Goal: Task Accomplishment & Management: Manage account settings

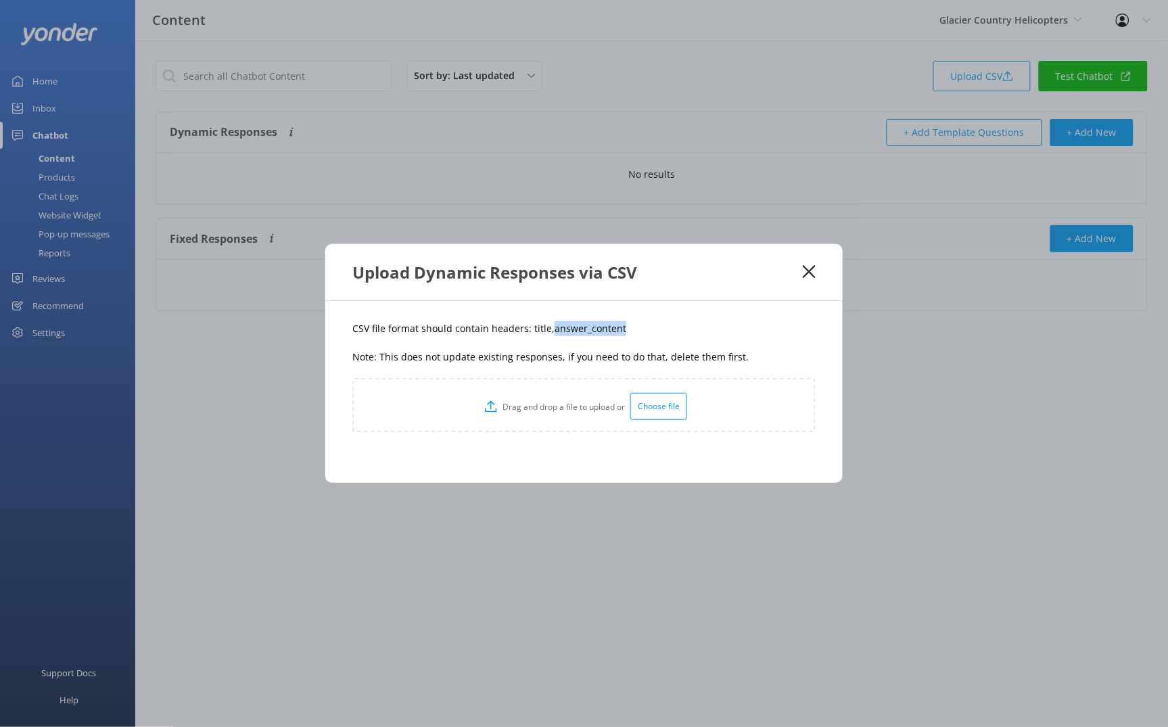
click at [811, 270] on use at bounding box center [809, 271] width 13 height 13
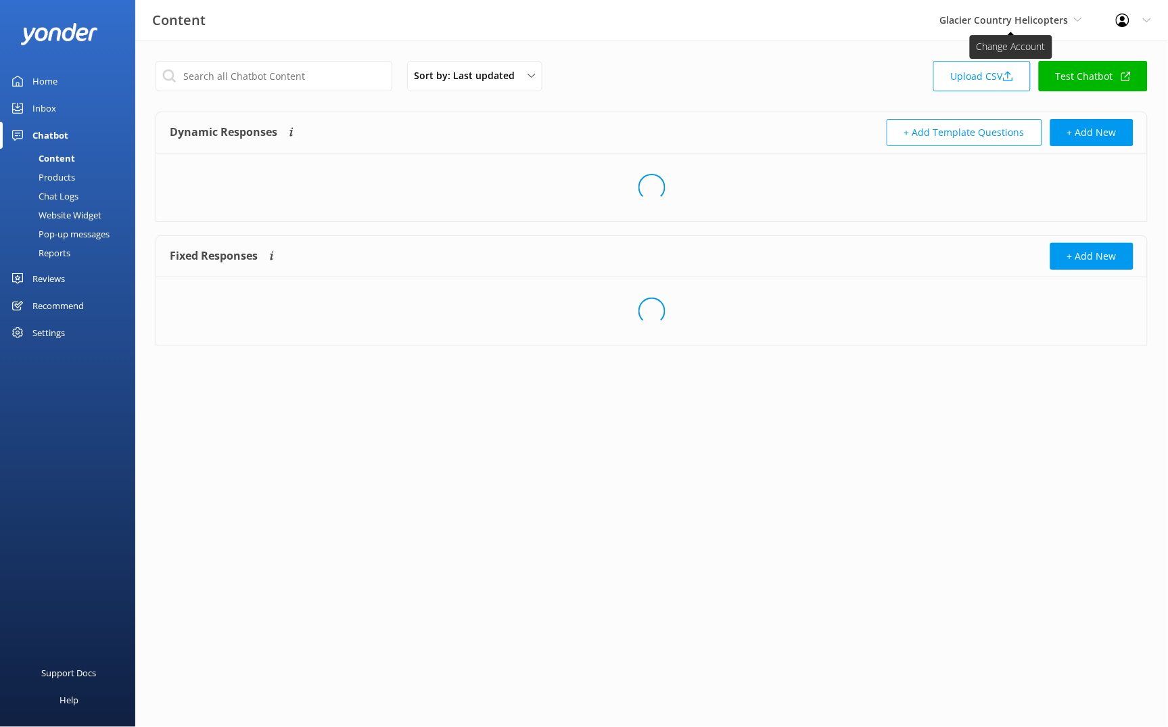
click at [1070, 18] on span "Glacier Country Helicopters" at bounding box center [1011, 20] width 142 height 15
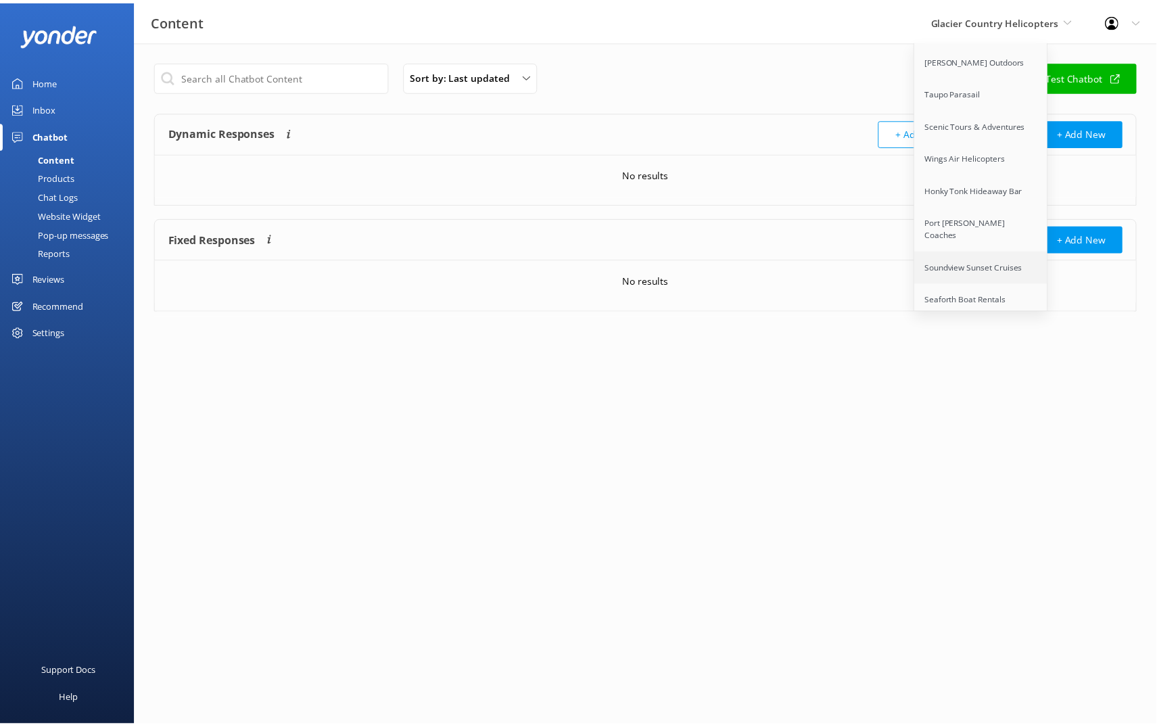
scroll to position [639, 0]
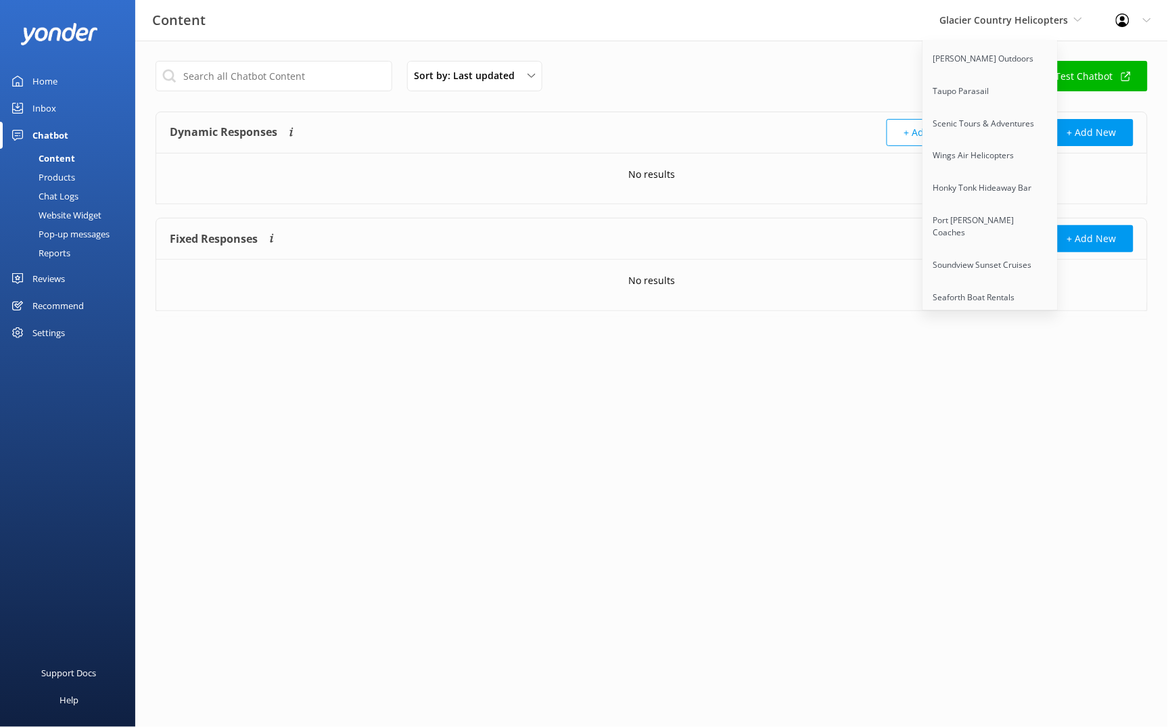
click at [998, 314] on link "Sunset Watersports" at bounding box center [990, 330] width 135 height 32
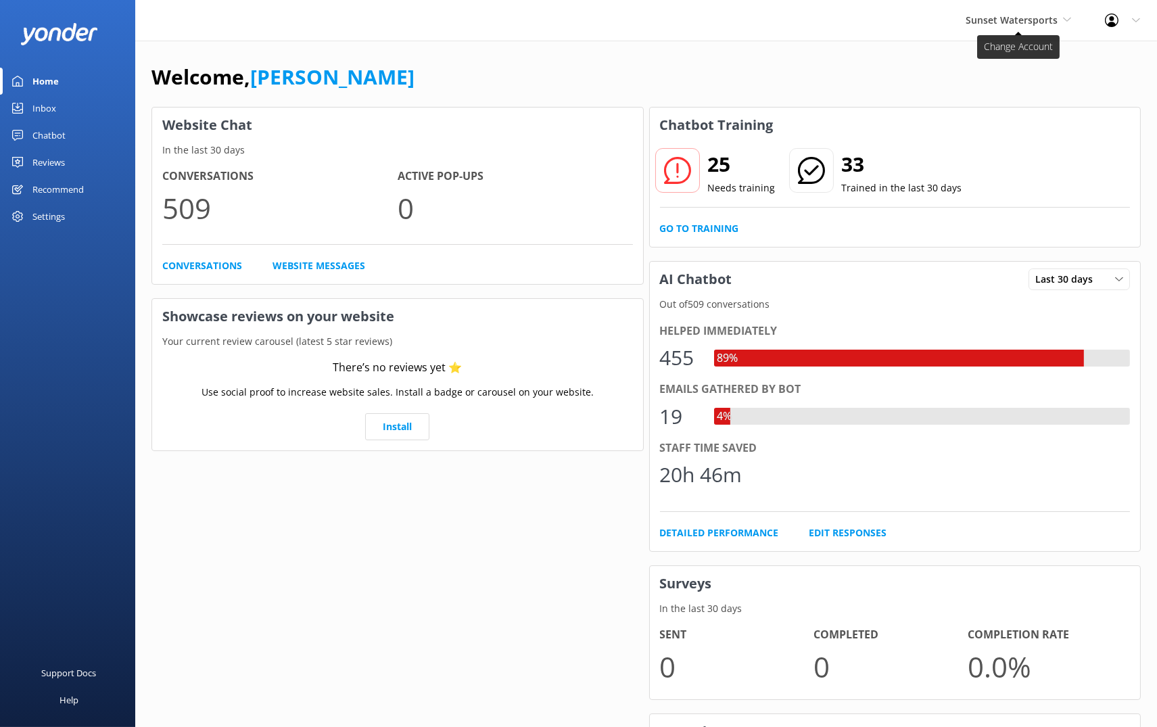
click at [1059, 25] on span "Sunset Watersports" at bounding box center [1018, 20] width 105 height 15
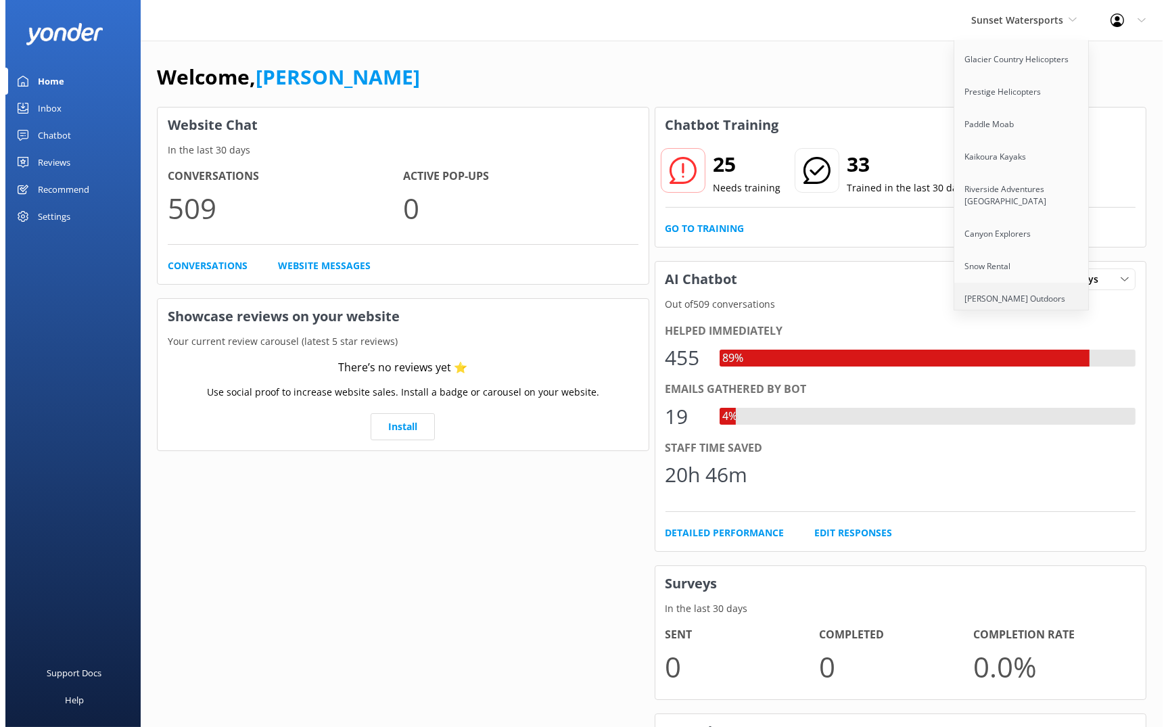
scroll to position [639, 0]
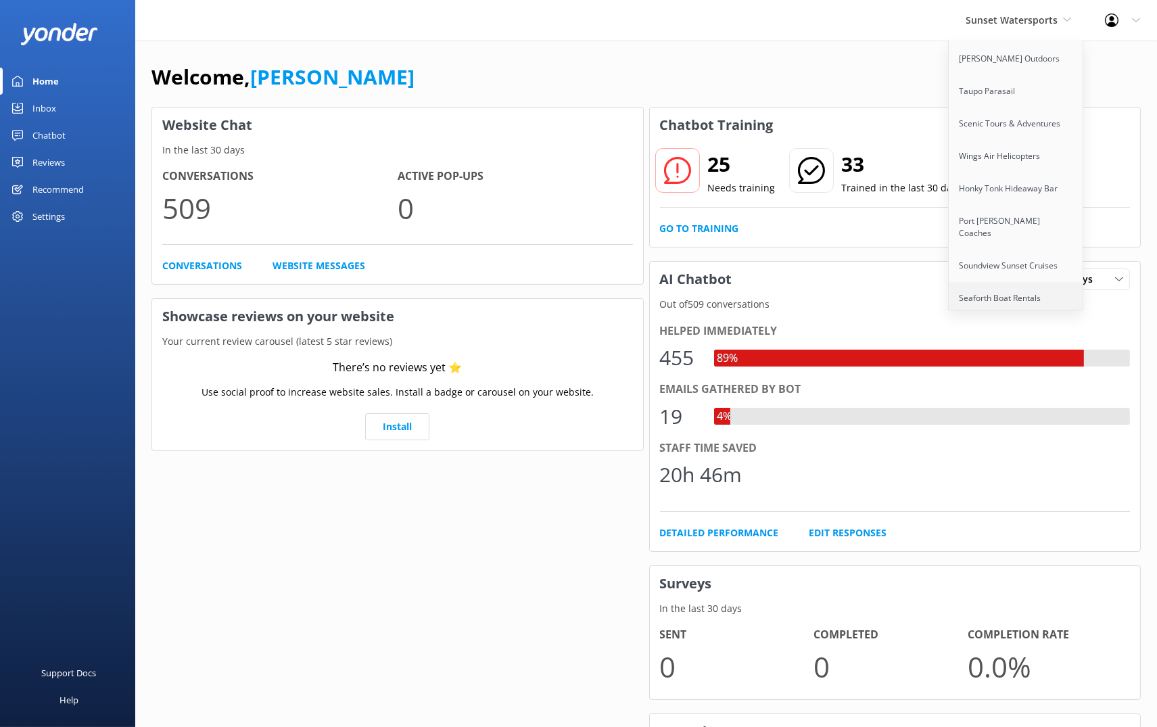
click at [1021, 282] on link "Seaforth Boat Rentals" at bounding box center [1016, 298] width 135 height 32
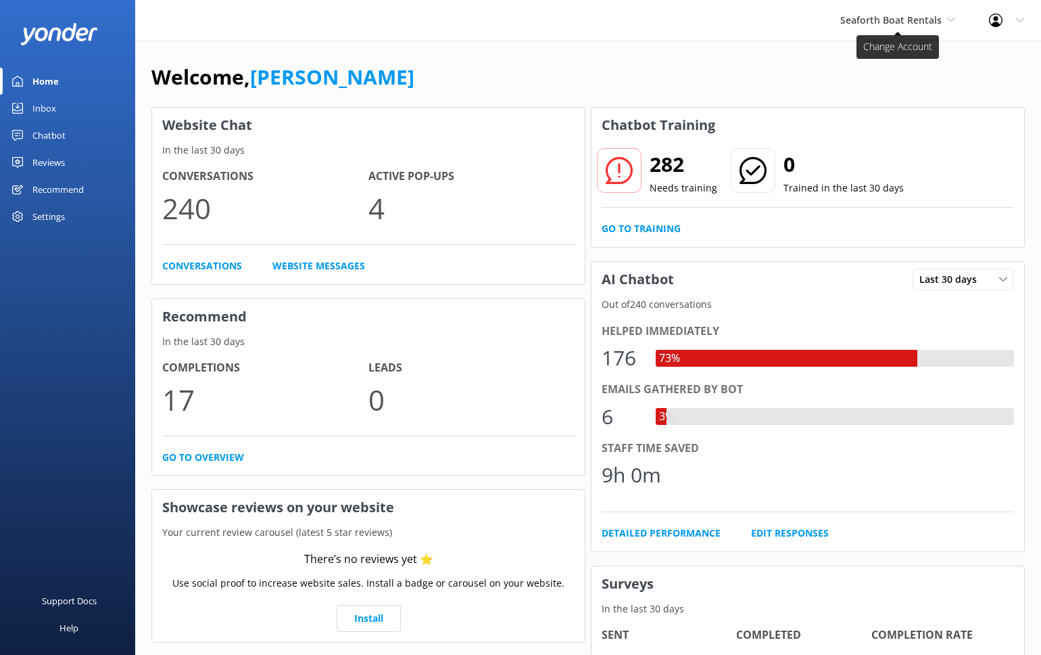
click at [924, 21] on span "Seaforth Boat Rentals" at bounding box center [891, 20] width 101 height 13
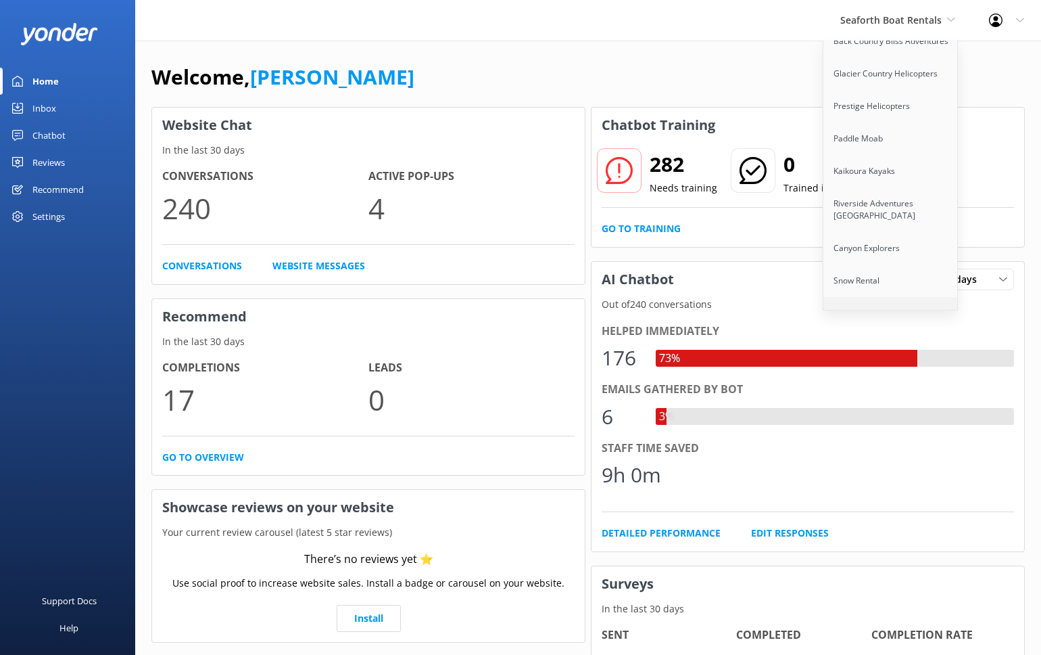
scroll to position [380, 0]
click at [876, 62] on link "Glacier Country Helicopters" at bounding box center [891, 78] width 135 height 32
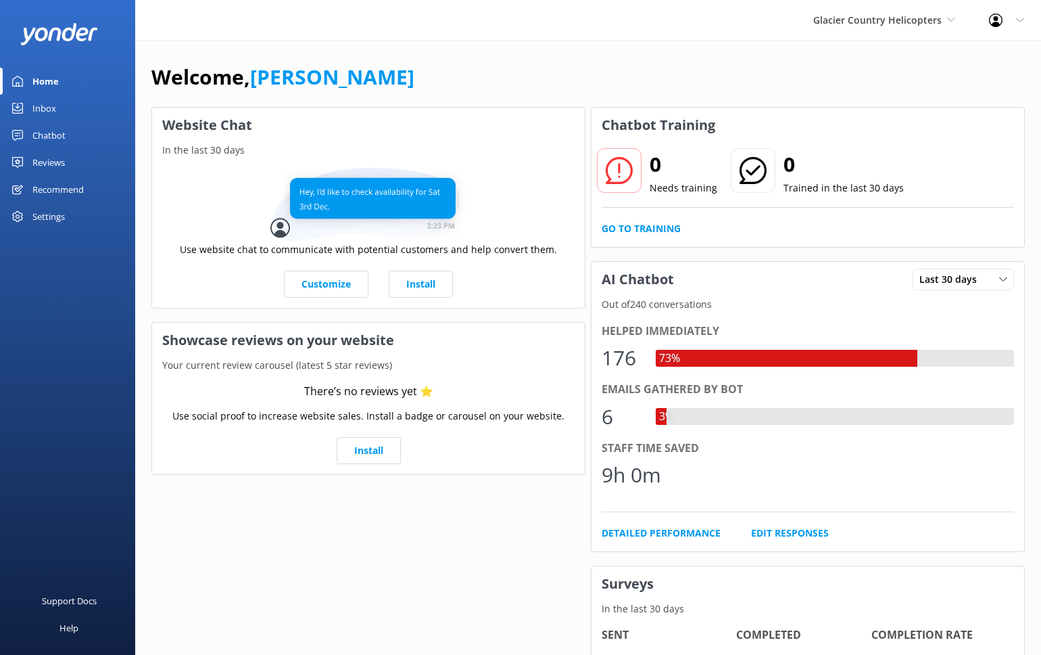
click at [54, 136] on div "Chatbot" at bounding box center [48, 135] width 33 height 27
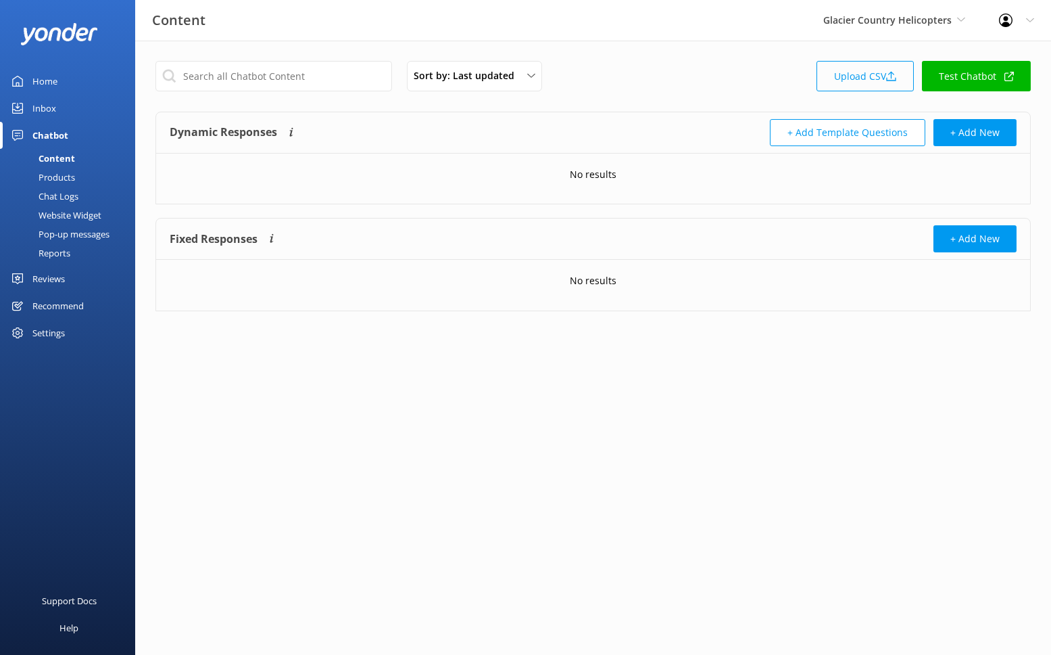
click at [848, 73] on link "Upload CSV" at bounding box center [865, 76] width 97 height 30
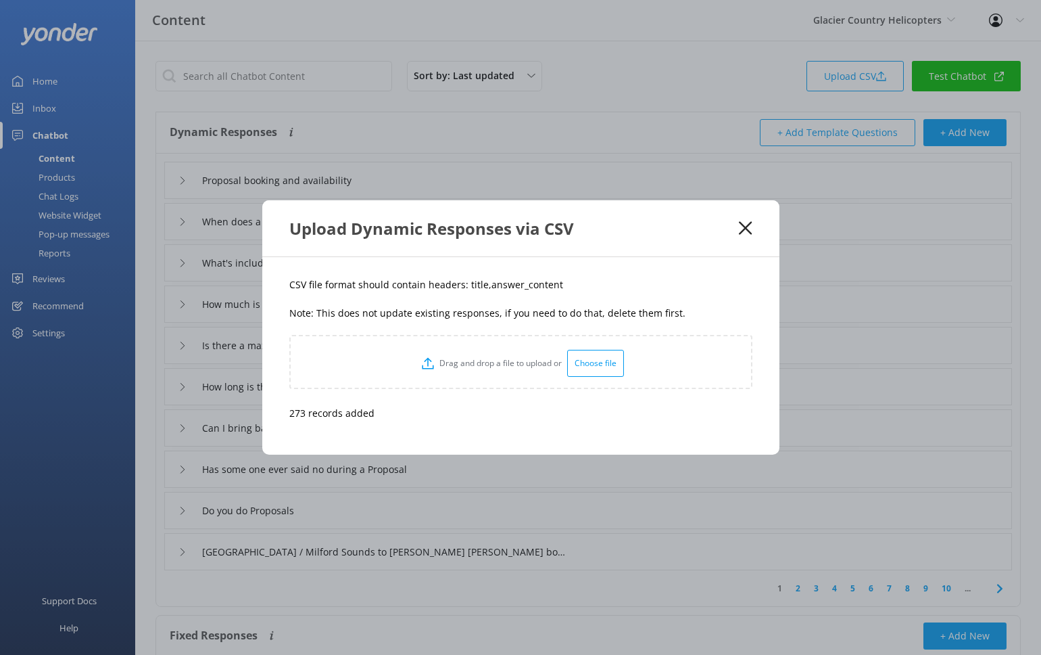
click at [742, 223] on icon at bounding box center [745, 228] width 13 height 14
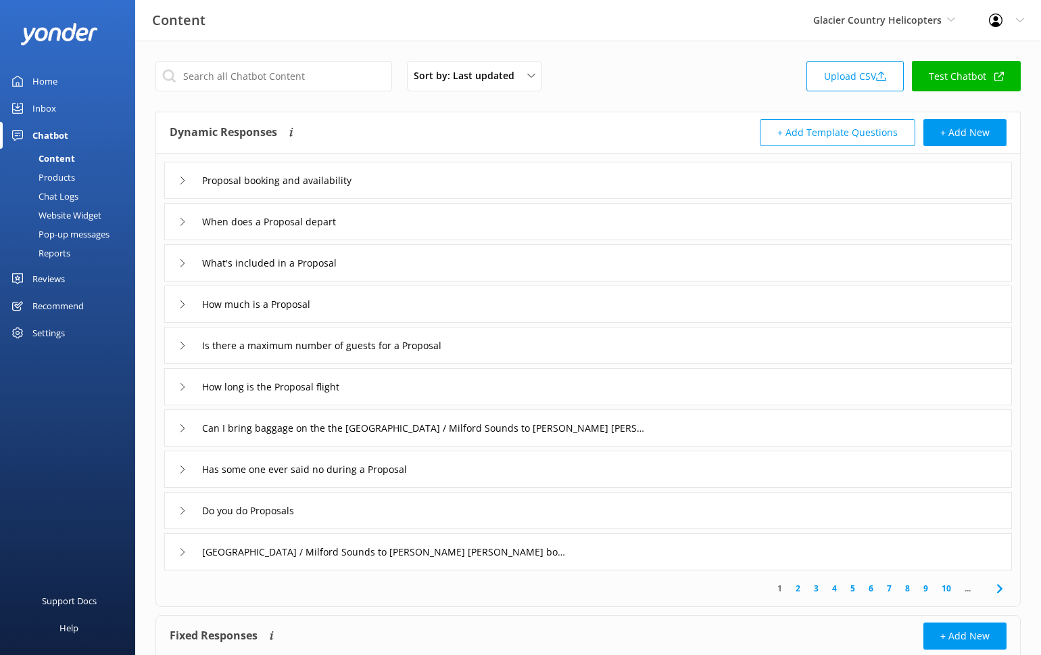
click at [65, 174] on div "Products" at bounding box center [41, 177] width 67 height 19
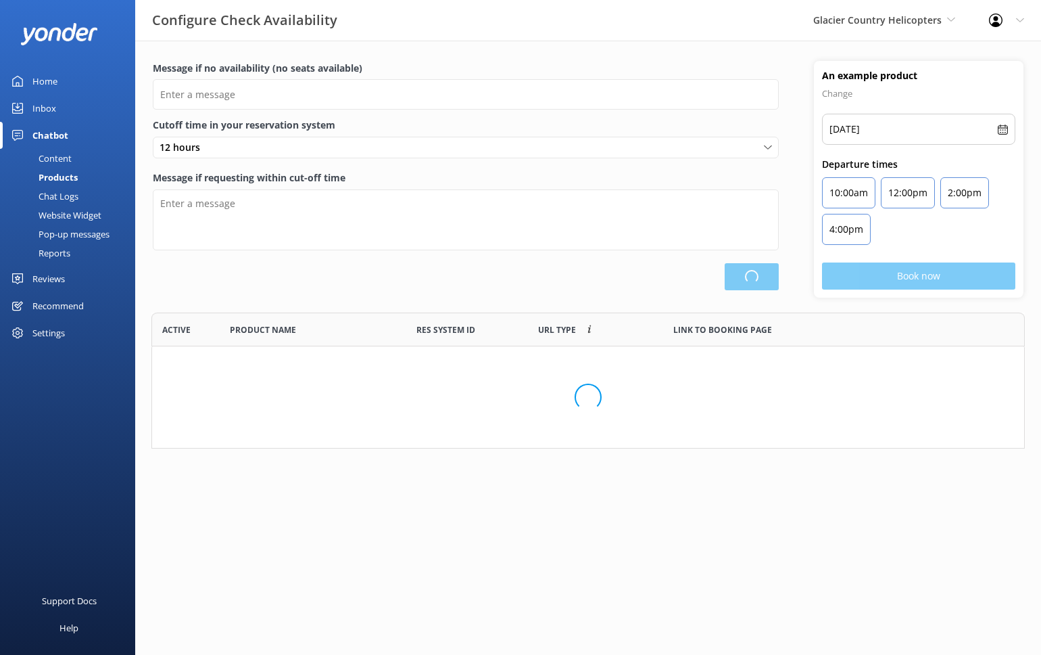
scroll to position [126, 863]
type input "There are no seats available, please check an alternative day"
type textarea "Our online booking system closes {hours} prior to departure. Please contact us …"
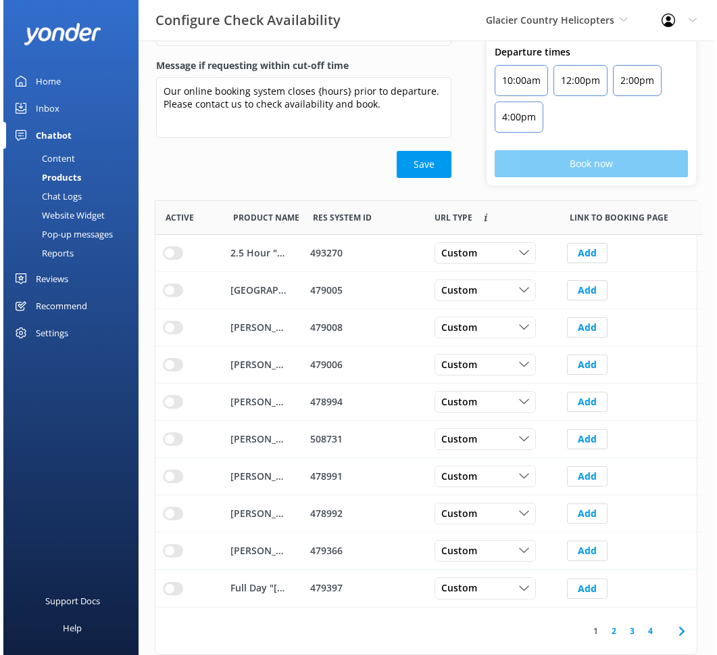
scroll to position [396, 538]
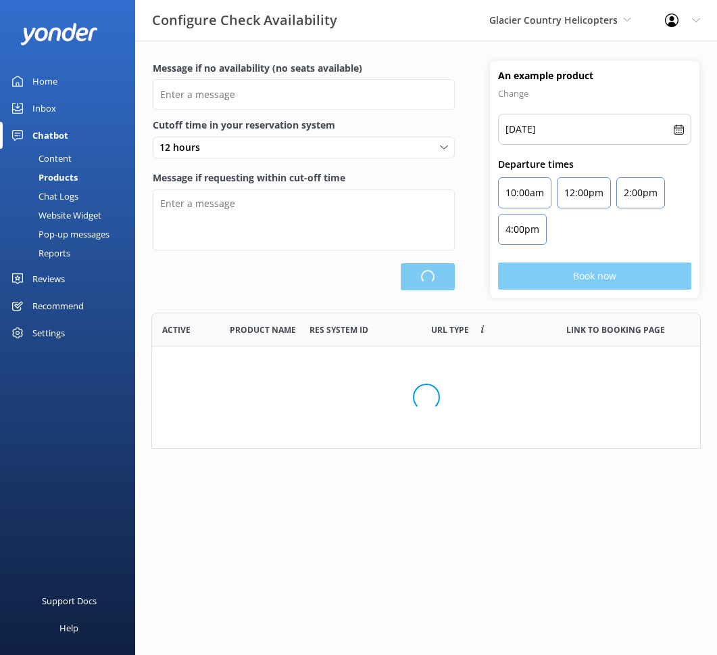
scroll to position [126, 540]
type input "There are no seats available, please check an alternative day"
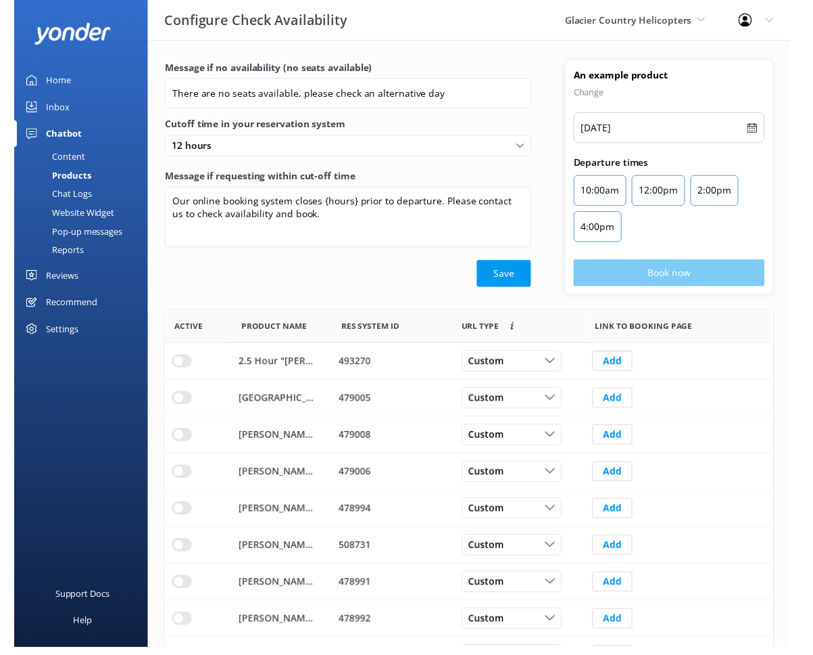
scroll to position [396, 634]
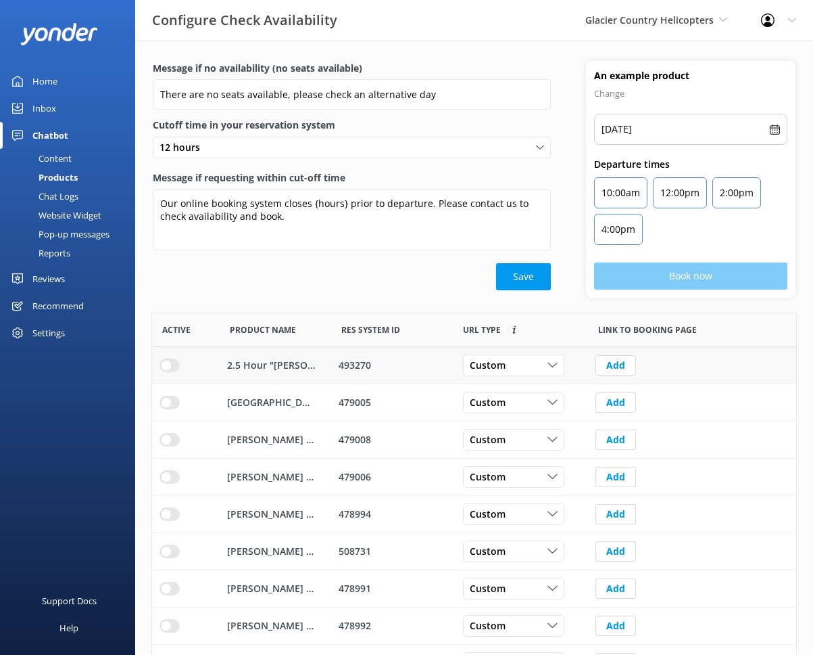
click at [172, 362] on input "row" at bounding box center [170, 365] width 20 height 14
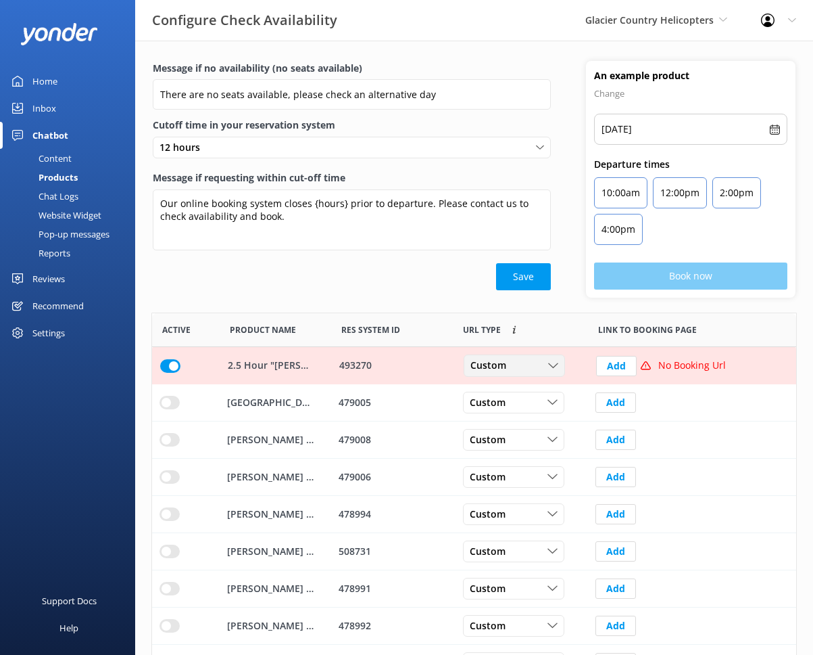
click at [538, 366] on div "Custom" at bounding box center [514, 365] width 95 height 15
click at [523, 417] on link "Dynamic" at bounding box center [525, 420] width 120 height 27
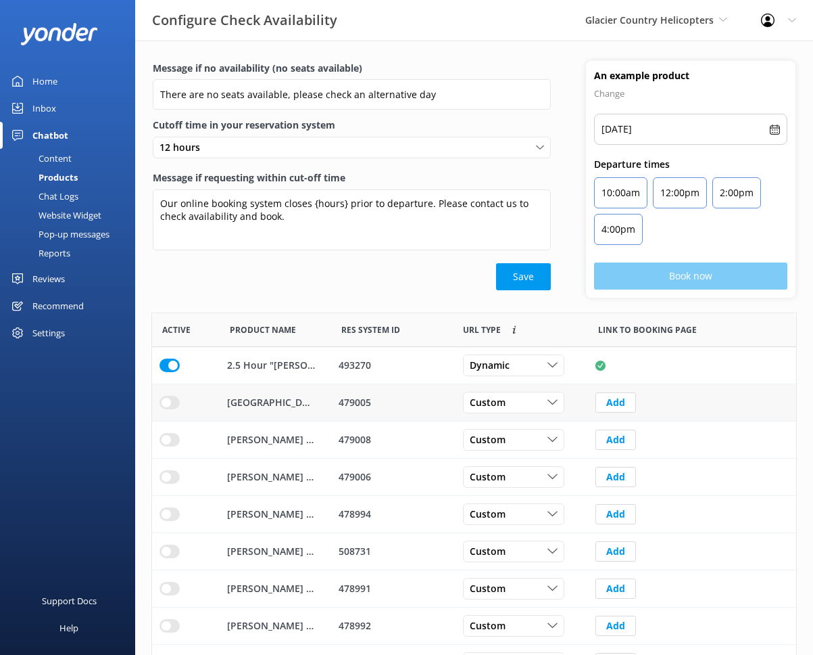
click at [352, 405] on div "479005" at bounding box center [392, 402] width 107 height 15
copy div "479005"
click at [499, 403] on span "Custom" at bounding box center [492, 402] width 44 height 15
click at [508, 448] on link "Dynamic" at bounding box center [524, 457] width 120 height 27
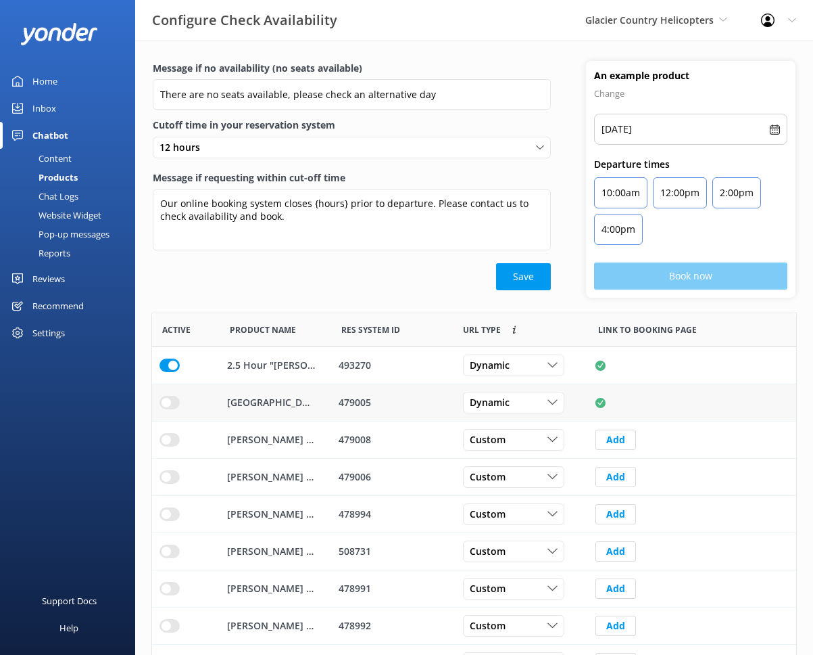
click at [165, 372] on input "row" at bounding box center [170, 365] width 20 height 14
click at [357, 438] on div "479008" at bounding box center [392, 439] width 107 height 15
copy div "479008"
click at [170, 372] on input "row" at bounding box center [170, 365] width 20 height 14
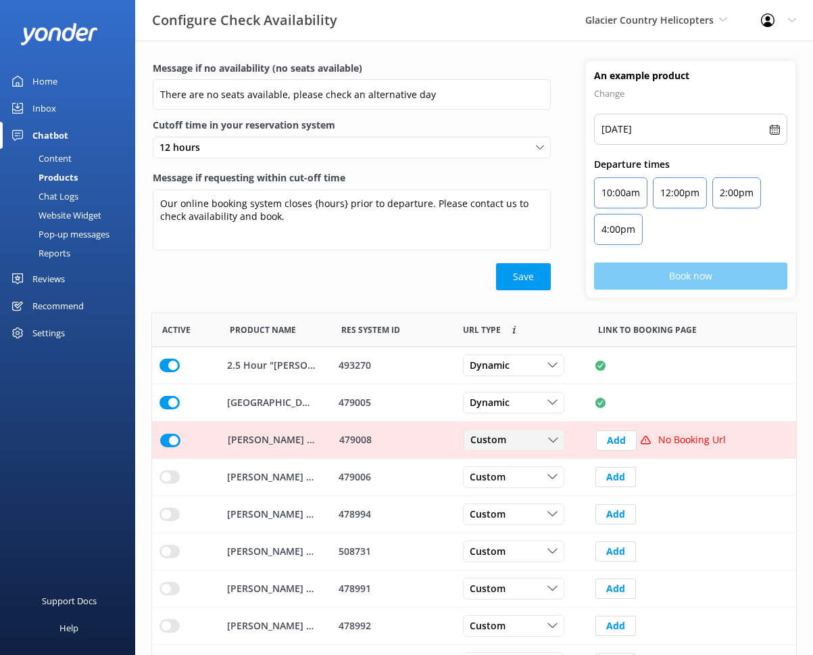
click at [540, 440] on div "Custom" at bounding box center [514, 440] width 95 height 15
click at [505, 493] on div "Dynamic" at bounding box center [488, 495] width 34 height 14
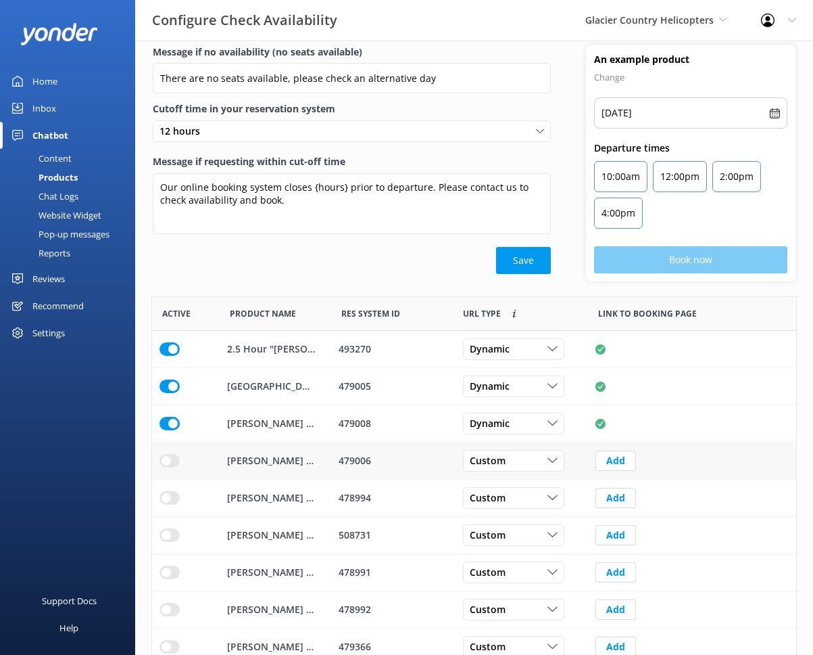
scroll to position [20, 0]
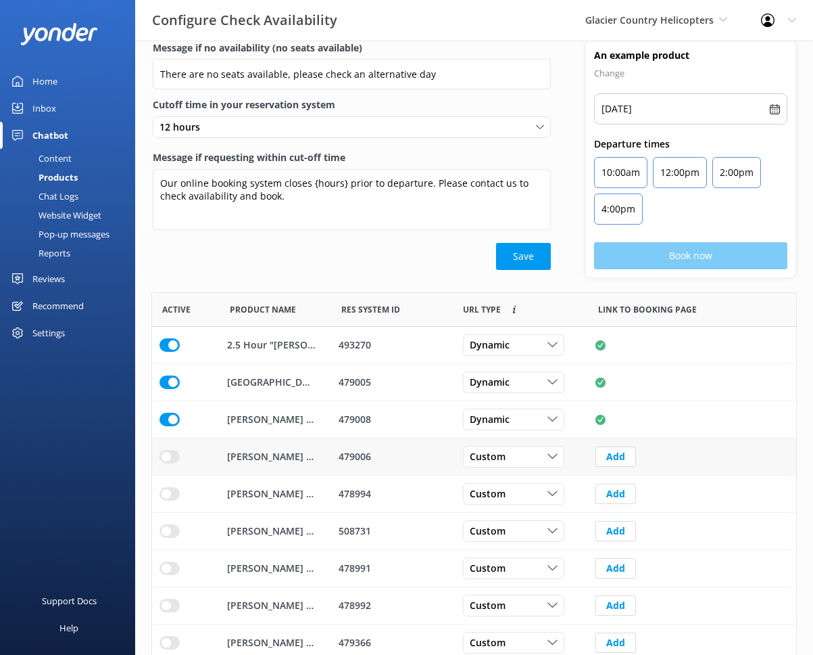
click at [348, 456] on div "479006" at bounding box center [392, 456] width 107 height 15
copy div "479006"
click at [520, 452] on div "Custom" at bounding box center [514, 456] width 95 height 15
click at [523, 511] on link "Dynamic" at bounding box center [524, 511] width 120 height 27
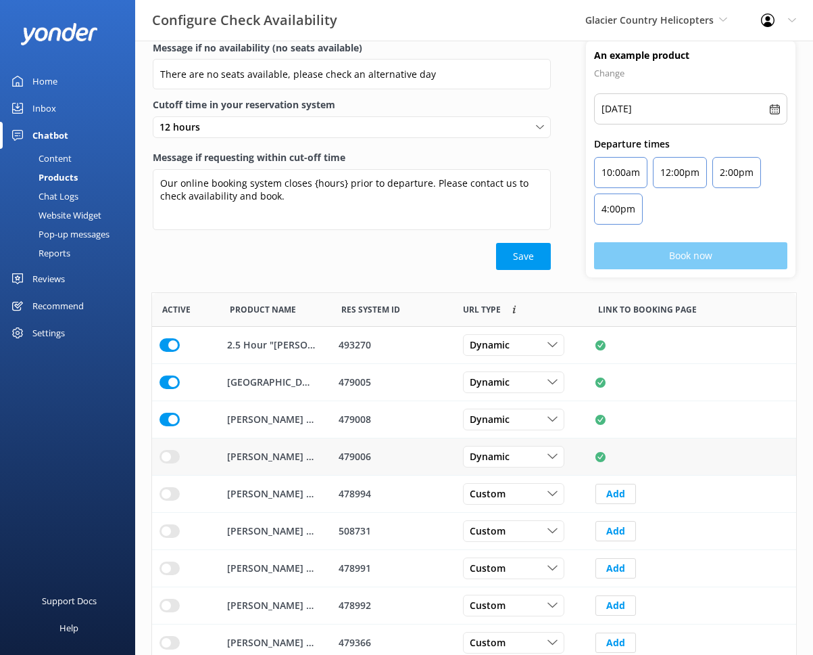
click at [164, 352] on input "row" at bounding box center [170, 345] width 20 height 14
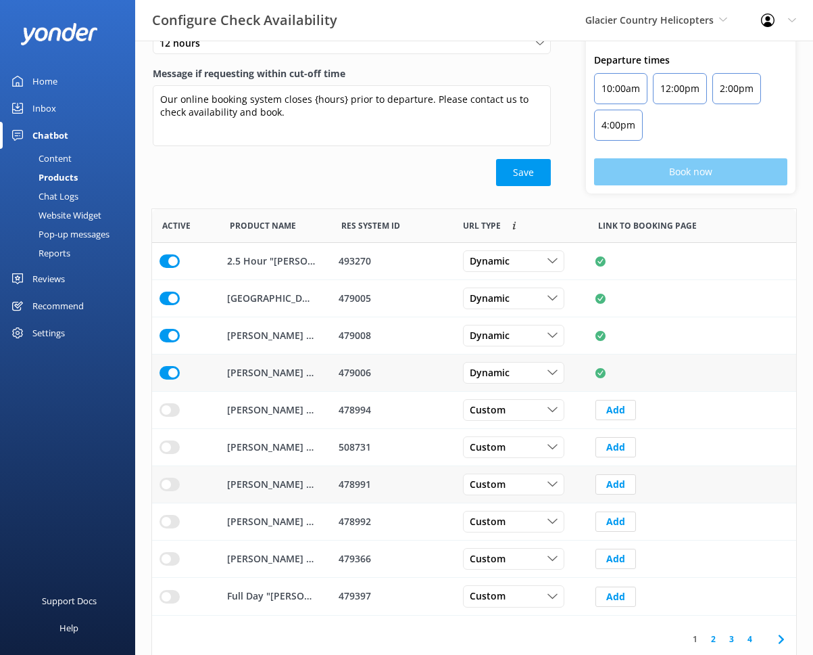
scroll to position [112, 0]
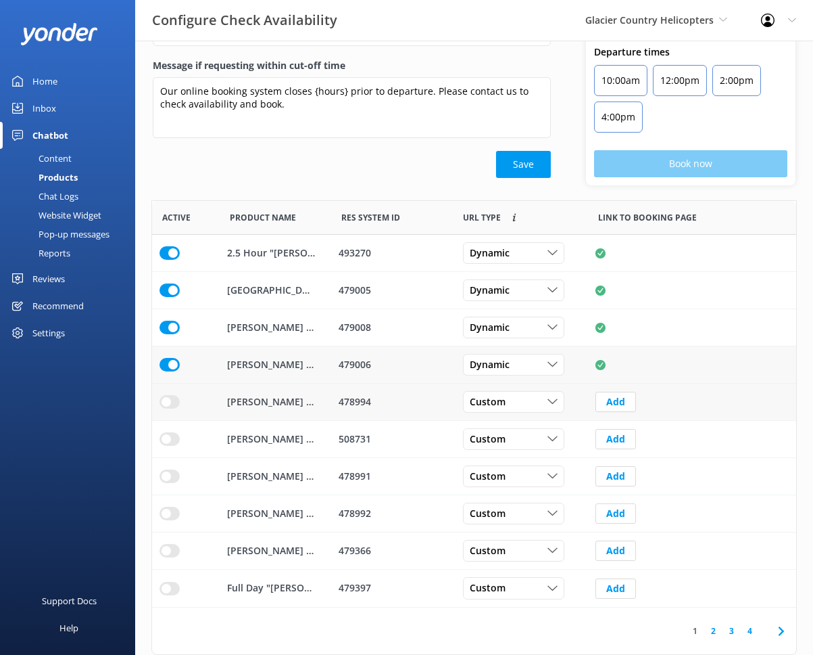
click at [350, 404] on div "478994" at bounding box center [392, 401] width 107 height 15
copy div "478994"
click at [504, 408] on span "Custom" at bounding box center [492, 401] width 44 height 15
click at [508, 456] on link "Dynamic" at bounding box center [524, 457] width 120 height 27
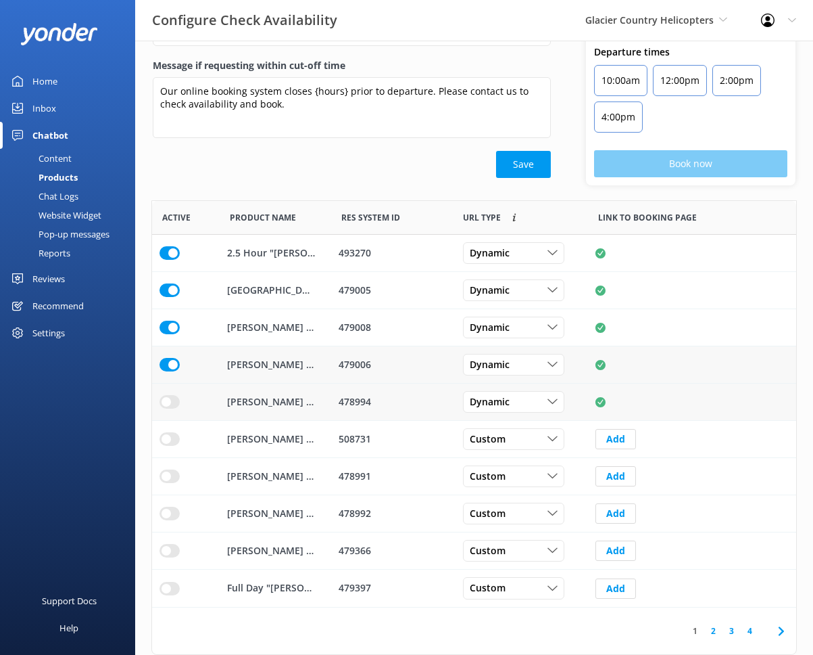
click at [164, 260] on input "row" at bounding box center [170, 253] width 20 height 14
click at [348, 439] on div "508731" at bounding box center [392, 438] width 107 height 15
copy div "508731"
click at [369, 474] on div "478991" at bounding box center [392, 476] width 107 height 15
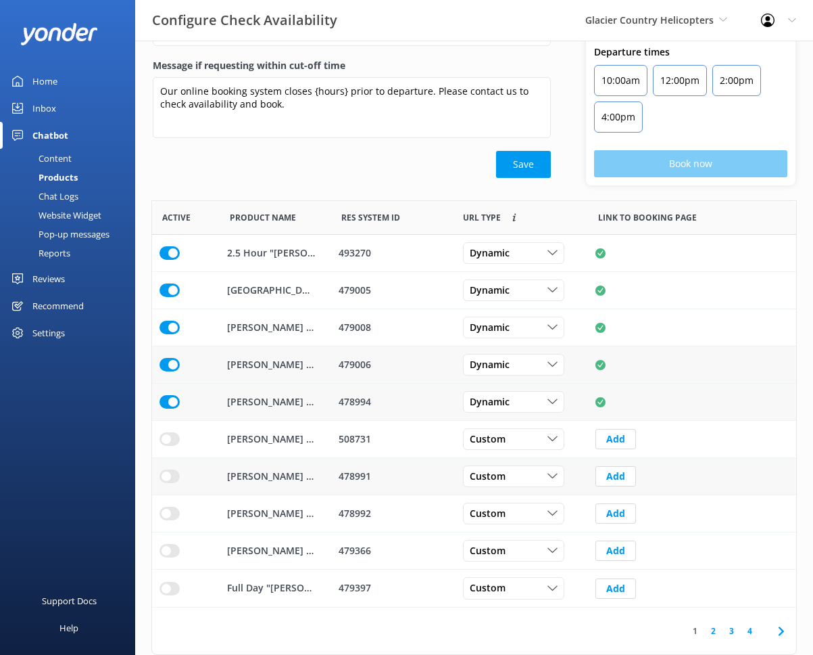
click at [369, 474] on div "478991" at bounding box center [392, 476] width 107 height 15
click at [361, 476] on div "478991" at bounding box center [392, 476] width 107 height 15
copy div "478991"
click at [161, 260] on input "row" at bounding box center [170, 253] width 20 height 14
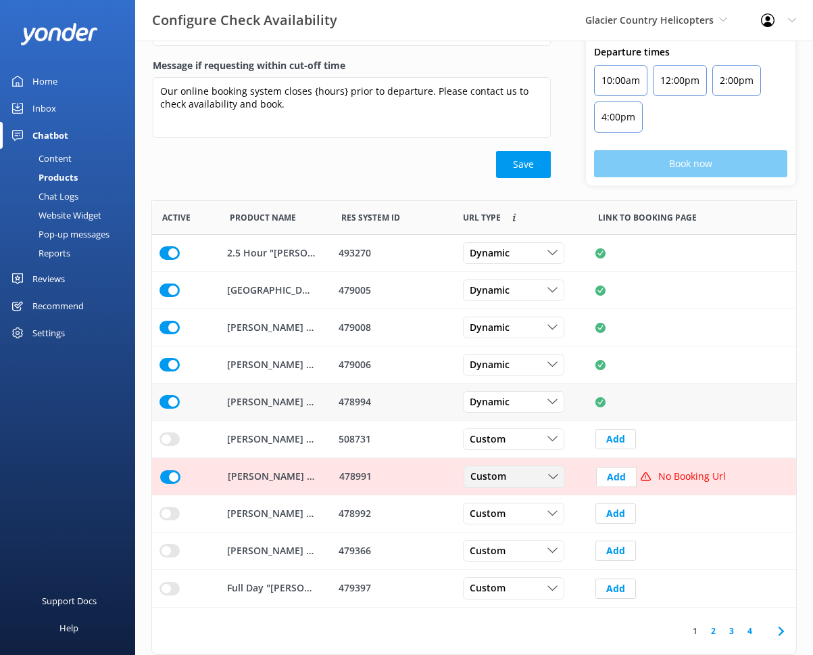
click at [477, 479] on span "Custom" at bounding box center [493, 476] width 44 height 15
click at [498, 527] on div "Dynamic" at bounding box center [488, 532] width 34 height 14
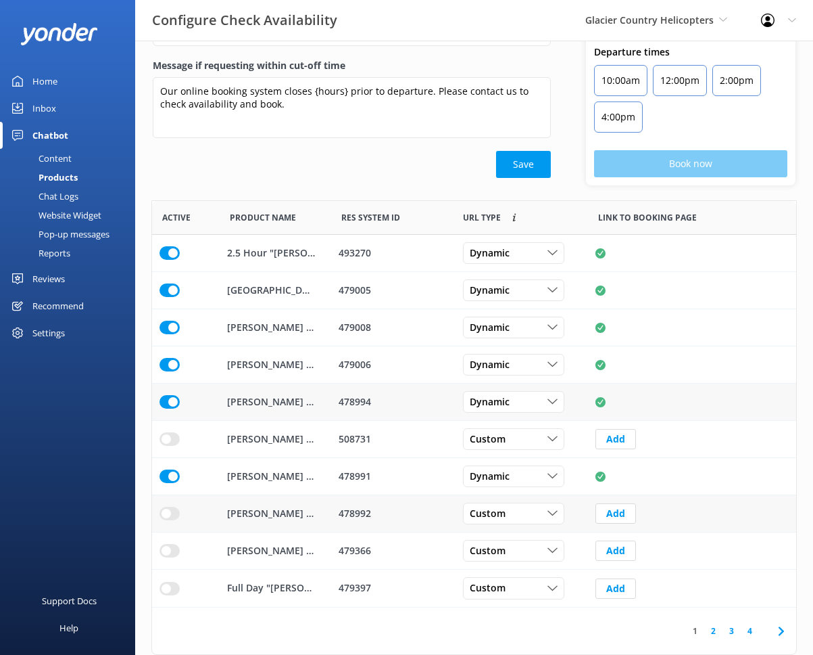
click at [357, 511] on div "478992" at bounding box center [392, 513] width 107 height 15
copy div "478992"
click at [166, 260] on input "row" at bounding box center [170, 253] width 20 height 14
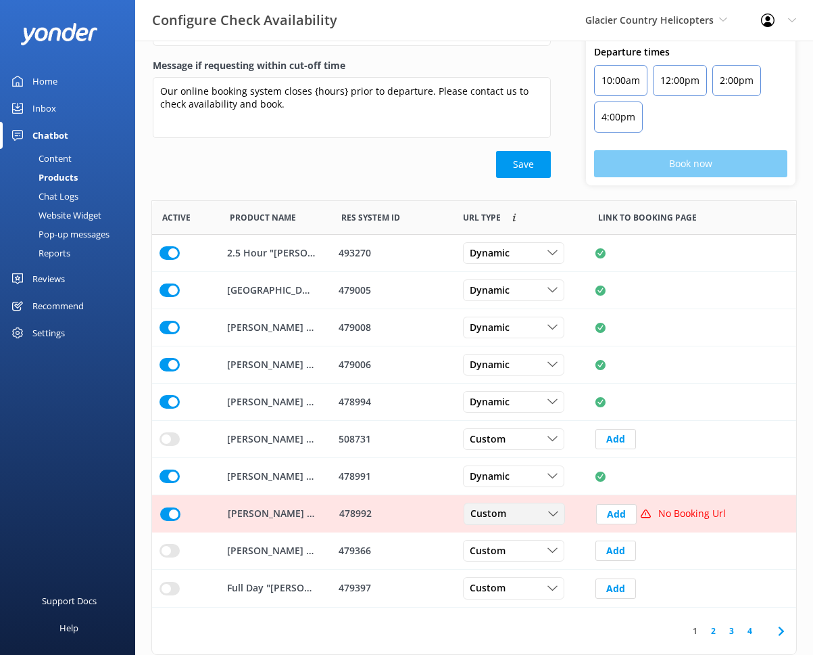
click at [500, 513] on span "Custom" at bounding box center [493, 513] width 44 height 15
click at [492, 559] on link "Dynamic" at bounding box center [525, 568] width 120 height 27
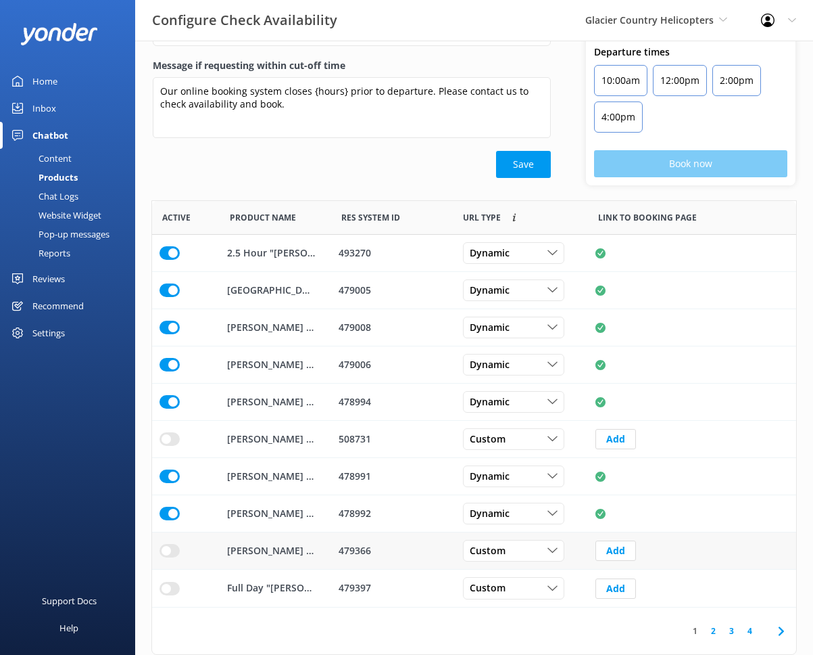
click at [356, 550] on div "479366" at bounding box center [392, 550] width 107 height 15
copy div "479366"
click at [517, 550] on div "Custom" at bounding box center [514, 550] width 95 height 15
click at [488, 604] on div "Dynamic" at bounding box center [488, 606] width 34 height 14
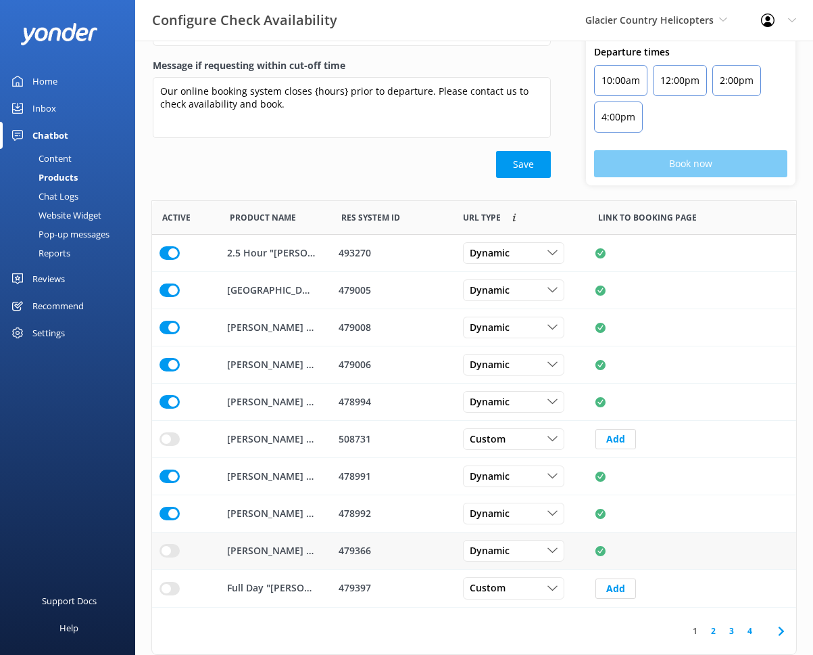
click at [168, 260] on input "row" at bounding box center [170, 253] width 20 height 14
click at [356, 588] on div "479397" at bounding box center [392, 588] width 107 height 15
copy div "479397"
click at [409, 508] on div "478992" at bounding box center [392, 513] width 107 height 15
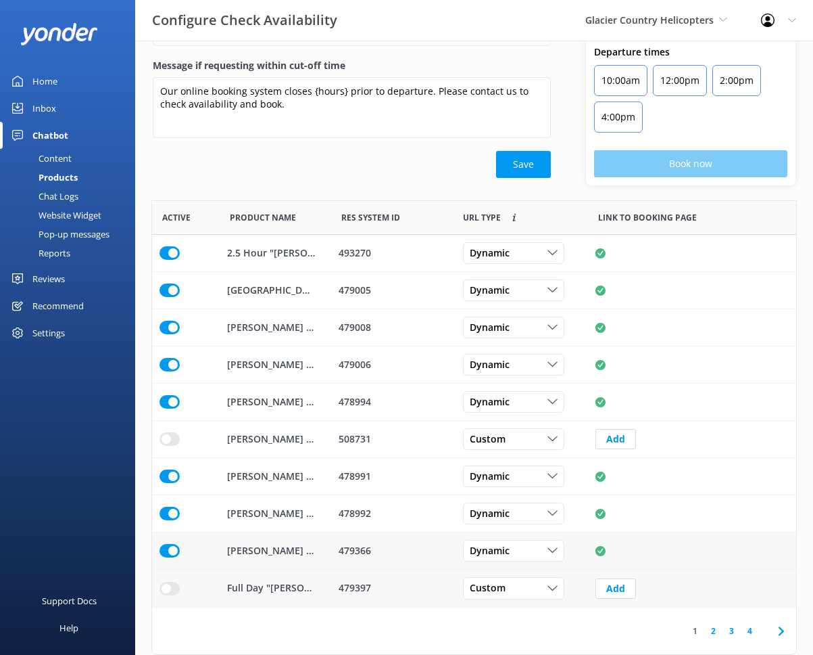
click at [171, 260] on input "row" at bounding box center [170, 253] width 20 height 14
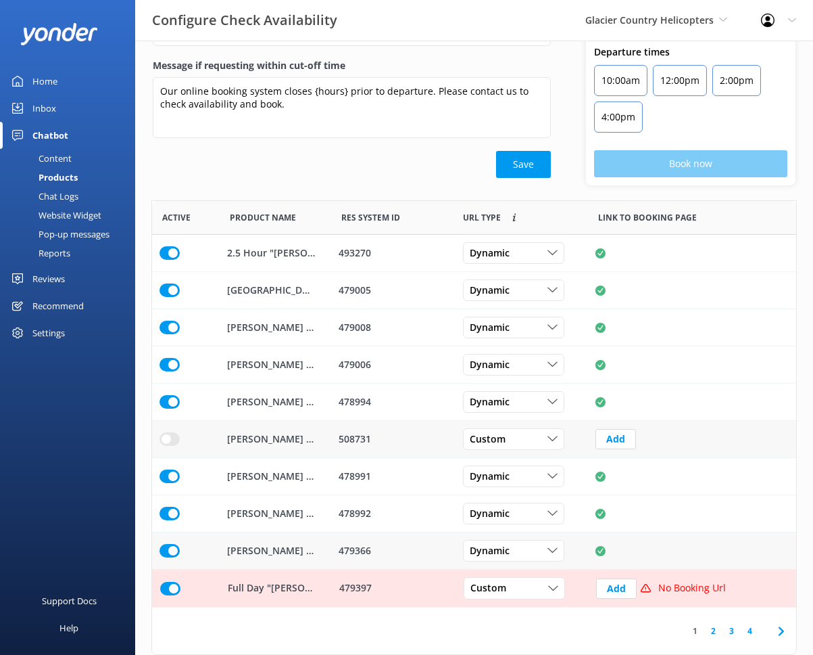
click at [425, 433] on div "508731" at bounding box center [392, 438] width 107 height 15
click at [530, 624] on div "1 2 3 4" at bounding box center [474, 630] width 644 height 47
click at [540, 585] on div "Custom" at bounding box center [514, 588] width 95 height 15
click at [510, 640] on link "Dynamic" at bounding box center [525, 643] width 120 height 27
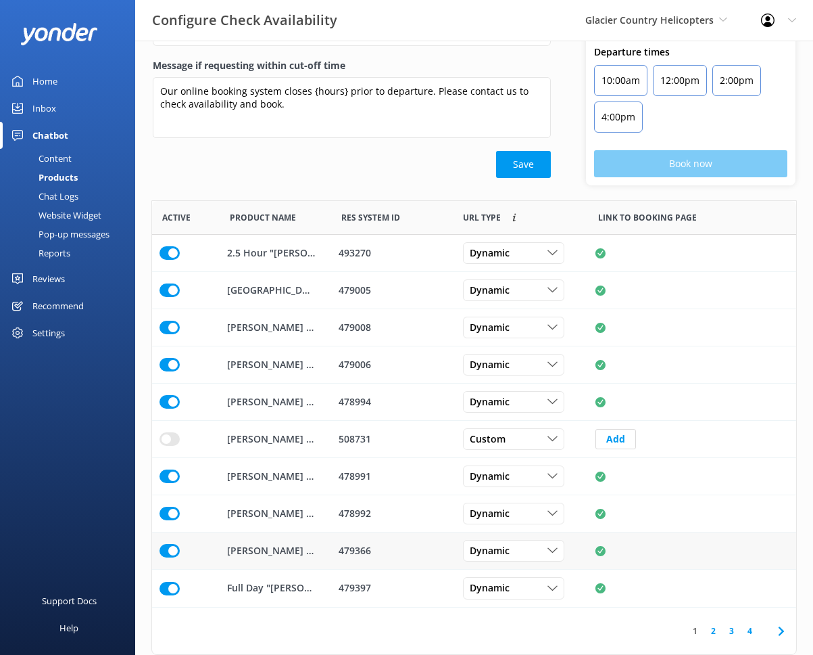
click at [563, 609] on div "1 2 3 4" at bounding box center [474, 630] width 644 height 47
click at [727, 631] on link "4" at bounding box center [750, 630] width 18 height 13
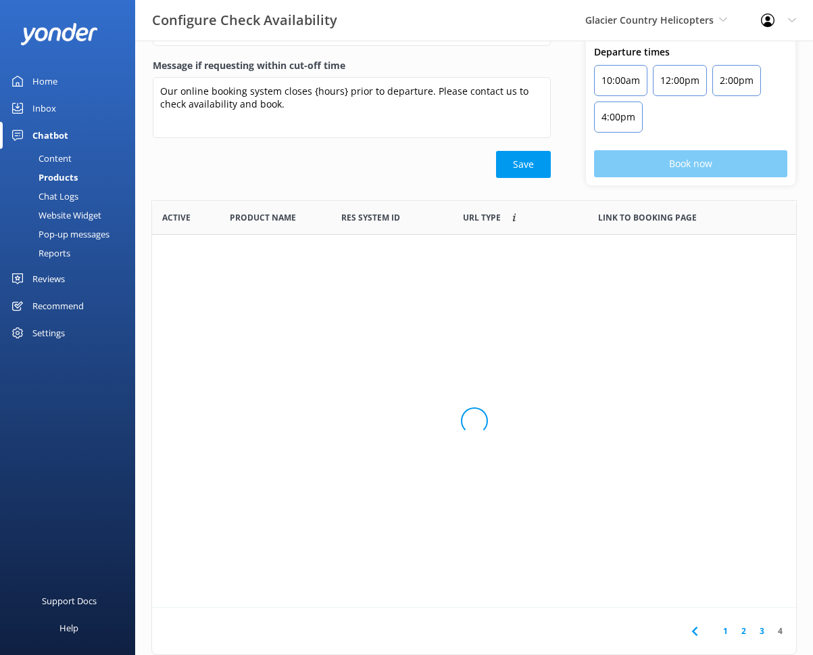
scroll to position [11, 11]
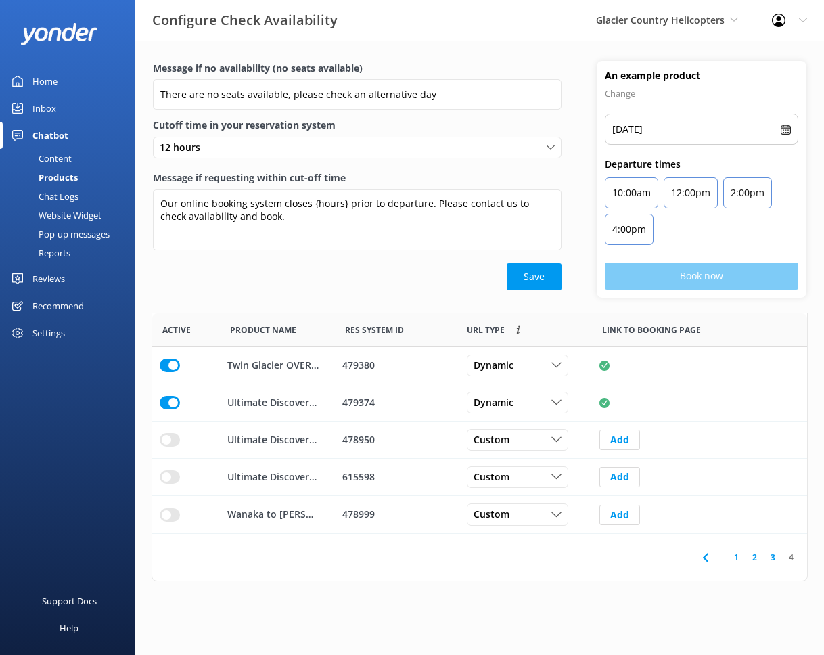
click at [727, 559] on link "2" at bounding box center [754, 556] width 18 height 13
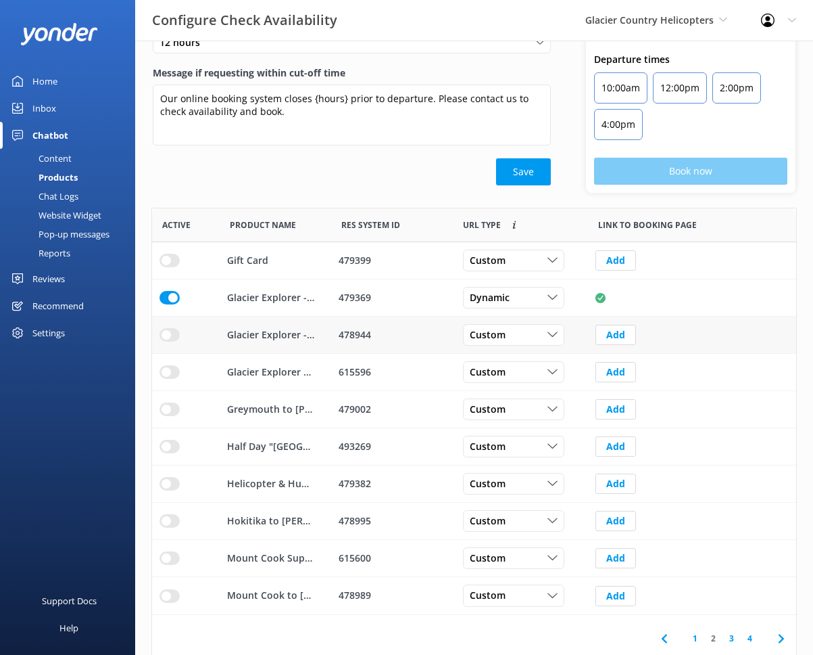
scroll to position [112, 0]
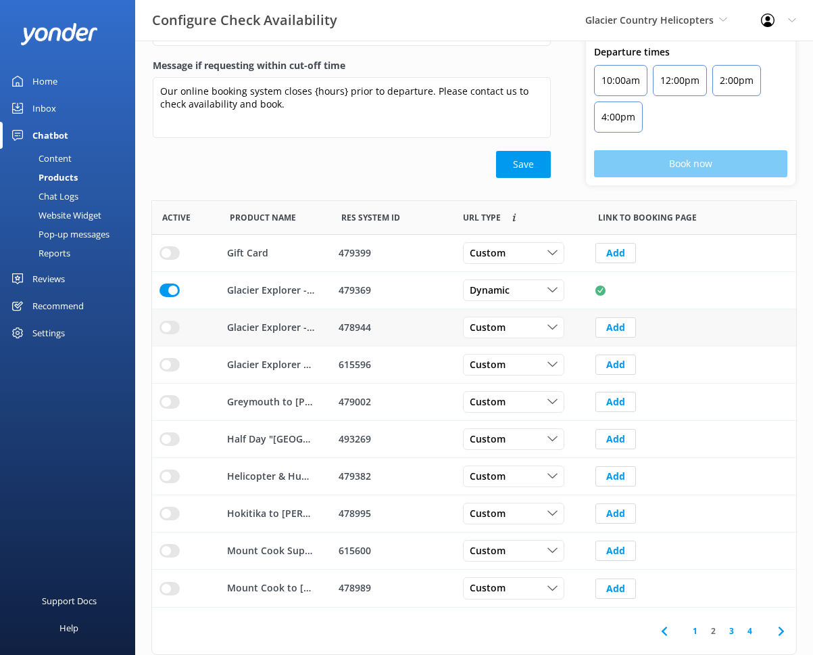
click at [359, 327] on div "478944" at bounding box center [392, 327] width 107 height 15
copy div "478944"
click at [164, 260] on input "row" at bounding box center [170, 253] width 20 height 14
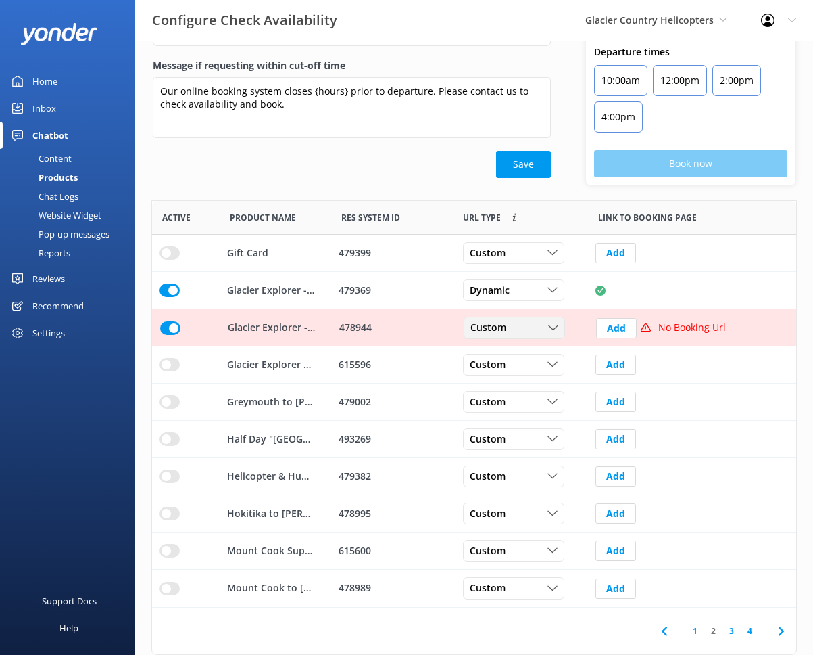
click at [503, 332] on span "Custom" at bounding box center [493, 328] width 44 height 15
click at [502, 381] on div "Dynamic" at bounding box center [488, 383] width 34 height 14
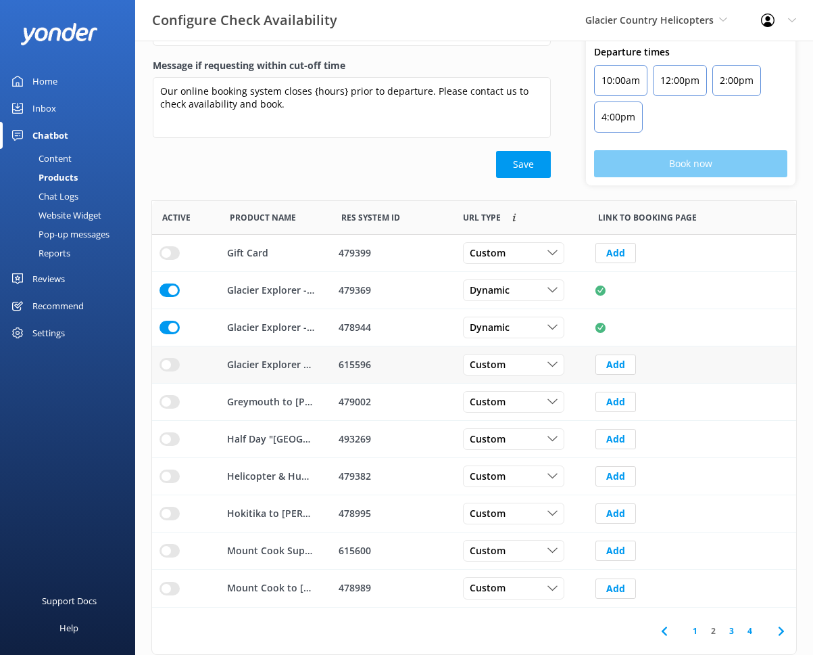
click at [367, 363] on div "615596" at bounding box center [392, 364] width 107 height 15
click at [371, 394] on div "479002" at bounding box center [392, 401] width 107 height 15
click at [360, 400] on div "479002" at bounding box center [392, 401] width 107 height 15
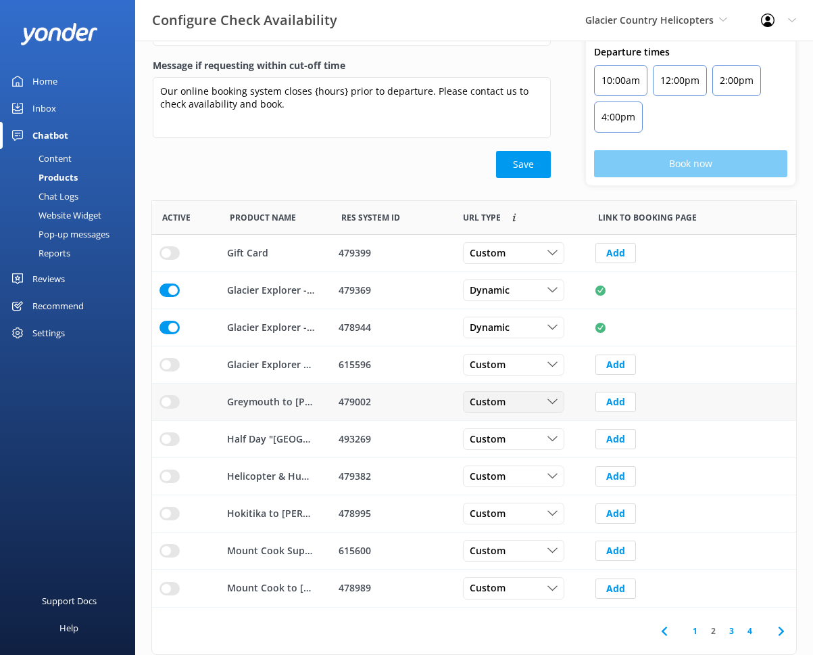
drag, startPoint x: 515, startPoint y: 400, endPoint x: 521, endPoint y: 431, distance: 31.7
click at [515, 400] on div "Custom" at bounding box center [514, 401] width 95 height 15
click at [523, 452] on link "Dynamic" at bounding box center [524, 457] width 120 height 27
click at [166, 260] on input "row" at bounding box center [170, 253] width 20 height 14
click at [348, 435] on div "493269" at bounding box center [392, 438] width 107 height 15
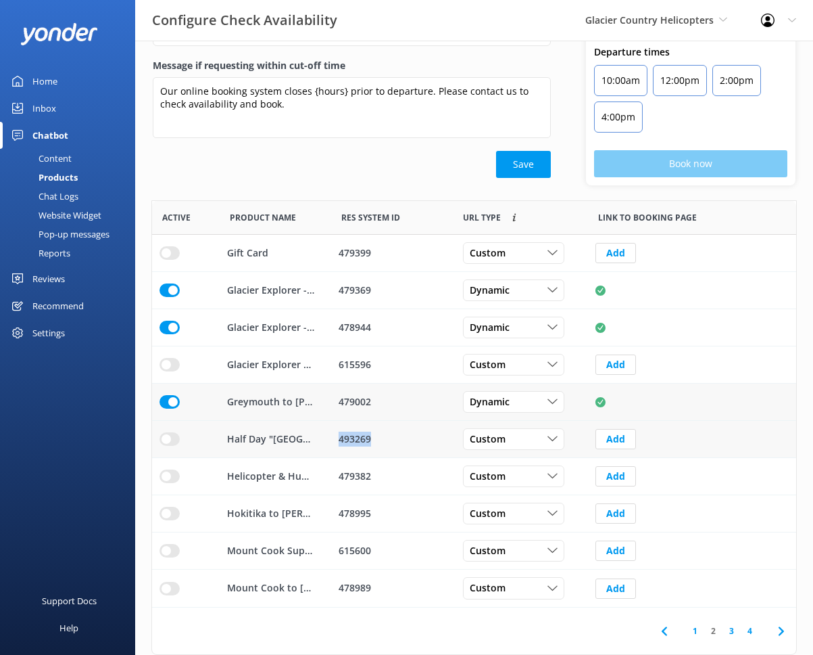
click at [348, 435] on div "493269" at bounding box center [392, 438] width 107 height 15
drag, startPoint x: 160, startPoint y: 437, endPoint x: 215, endPoint y: 440, distance: 55.5
click at [160, 260] on input "row" at bounding box center [170, 253] width 20 height 14
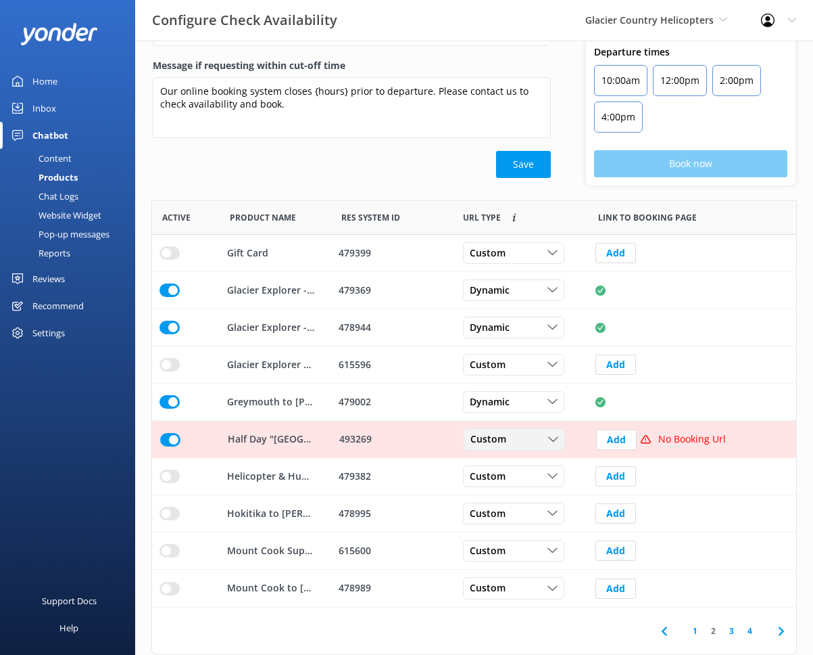
click at [538, 447] on div "Custom Custom Dynamic" at bounding box center [514, 440] width 101 height 22
click at [507, 488] on link "Dynamic" at bounding box center [525, 494] width 120 height 27
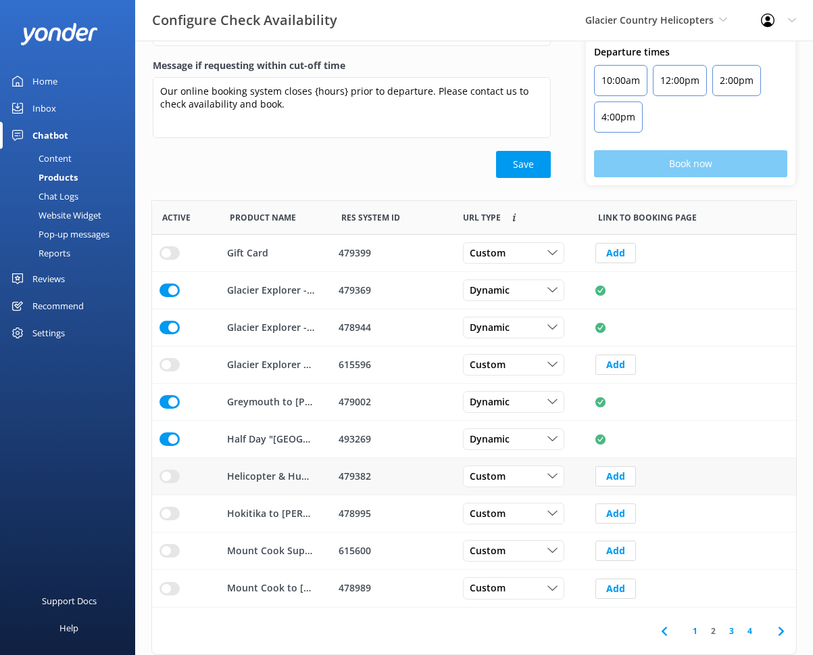
click at [356, 474] on div "479382" at bounding box center [392, 476] width 107 height 15
click at [510, 478] on span "Custom" at bounding box center [492, 476] width 44 height 15
click at [499, 531] on div "Dynamic" at bounding box center [488, 532] width 34 height 14
click at [149, 475] on div "Message if no availability (no seats available) There are no seats available, p…" at bounding box center [474, 291] width 678 height 726
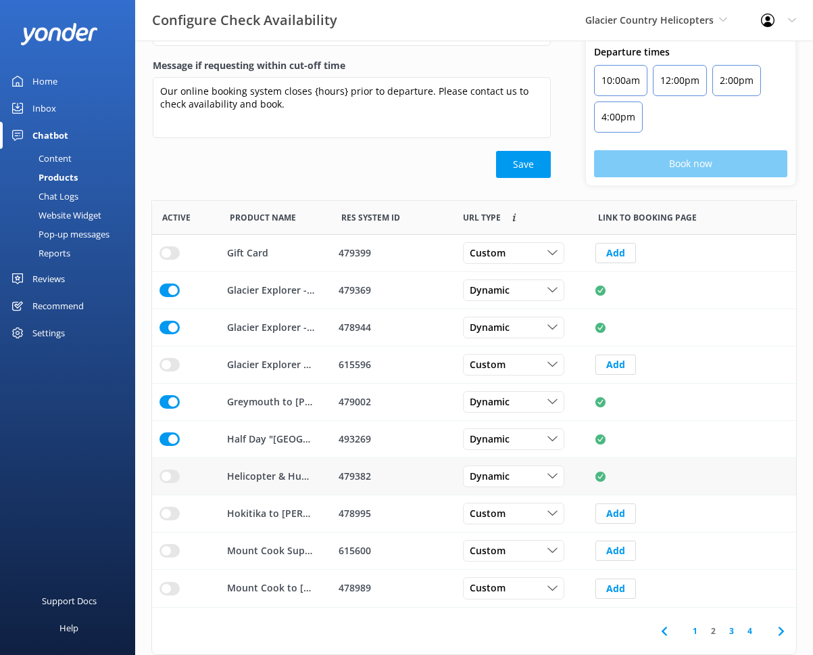
drag, startPoint x: 168, startPoint y: 477, endPoint x: 204, endPoint y: 485, distance: 37.4
click at [168, 260] on input "row" at bounding box center [170, 253] width 20 height 14
click at [352, 518] on div "478995" at bounding box center [392, 513] width 107 height 15
click at [352, 517] on div "478995" at bounding box center [392, 513] width 107 height 15
click at [520, 517] on div "Custom" at bounding box center [514, 513] width 95 height 15
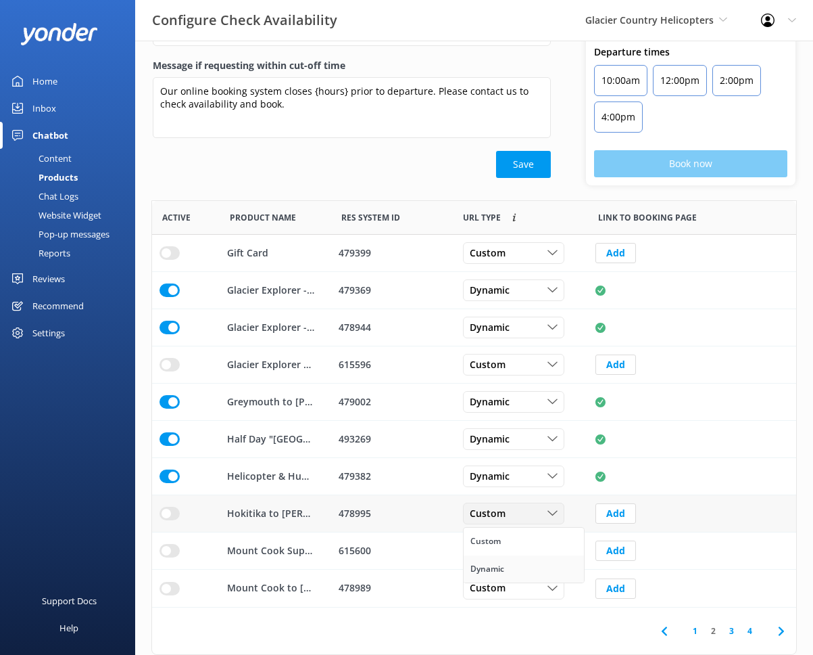
click at [502, 569] on div "Dynamic" at bounding box center [488, 569] width 34 height 14
click at [171, 260] on input "row" at bounding box center [170, 253] width 20 height 14
click at [354, 552] on div "615600" at bounding box center [392, 550] width 107 height 15
click at [492, 585] on span "Custom" at bounding box center [492, 588] width 44 height 15
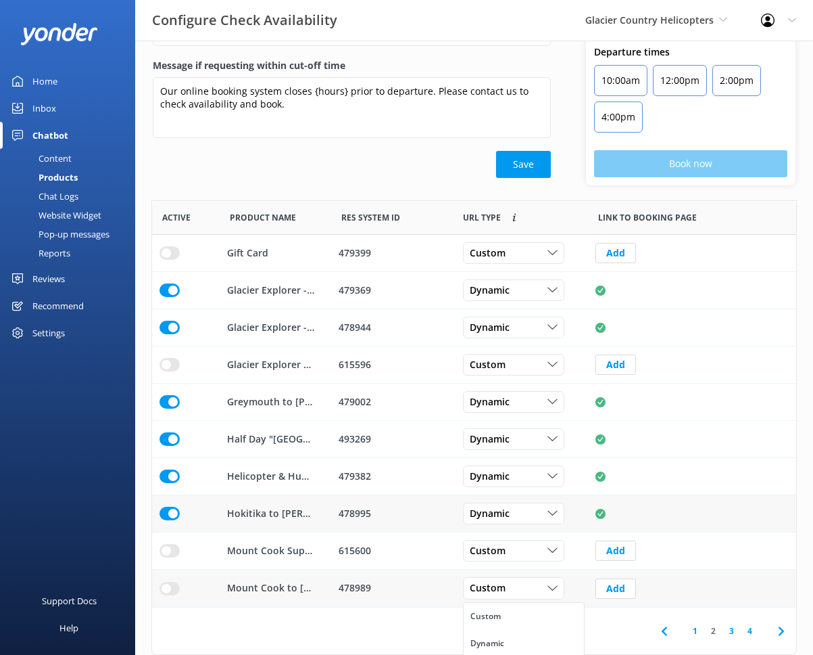
click at [370, 585] on div "478989" at bounding box center [392, 588] width 107 height 15
click at [353, 587] on div "478989" at bounding box center [392, 588] width 107 height 15
click at [353, 586] on div "478989" at bounding box center [392, 588] width 107 height 15
click at [511, 594] on span "Custom" at bounding box center [492, 588] width 44 height 15
click at [483, 646] on div "Dynamic" at bounding box center [488, 643] width 34 height 14
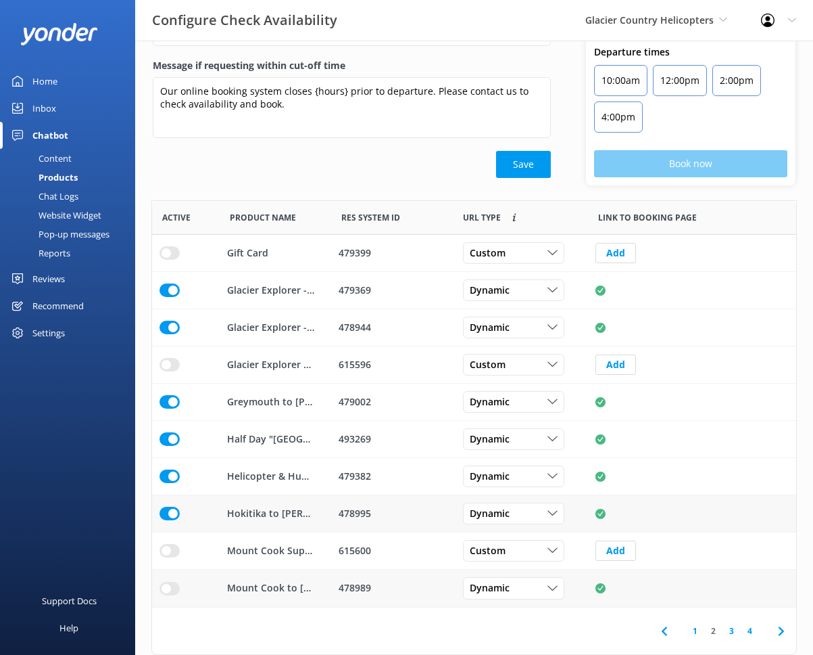
click at [162, 260] on input "row" at bounding box center [170, 253] width 20 height 14
click at [177, 260] on input "row" at bounding box center [170, 253] width 20 height 14
click at [700, 633] on link "1" at bounding box center [695, 630] width 18 height 13
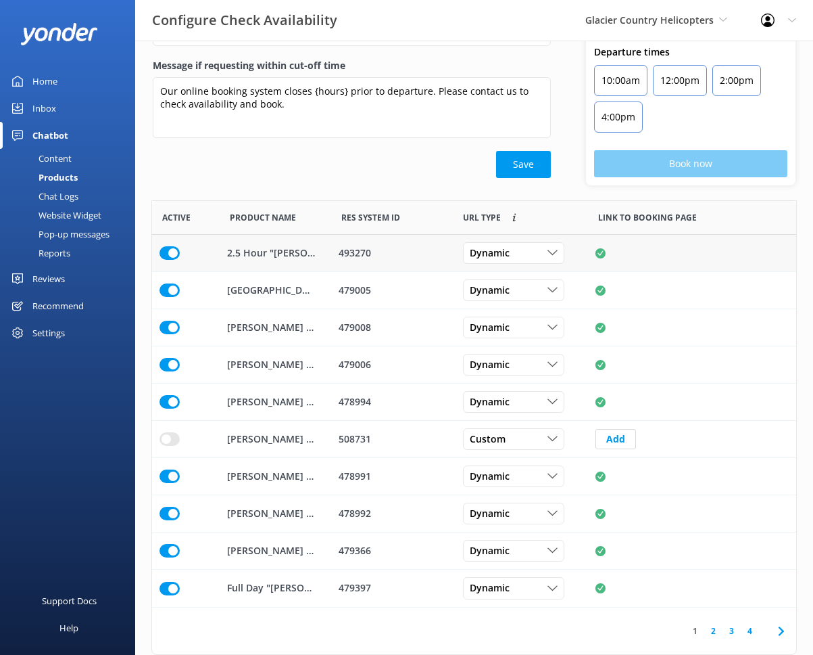
click at [170, 251] on input "row" at bounding box center [170, 253] width 20 height 14
click at [715, 632] on link "2" at bounding box center [714, 630] width 18 height 13
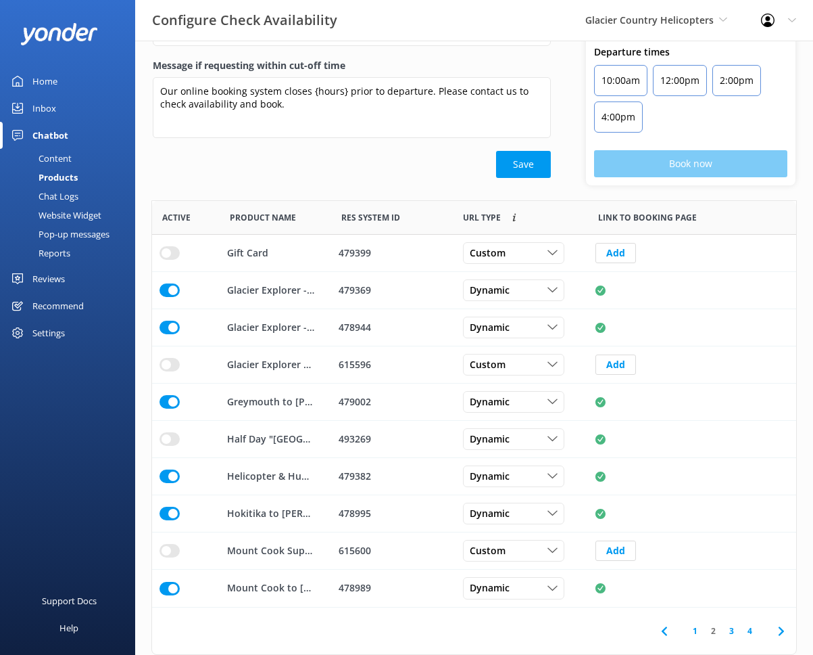
click at [727, 633] on link "3" at bounding box center [732, 630] width 18 height 13
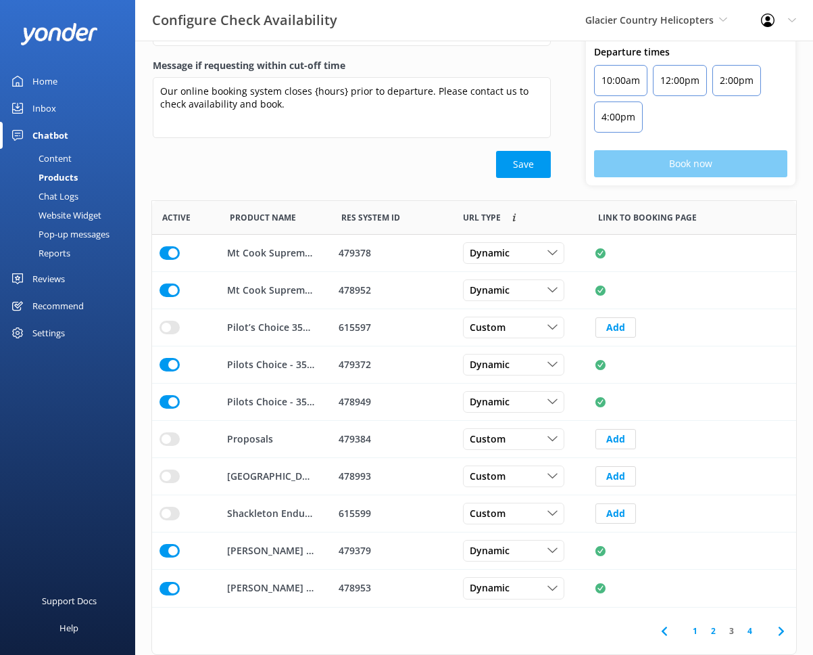
click at [727, 635] on link "4" at bounding box center [750, 630] width 18 height 13
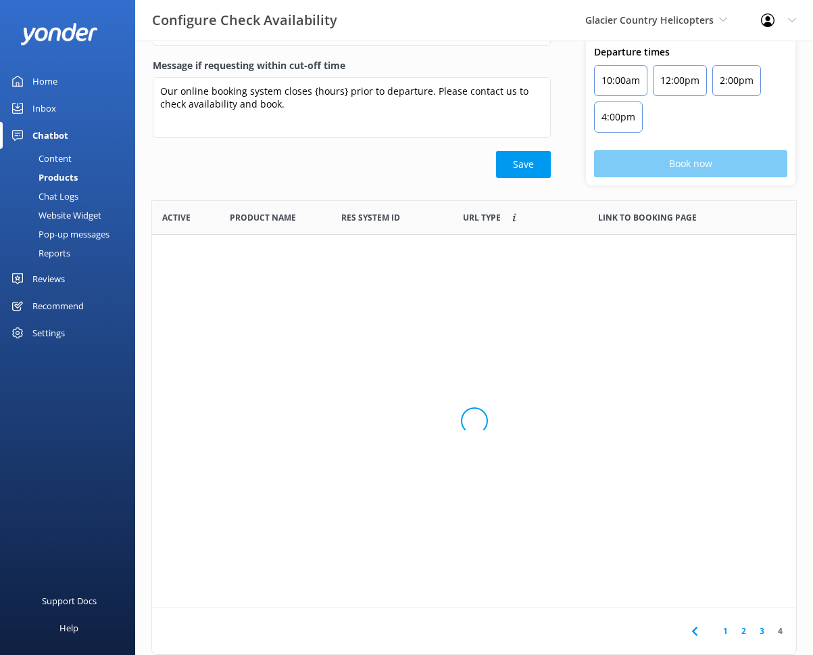
scroll to position [11, 11]
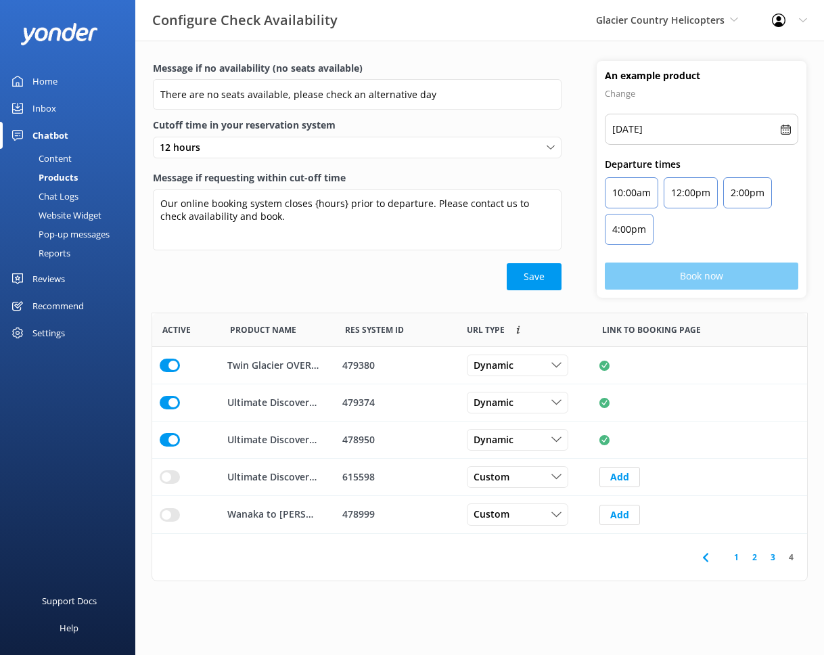
click at [727, 557] on link "1" at bounding box center [736, 556] width 18 height 13
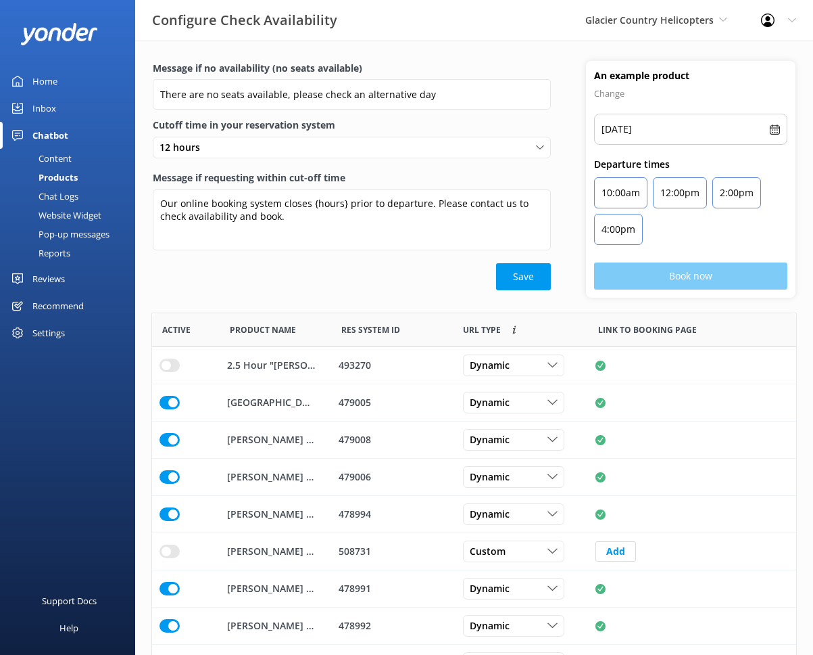
click at [64, 158] on div "Content" at bounding box center [40, 158] width 64 height 19
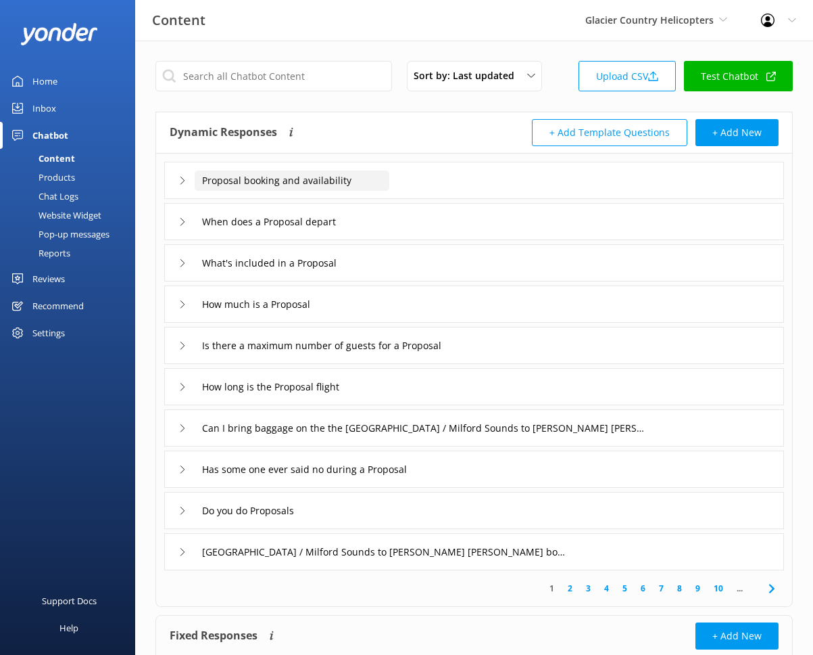
drag, startPoint x: 204, startPoint y: 180, endPoint x: 375, endPoint y: 186, distance: 171.2
click at [375, 186] on input "Proposal booking and availability" at bounding box center [292, 180] width 195 height 20
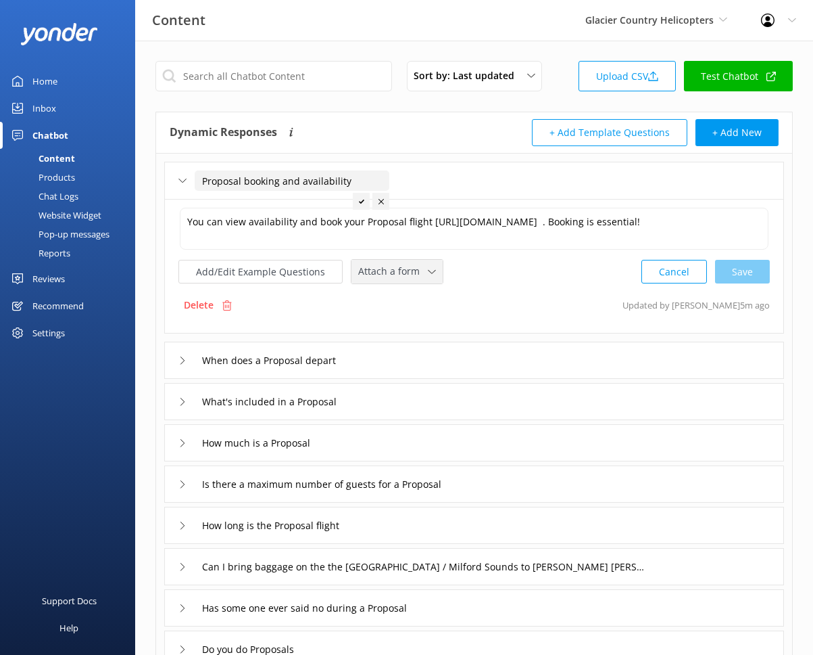
click at [404, 275] on span "Attach a form" at bounding box center [393, 271] width 70 height 15
click at [415, 325] on div "Check availability" at bounding box center [392, 328] width 67 height 14
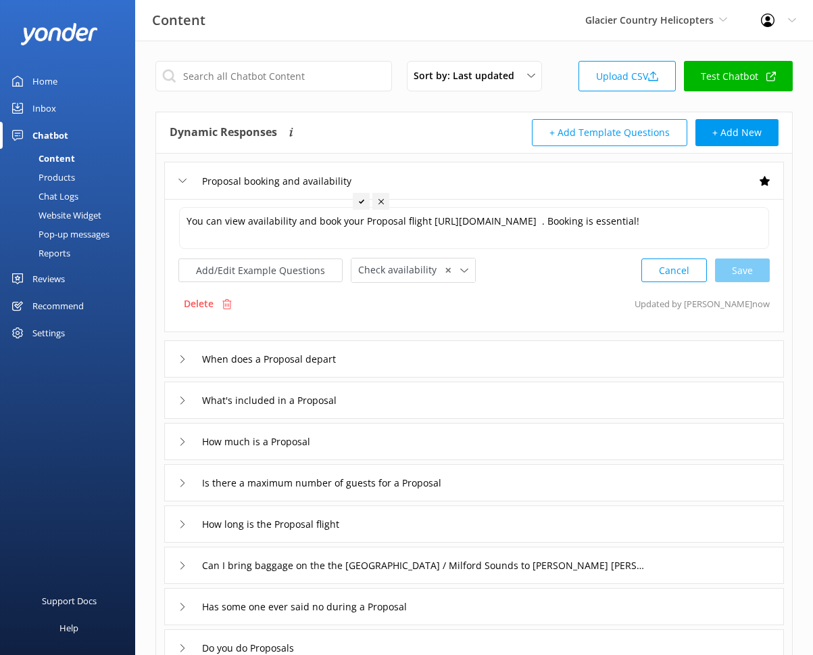
click at [403, 335] on div "Proposal booking and availability You can view availability and book your Propo…" at bounding box center [474, 430] width 636 height 554
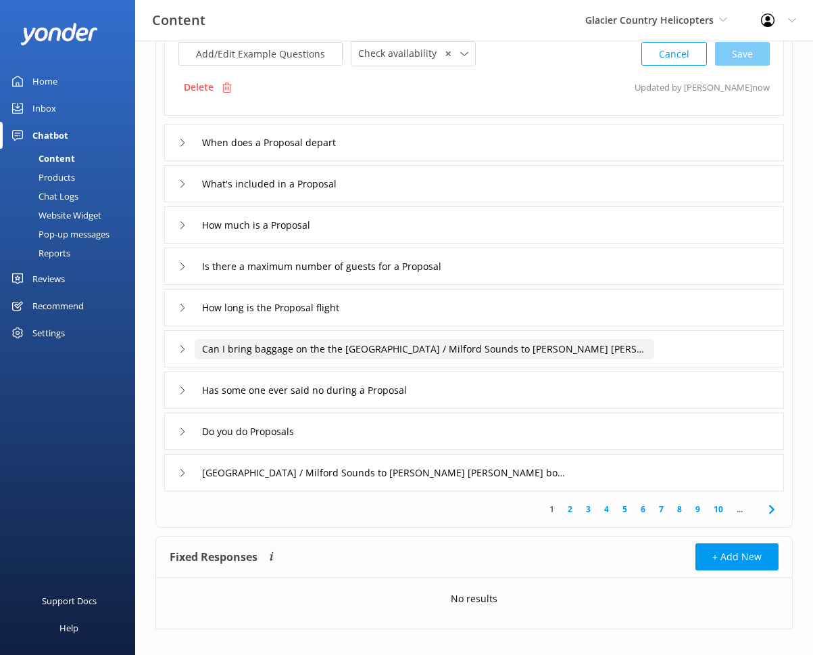
scroll to position [218, 0]
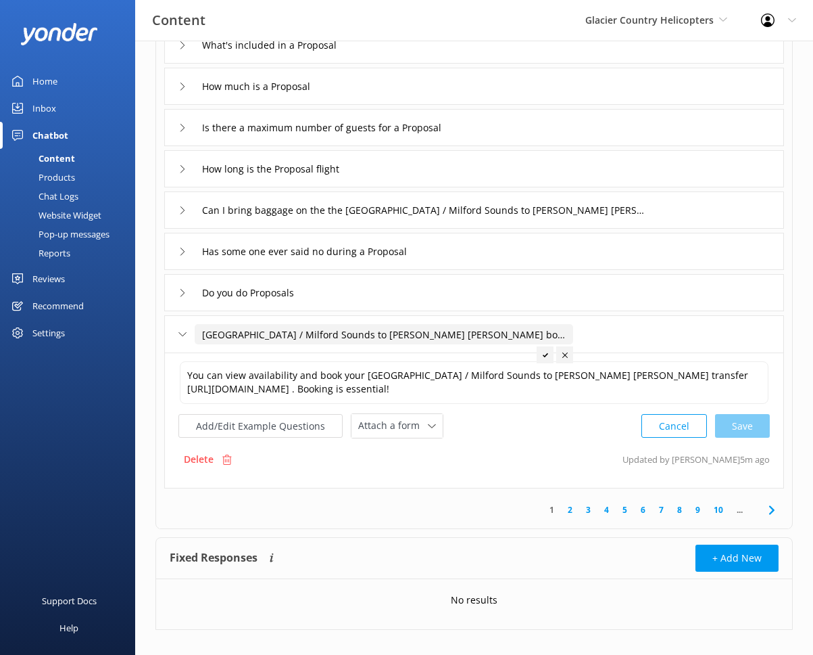
scroll to position [79, 0]
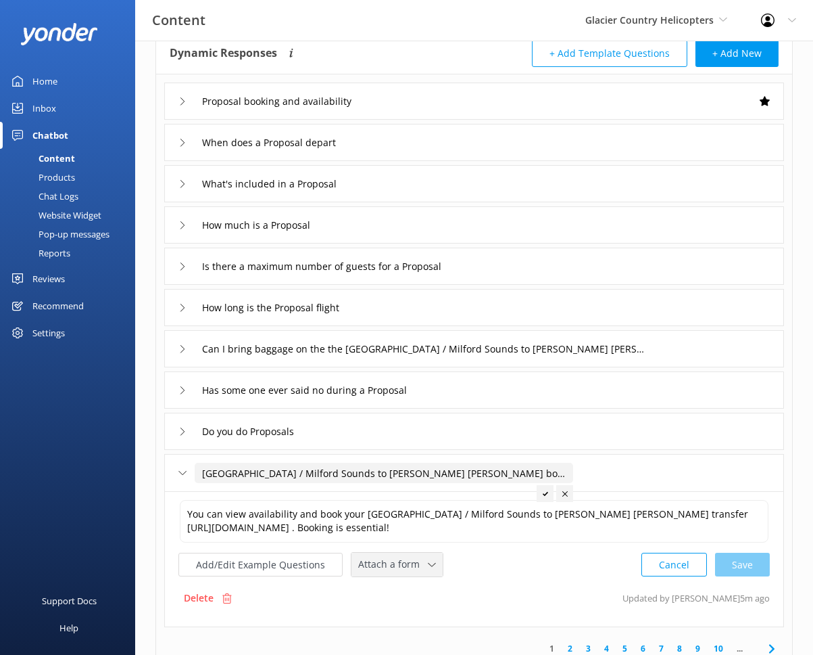
click at [389, 565] on span "Attach a form" at bounding box center [393, 564] width 70 height 15
click at [421, 617] on div "Check availability" at bounding box center [392, 621] width 67 height 14
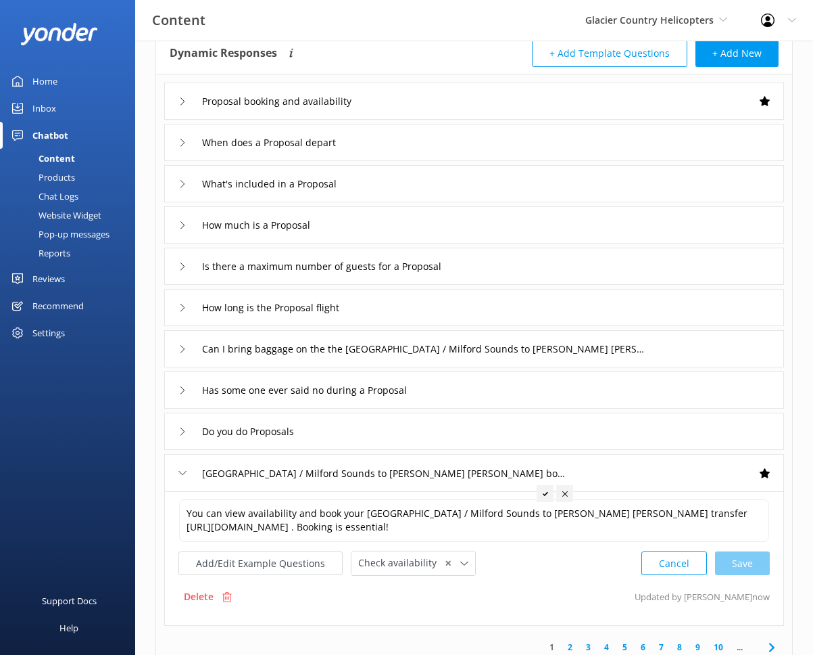
click at [401, 424] on div "Do you do Proposals" at bounding box center [474, 430] width 620 height 37
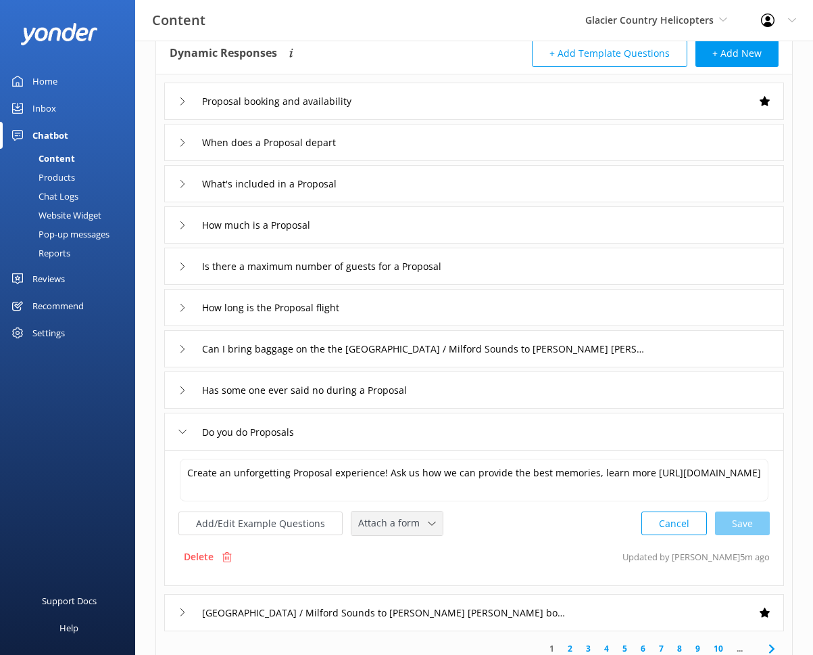
click at [409, 530] on span "Attach a form" at bounding box center [393, 522] width 70 height 15
click at [414, 544] on link "Leave contact details" at bounding box center [412, 551] width 120 height 27
click at [144, 530] on div "Sort by: Last updated Title Last updated Upload CSV Test Chatbot Dynamic Respon…" at bounding box center [474, 384] width 678 height 846
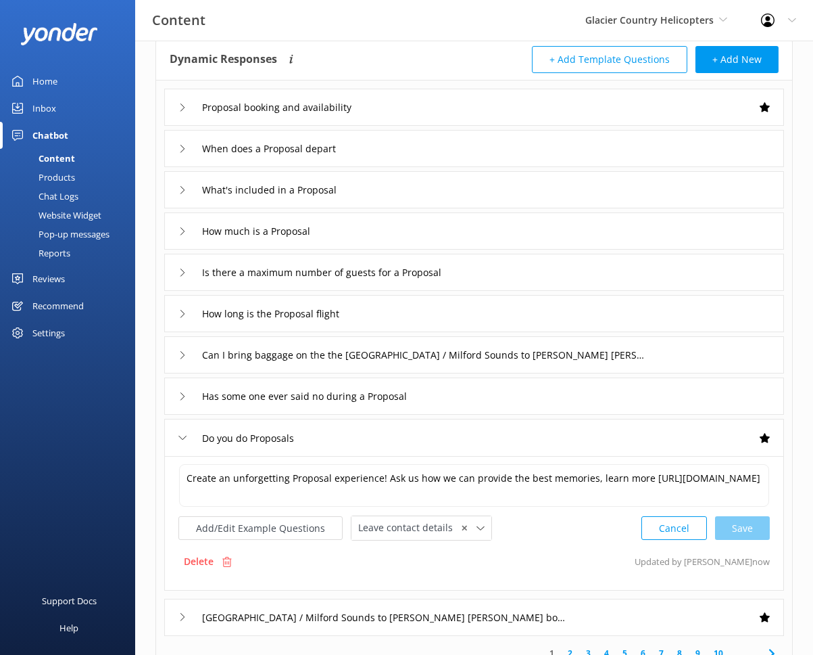
scroll to position [74, 0]
click at [395, 234] on div "How much is a Proposal" at bounding box center [474, 230] width 620 height 37
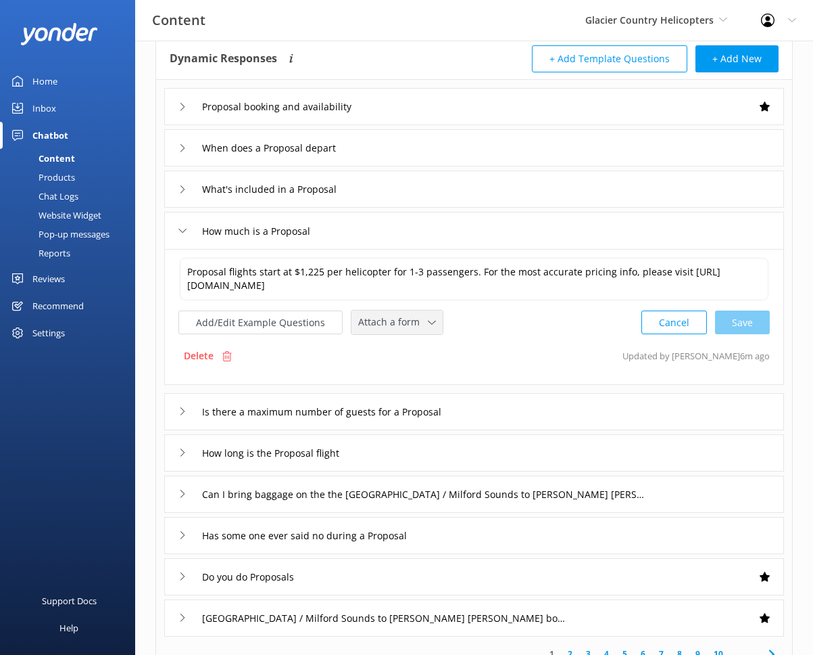
click at [404, 325] on span "Attach a form" at bounding box center [393, 321] width 70 height 15
click at [412, 350] on div "Leave contact details" at bounding box center [400, 351] width 82 height 14
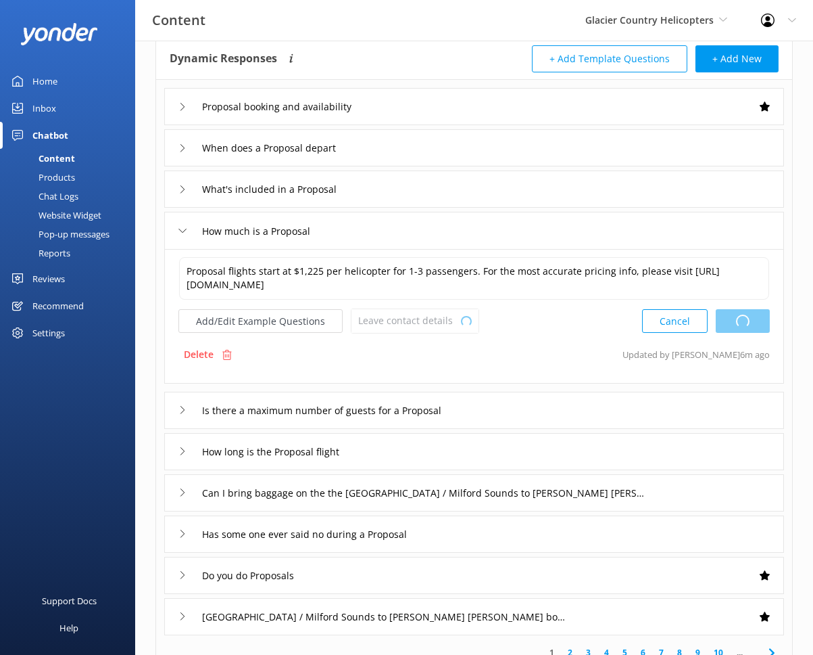
click at [378, 188] on div "What's included in a Proposal" at bounding box center [474, 188] width 620 height 37
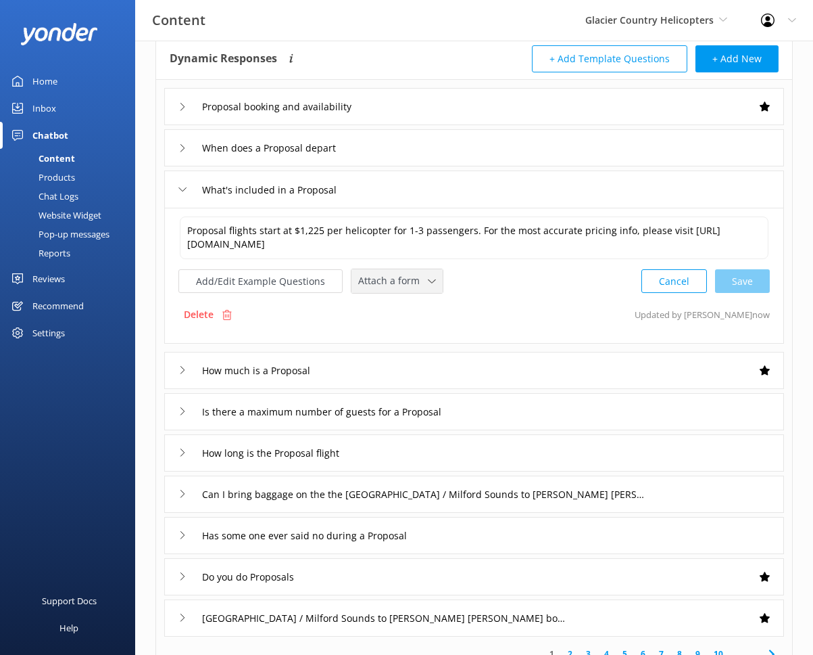
click at [413, 279] on span "Attach a form" at bounding box center [393, 280] width 70 height 15
click at [414, 310] on div "Leave contact details" at bounding box center [400, 310] width 82 height 14
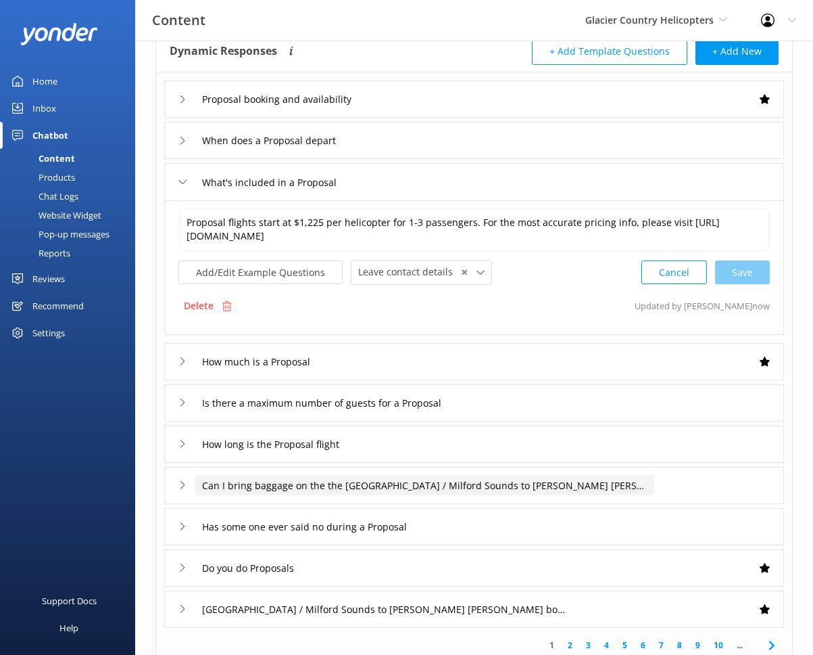
scroll to position [191, 0]
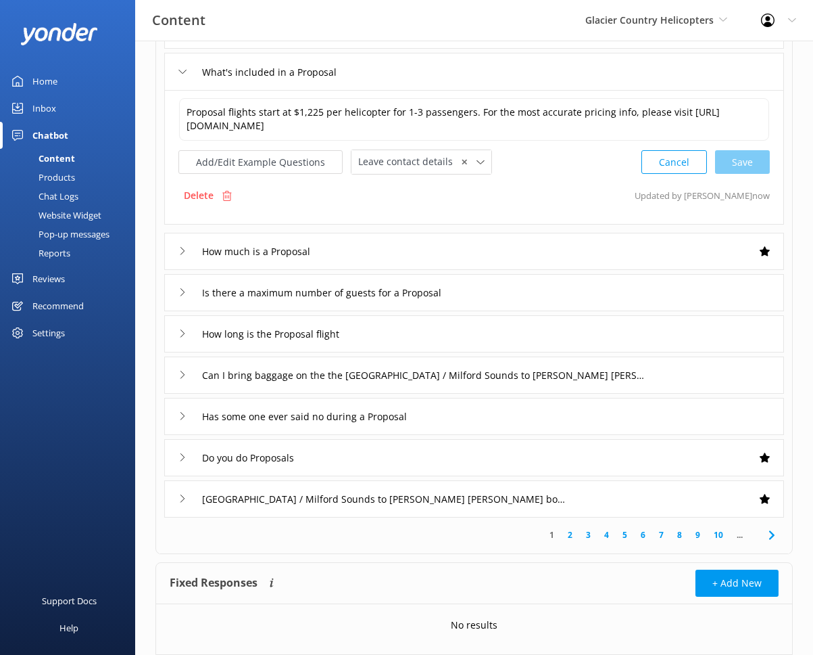
click at [402, 464] on div "Do you do Proposals" at bounding box center [474, 457] width 620 height 37
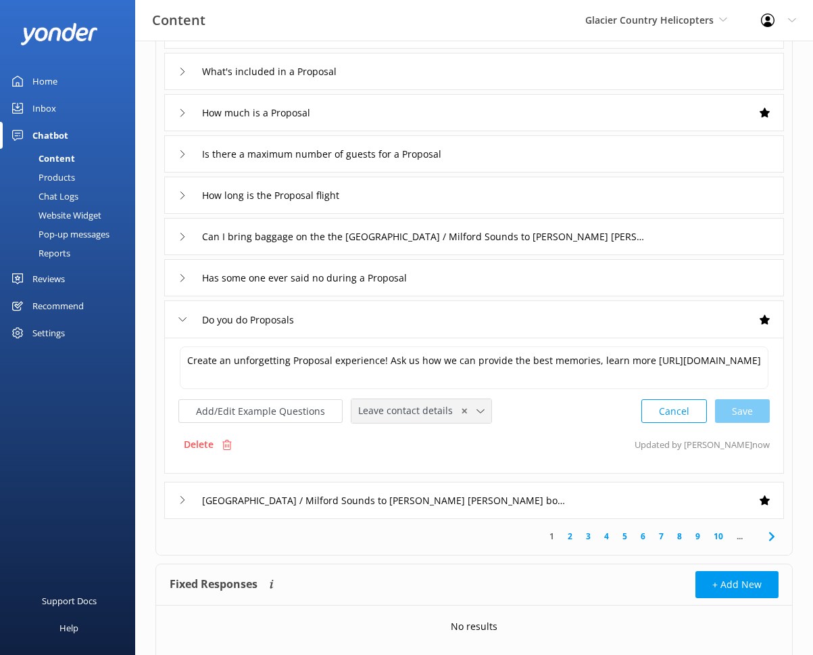
click at [458, 399] on div "Leave contact details ✕ Leave contact details Check availability" at bounding box center [422, 411] width 140 height 24
click at [423, 463] on link "Check availability" at bounding box center [421, 467] width 138 height 27
click at [571, 538] on link "2" at bounding box center [570, 534] width 18 height 13
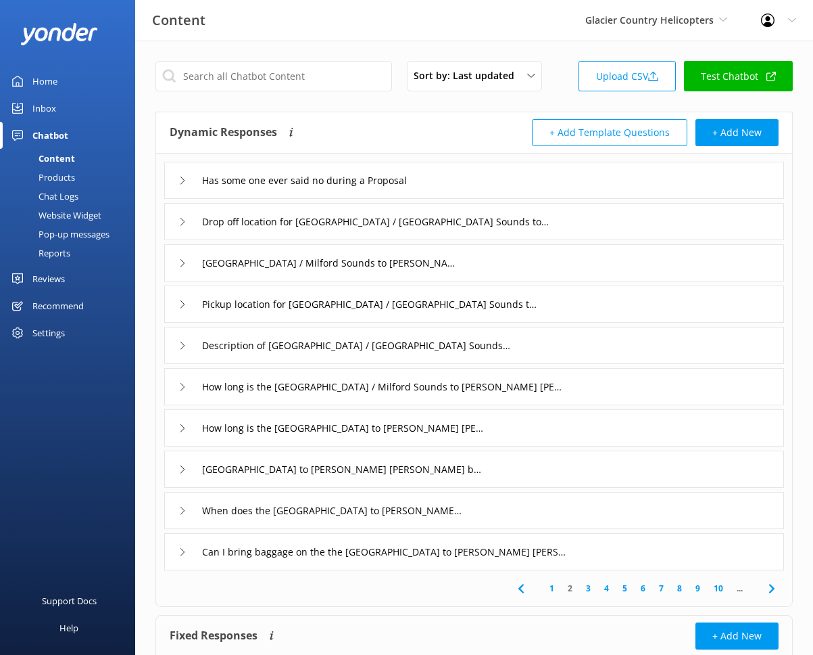
click at [497, 475] on div "Christchurch to Franz Josef booking and availability" at bounding box center [474, 468] width 620 height 37
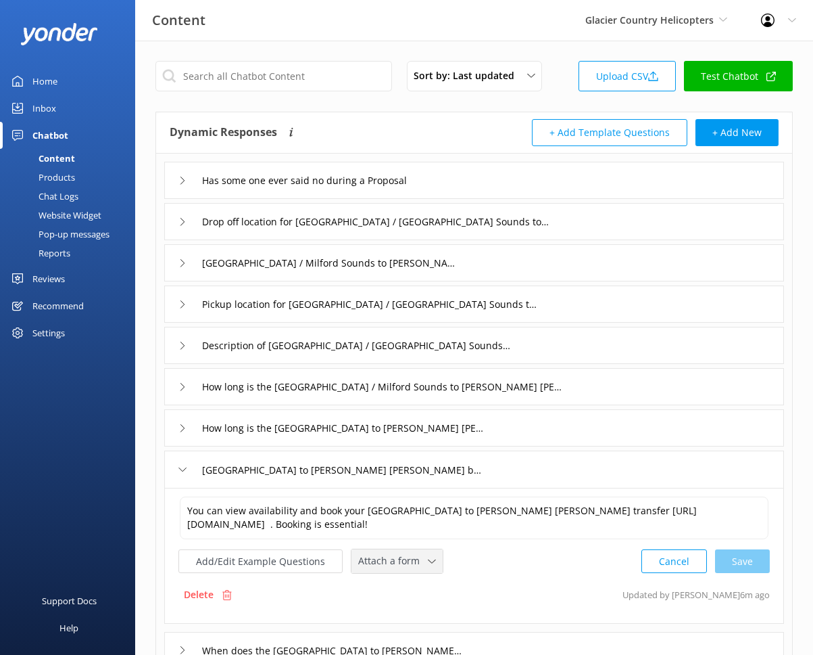
click at [431, 558] on div "Attach a form" at bounding box center [397, 560] width 85 height 17
click at [417, 615] on div "Check availability" at bounding box center [392, 618] width 67 height 14
click at [149, 544] on div "Sort by: Last updated Title Last updated Upload CSV Test Chatbot Dynamic Respon…" at bounding box center [474, 464] width 678 height 846
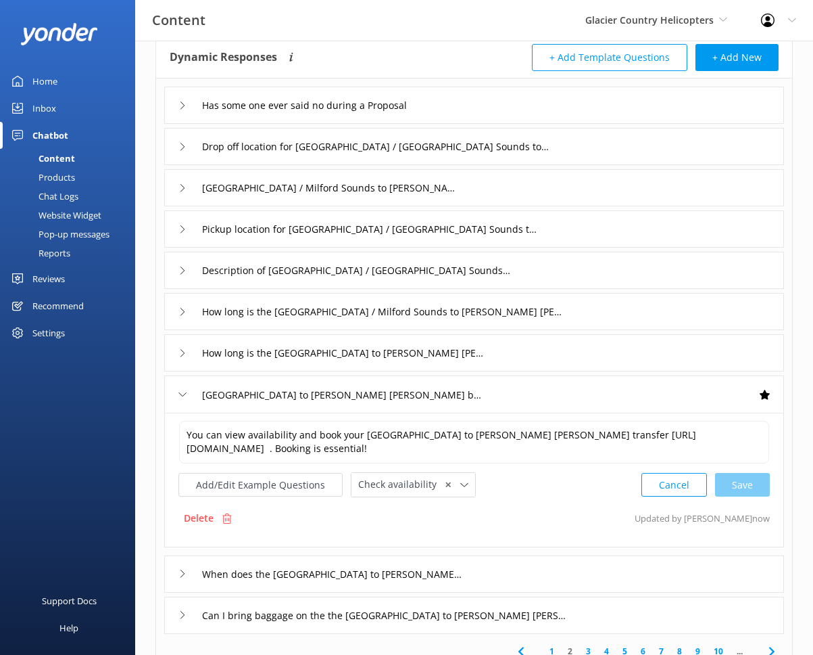
scroll to position [74, 0]
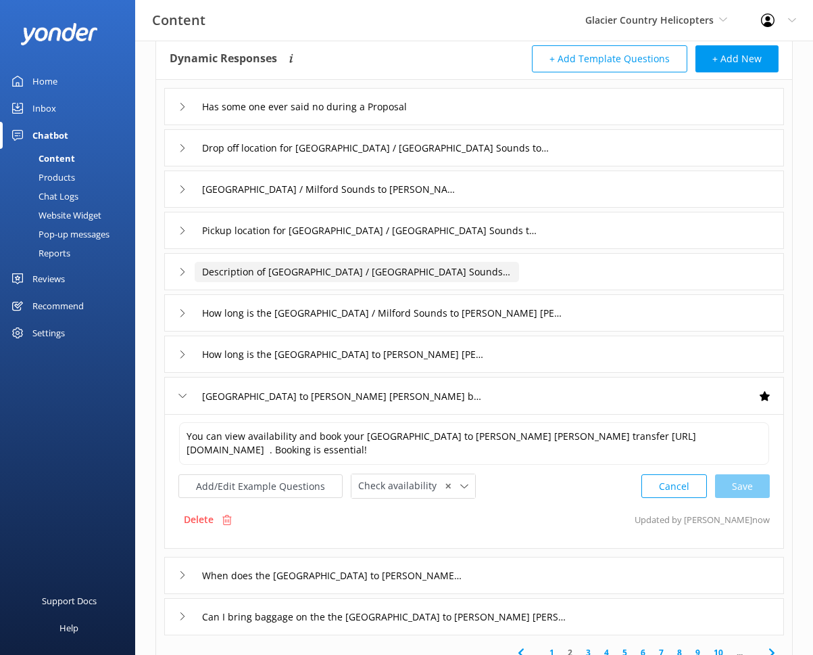
click at [444, 117] on input "Description of Queenstown / Milford Sounds to Franz Josef" at bounding box center [319, 107] width 249 height 20
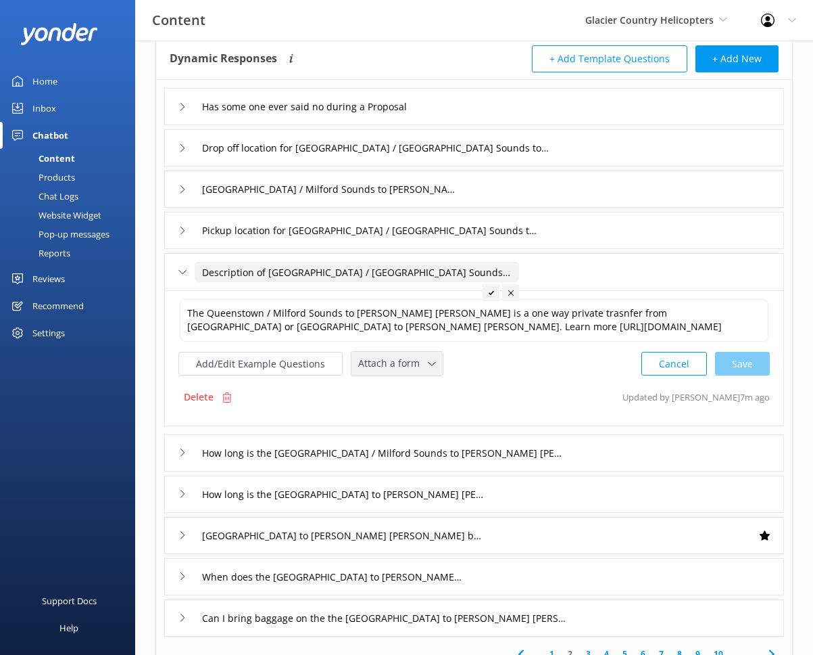
click at [428, 360] on icon at bounding box center [432, 364] width 8 height 8
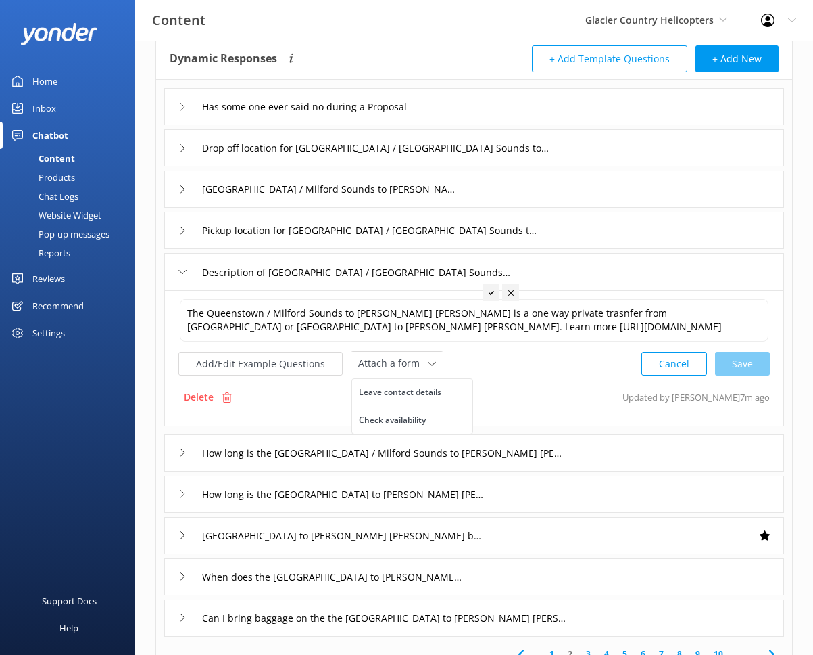
click at [140, 354] on div "Sort by: Last updated Title Last updated Upload CSV Test Chatbot Dynamic Respon…" at bounding box center [474, 390] width 678 height 847
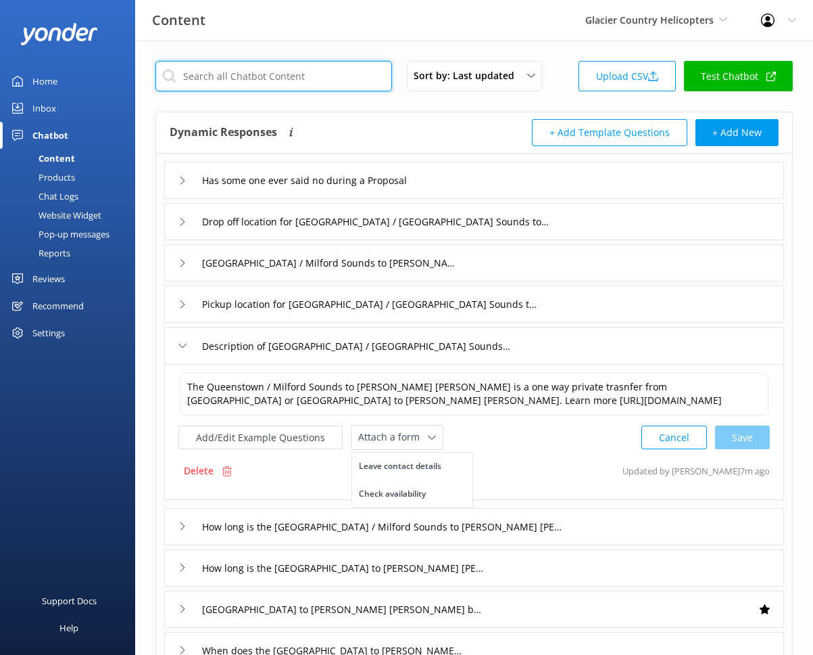
click at [298, 71] on input "text" at bounding box center [274, 76] width 237 height 30
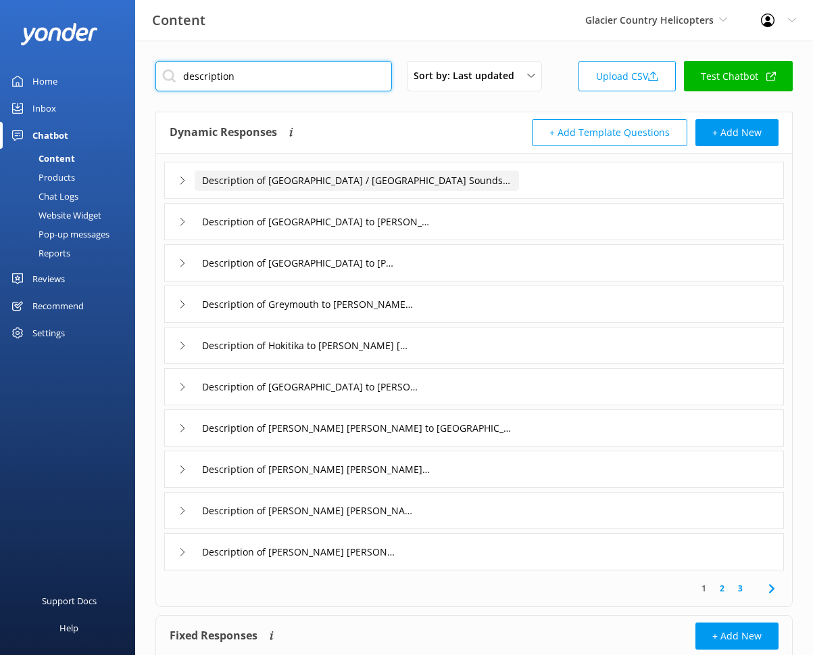
type input "description"
click at [517, 183] on input "Description of Queenstown / Milford Sounds to Franz Josef" at bounding box center [357, 180] width 325 height 20
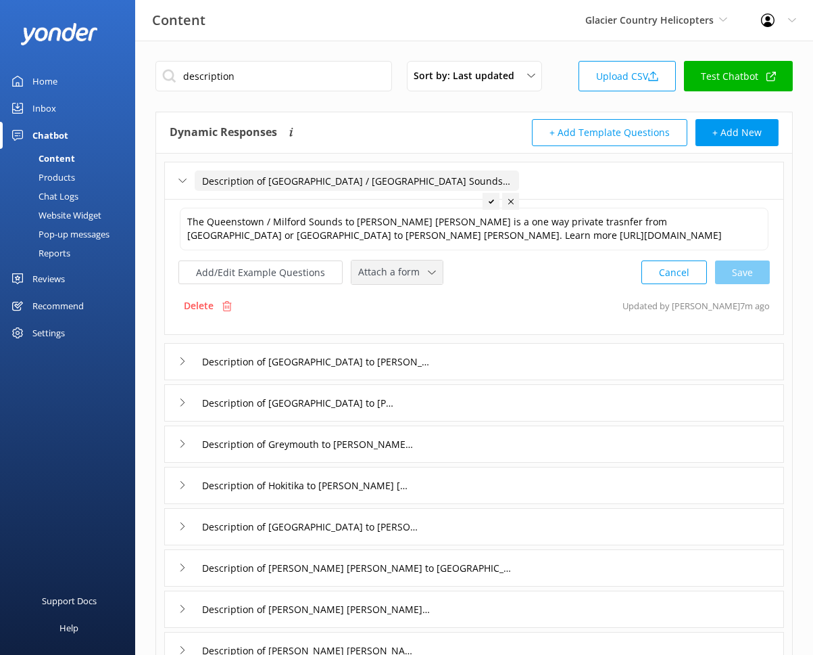
click at [387, 275] on span "Attach a form" at bounding box center [393, 271] width 70 height 15
click at [395, 324] on div "Check availability" at bounding box center [392, 329] width 67 height 14
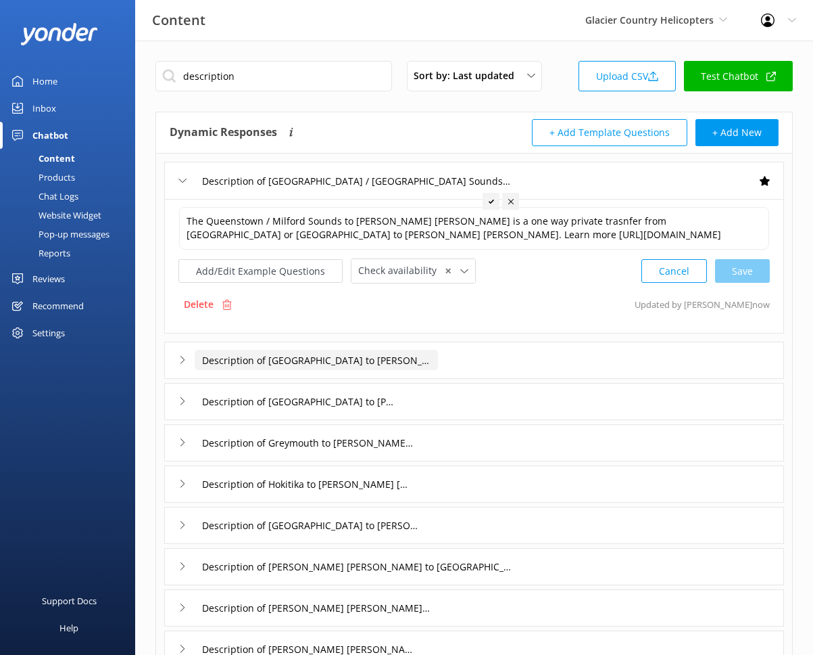
click at [430, 191] on input "Description of Christchurch to Franz Josef" at bounding box center [357, 180] width 325 height 20
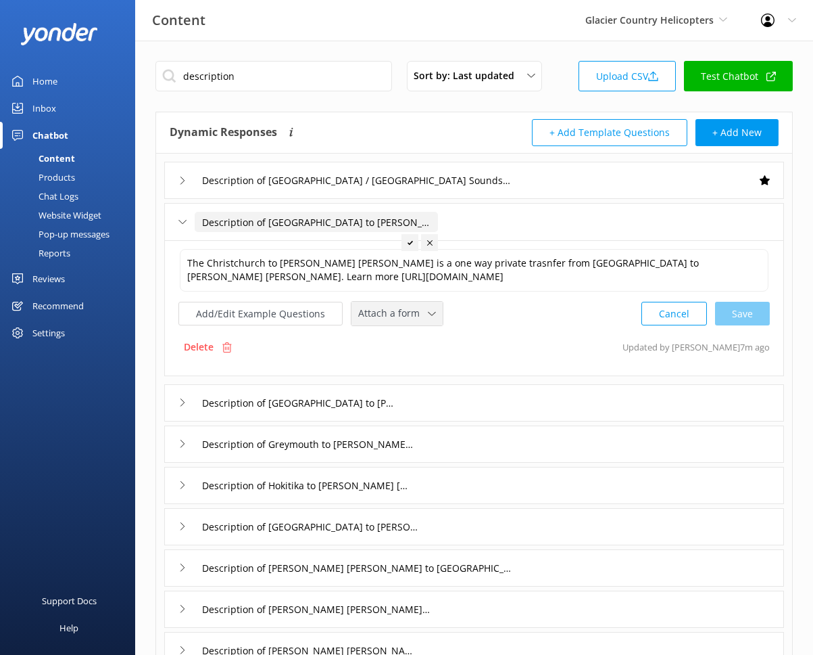
click at [421, 313] on span "Attach a form" at bounding box center [393, 313] width 70 height 15
click at [422, 363] on div "Check availability" at bounding box center [392, 370] width 67 height 14
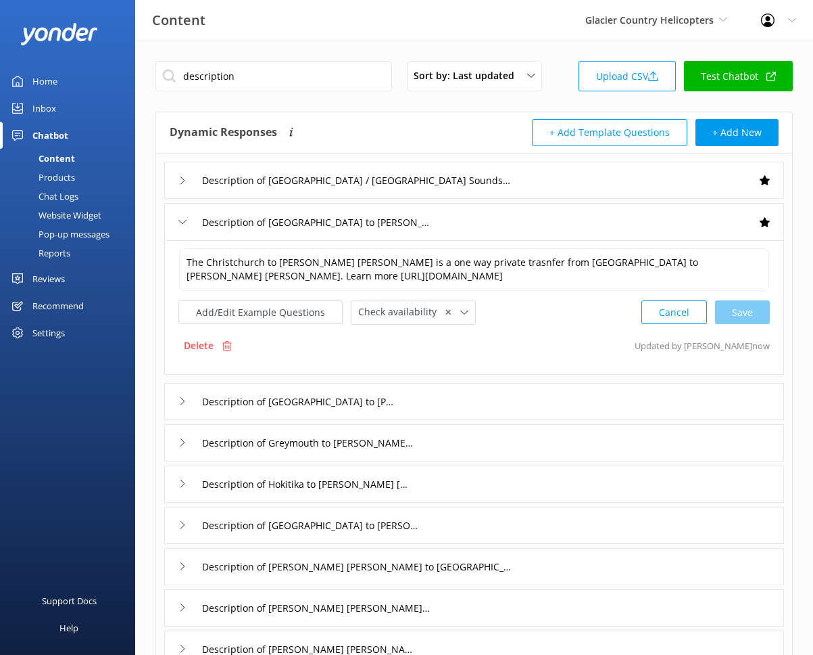
click at [414, 386] on div "Description of Wanaka to Franz Josef" at bounding box center [474, 401] width 620 height 37
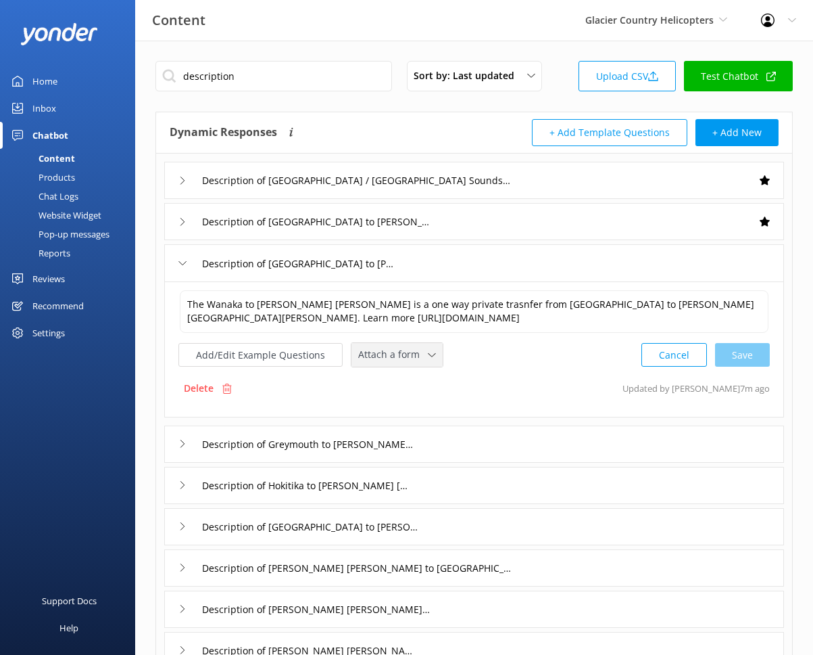
click at [406, 356] on span "Attach a form" at bounding box center [393, 354] width 70 height 15
click at [405, 407] on div "Check availability" at bounding box center [392, 411] width 67 height 14
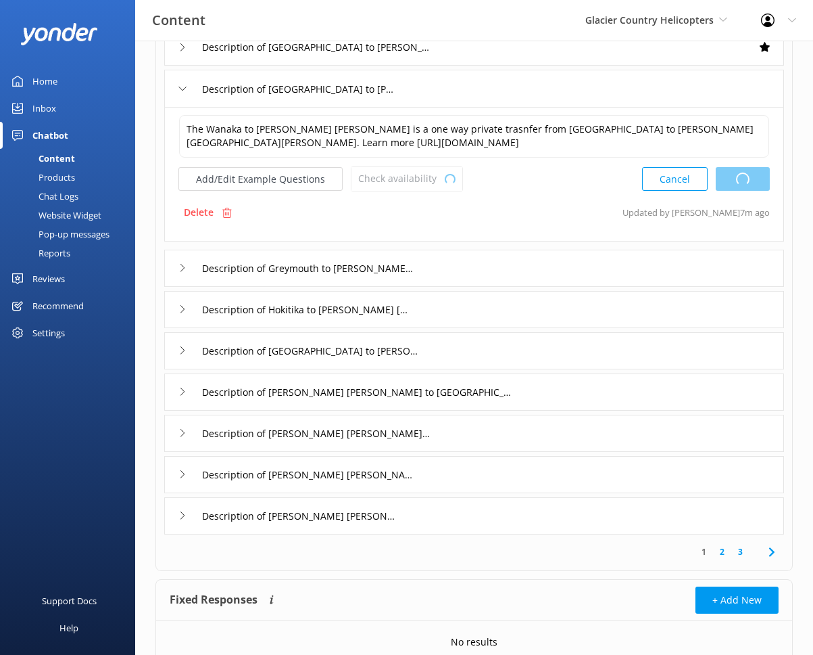
scroll to position [193, 0]
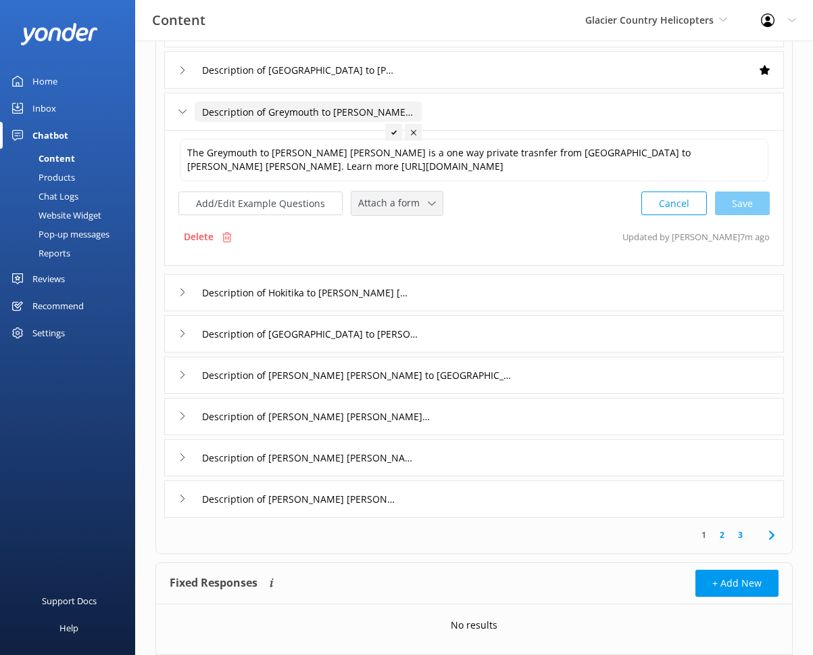
click at [428, 202] on icon at bounding box center [432, 203] width 8 height 8
click at [421, 255] on div "Check availability" at bounding box center [392, 260] width 67 height 14
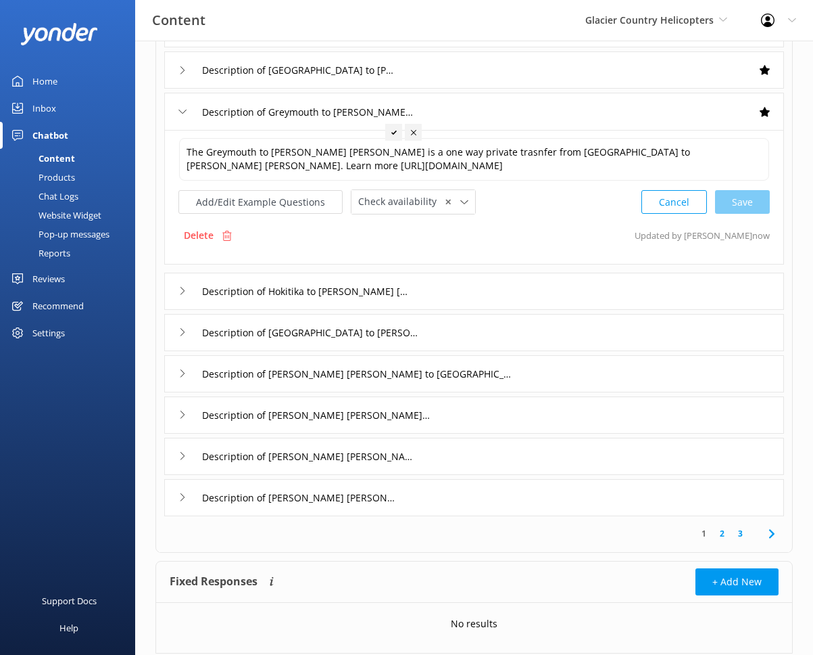
click at [431, 289] on div "Description of Hokitika to Franz Josef" at bounding box center [474, 291] width 620 height 37
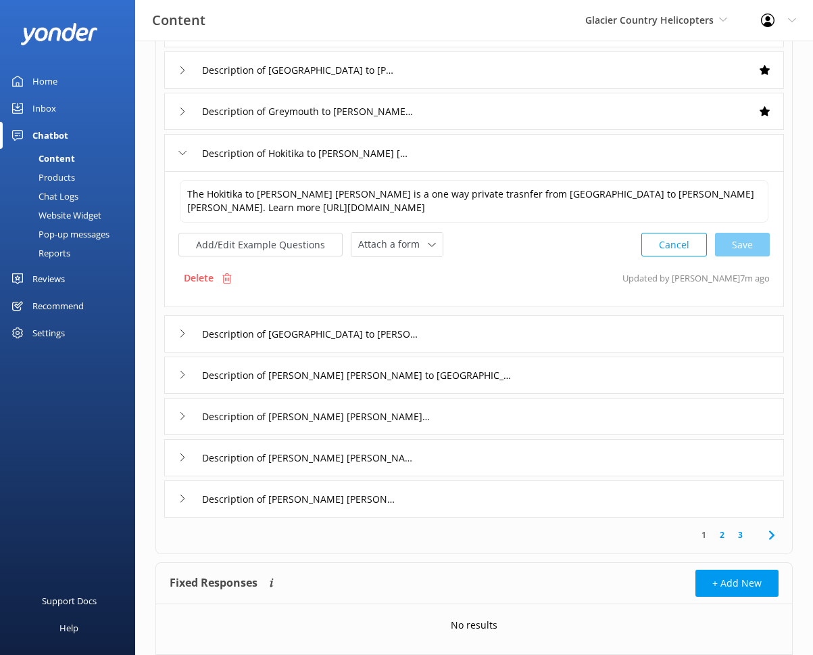
click at [469, 339] on div "Description of Mount Cook to Franz Josef" at bounding box center [474, 333] width 620 height 37
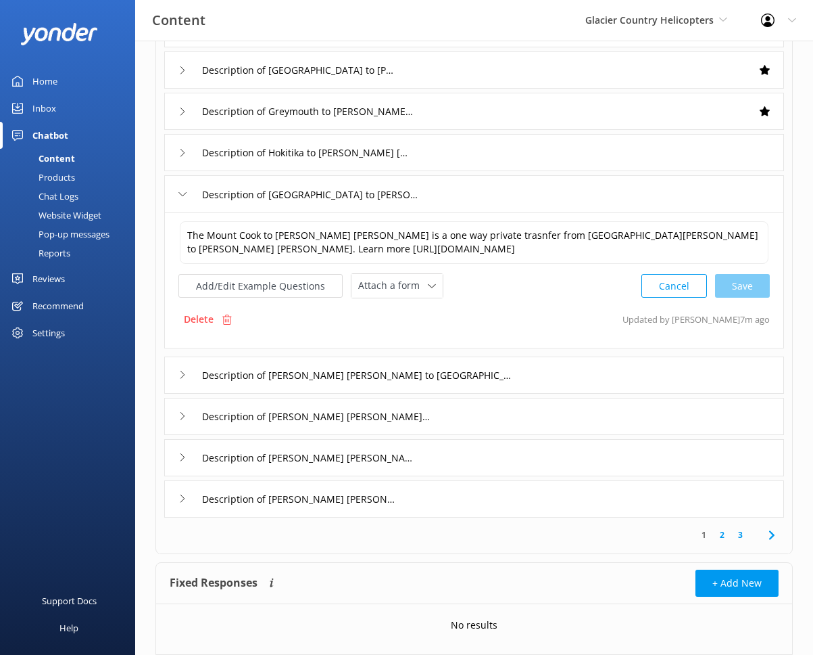
click at [440, 200] on div "Description of Mount Cook to Franz Josef" at bounding box center [474, 193] width 620 height 37
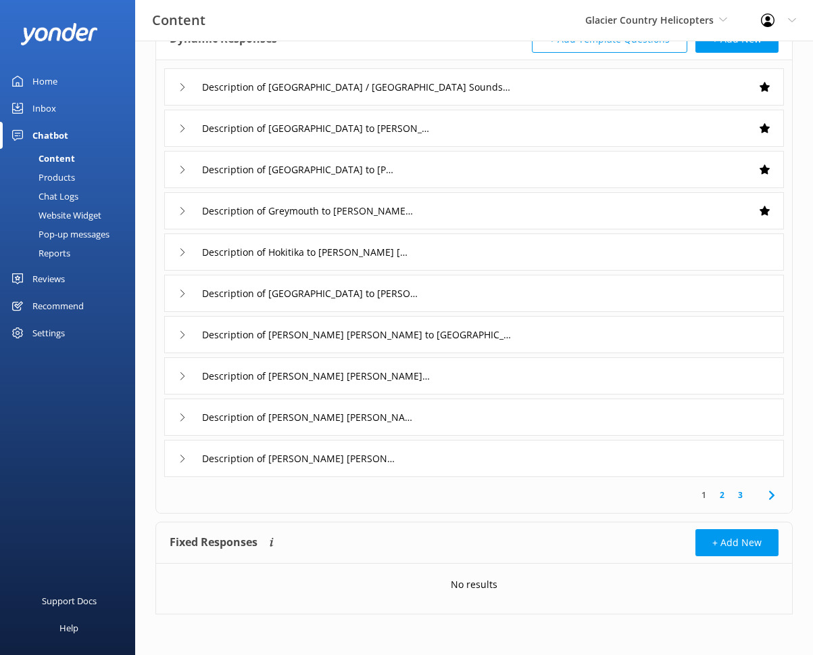
click at [466, 256] on div "Description of Hokitika to Franz Josef" at bounding box center [474, 251] width 620 height 37
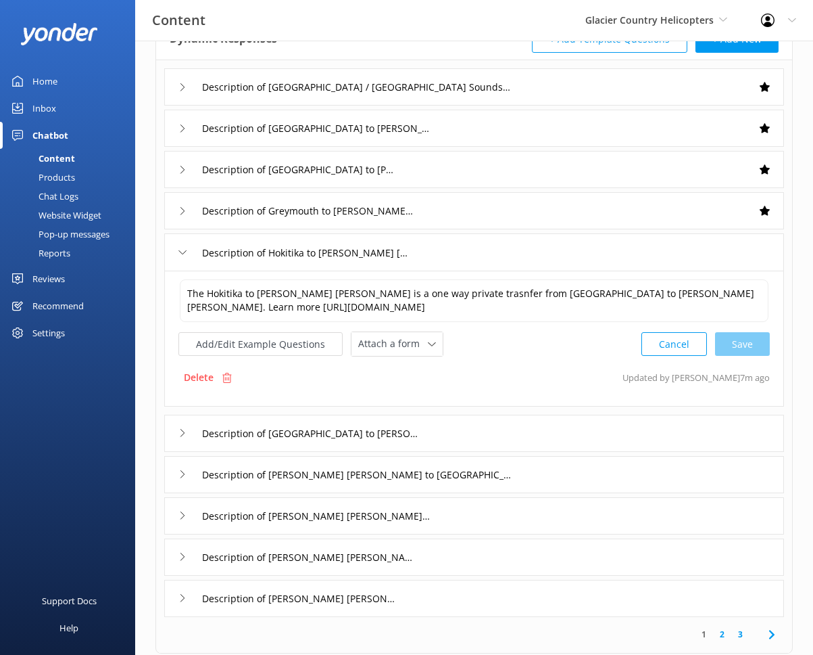
scroll to position [193, 0]
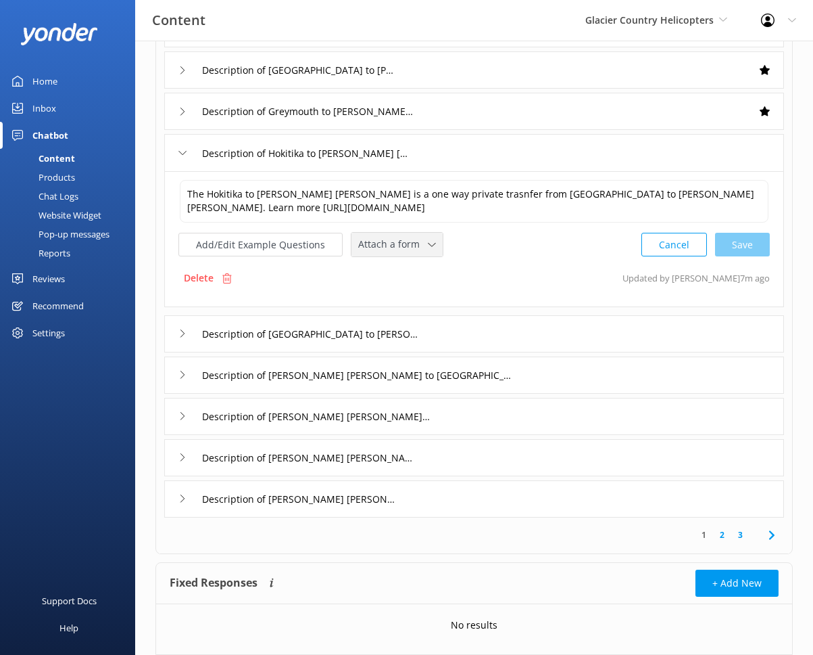
click at [412, 243] on span "Attach a form" at bounding box center [393, 244] width 70 height 15
click at [406, 296] on div "Check availability" at bounding box center [392, 301] width 67 height 14
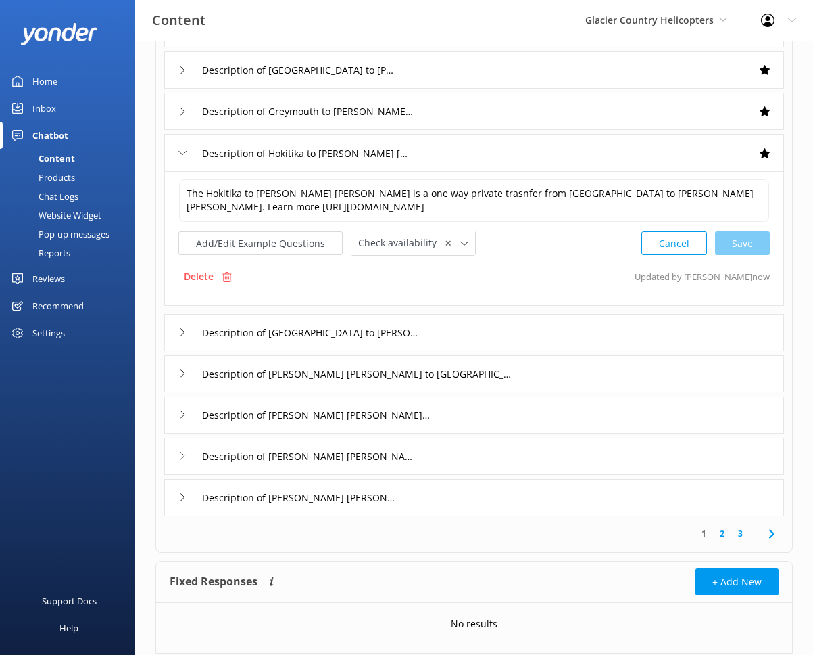
click at [442, 321] on div "Description of Mount Cook to Franz Josef" at bounding box center [474, 332] width 620 height 37
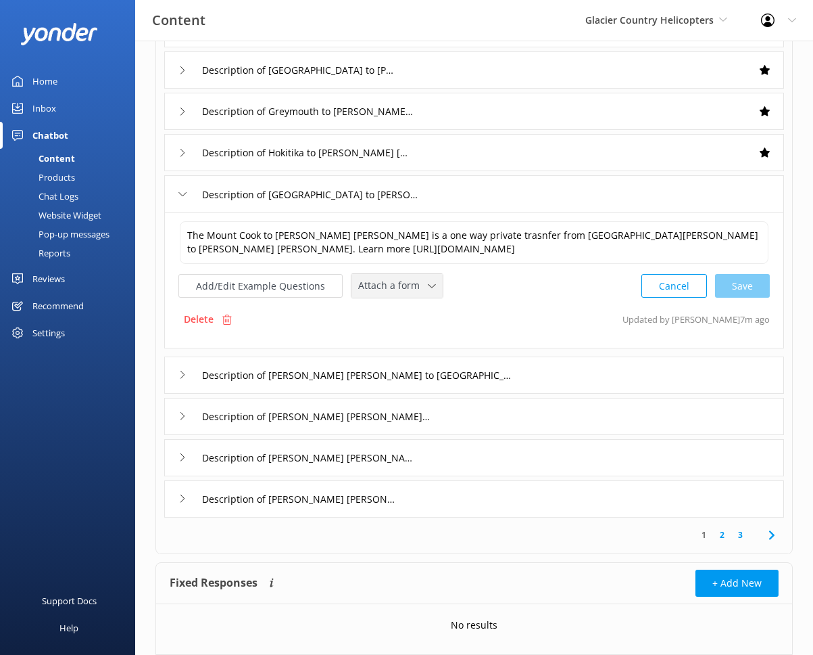
click at [398, 281] on span "Attach a form" at bounding box center [393, 285] width 70 height 15
click at [406, 340] on div "Check availability" at bounding box center [392, 342] width 67 height 14
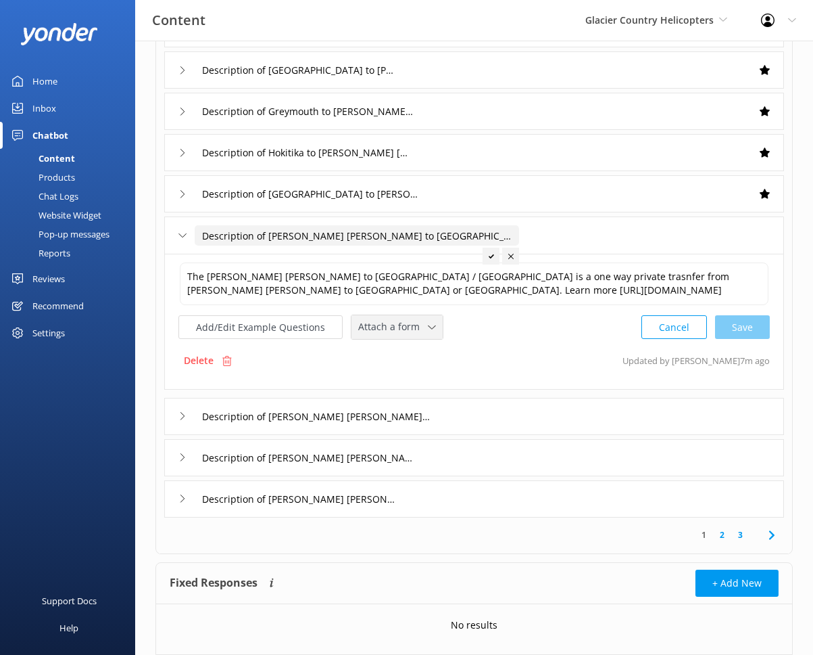
click at [418, 337] on div "Attach a form Leave contact details Check availability" at bounding box center [397, 327] width 91 height 24
click at [417, 383] on div "Check availability" at bounding box center [392, 384] width 67 height 14
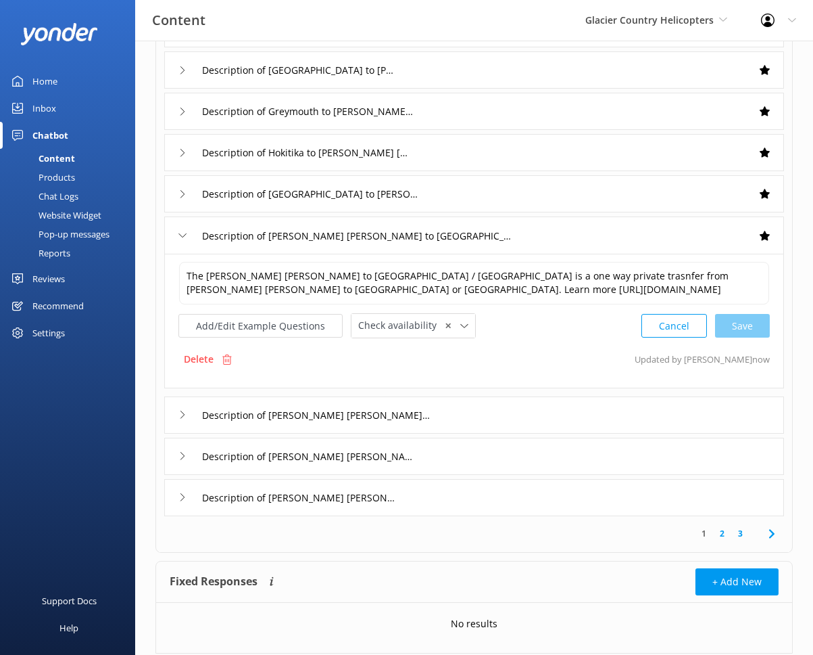
click at [485, 400] on div "Description of Franz Josef to Christchurch" at bounding box center [474, 414] width 620 height 37
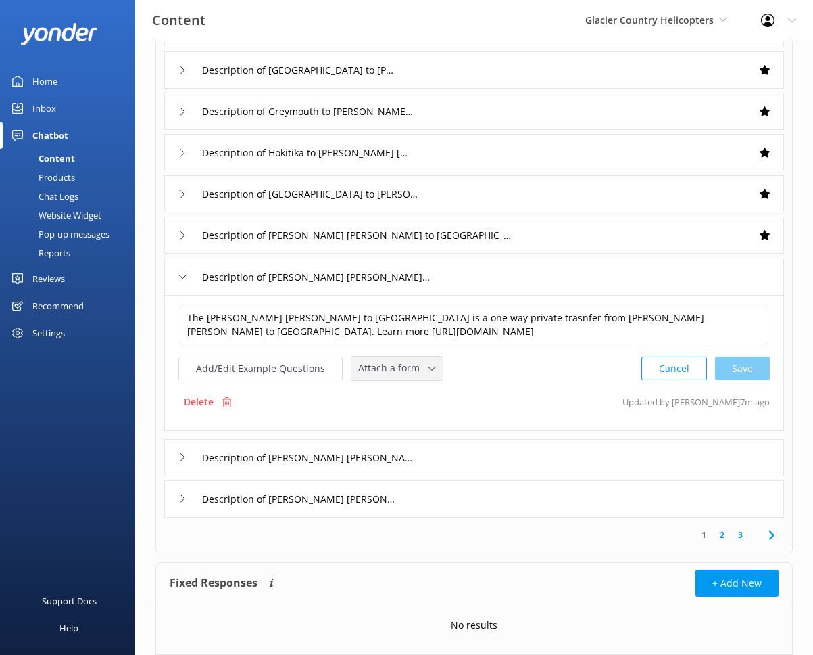
click at [409, 377] on div "Attach a form Leave contact details Check availability" at bounding box center [397, 368] width 91 height 24
click at [413, 418] on div "Check availability" at bounding box center [392, 425] width 67 height 14
click at [461, 449] on div "Description of Franz Josef to Greymouth" at bounding box center [474, 455] width 620 height 37
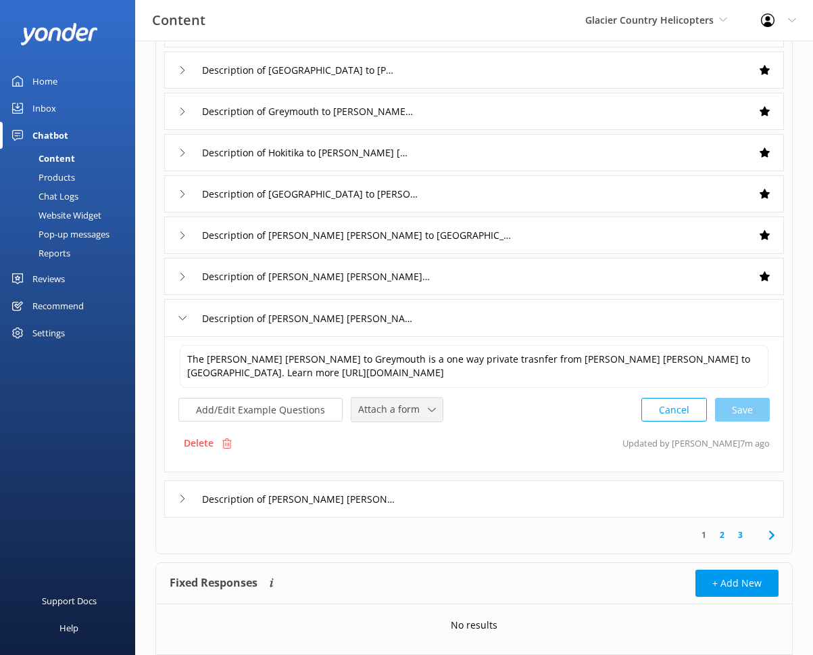
click at [429, 419] on div "Attach a form Leave contact details Check availability" at bounding box center [397, 410] width 91 height 24
click at [425, 463] on link "Check availability" at bounding box center [412, 465] width 120 height 27
click at [469, 503] on div "Description of Franz Josef to Wanaka" at bounding box center [474, 497] width 620 height 37
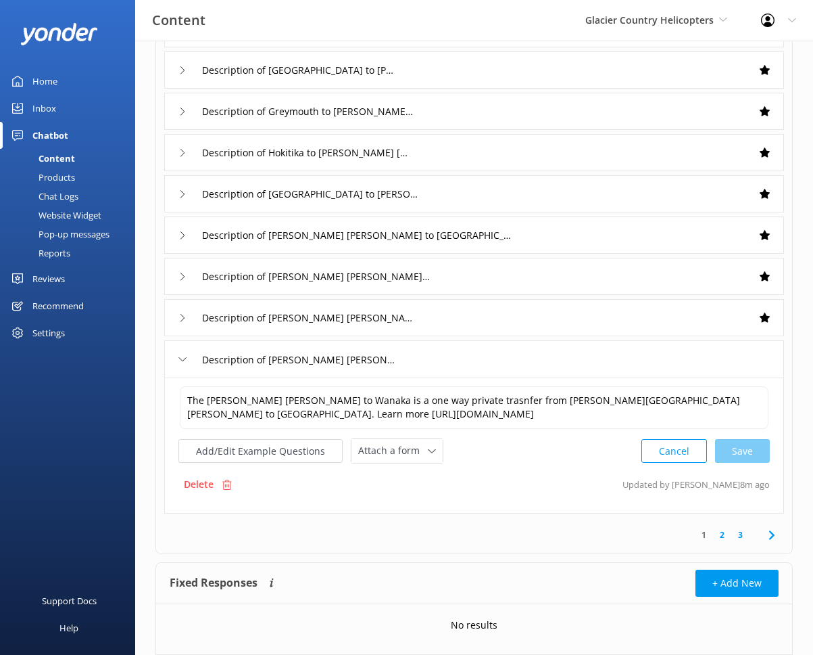
click at [421, 465] on div "The Franz Josef to Wanaka is a one way private trasnfer from Franz Josef to Wan…" at bounding box center [474, 445] width 620 height 136
click at [420, 465] on div "The Franz Josef to Wanaka is a one way private trasnfer from Franz Josef to Wan…" at bounding box center [474, 445] width 620 height 136
click at [417, 461] on div "Attach a form Leave contact details Check availability" at bounding box center [397, 451] width 91 height 24
click at [419, 500] on div "Check availability" at bounding box center [392, 507] width 67 height 14
click at [726, 534] on link "2" at bounding box center [722, 533] width 18 height 13
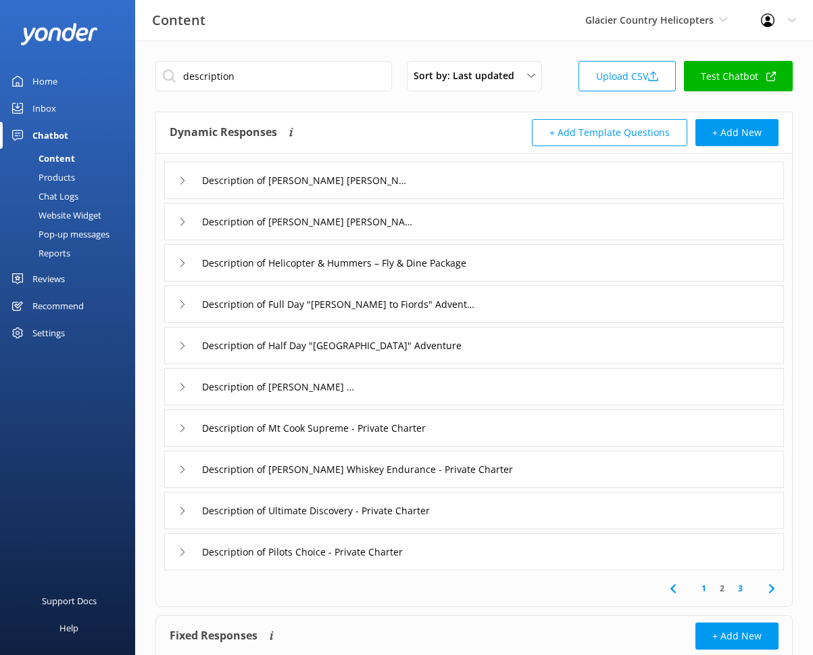
click at [437, 181] on div "Description of Franz Josef to Hokitika" at bounding box center [474, 180] width 620 height 37
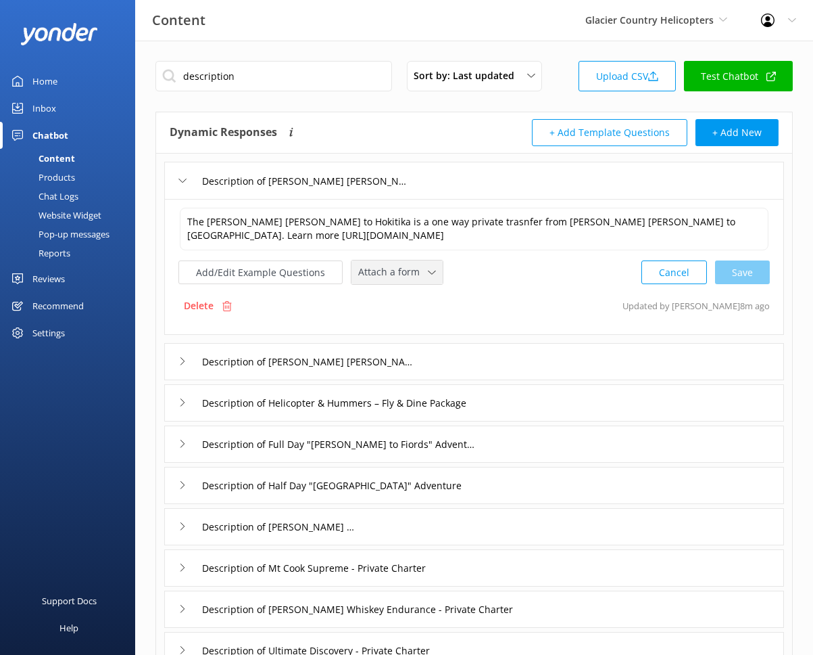
click at [402, 274] on span "Attach a form" at bounding box center [393, 271] width 70 height 15
click at [408, 323] on div "Check availability" at bounding box center [392, 329] width 67 height 14
click at [437, 345] on div "Description of Franz Josef to Mount Cook" at bounding box center [474, 359] width 620 height 37
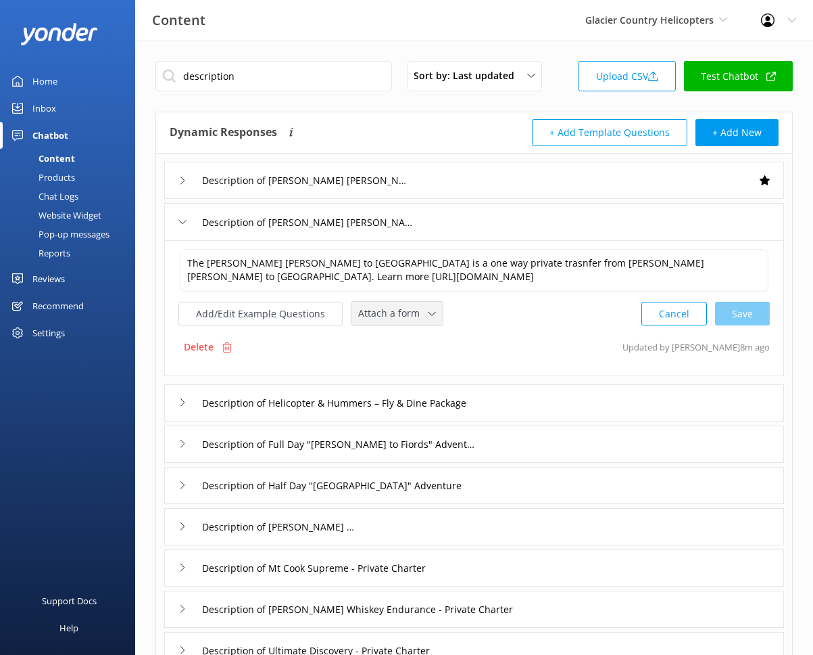
click at [402, 308] on span "Attach a form" at bounding box center [393, 313] width 70 height 15
click at [402, 360] on link "Check availability" at bounding box center [412, 369] width 120 height 27
click at [531, 397] on div "Description of Helicopter & Hummers – Fly & Dine Package" at bounding box center [474, 401] width 620 height 37
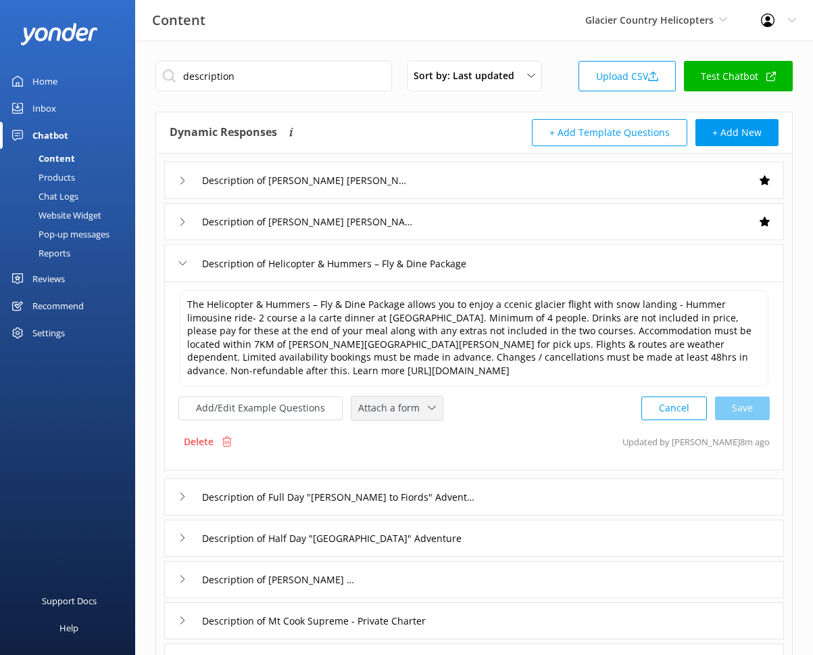
click at [417, 402] on span "Attach a form" at bounding box center [393, 407] width 70 height 15
click at [411, 462] on div "Check availability" at bounding box center [392, 464] width 67 height 14
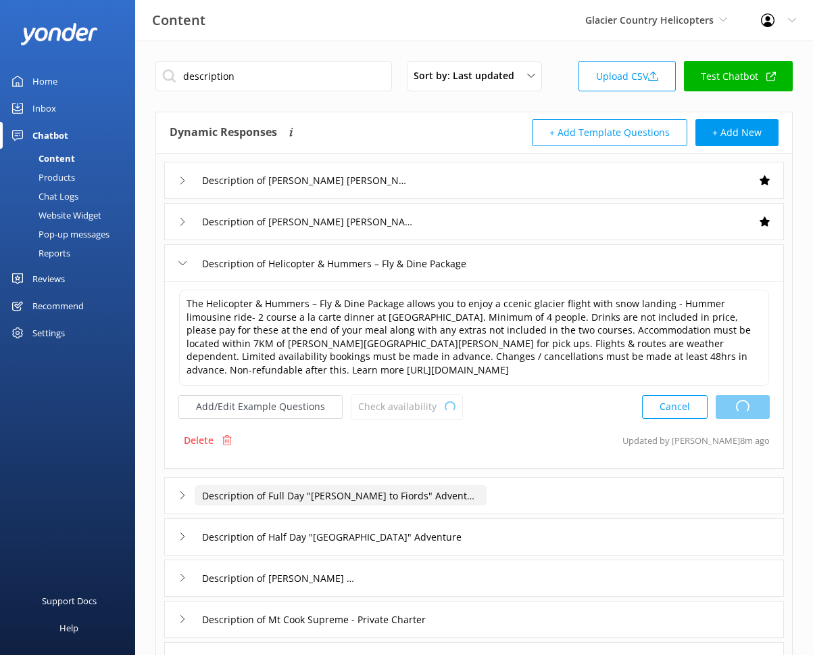
click at [417, 191] on input "Description of Full Day "Franz to Fiords" Adventure" at bounding box center [306, 180] width 222 height 20
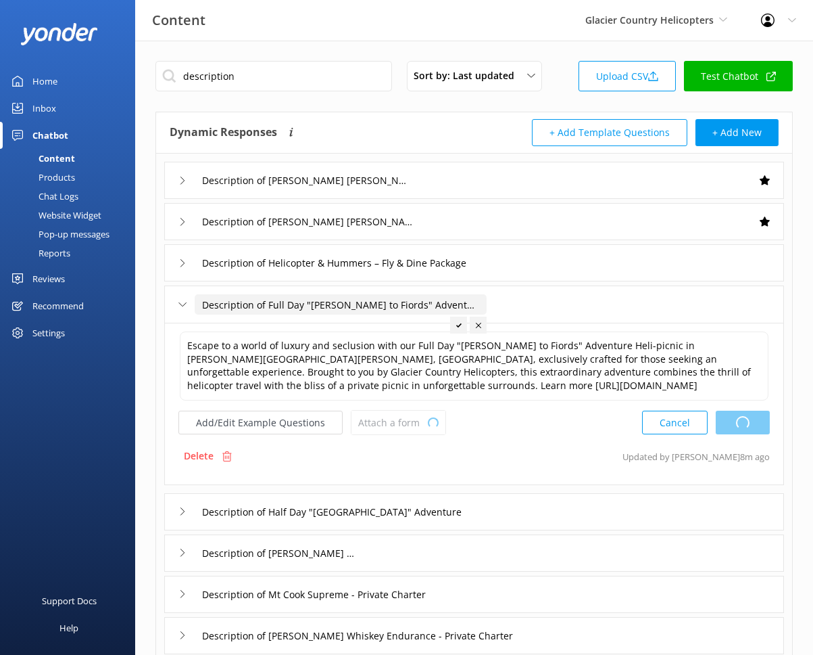
type input "Description of Pilots Choice - Private Charter"
type textarea "The Helicopter & Hummers – Fly & Dine Package allows you to enjoy a ccenic glac…"
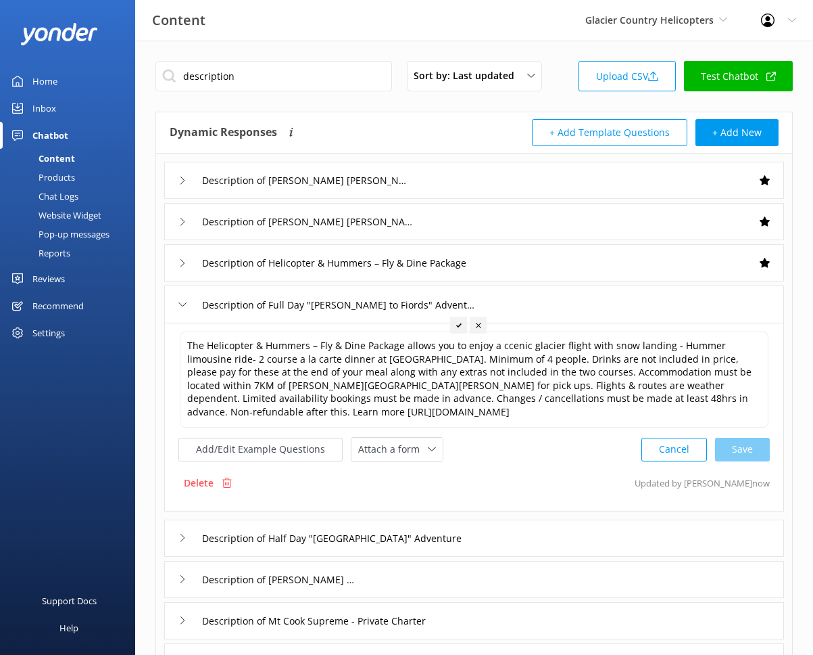
click at [468, 526] on div "Description of Half Day "South Westland" Adventure" at bounding box center [474, 537] width 620 height 37
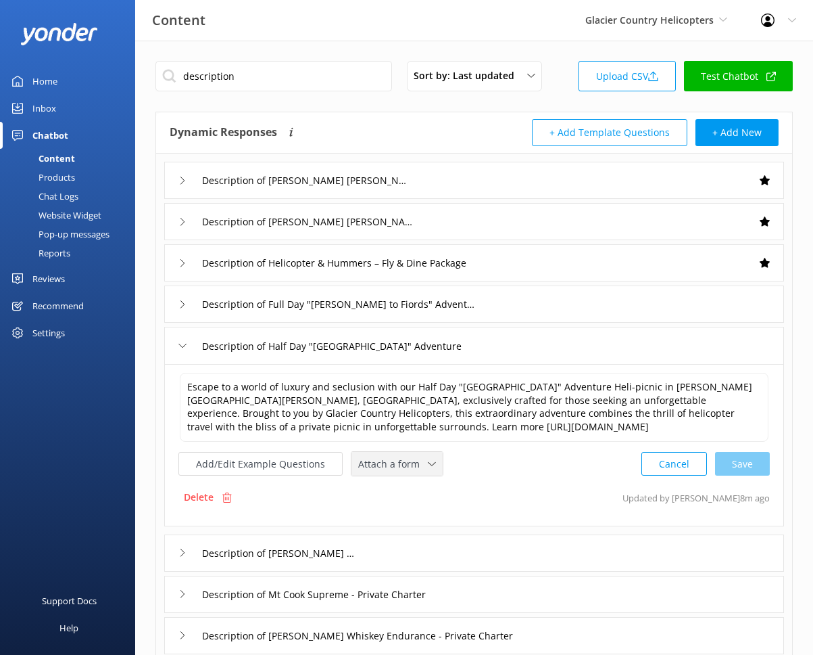
click at [408, 461] on span "Attach a form" at bounding box center [393, 463] width 70 height 15
click at [406, 506] on link "Check availability" at bounding box center [412, 519] width 120 height 27
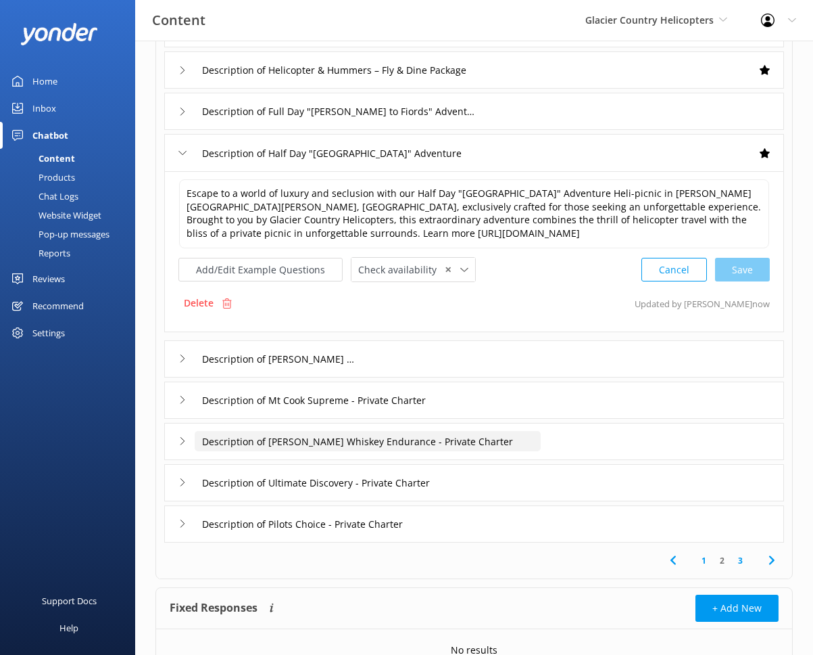
scroll to position [205, 0]
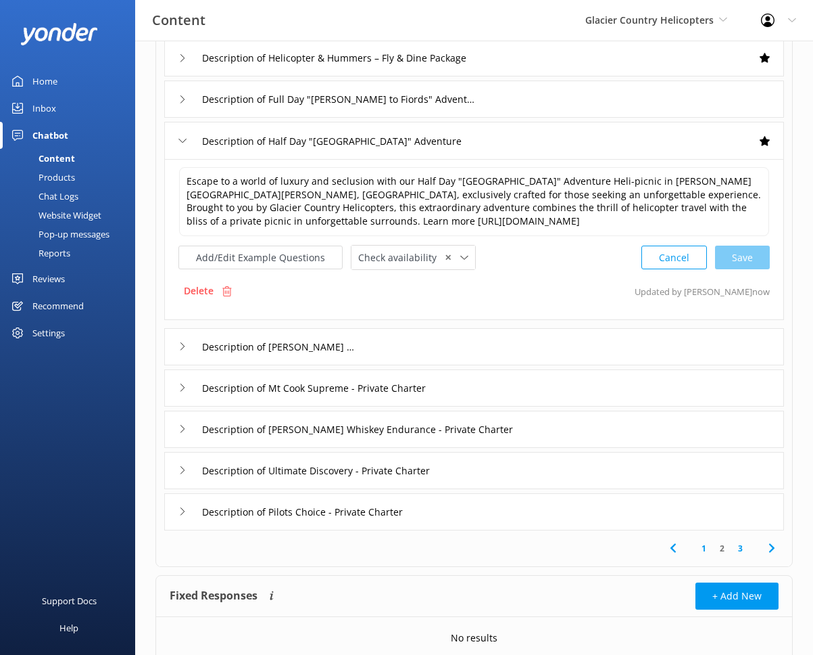
click at [469, 352] on div "Description of Gus Adventure" at bounding box center [474, 346] width 620 height 37
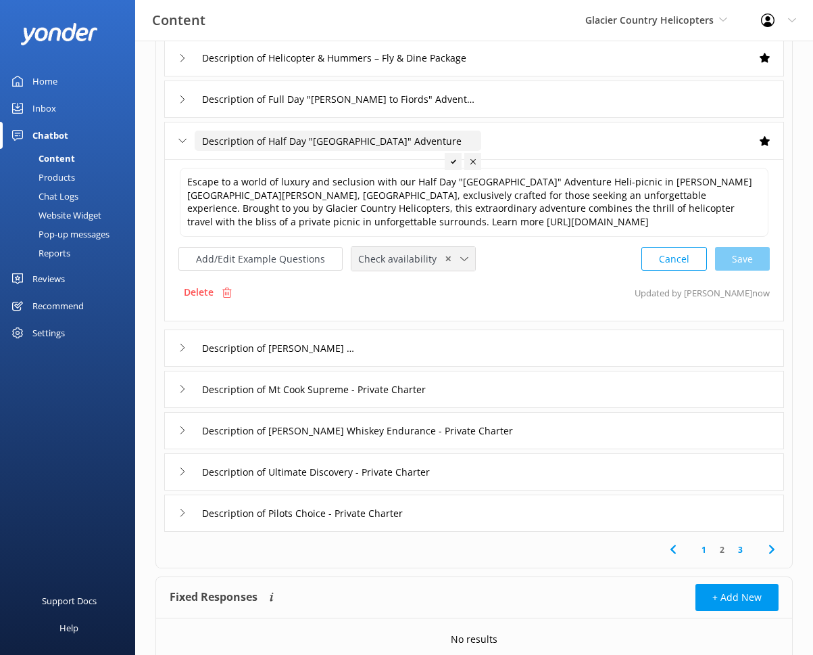
click at [445, 262] on span "✕" at bounding box center [448, 258] width 7 height 13
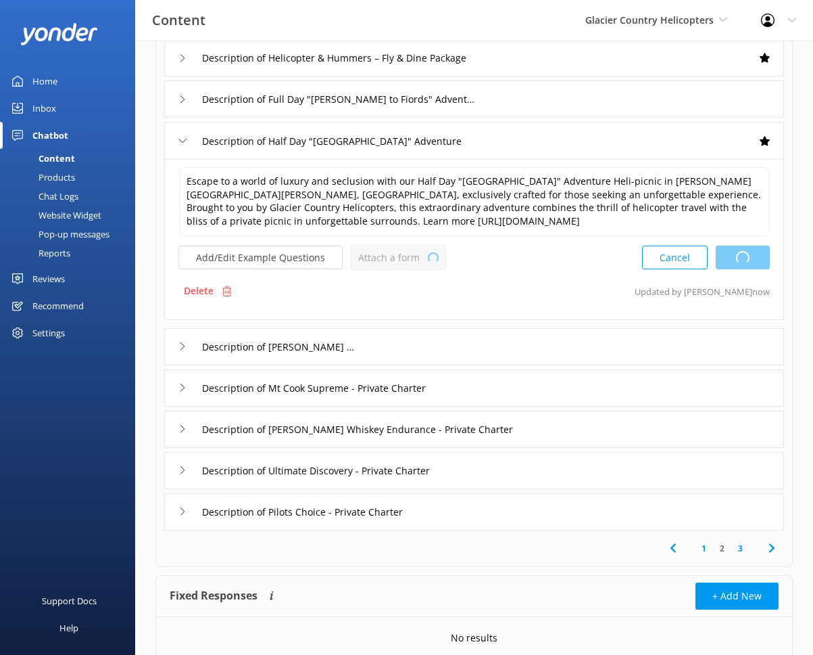
click at [492, 104] on div "Description of Full Day "Franz to Fiords" Adventure" at bounding box center [474, 98] width 620 height 37
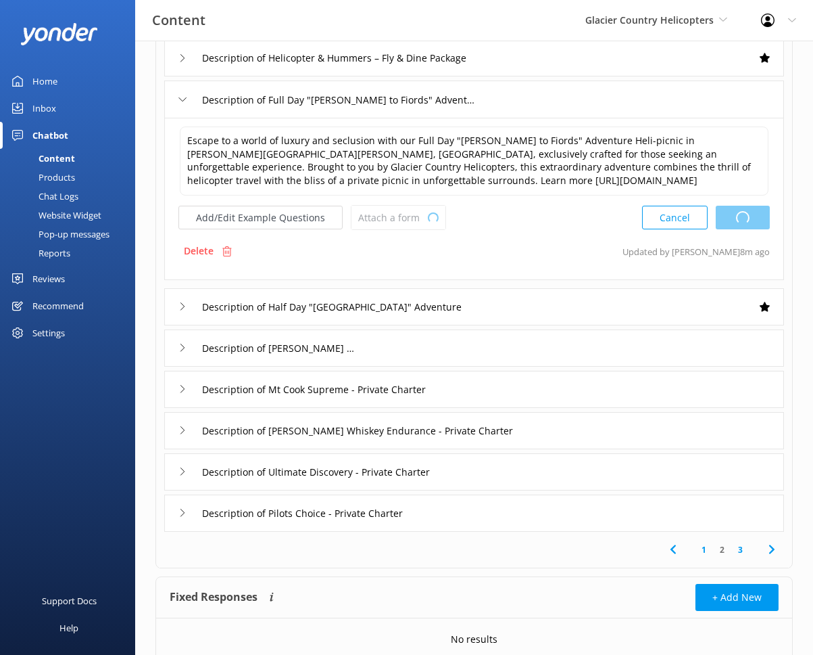
type input "Description of Pilots Choice - Private Charter"
type textarea "Escape to a world of luxury and seclusion with our Half Day "South Westland" Ad…"
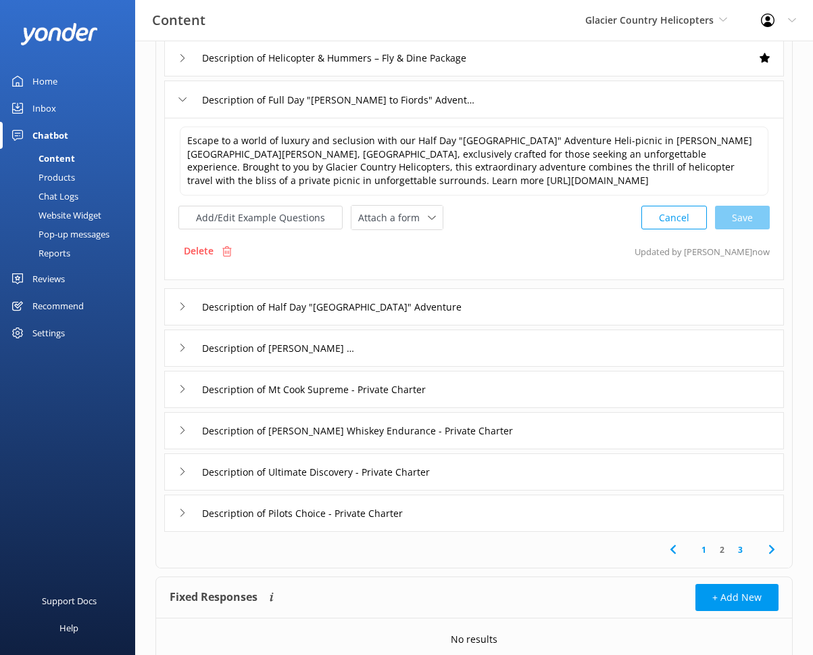
click at [487, 384] on div "Description of Mt Cook Supreme - Private Charter" at bounding box center [474, 389] width 620 height 37
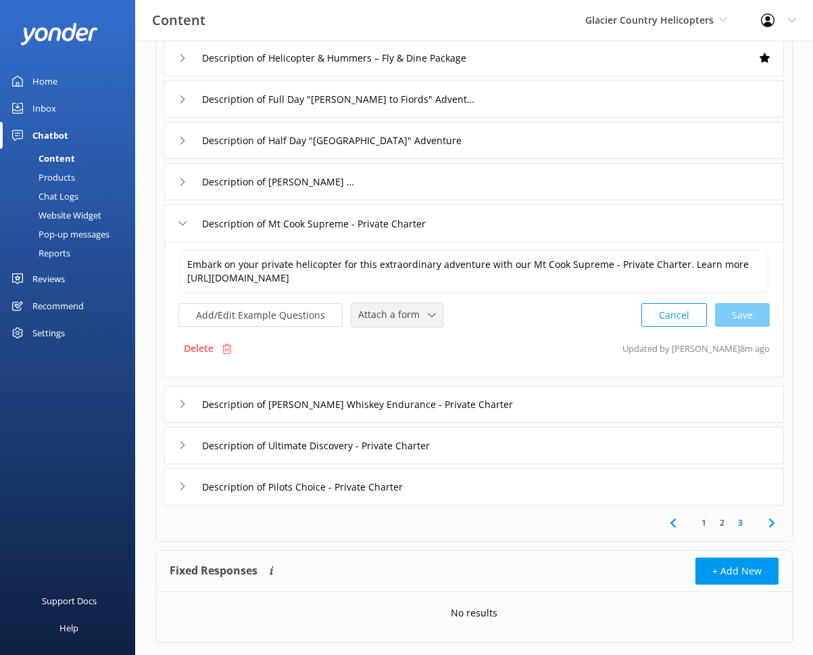
click at [367, 315] on span "Attach a form" at bounding box center [393, 314] width 70 height 15
click at [427, 373] on link "Check availability" at bounding box center [412, 371] width 120 height 27
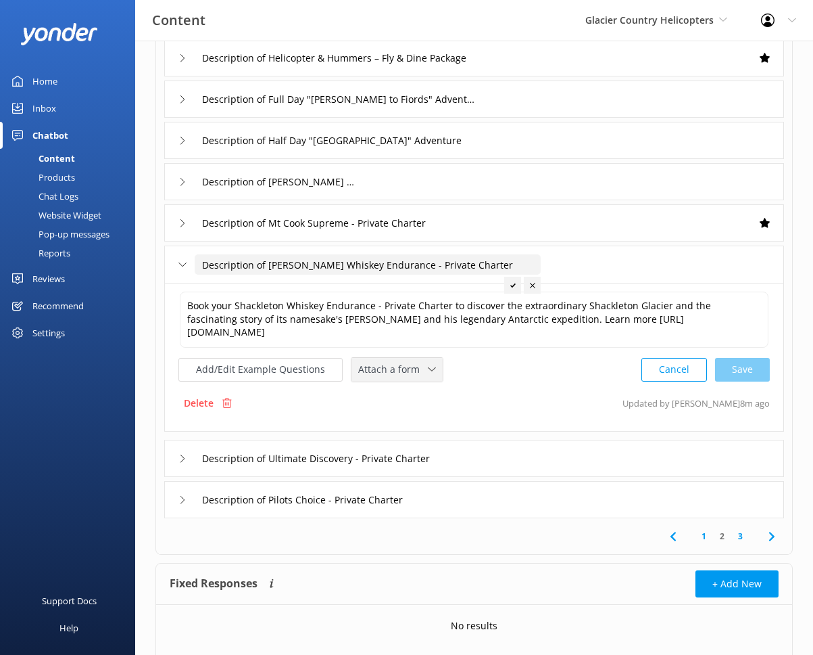
click at [417, 377] on div "Attach a form" at bounding box center [397, 369] width 85 height 17
click at [418, 415] on link "Check availability" at bounding box center [412, 425] width 120 height 27
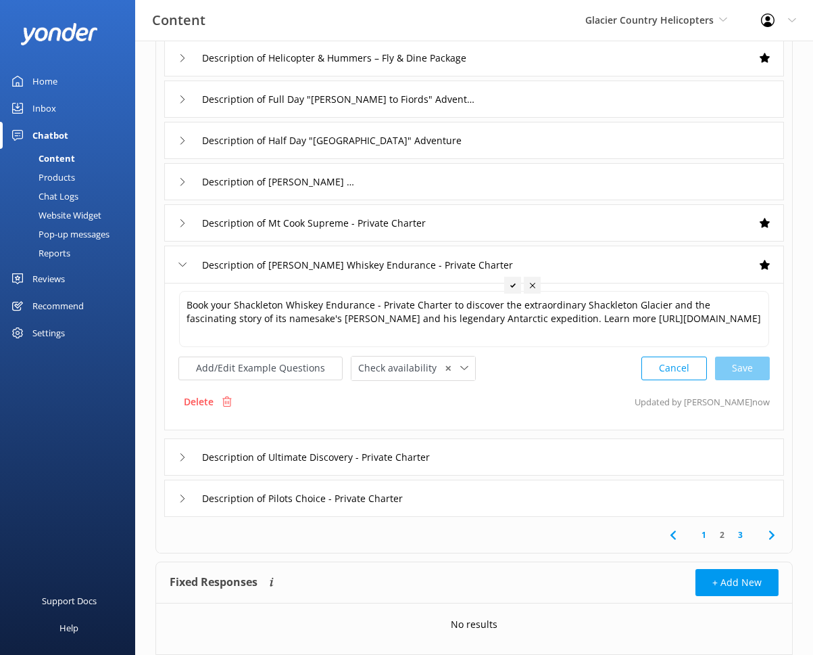
click at [498, 452] on div "Description of Ultimate Discovery - Private Charter" at bounding box center [474, 456] width 620 height 37
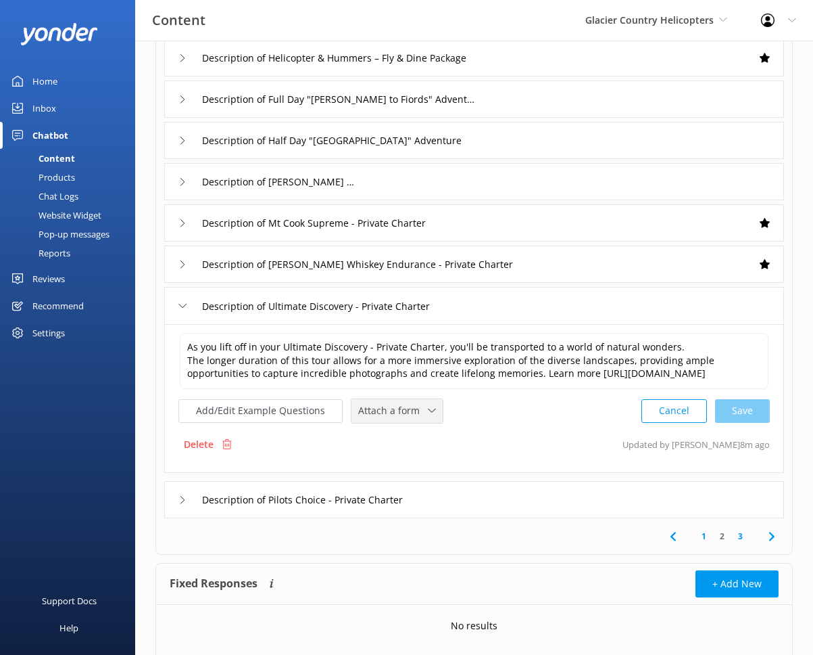
drag, startPoint x: 417, startPoint y: 420, endPoint x: 422, endPoint y: 452, distance: 32.9
click at [417, 418] on span "Attach a form" at bounding box center [393, 410] width 70 height 15
click at [419, 473] on div "Check availability" at bounding box center [392, 467] width 67 height 14
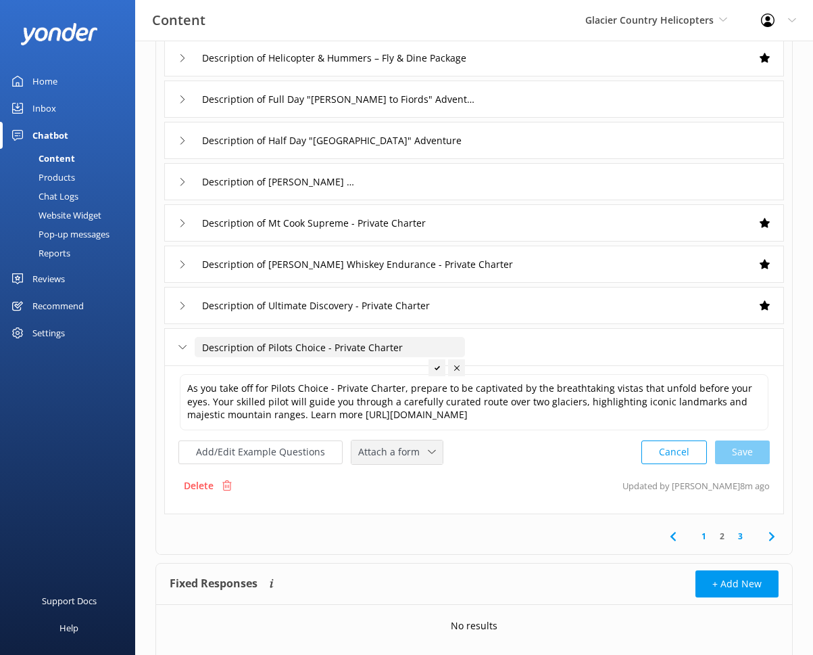
click at [398, 459] on span "Attach a form" at bounding box center [393, 451] width 70 height 15
click at [408, 513] on link "Check availability" at bounding box center [412, 507] width 120 height 27
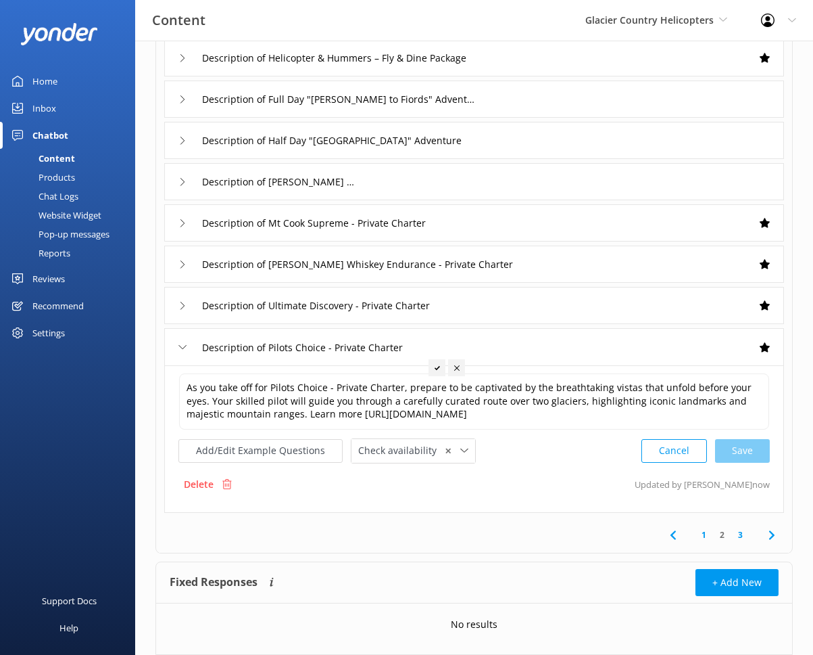
type input "Description of Pilots Choice - Private Charter"
click at [727, 541] on link "3" at bounding box center [741, 534] width 18 height 13
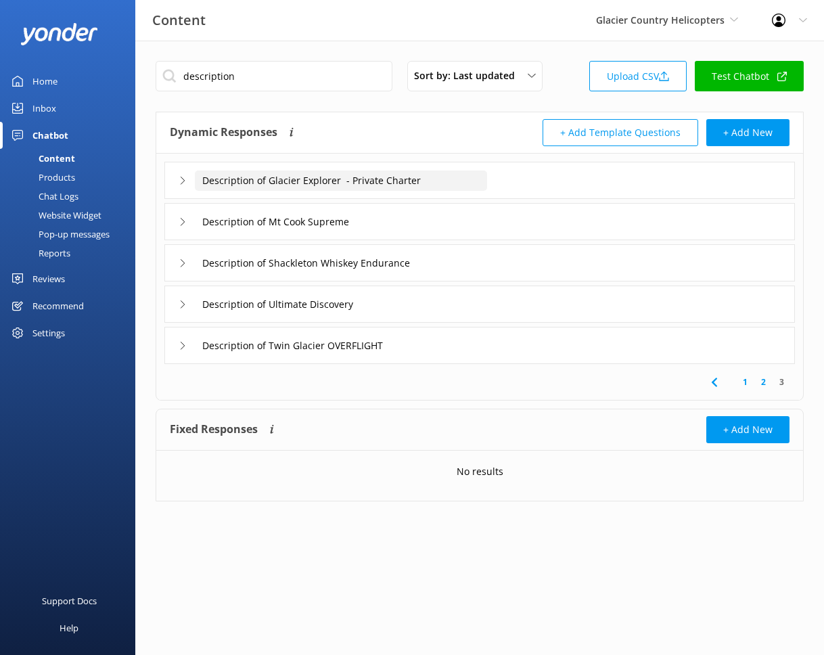
click at [468, 187] on input "Description of Glacier Explorer - Private Charter" at bounding box center [341, 180] width 292 height 20
type input "Description of Glacier Explorer - Private Charter"
type input "Description of Ultimate Discovery"
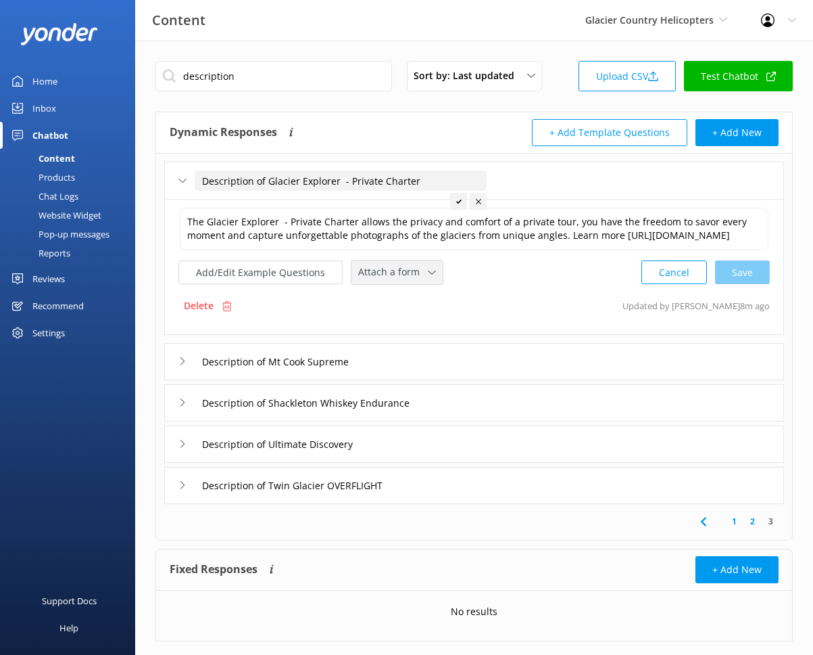
click at [428, 277] on icon at bounding box center [432, 272] width 8 height 8
click at [414, 335] on div "Check availability" at bounding box center [392, 329] width 67 height 14
type input "Description of Glacier Explorer - Private Charter"
type input "Description of Ultimate Discovery"
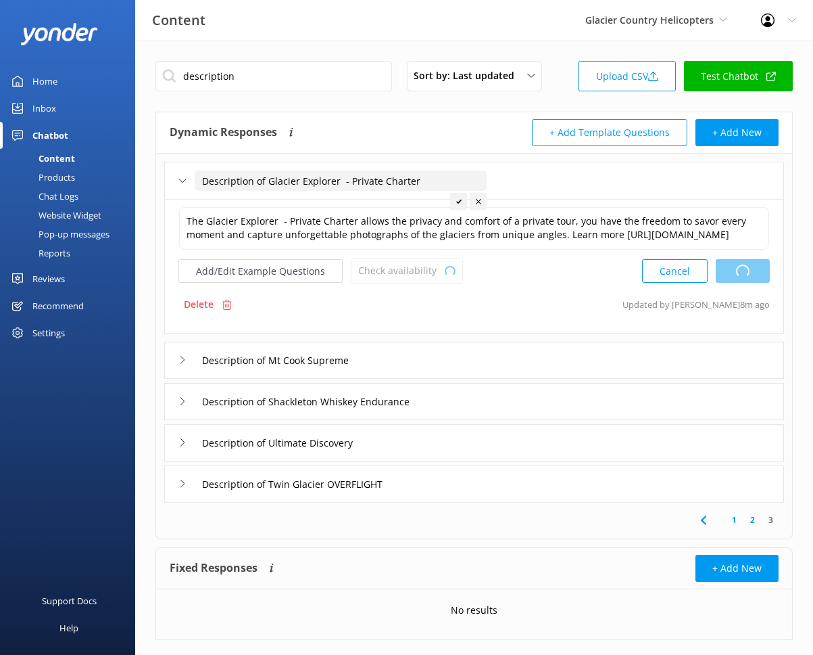
type input "Description of Glacier Explorer - Private Charter"
type input "Description of Ultimate Discovery"
type input "Description of Glacier Explorer - Private Charter"
type input "Description of Ultimate Discovery"
click at [430, 360] on div "Description of Mt Cook Supreme" at bounding box center [474, 359] width 620 height 37
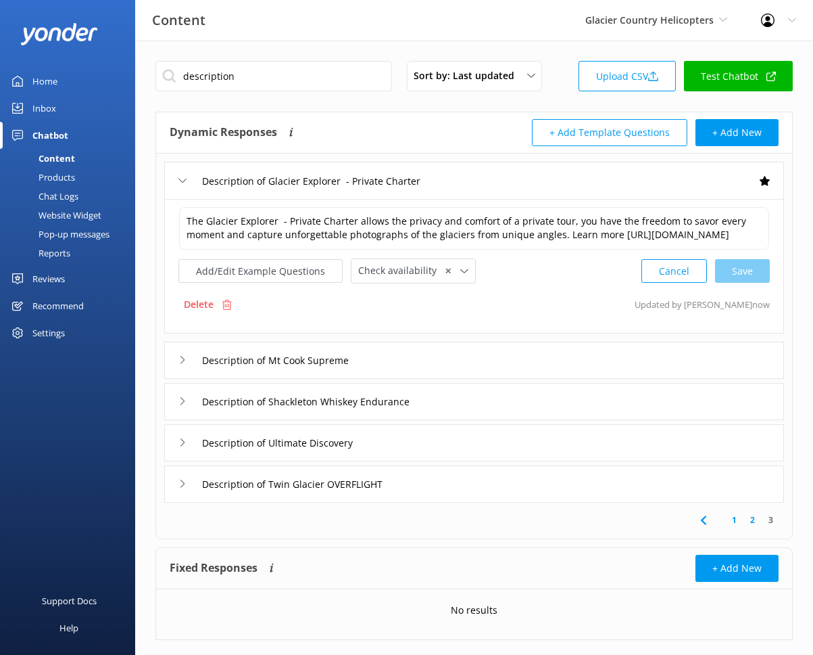
type input "Description of Glacier Explorer - Private Charter"
type input "Description of Ultimate Discovery"
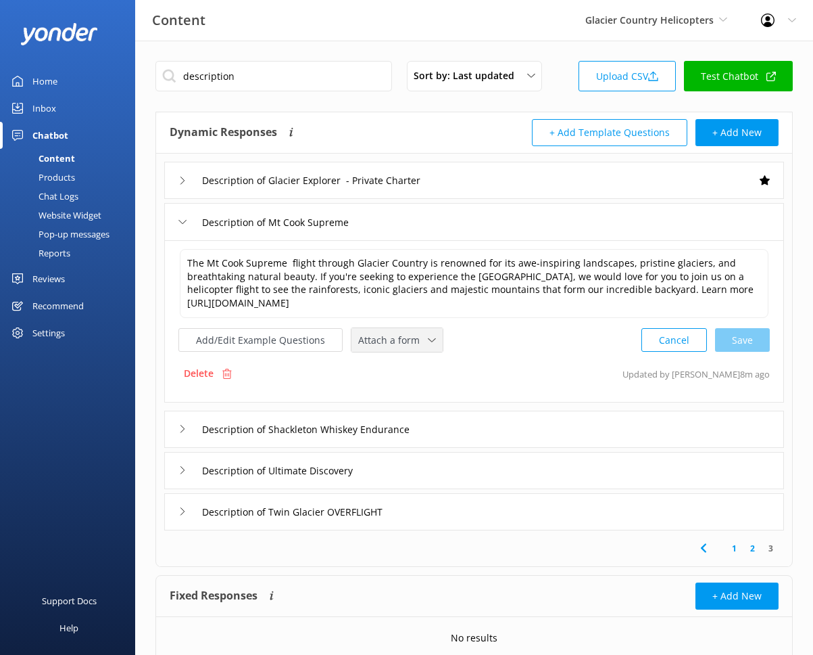
click at [420, 341] on span "Attach a form" at bounding box center [393, 340] width 70 height 15
click at [416, 402] on div "Check availability" at bounding box center [392, 396] width 67 height 14
type input "Description of Glacier Explorer - Private Charter"
type input "Description of Ultimate Discovery"
type input "Description of Glacier Explorer - Private Charter"
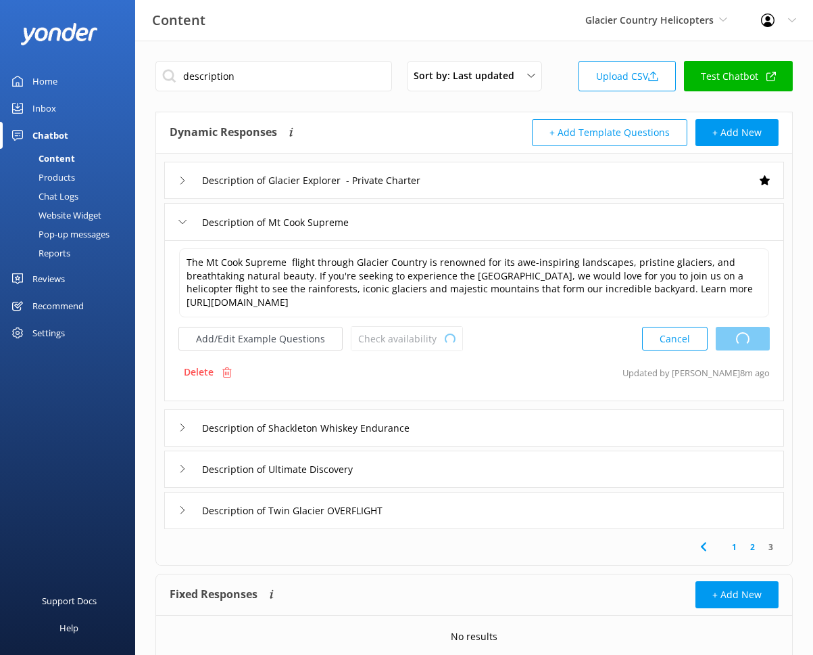
type input "Description of Ultimate Discovery"
click at [460, 412] on div "Description of Shackleton Whiskey Endurance" at bounding box center [474, 427] width 620 height 37
type input "Description of Glacier Explorer - Private Charter"
type input "Description of Ultimate Discovery"
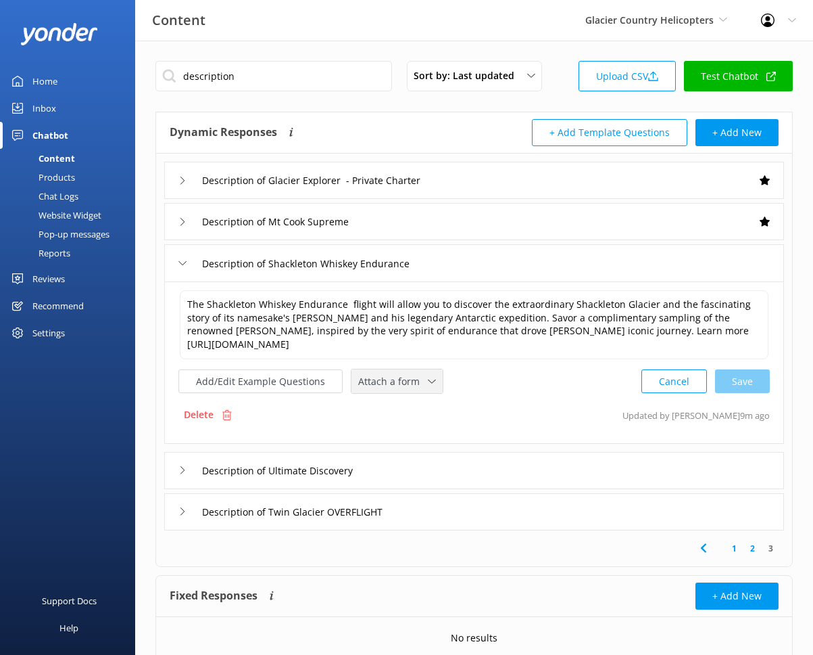
click at [421, 385] on span "Attach a form" at bounding box center [393, 381] width 70 height 15
click at [415, 431] on div "Check availability" at bounding box center [392, 438] width 67 height 14
type input "Description of Glacier Explorer - Private Charter"
type input "Description of Ultimate Discovery"
type input "Description of Glacier Explorer - Private Charter"
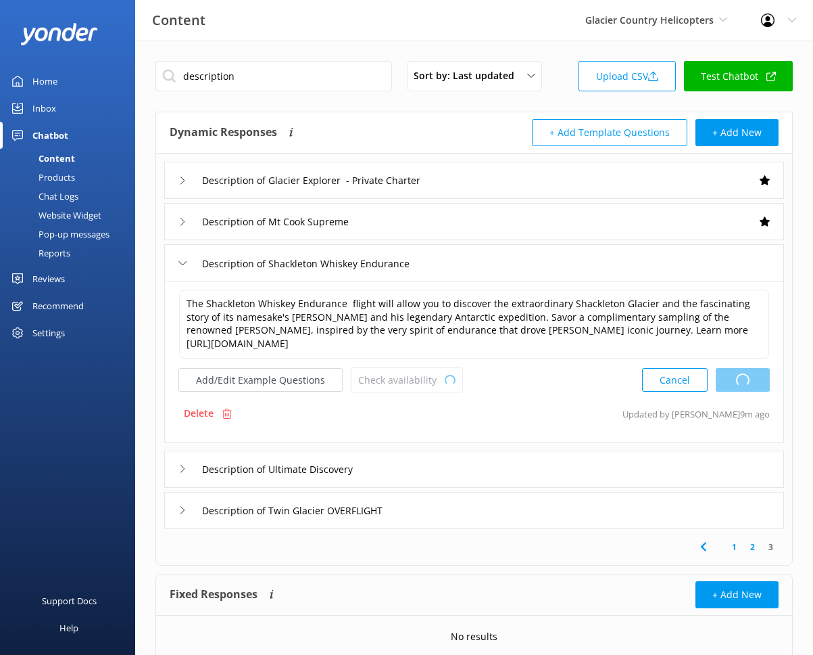
type input "Description of Ultimate Discovery"
click at [421, 461] on div "Description of Ultimate Discovery" at bounding box center [474, 468] width 620 height 37
type input "Description of Glacier Explorer - Private Charter"
type input "Description of Ultimate Discovery"
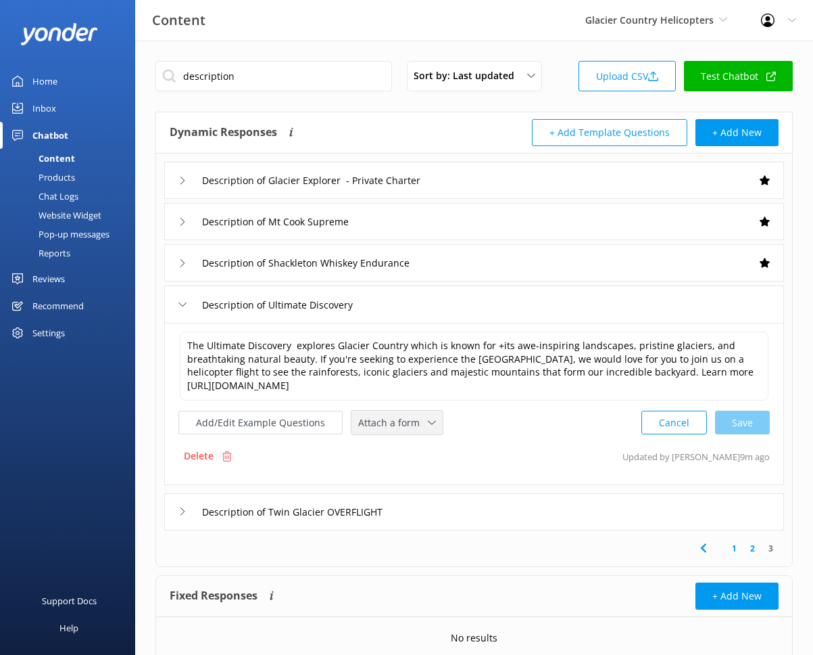
click at [423, 434] on div "Attach a form Leave contact details Check availability" at bounding box center [397, 422] width 91 height 24
click at [422, 486] on div "Check availability" at bounding box center [392, 479] width 67 height 14
type input "Description of Glacier Explorer - Private Charter"
type input "Description of Ultimate Discovery"
type input "Description of Glacier Explorer - Private Charter"
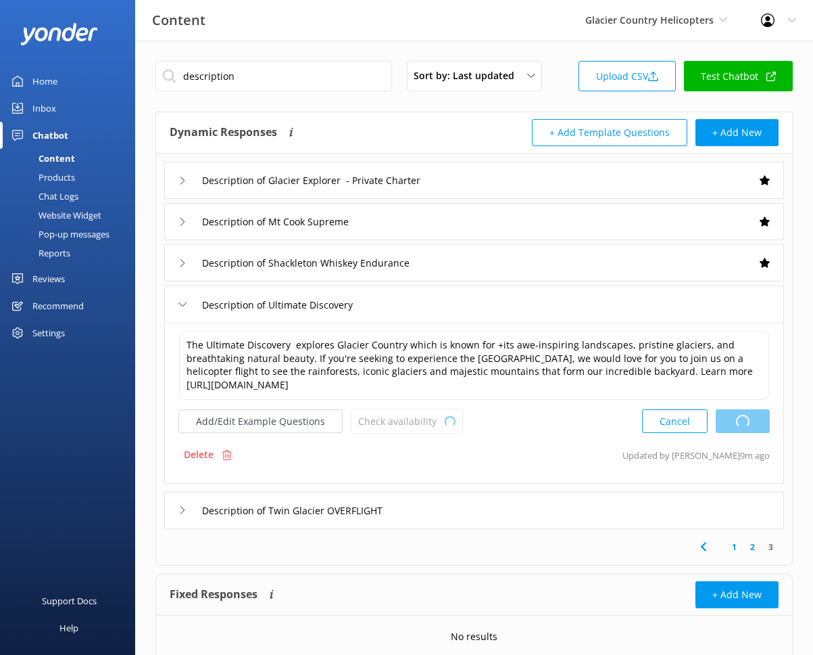
type input "Description of Ultimate Discovery"
click at [461, 521] on div "Description of Twin Glacier OVERFLIGHT" at bounding box center [474, 510] width 620 height 37
type input "Description of Glacier Explorer - Private Charter"
type input "Description of Ultimate Discovery"
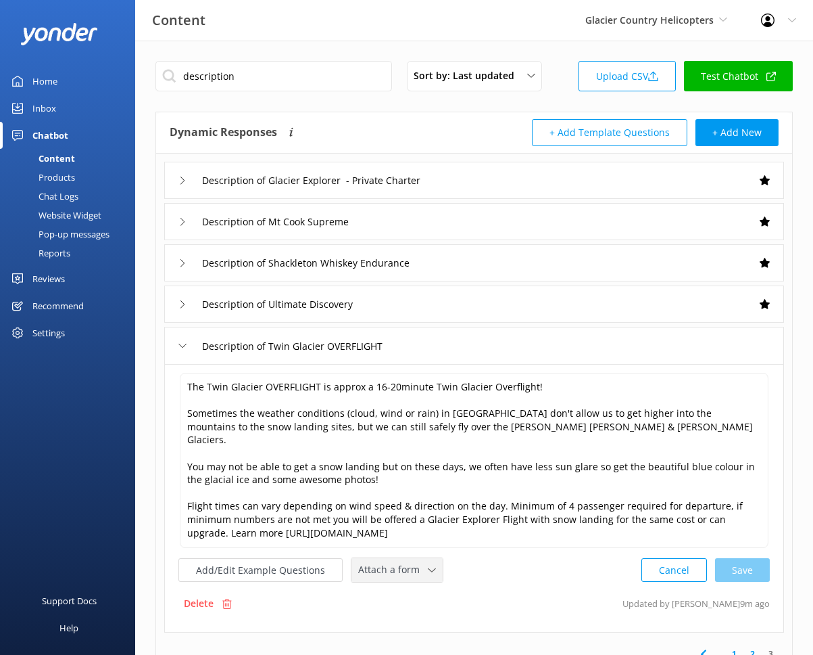
click at [409, 562] on span "Attach a form" at bounding box center [393, 569] width 70 height 15
click at [417, 619] on div "Check availability" at bounding box center [392, 626] width 67 height 14
type input "Description of Glacier Explorer - Private Charter"
type input "Description of Ultimate Discovery"
type input "Description of Glacier Explorer - Private Charter"
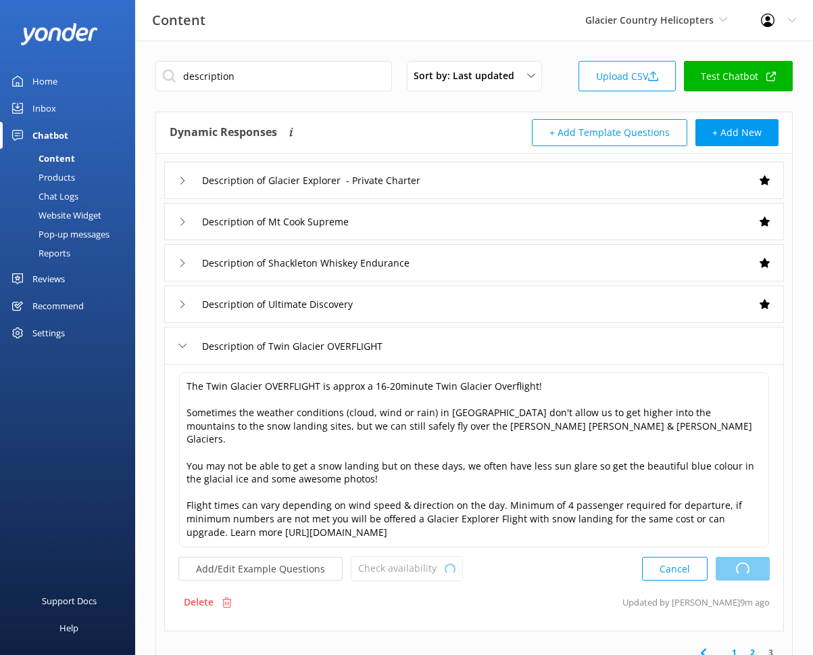
type input "Description of Ultimate Discovery"
click at [300, 76] on input "description" at bounding box center [274, 76] width 237 height 30
type input "p"
type input "Description of Glacier Explorer - Private Charter"
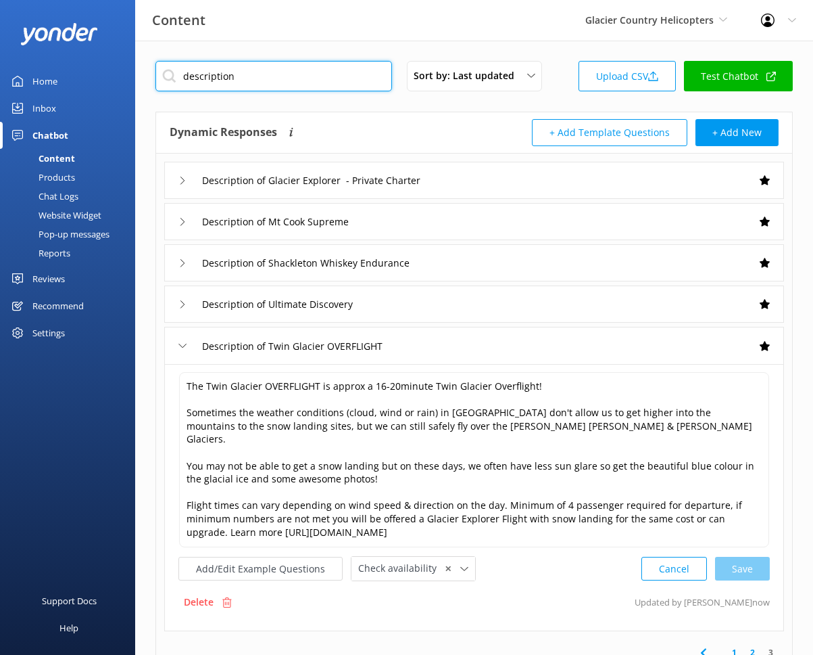
type input "Description of Ultimate Discovery"
type input "pr"
type input "Description of Glacier Explorer - Private Charter"
type input "Description of Ultimate Discovery"
type input "pri"
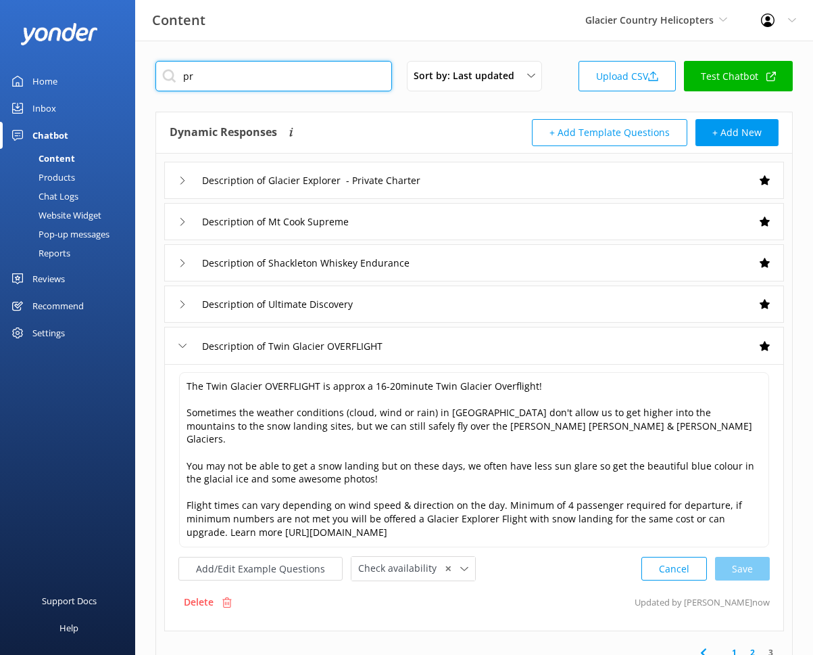
type input "Description of Glacier Explorer - Private Charter"
type input "Description of Ultimate Discovery"
type input "pric"
type input "Description of Glacier Explorer - Private Charter"
type input "Description of Ultimate Discovery"
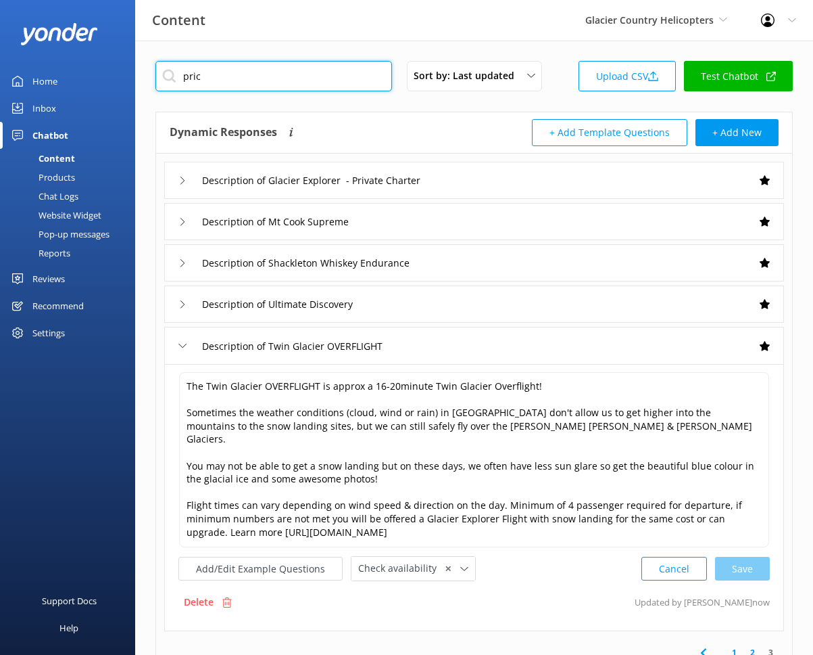
type input "price"
type input "Description of Glacier Explorer - Private Charter"
type input "Description of Ultimate Discovery"
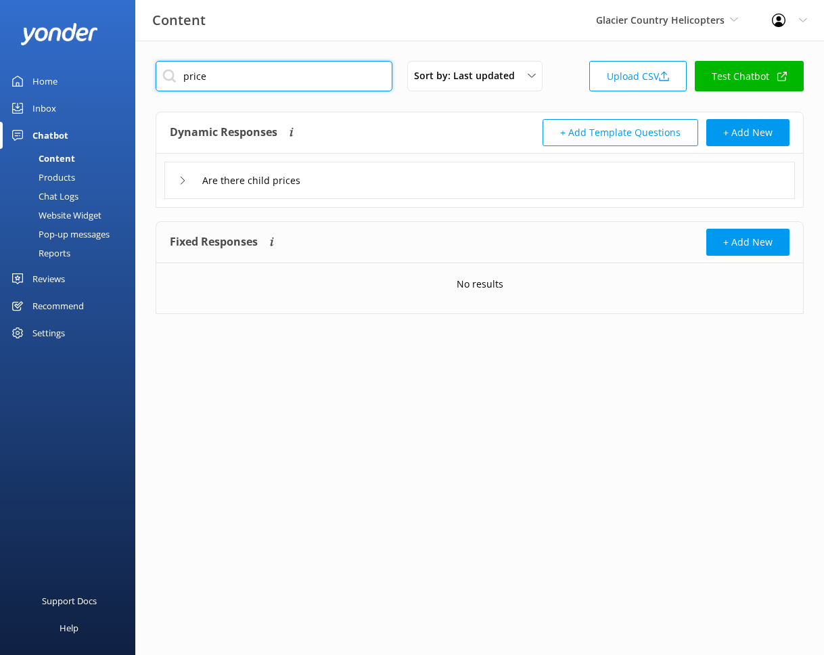
click at [254, 78] on input "price" at bounding box center [274, 76] width 237 height 30
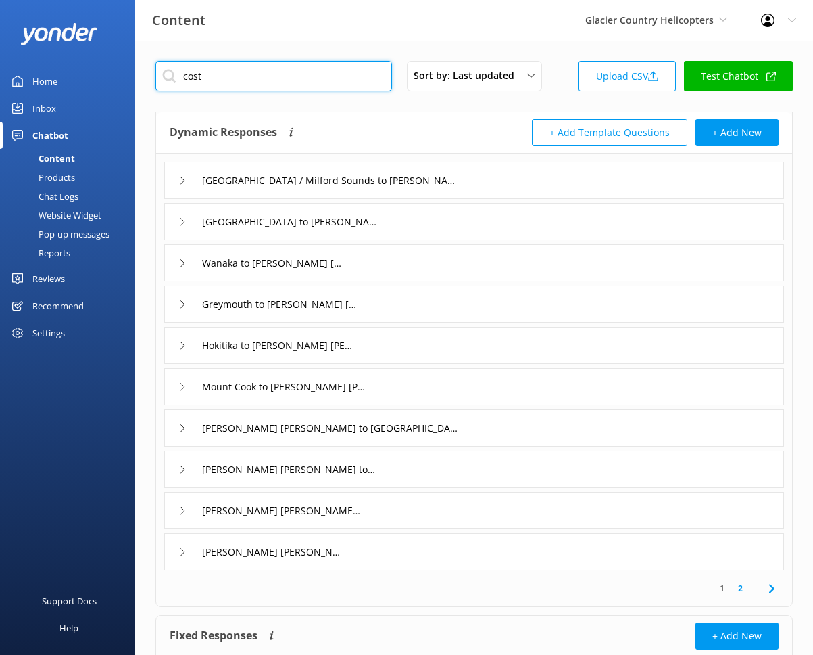
type input "cost"
click at [471, 177] on div "Queenstown / Milford Sounds to Franz Josef cost" at bounding box center [474, 180] width 620 height 37
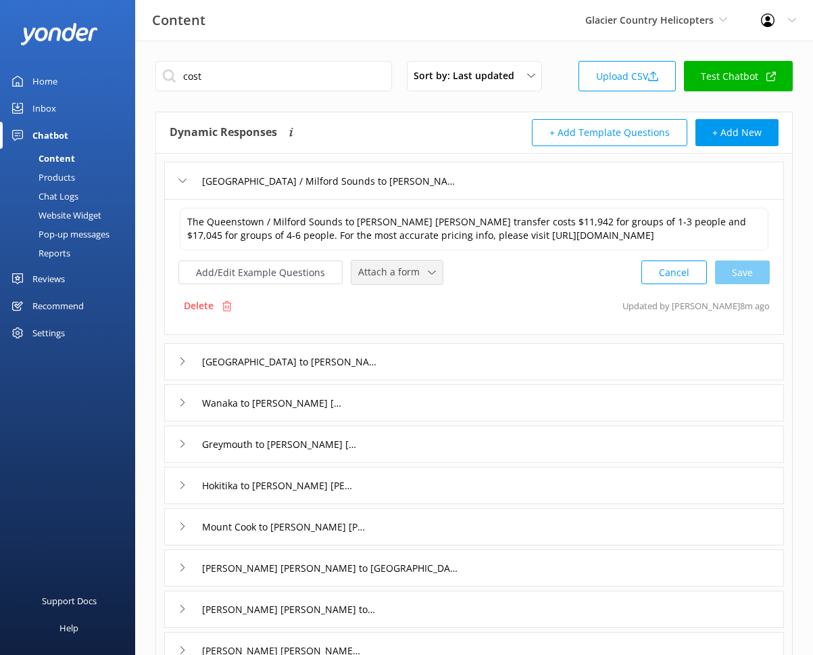
click at [432, 279] on div "Attach a form" at bounding box center [397, 272] width 85 height 17
click at [423, 339] on link "Check availability" at bounding box center [412, 328] width 120 height 27
click at [405, 369] on div "Christchurch to Franz Josef cost" at bounding box center [474, 359] width 620 height 37
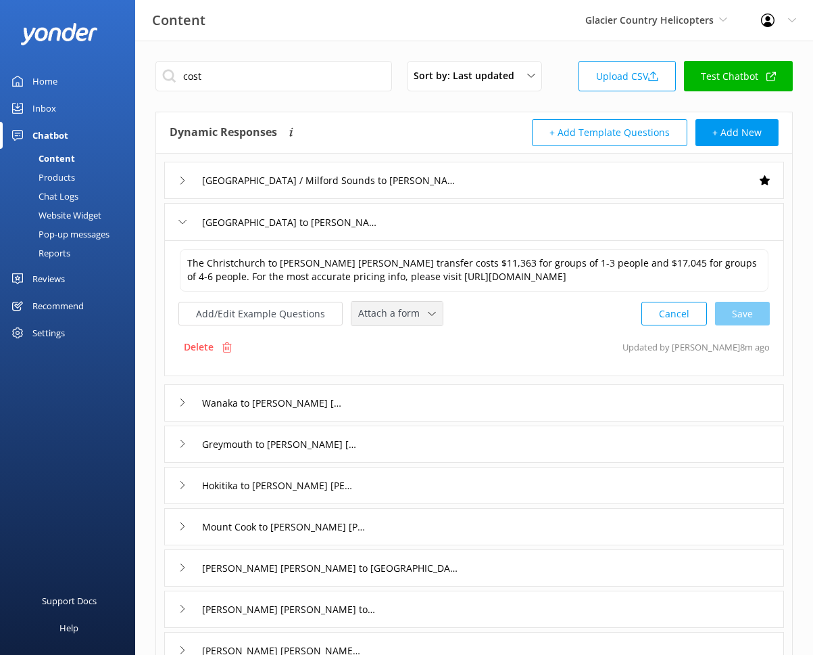
click at [408, 325] on div "Attach a form Leave contact details Check availability" at bounding box center [397, 314] width 91 height 24
click at [406, 377] on div "Check availability" at bounding box center [392, 370] width 67 height 14
click at [409, 390] on div "Wanaka to Franz Josef cost" at bounding box center [474, 401] width 620 height 37
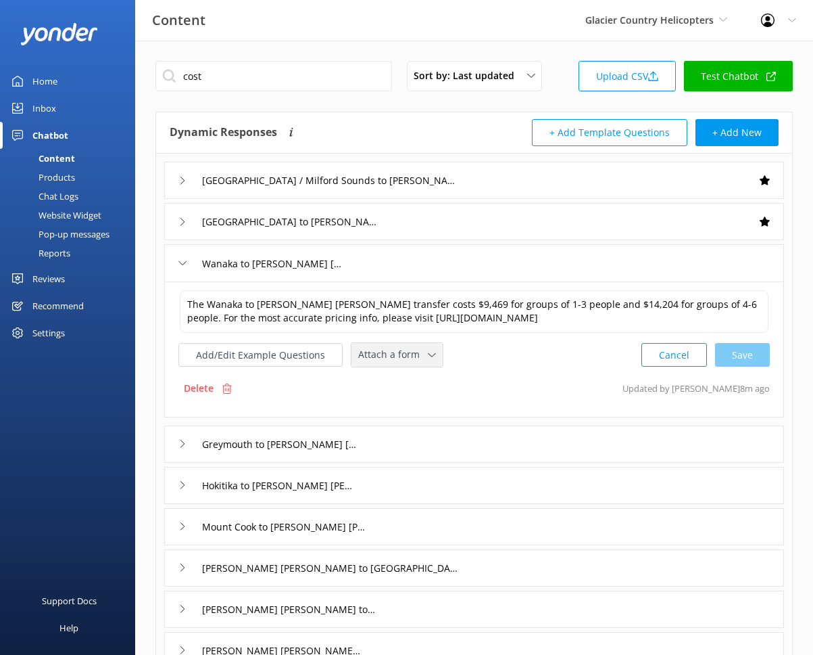
click at [412, 354] on span "Attach a form" at bounding box center [393, 354] width 70 height 15
click at [410, 424] on div "Leave contact details Check availability" at bounding box center [413, 397] width 122 height 56
click at [412, 358] on span "Attach a form" at bounding box center [393, 354] width 70 height 15
click at [412, 405] on div "Check availability" at bounding box center [392, 411] width 67 height 14
click at [419, 436] on div "Greymouth to Franz Josef cost" at bounding box center [474, 442] width 620 height 37
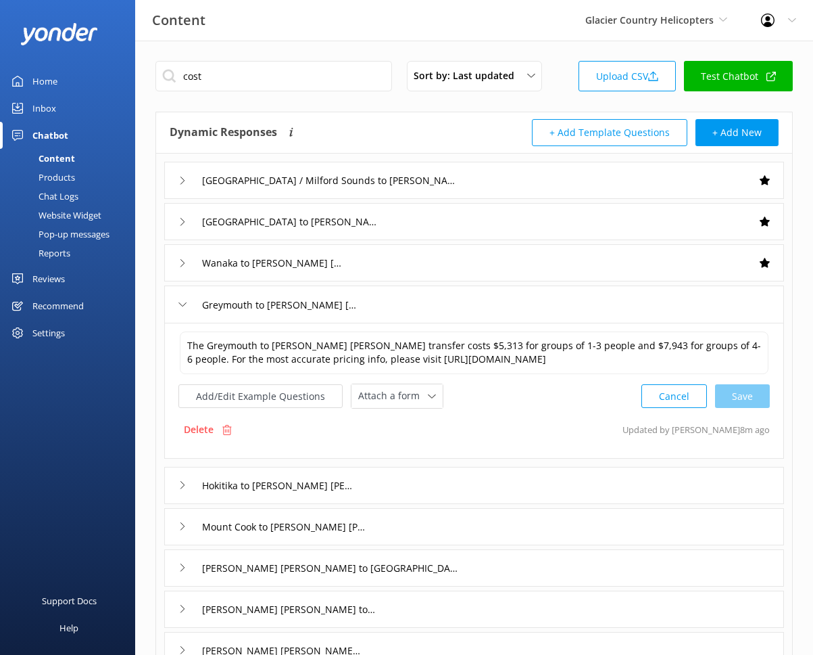
click at [406, 413] on div "The Greymouth to Franz Josef transfer costs $5,313 for groups of 1-3 people and…" at bounding box center [474, 391] width 620 height 136
click at [407, 394] on span "Attach a form" at bounding box center [393, 395] width 70 height 15
click at [406, 442] on link "Check availability" at bounding box center [412, 452] width 120 height 27
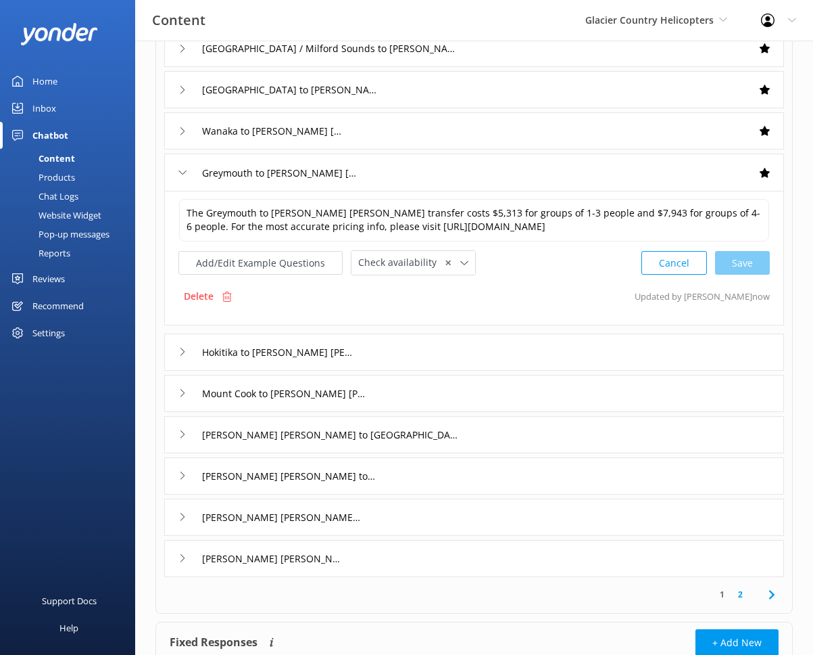
scroll to position [133, 0]
click at [399, 354] on div "Hokitika to Franz Josef cost" at bounding box center [474, 351] width 620 height 37
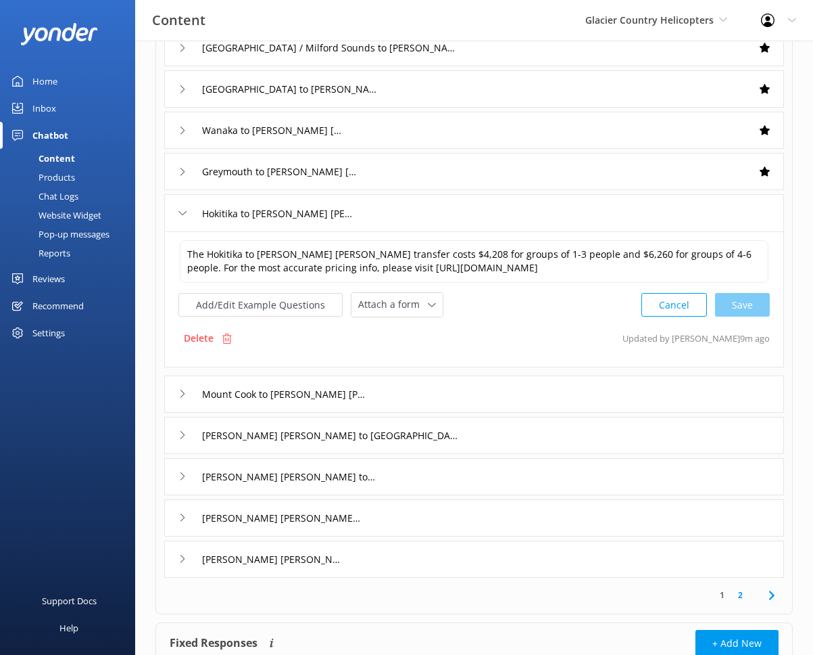
click at [404, 389] on div "Mount Cook to Franz Josef cost" at bounding box center [474, 393] width 620 height 37
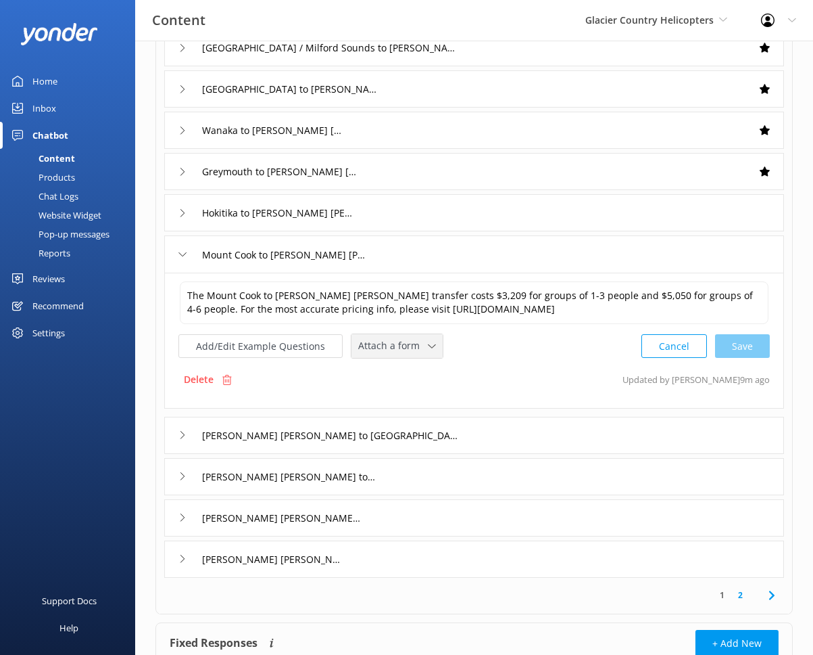
click at [419, 350] on span "Attach a form" at bounding box center [393, 345] width 70 height 15
click at [418, 406] on div "Check availability" at bounding box center [392, 403] width 67 height 14
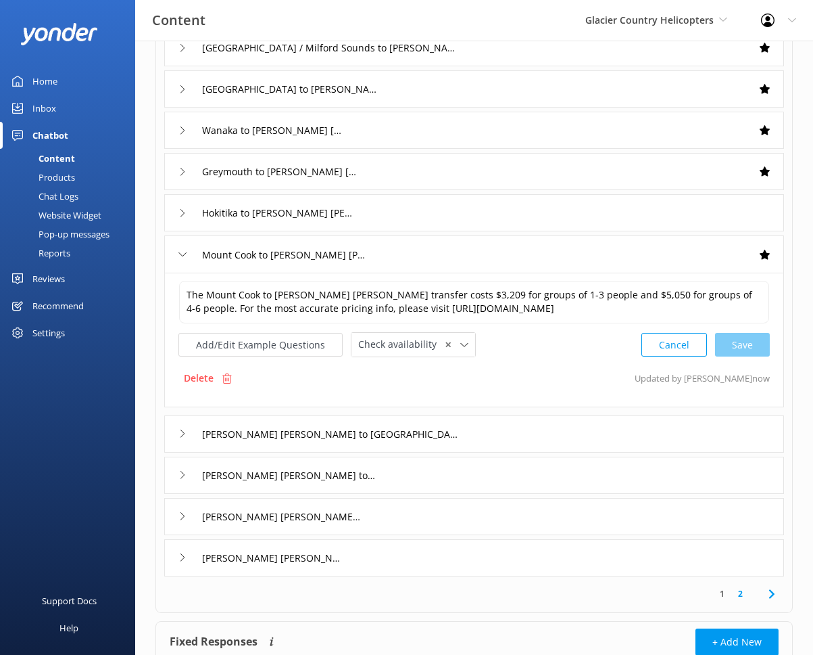
click at [430, 224] on div "Hokitika to Franz Josef cost" at bounding box center [474, 212] width 620 height 37
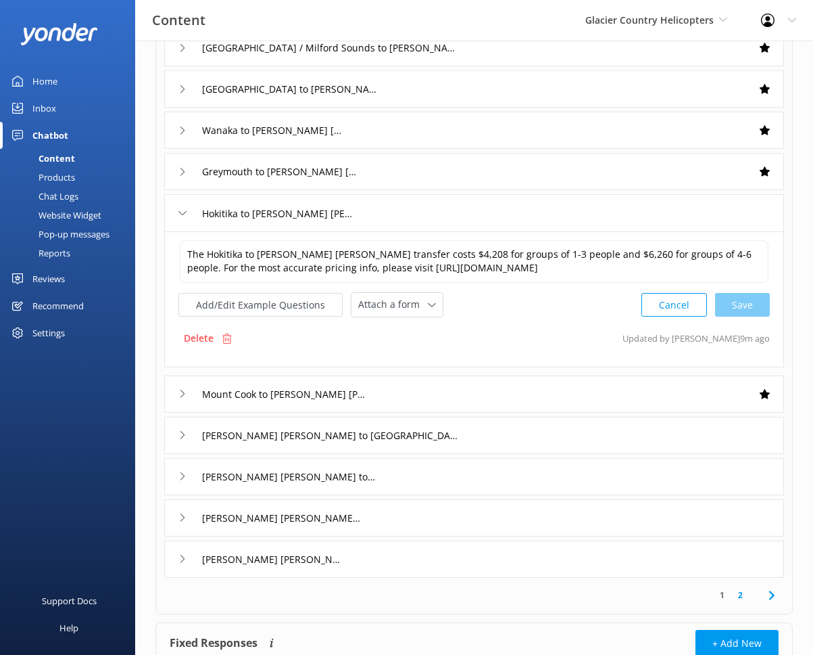
click at [407, 319] on div "The Hokitika to Franz Josef transfer costs $4,208 for groups of 1-3 people and …" at bounding box center [474, 299] width 620 height 136
click at [411, 307] on span "Attach a form" at bounding box center [393, 304] width 70 height 15
click at [410, 362] on div "Check availability" at bounding box center [392, 361] width 67 height 14
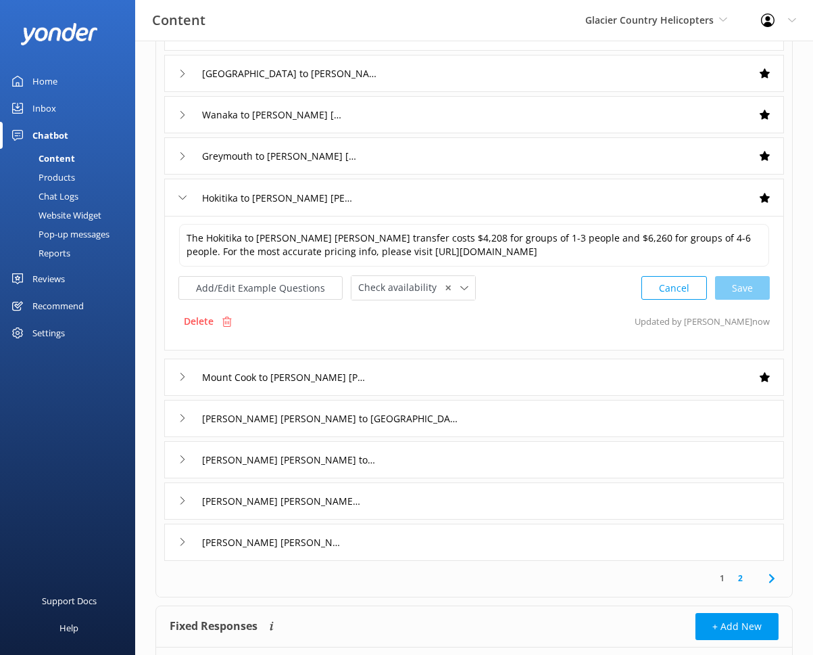
scroll to position [153, 0]
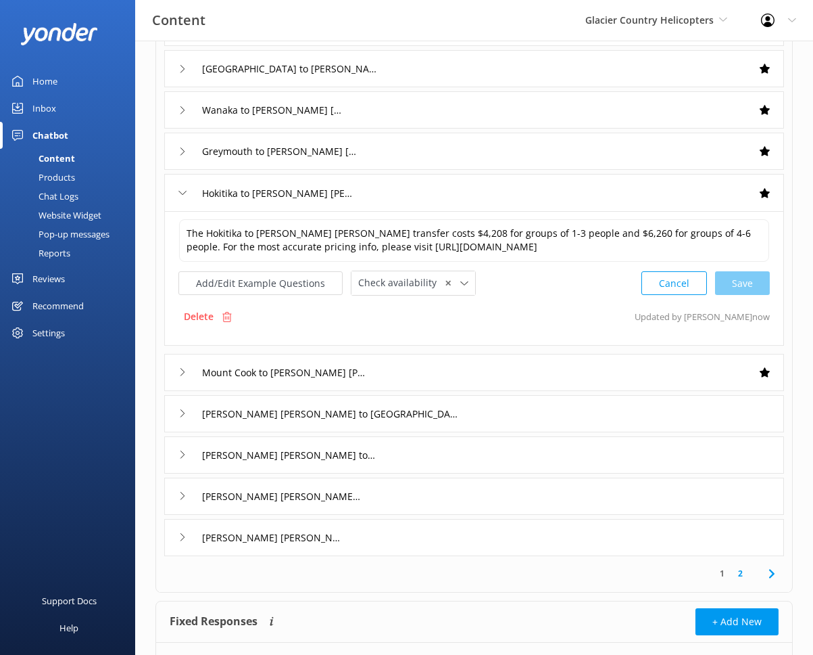
click at [475, 423] on div "Franz Josef to Queenstown / Milford Sounds cost" at bounding box center [474, 413] width 620 height 37
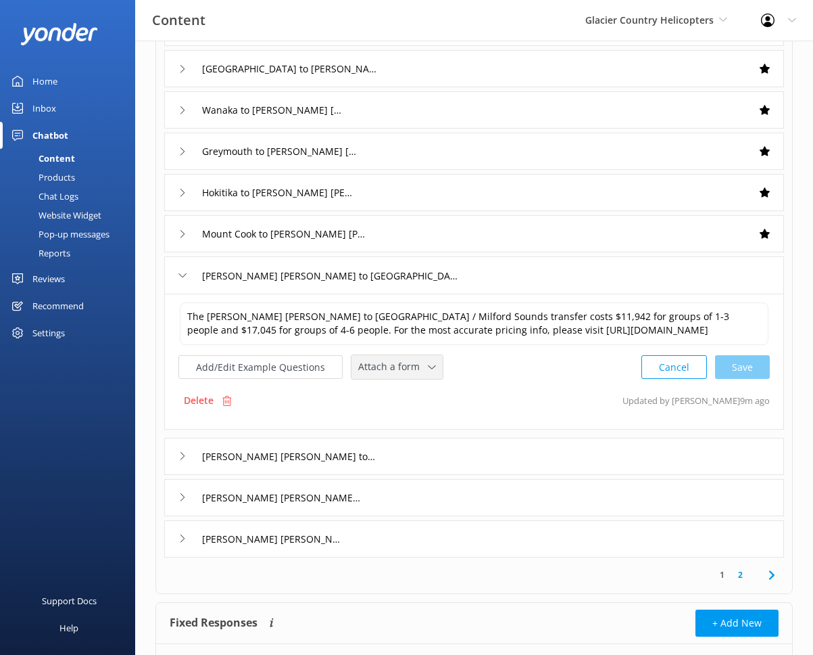
click at [428, 371] on icon at bounding box center [432, 367] width 8 height 8
click at [425, 437] on link "Check availability" at bounding box center [412, 423] width 120 height 27
click at [446, 460] on div "Franz Josef to Christchurch cost" at bounding box center [474, 454] width 620 height 37
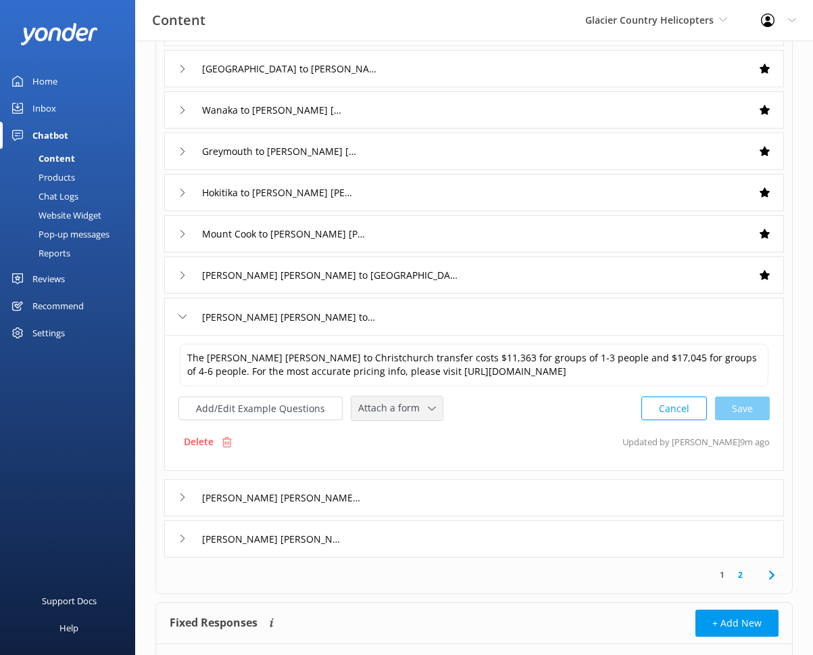
click at [410, 420] on div "Attach a form Leave contact details Check availability" at bounding box center [397, 408] width 91 height 24
click at [410, 471] on div "Check availability" at bounding box center [392, 465] width 67 height 14
click at [440, 490] on div "Franz Josef to Greymouth cost" at bounding box center [474, 495] width 620 height 37
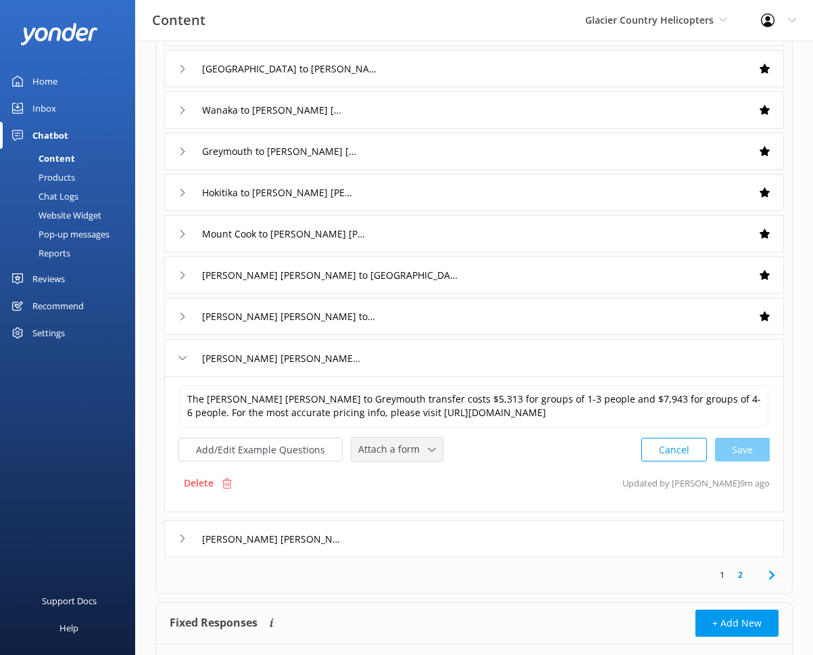
click at [406, 445] on span "Attach a form" at bounding box center [393, 449] width 70 height 15
click at [410, 499] on div "Check availability" at bounding box center [392, 506] width 67 height 14
click at [410, 538] on div "Franz Josef to Wanaka cost" at bounding box center [474, 537] width 620 height 37
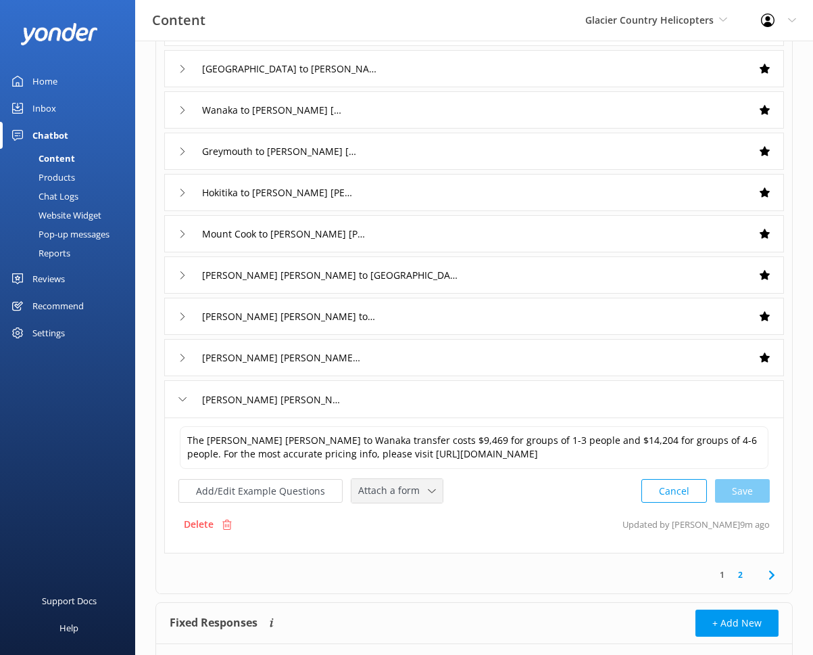
click at [419, 490] on span "Attach a form" at bounding box center [393, 490] width 70 height 15
click at [417, 536] on link "Check availability" at bounding box center [412, 547] width 120 height 27
click at [727, 573] on link "2" at bounding box center [741, 573] width 18 height 13
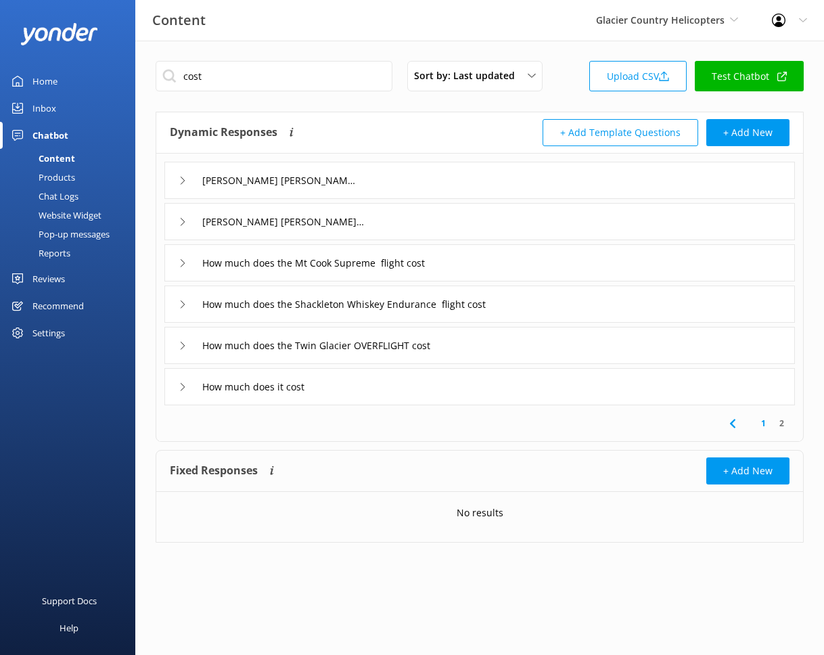
click at [372, 189] on div "Franz Josef to Hokitika cost" at bounding box center [479, 180] width 630 height 37
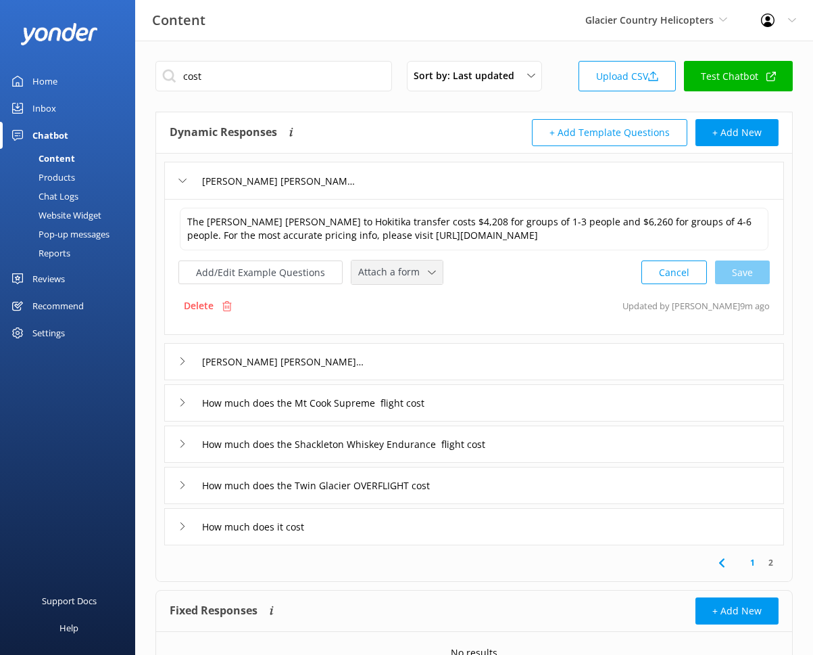
click at [387, 271] on span "Attach a form" at bounding box center [393, 271] width 70 height 15
click at [385, 322] on div "Check availability" at bounding box center [392, 329] width 67 height 14
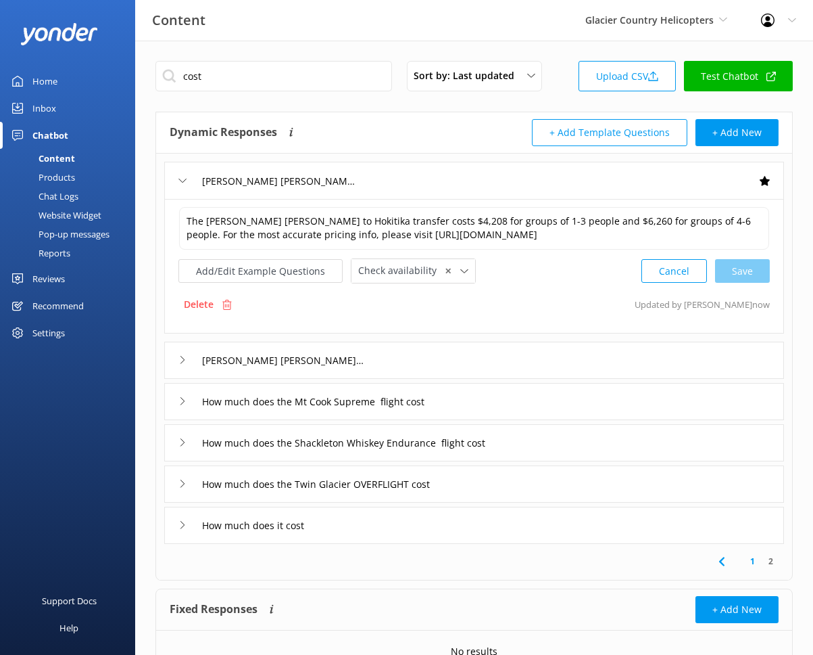
click at [397, 345] on div "Franz Josef to Mount Cook cost" at bounding box center [474, 359] width 620 height 37
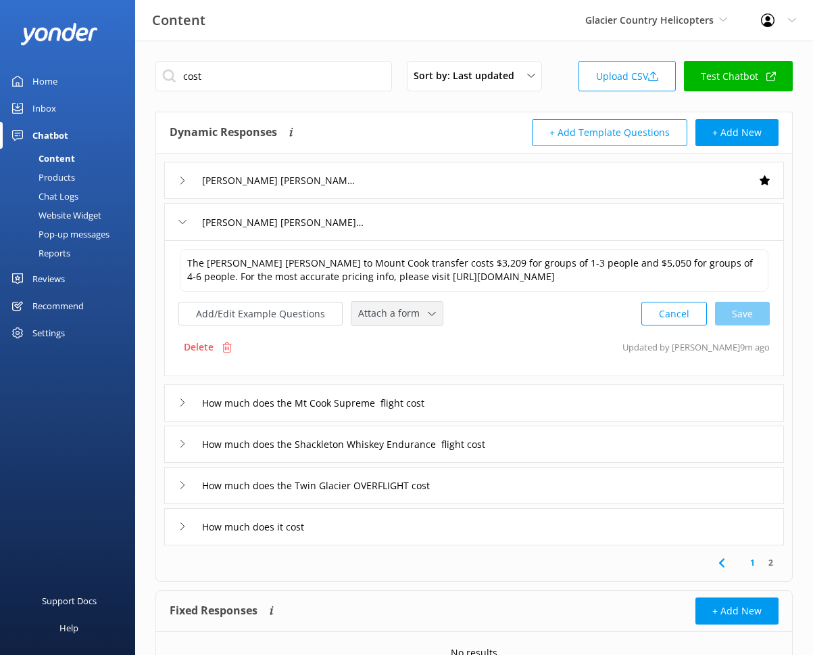
click at [396, 314] on span "Attach a form" at bounding box center [393, 313] width 70 height 15
click at [400, 364] on div "Check availability" at bounding box center [392, 370] width 67 height 14
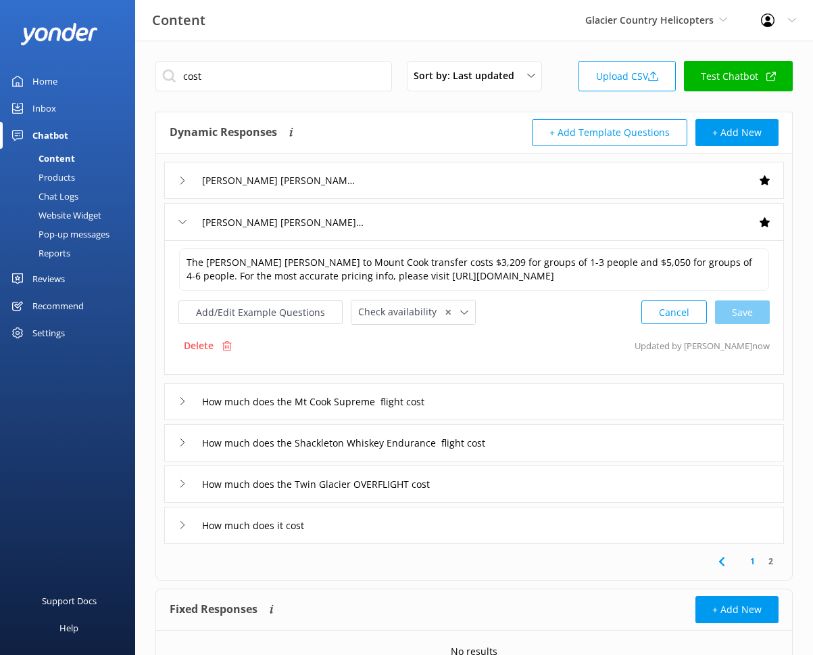
click at [508, 392] on div "How much does the Mt Cook Supreme flight cost" at bounding box center [474, 401] width 620 height 37
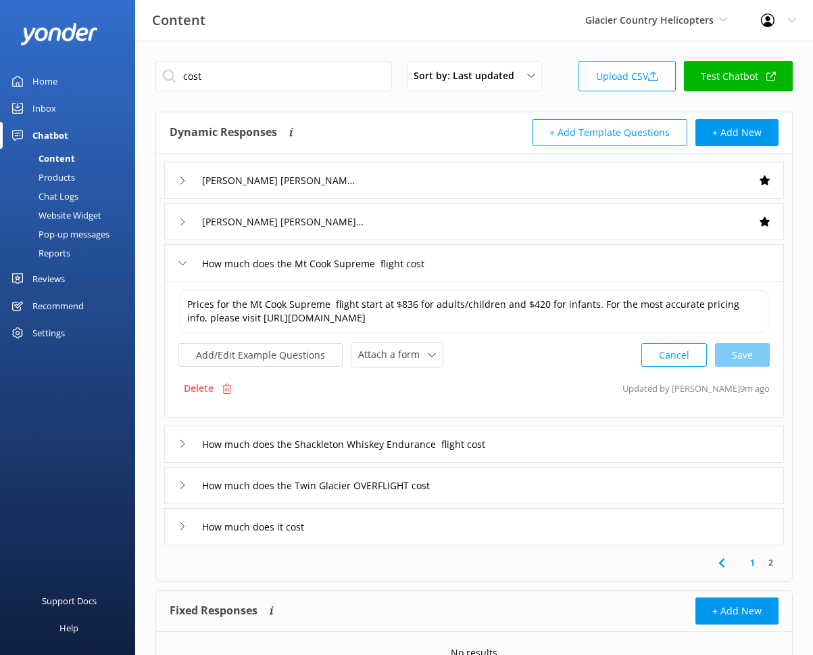
click at [419, 369] on div "Prices for the Mt Cook Supreme flight start at $836 for adults/children and $42…" at bounding box center [474, 349] width 620 height 136
click at [419, 358] on span "Attach a form" at bounding box center [393, 354] width 70 height 15
click at [421, 408] on div "Check availability" at bounding box center [392, 411] width 67 height 14
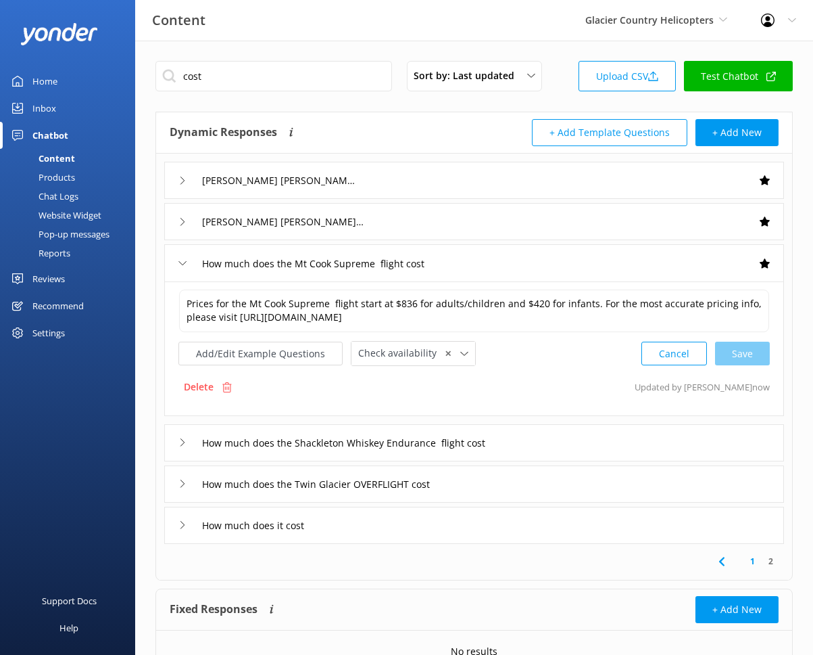
click at [540, 437] on div "How much does the Shackleton Whiskey Endurance flight cost" at bounding box center [474, 442] width 620 height 37
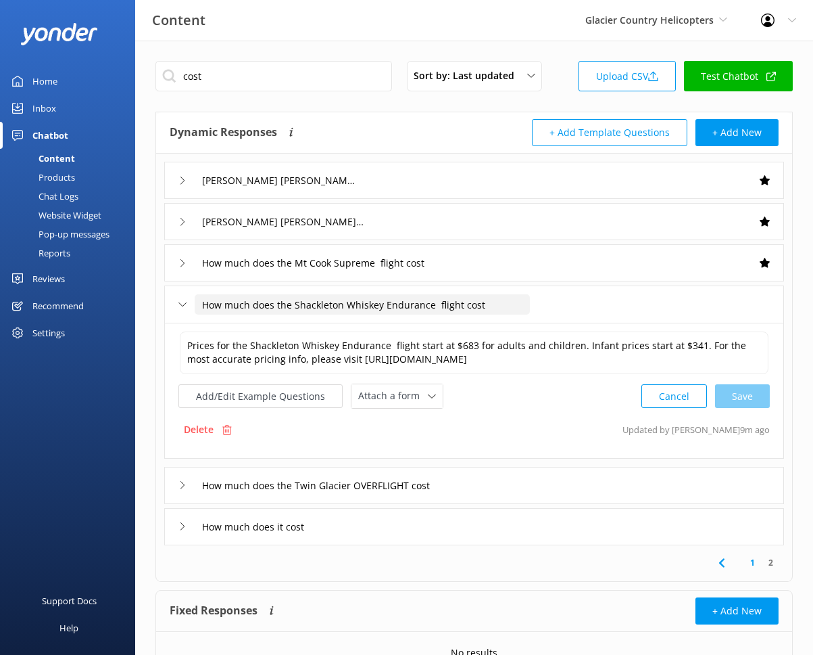
click at [434, 311] on input "How much does the Shackleton Whiskey Endurance flight cost" at bounding box center [362, 304] width 335 height 20
click at [433, 308] on input "How much does the Shackleton Whiskey Endurance flight cost" at bounding box center [362, 304] width 335 height 20
click at [428, 392] on icon at bounding box center [432, 396] width 8 height 8
click at [419, 443] on link "Check availability" at bounding box center [412, 452] width 120 height 27
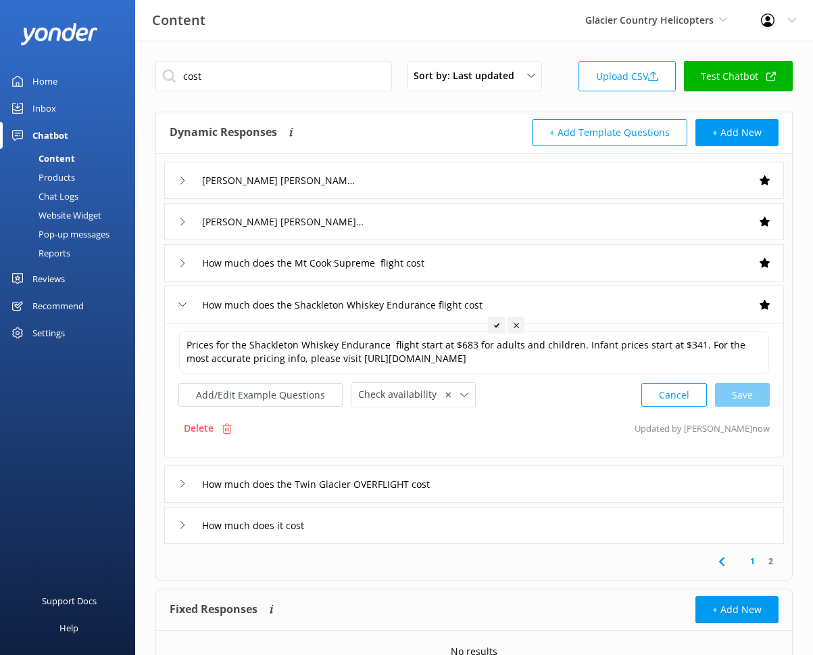
type input "How much does the Shackleton Whiskey Endurance flight cost"
click at [464, 475] on div "How much does the Twin Glacier OVERFLIGHT cost" at bounding box center [474, 483] width 620 height 37
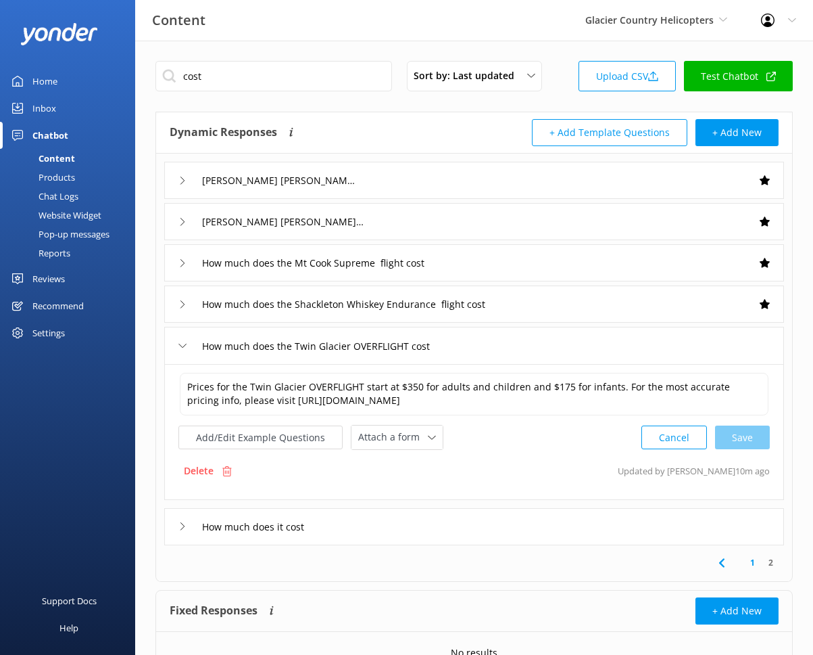
click at [401, 423] on div "Prices for the Twin Glacier OVERFLIGHT start at $350 for adults and children an…" at bounding box center [475, 410] width 592 height 78
click at [416, 455] on div "Prices for the Twin Glacier OVERFLIGHT start at $350 for adults and children an…" at bounding box center [474, 432] width 620 height 136
click at [415, 438] on span "Attach a form" at bounding box center [393, 436] width 70 height 15
click at [421, 487] on div "Check availability" at bounding box center [392, 494] width 67 height 14
click at [404, 511] on div "How much does it cost" at bounding box center [474, 524] width 620 height 37
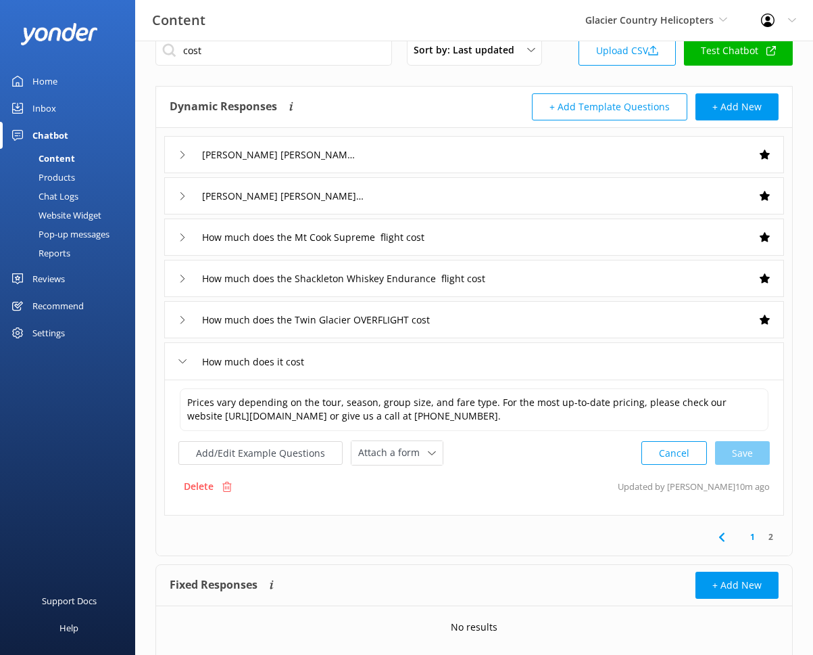
scroll to position [26, 0]
click at [376, 459] on span "Attach a form" at bounding box center [393, 451] width 70 height 15
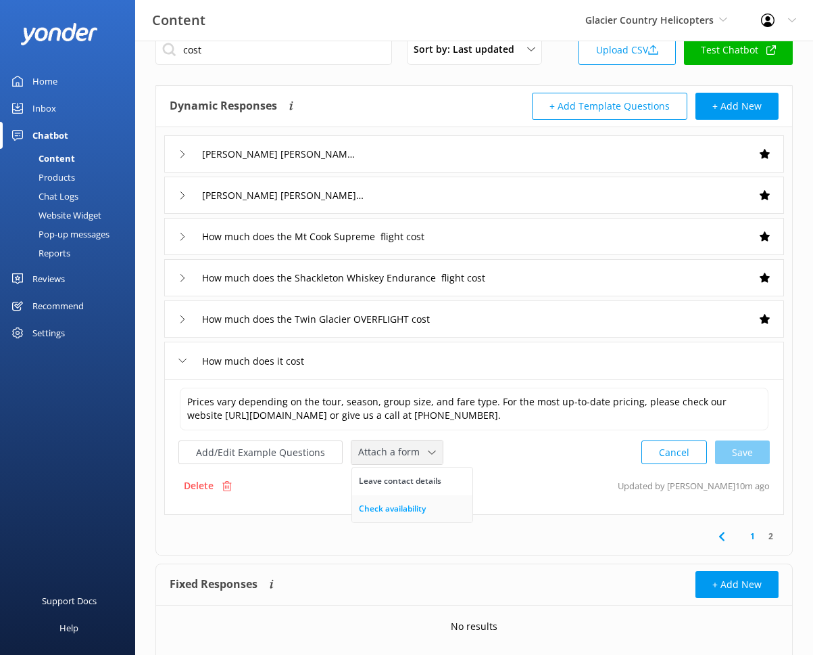
click at [406, 515] on div "Check availability" at bounding box center [392, 509] width 67 height 14
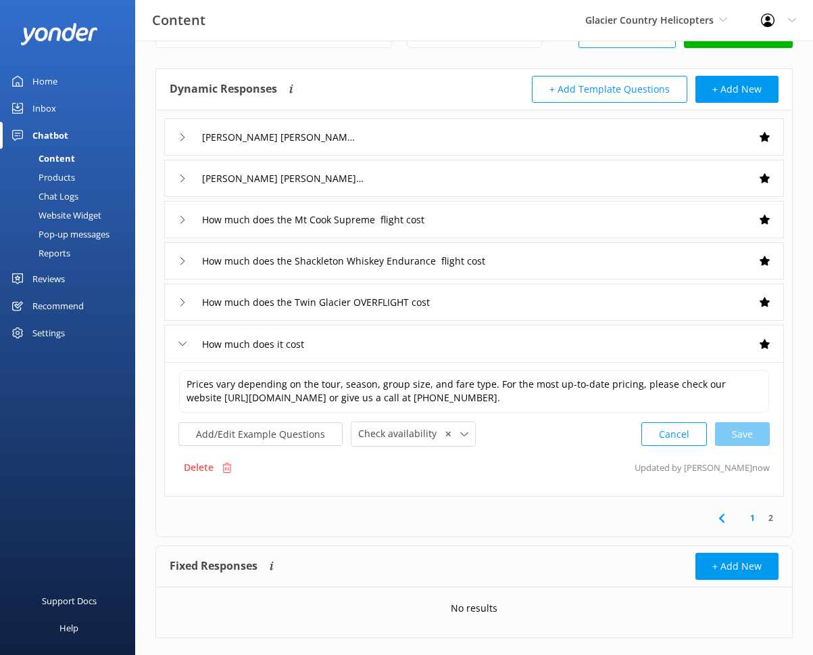
scroll to position [43, 0]
click at [289, 446] on button "Add/Edit Example Questions" at bounding box center [261, 435] width 164 height 24
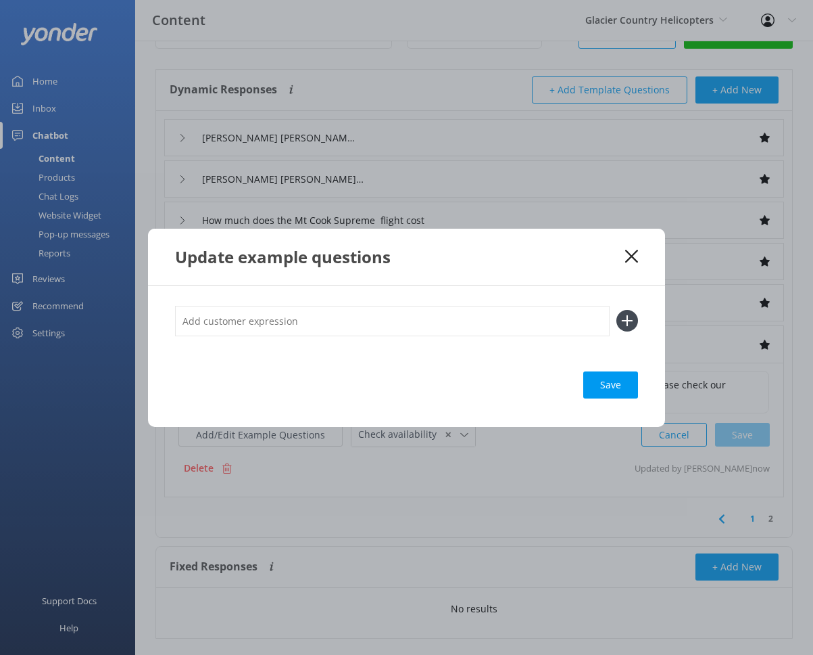
click at [373, 325] on input "text" at bounding box center [392, 321] width 435 height 30
type input "what's the price"
click at [617, 310] on button at bounding box center [628, 321] width 22 height 22
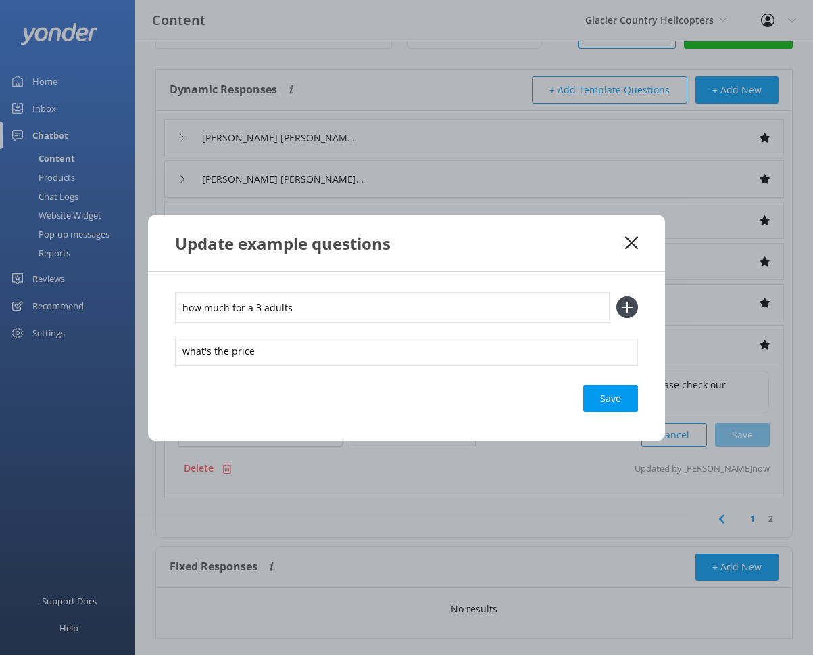
type input "how much for a 3 adults"
click at [617, 296] on button at bounding box center [628, 307] width 22 height 22
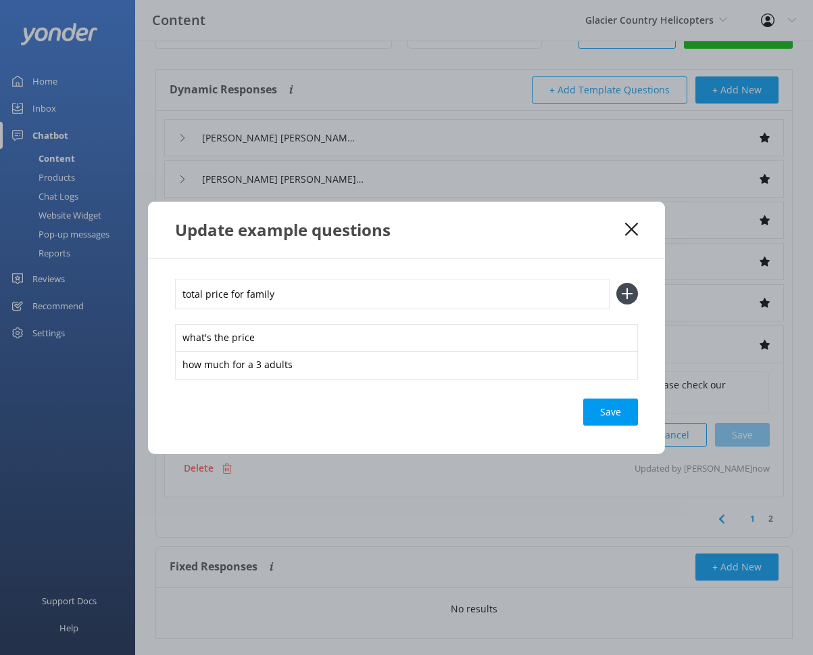
type input "total price for family"
click at [617, 283] on button at bounding box center [628, 294] width 22 height 22
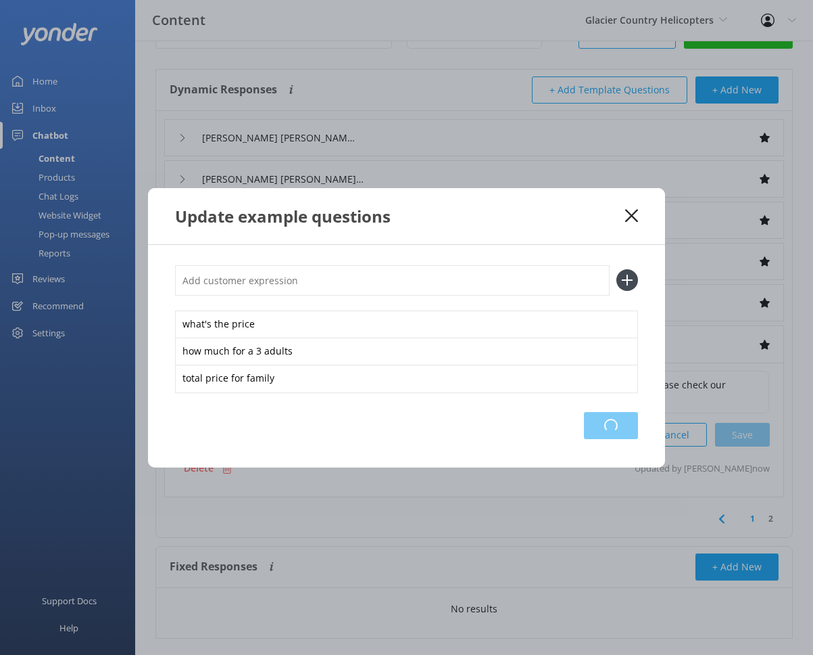
click at [607, 427] on div "Loading.." at bounding box center [611, 425] width 54 height 27
click at [629, 216] on icon at bounding box center [631, 216] width 13 height 14
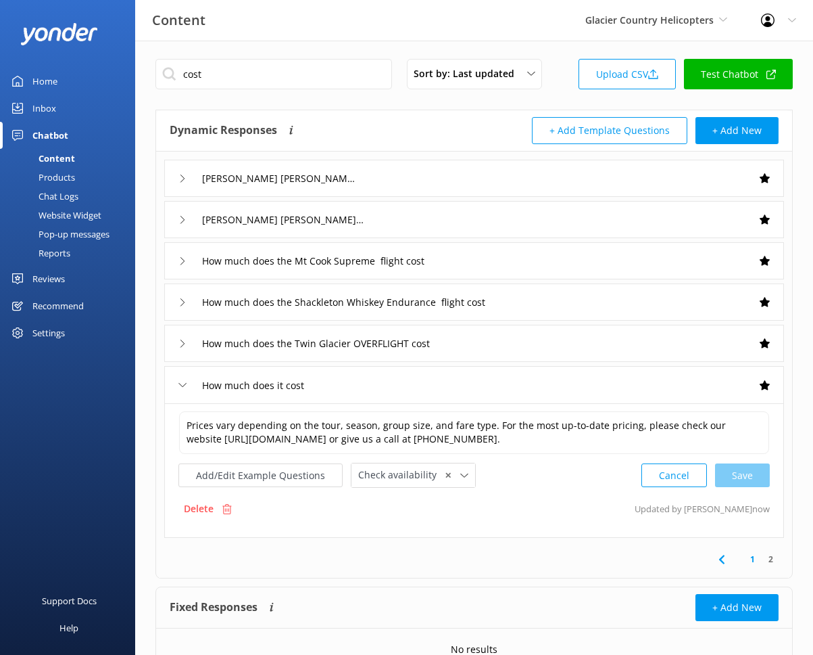
scroll to position [0, 0]
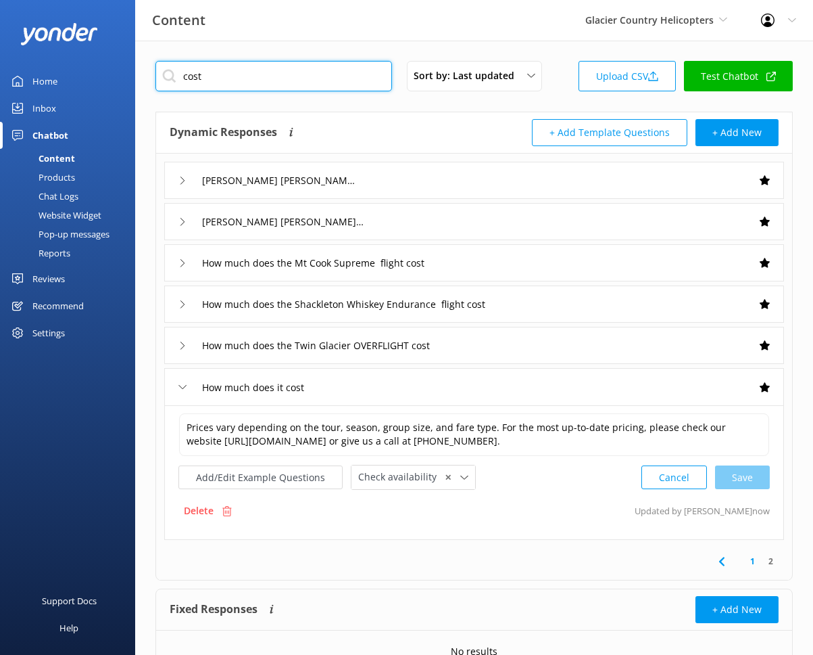
click at [233, 69] on input "cost" at bounding box center [274, 76] width 237 height 30
click at [233, 70] on input "cost" at bounding box center [274, 76] width 237 height 30
click at [232, 70] on input "cost" at bounding box center [274, 76] width 237 height 30
click at [196, 77] on input "cost" at bounding box center [274, 76] width 237 height 30
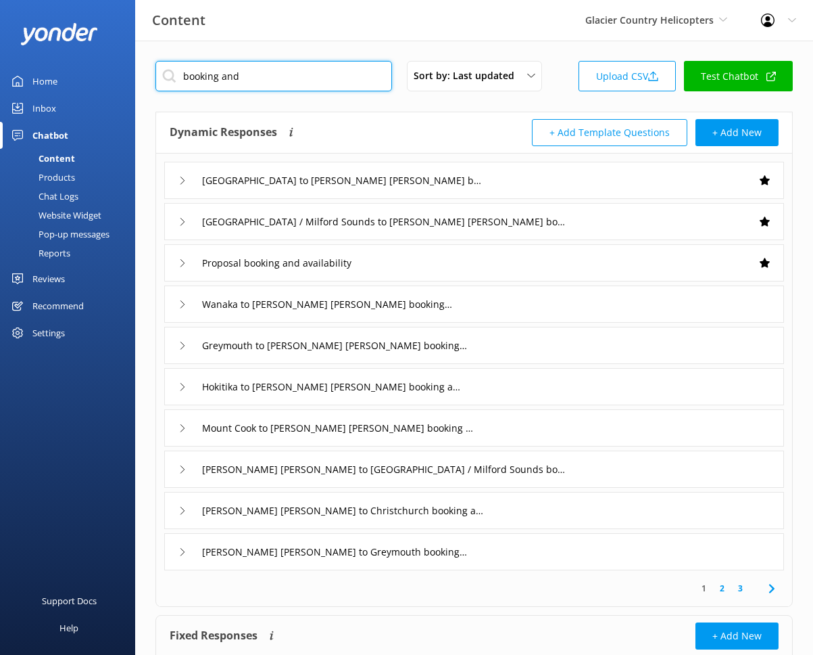
type input "booking and"
click at [464, 308] on div "Wanaka to Franz Josef booking and availability" at bounding box center [474, 303] width 620 height 37
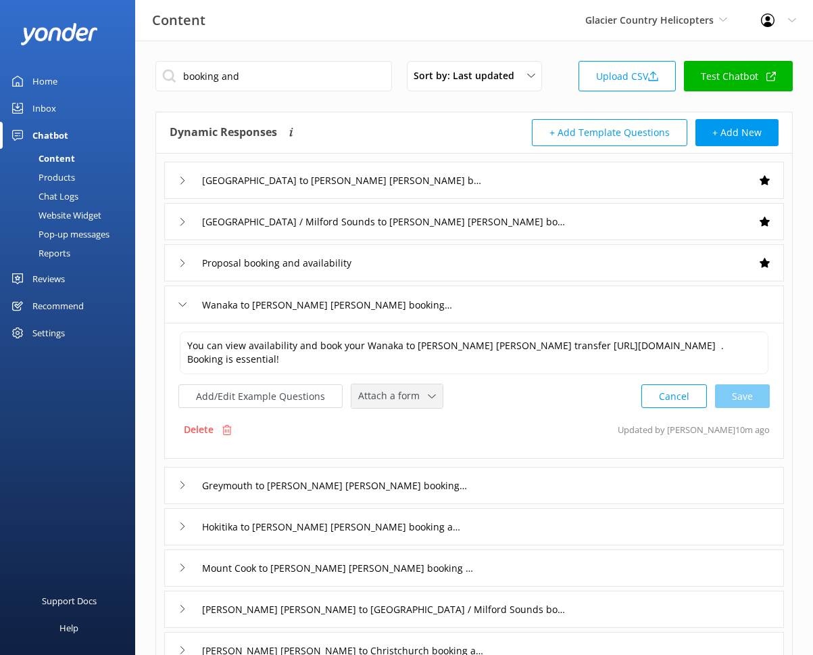
drag, startPoint x: 421, startPoint y: 382, endPoint x: 417, endPoint y: 392, distance: 10.3
click at [421, 383] on div "You can view availability and book your Wanaka to Franz Josef transfer https://…" at bounding box center [475, 369] width 592 height 78
click at [415, 396] on span "Attach a form" at bounding box center [393, 395] width 70 height 15
click at [413, 444] on link "Check availability" at bounding box center [412, 452] width 120 height 27
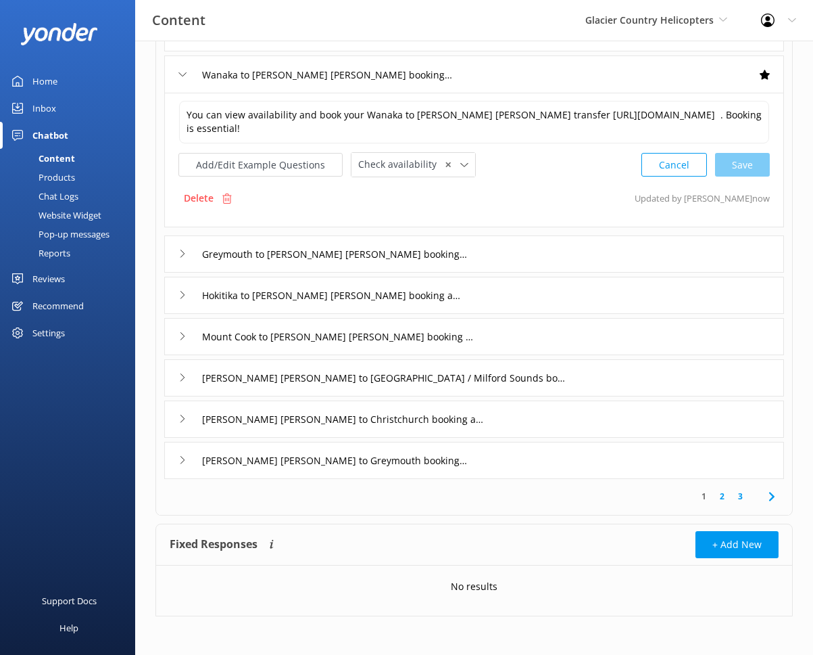
scroll to position [232, 0]
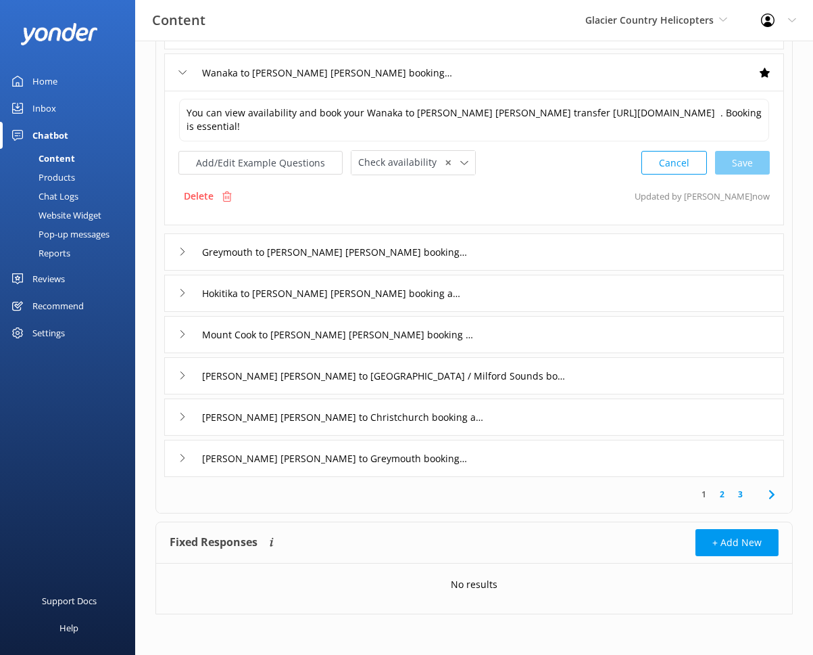
click at [476, 251] on div "Greymouth to Franz Josef booking and availability" at bounding box center [474, 251] width 620 height 37
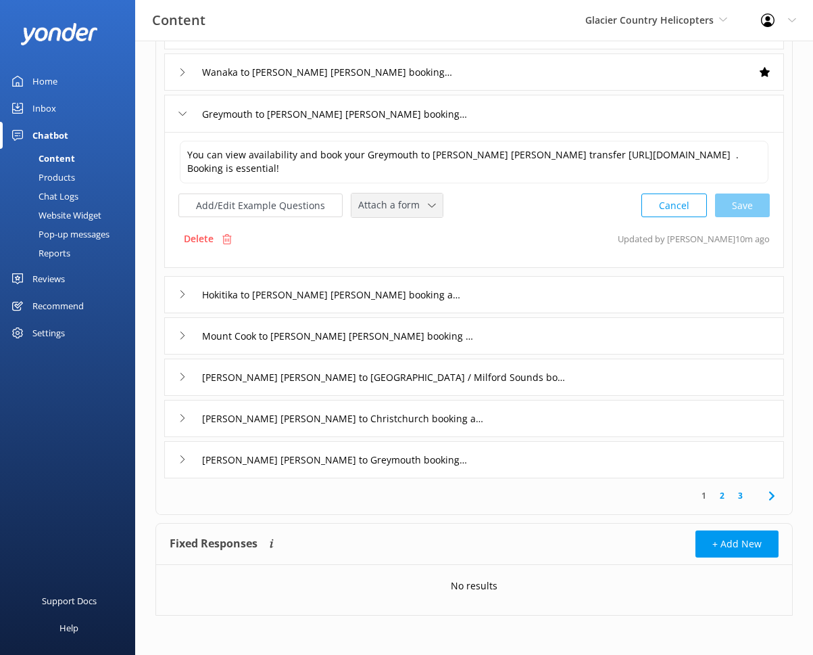
click at [429, 216] on div "Attach a form Leave contact details Check availability" at bounding box center [397, 205] width 91 height 24
click at [427, 265] on link "Check availability" at bounding box center [412, 261] width 120 height 27
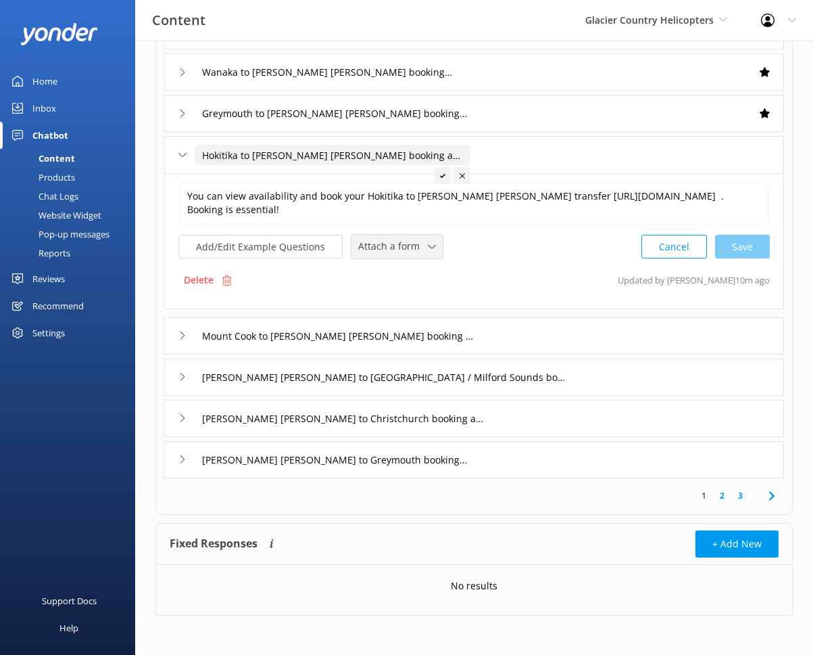
click at [423, 254] on div "Attach a form" at bounding box center [397, 246] width 85 height 17
click at [430, 297] on link "Check availability" at bounding box center [412, 302] width 120 height 27
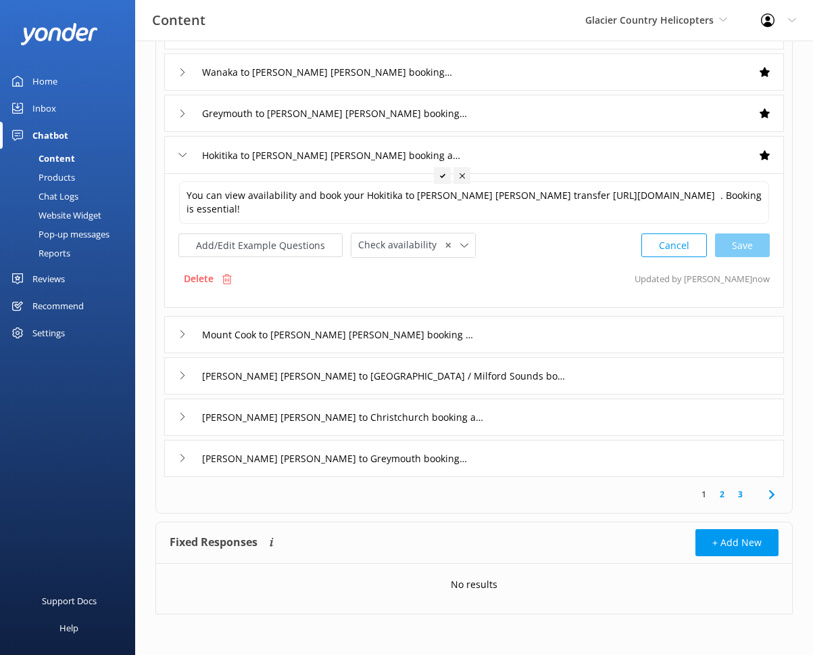
click at [489, 333] on div "Mount Cook to Franz Josef booking and availability" at bounding box center [474, 334] width 620 height 37
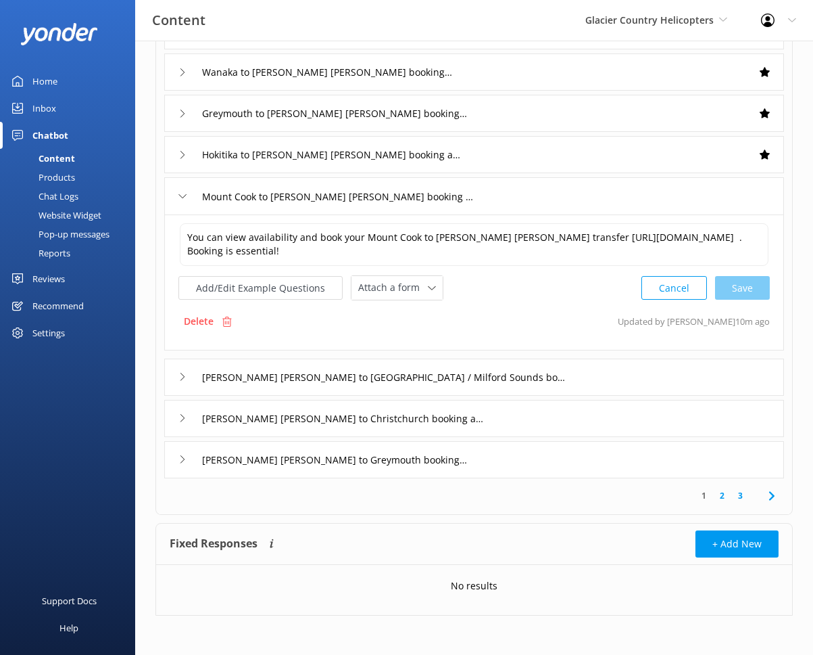
click at [421, 302] on div "You can view availability and book your Mount Cook to Franz Josef transfer http…" at bounding box center [474, 282] width 620 height 136
click at [421, 294] on span "Attach a form" at bounding box center [393, 287] width 70 height 15
click at [419, 341] on div "Check availability" at bounding box center [392, 344] width 67 height 14
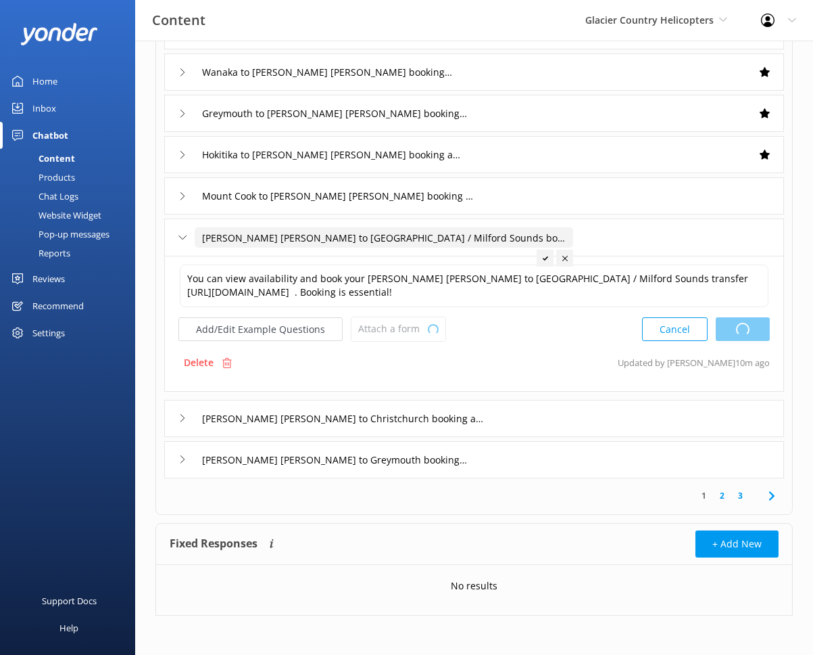
type textarea "You can view availability and book your Mount Cook to Franz Josef transfer http…"
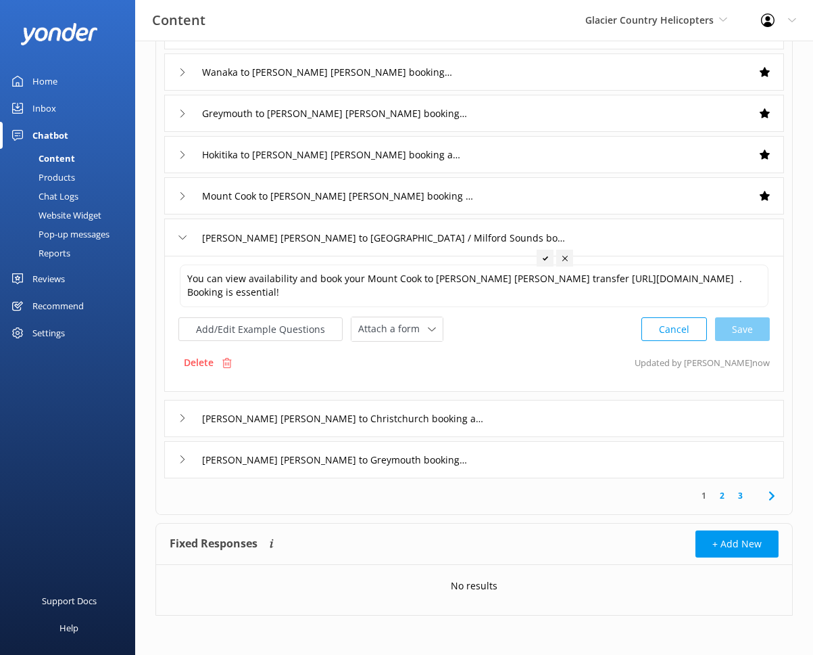
click at [417, 344] on div "You can view availability and book your Mount Cook to Franz Josef transfer http…" at bounding box center [474, 324] width 620 height 136
click at [419, 333] on span "Attach a form" at bounding box center [393, 328] width 70 height 15
click at [419, 379] on div "Check availability" at bounding box center [392, 386] width 67 height 14
click at [492, 417] on div "Franz Josef to Christchurch booking and availability" at bounding box center [344, 416] width 298 height 20
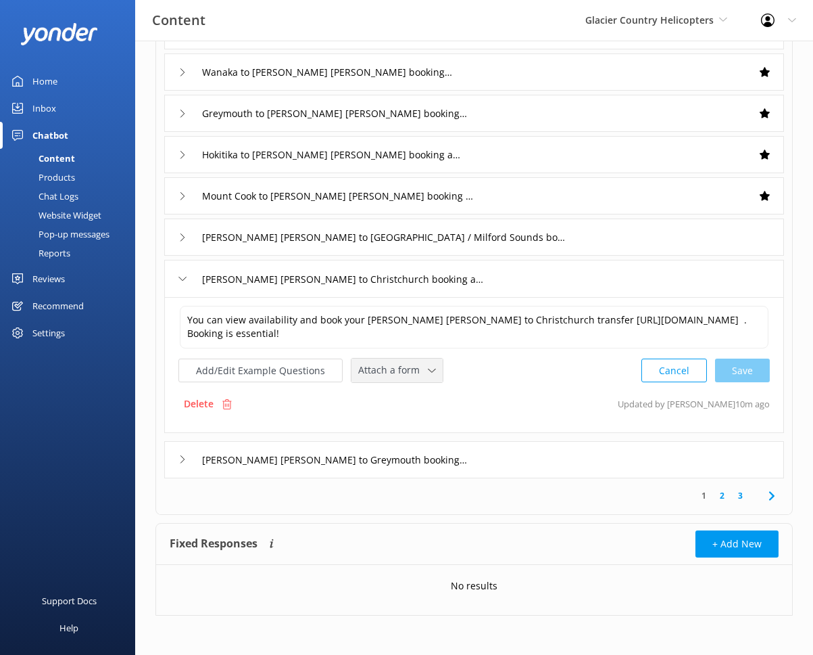
click at [403, 368] on span "Attach a form" at bounding box center [393, 369] width 70 height 15
click at [411, 415] on link "Check availability" at bounding box center [412, 426] width 120 height 27
click at [490, 468] on div "Franz Josef to Greymouth booking and availability" at bounding box center [474, 458] width 620 height 37
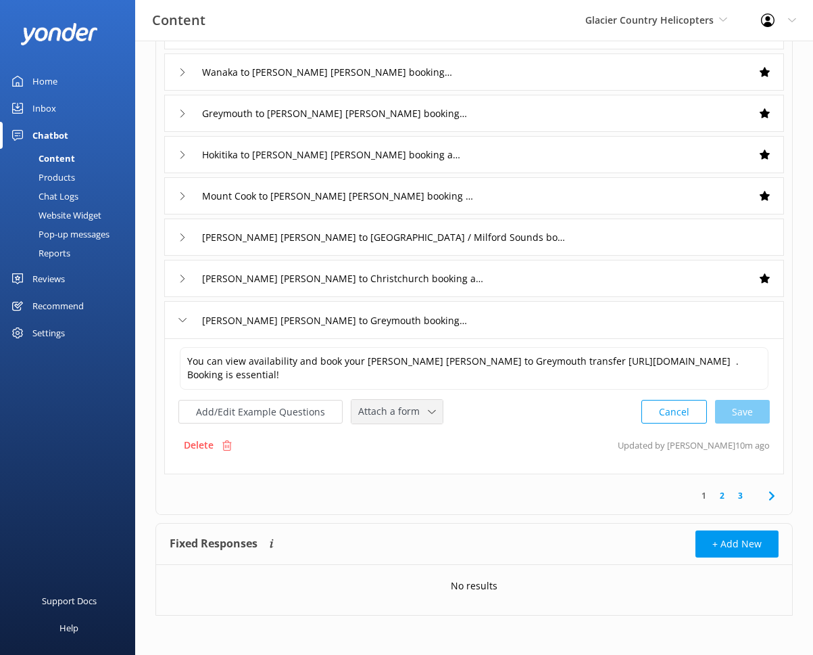
click at [431, 415] on div "Attach a form" at bounding box center [397, 411] width 85 height 17
click at [402, 464] on div "Check availability" at bounding box center [392, 468] width 67 height 14
click at [723, 494] on link "2" at bounding box center [722, 494] width 18 height 13
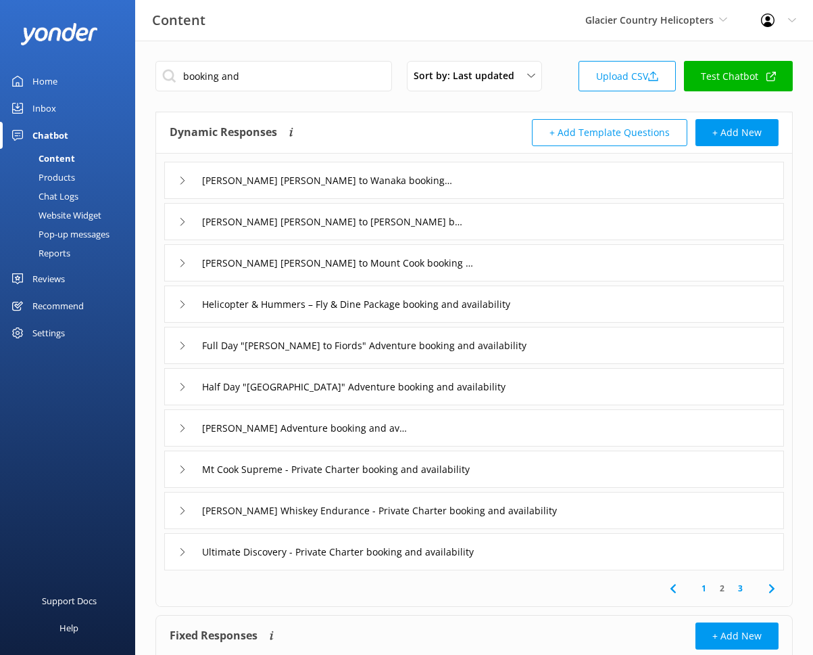
click at [482, 182] on div "Franz Josef to Wanaka booking and availability" at bounding box center [474, 180] width 620 height 37
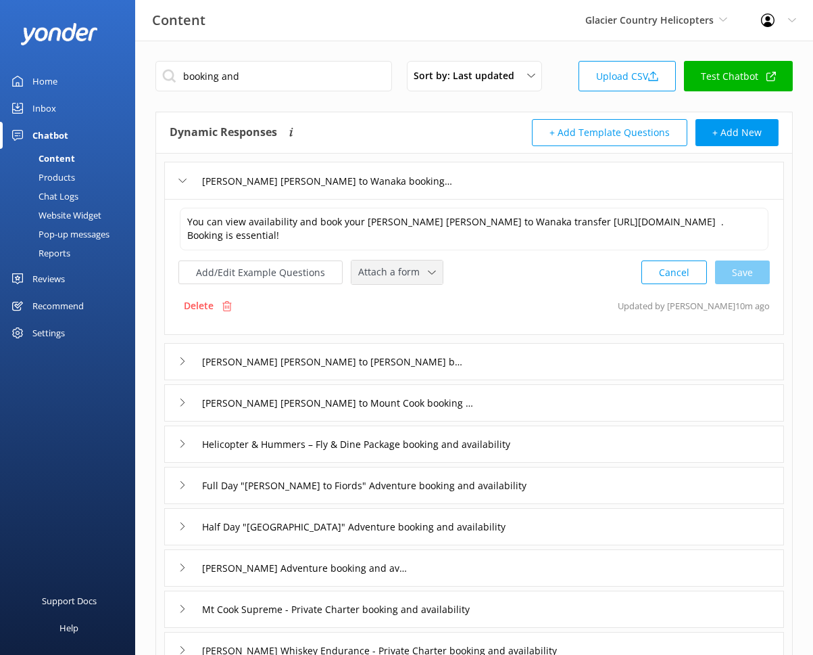
click at [410, 274] on span "Attach a form" at bounding box center [393, 271] width 70 height 15
click at [398, 326] on div "Check availability" at bounding box center [392, 329] width 67 height 14
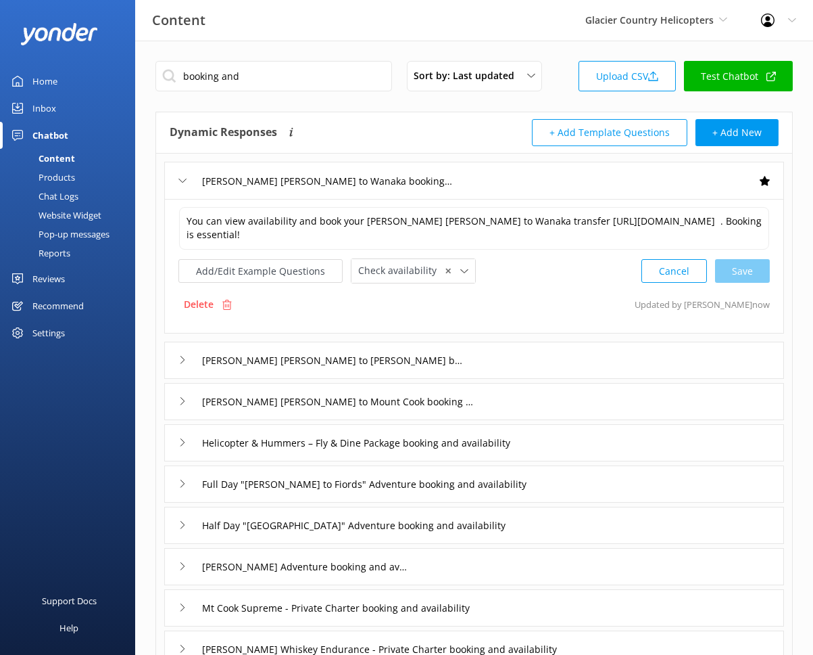
click at [483, 360] on div "Franz Josef to Hokitika booking and availability" at bounding box center [474, 359] width 620 height 37
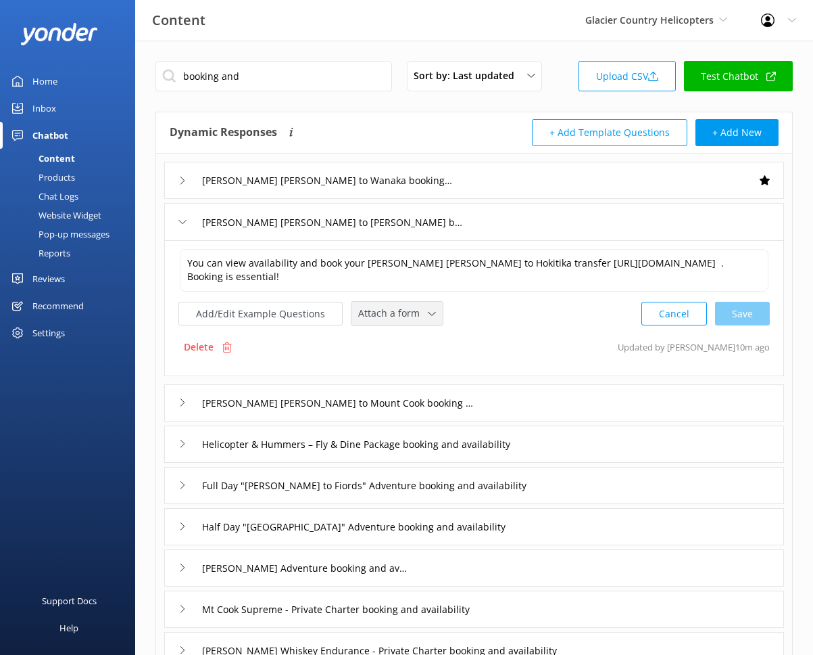
click at [411, 308] on span "Attach a form" at bounding box center [393, 313] width 70 height 15
click at [413, 362] on link "Check availability" at bounding box center [412, 369] width 120 height 27
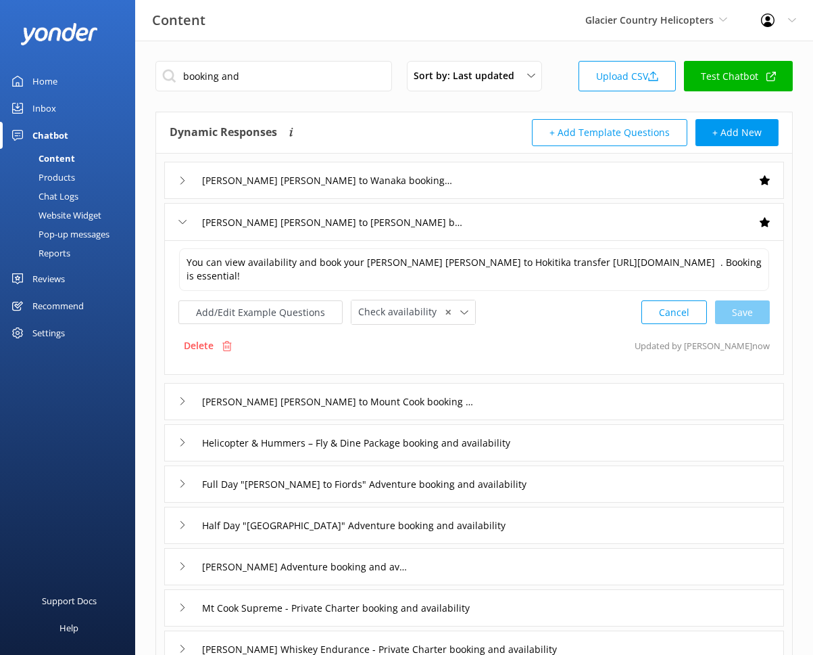
click at [492, 394] on div "Franz Josef to Mount Cook booking and availability" at bounding box center [474, 401] width 620 height 37
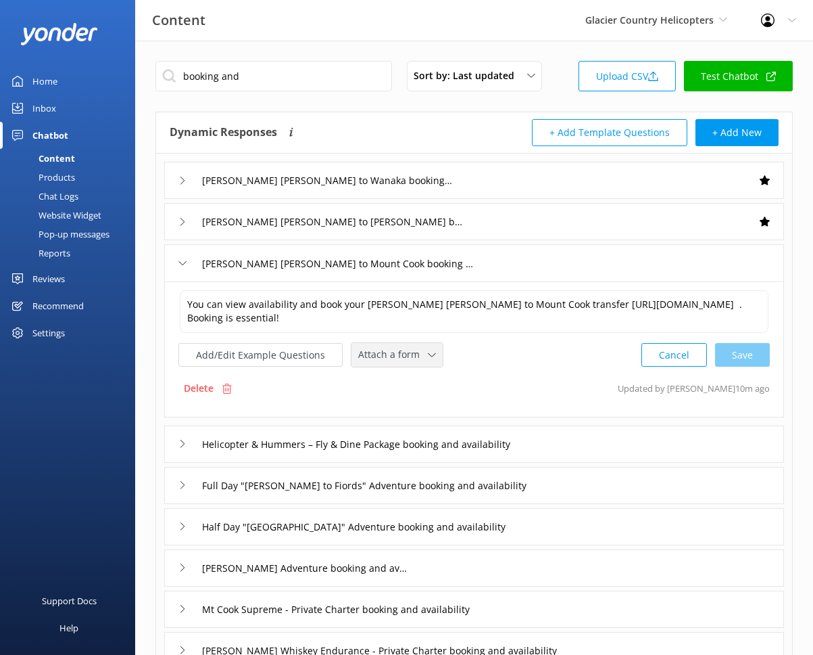
click at [402, 346] on div "Attach a form" at bounding box center [397, 354] width 85 height 17
click at [417, 403] on link "Check availability" at bounding box center [412, 411] width 120 height 27
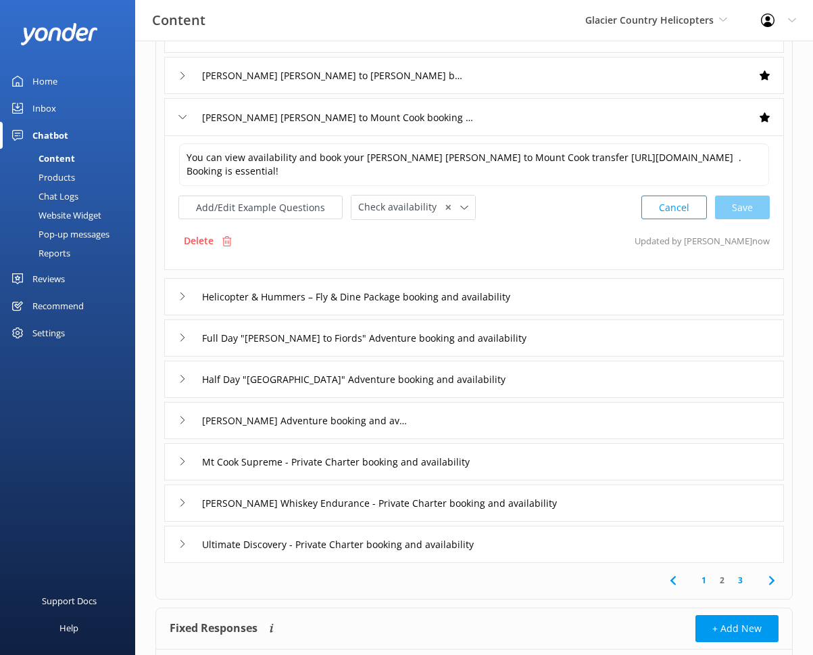
scroll to position [174, 0]
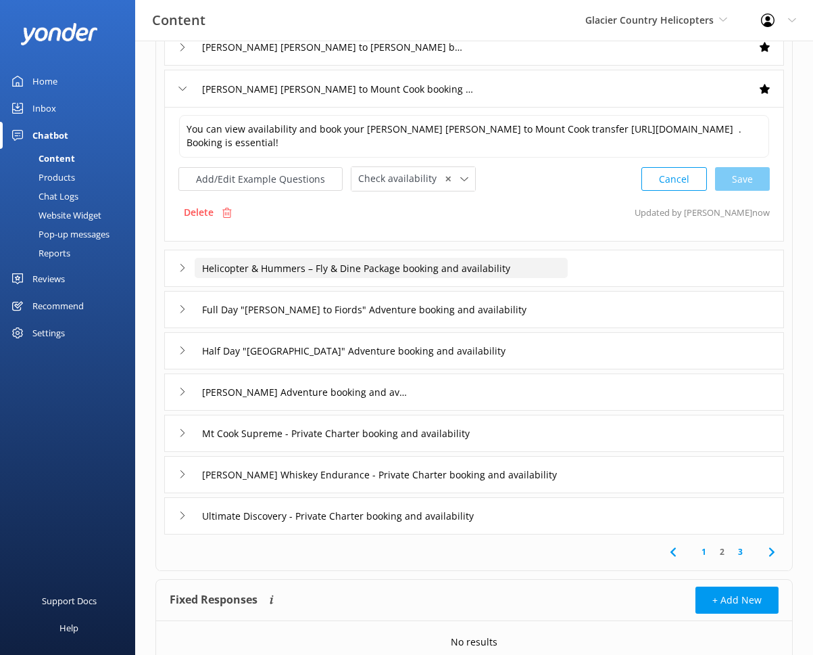
click at [460, 16] on input "Helicopter & Hummers – Fly & Dine Package booking and availability" at bounding box center [327, 6] width 265 height 20
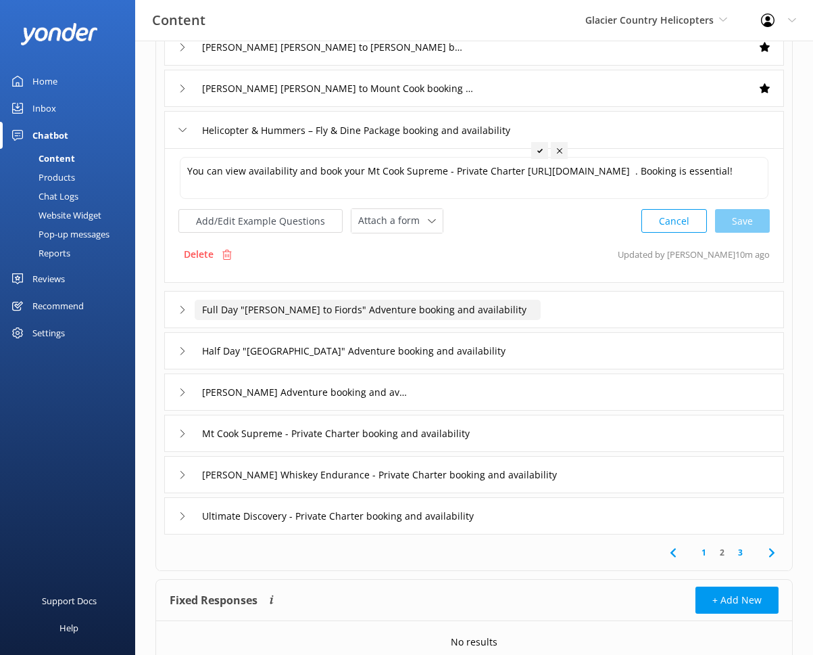
click at [460, 16] on input "Full Day "Franz to Fiords" Adventure booking and availability" at bounding box center [327, 6] width 265 height 20
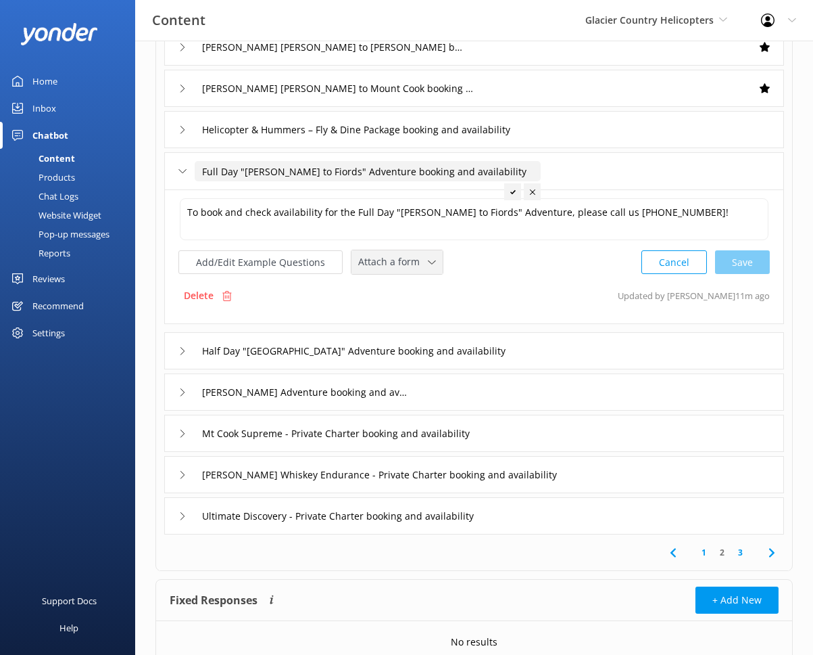
click at [408, 265] on span "Attach a form" at bounding box center [393, 261] width 70 height 15
click at [420, 293] on div "Leave contact details" at bounding box center [400, 291] width 82 height 14
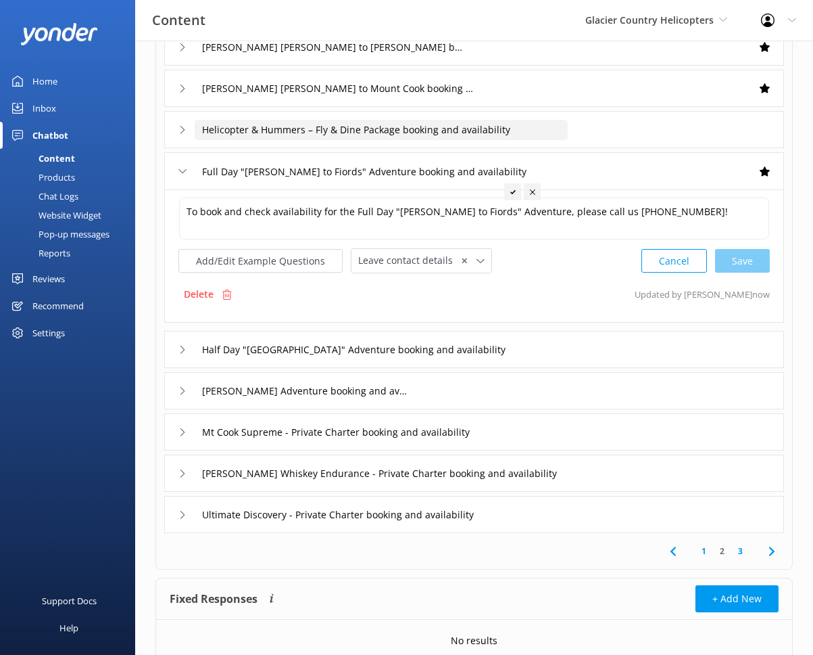
click at [460, 16] on input "Helicopter & Hummers – Fly & Dine Package booking and availability" at bounding box center [327, 6] width 265 height 20
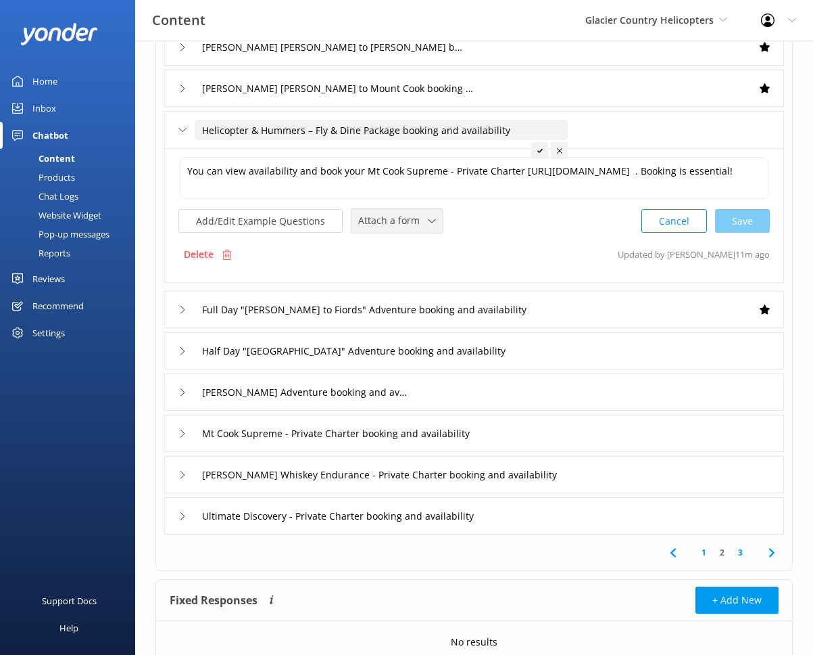
click at [419, 222] on span "Attach a form" at bounding box center [393, 220] width 70 height 15
click at [429, 281] on link "Check availability" at bounding box center [412, 276] width 120 height 27
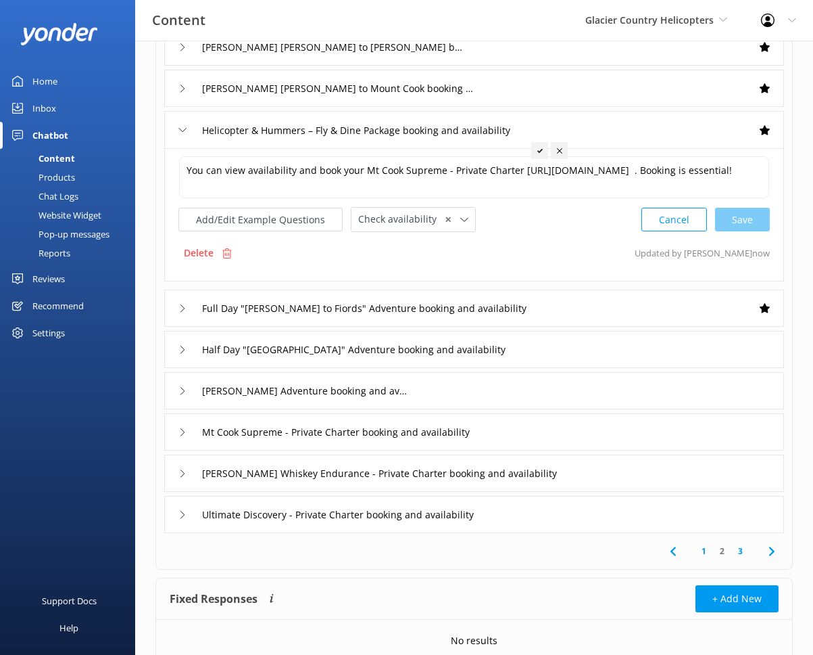
click at [539, 352] on div "Half Day "South Westland" Adventure booking and availability" at bounding box center [474, 349] width 620 height 37
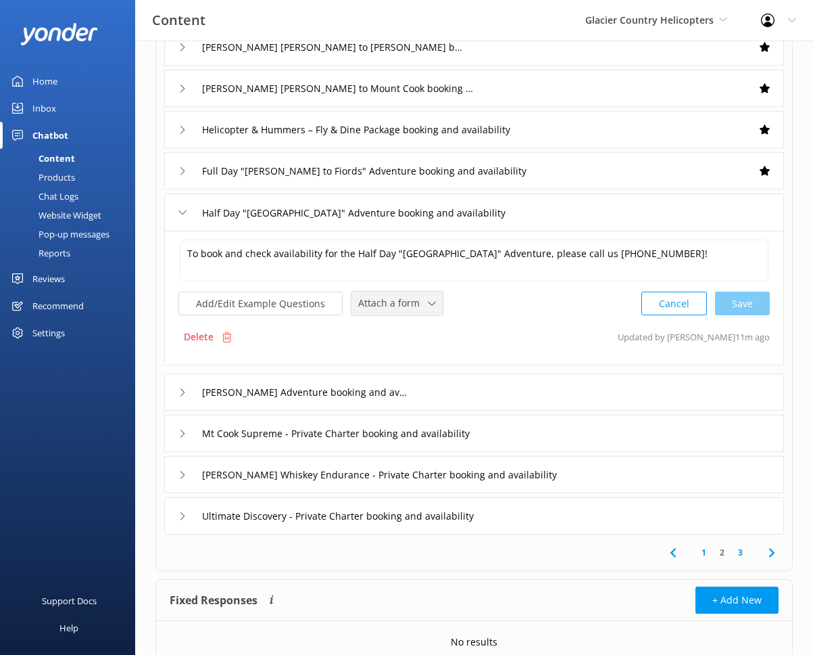
click at [416, 301] on span "Attach a form" at bounding box center [393, 302] width 70 height 15
click at [423, 347] on link "Check availability" at bounding box center [412, 359] width 120 height 27
click at [433, 306] on span "Check availability" at bounding box center [401, 301] width 87 height 15
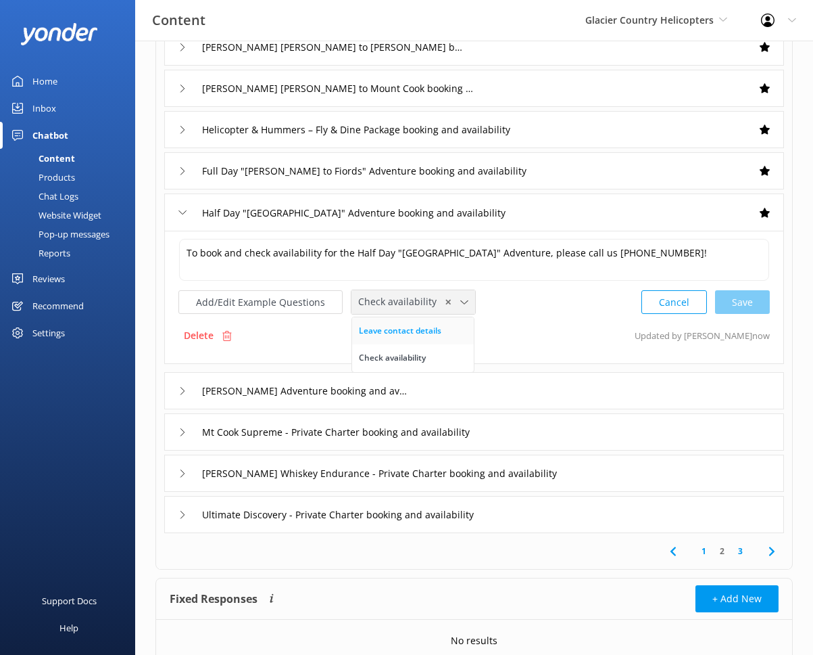
click at [414, 332] on div "Leave contact details" at bounding box center [400, 331] width 82 height 14
click at [456, 390] on div "Gus Adventure booking and availability" at bounding box center [474, 390] width 620 height 37
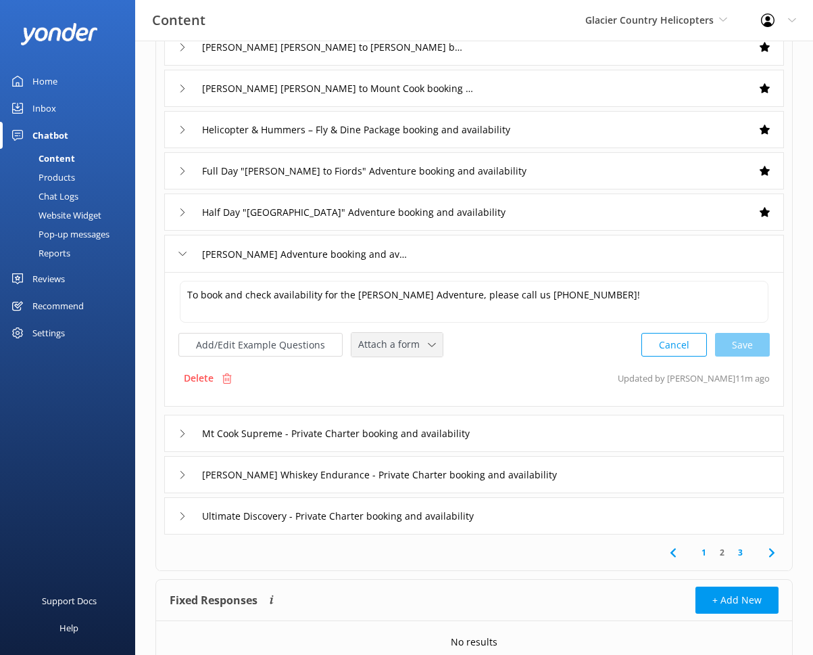
click at [425, 350] on div "Attach a form" at bounding box center [397, 344] width 85 height 17
click at [415, 369] on div "Leave contact details" at bounding box center [400, 373] width 82 height 14
click at [525, 434] on div "Mt Cook Supreme - Private Charter booking and availability" at bounding box center [474, 431] width 620 height 37
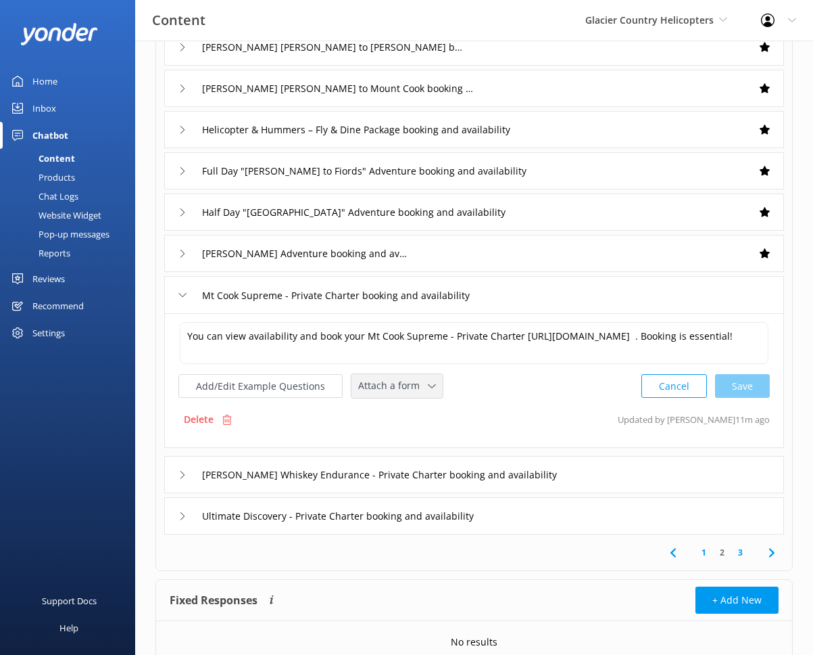
click at [414, 383] on span "Attach a form" at bounding box center [393, 385] width 70 height 15
click at [415, 436] on div "Check availability" at bounding box center [392, 442] width 67 height 14
click at [630, 480] on div "Shackleton Whiskey Endurance - Private Charter booking and availability" at bounding box center [474, 472] width 620 height 37
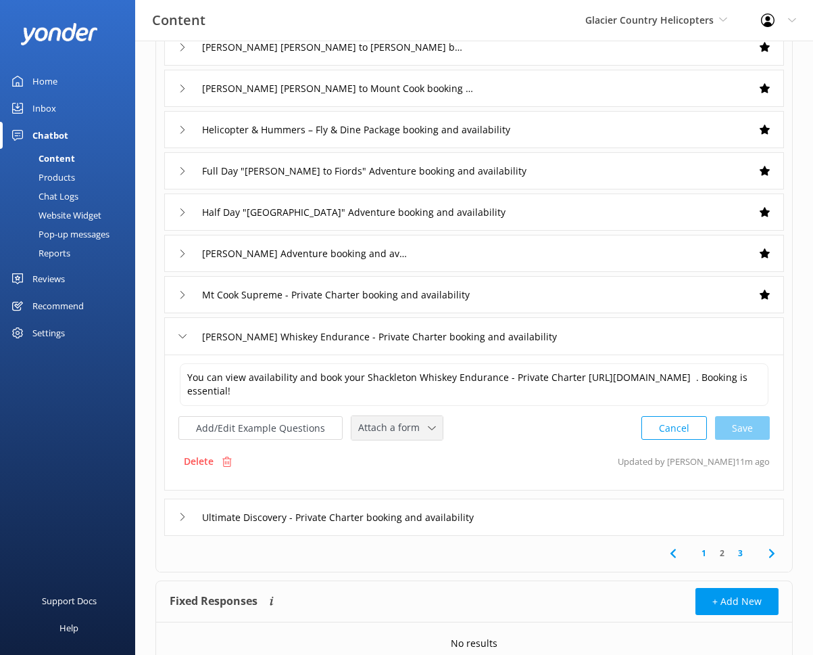
click at [421, 425] on span "Attach a form" at bounding box center [393, 427] width 70 height 15
click at [429, 479] on link "Check availability" at bounding box center [412, 484] width 120 height 27
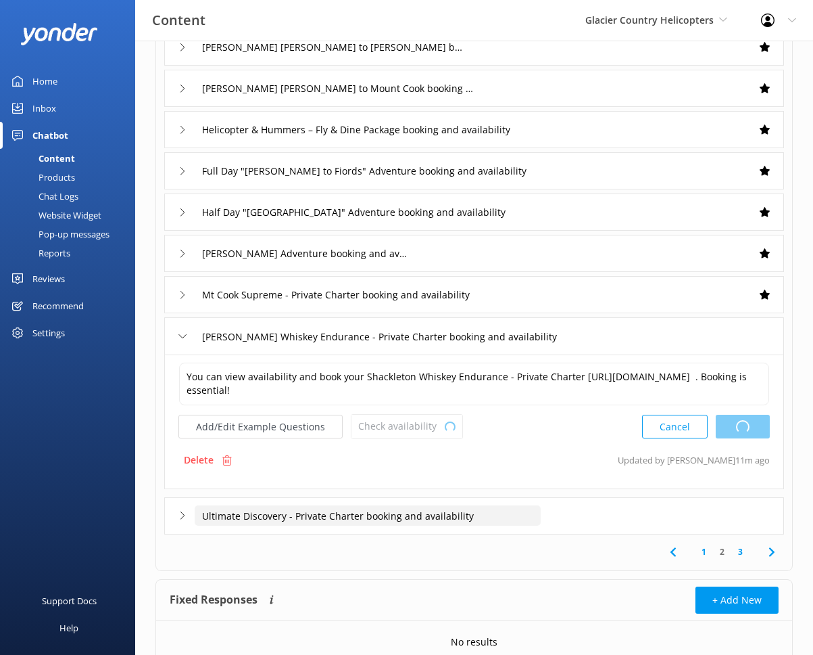
click at [460, 16] on input "Ultimate Discovery - Private Charter booking and availability" at bounding box center [327, 6] width 265 height 20
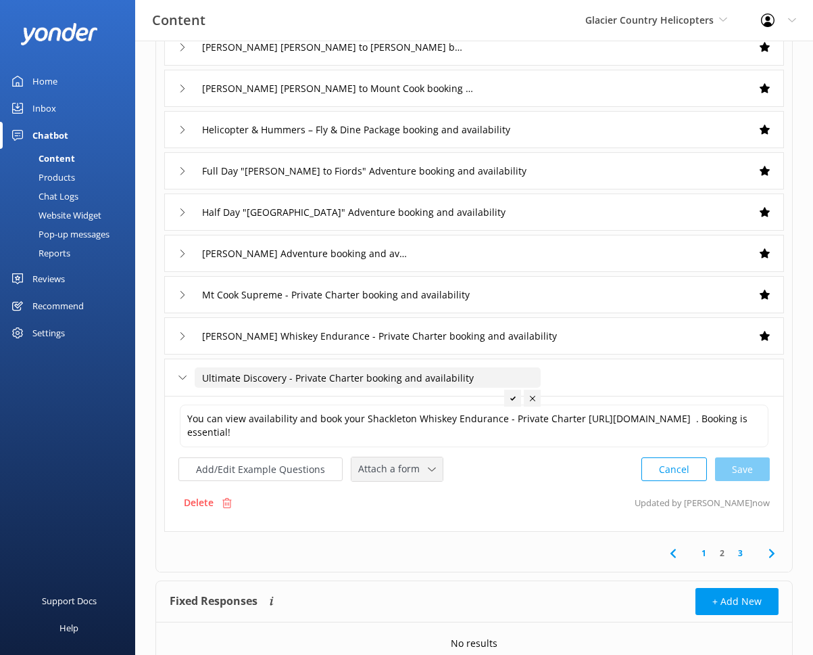
click at [400, 465] on span "Attach a form" at bounding box center [393, 468] width 70 height 15
click at [427, 515] on link "Check availability" at bounding box center [412, 525] width 120 height 27
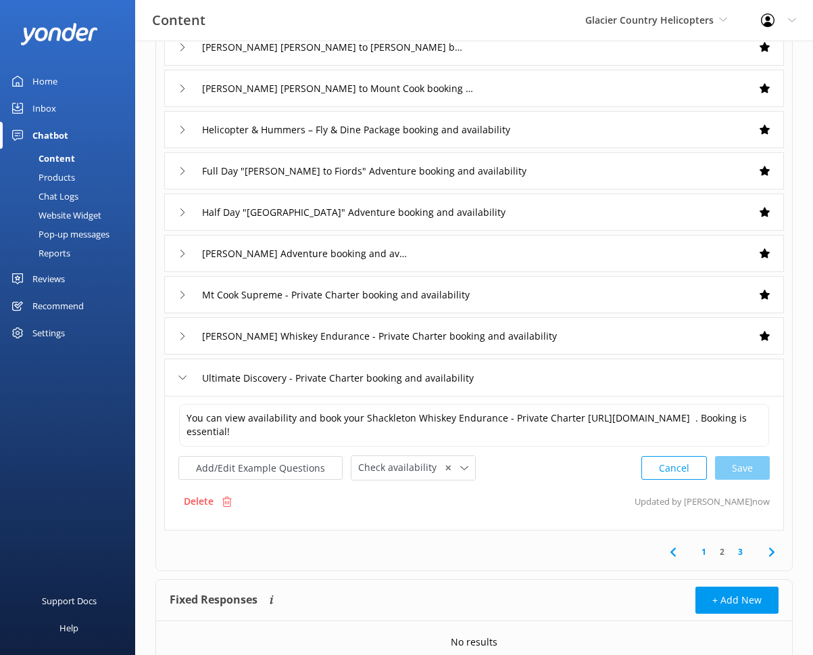
click at [727, 554] on link "3" at bounding box center [741, 551] width 18 height 13
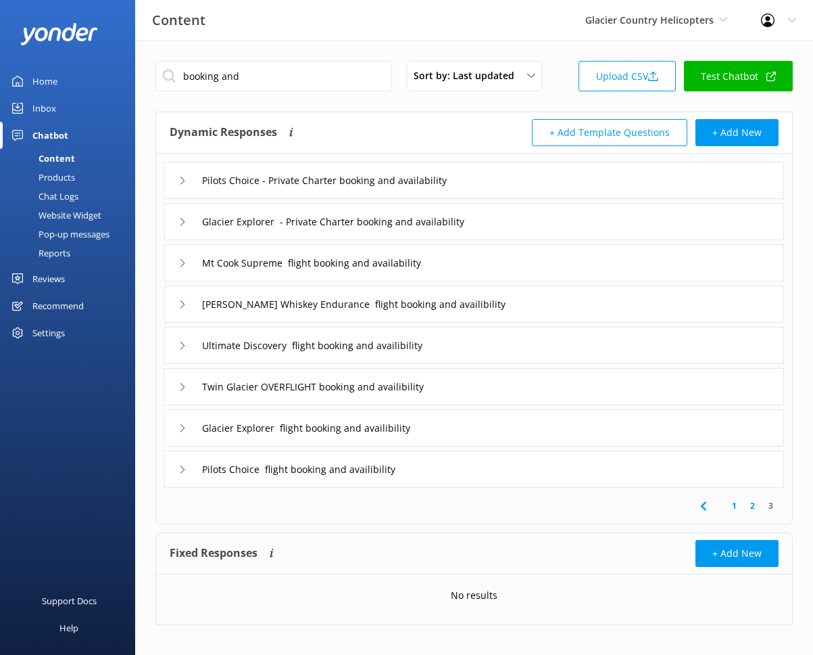
click at [512, 190] on div "Pilots Choice - Private Charter booking and availability" at bounding box center [474, 180] width 620 height 37
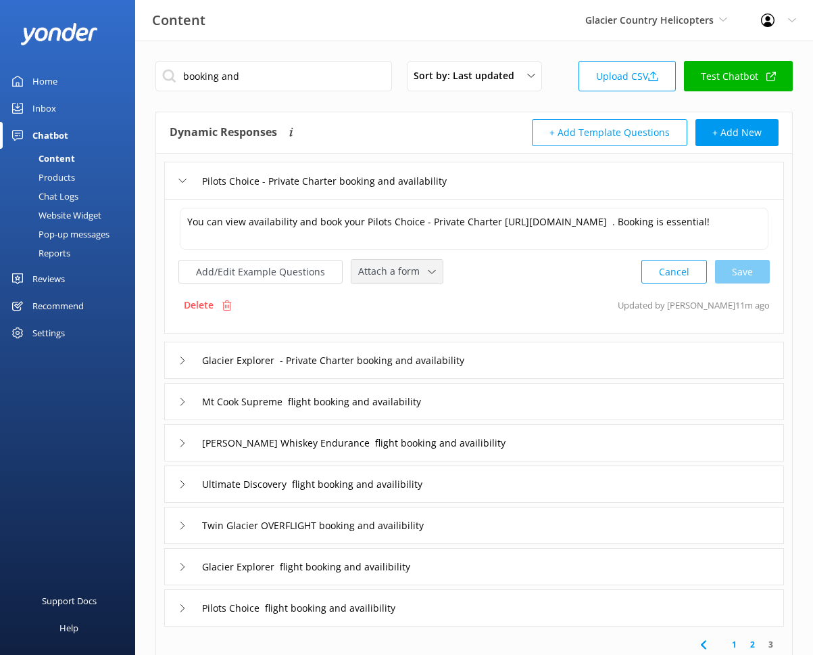
click at [435, 275] on div "Attach a form Leave contact details Check availability" at bounding box center [397, 272] width 91 height 24
click at [429, 333] on link "Check availability" at bounding box center [412, 327] width 120 height 27
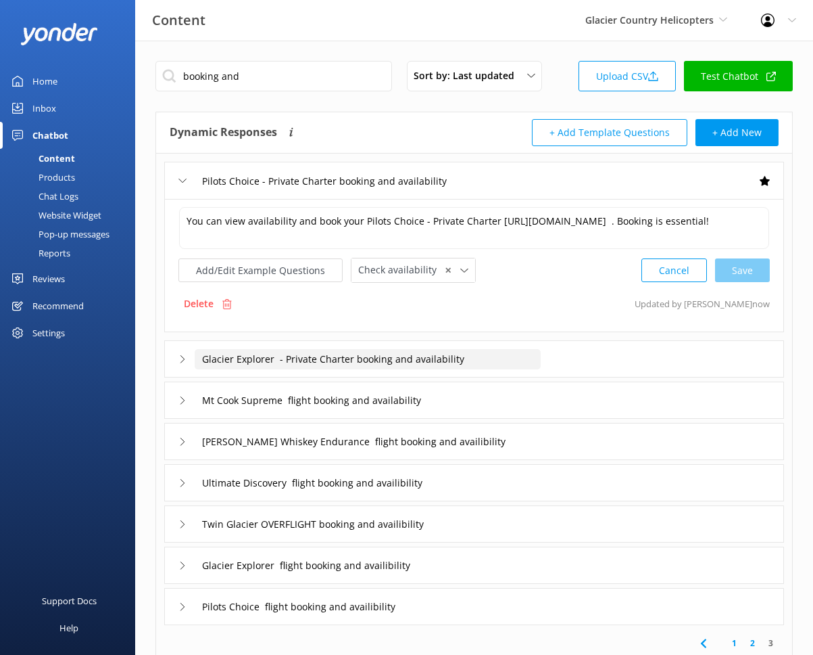
click at [514, 191] on input "Glacier Explorer - Private Charter booking and availability" at bounding box center [354, 180] width 319 height 20
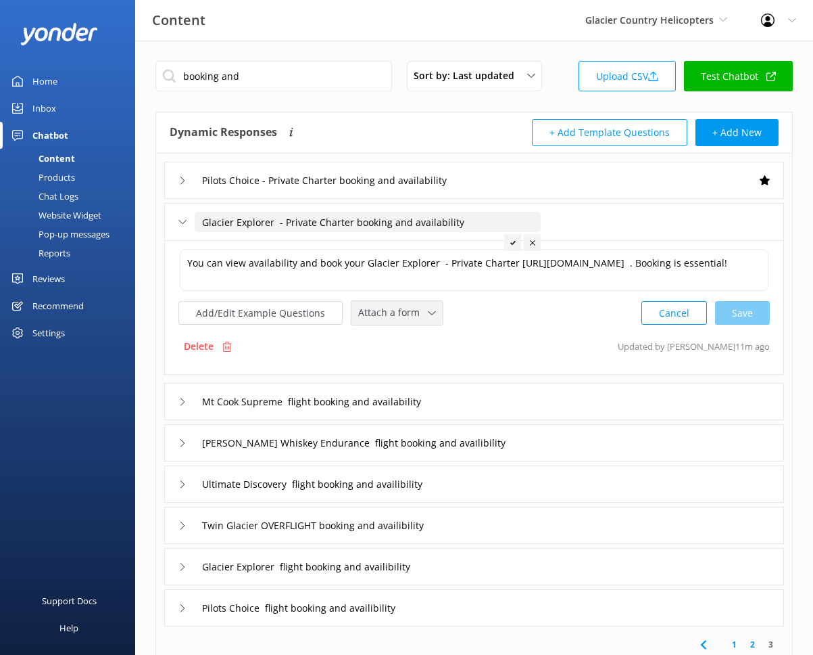
click at [415, 320] on span "Attach a form" at bounding box center [393, 312] width 70 height 15
click at [414, 361] on link "Check availability" at bounding box center [412, 368] width 120 height 27
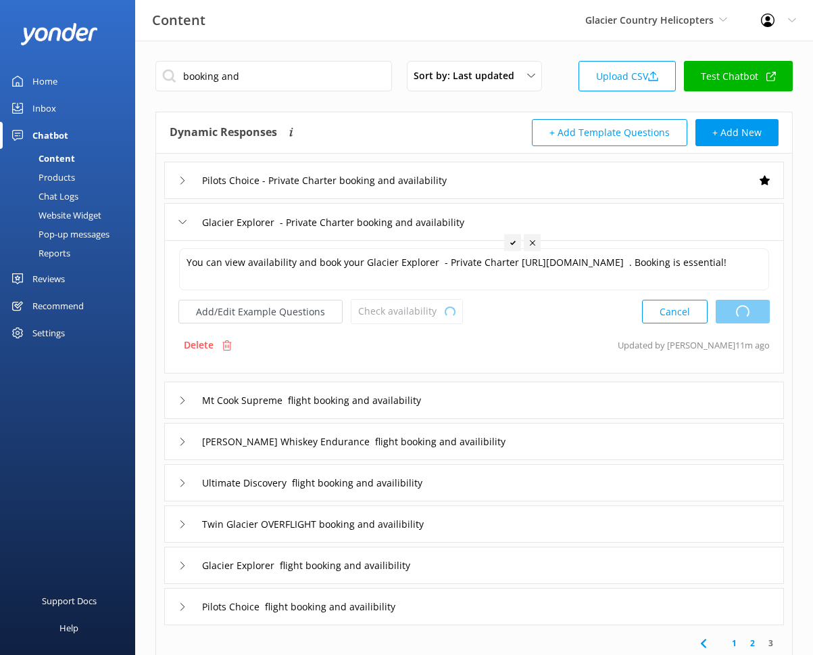
click at [496, 403] on div "Mt Cook Supreme flight booking and availability" at bounding box center [474, 399] width 620 height 37
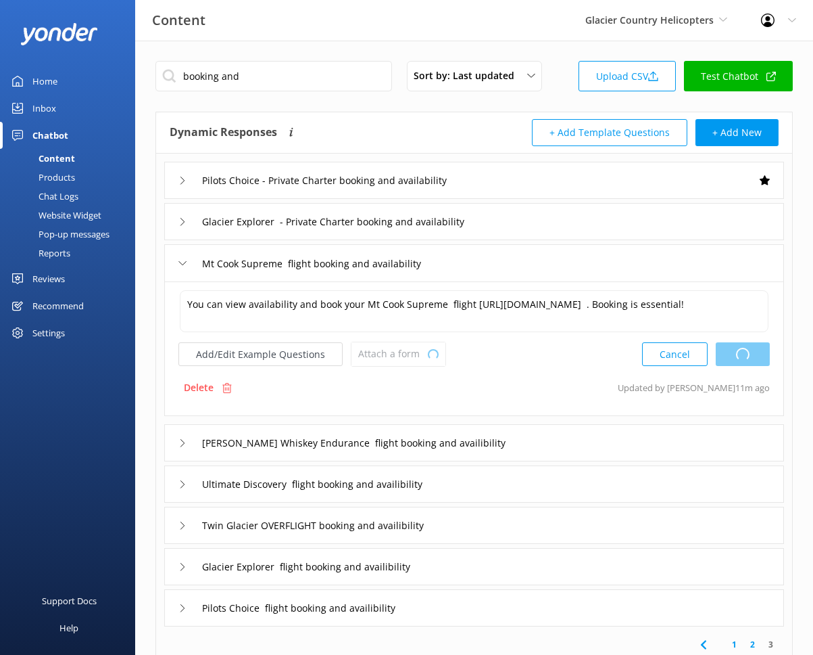
type textarea "You can view availability and book your Glacier Explorer - Private Charter http…"
click at [423, 364] on div "Attach a form Leave contact details Check availability" at bounding box center [397, 354] width 91 height 24
click at [421, 412] on div "Check availability" at bounding box center [392, 410] width 67 height 14
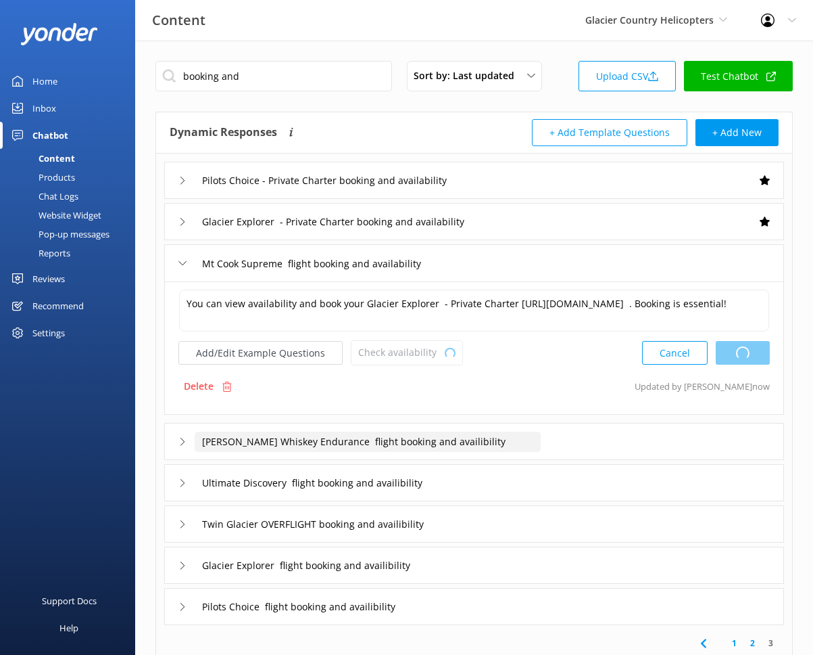
click at [514, 191] on input "Shackleton Whiskey Endurance flight booking and availibility" at bounding box center [354, 180] width 319 height 20
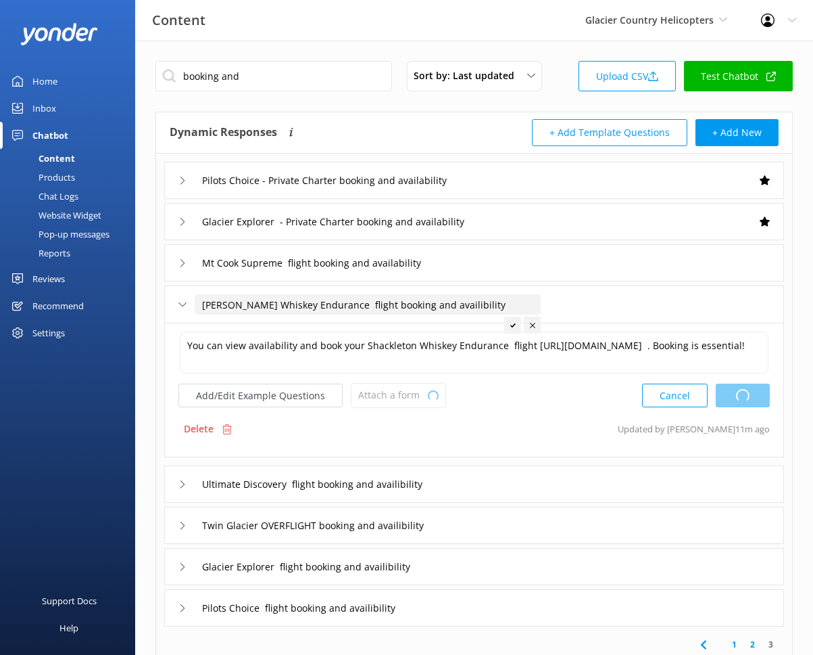
type textarea "You can view availability and book your Glacier Explorer - Private Charter http…"
click at [419, 402] on span "Attach a form" at bounding box center [393, 394] width 70 height 15
click at [420, 446] on div "Check availability" at bounding box center [392, 451] width 67 height 14
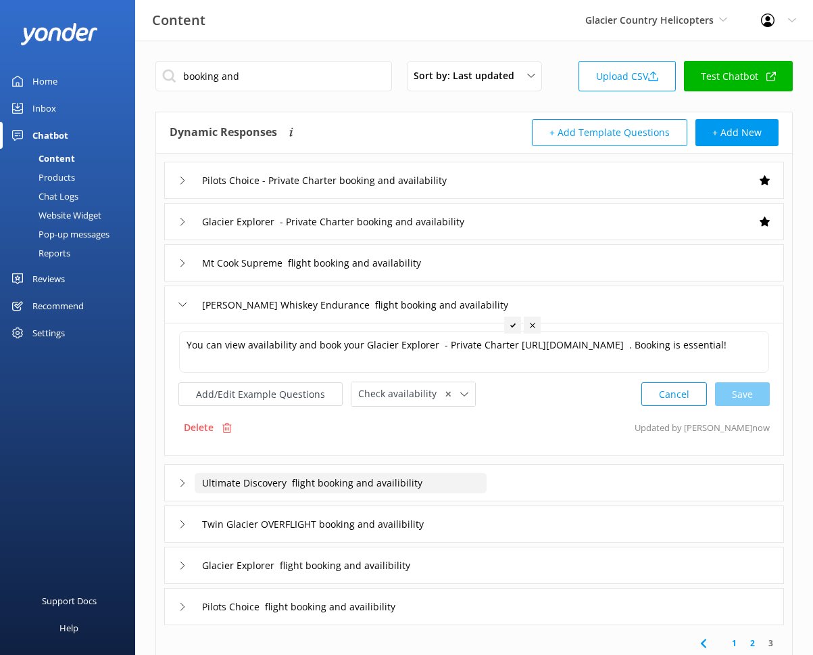
type input "Shackleton Whiskey Endurance flight booking and availibility"
click at [484, 191] on input "Ultimate Discovery flight booking and availibility" at bounding box center [354, 180] width 319 height 20
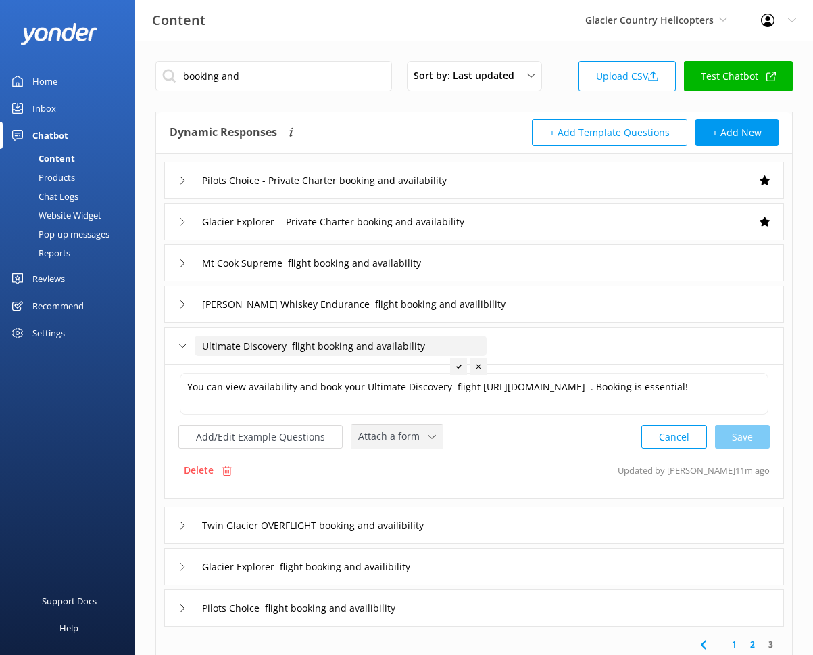
click at [410, 437] on span "Attach a form" at bounding box center [393, 436] width 70 height 15
click at [413, 483] on link "Check availability" at bounding box center [412, 492] width 120 height 27
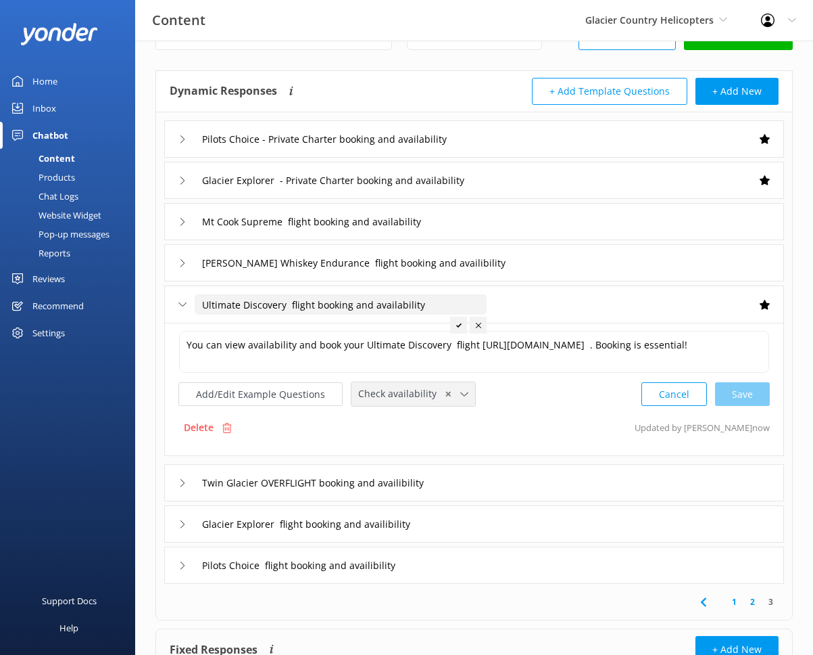
scroll to position [46, 0]
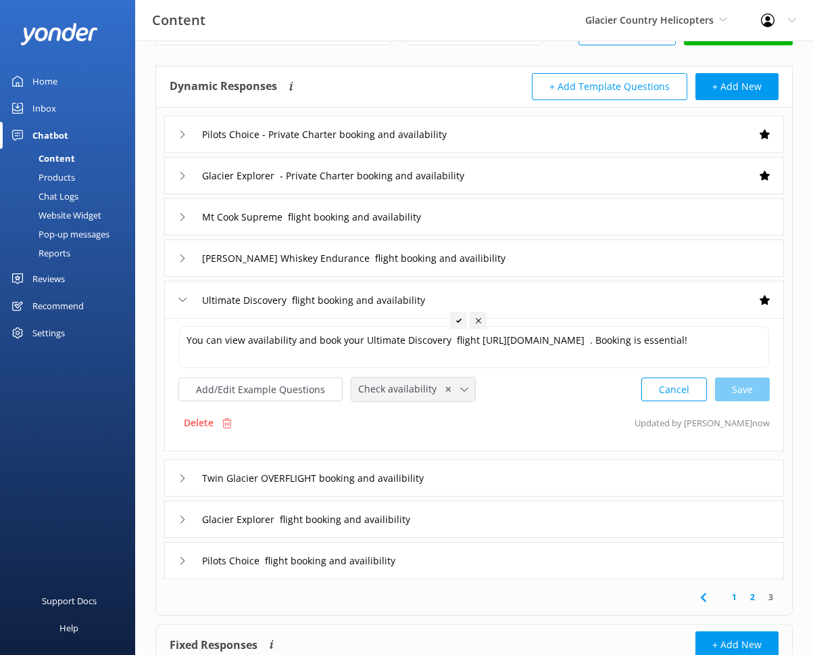
type input "Ultimate Discovery flight booking and availibility"
click at [481, 481] on div "Twin Glacier OVERFLIGHT booking and availibility" at bounding box center [474, 477] width 620 height 37
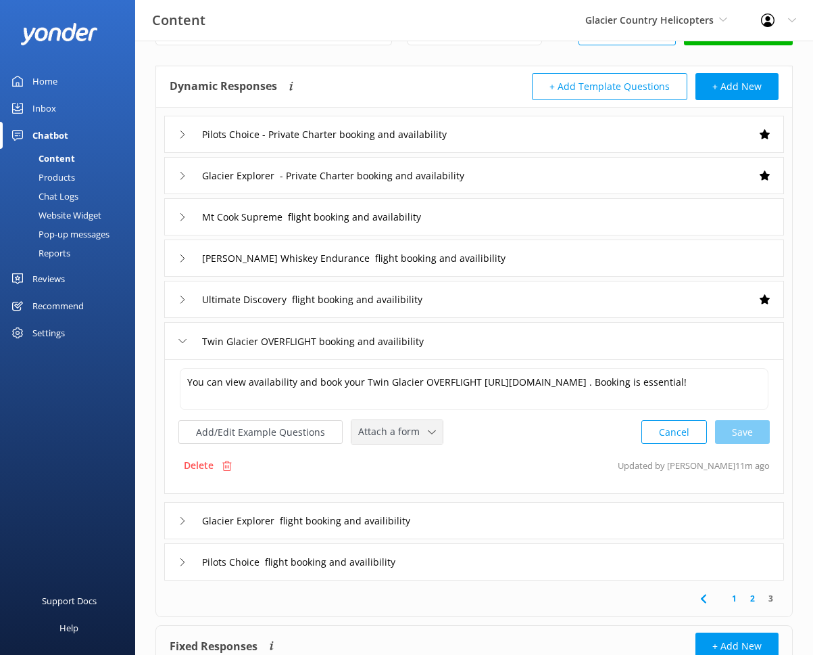
drag, startPoint x: 410, startPoint y: 437, endPoint x: 404, endPoint y: 429, distance: 10.1
click at [404, 429] on span "Attach a form" at bounding box center [393, 431] width 70 height 15
click at [419, 488] on div "Check availability" at bounding box center [392, 488] width 67 height 14
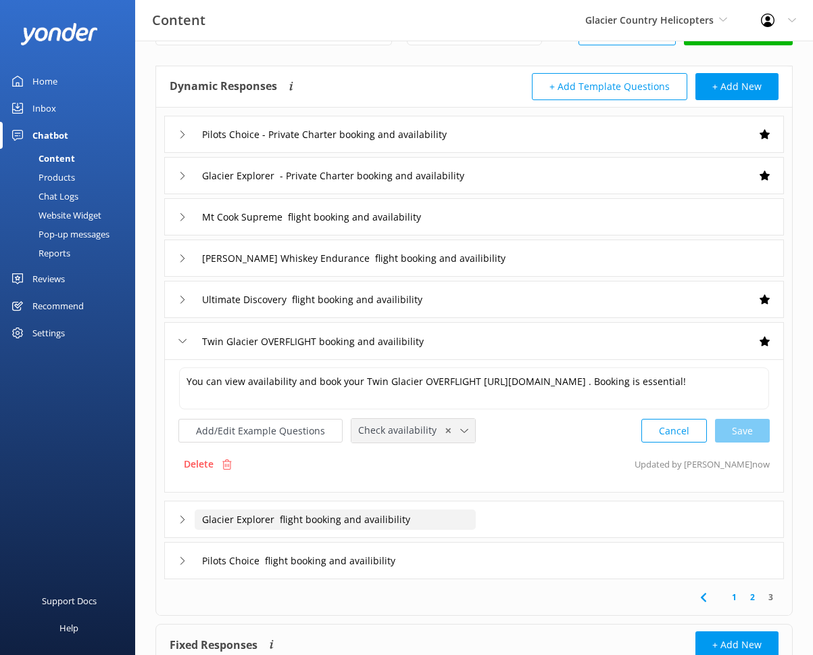
click at [429, 145] on input "Glacier Explorer flight booking and availibility" at bounding box center [354, 134] width 319 height 20
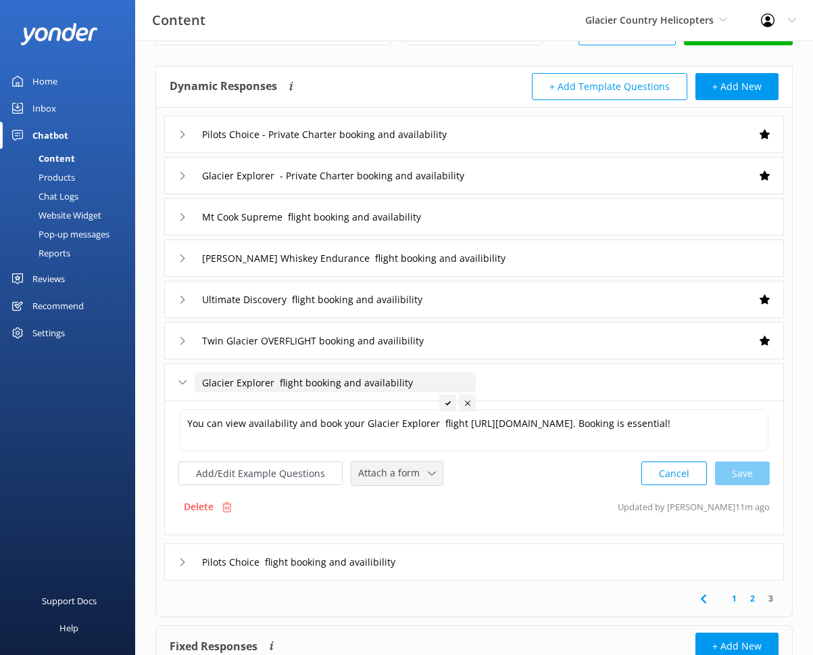
click at [415, 476] on span "Attach a form" at bounding box center [393, 472] width 70 height 15
click at [400, 531] on div "Check availability" at bounding box center [392, 529] width 67 height 14
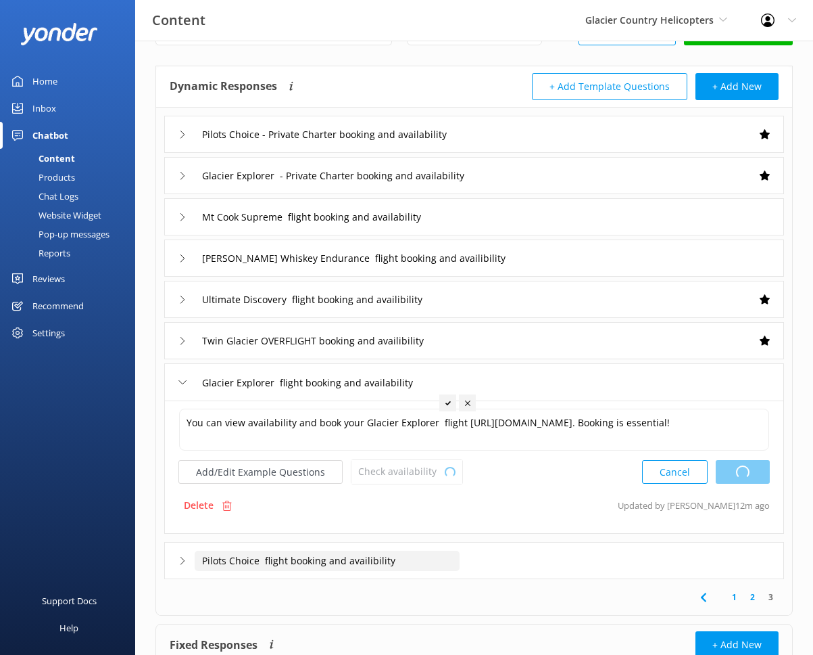
type input "Glacier Explorer flight booking and availibility"
click at [424, 145] on input "Pilots Choice flight booking and availibility" at bounding box center [354, 134] width 319 height 20
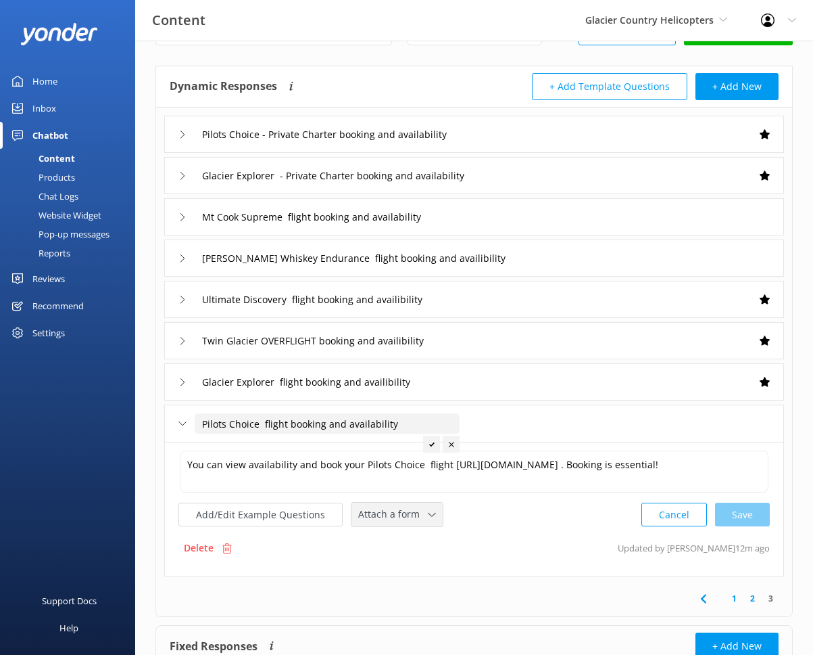
click at [410, 505] on div "Attach a form Leave contact details Check availability" at bounding box center [397, 514] width 91 height 24
click at [424, 569] on link "Check availability" at bounding box center [412, 570] width 120 height 27
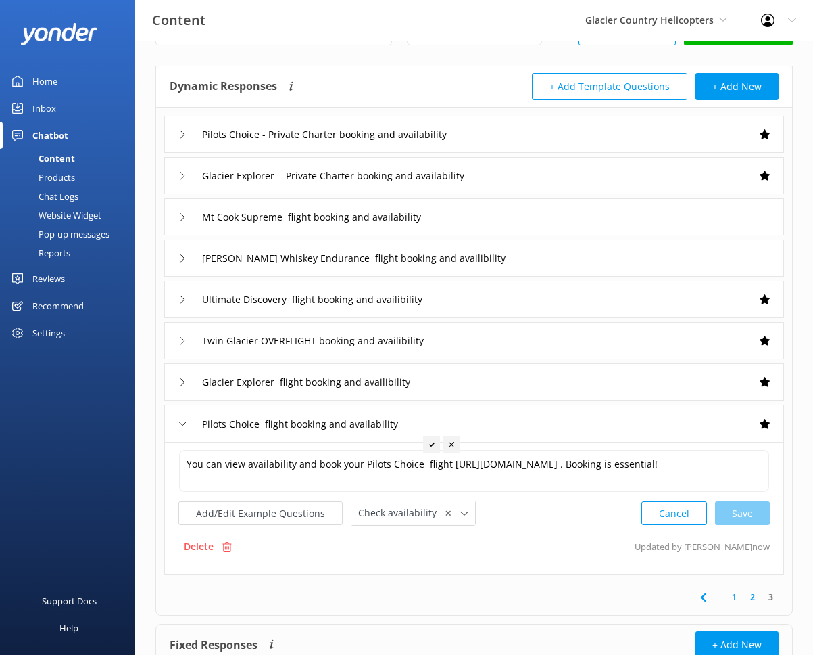
type input "Pilots Choice flight booking and availibility"
click at [727, 597] on link "3" at bounding box center [771, 596] width 18 height 13
click at [727, 598] on link "2" at bounding box center [753, 596] width 18 height 13
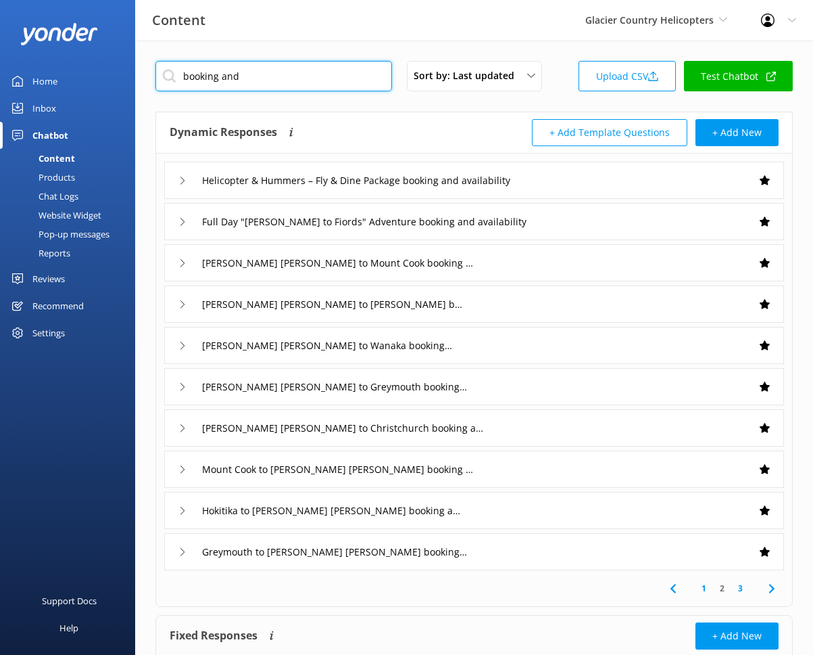
click at [250, 80] on input "booking and" at bounding box center [274, 76] width 237 height 30
click at [727, 592] on link "3" at bounding box center [741, 588] width 18 height 13
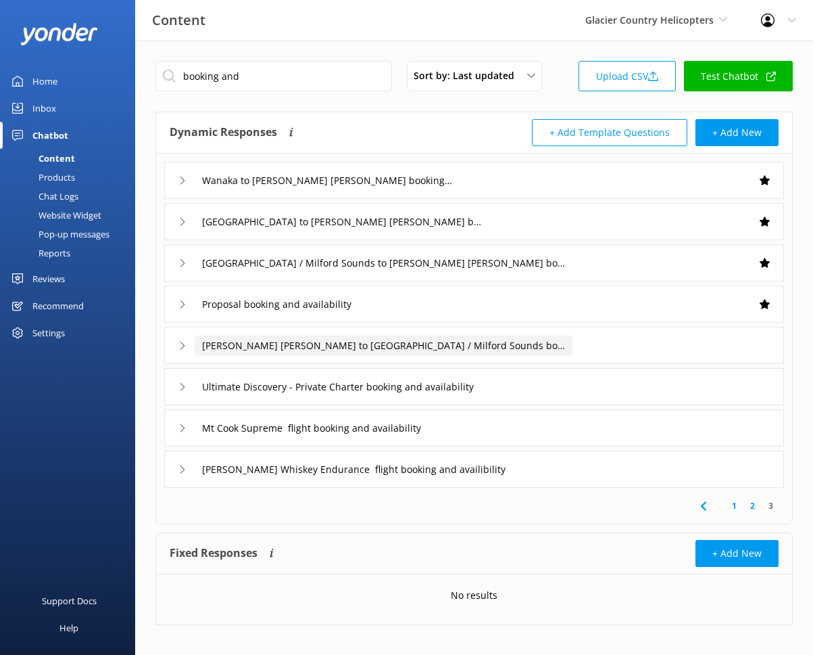
click at [460, 191] on input "Franz Josef to Queenstown / Milford Sounds booking and availability" at bounding box center [327, 180] width 265 height 20
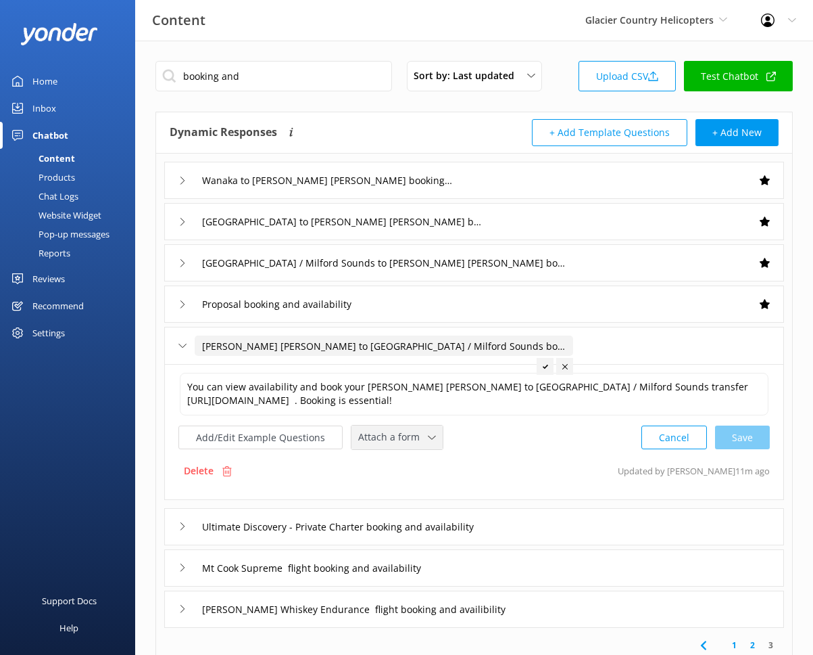
click at [408, 442] on span "Attach a form" at bounding box center [393, 436] width 70 height 15
click at [431, 484] on link "Check availability" at bounding box center [412, 493] width 120 height 27
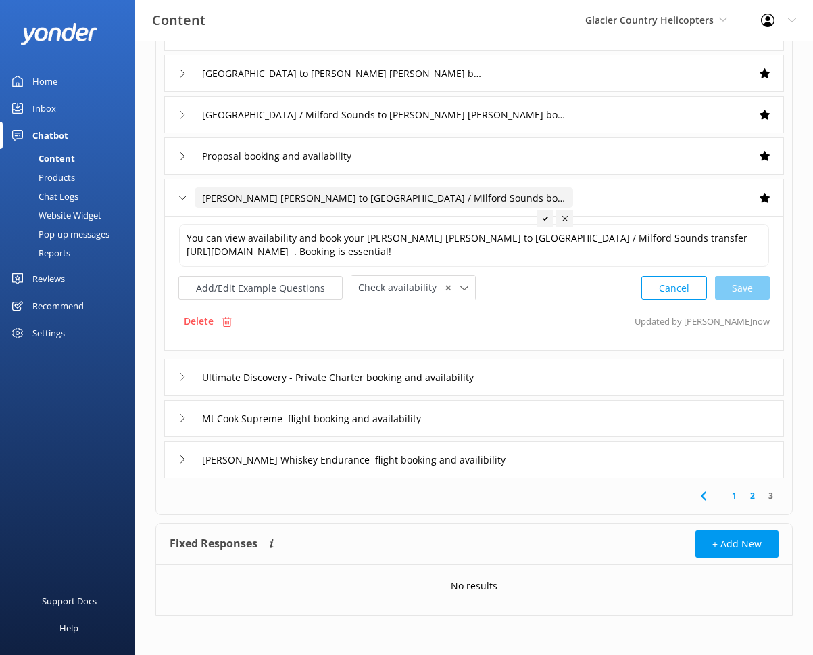
scroll to position [149, 0]
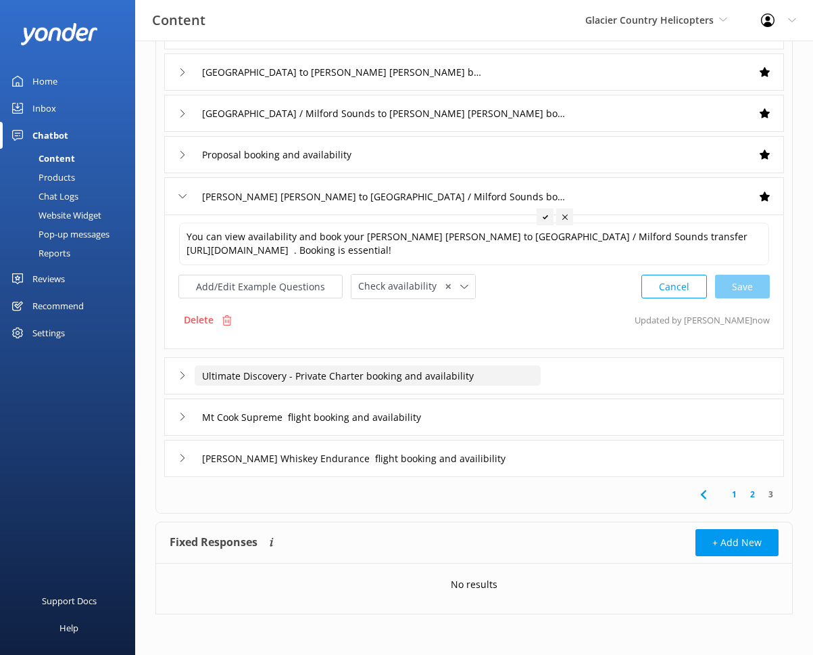
click at [460, 41] on input "Ultimate Discovery - Private Charter booking and availability" at bounding box center [327, 31] width 265 height 20
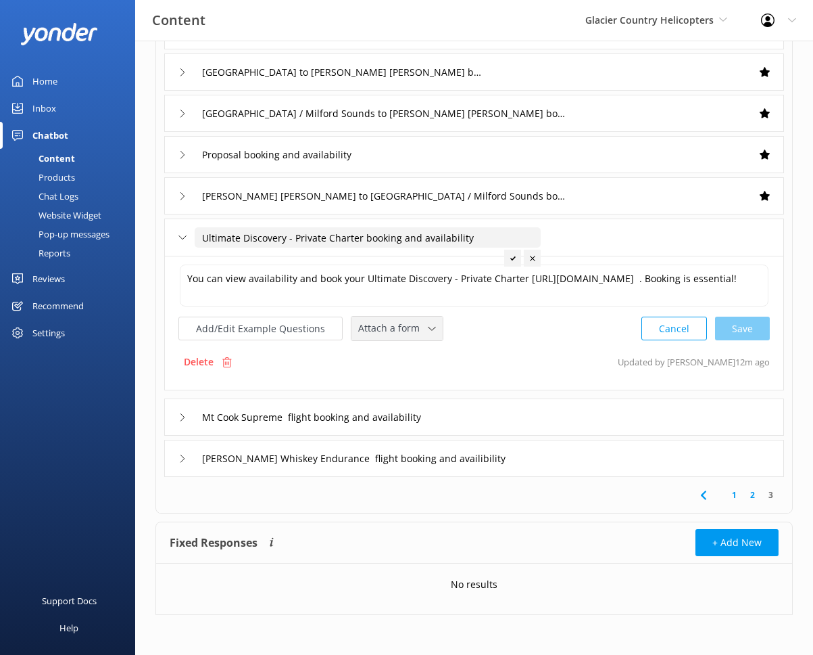
click at [420, 334] on span "Attach a form" at bounding box center [393, 328] width 70 height 15
click at [420, 390] on div "Check availability" at bounding box center [392, 384] width 67 height 14
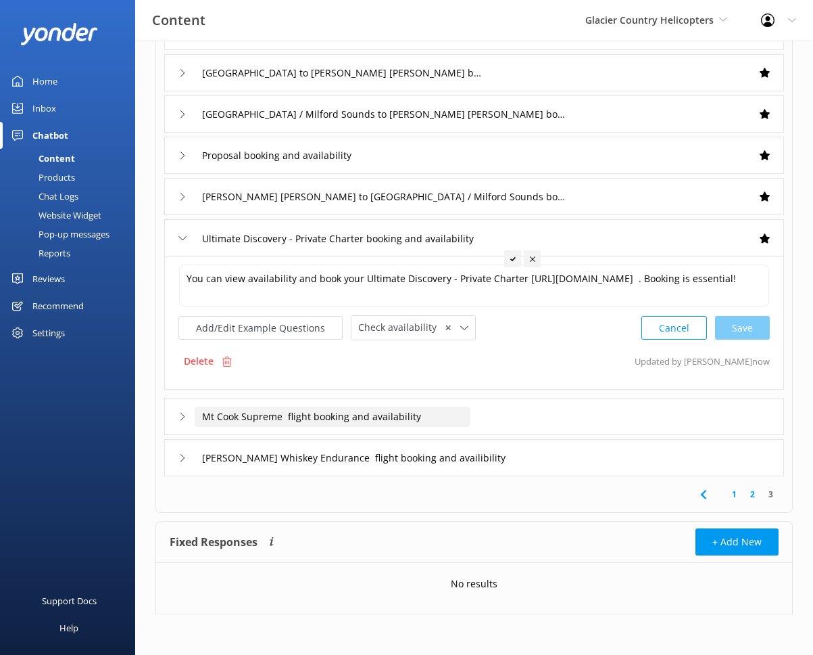
click at [286, 42] on input "Mt Cook Supreme flight booking and availability" at bounding box center [327, 32] width 265 height 20
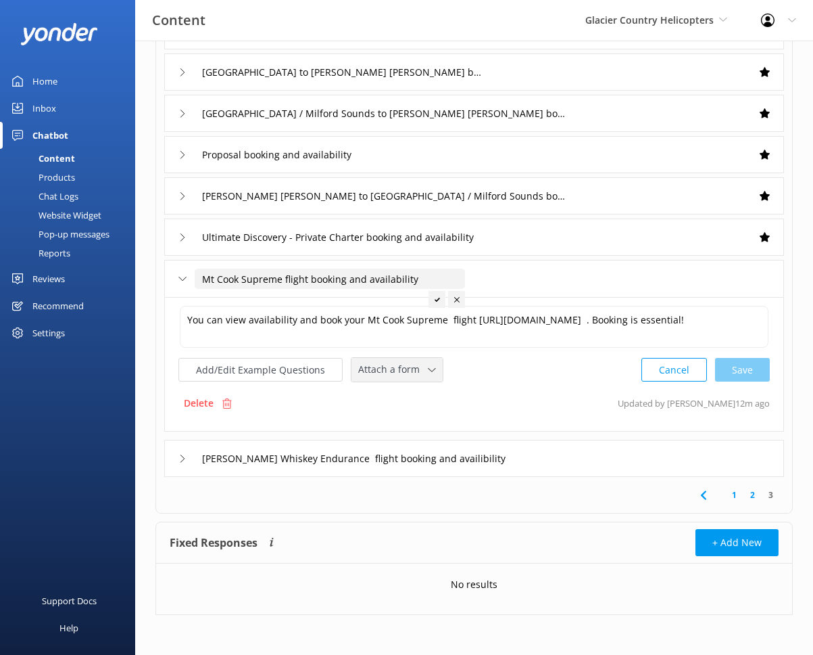
click at [404, 373] on span "Attach a form" at bounding box center [393, 369] width 70 height 15
click at [412, 420] on div "Check availability" at bounding box center [392, 426] width 67 height 14
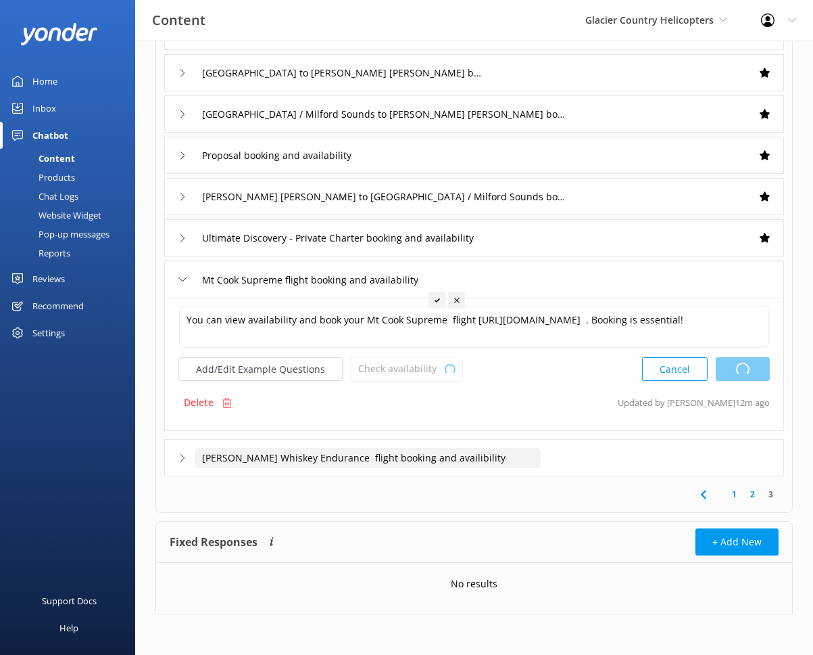
type input "Mt Cook Supreme flight booking and availability"
click at [460, 42] on input "Shackleton Whiskey Endurance flight booking and availibility" at bounding box center [327, 32] width 265 height 20
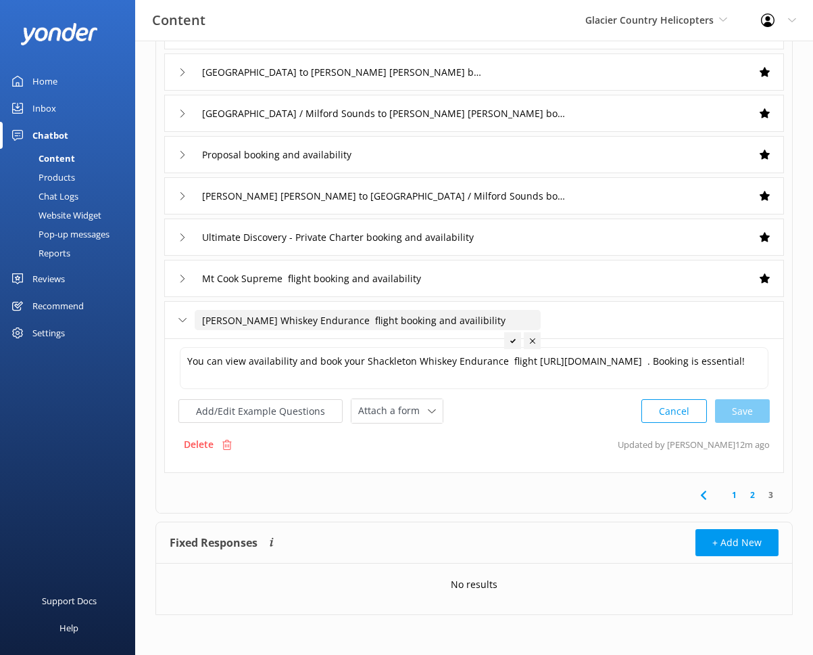
click at [342, 319] on input "Shackleton Whiskey Endurance flight booking and availibility" at bounding box center [368, 320] width 346 height 20
click at [428, 412] on icon at bounding box center [432, 411] width 8 height 8
click at [416, 468] on div "Check availability" at bounding box center [392, 467] width 67 height 14
click at [564, 496] on div "1 2 3" at bounding box center [474, 494] width 631 height 36
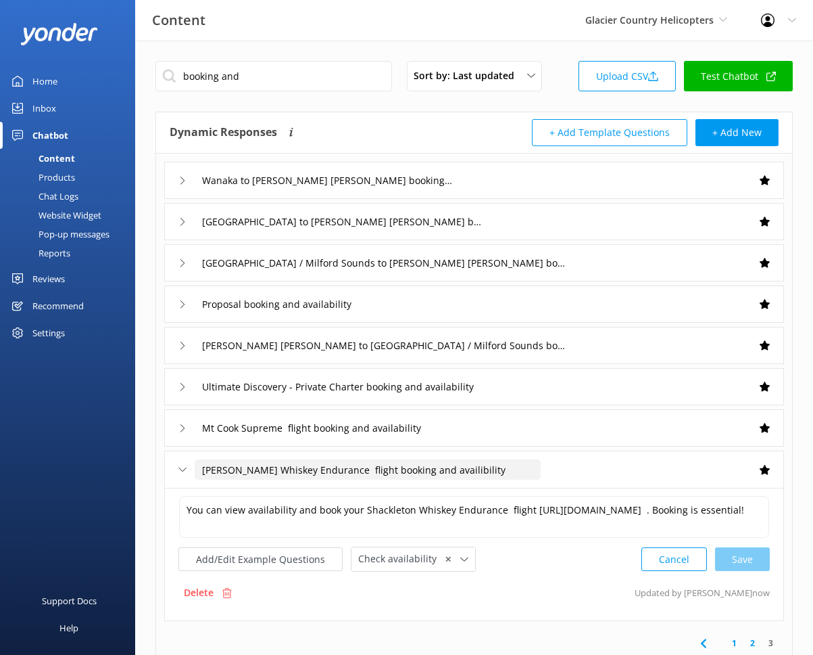
click at [342, 470] on input "Shackleton Whiskey Endurance flight booking and availibility" at bounding box center [368, 469] width 346 height 20
click at [506, 490] on use at bounding box center [507, 490] width 5 height 4
click at [461, 463] on input "Shackleton Whiskey Endurance flight booking and availibility" at bounding box center [365, 469] width 341 height 20
type input "Shackleton Whiskey Endurance flight booking and availability"
click at [503, 489] on div at bounding box center [507, 489] width 17 height 17
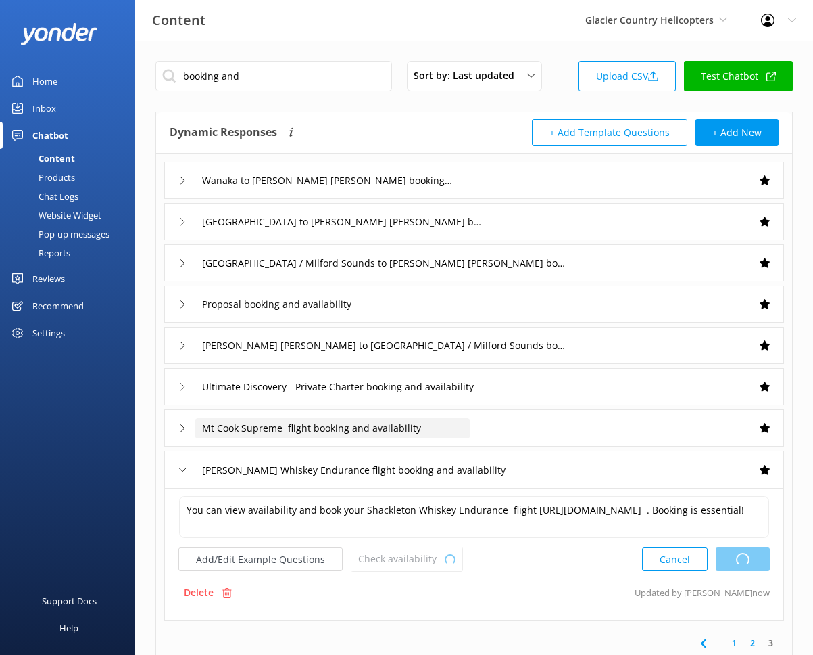
click at [460, 191] on input "Mt Cook Supreme flight booking and availability" at bounding box center [327, 180] width 265 height 20
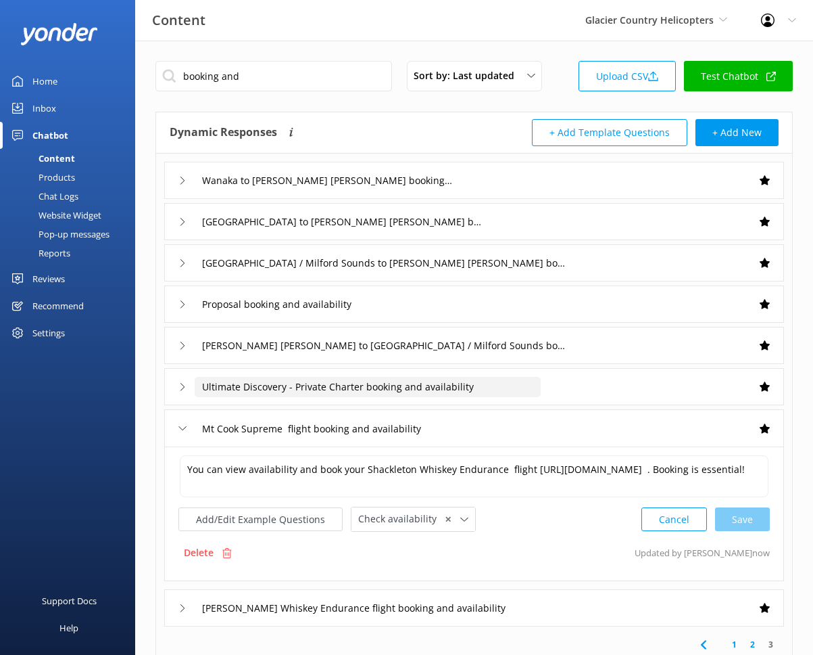
click at [460, 191] on input "Ultimate Discovery - Private Charter booking and availability" at bounding box center [327, 180] width 265 height 20
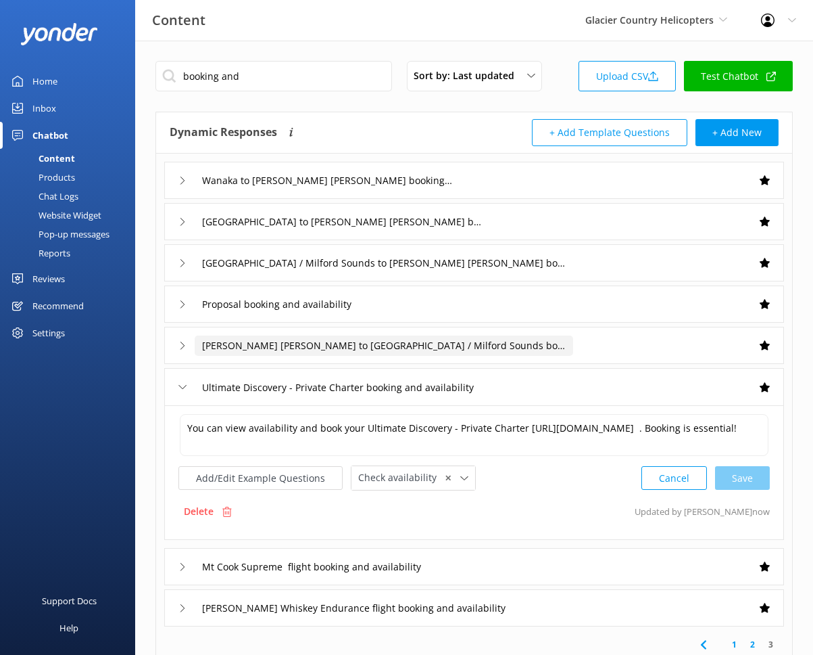
click at [460, 191] on input "Franz Josef to Queenstown / Milford Sounds booking and availability" at bounding box center [327, 180] width 265 height 20
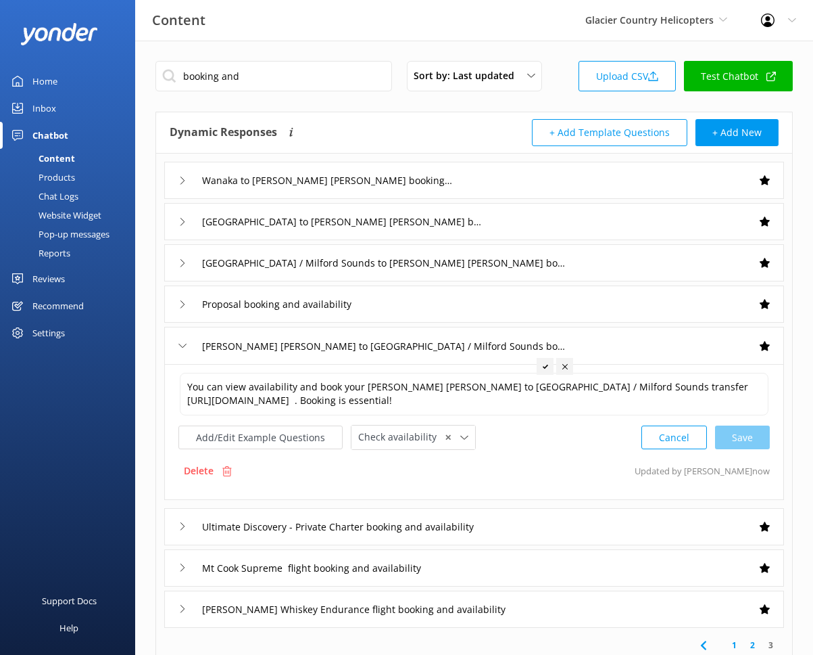
click at [469, 306] on div "Proposal booking and availability" at bounding box center [474, 303] width 620 height 37
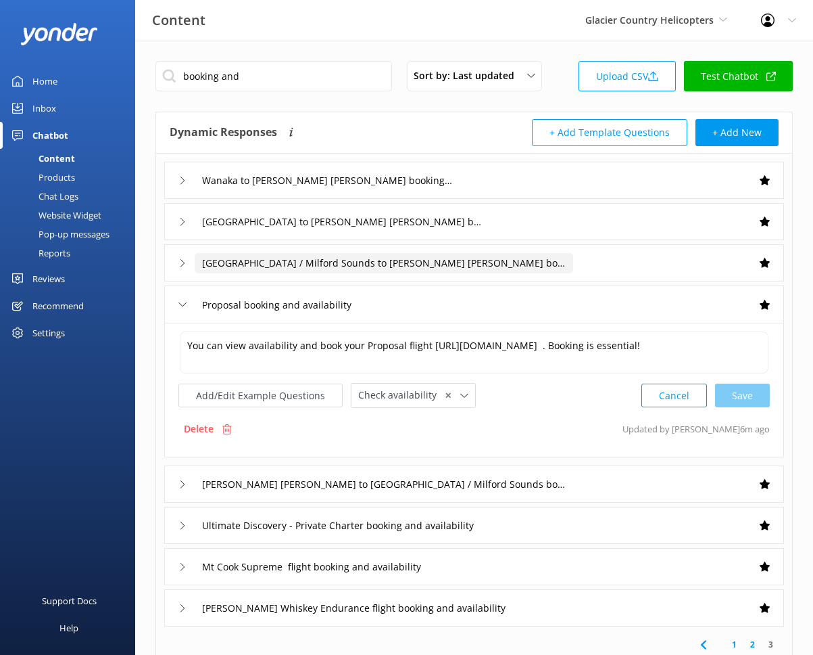
click at [460, 191] on input "[GEOGRAPHIC_DATA] / Milford Sounds to [PERSON_NAME] [PERSON_NAME] booking and a…" at bounding box center [327, 180] width 265 height 20
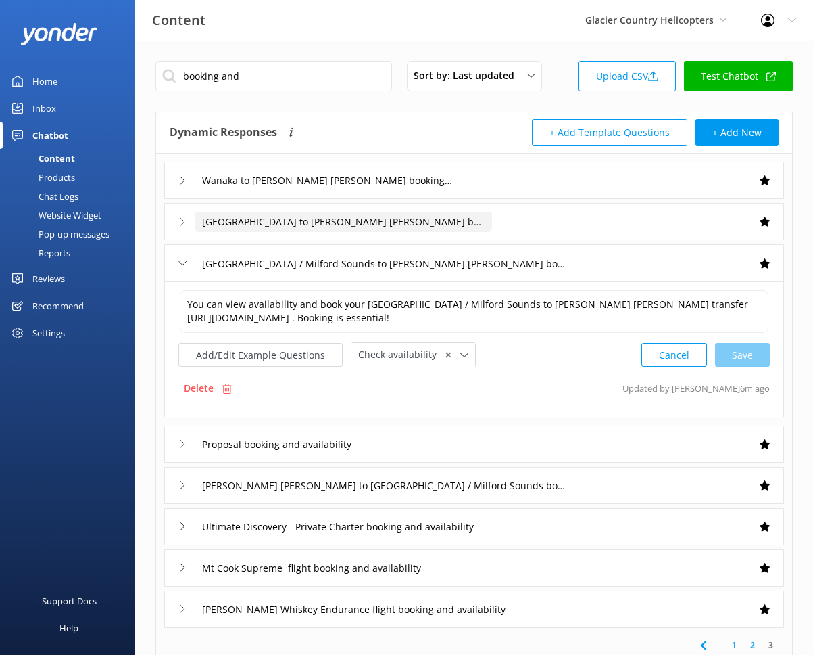
drag, startPoint x: 485, startPoint y: 231, endPoint x: 483, endPoint y: 208, distance: 23.1
click at [460, 191] on input "Christchurch to Franz Josef booking and availability" at bounding box center [327, 180] width 265 height 20
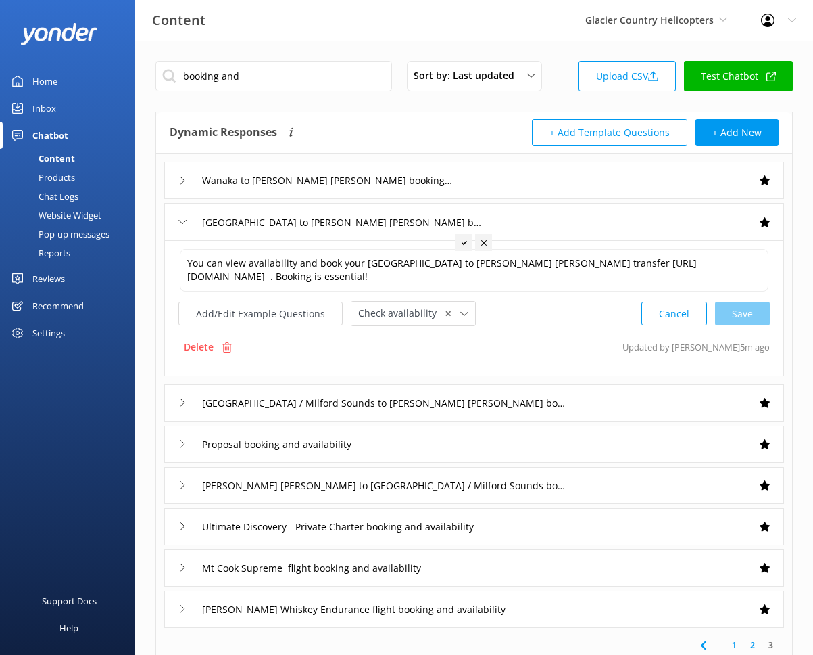
click at [473, 179] on div "Wanaka to Franz Josef booking and availability" at bounding box center [474, 180] width 620 height 37
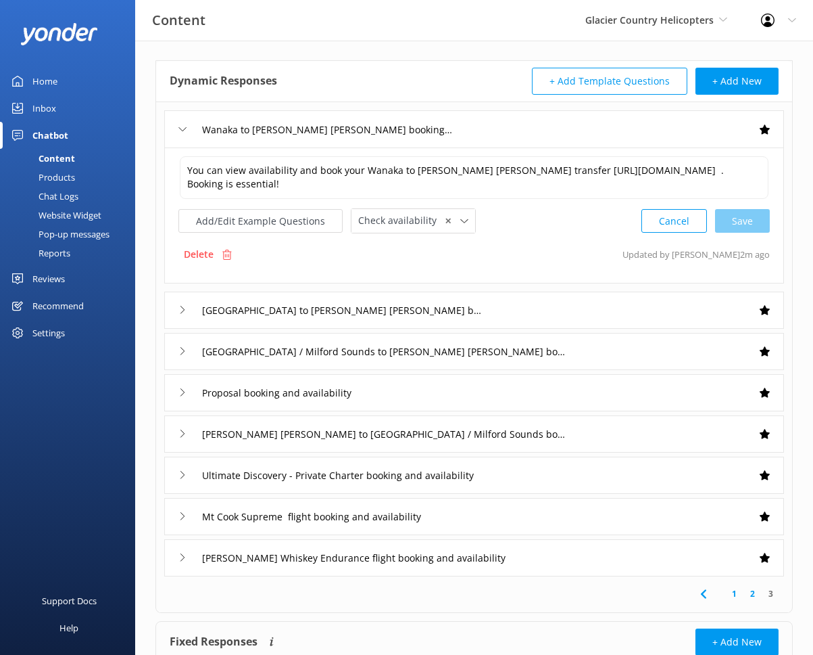
scroll to position [151, 0]
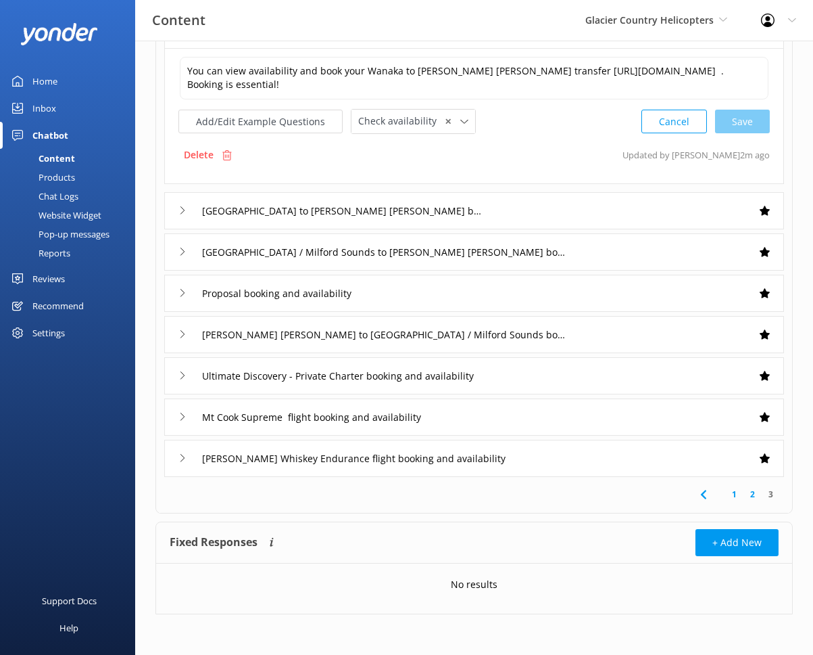
click at [727, 501] on div "1 2 3" at bounding box center [474, 495] width 631 height 36
click at [727, 494] on link "2" at bounding box center [753, 494] width 18 height 13
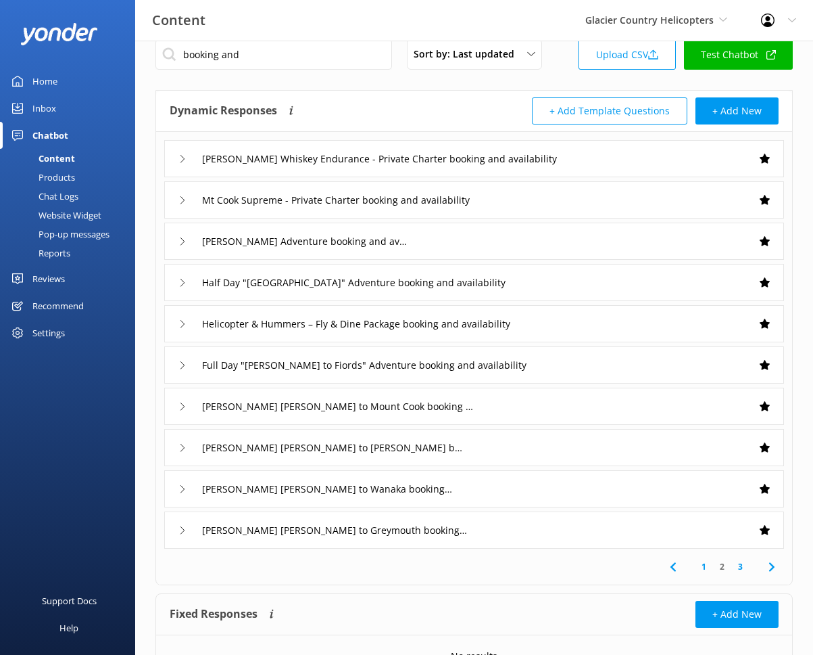
scroll to position [22, 0]
click at [503, 527] on div "Franz Josef to Greymouth booking and availability" at bounding box center [474, 529] width 620 height 37
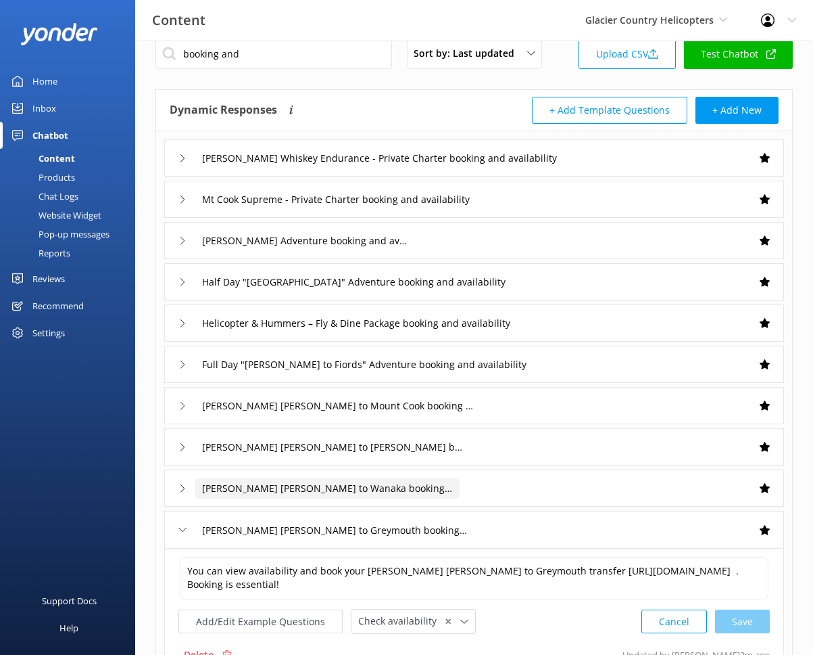
click at [455, 168] on input "Franz Josef to Wanaka booking and availability" at bounding box center [395, 158] width 400 height 20
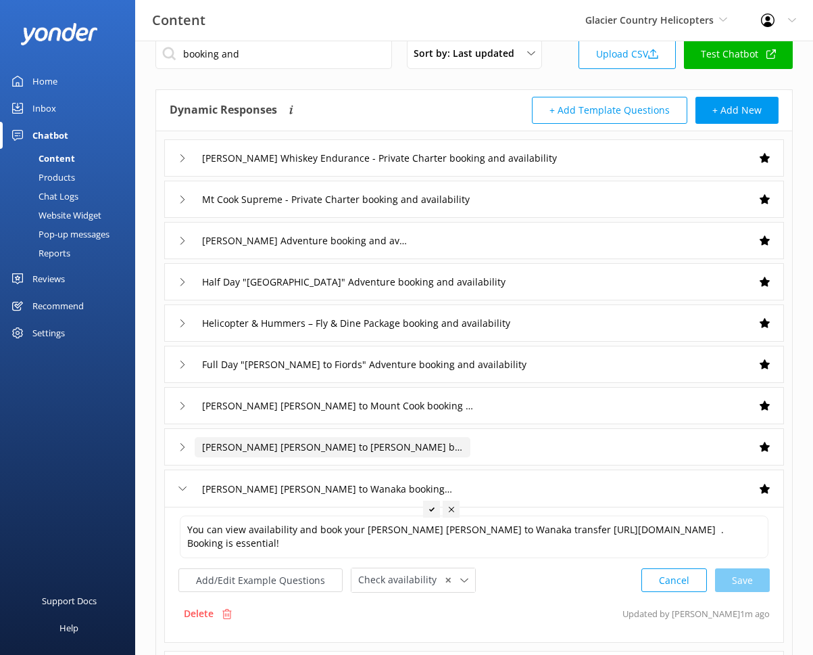
click at [460, 168] on input "Franz Josef to Hokitika booking and availability" at bounding box center [395, 158] width 400 height 20
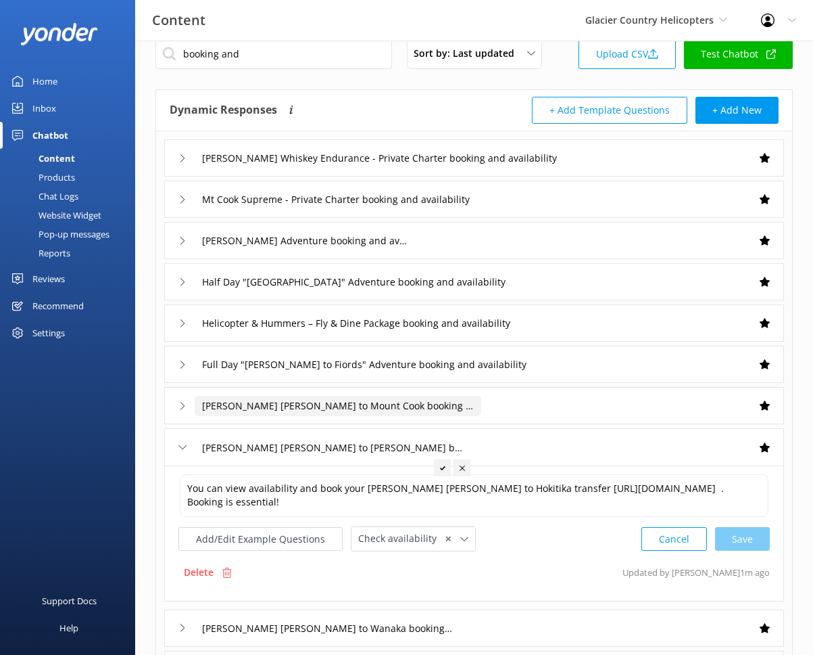
click at [472, 168] on input "Franz Josef to Mount Cook booking and availability" at bounding box center [395, 158] width 400 height 20
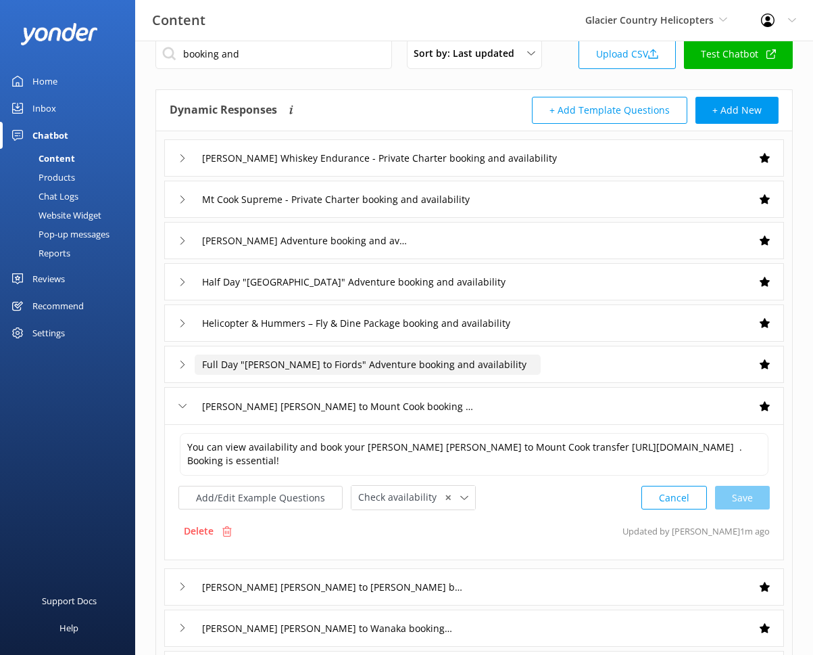
click at [504, 168] on input "Full Day "Franz to Fiords" Adventure booking and availability" at bounding box center [395, 158] width 400 height 20
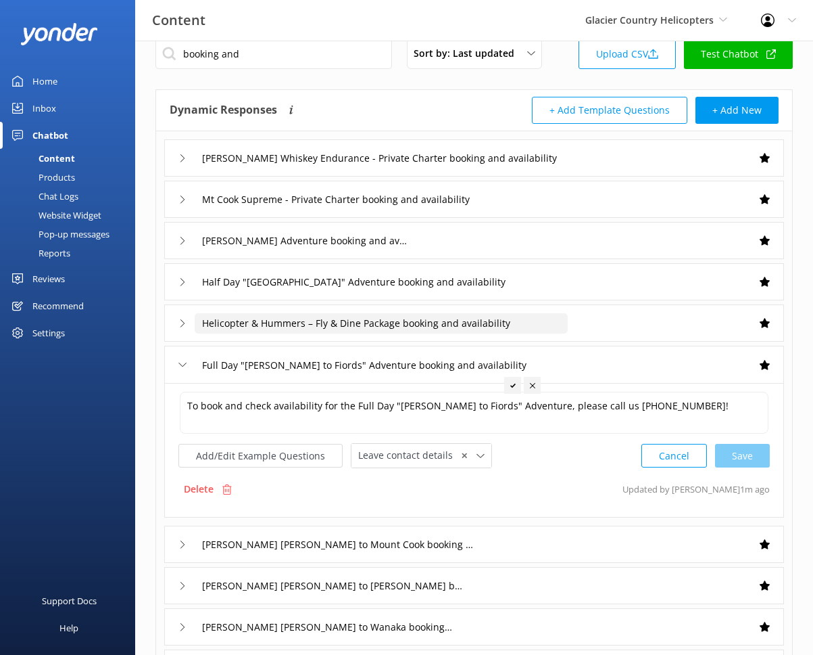
click at [524, 168] on input "Helicopter & Hummers – Fly & Dine Package booking and availability" at bounding box center [395, 158] width 400 height 20
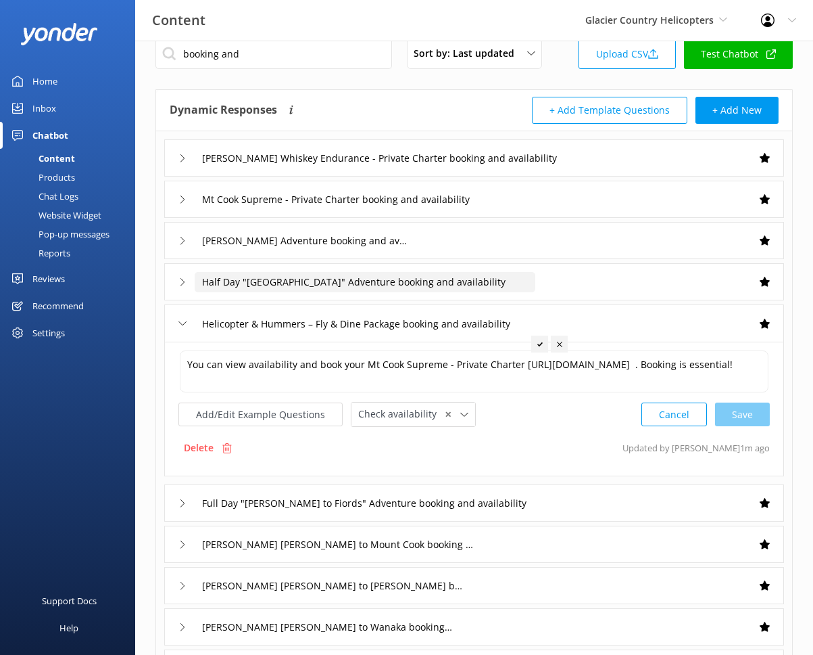
drag, startPoint x: 515, startPoint y: 279, endPoint x: 502, endPoint y: 267, distance: 17.2
click at [515, 168] on input "Half Day "South Westland" Adventure booking and availability" at bounding box center [395, 158] width 400 height 20
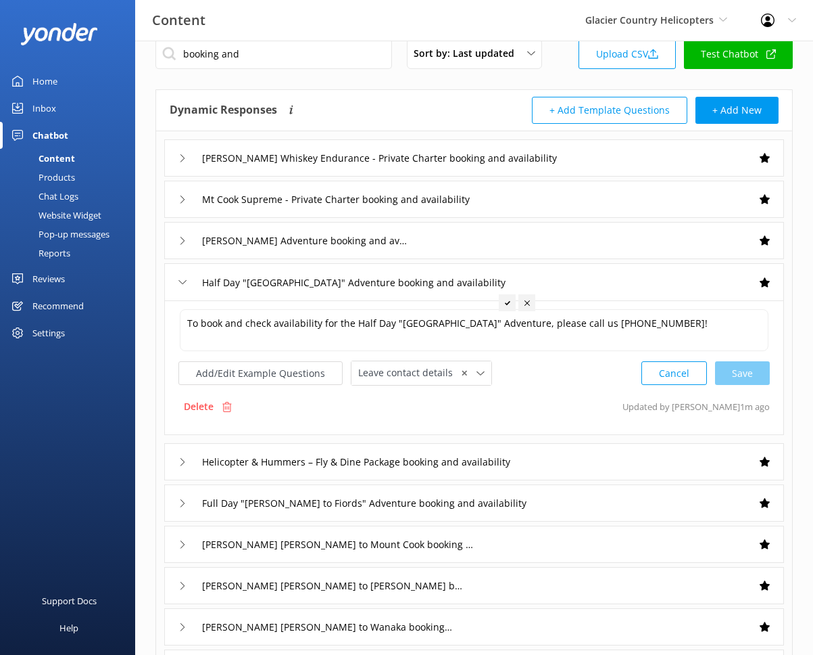
click at [448, 231] on div "Gus Adventure booking and availability" at bounding box center [474, 240] width 620 height 37
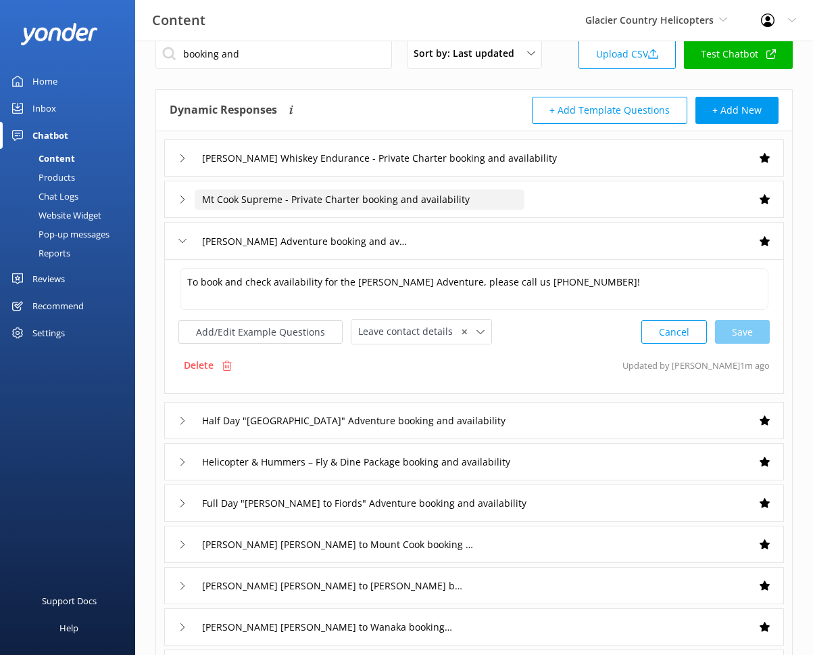
drag, startPoint x: 508, startPoint y: 197, endPoint x: 533, endPoint y: 186, distance: 27.5
click at [508, 168] on input "Mt Cook Supreme - Private Charter booking and availability" at bounding box center [395, 158] width 400 height 20
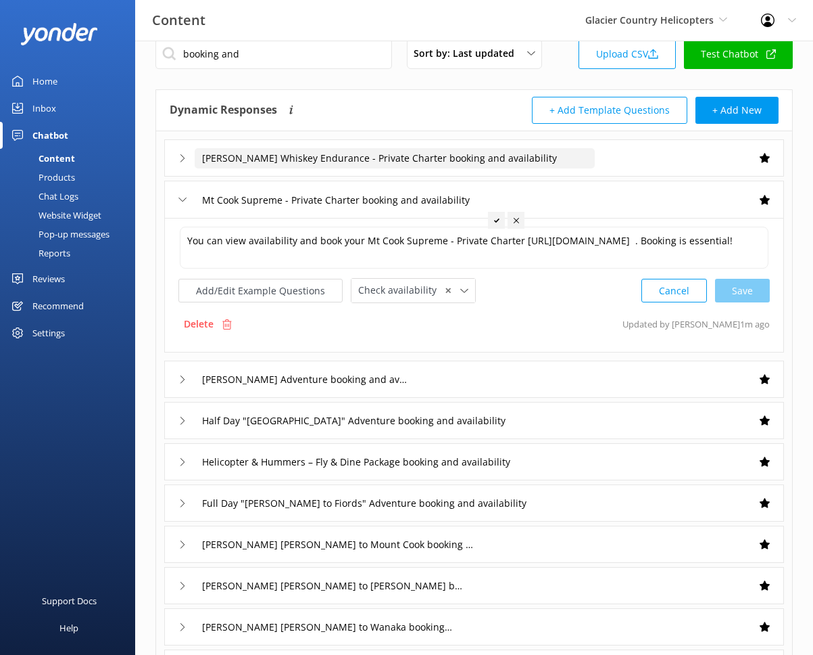
click at [565, 156] on input "Shackleton Whiskey Endurance - Private Charter booking and availability" at bounding box center [395, 158] width 400 height 20
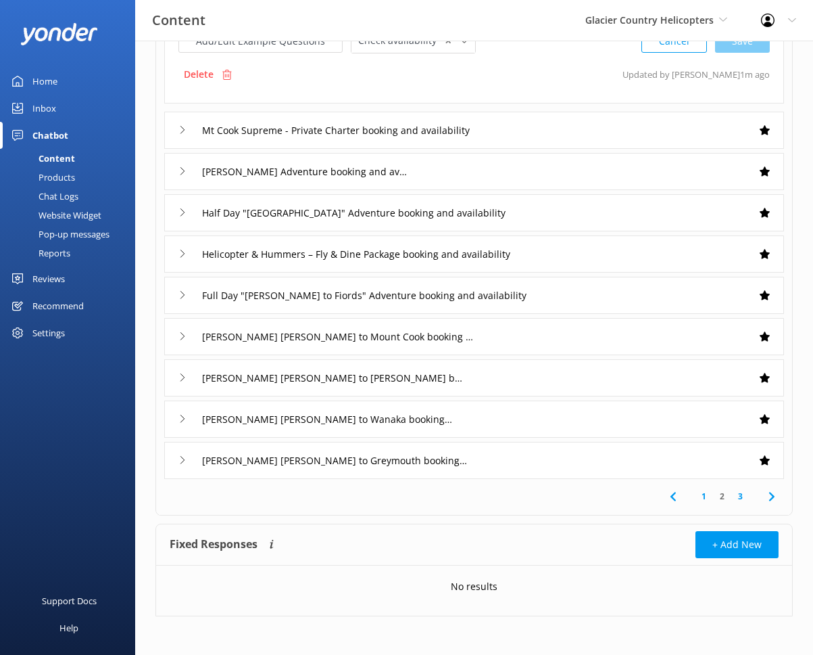
scroll to position [233, 0]
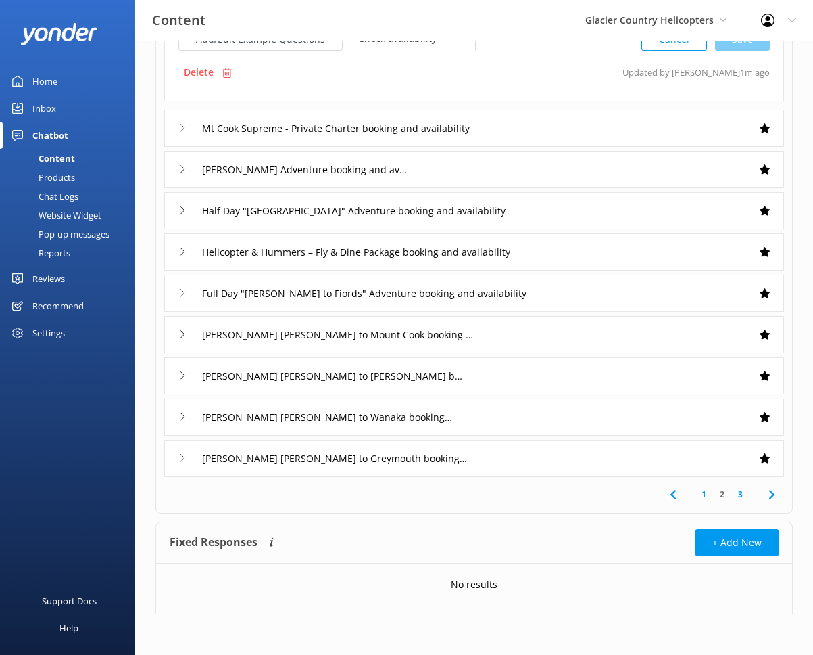
click at [707, 497] on link "1" at bounding box center [704, 494] width 18 height 13
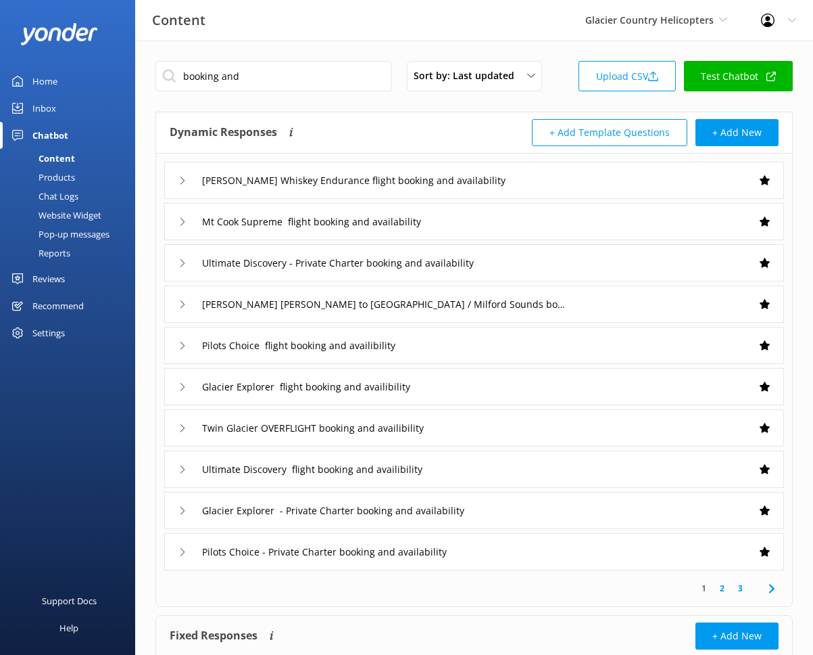
click at [536, 556] on div "Pilots Choice - Private Charter booking and availability" at bounding box center [474, 551] width 620 height 37
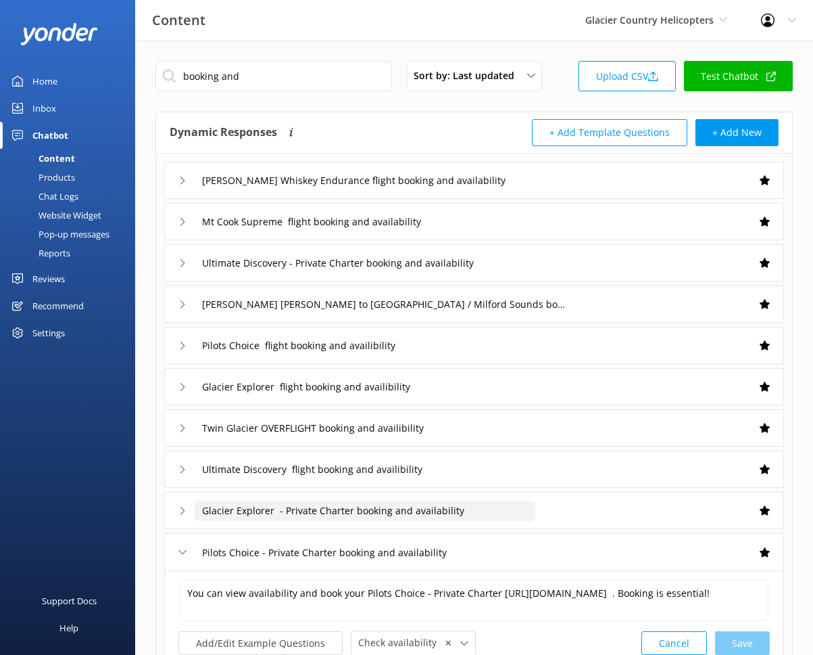
click at [531, 191] on input "Glacier Explorer - Private Charter booking and availability" at bounding box center [365, 180] width 341 height 20
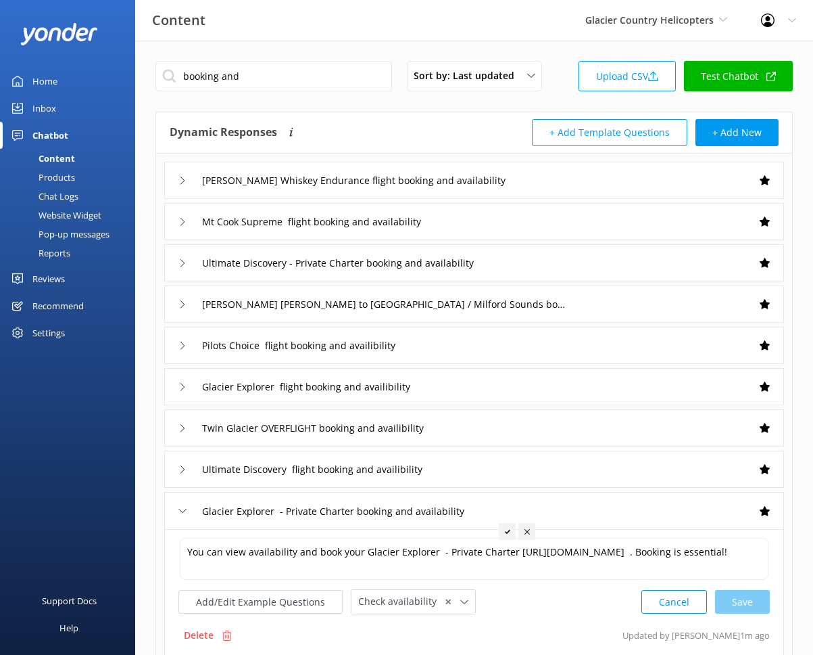
click at [500, 467] on div "Ultimate Discovery flight booking and availibility" at bounding box center [474, 468] width 620 height 37
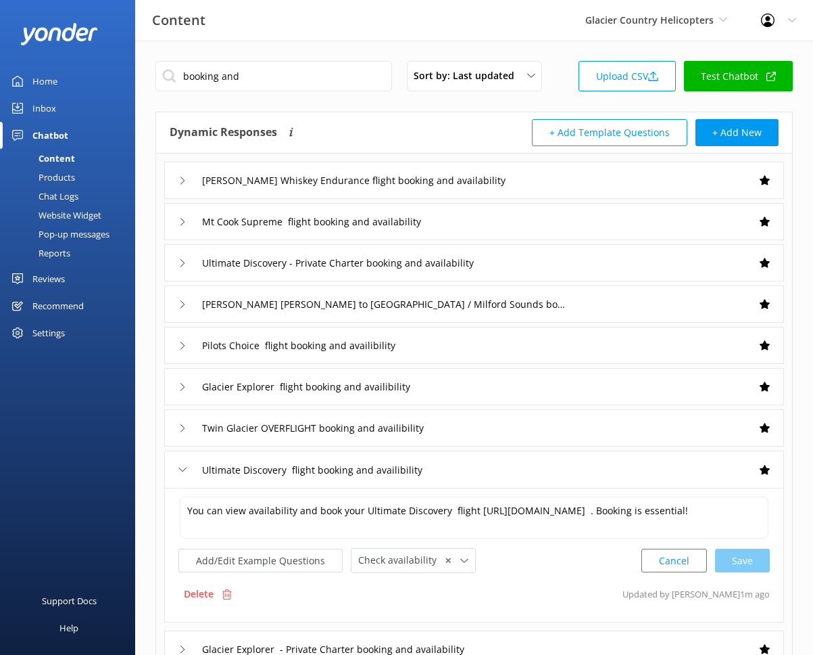
click at [489, 424] on div "Twin Glacier OVERFLIGHT booking and availibility" at bounding box center [474, 427] width 620 height 37
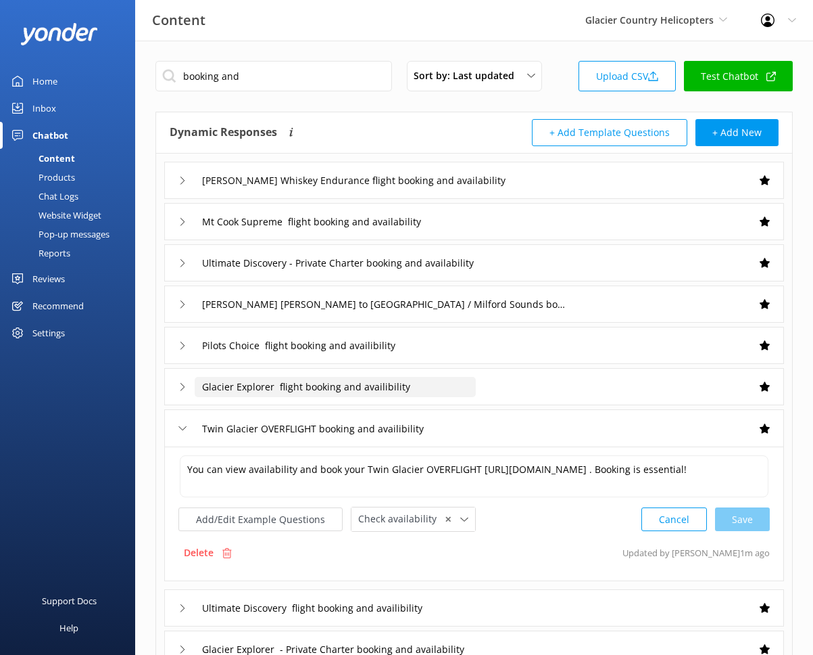
click at [455, 191] on input "Glacier Explorer flight booking and availibility" at bounding box center [365, 180] width 341 height 20
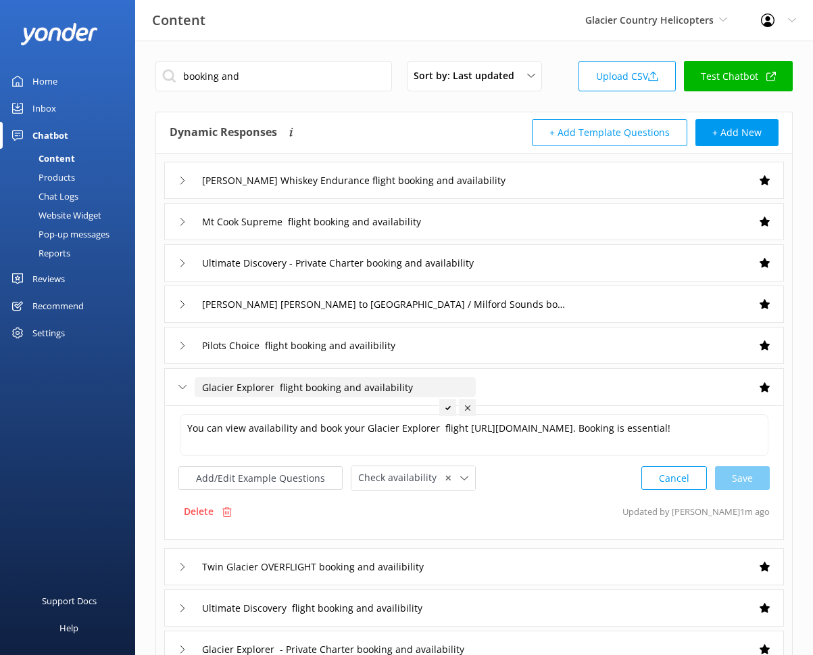
type input "Glacier Explorer flight booking and availability"
click at [449, 408] on icon at bounding box center [448, 407] width 5 height 5
click at [457, 191] on input "Pilots Choice flight booking and availibility" at bounding box center [365, 180] width 341 height 20
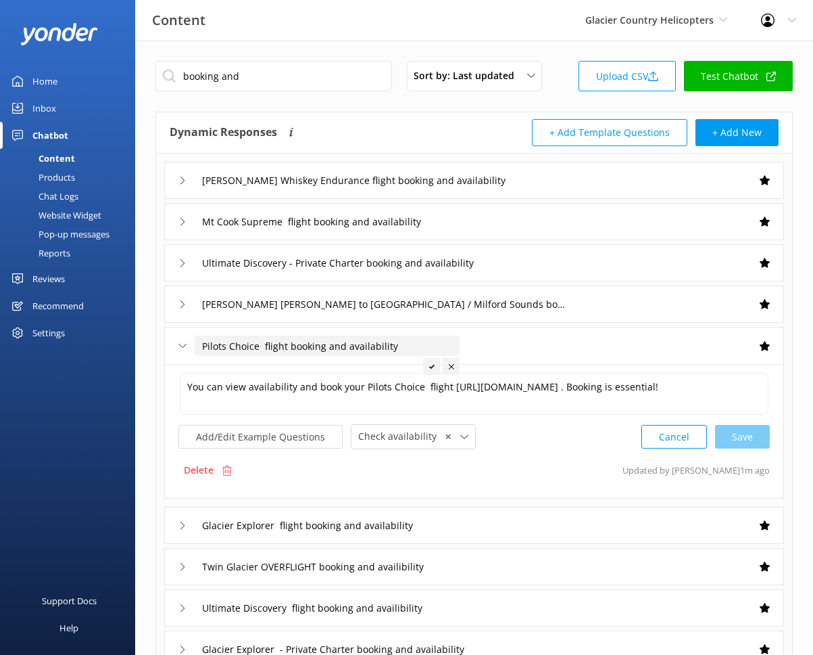
type input "Pilots Choice flight booking and availability"
click at [428, 366] on div at bounding box center [431, 366] width 17 height 17
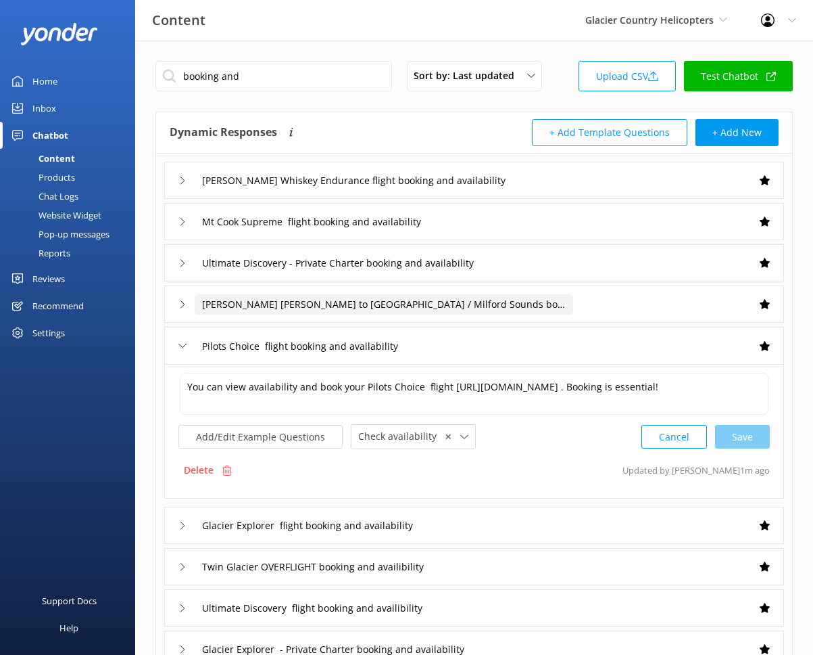
click at [536, 191] on input "Franz Josef to Queenstown / Milford Sounds booking and availability" at bounding box center [365, 180] width 341 height 20
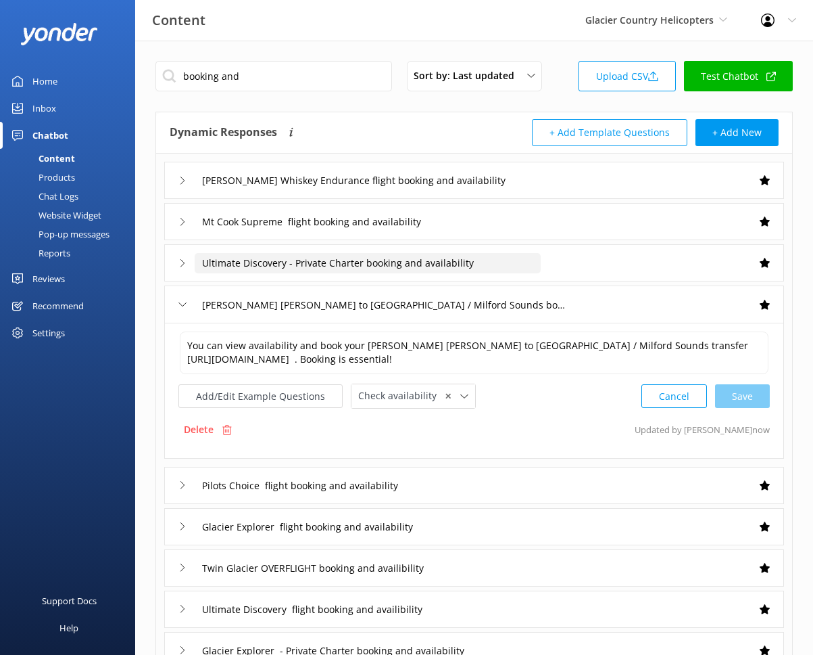
click at [499, 191] on input "Ultimate Discovery - Private Charter booking and availability" at bounding box center [365, 180] width 341 height 20
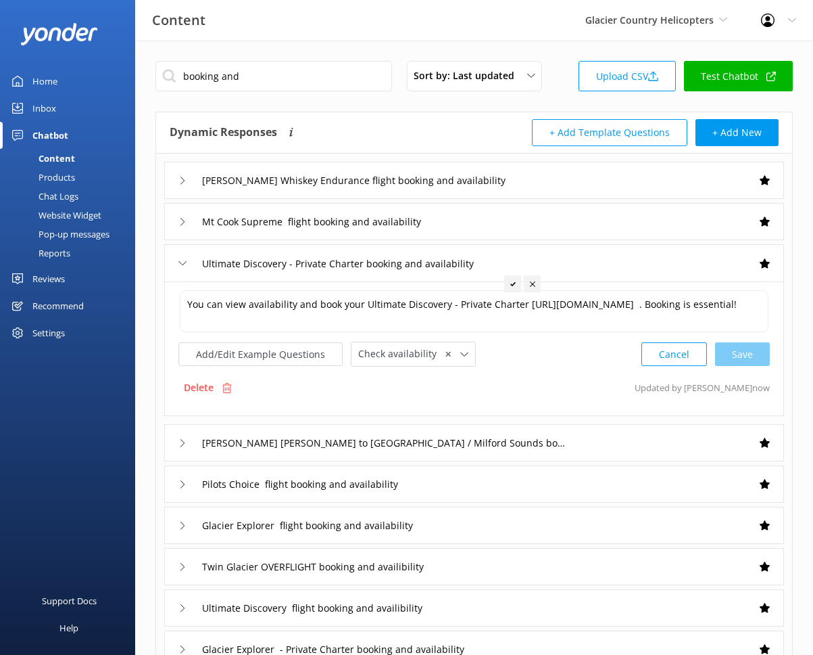
click at [483, 228] on div "Mt Cook Supreme flight booking and availability" at bounding box center [474, 221] width 620 height 37
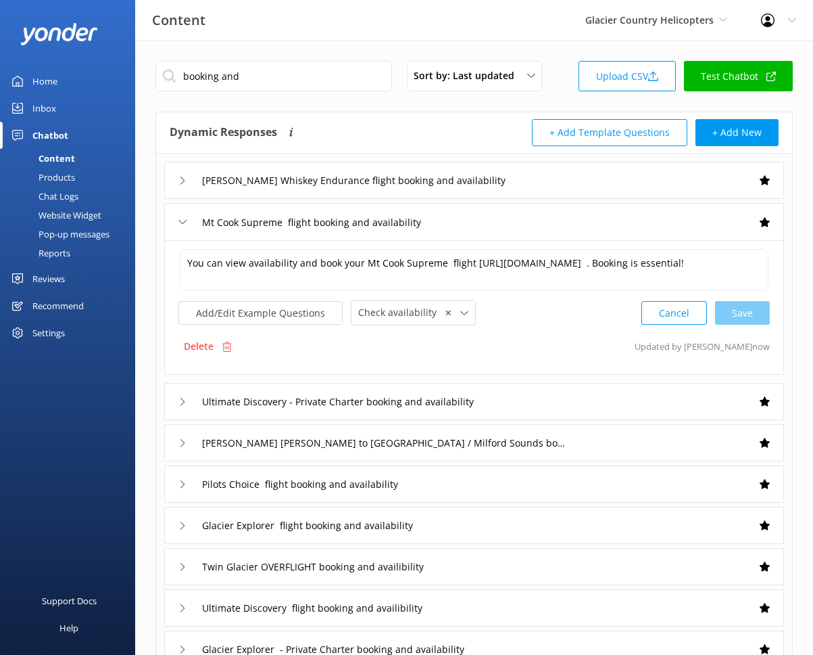
click at [498, 215] on div "Mt Cook Supreme flight booking and availability" at bounding box center [474, 221] width 620 height 37
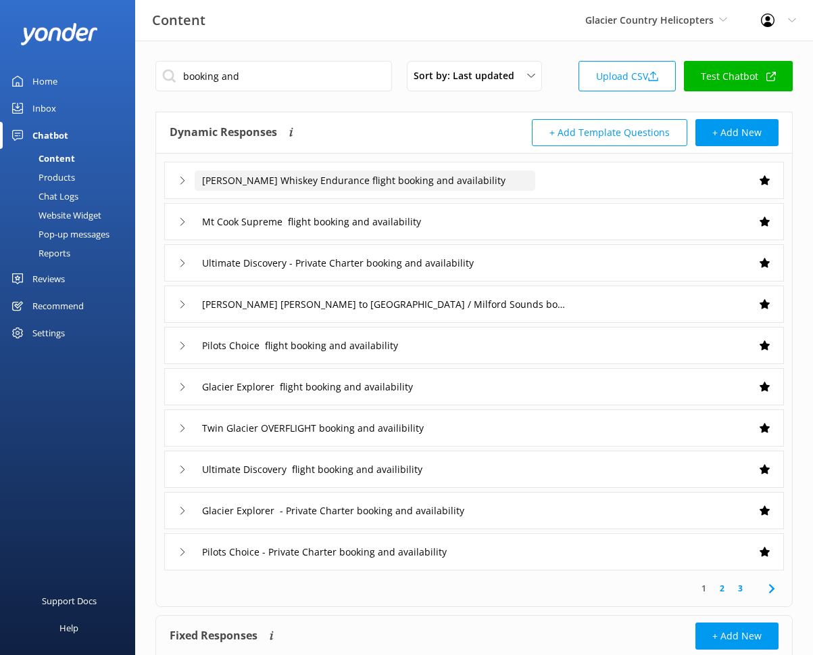
click at [518, 177] on input "Shackleton Whiskey Endurance flight booking and availability" at bounding box center [365, 180] width 341 height 20
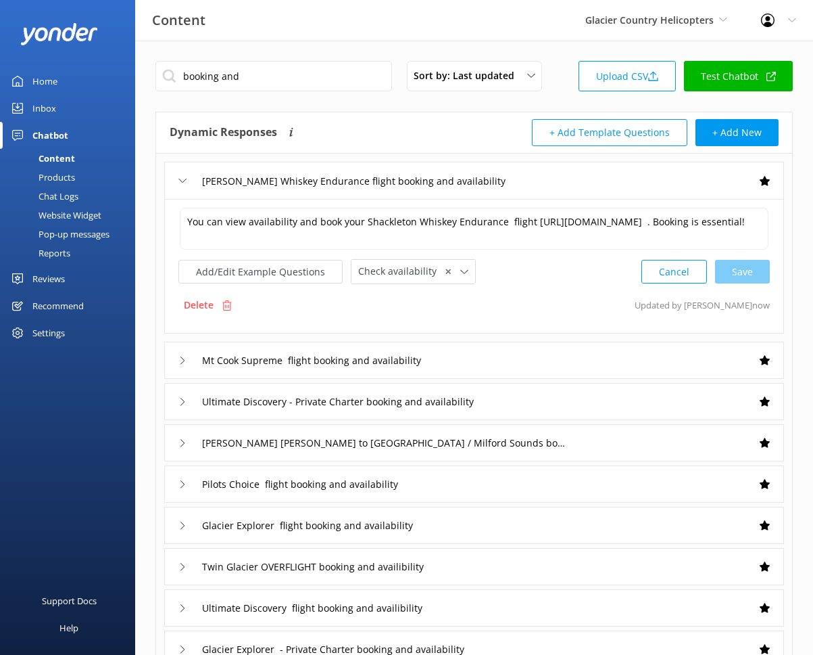
click at [469, 147] on div "Dynamic Responses Dynamic responses rely on the Large Language Model to create …" at bounding box center [474, 132] width 636 height 41
click at [273, 77] on input "booking and" at bounding box center [274, 76] width 237 height 30
type input "e"
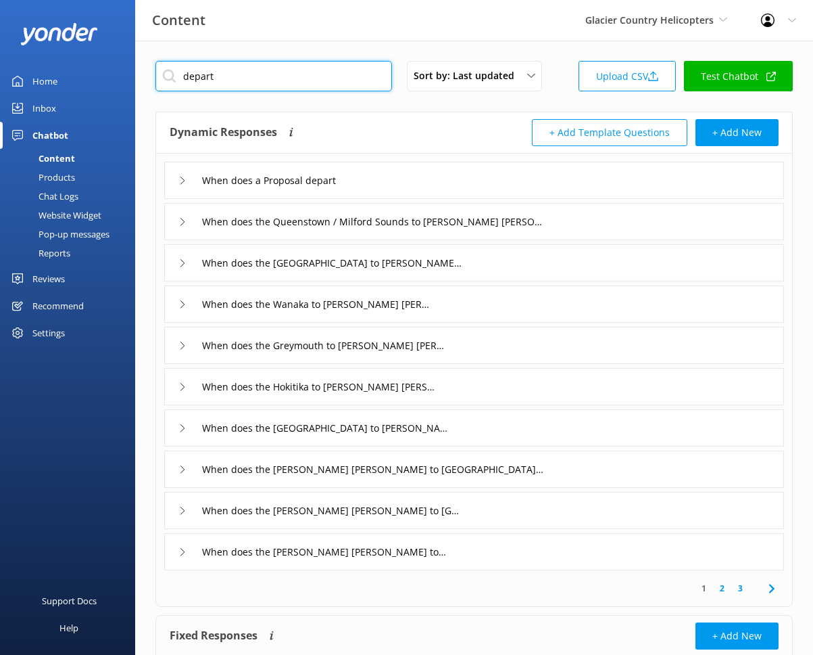
type input "depart"
click at [400, 177] on div "When does a Proposal depart" at bounding box center [474, 180] width 620 height 37
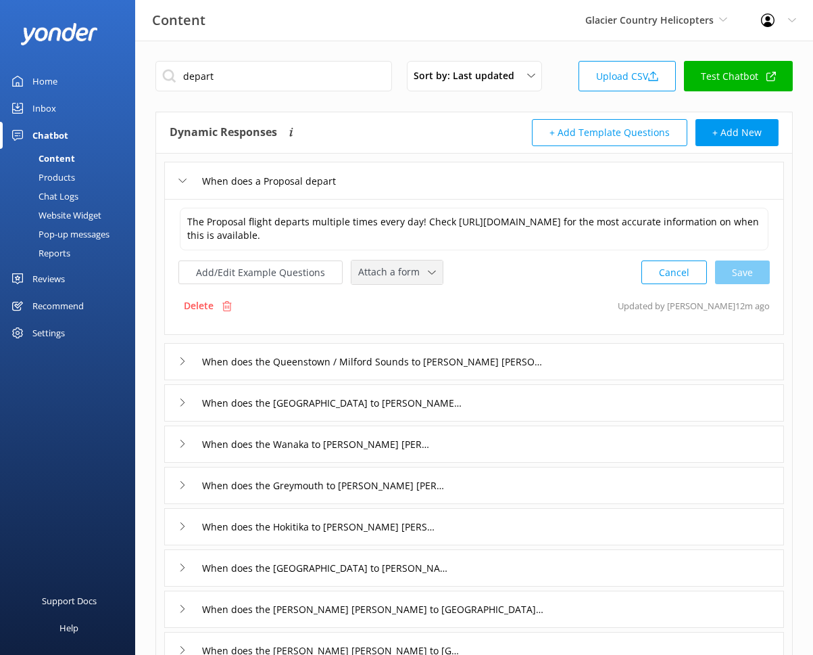
click at [417, 275] on div "Attach a form Leave contact details Check availability" at bounding box center [397, 272] width 91 height 24
click at [421, 332] on link "Check availability" at bounding box center [412, 328] width 120 height 27
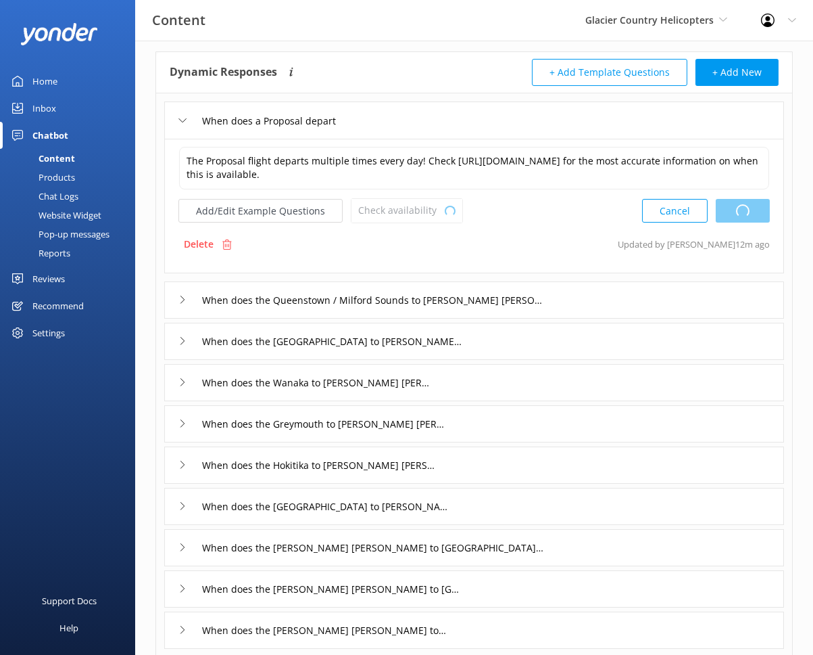
scroll to position [97, 0]
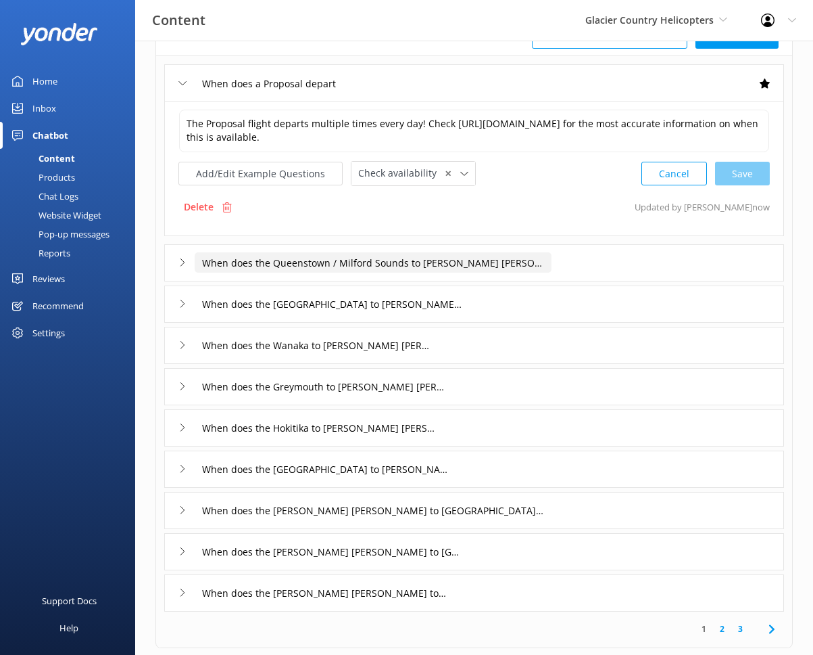
click at [357, 93] on input "When does the Queenstown / Milford Sounds to Franz Josef depart" at bounding box center [276, 83] width 162 height 20
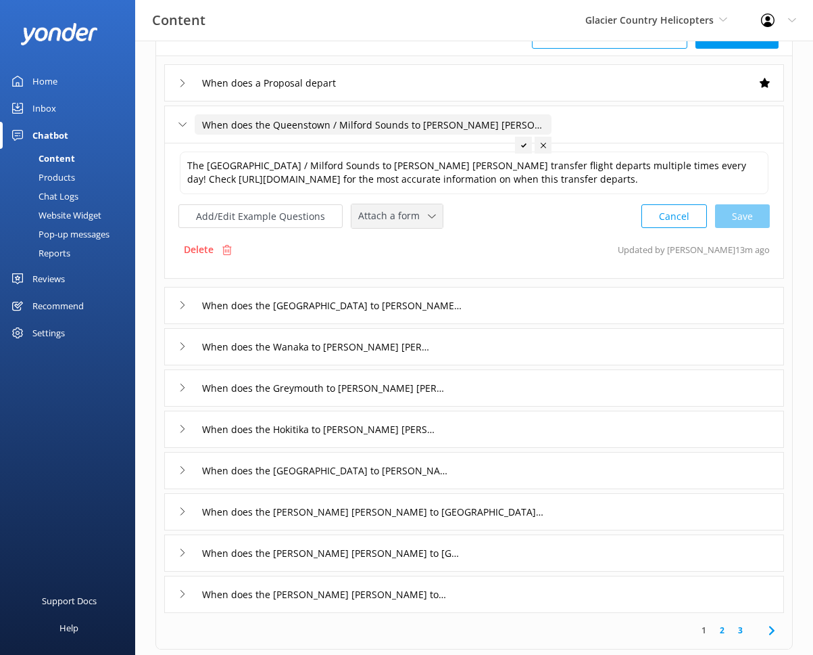
click at [408, 223] on span "Attach a form" at bounding box center [393, 215] width 70 height 15
click at [417, 279] on div "Check availability" at bounding box center [392, 273] width 67 height 14
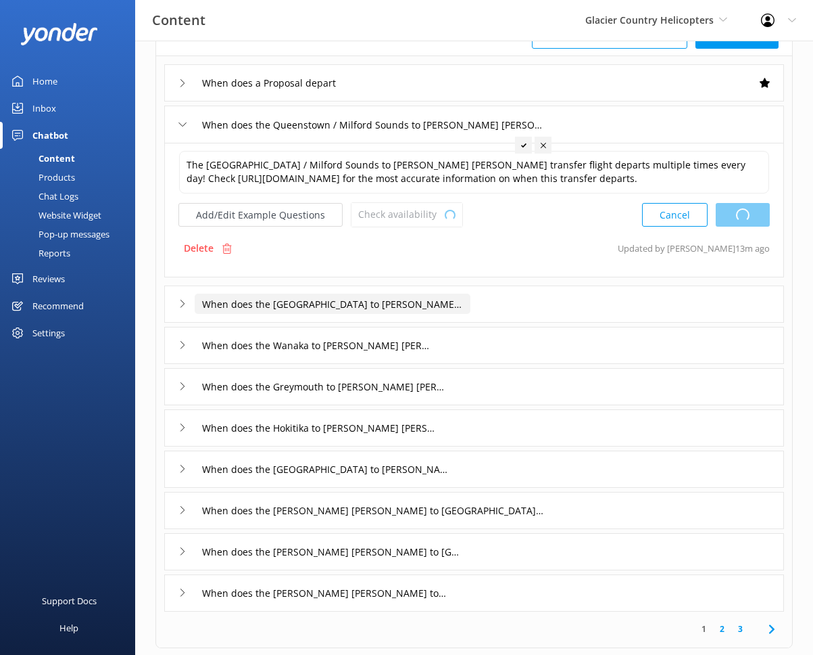
click at [357, 93] on input "When does the Christchurch to Franz Josef depart" at bounding box center [276, 83] width 162 height 20
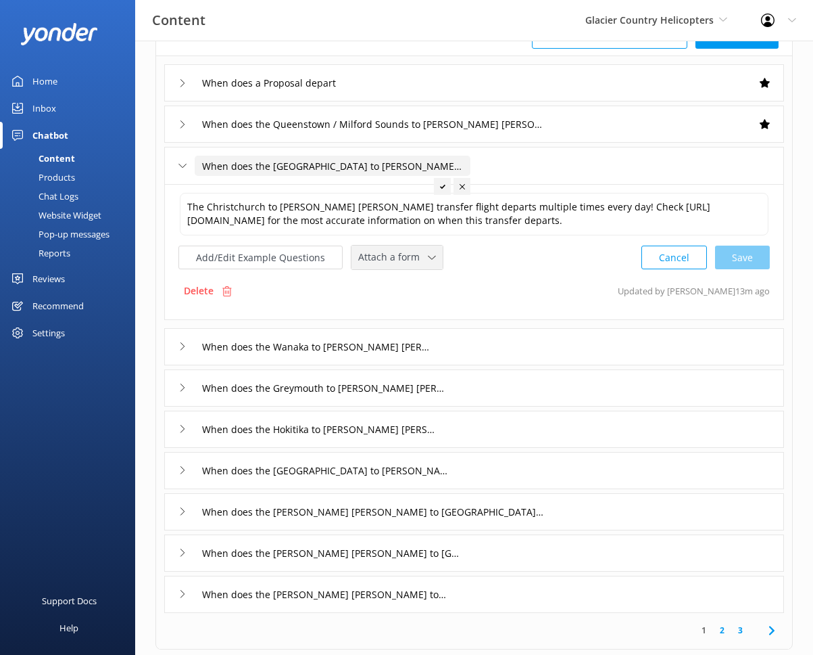
click at [414, 264] on span "Attach a form" at bounding box center [393, 257] width 70 height 15
click at [421, 321] on div "Check availability" at bounding box center [392, 314] width 67 height 14
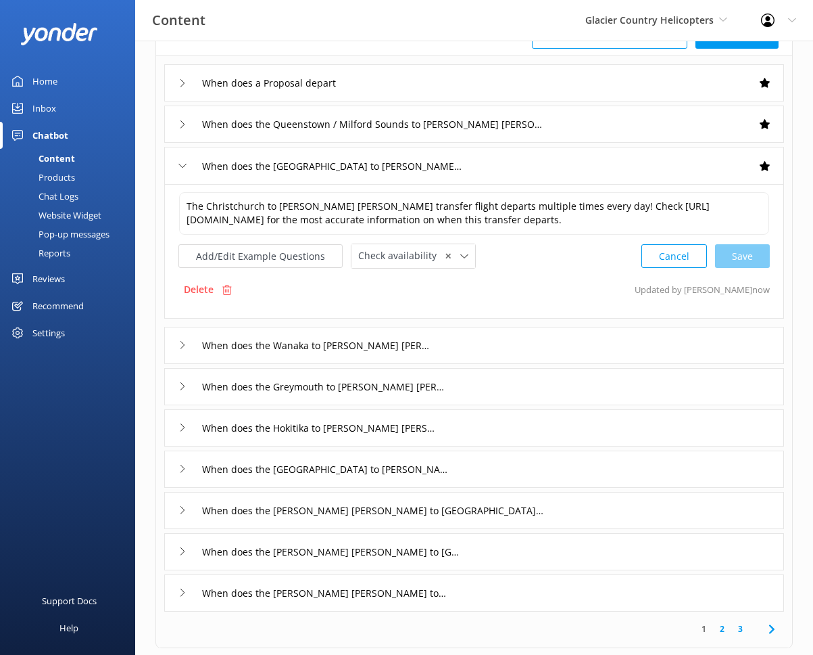
click at [463, 363] on div "When does the Wanaka to Franz Josef depart" at bounding box center [474, 345] width 620 height 37
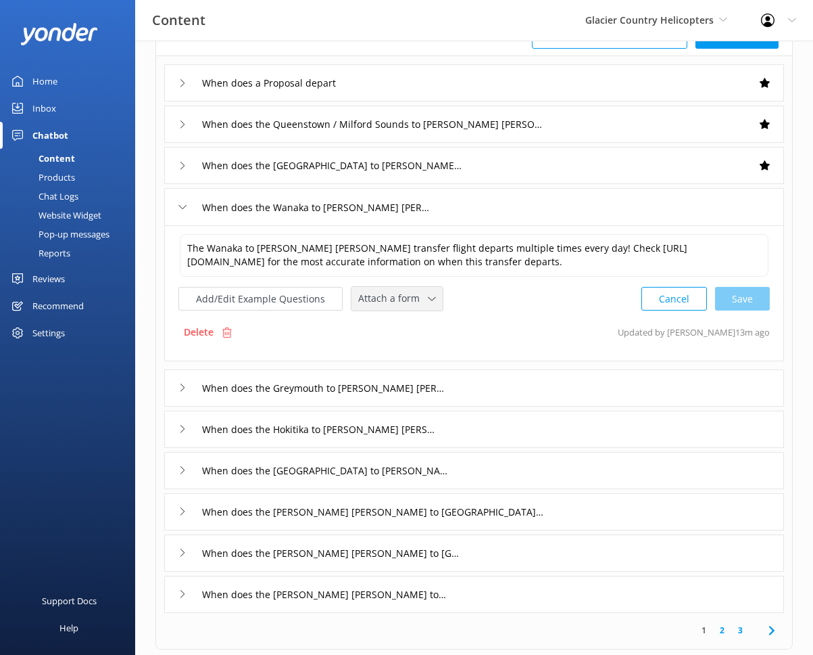
click at [400, 306] on span "Attach a form" at bounding box center [393, 298] width 70 height 15
click at [412, 359] on link "Check availability" at bounding box center [412, 354] width 120 height 27
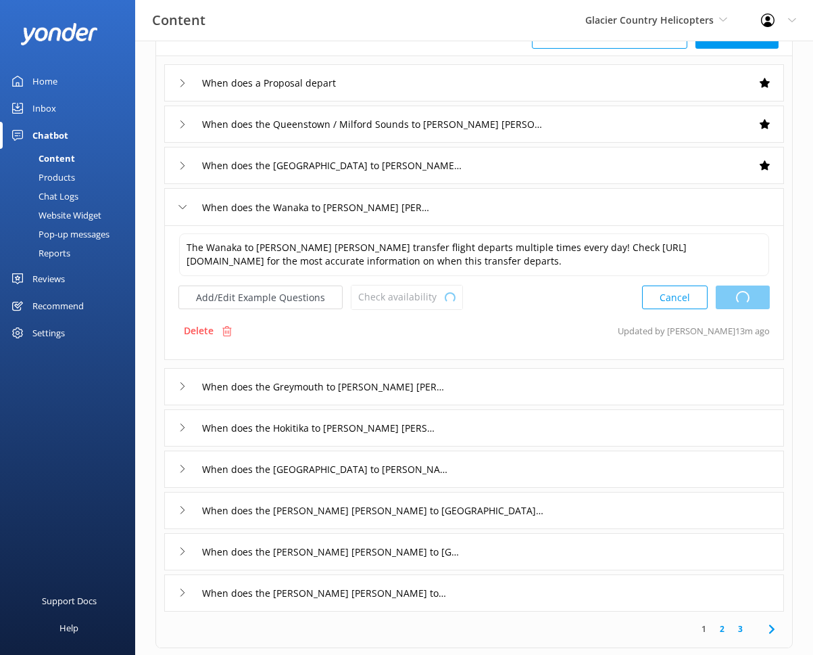
click at [462, 391] on div "When does the Greymouth to Franz Josef depart" at bounding box center [474, 386] width 620 height 37
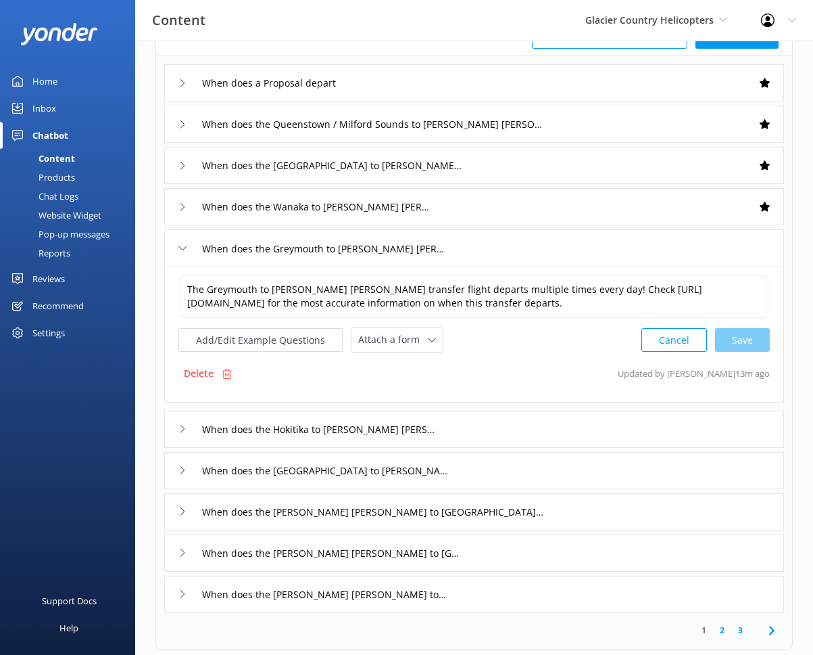
click at [428, 340] on div "Attach a form Leave contact details Check availability" at bounding box center [397, 339] width 93 height 25
click at [428, 344] on icon at bounding box center [432, 340] width 8 height 8
click at [427, 398] on link "Check availability" at bounding box center [412, 396] width 120 height 27
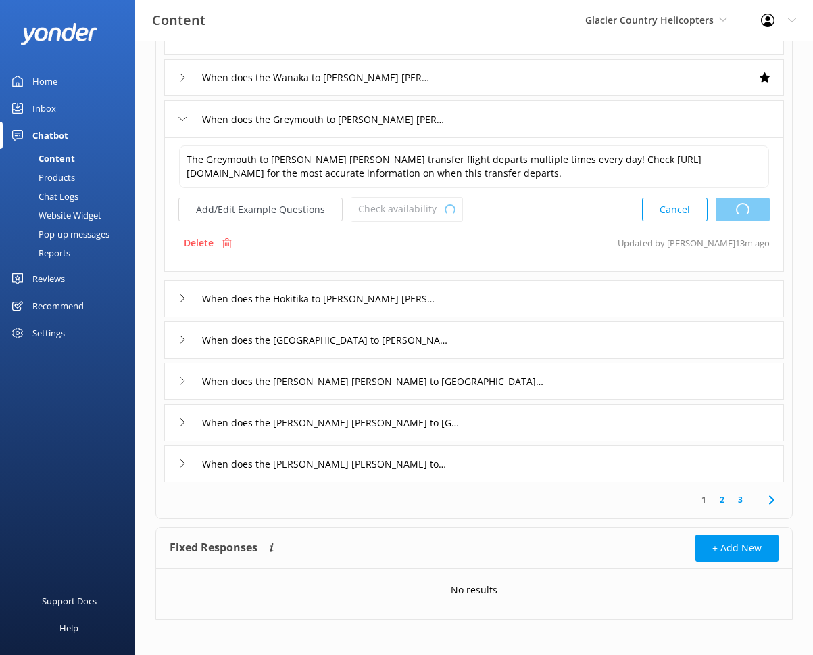
scroll to position [245, 0]
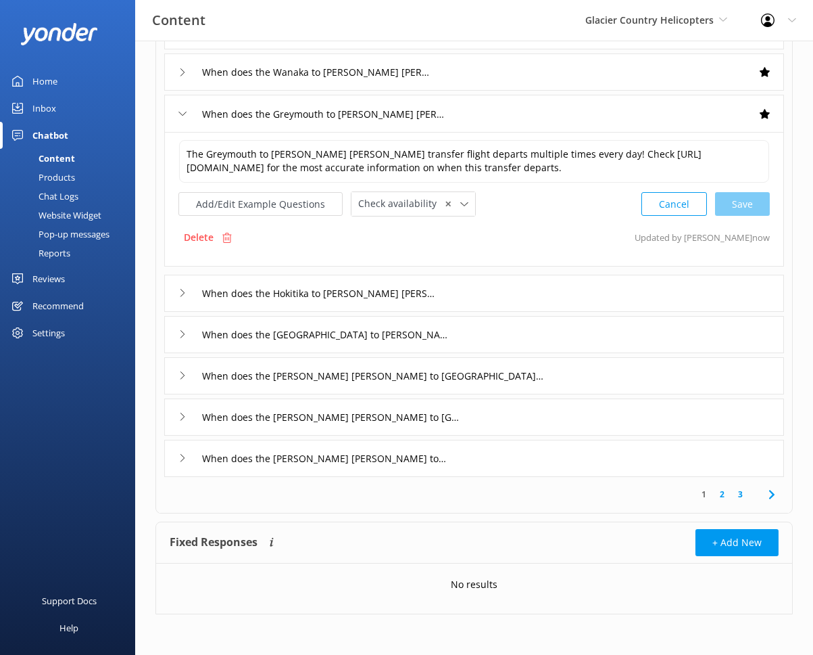
click at [451, 291] on div "When does the Hokitika to Franz Josef depart" at bounding box center [474, 293] width 620 height 37
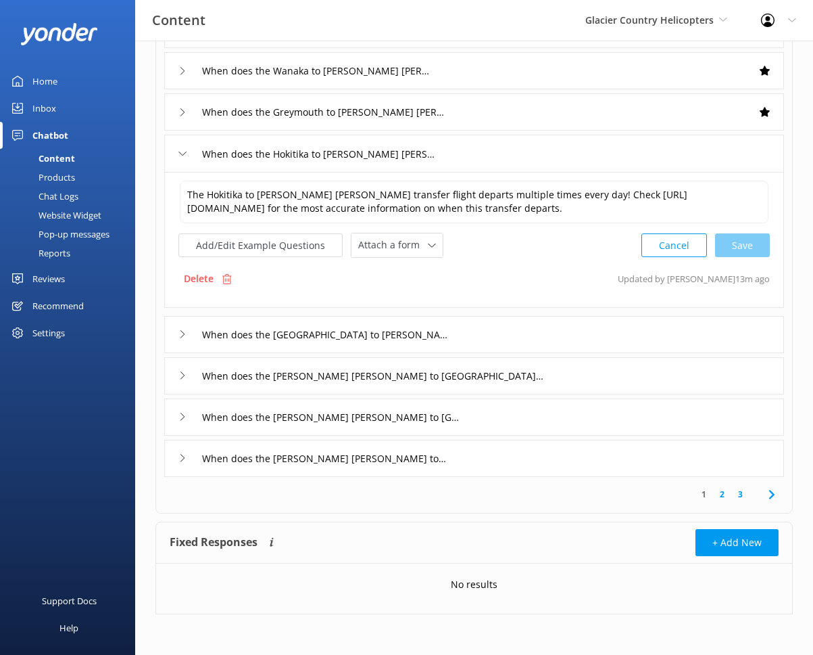
click at [421, 258] on div "Attach a form Leave contact details Check availability" at bounding box center [397, 245] width 93 height 25
click at [420, 255] on div "Attach a form Leave contact details Check availability" at bounding box center [397, 245] width 91 height 24
click at [417, 292] on link "Check availability" at bounding box center [412, 301] width 120 height 27
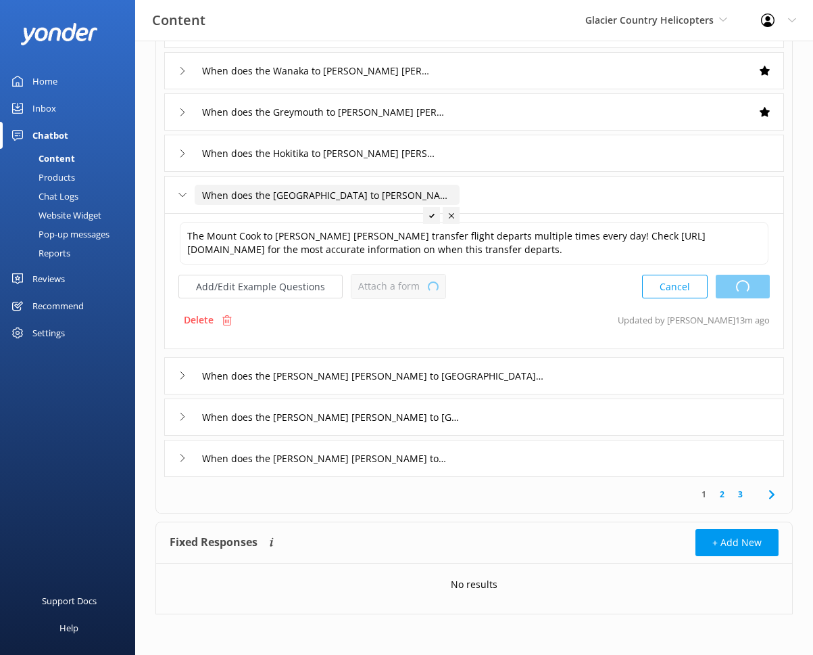
type textarea "The Hokitika to Franz Josef transfer flight departs multiple times every day! C…"
click at [428, 284] on icon at bounding box center [432, 287] width 8 height 8
click at [427, 341] on link "Check availability" at bounding box center [412, 342] width 120 height 27
click at [563, 381] on div "When does the Franz Josef to Queenstown / Milford Sounds depart" at bounding box center [474, 375] width 620 height 37
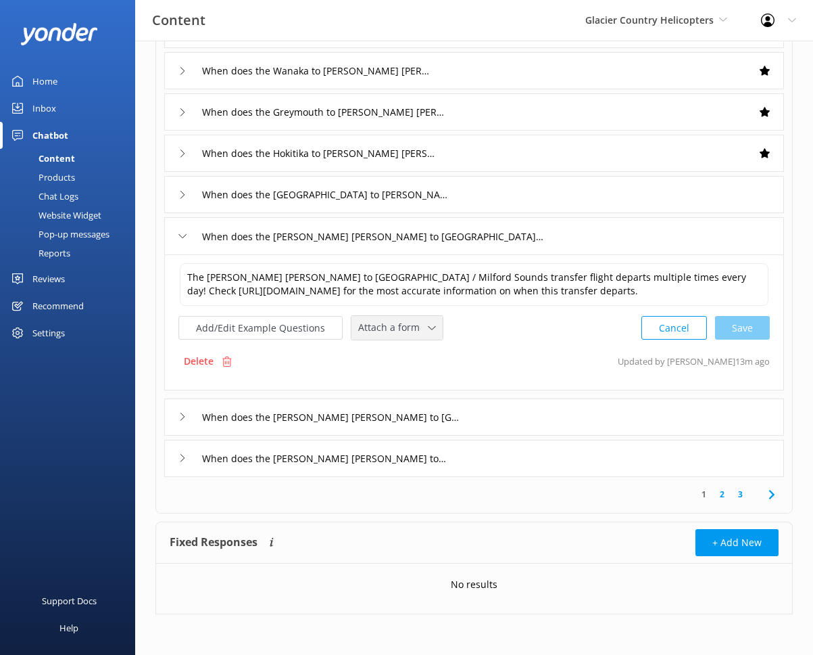
click at [406, 326] on span "Attach a form" at bounding box center [393, 327] width 70 height 15
click at [417, 375] on link "Check availability" at bounding box center [412, 384] width 120 height 27
click at [509, 411] on div "When does the Franz Josef to Christchurch depart" at bounding box center [474, 416] width 620 height 37
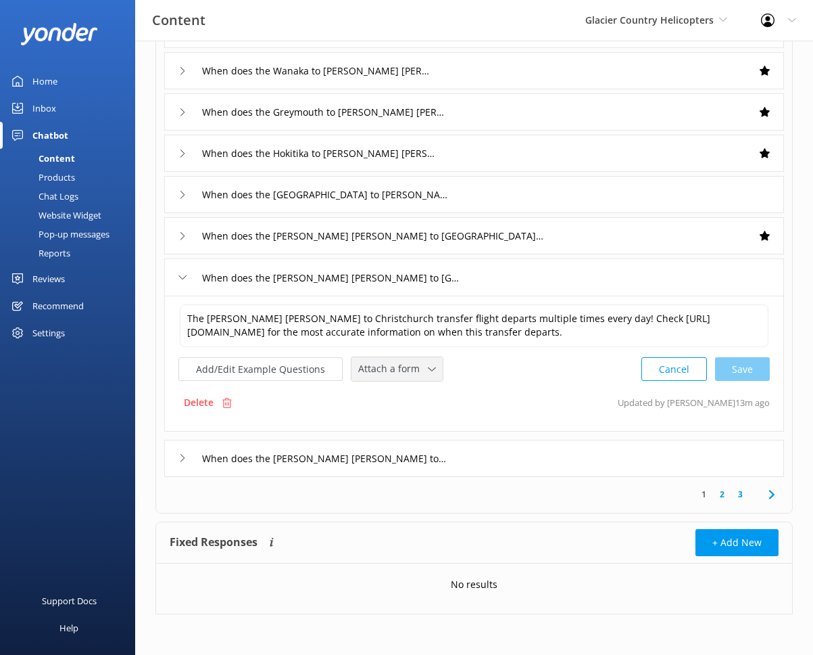
click at [421, 368] on span "Attach a form" at bounding box center [393, 368] width 70 height 15
click at [424, 424] on link "Check availability" at bounding box center [412, 425] width 120 height 27
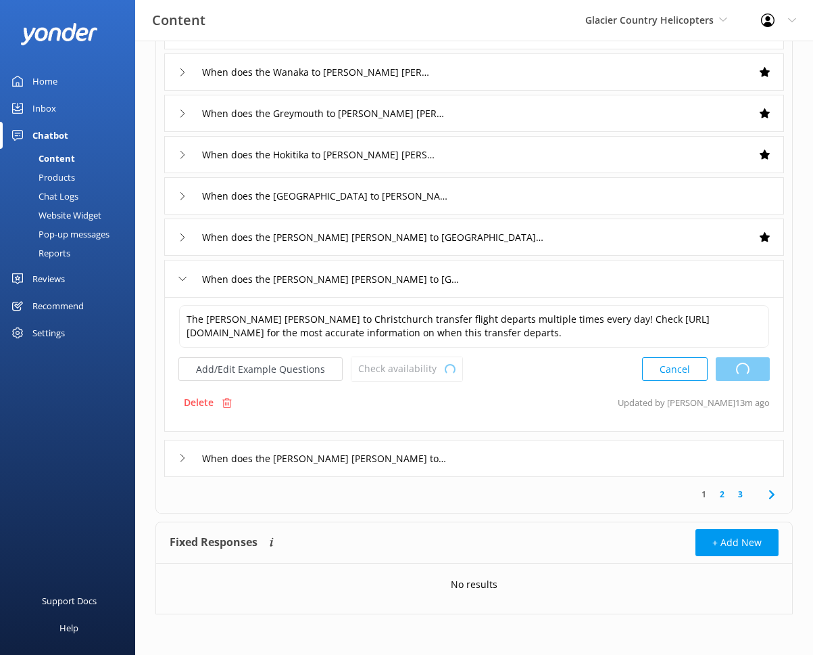
click at [483, 458] on div "When does the Franz Josef to Greymouth depart" at bounding box center [474, 458] width 620 height 37
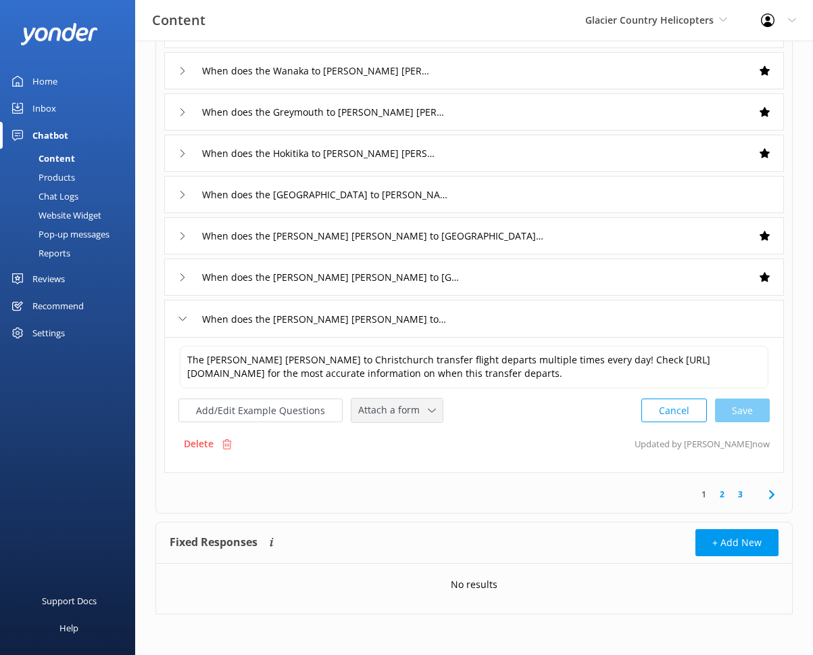
click at [428, 417] on div "Attach a form" at bounding box center [397, 410] width 85 height 17
click at [427, 469] on link "Check availability" at bounding box center [412, 466] width 120 height 27
click at [726, 493] on link "2" at bounding box center [722, 494] width 18 height 13
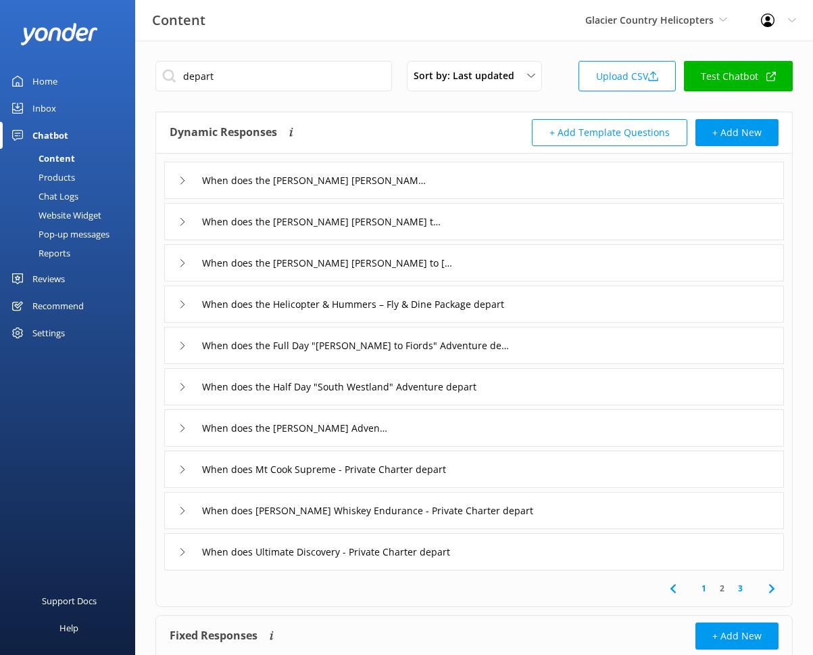
click at [448, 174] on div "When does the Franz Josef to Wanaka depart" at bounding box center [474, 180] width 620 height 37
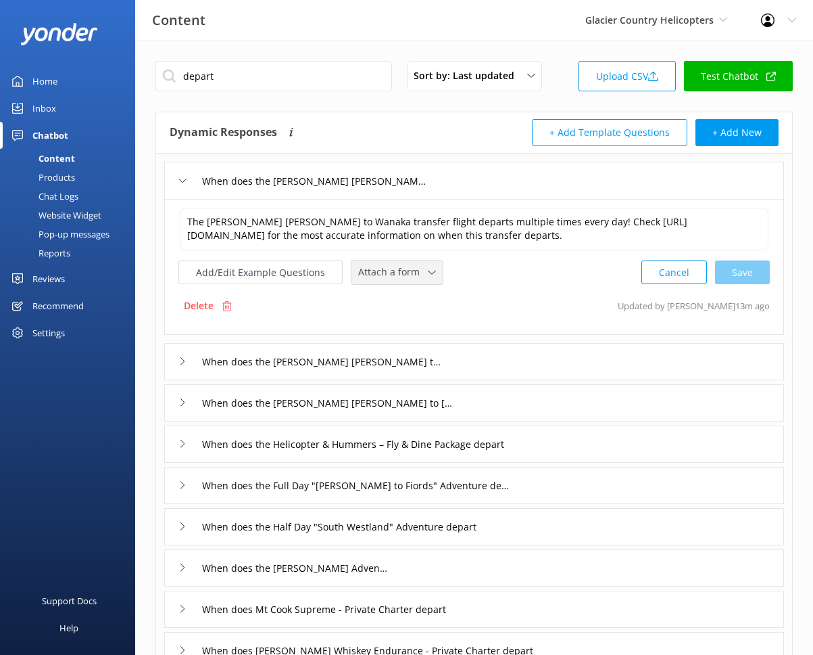
click at [401, 279] on span "Attach a form" at bounding box center [393, 271] width 70 height 15
click at [416, 331] on link "Check availability" at bounding box center [412, 328] width 120 height 27
click at [474, 364] on div "When does the Franz Josef to Hokitika depart" at bounding box center [474, 359] width 620 height 37
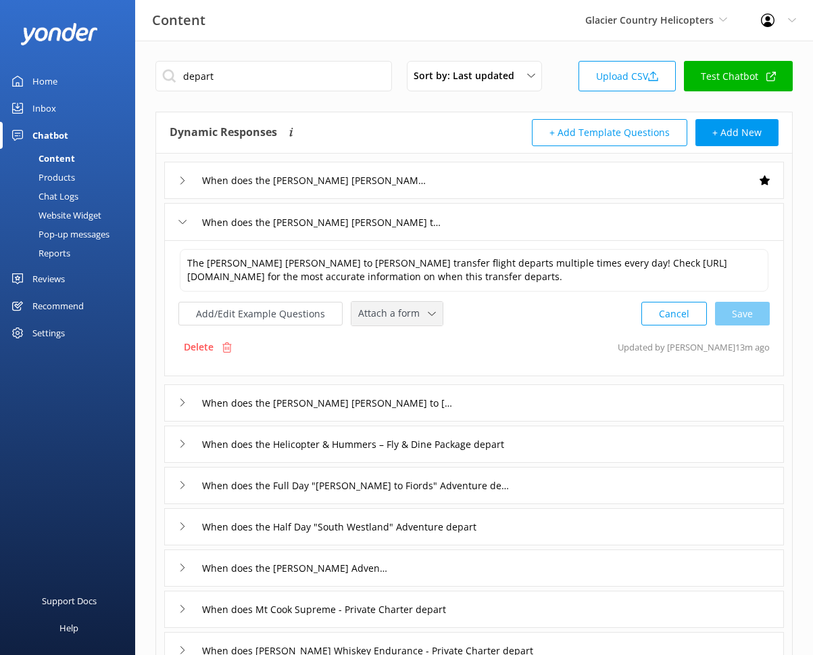
click at [398, 321] on span "Attach a form" at bounding box center [393, 313] width 70 height 15
click at [404, 377] on div "Check availability" at bounding box center [392, 370] width 67 height 14
click at [533, 413] on div "When does the Franz Josef to Mount Cook depart" at bounding box center [474, 401] width 620 height 37
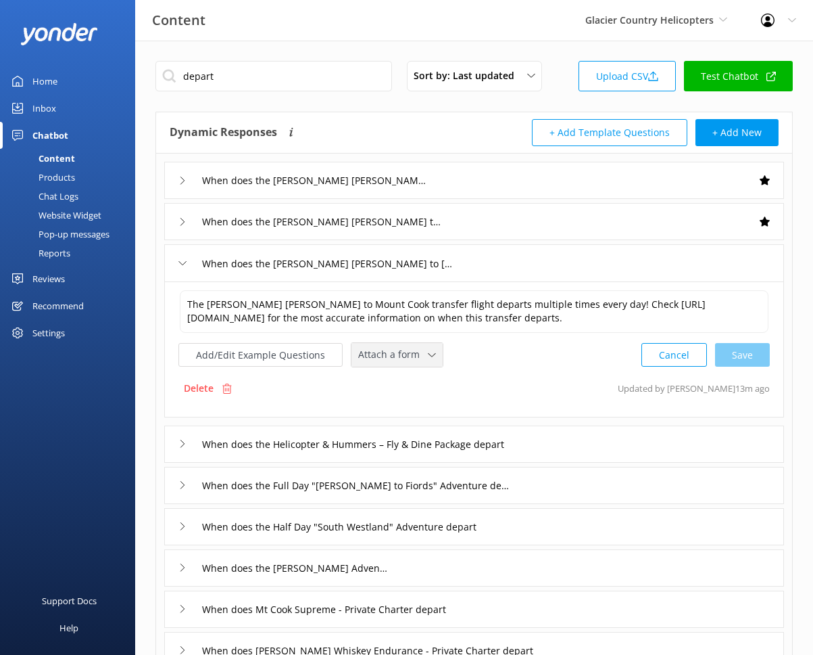
click at [416, 363] on div "Attach a form" at bounding box center [397, 354] width 85 height 17
click at [423, 417] on link "Check availability" at bounding box center [412, 411] width 120 height 27
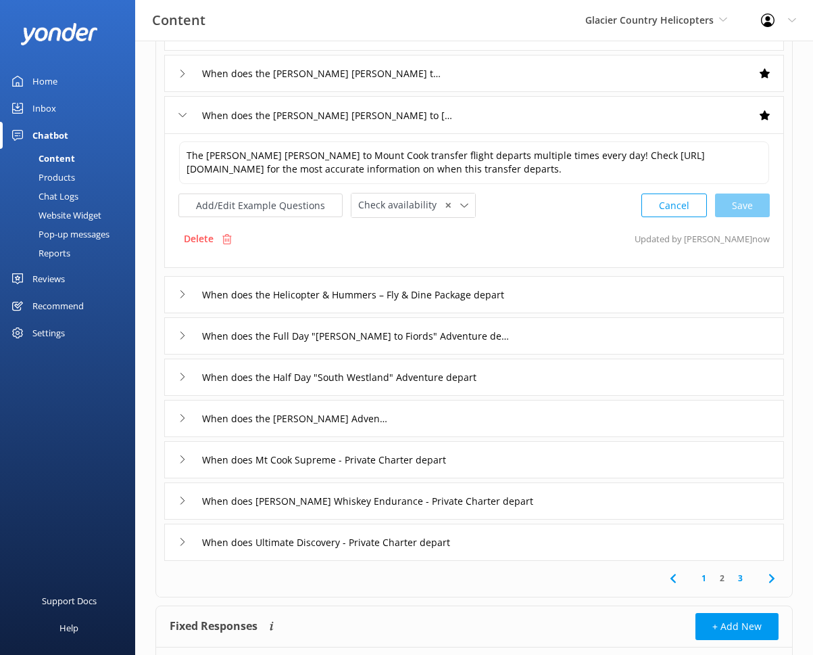
scroll to position [164, 0]
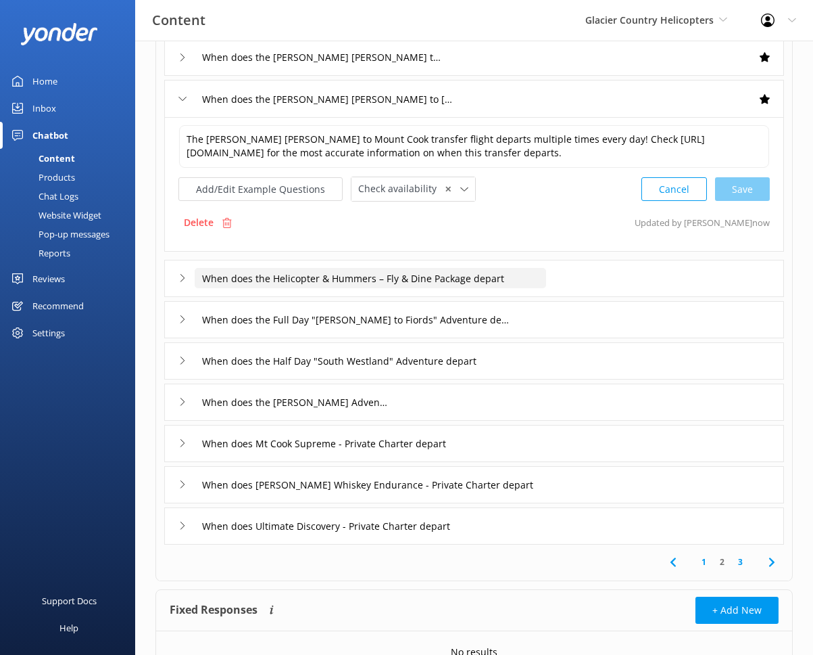
click at [438, 26] on input "When does the Helicopter & Hummers – Fly & Dine Package depart" at bounding box center [316, 16] width 243 height 20
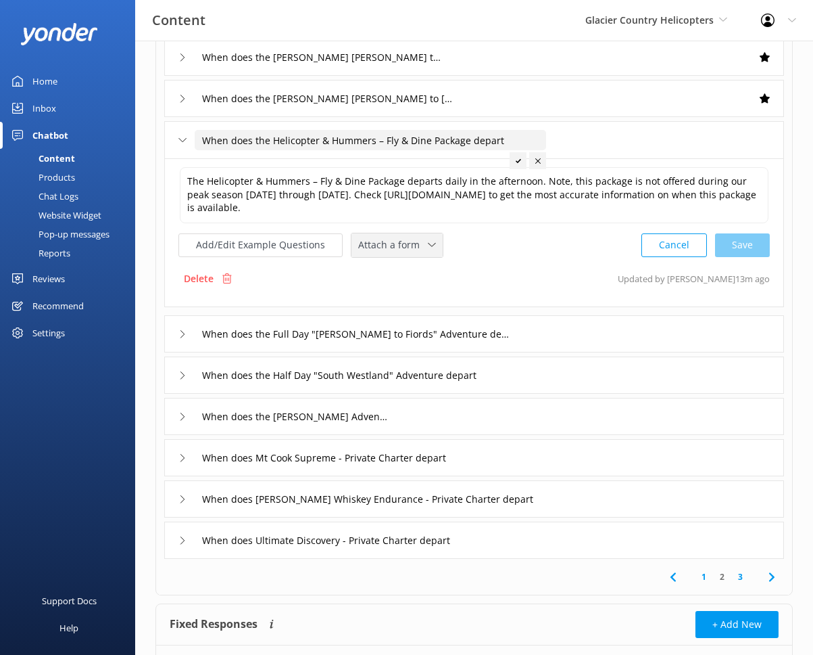
click at [406, 251] on span "Attach a form" at bounding box center [393, 244] width 70 height 15
drag, startPoint x: 417, startPoint y: 301, endPoint x: 442, endPoint y: 301, distance: 25.0
click at [417, 301] on div "Check availability" at bounding box center [392, 301] width 67 height 14
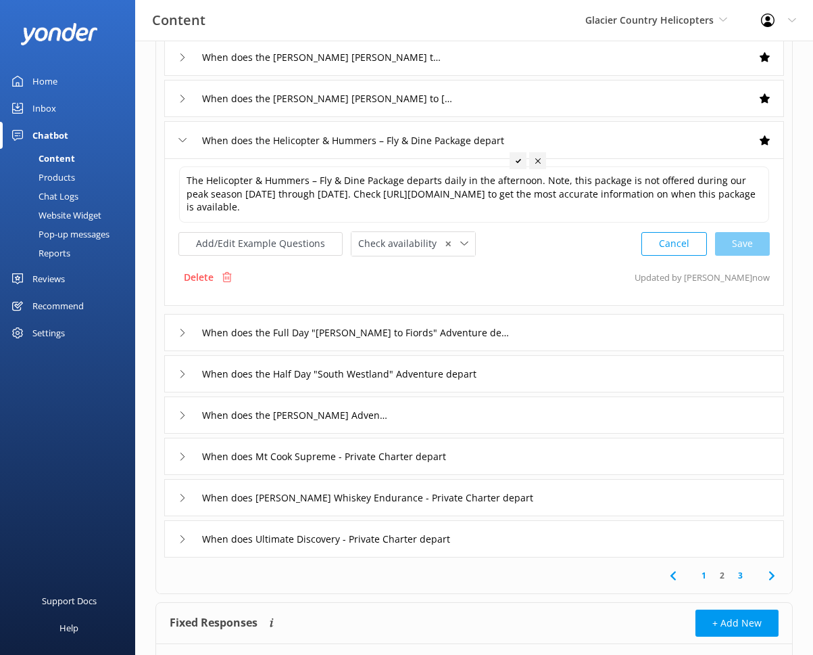
click at [523, 330] on div "When does the Full Day "Franz to Fiords" Adventure depart" at bounding box center [474, 332] width 620 height 37
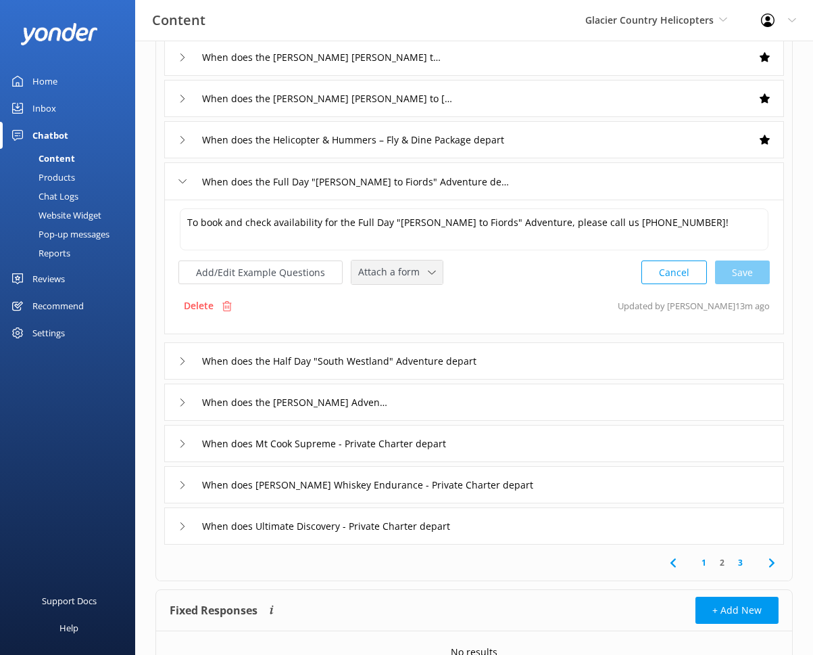
click at [391, 272] on span "Attach a form" at bounding box center [393, 271] width 70 height 15
click at [422, 297] on div "Leave contact details" at bounding box center [400, 301] width 82 height 14
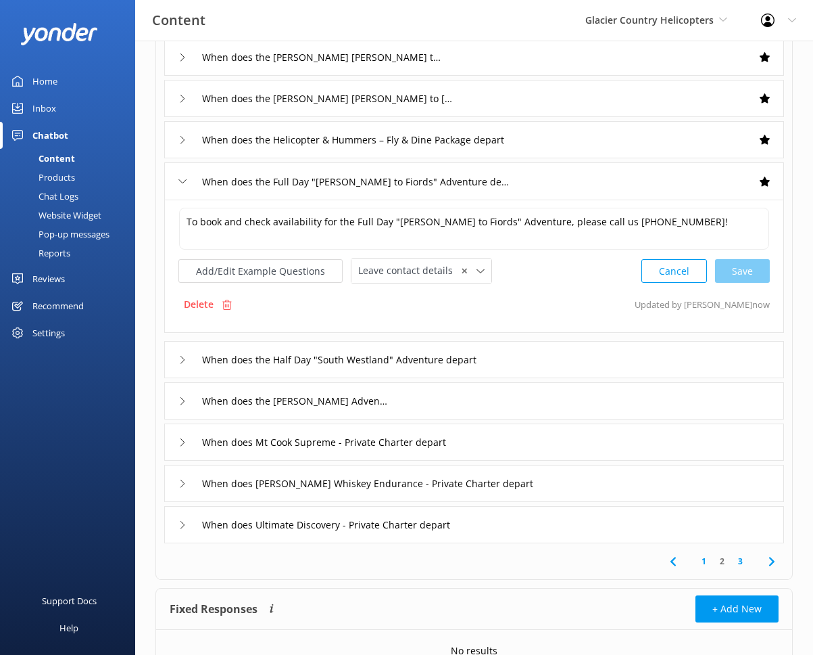
click at [539, 358] on div "When does the Half Day "South Westland" Adventure depart" at bounding box center [474, 359] width 620 height 37
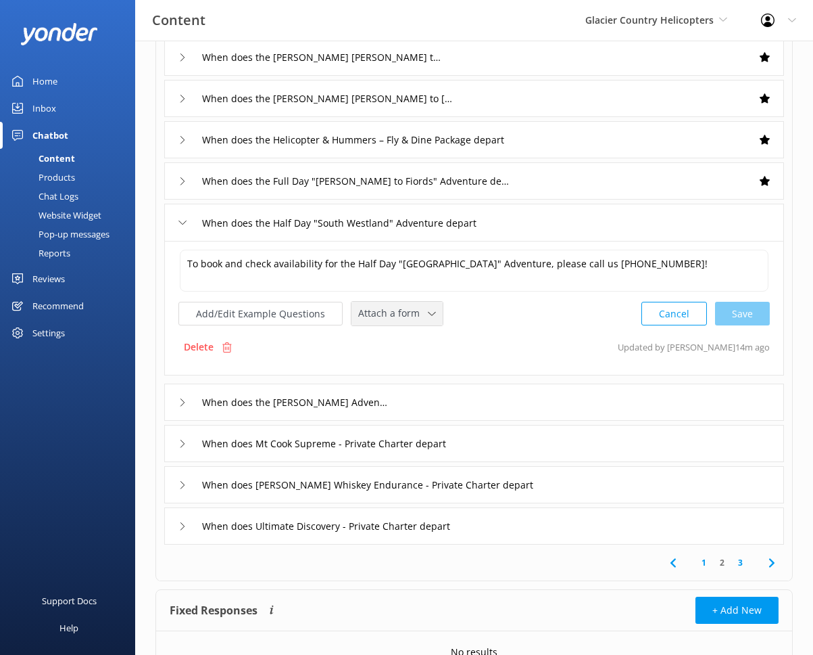
click at [396, 311] on span "Attach a form" at bounding box center [393, 313] width 70 height 15
click at [423, 335] on div "Leave contact details" at bounding box center [400, 342] width 82 height 14
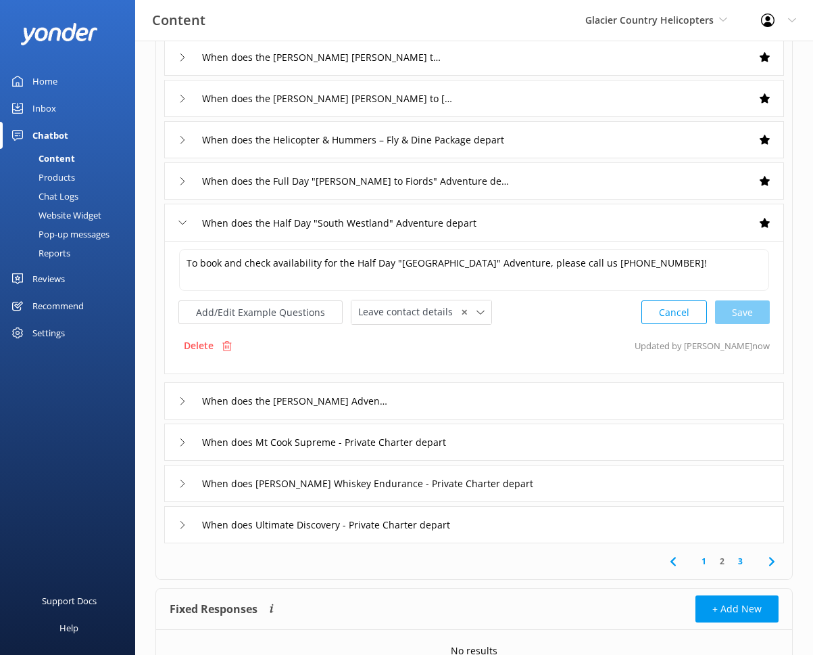
click at [467, 402] on div "When does the Gus Adventure depart" at bounding box center [474, 400] width 620 height 37
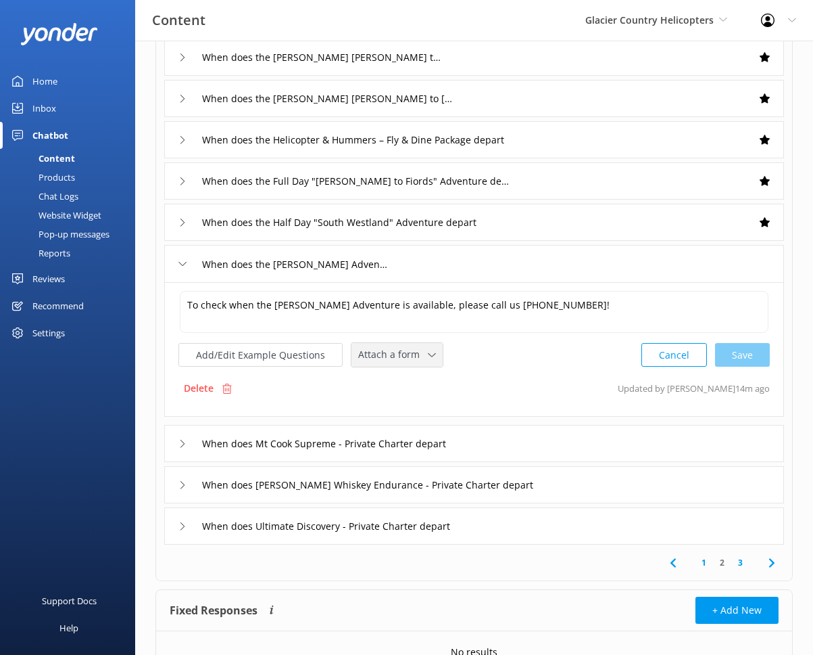
click at [411, 363] on div "Attach a form Leave contact details Check availability" at bounding box center [397, 355] width 91 height 24
click at [415, 382] on div "Leave contact details" at bounding box center [400, 384] width 82 height 14
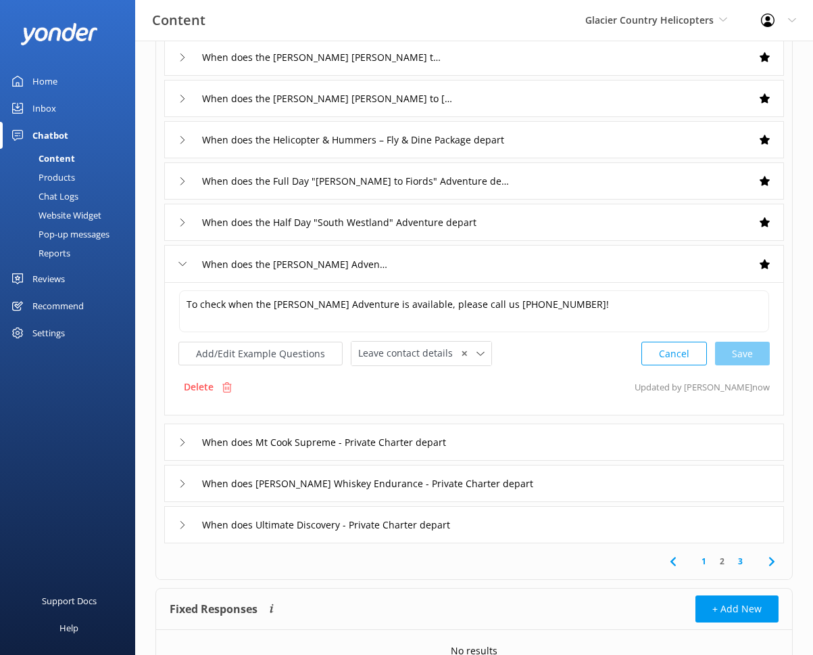
click at [508, 440] on div "When does Mt Cook Supreme - Private Charter depart" at bounding box center [474, 441] width 620 height 37
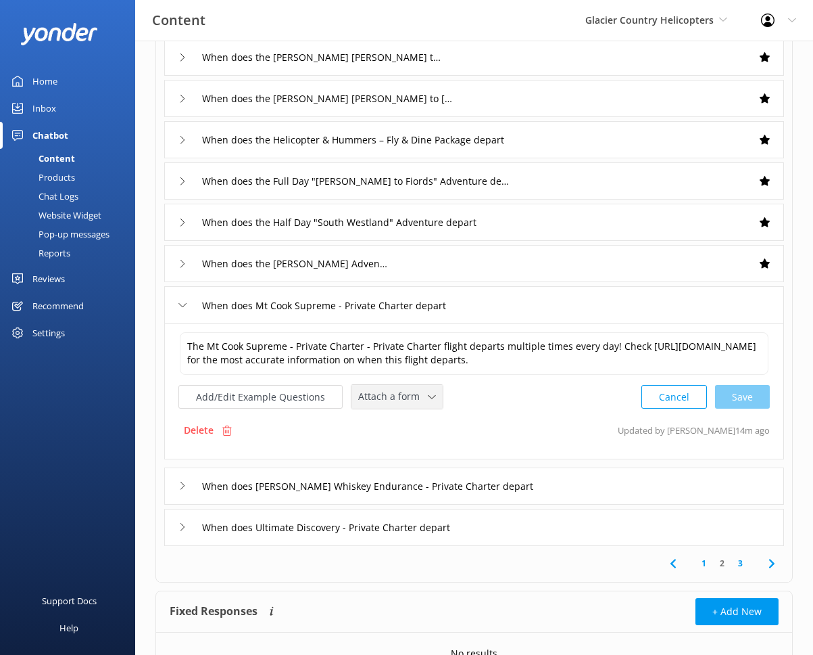
click at [429, 404] on div "Attach a form" at bounding box center [397, 396] width 85 height 17
click at [431, 460] on link "Check availability" at bounding box center [412, 453] width 120 height 27
click at [561, 498] on div "When does Shackleton Whiskey Endurance - Private Charter depart" at bounding box center [474, 484] width 620 height 37
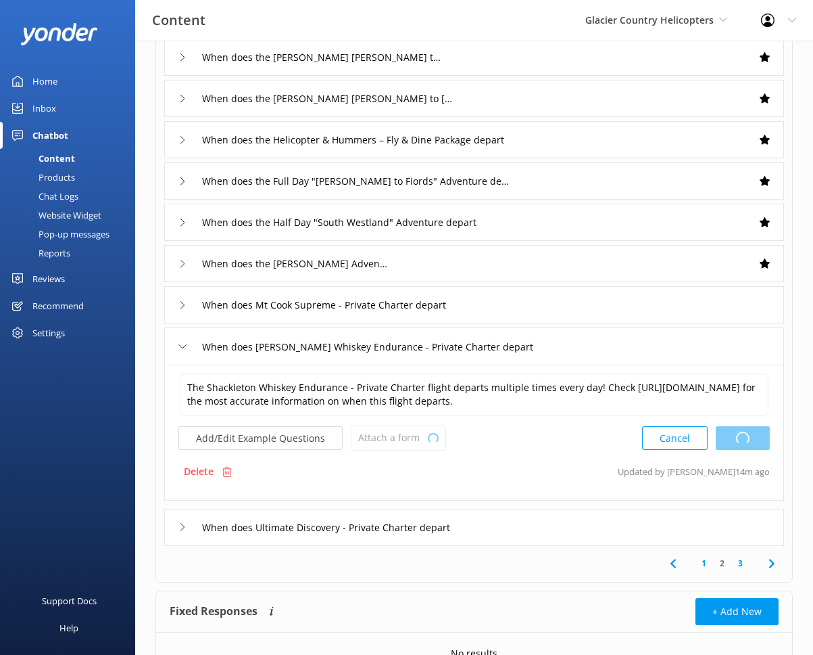
type textarea "The Mt Cook Supreme - Private Charter - Private Charter flight departs multiple…"
click at [400, 445] on span "Attach a form" at bounding box center [393, 437] width 70 height 15
drag, startPoint x: 424, startPoint y: 496, endPoint x: 435, endPoint y: 498, distance: 11.0
click at [424, 497] on link "Check availability" at bounding box center [412, 494] width 120 height 27
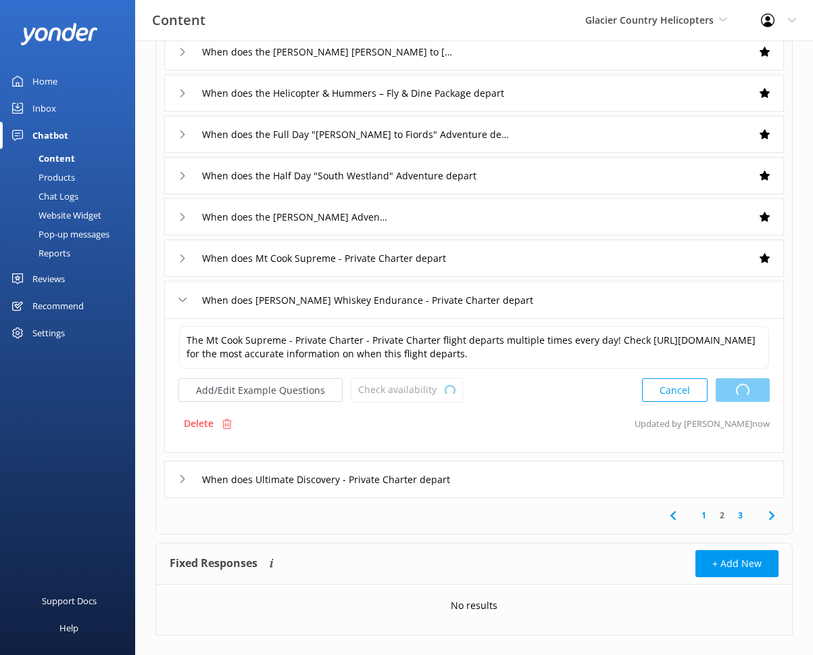
scroll to position [245, 0]
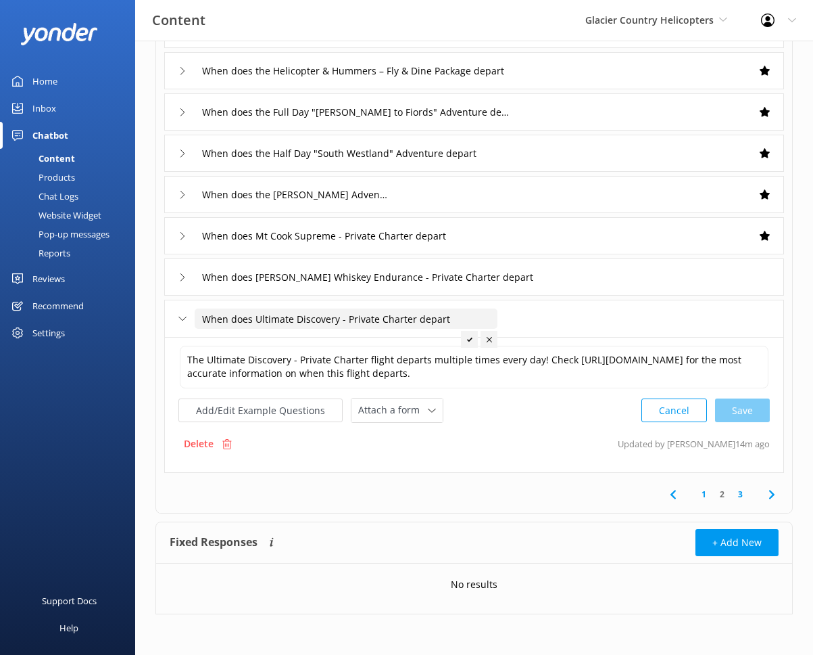
click at [402, 423] on div "Attach a form Leave contact details Check availability" at bounding box center [397, 410] width 93 height 25
click at [428, 424] on div "The Ultimate Discovery - Private Charter flight departs multiple times every da…" at bounding box center [474, 405] width 620 height 136
click at [424, 423] on div "Attach a form Leave contact details Check availability" at bounding box center [397, 410] width 93 height 25
click at [428, 408] on icon at bounding box center [432, 410] width 8 height 8
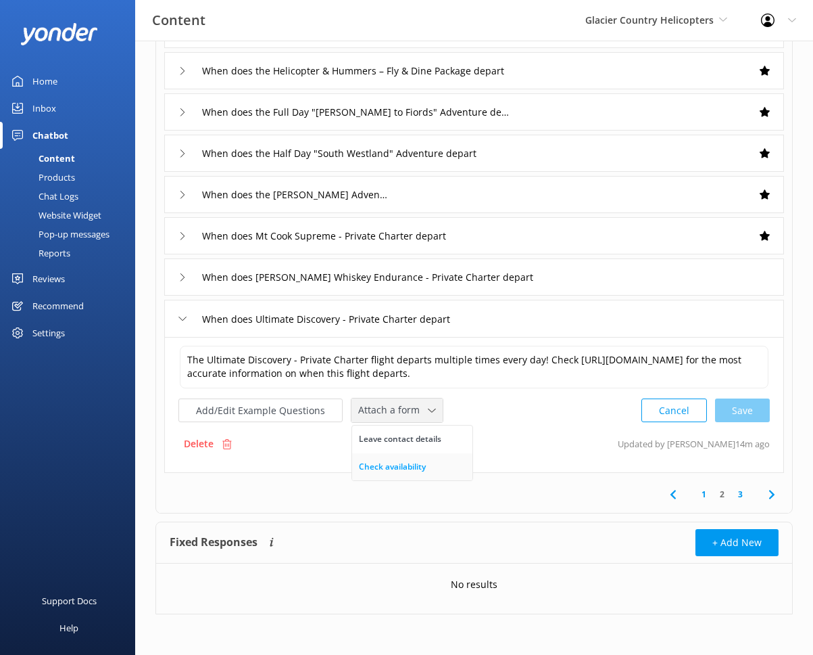
click at [423, 465] on link "Check availability" at bounding box center [412, 466] width 120 height 27
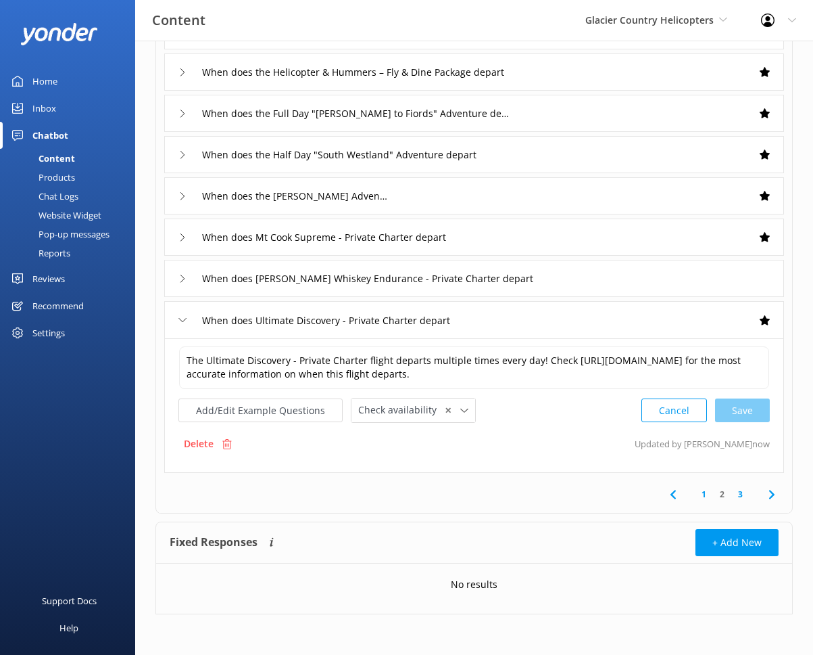
click at [727, 496] on link "3" at bounding box center [741, 494] width 18 height 13
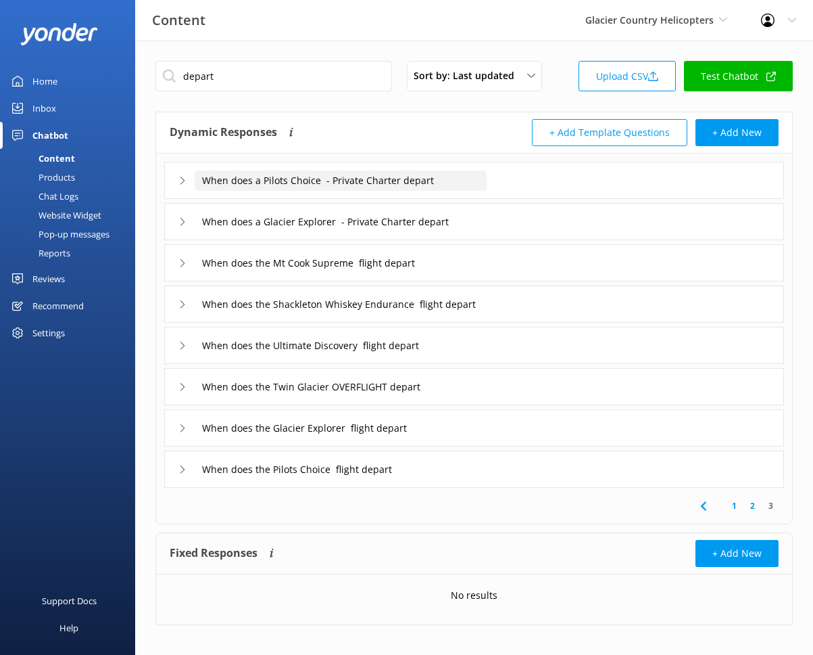
click at [477, 170] on input "When does a Pilots Choice - Private Charter depart" at bounding box center [341, 180] width 292 height 20
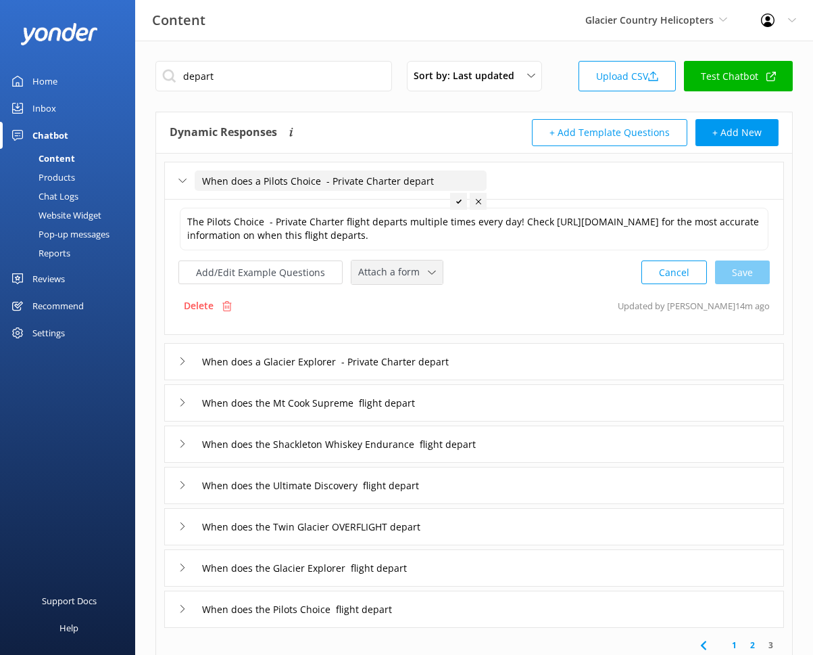
click at [431, 281] on div "Attach a form" at bounding box center [397, 272] width 85 height 17
click at [425, 341] on link "Check availability" at bounding box center [412, 328] width 120 height 27
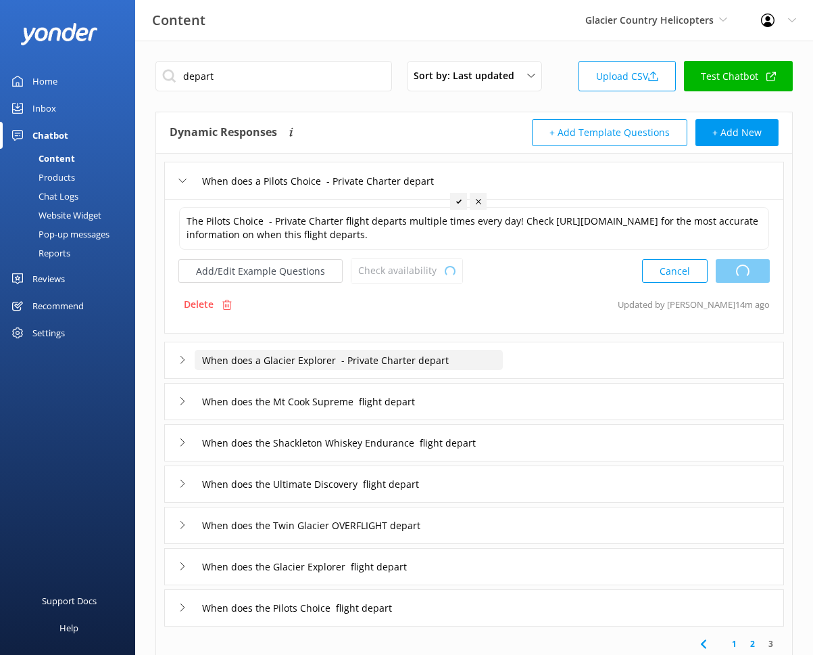
click at [473, 191] on input "When does a Glacier Explorer - Private Charter depart" at bounding box center [341, 180] width 292 height 20
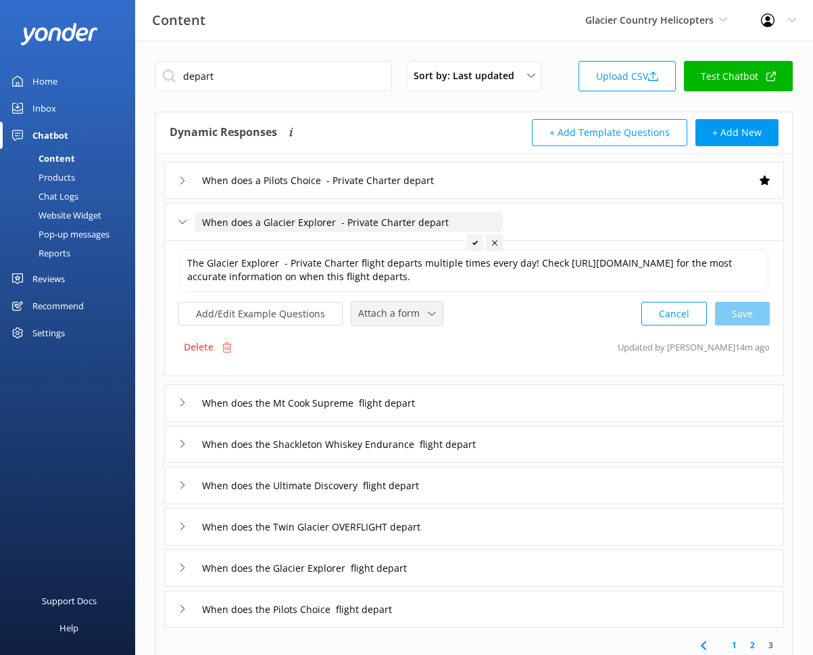
click at [421, 321] on span "Attach a form" at bounding box center [393, 313] width 70 height 15
click at [421, 377] on div "Check availability" at bounding box center [392, 370] width 67 height 14
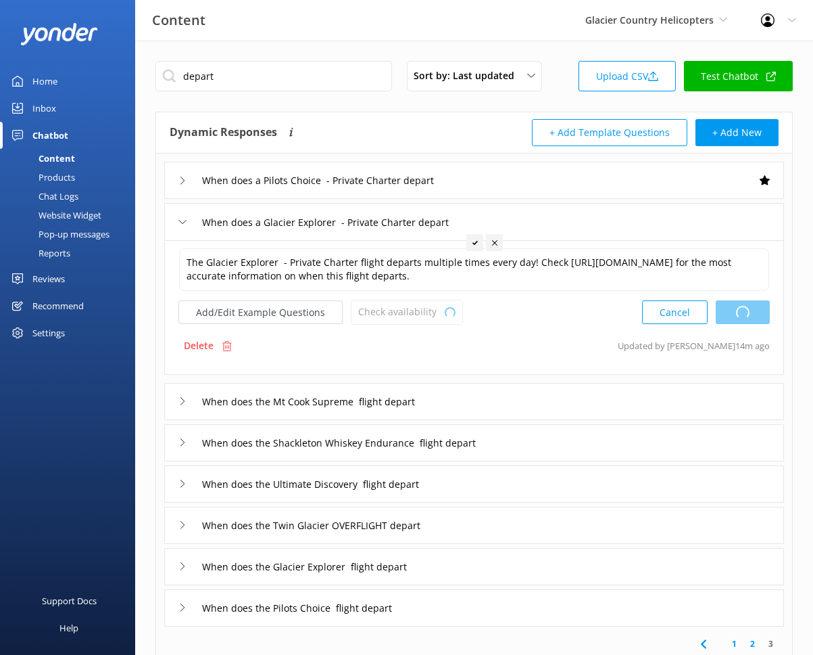
click at [456, 404] on div "When does the Mt Cook Supreme flight depart" at bounding box center [474, 401] width 620 height 37
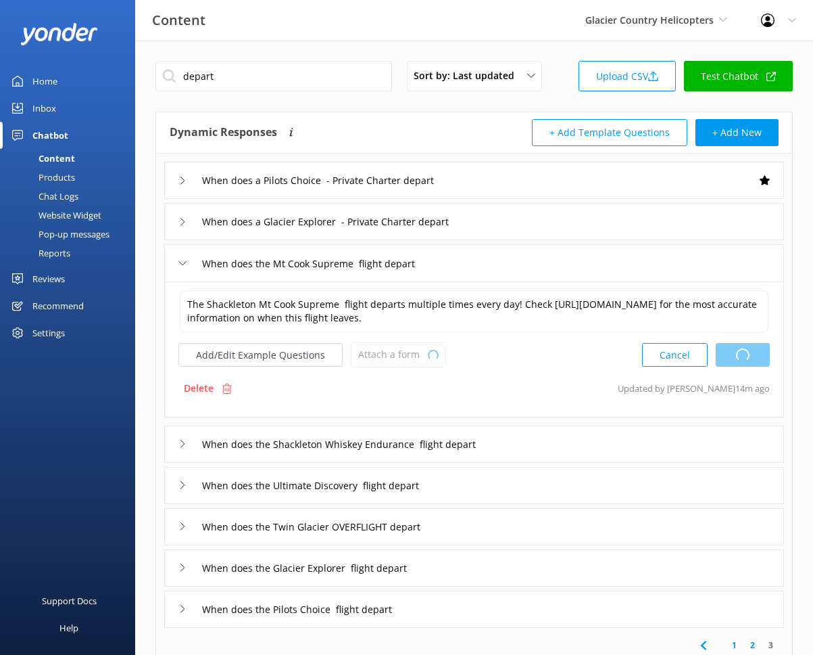
type textarea "The Glacier Explorer - Private Charter flight departs multiple times every day!…"
click at [418, 383] on div "The Glacier Explorer - Private Charter flight departs multiple times every day!…" at bounding box center [474, 349] width 620 height 136
click at [419, 362] on span "Attach a form" at bounding box center [393, 354] width 70 height 15
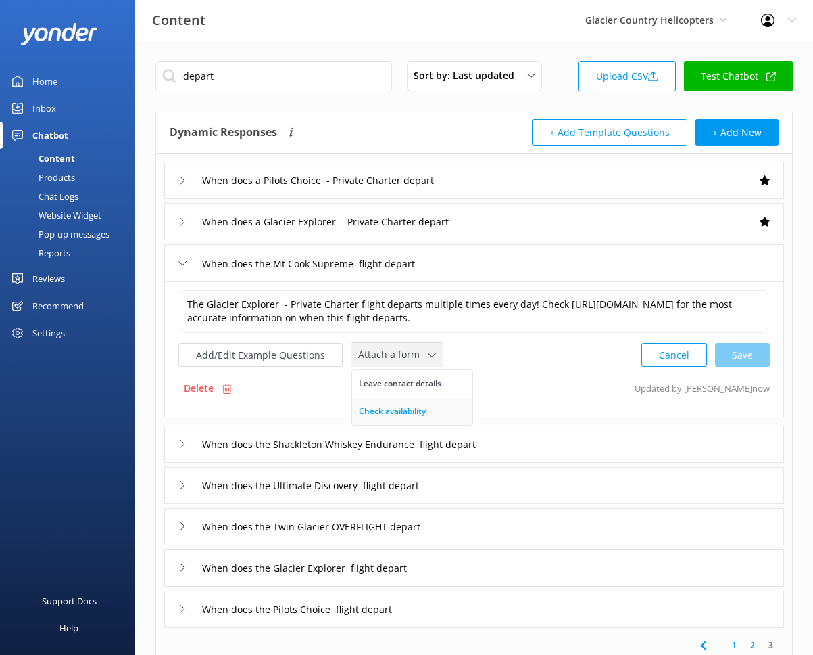
click at [420, 415] on link "Check availability" at bounding box center [412, 411] width 120 height 27
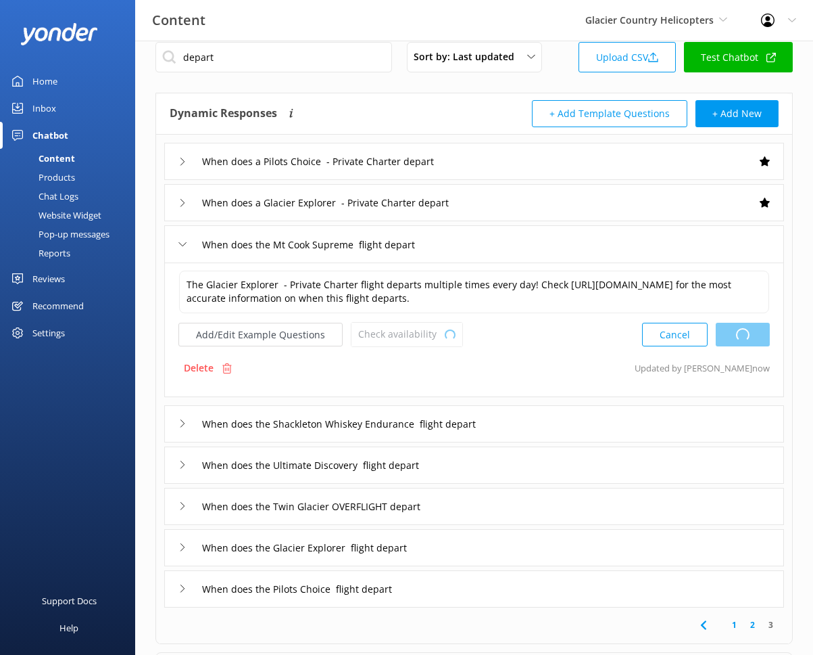
scroll to position [108, 0]
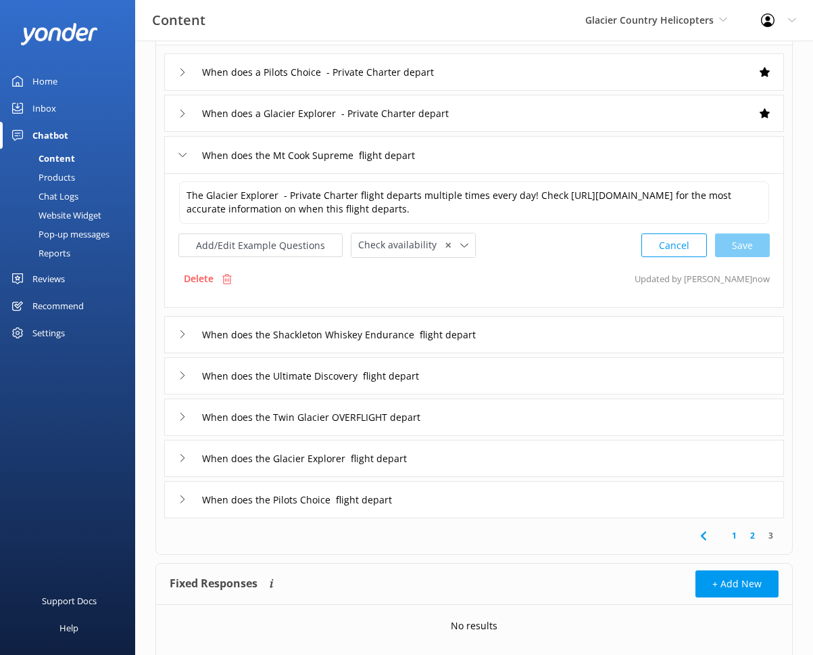
click at [536, 342] on div "When does the Shackleton Whiskey Endurance flight depart" at bounding box center [474, 334] width 620 height 37
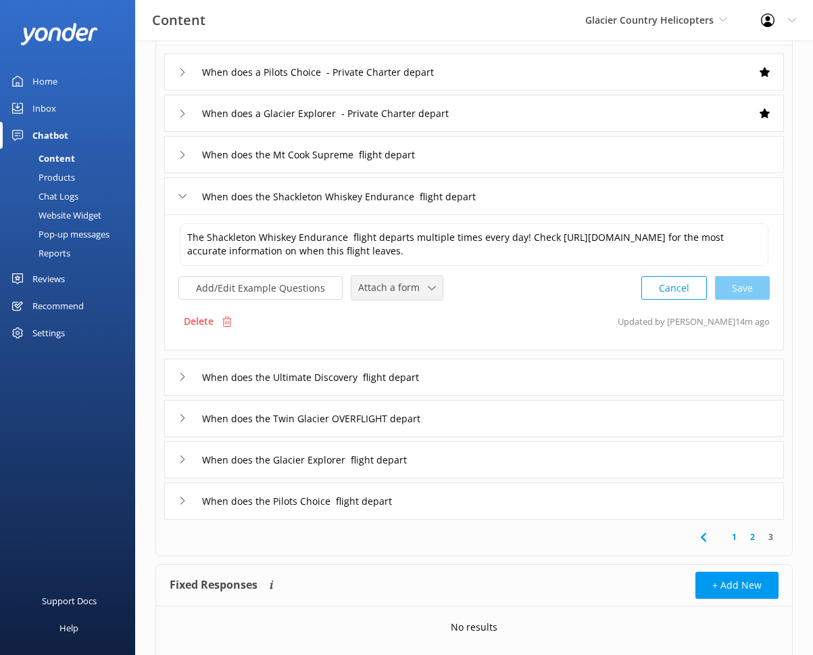
click at [403, 295] on span "Attach a form" at bounding box center [393, 287] width 70 height 15
click at [403, 351] on div "Check availability" at bounding box center [392, 344] width 67 height 14
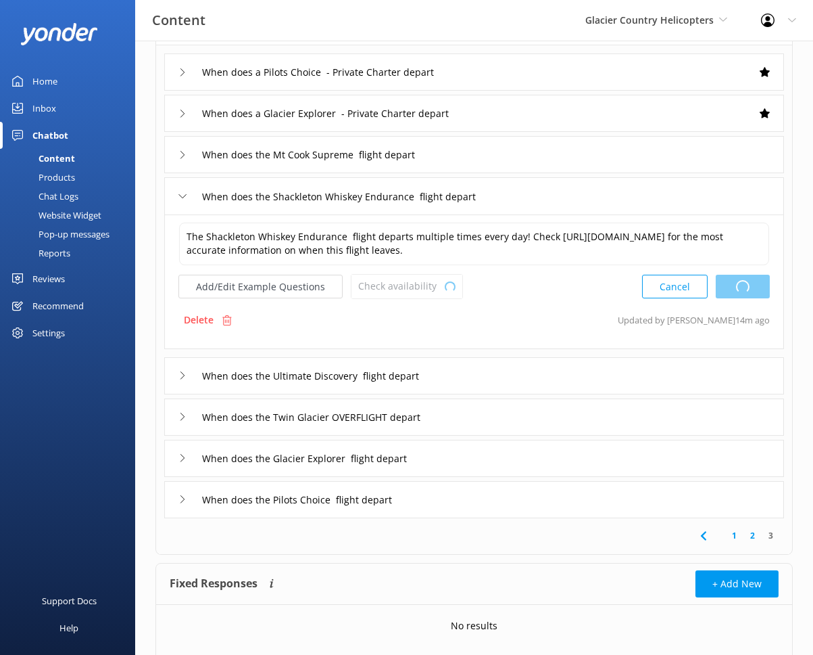
click at [475, 377] on div "When does the Ultimate Discovery flight depart" at bounding box center [474, 375] width 620 height 37
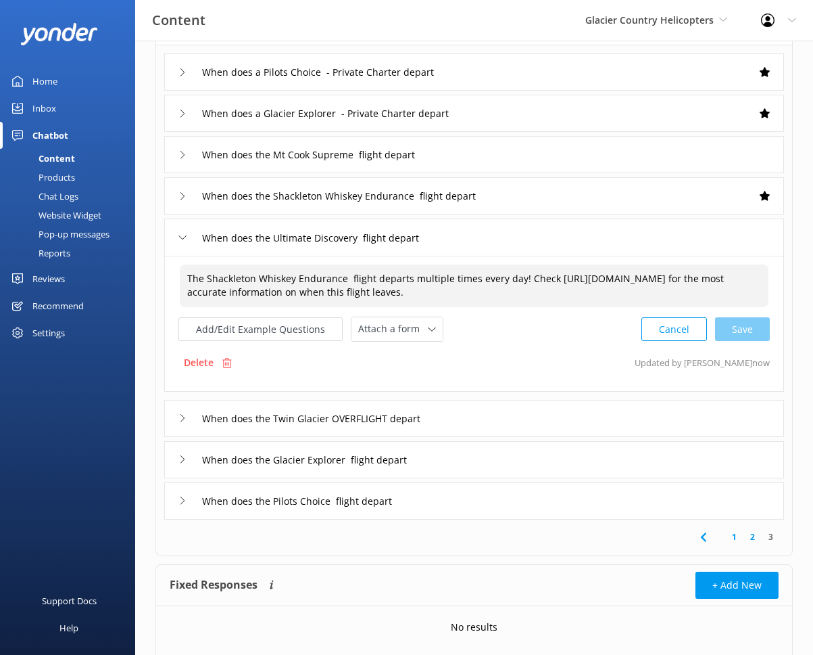
click at [350, 279] on textarea "The Shackleton Whiskey Endurance flight departs multiple times every day! Check…" at bounding box center [474, 285] width 589 height 43
click at [348, 277] on textarea "The Shackleton Whiskey Endurance flight departs multiple times every day! Check…" at bounding box center [474, 285] width 589 height 43
type textarea "The Shackleton Whiskey Endurance flight departs multiple times every day! Check…"
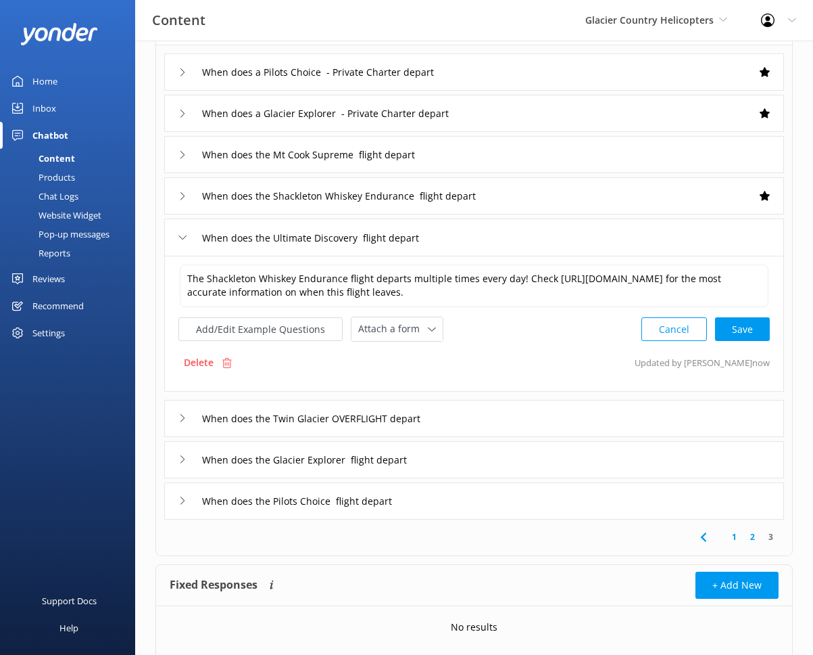
drag, startPoint x: 402, startPoint y: 360, endPoint x: 389, endPoint y: 327, distance: 35.5
click at [402, 360] on div "The Shackleton Whiskey Endurance flight departs multiple times every day! Check…" at bounding box center [474, 324] width 620 height 136
click at [389, 326] on div "The Shackleton Whiskey Endurance flight departs multiple times every day! Check…" at bounding box center [475, 302] width 592 height 78
click at [394, 336] on span "Attach a form" at bounding box center [393, 328] width 70 height 15
click at [404, 390] on link "Check availability" at bounding box center [412, 385] width 120 height 27
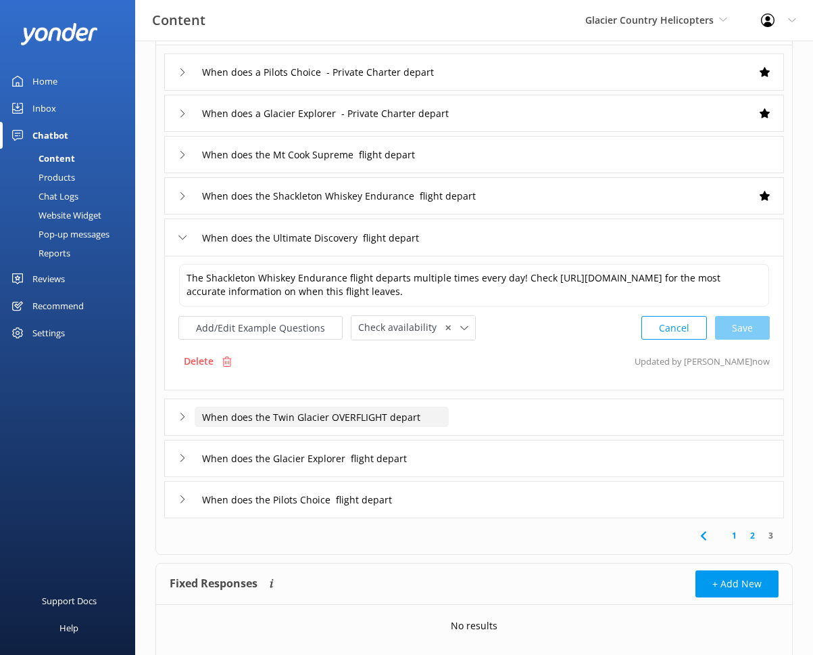
click at [444, 82] on input "When does the Twin Glacier OVERFLIGHT depart" at bounding box center [341, 72] width 292 height 20
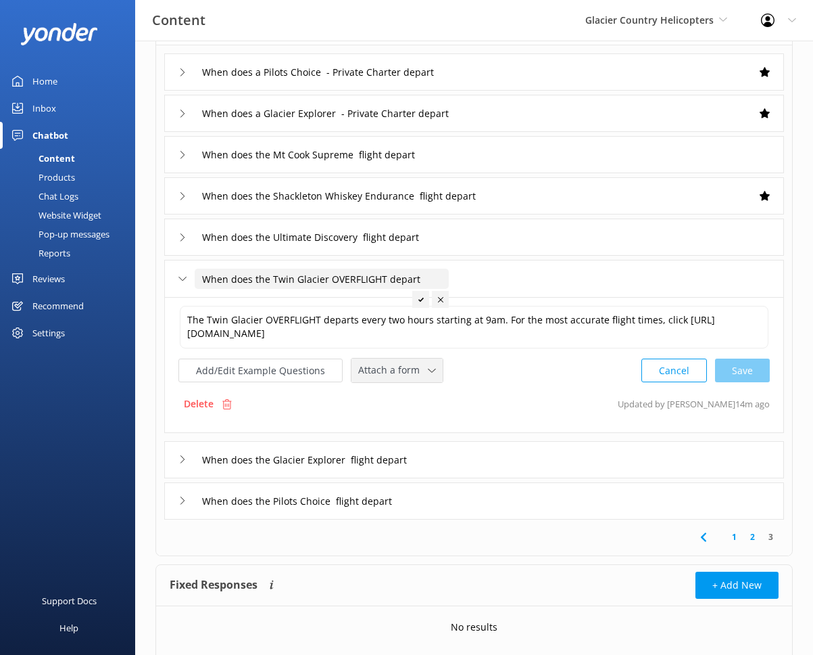
click at [413, 365] on span "Attach a form" at bounding box center [393, 369] width 70 height 15
click at [412, 418] on link "Check availability" at bounding box center [412, 426] width 120 height 27
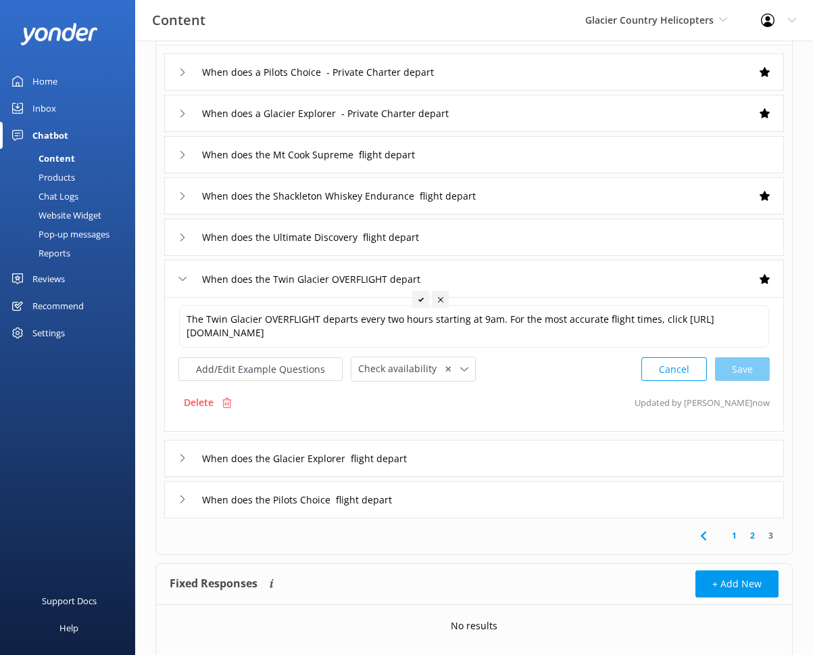
click at [444, 444] on div "When does the Glacier Explorer flight depart" at bounding box center [474, 458] width 620 height 37
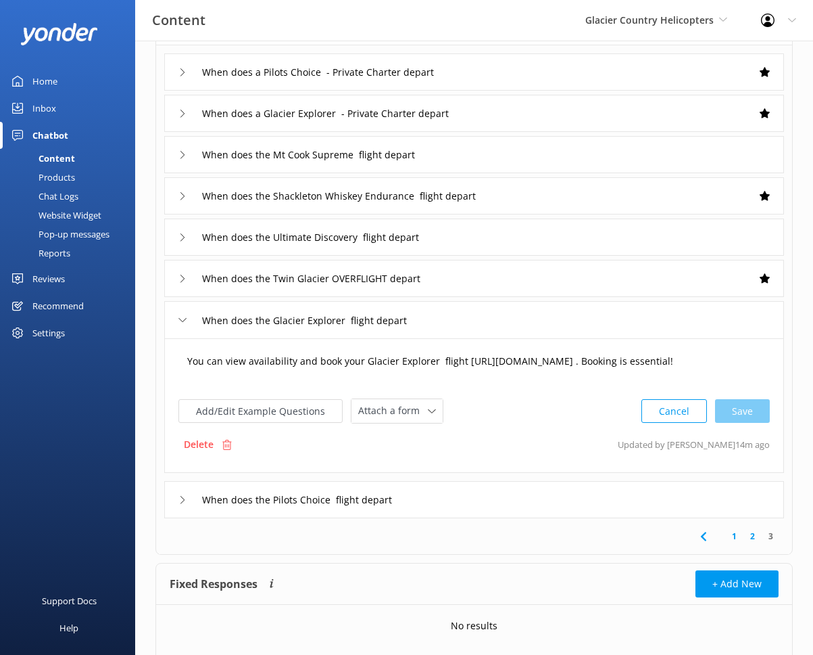
click at [436, 359] on textarea "You can view availability and book your Glacier Explorer flight https://farehar…" at bounding box center [474, 368] width 589 height 42
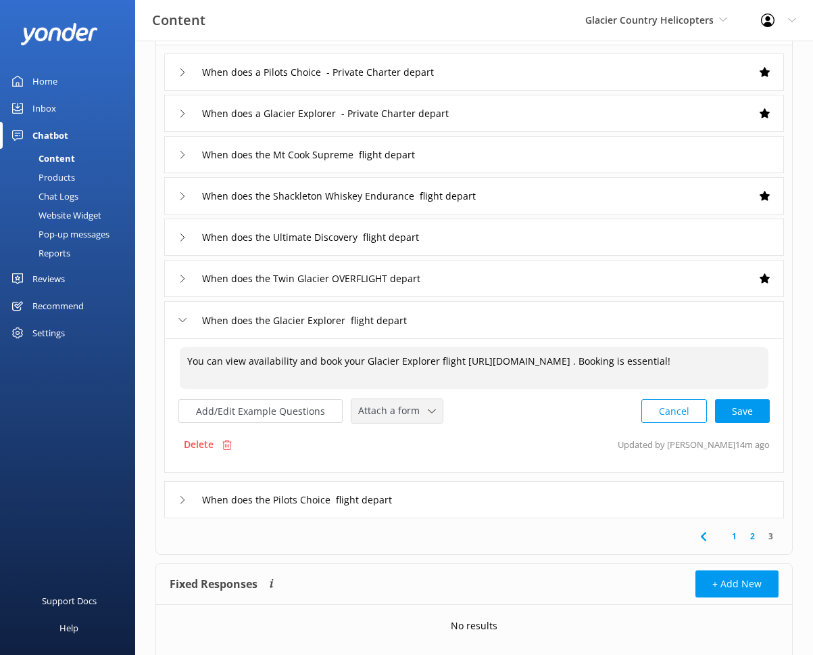
click at [415, 409] on span "Attach a form" at bounding box center [393, 410] width 70 height 15
click at [414, 466] on div "Check availability" at bounding box center [392, 467] width 67 height 14
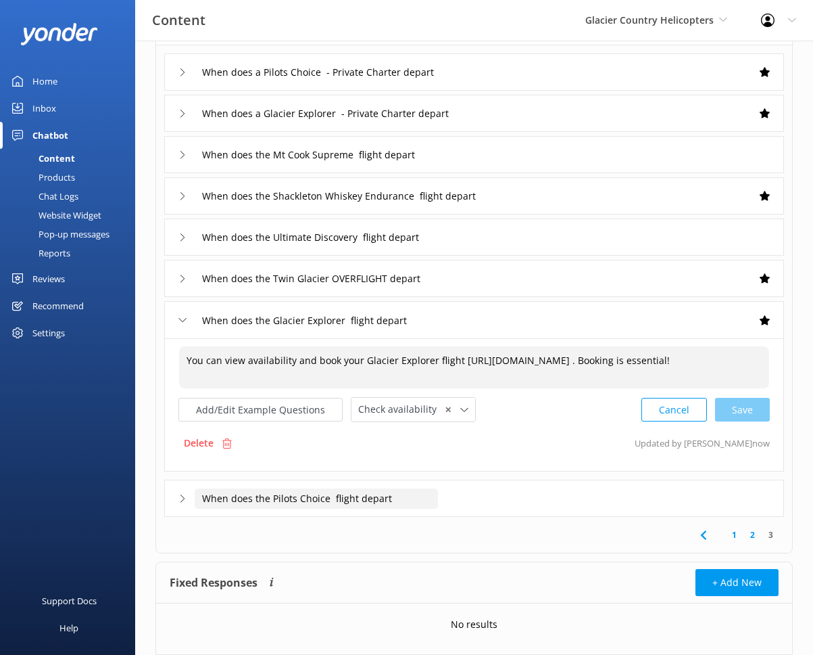
type textarea "You can view availability and book your Glacier Explorer flight https://farehar…"
click at [429, 82] on input "When does the Pilots Choice flight depart" at bounding box center [341, 72] width 292 height 20
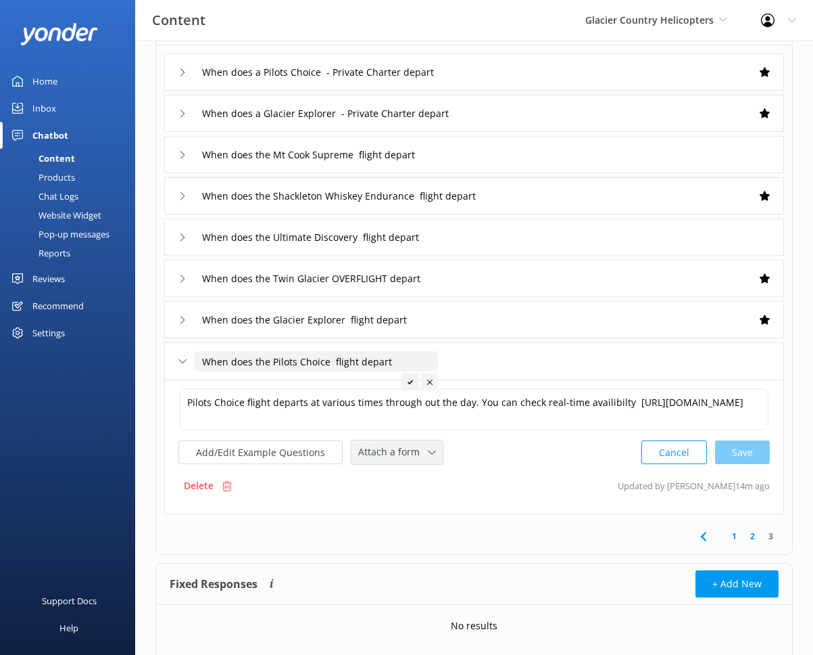
click at [396, 449] on span "Attach a form" at bounding box center [393, 451] width 70 height 15
click at [331, 362] on input "When does the Pilots Choice flight depart" at bounding box center [316, 361] width 243 height 20
type input "When does the Pilots Choice flight depart"
click at [407, 387] on div at bounding box center [404, 381] width 17 height 17
click at [421, 502] on div "Check availability" at bounding box center [392, 508] width 67 height 14
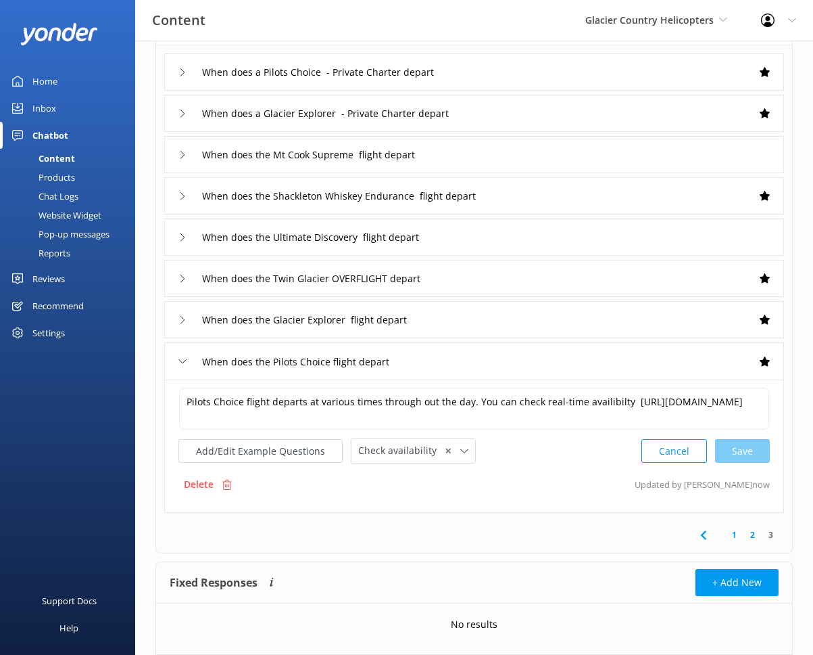
click at [585, 550] on div "1 2 3" at bounding box center [474, 535] width 631 height 36
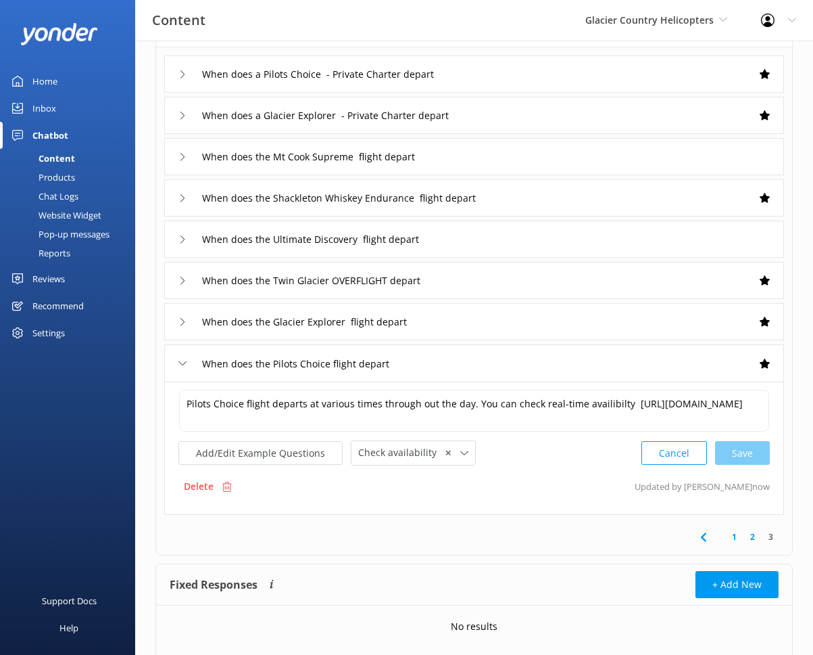
scroll to position [105, 0]
click at [534, 232] on div "When does the Ultimate Discovery flight depart" at bounding box center [474, 239] width 620 height 37
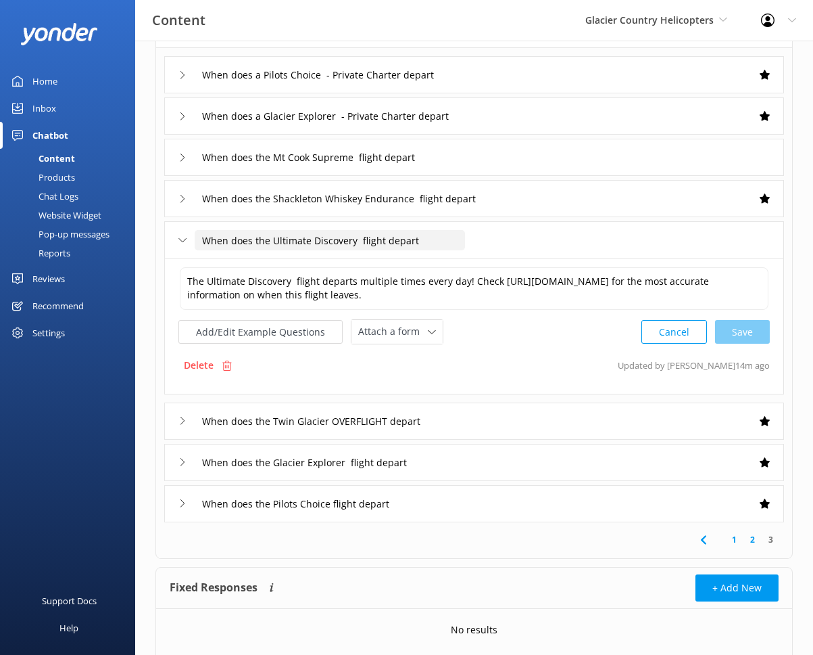
click at [357, 243] on input "When does the Ultimate Discovery flight depart" at bounding box center [330, 240] width 270 height 20
type input "When does the Ultimate Discovery flight depart"
click at [429, 260] on icon at bounding box center [431, 260] width 5 height 5
click at [428, 336] on icon at bounding box center [432, 332] width 8 height 8
click at [424, 402] on link "Check availability" at bounding box center [412, 388] width 120 height 27
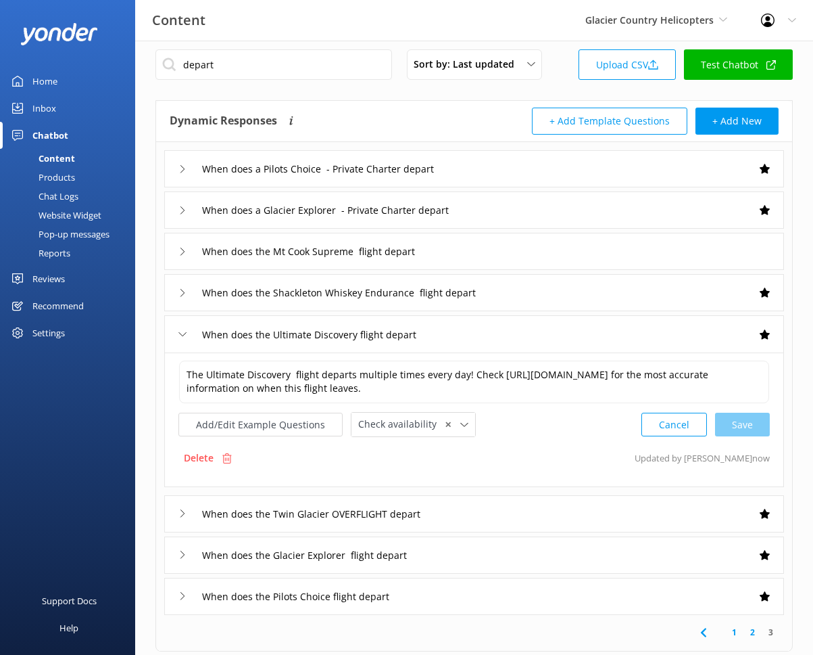
scroll to position [11, 0]
click at [513, 238] on div "When does the Mt Cook Supreme flight depart" at bounding box center [474, 251] width 620 height 37
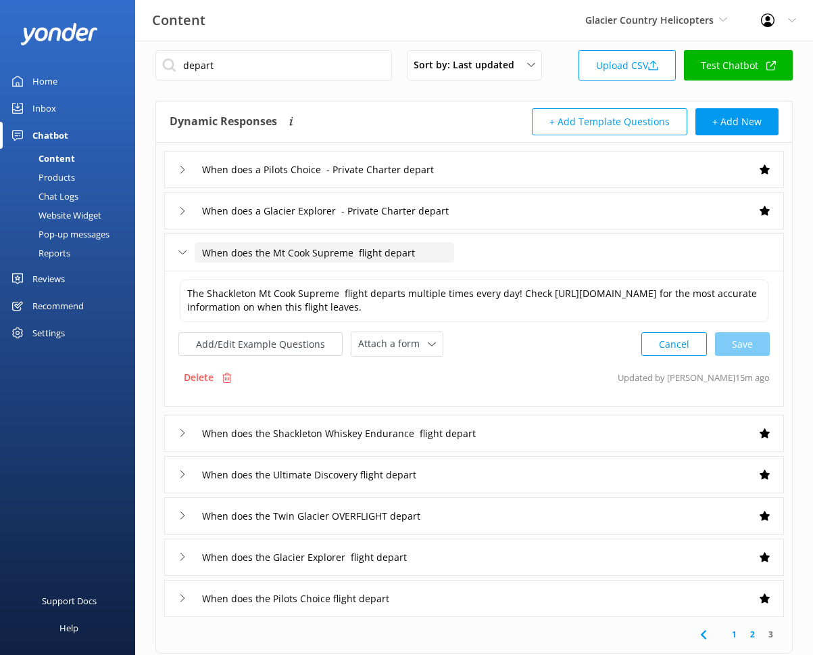
click at [353, 255] on input "When does the Mt Cook Supreme flight depart" at bounding box center [325, 252] width 260 height 20
type input "When does the Mt Cook Supreme flight depart"
drag, startPoint x: 422, startPoint y: 275, endPoint x: 423, endPoint y: 287, distance: 12.9
click at [422, 274] on icon at bounding box center [421, 272] width 5 height 5
click at [428, 348] on icon at bounding box center [432, 344] width 8 height 8
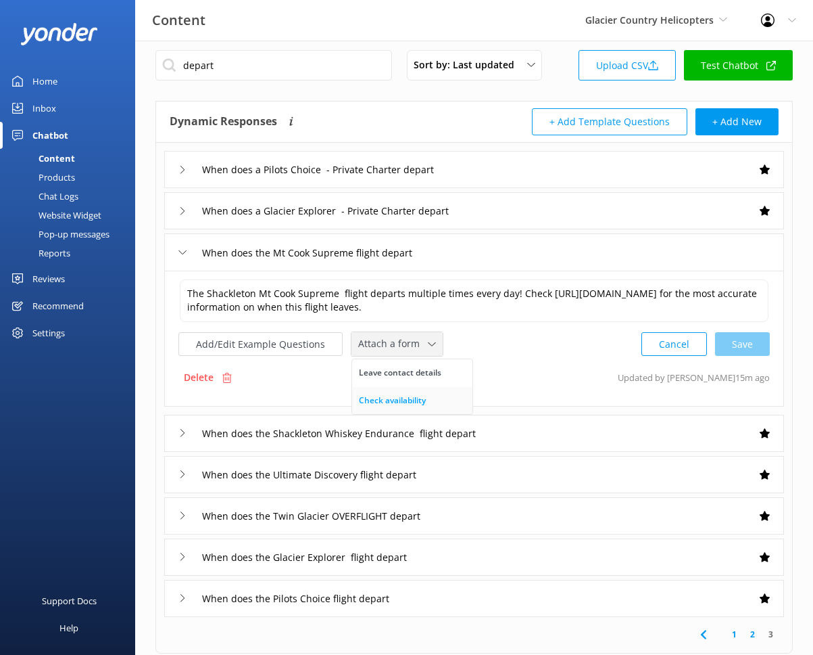
click at [410, 407] on div "Check availability" at bounding box center [392, 401] width 67 height 14
click at [152, 362] on div "depart Sort by: Last updated Title Last updated Upload CSV Test Chatbot Dynamic…" at bounding box center [474, 411] width 678 height 763
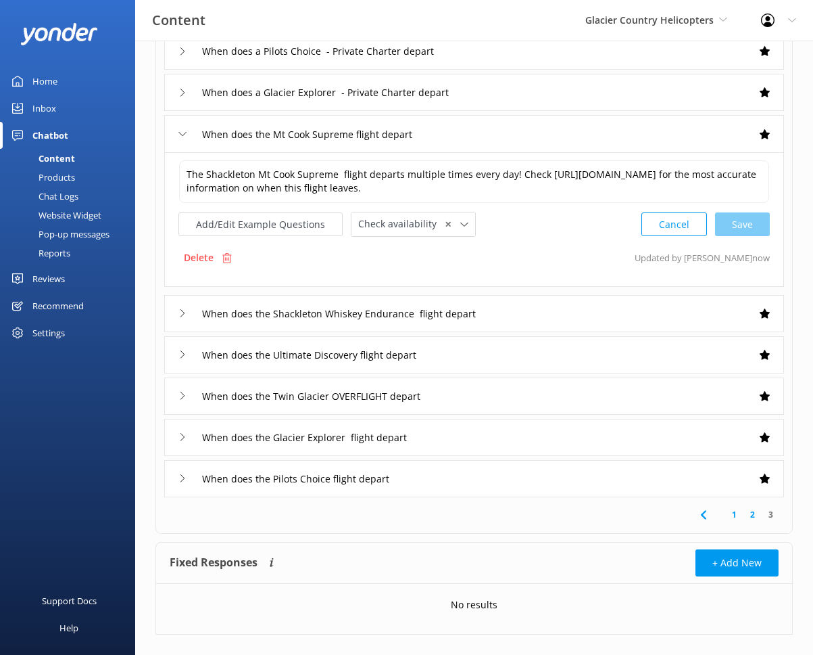
scroll to position [130, 0]
click at [727, 520] on link "2" at bounding box center [753, 513] width 18 height 13
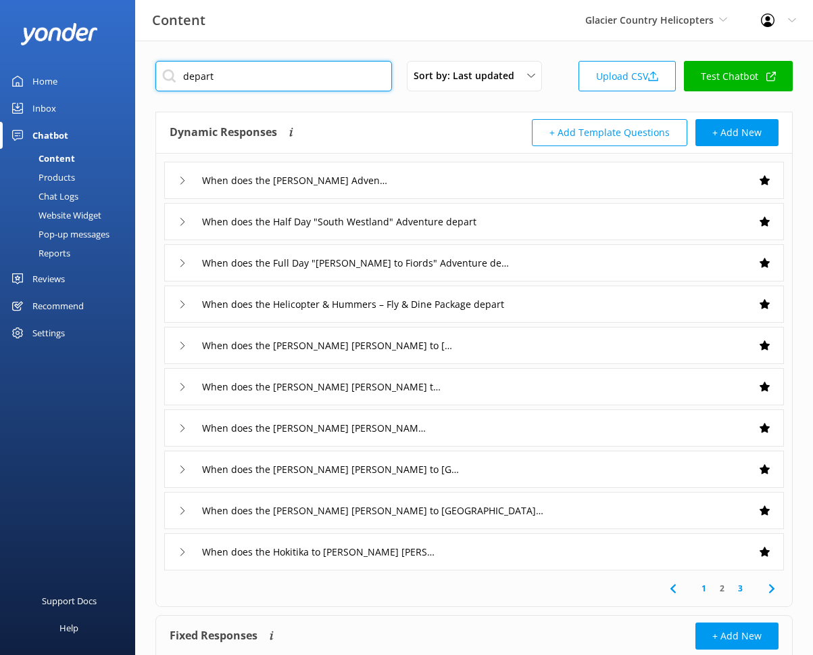
click at [245, 72] on input "depart" at bounding box center [274, 76] width 237 height 30
click at [346, 99] on div "Sort by: Last updated Title Last updated Upload CSV Test Chatbot" at bounding box center [475, 80] width 638 height 39
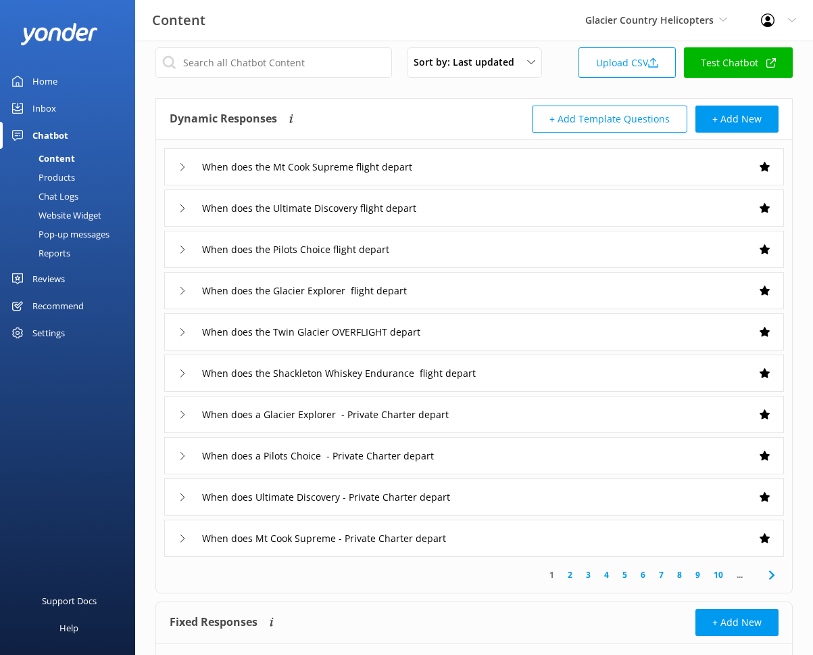
scroll to position [16, 0]
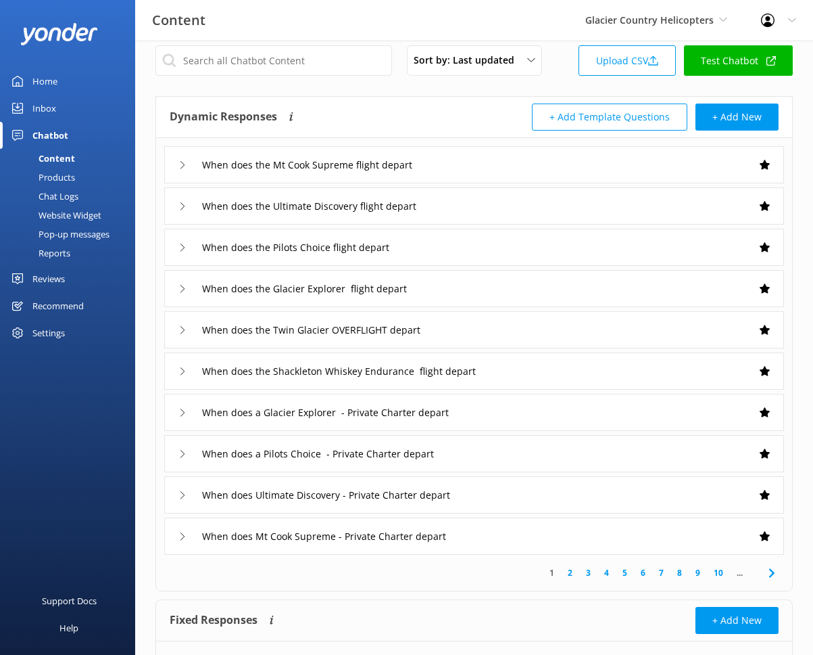
click at [569, 571] on link "2" at bounding box center [570, 572] width 18 height 13
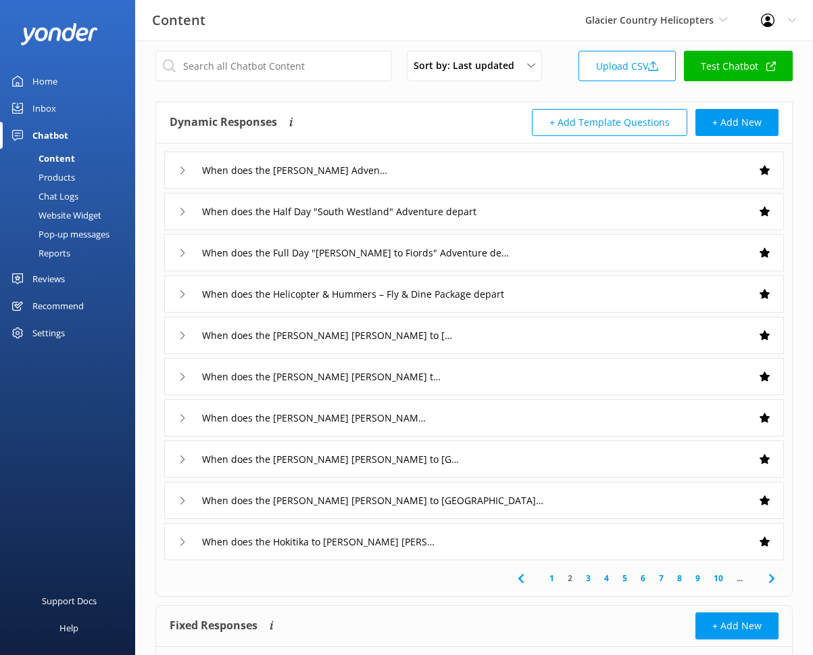
scroll to position [14, 0]
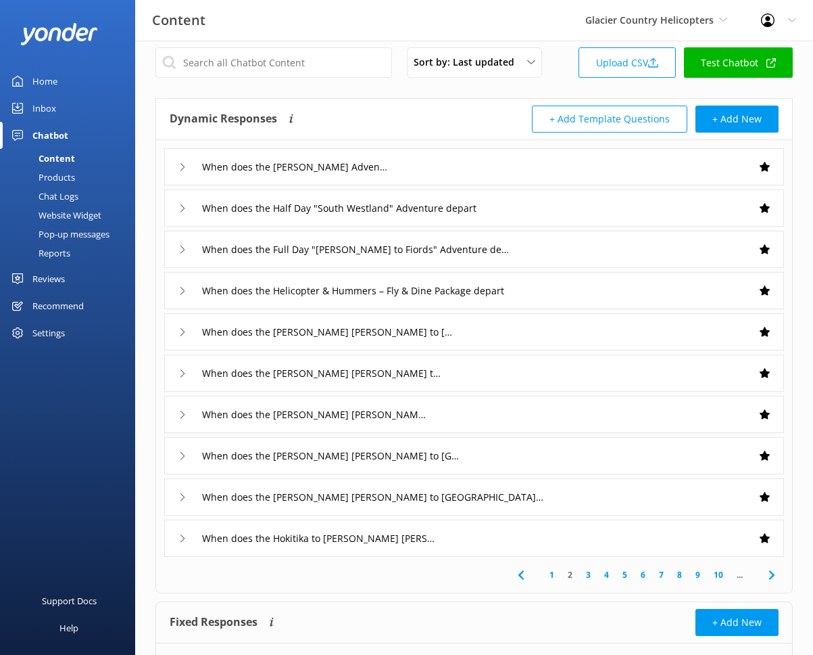
click at [586, 570] on link "3" at bounding box center [588, 574] width 18 height 13
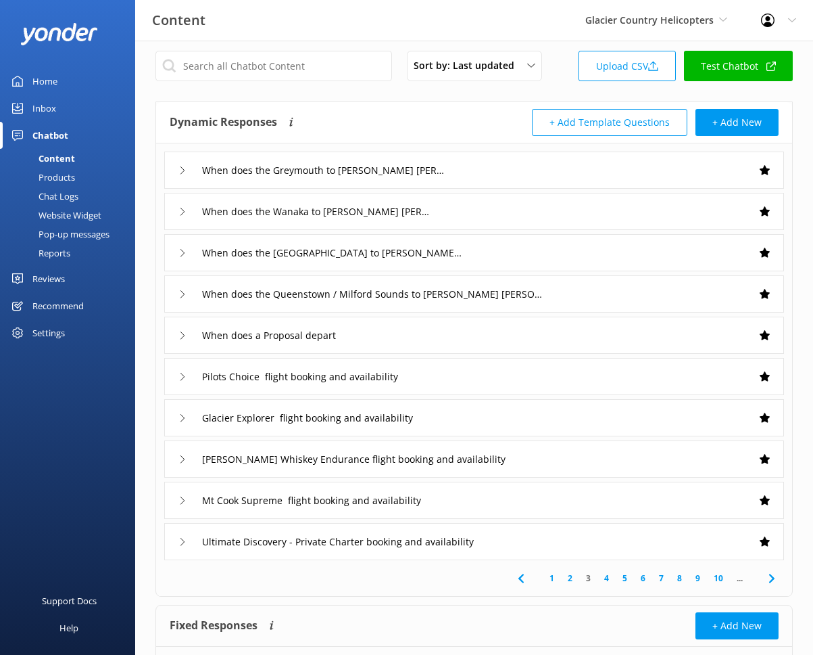
scroll to position [11, 0]
click at [585, 578] on link "3" at bounding box center [588, 577] width 18 height 13
click at [606, 583] on link "4" at bounding box center [607, 577] width 18 height 13
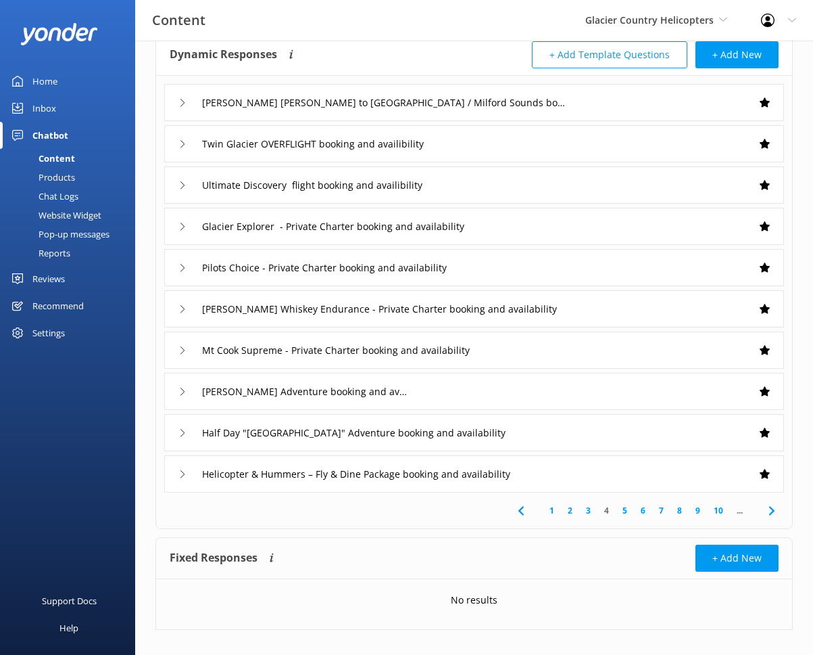
scroll to position [78, 0]
click at [632, 511] on link "5" at bounding box center [625, 509] width 18 height 13
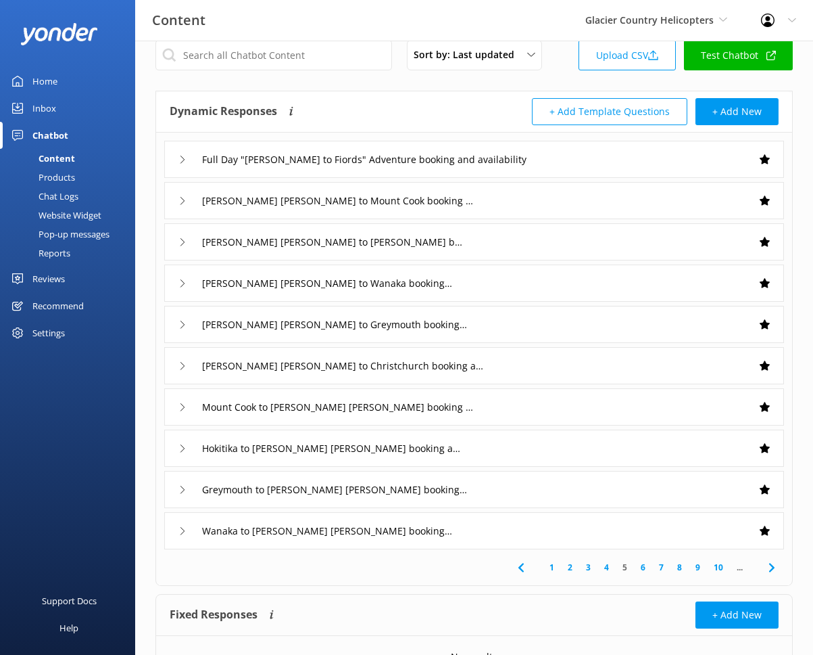
scroll to position [23, 0]
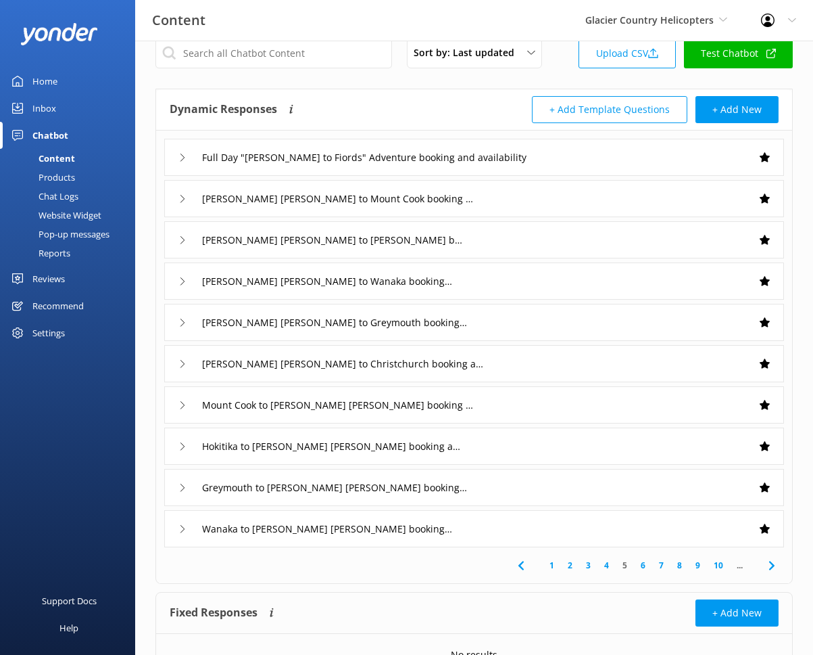
click at [648, 563] on link "6" at bounding box center [643, 565] width 18 height 13
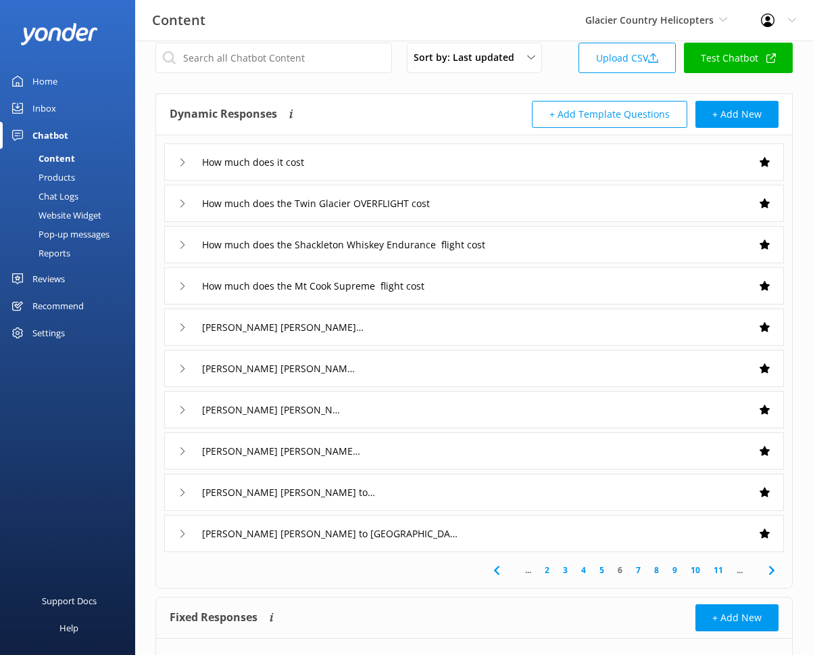
scroll to position [20, 0]
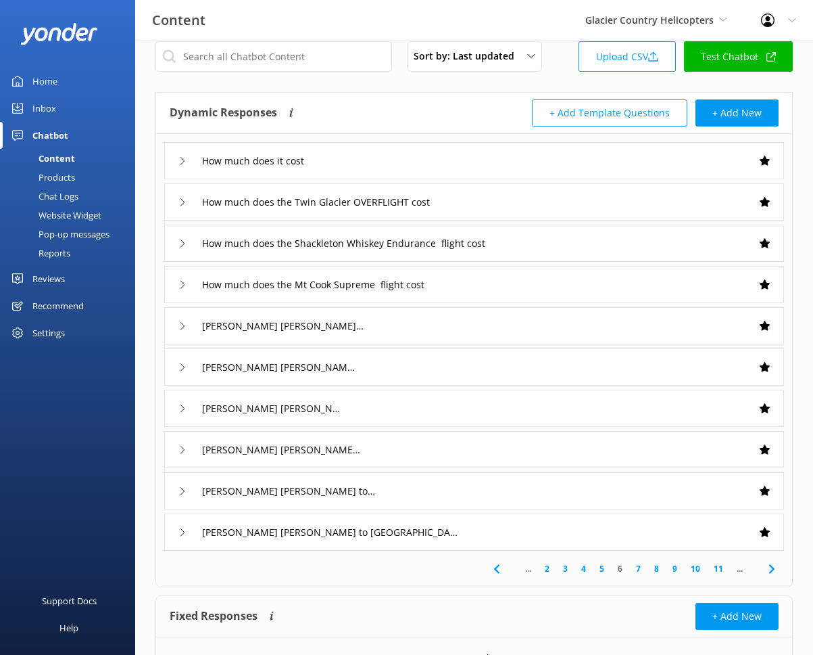
click at [638, 568] on link "7" at bounding box center [639, 568] width 18 height 13
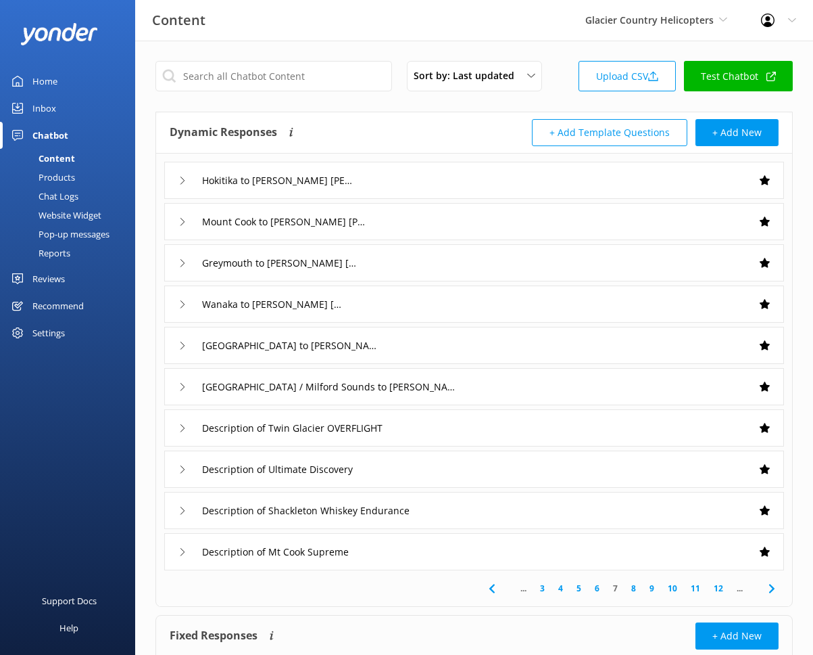
click at [633, 588] on link "8" at bounding box center [634, 588] width 18 height 13
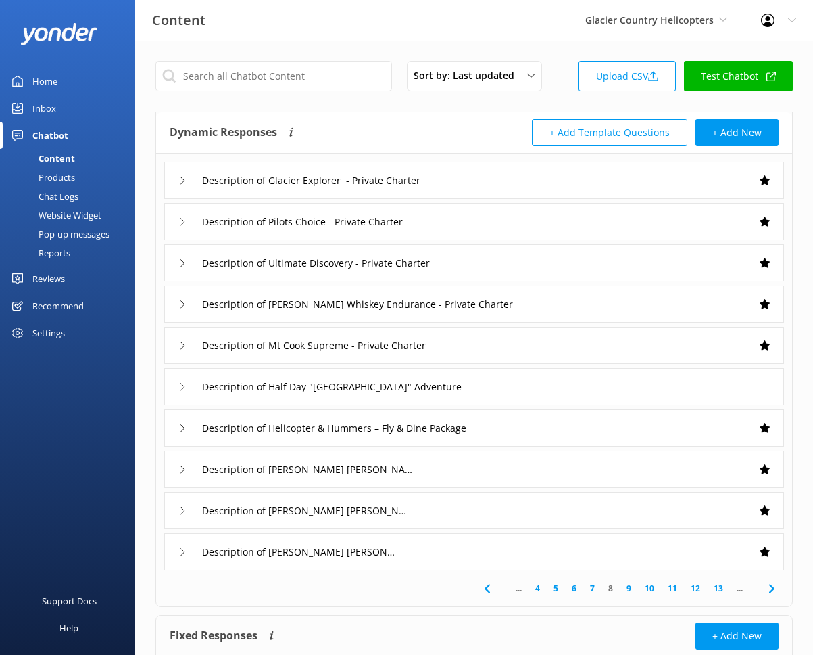
click at [638, 386] on div "Description of Half Day "South Westland" Adventure" at bounding box center [474, 386] width 620 height 37
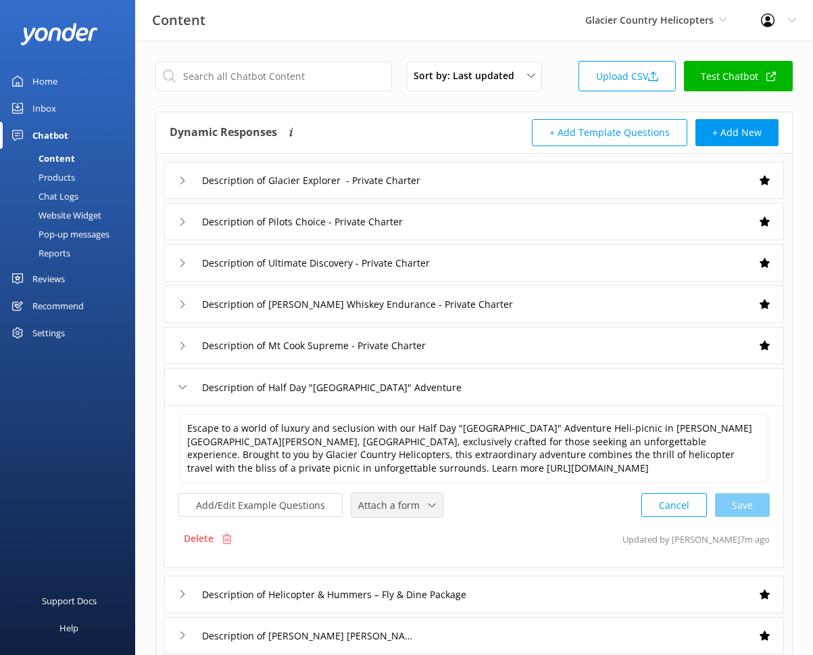
click at [423, 498] on span "Attach a form" at bounding box center [393, 505] width 70 height 15
click at [435, 529] on div "Leave contact details" at bounding box center [400, 534] width 82 height 14
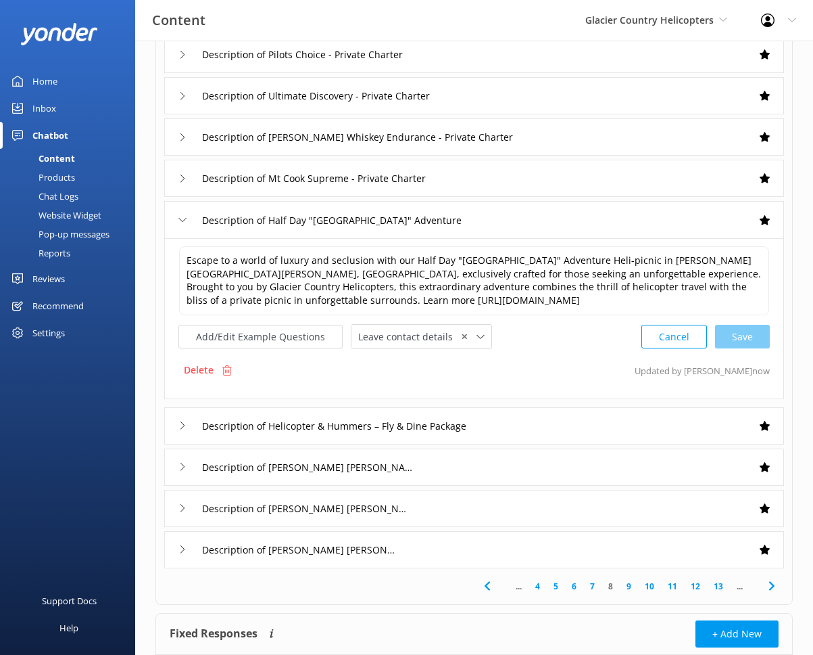
scroll to position [165, 0]
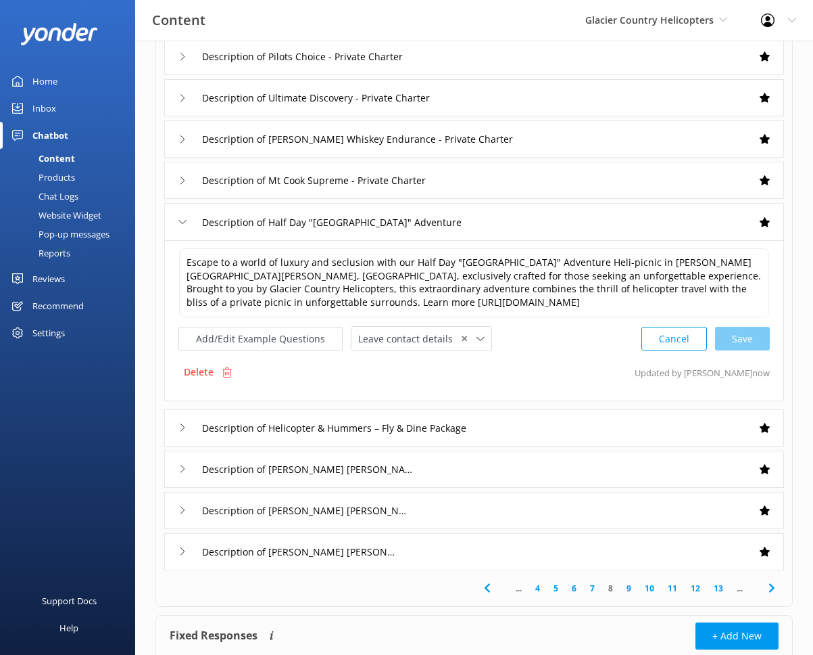
click at [629, 592] on link "9" at bounding box center [629, 588] width 18 height 13
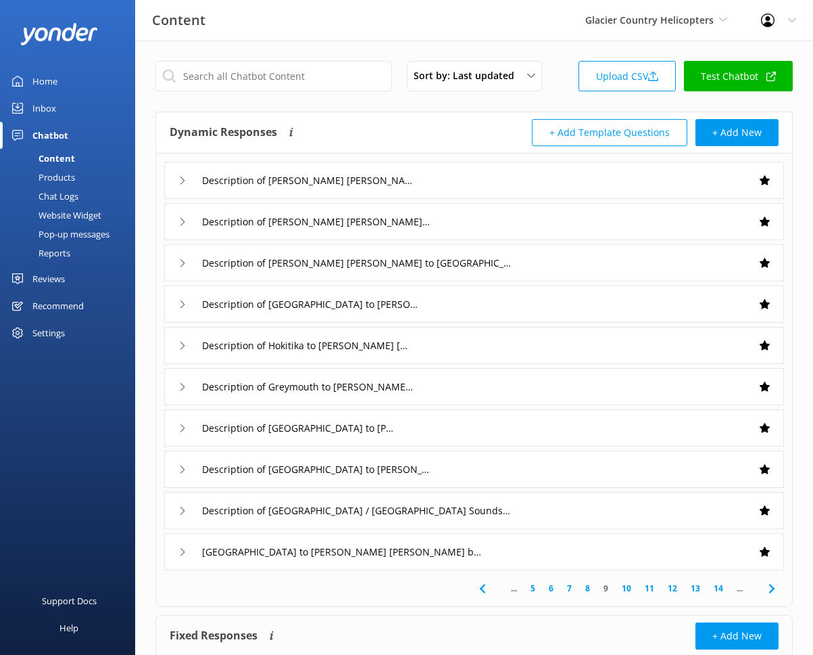
click at [630, 589] on link "10" at bounding box center [626, 588] width 23 height 13
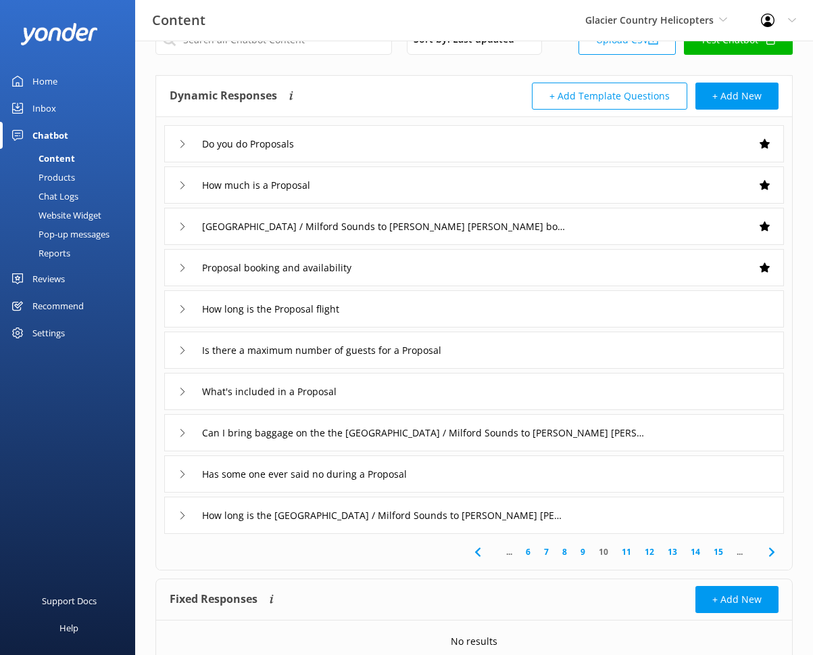
scroll to position [39, 0]
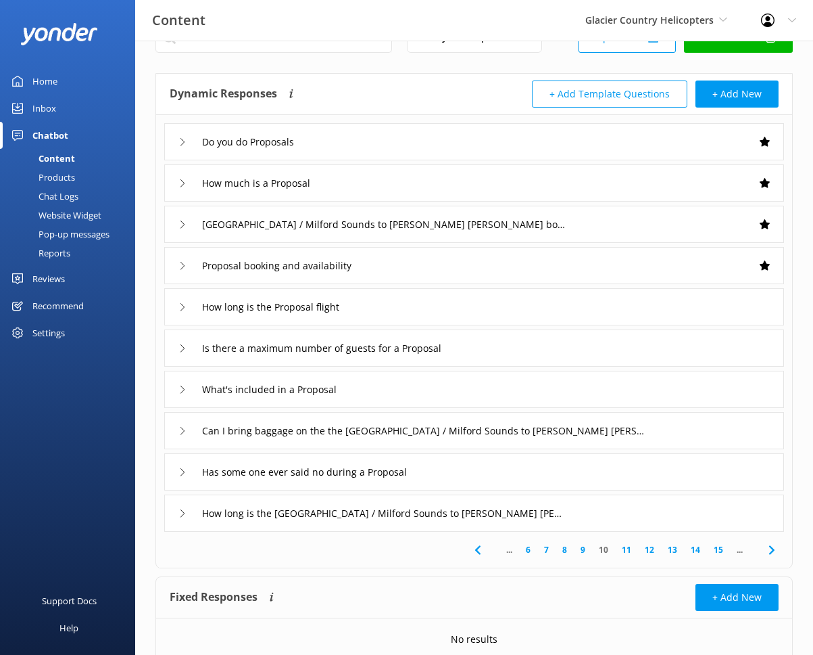
click at [624, 548] on link "11" at bounding box center [626, 549] width 23 height 13
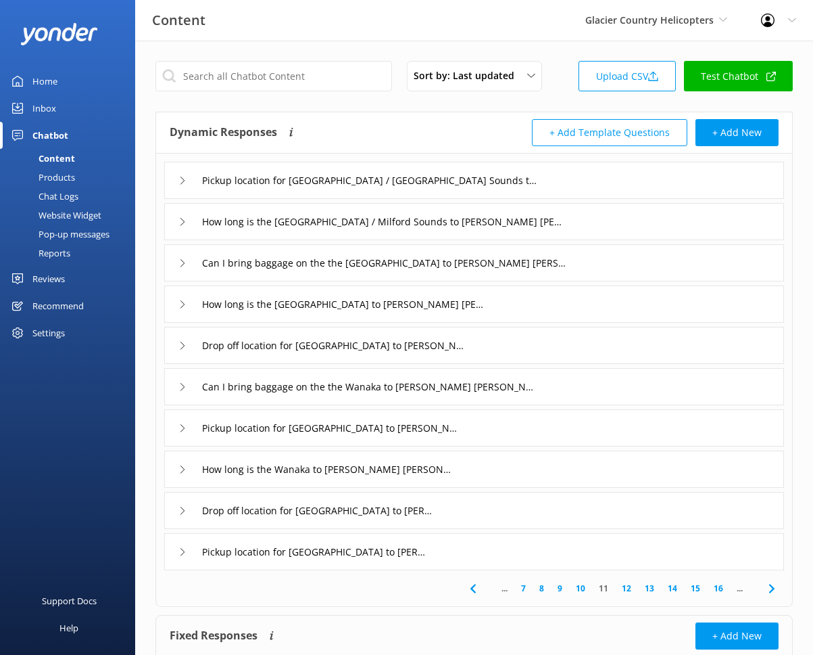
click at [624, 588] on link "12" at bounding box center [626, 588] width 23 height 13
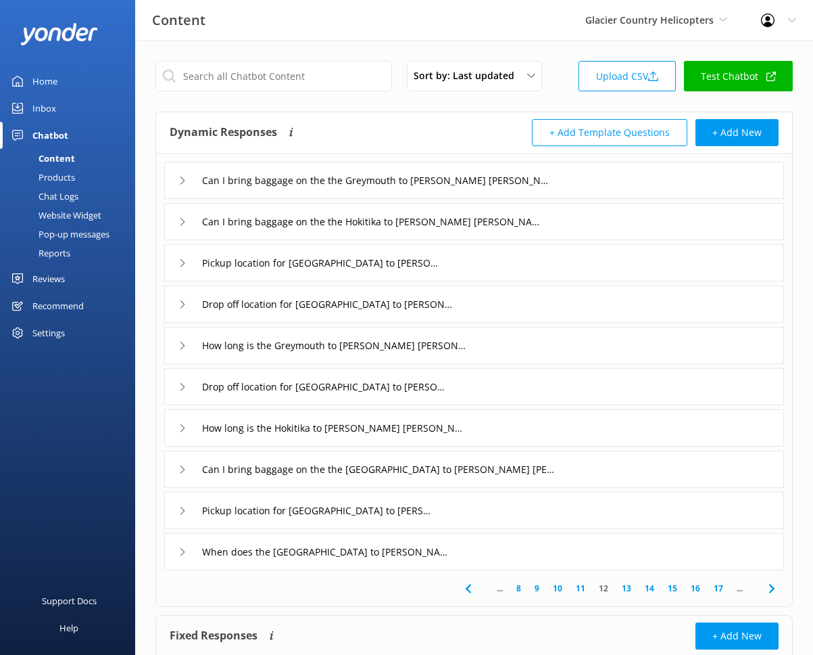
click at [628, 589] on link "13" at bounding box center [626, 588] width 23 height 13
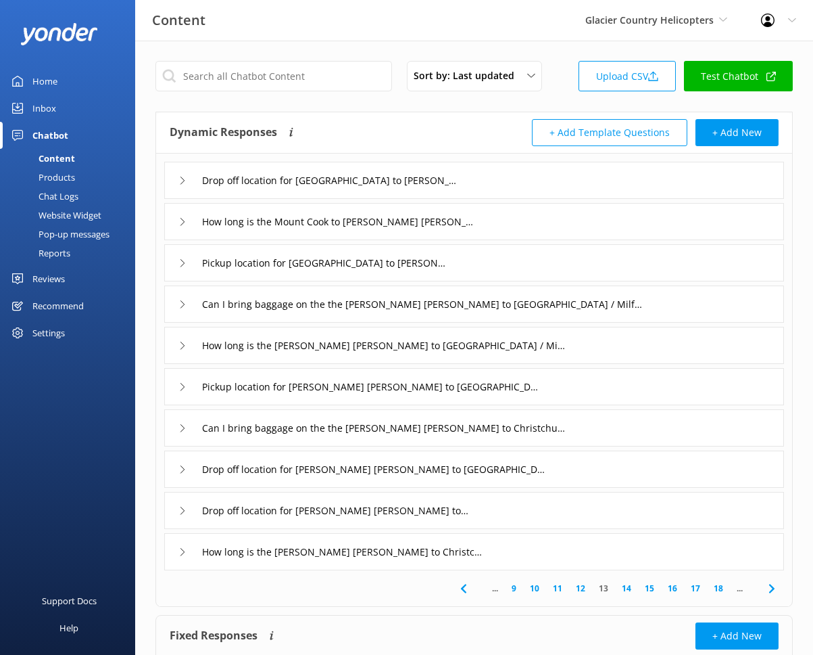
click at [621, 591] on link "14" at bounding box center [626, 588] width 23 height 13
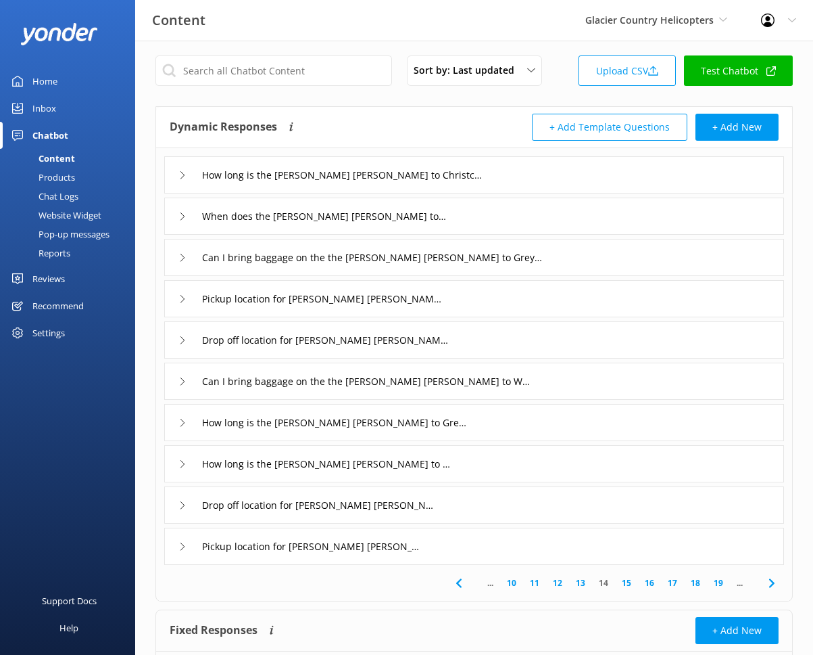
scroll to position [8, 0]
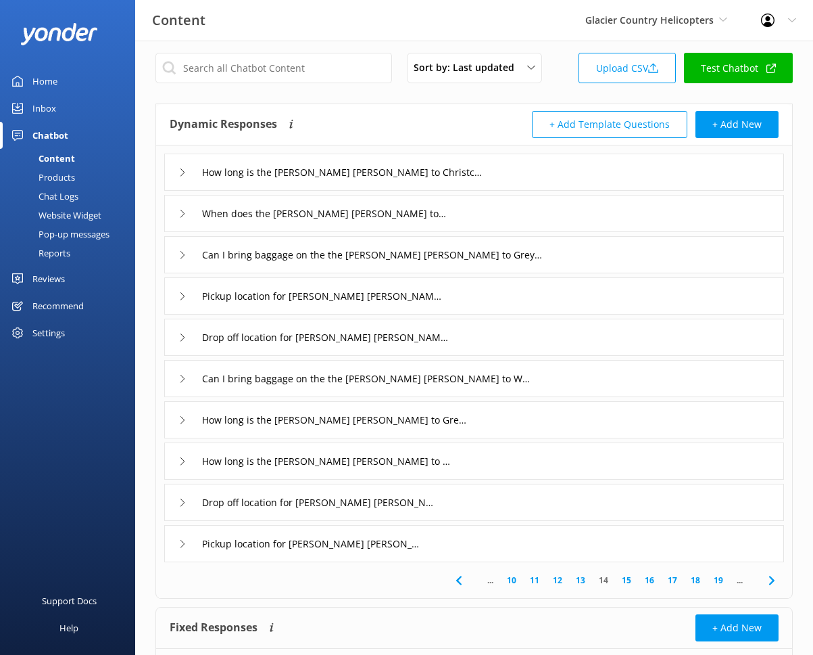
click at [628, 580] on link "15" at bounding box center [626, 579] width 23 height 13
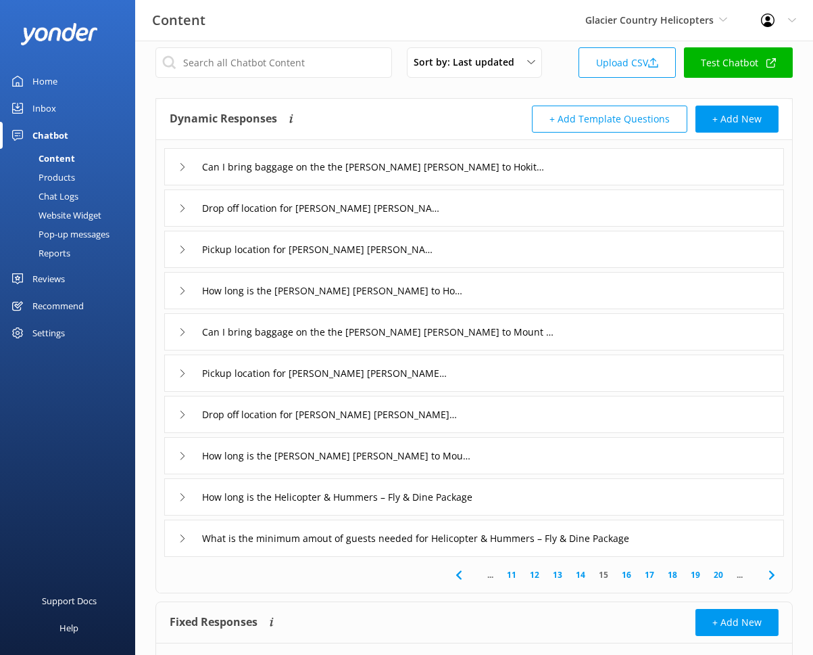
scroll to position [16, 0]
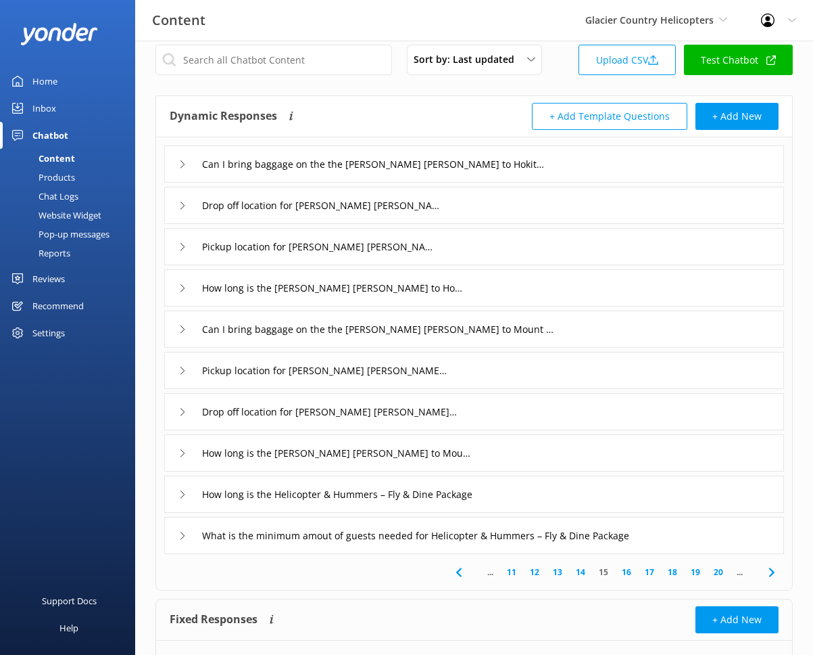
click at [628, 573] on link "16" at bounding box center [626, 571] width 23 height 13
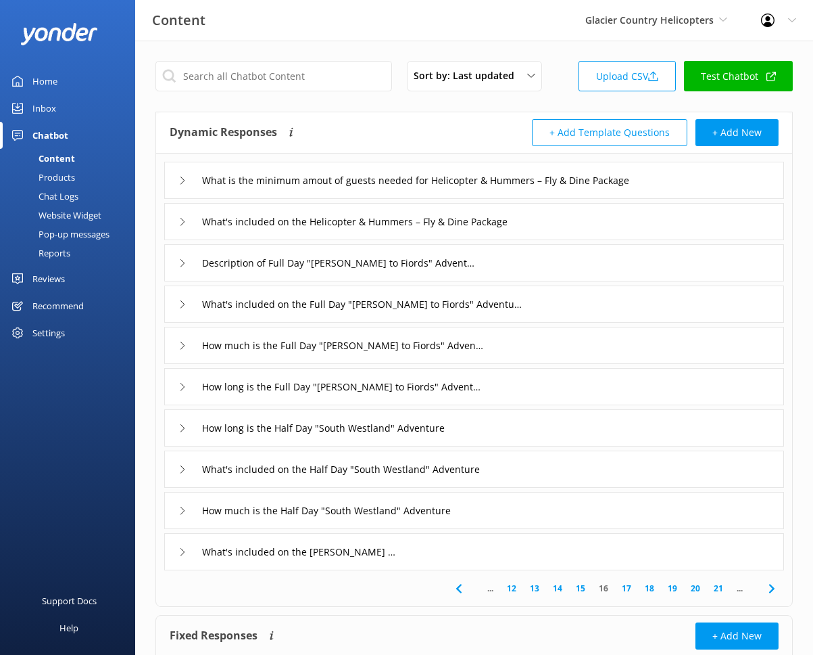
click at [506, 263] on div "Description of Full Day "Franz to Fiords" Adventure" at bounding box center [474, 262] width 620 height 37
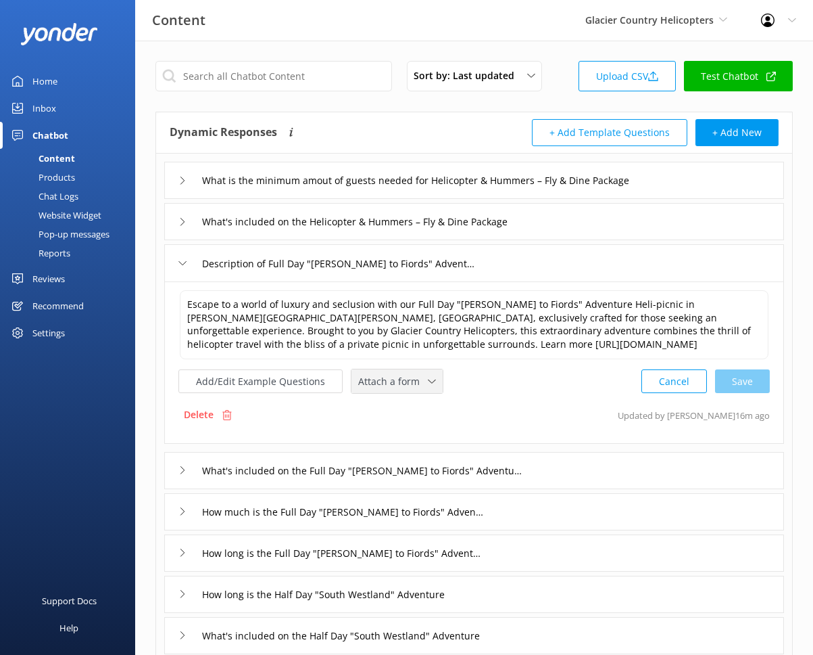
drag, startPoint x: 410, startPoint y: 375, endPoint x: 408, endPoint y: 391, distance: 16.3
click at [410, 375] on span "Attach a form" at bounding box center [393, 381] width 70 height 15
click at [408, 401] on link "Leave contact details" at bounding box center [412, 409] width 120 height 27
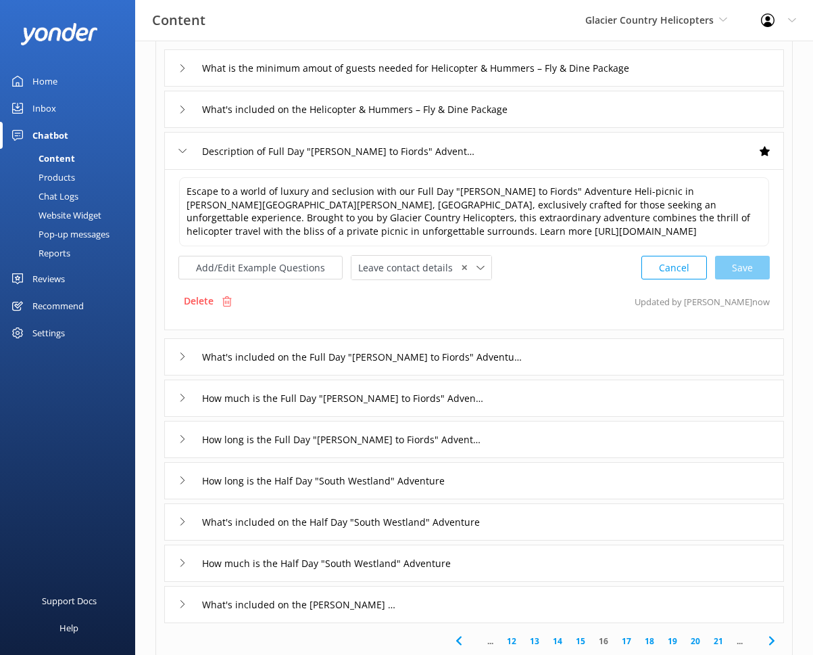
scroll to position [116, 0]
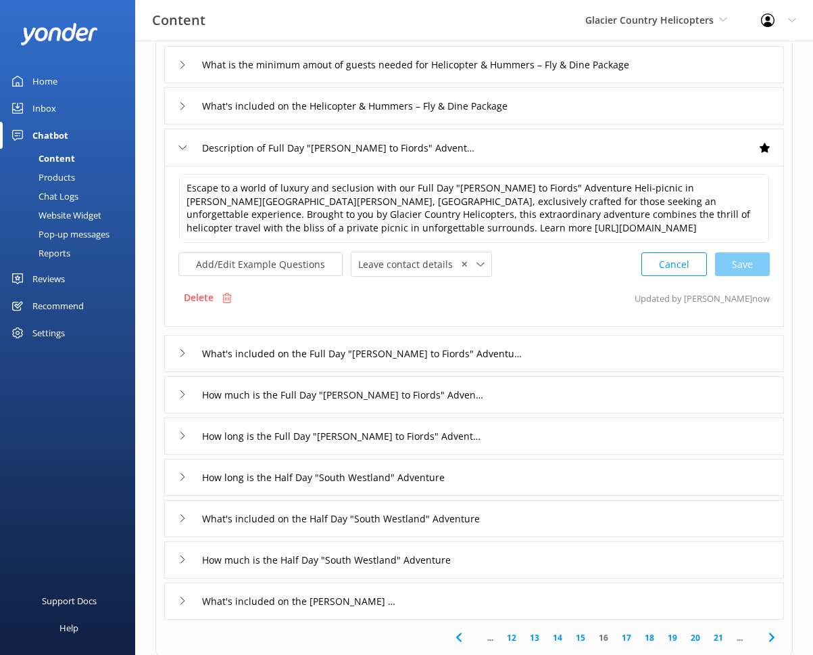
click at [625, 637] on link "17" at bounding box center [626, 637] width 23 height 13
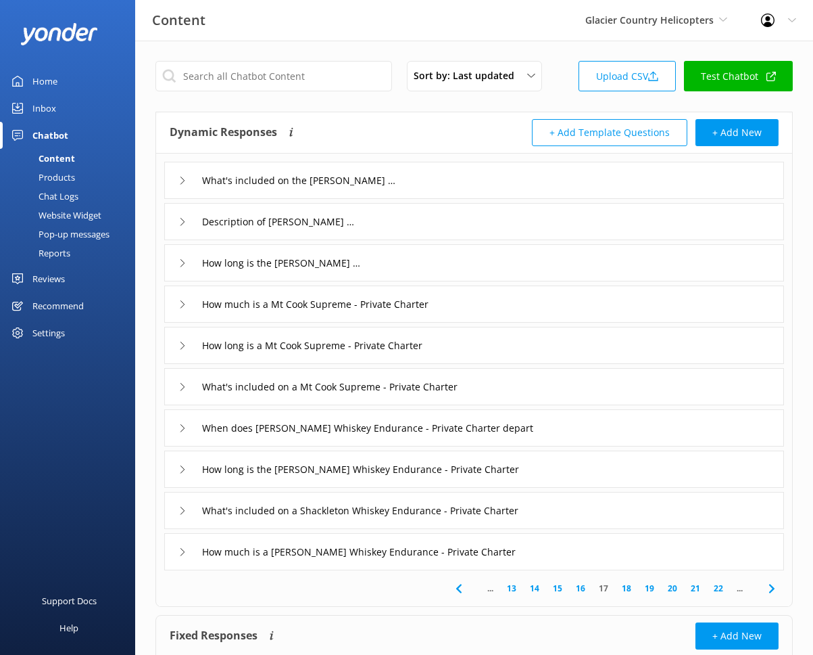
click at [463, 223] on div "Description of Gus Adventure" at bounding box center [474, 221] width 620 height 37
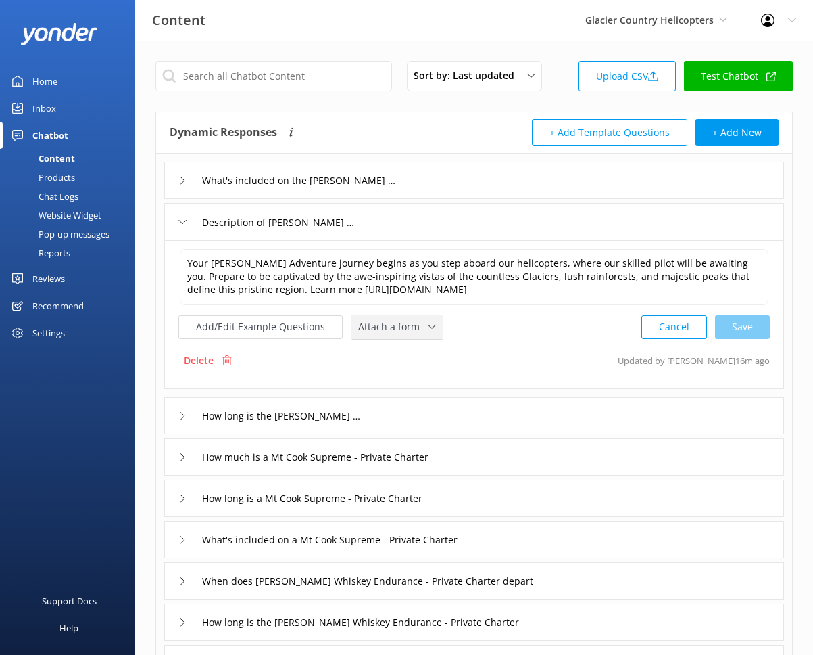
click at [387, 327] on span "Attach a form" at bounding box center [393, 326] width 70 height 15
click at [416, 359] on div "Leave contact details" at bounding box center [400, 356] width 82 height 14
click at [536, 391] on div "What's included on the Gus Adventure Description of Gus Adventure Your Gus Adve…" at bounding box center [474, 437] width 636 height 568
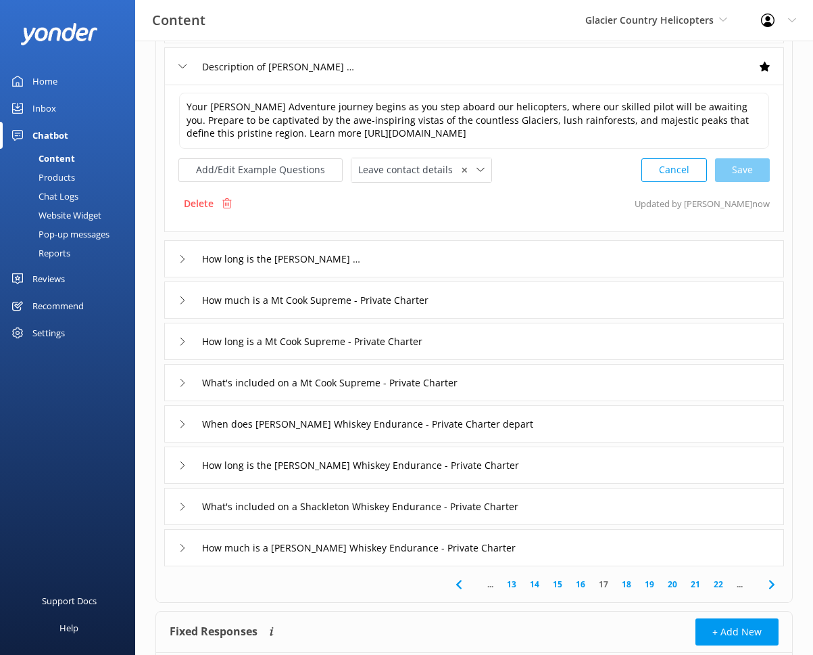
scroll to position [174, 0]
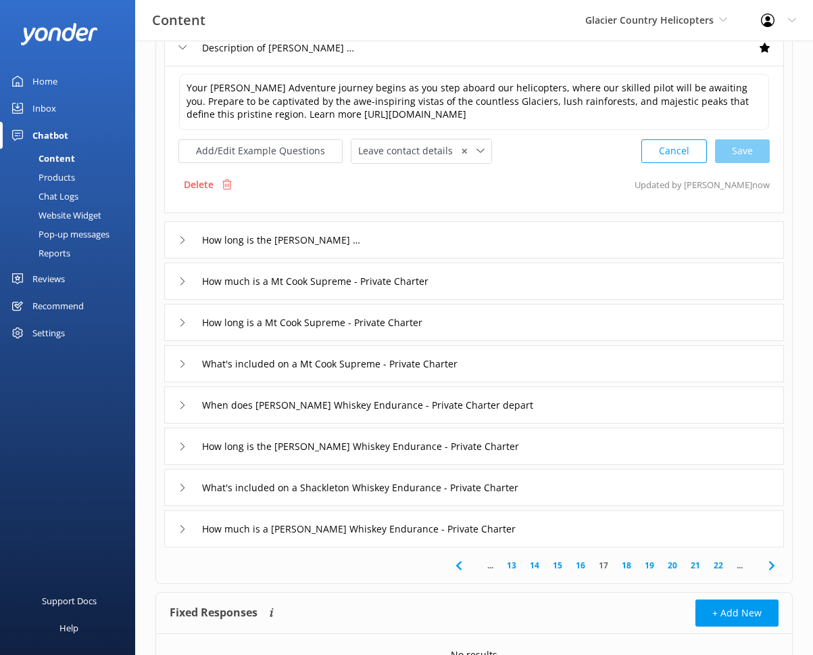
click at [620, 564] on link "18" at bounding box center [626, 565] width 23 height 13
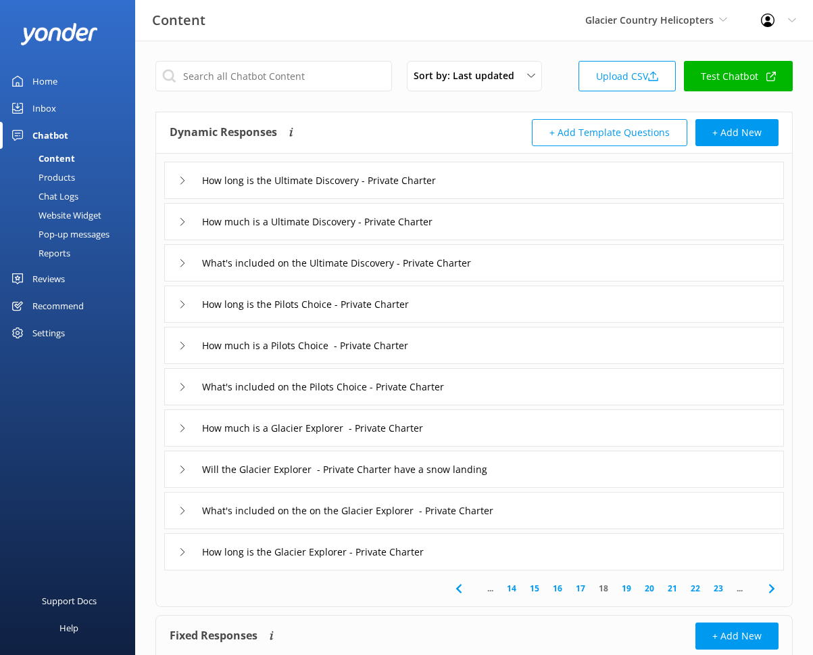
click at [631, 588] on link "19" at bounding box center [626, 588] width 23 height 13
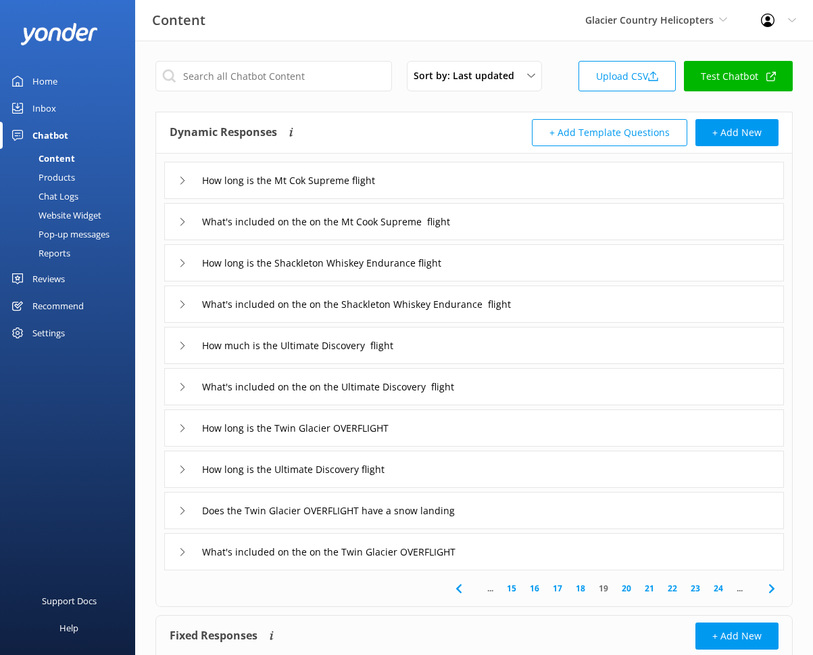
click at [625, 591] on link "20" at bounding box center [626, 588] width 23 height 13
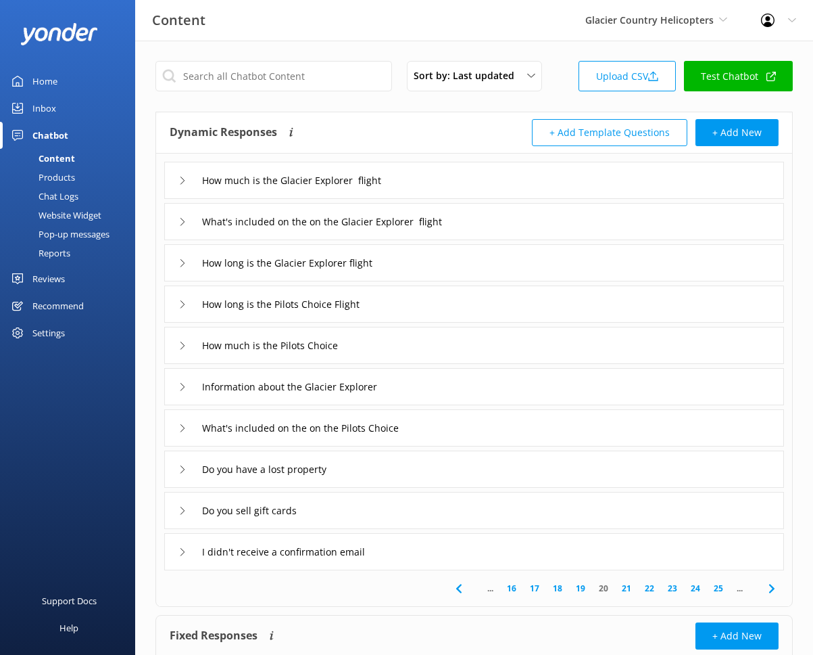
click at [534, 549] on div "I didn't receive a confirmation email" at bounding box center [474, 551] width 620 height 37
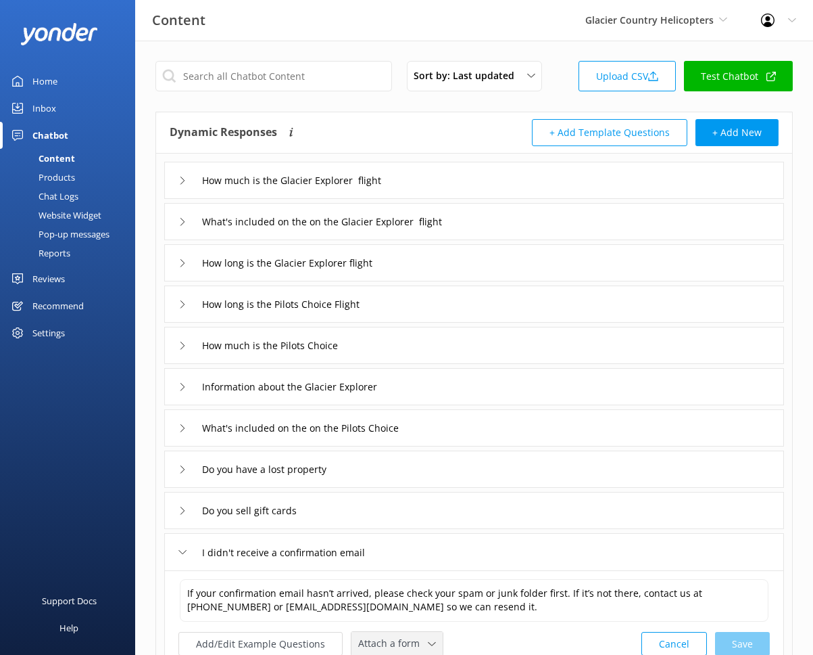
click at [400, 636] on span "Attach a form" at bounding box center [393, 643] width 70 height 15
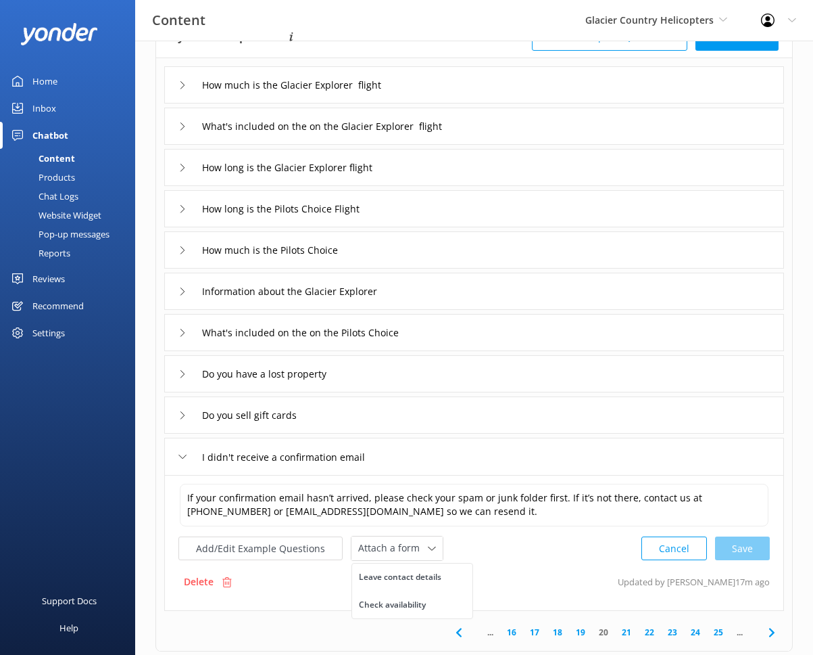
scroll to position [101, 0]
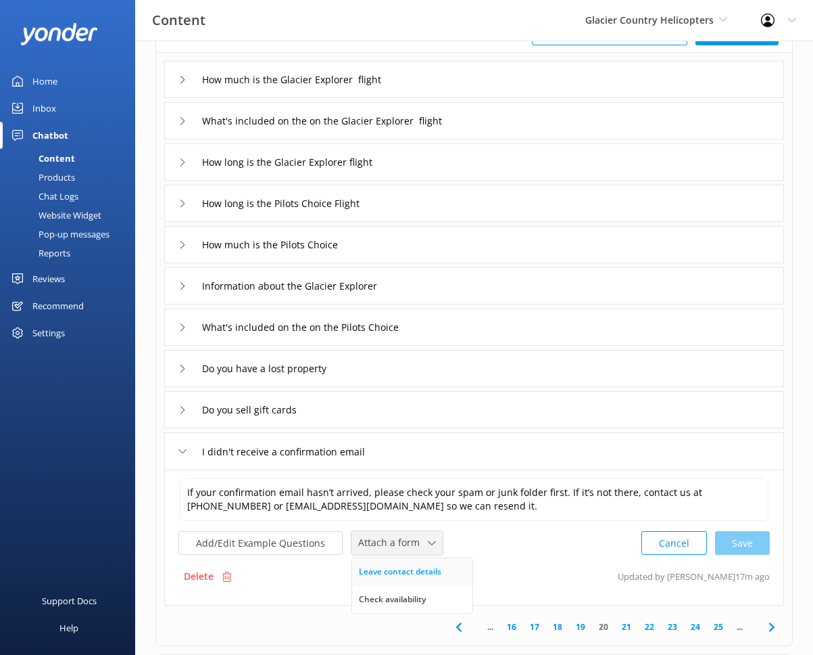
click at [406, 575] on div "Leave contact details" at bounding box center [400, 572] width 82 height 14
click at [377, 359] on div "Do you have a lost property" at bounding box center [474, 368] width 620 height 37
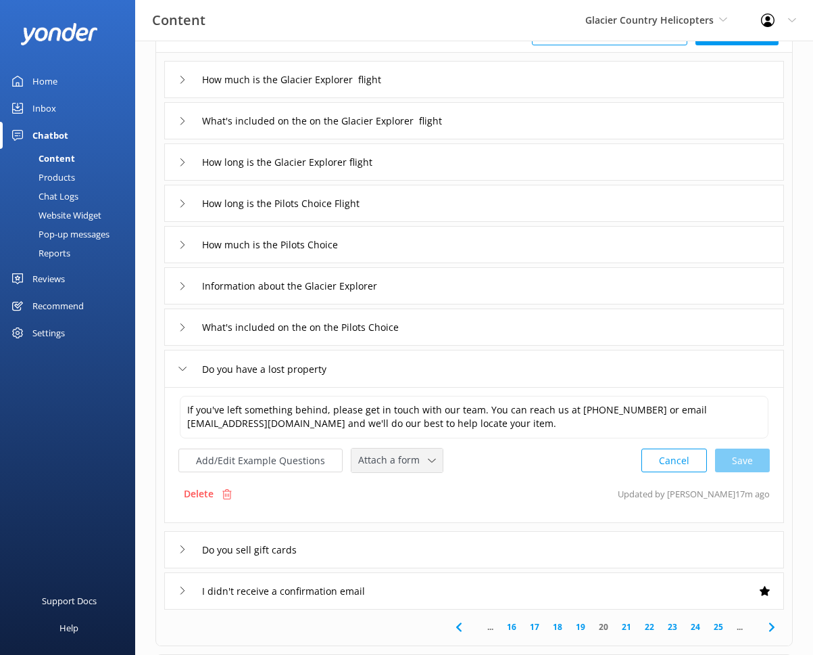
click at [397, 465] on span "Attach a form" at bounding box center [393, 459] width 70 height 15
click at [406, 486] on div "Leave contact details" at bounding box center [400, 489] width 82 height 14
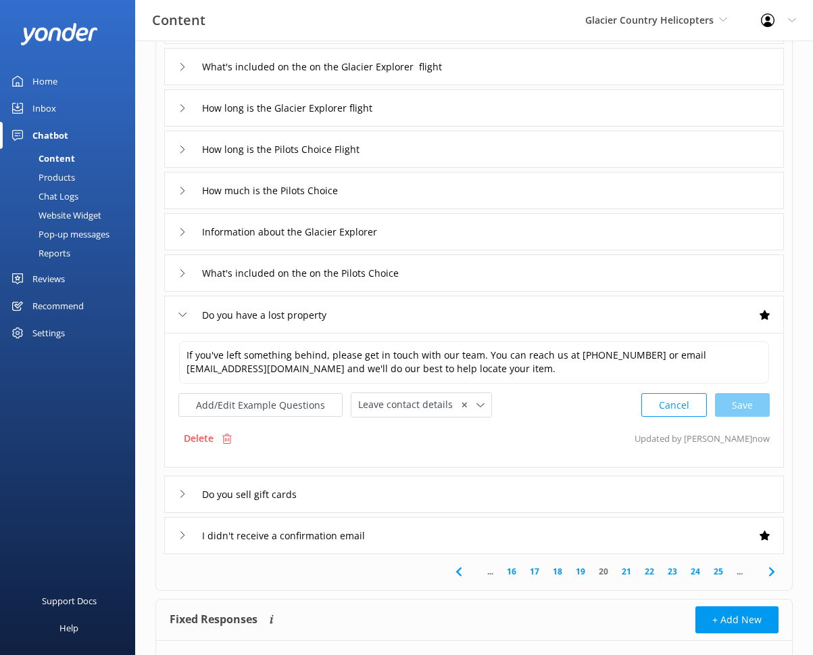
scroll to position [158, 0]
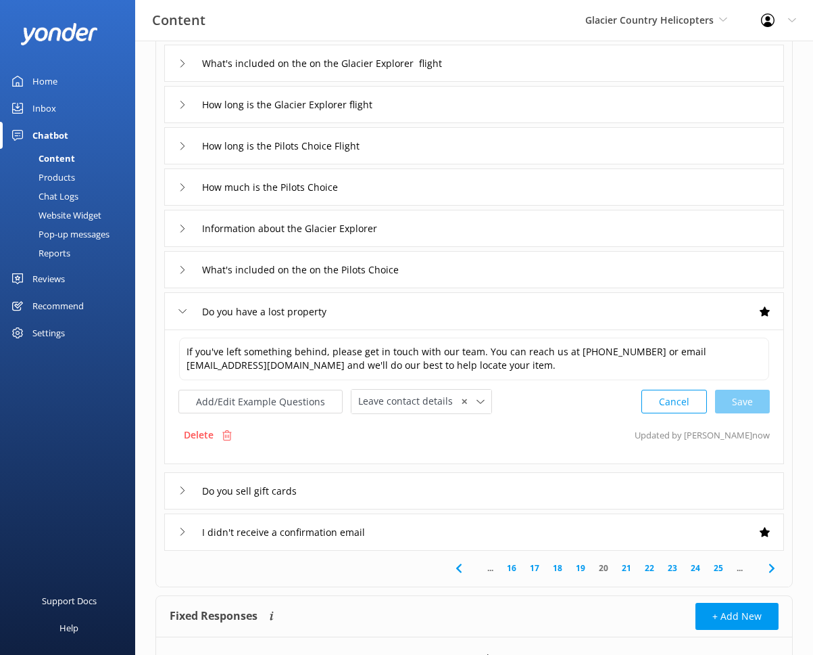
click at [621, 565] on link "21" at bounding box center [626, 567] width 23 height 13
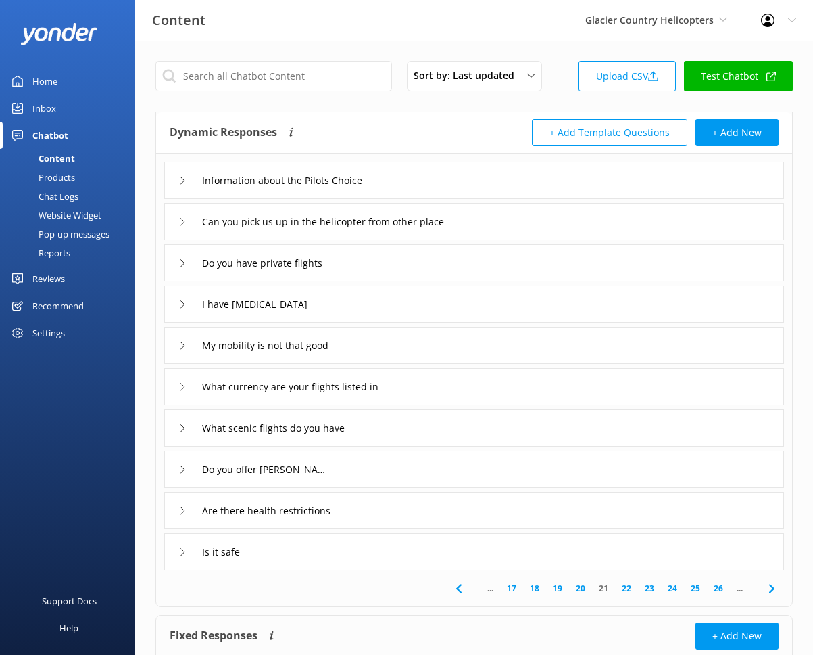
click at [579, 589] on link "20" at bounding box center [580, 588] width 23 height 13
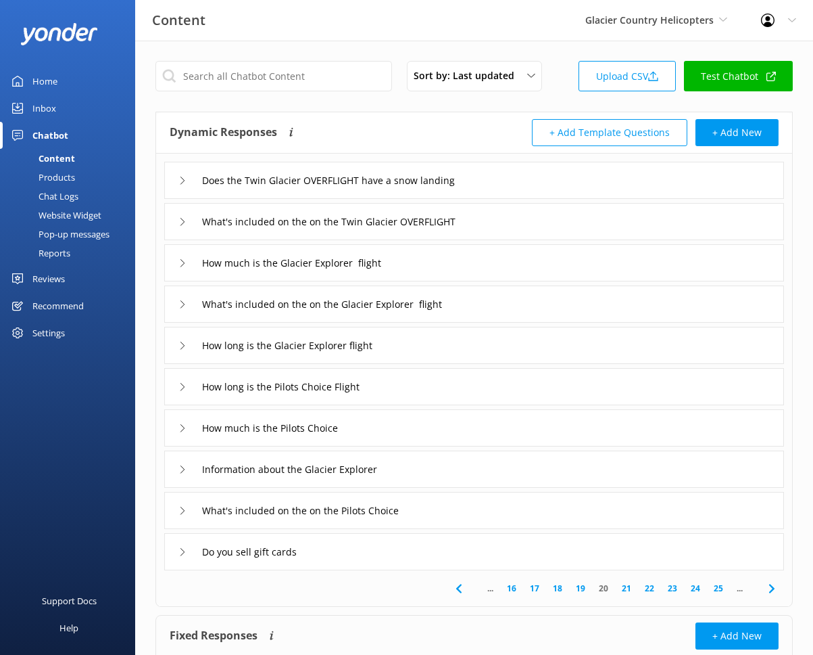
scroll to position [26, 0]
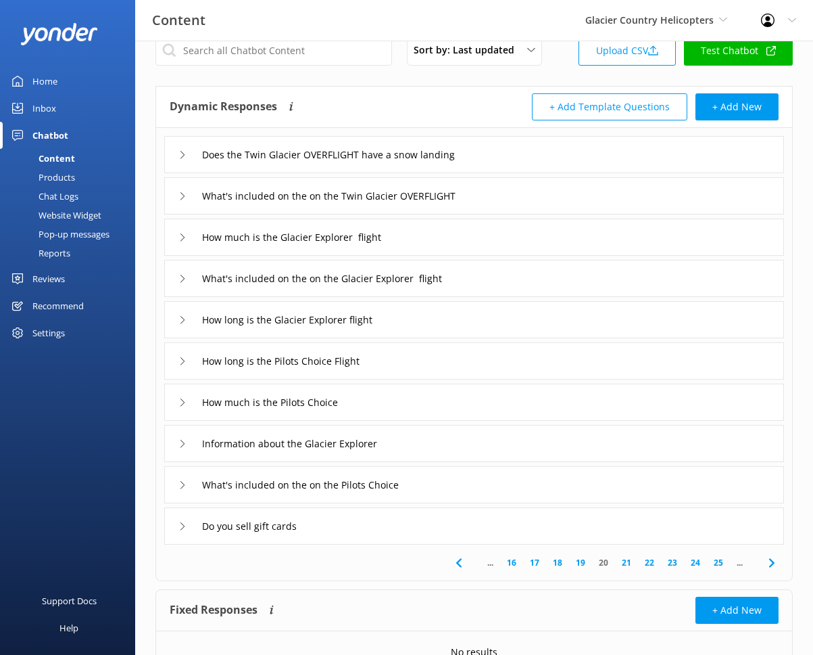
click at [628, 561] on link "21" at bounding box center [626, 562] width 23 height 13
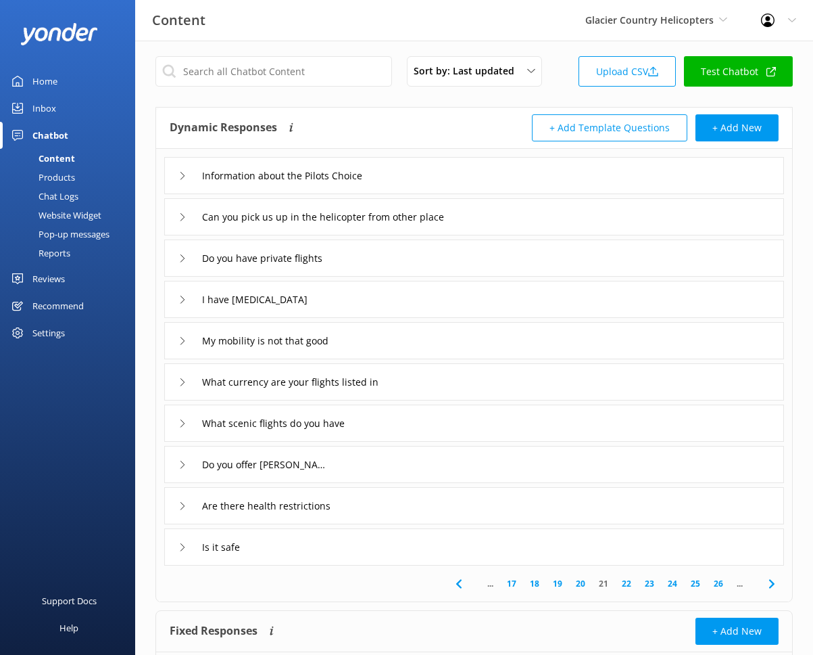
scroll to position [18, 0]
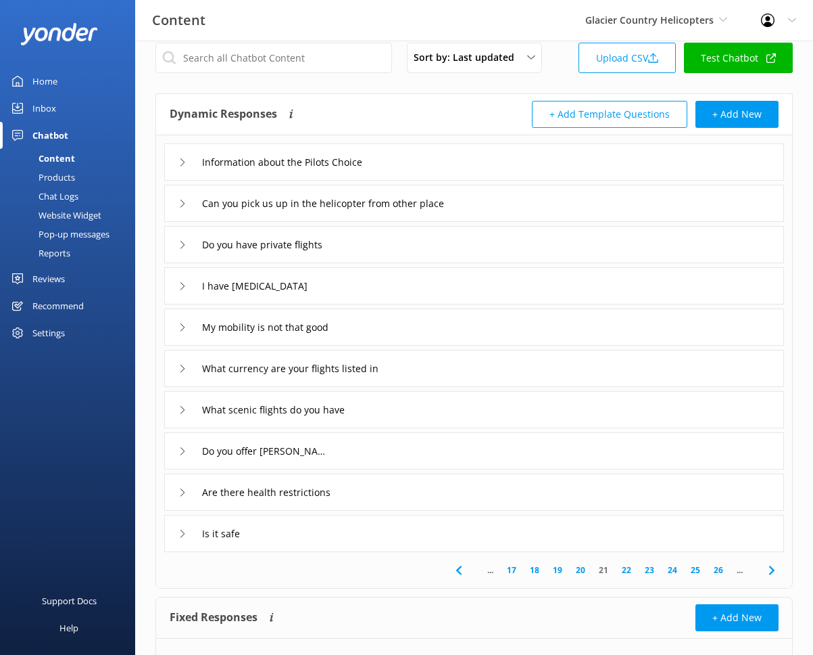
click at [622, 569] on link "22" at bounding box center [626, 569] width 23 height 13
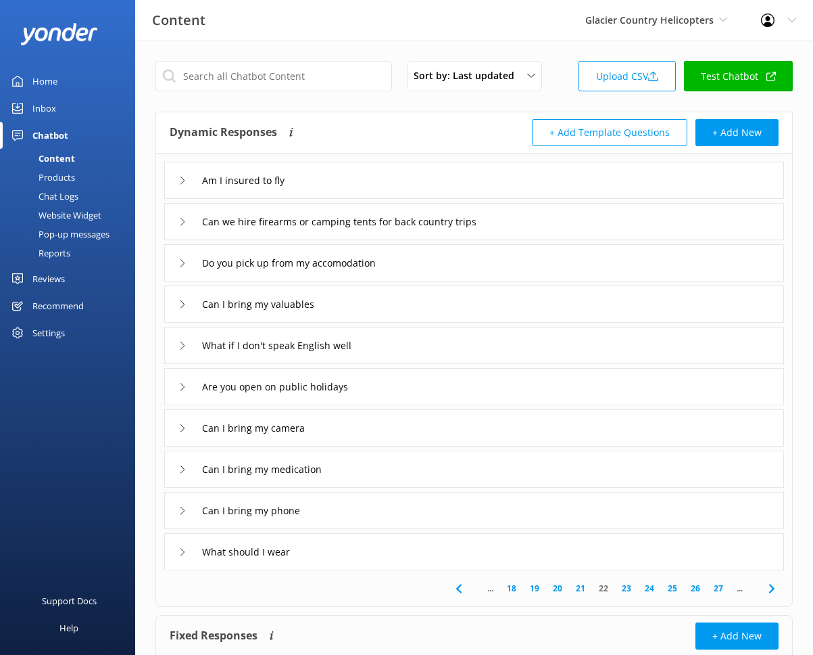
click at [421, 265] on div "Do you pick up from my accomodation" at bounding box center [474, 262] width 620 height 37
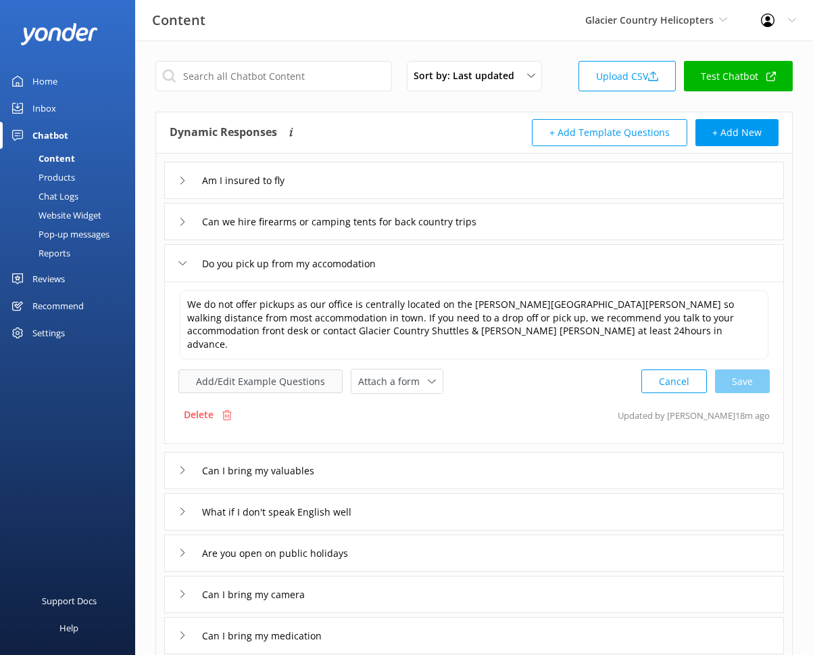
click at [284, 369] on button "Add/Edit Example Questions" at bounding box center [261, 381] width 164 height 24
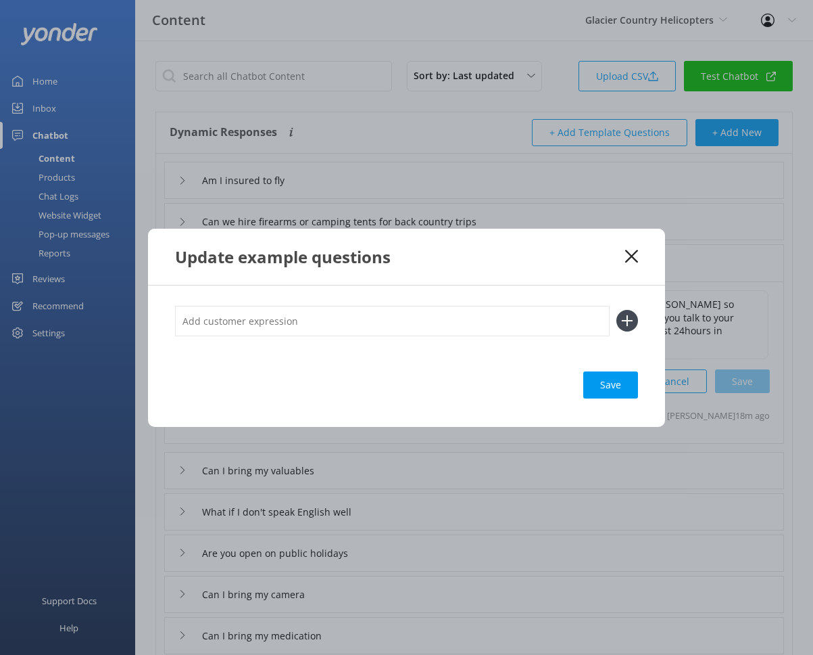
click at [293, 323] on input "text" at bounding box center [392, 321] width 435 height 30
type input "Pickup from Hilton Hotel"
click at [617, 310] on button at bounding box center [628, 321] width 22 height 22
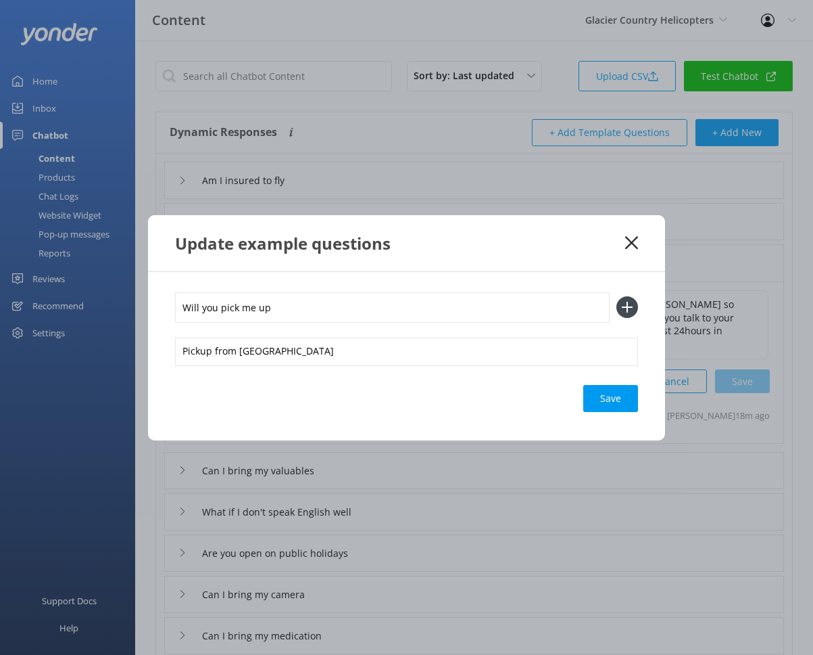
type input "Will you pick me up"
click at [617, 296] on button at bounding box center [628, 307] width 22 height 22
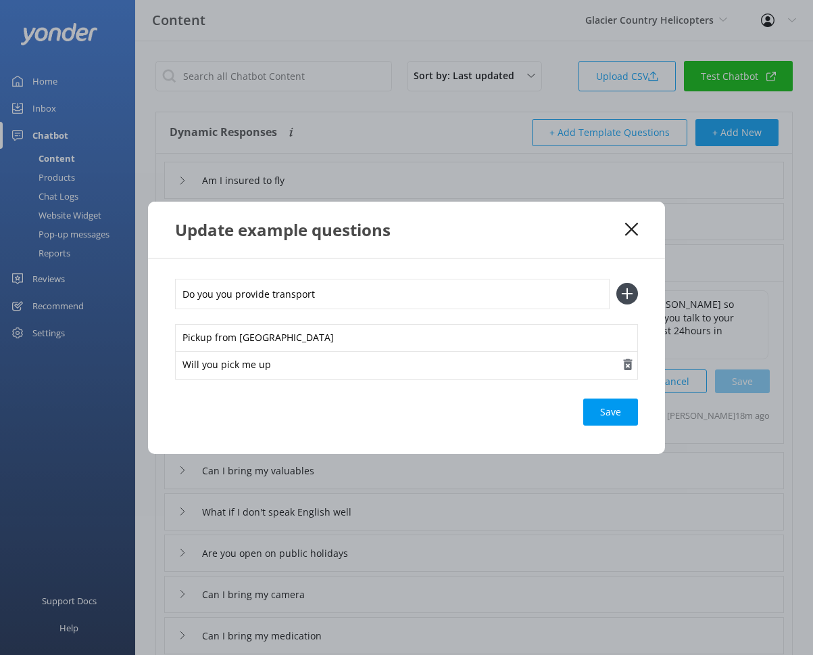
type input "Do you you provide transport"
click at [617, 283] on button at bounding box center [628, 294] width 22 height 22
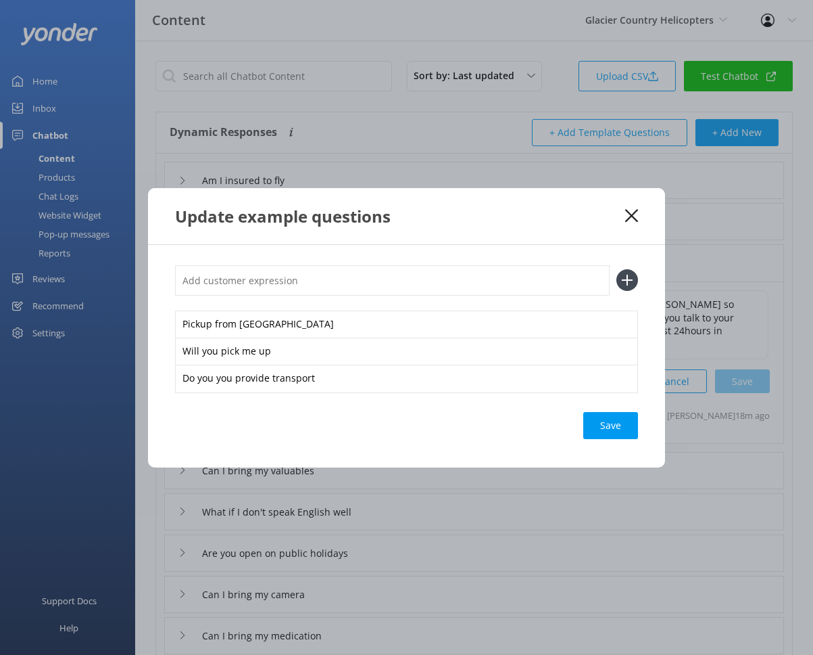
click at [609, 427] on div "Save" at bounding box center [611, 425] width 55 height 27
click at [625, 208] on div "Update example questions" at bounding box center [406, 216] width 517 height 56
click at [634, 216] on icon at bounding box center [631, 216] width 13 height 14
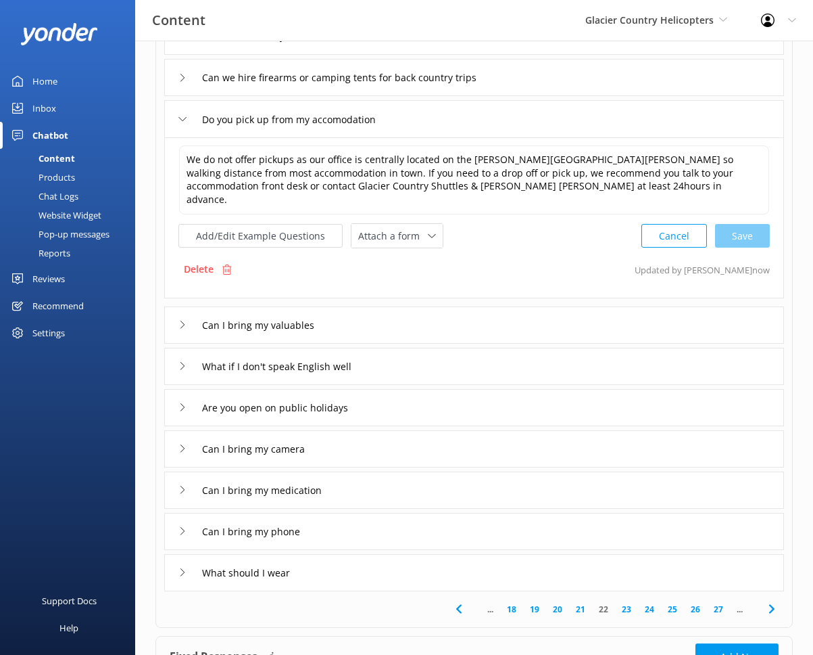
scroll to position [147, 0]
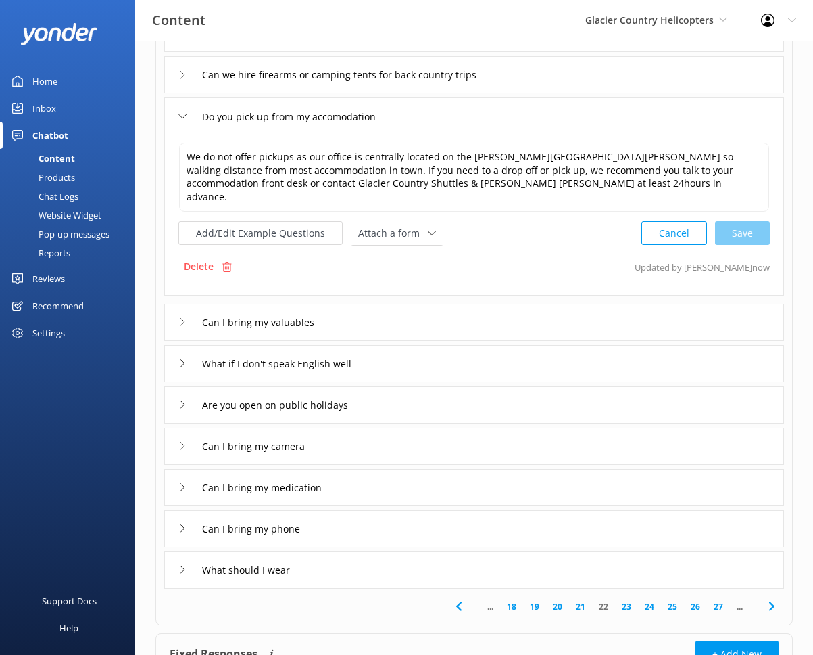
click at [397, 392] on div "Are you open on public holidays" at bounding box center [474, 404] width 620 height 37
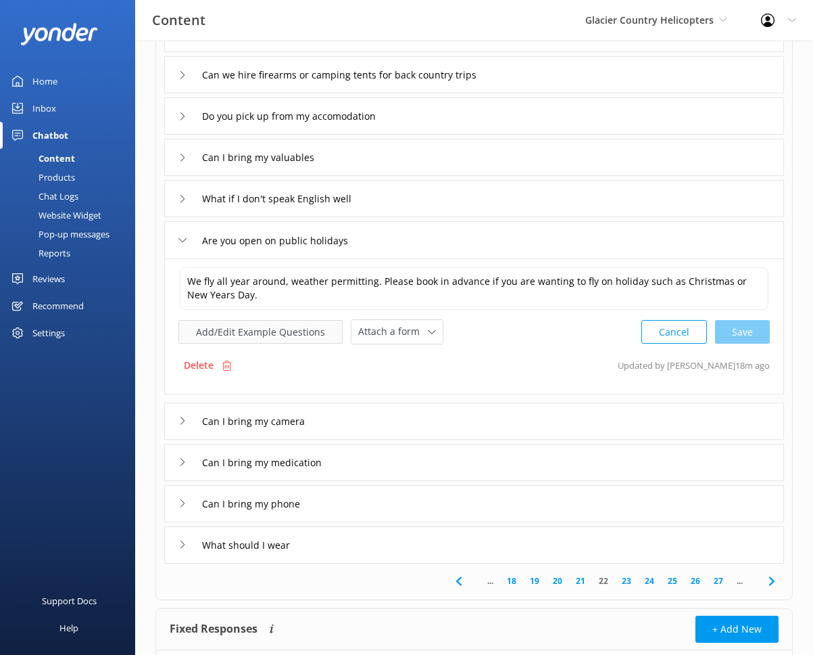
click at [294, 338] on button "Add/Edit Example Questions" at bounding box center [261, 332] width 164 height 24
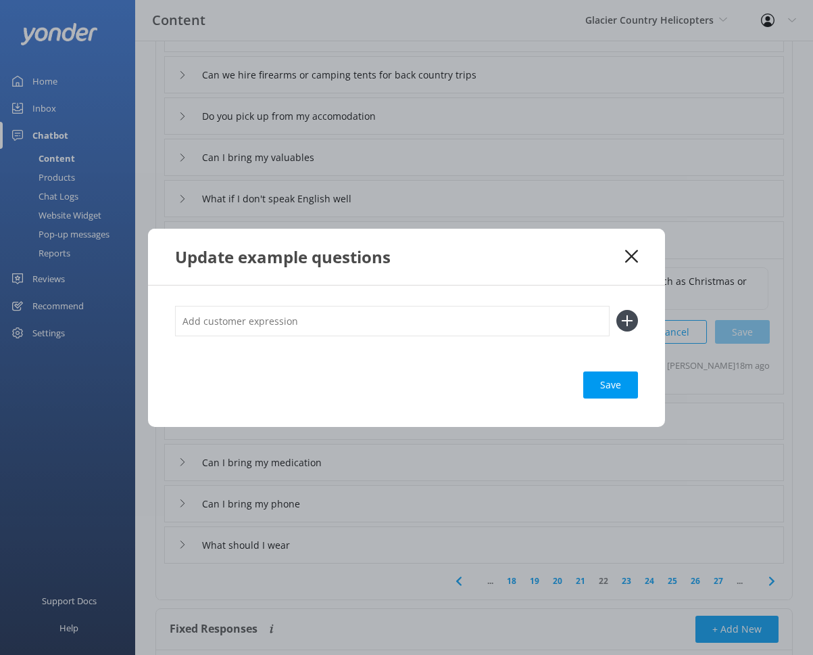
click at [296, 311] on input "text" at bounding box center [392, 321] width 435 height 30
type input "Are you open on Christmas"
click at [617, 310] on button at bounding box center [628, 321] width 22 height 22
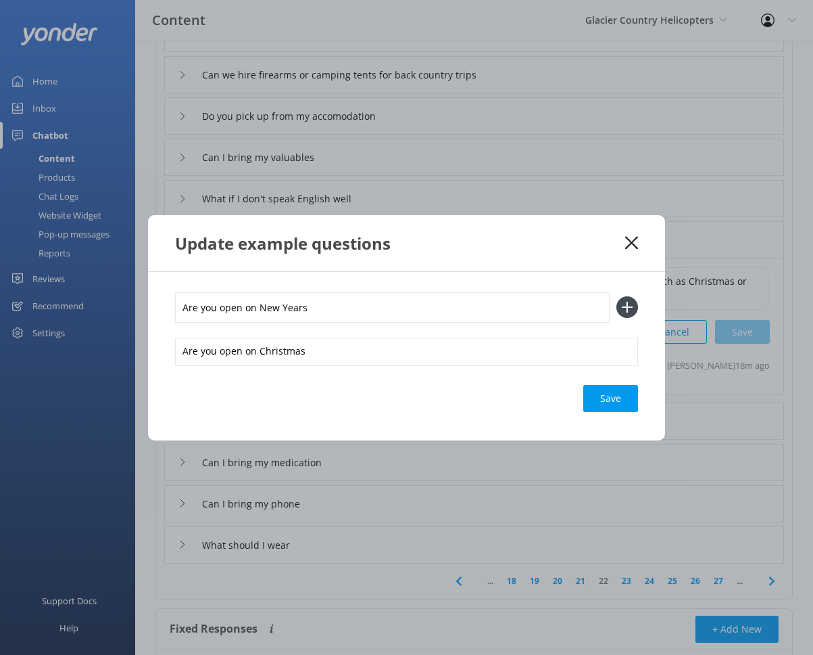
type input "Are you open on New Years"
click at [617, 296] on button at bounding box center [628, 307] width 22 height 22
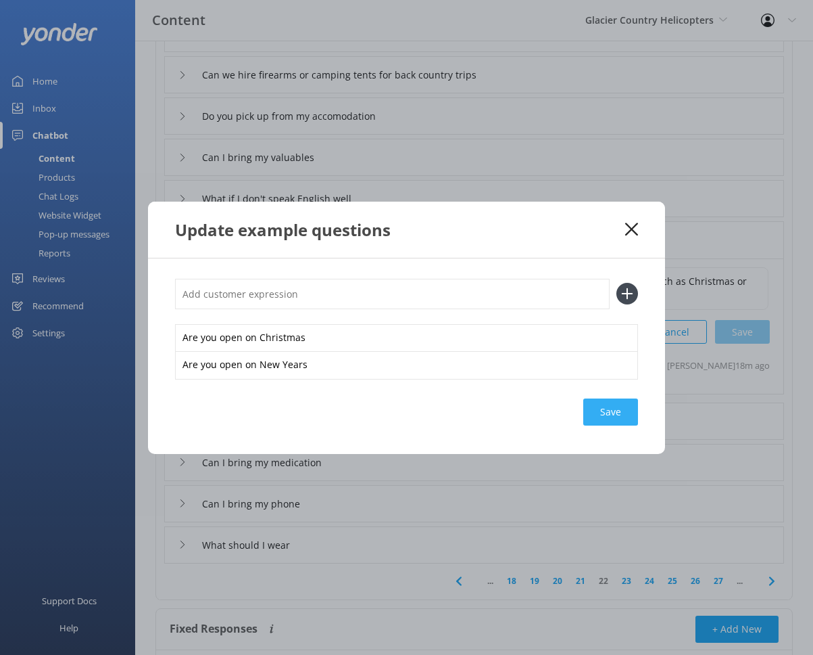
click at [615, 418] on div "Save" at bounding box center [611, 411] width 55 height 27
click at [630, 226] on icon at bounding box center [631, 229] width 13 height 14
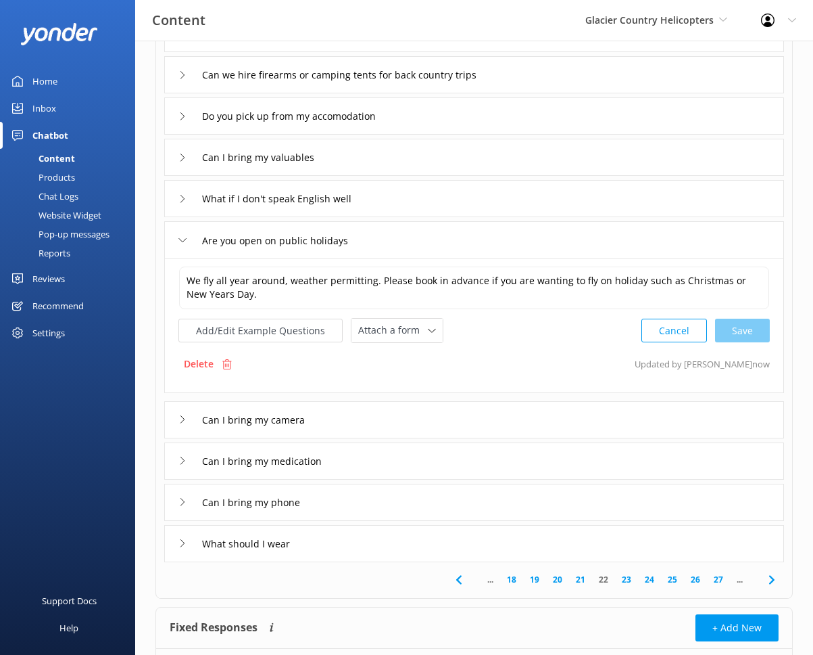
click at [628, 579] on link "23" at bounding box center [626, 579] width 23 height 13
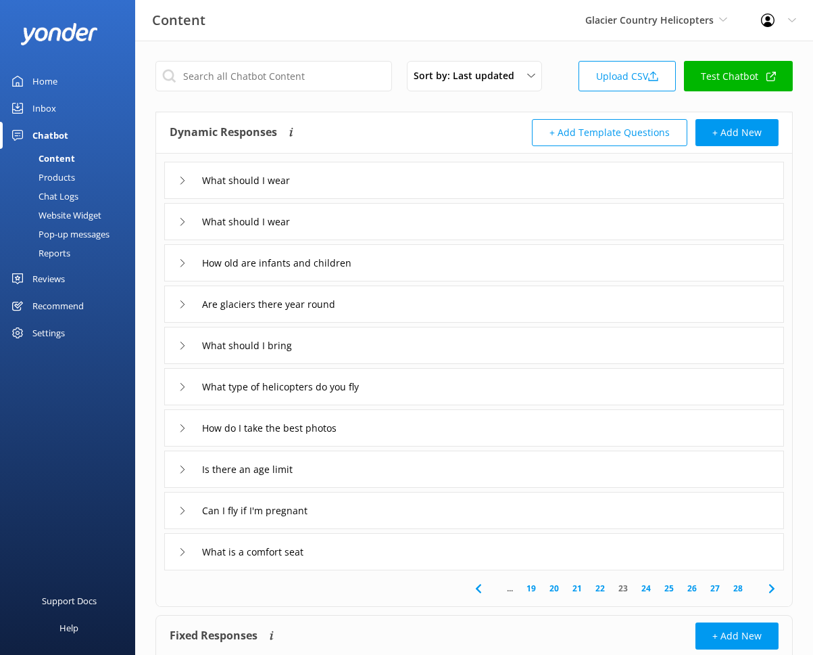
click at [185, 221] on use at bounding box center [183, 221] width 4 height 7
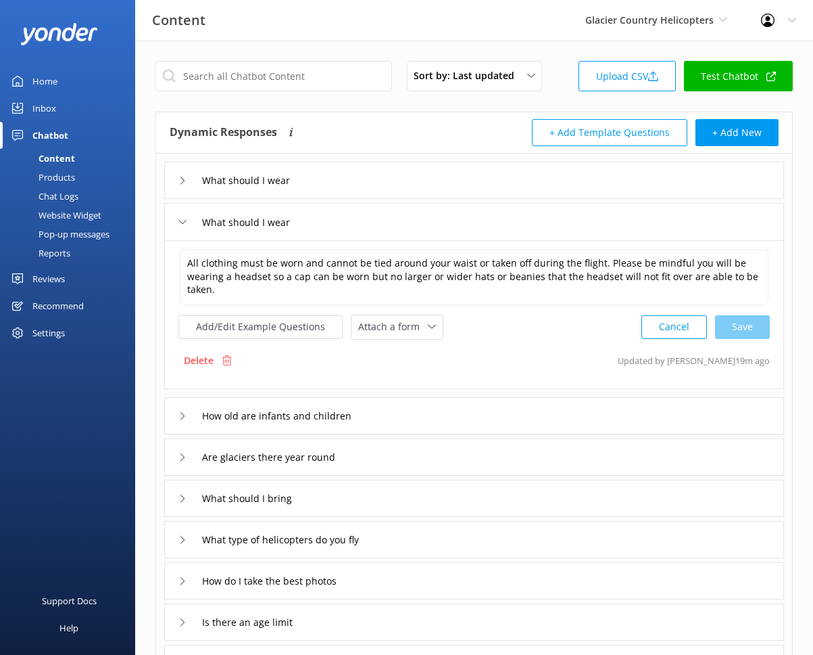
click at [187, 180] on div "What should I wear" at bounding box center [238, 180] width 119 height 22
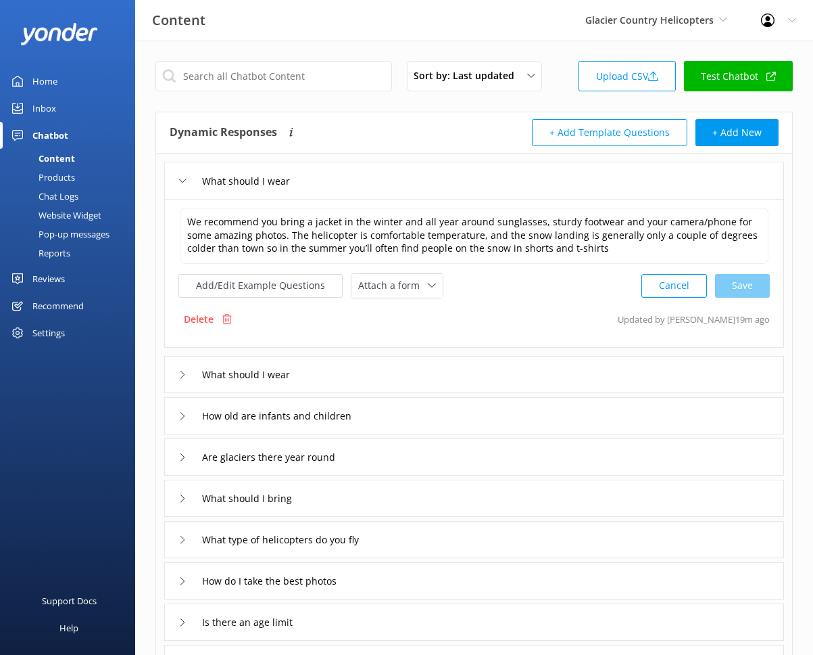
click at [186, 371] on icon at bounding box center [183, 375] width 8 height 8
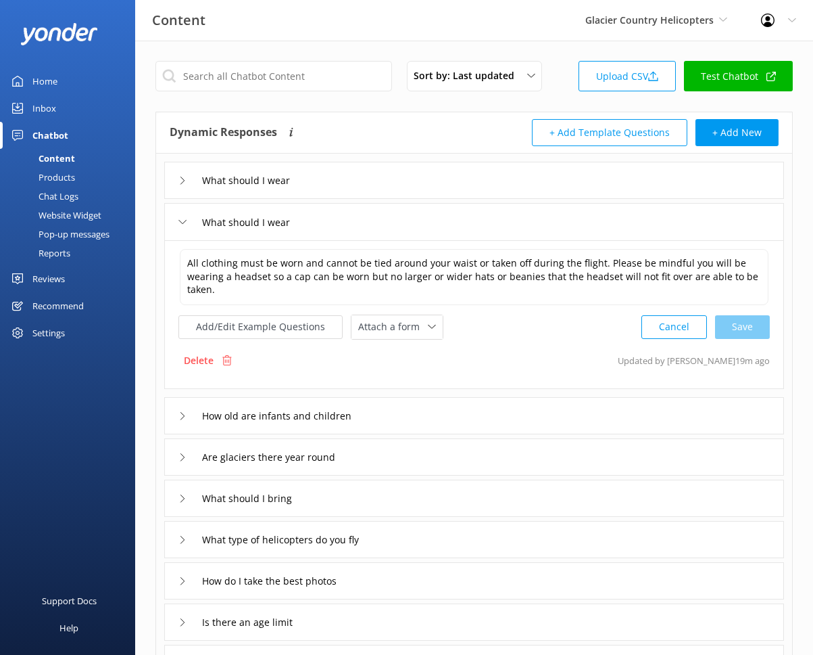
click at [181, 179] on icon at bounding box center [183, 180] width 8 height 8
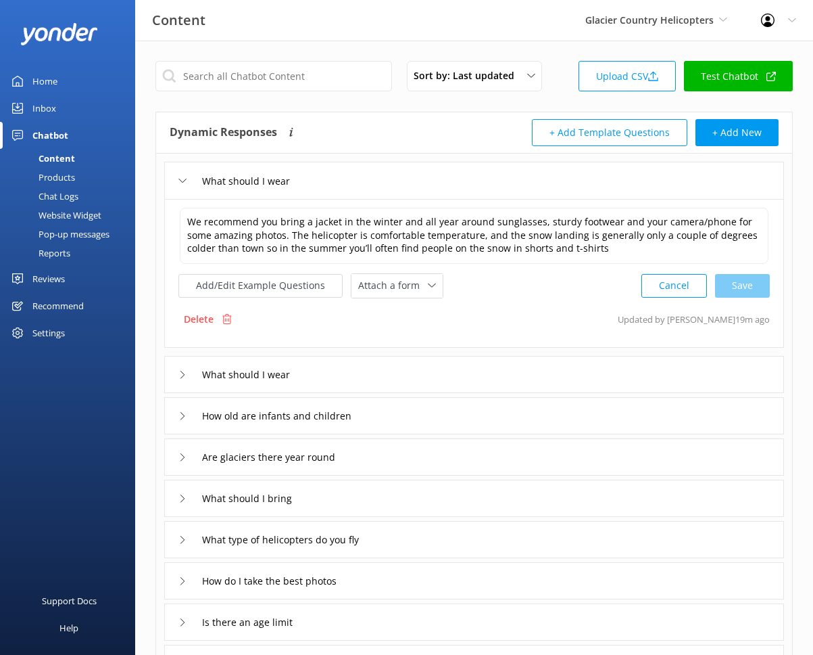
click at [364, 374] on div "What should I wear" at bounding box center [474, 374] width 620 height 37
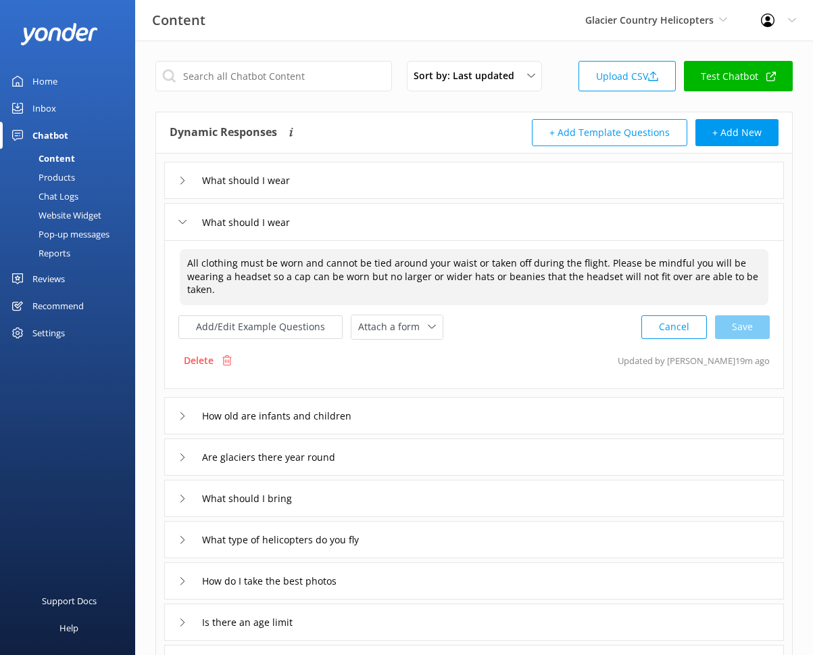
click at [192, 265] on textarea "All clothing must be worn and cannot be tied around your waist or taken off dur…" at bounding box center [474, 277] width 589 height 56
click at [163, 295] on div "What should I wear What should I wear All clothing must be worn and cannot be t…" at bounding box center [474, 437] width 636 height 569
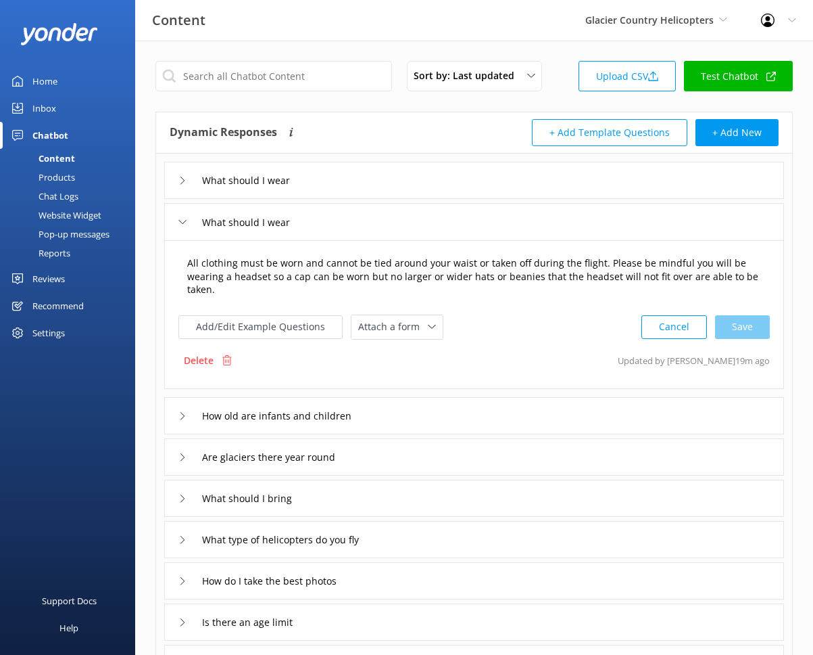
click at [191, 266] on textarea "All clothing must be worn and cannot be tied around your waist or taken off dur…" at bounding box center [474, 277] width 589 height 56
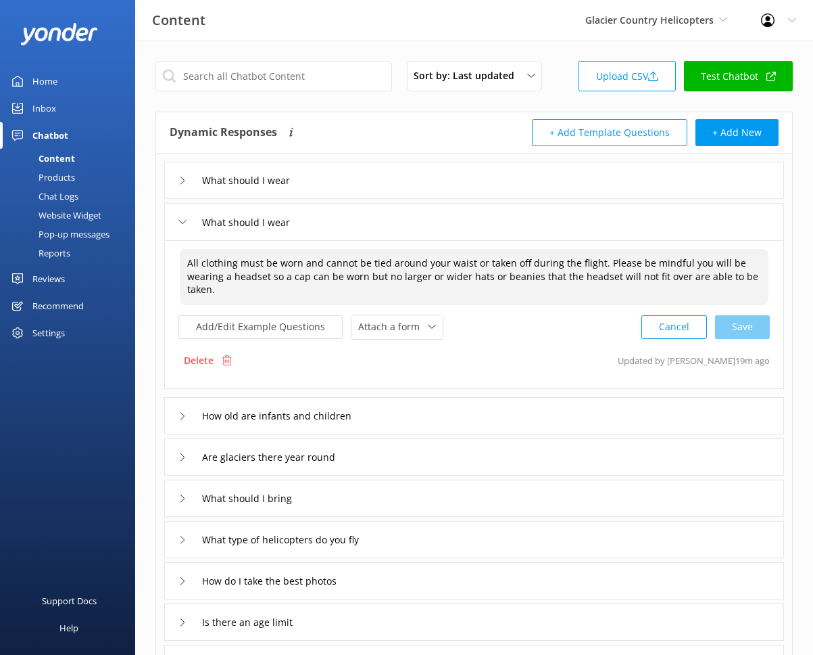
click at [191, 266] on textarea "All clothing must be worn and cannot be tied around your waist or taken off dur…" at bounding box center [474, 277] width 589 height 56
click at [215, 358] on div "Delete" at bounding box center [208, 361] width 59 height 26
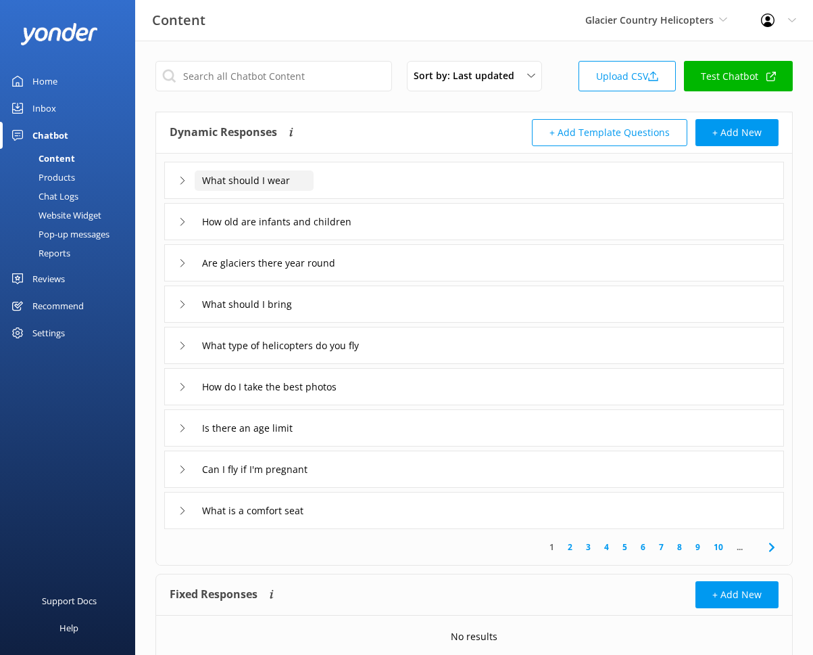
click at [311, 181] on input "What should I wear" at bounding box center [254, 180] width 119 height 20
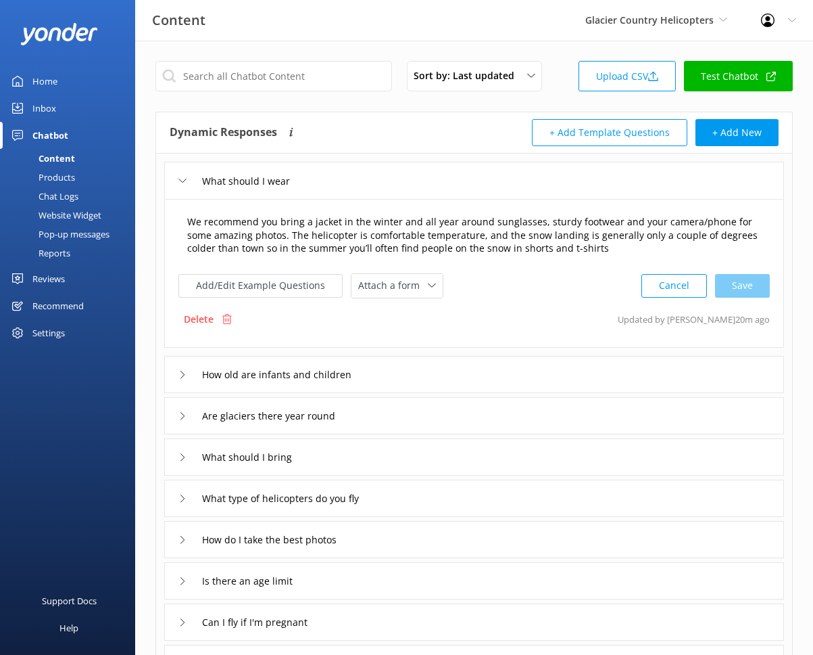
click at [282, 235] on textarea "We recommend you bring a jacket in the winter and all year around sunglasses, s…" at bounding box center [474, 236] width 589 height 56
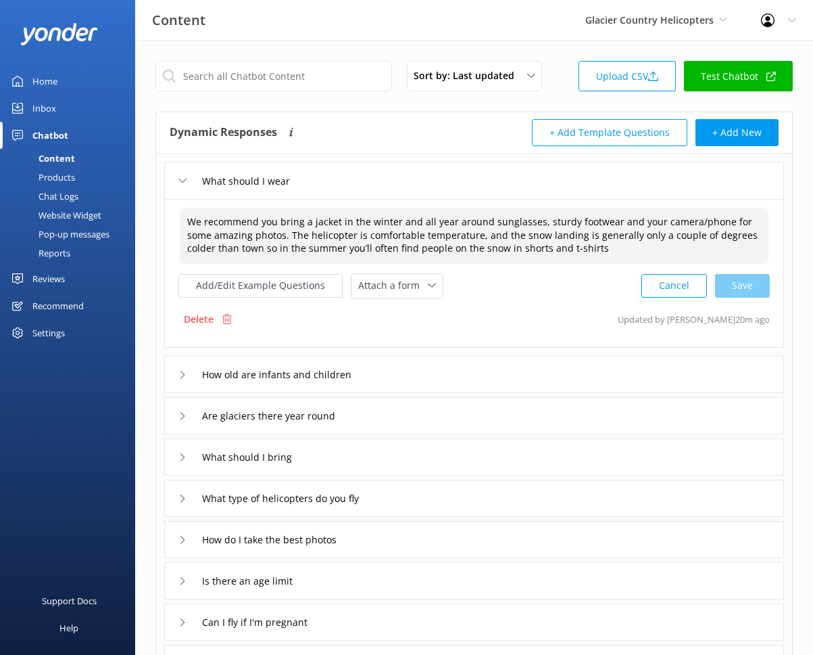
click at [282, 235] on textarea "We recommend you bring a jacket in the winter and all year around sunglasses, s…" at bounding box center [474, 236] width 589 height 56
paste textarea "Dress in layers and wear sturdy footwear—sunglasses are a must year-round, and …"
click at [727, 288] on div "Cancel Save" at bounding box center [706, 285] width 128 height 25
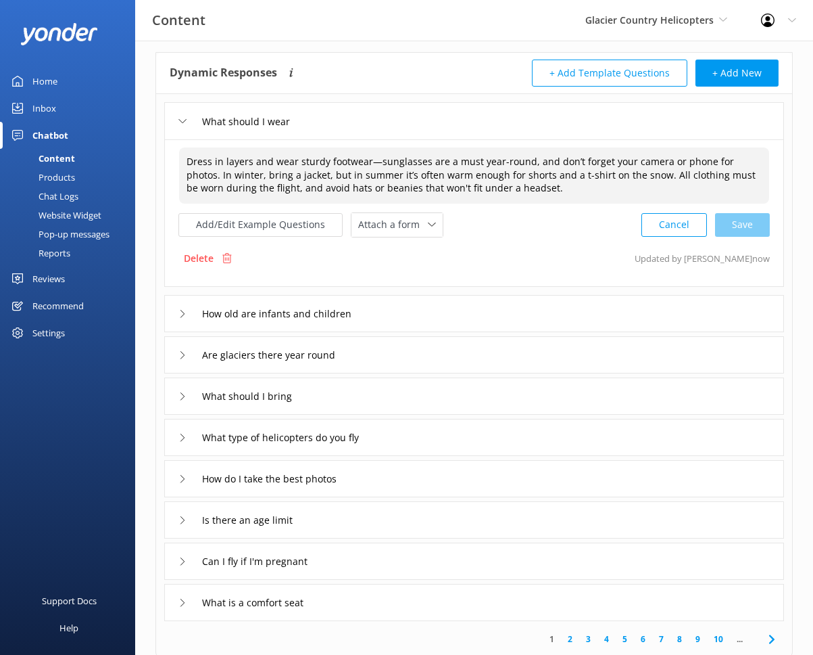
scroll to position [204, 0]
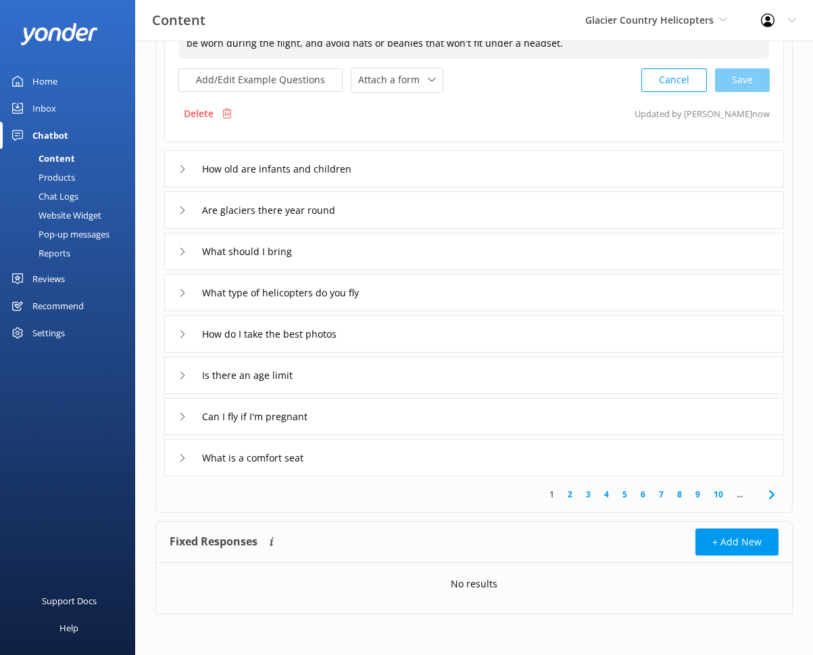
type textarea "Dress in layers and wear sturdy footwear—sunglasses are a must year-round, and …"
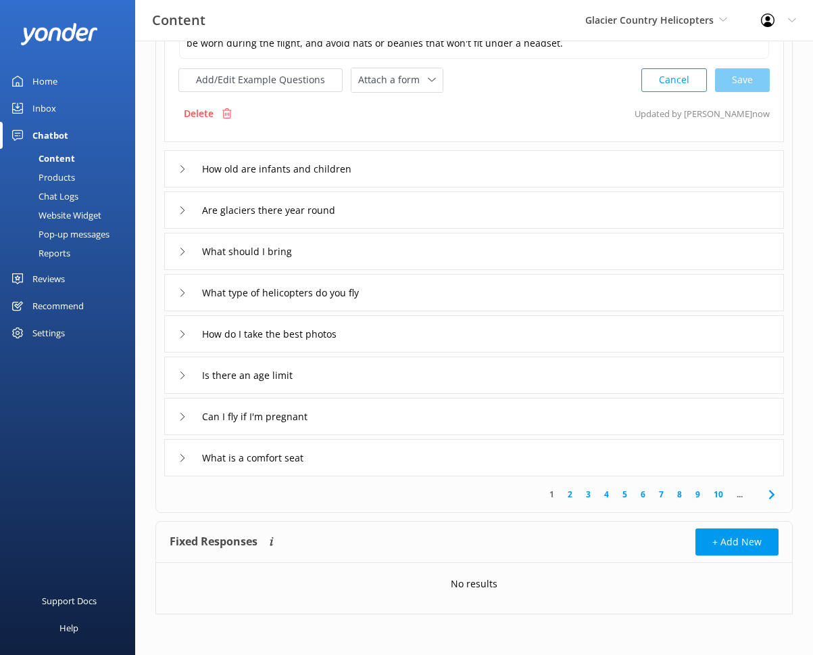
drag, startPoint x: 724, startPoint y: 494, endPoint x: 715, endPoint y: 492, distance: 9.7
click at [724, 494] on link "10" at bounding box center [718, 494] width 23 height 13
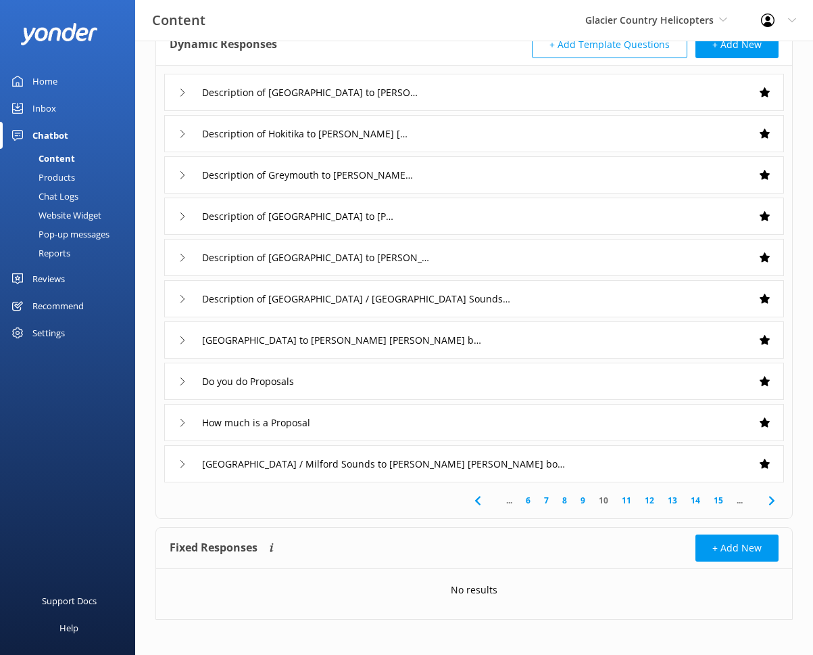
scroll to position [93, 0]
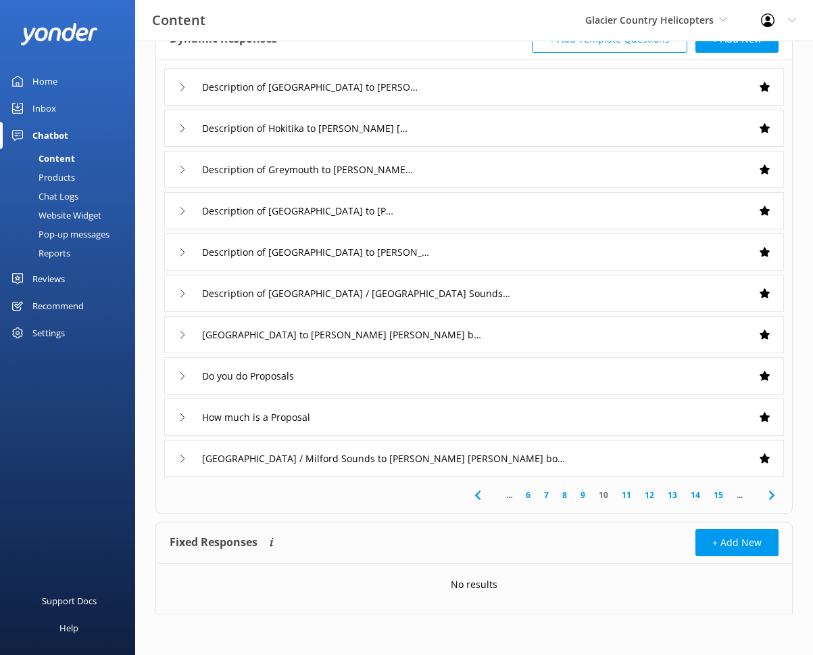
click at [720, 496] on link "15" at bounding box center [718, 494] width 23 height 13
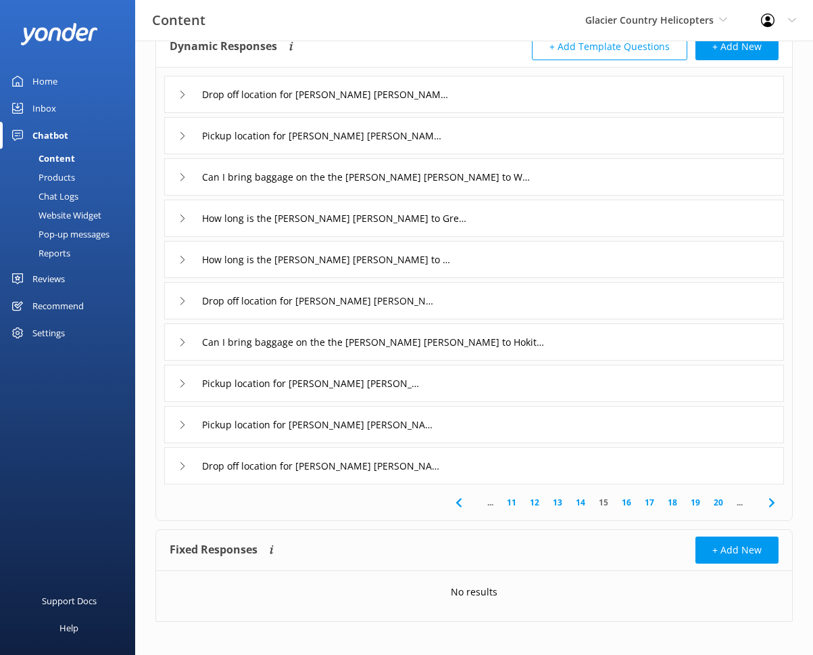
scroll to position [93, 0]
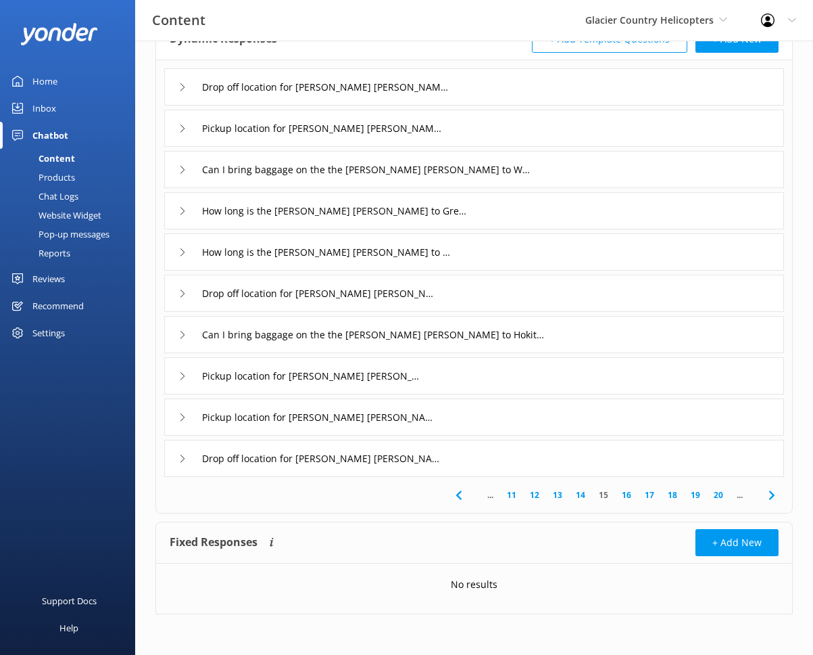
click at [719, 494] on link "20" at bounding box center [718, 494] width 23 height 13
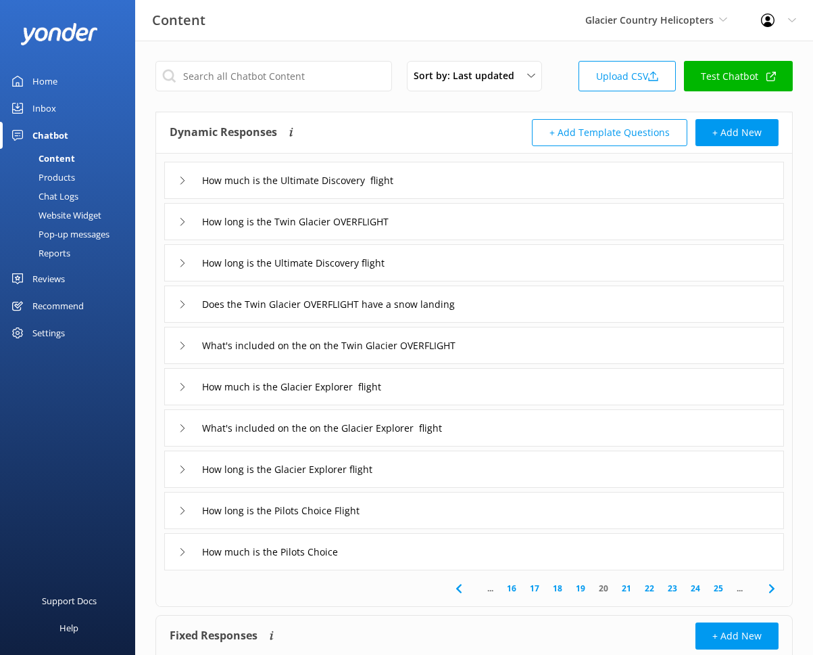
click at [626, 592] on link "21" at bounding box center [626, 588] width 23 height 13
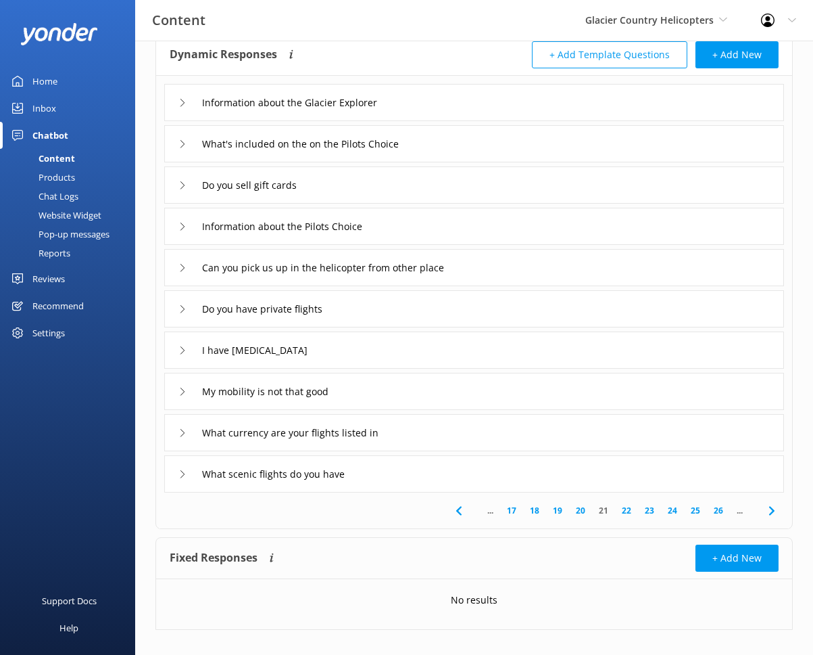
scroll to position [82, 0]
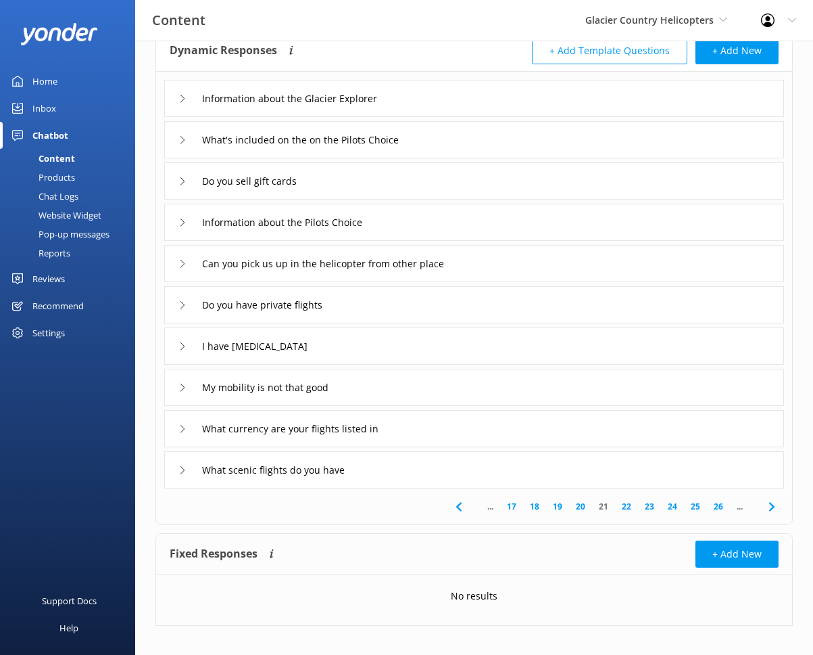
click at [632, 505] on link "22" at bounding box center [626, 506] width 23 height 13
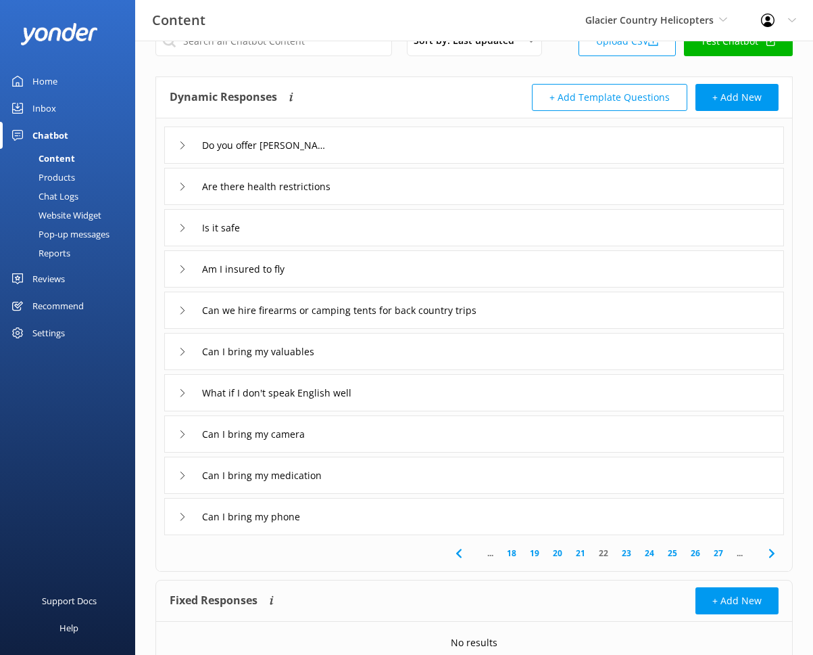
scroll to position [62, 0]
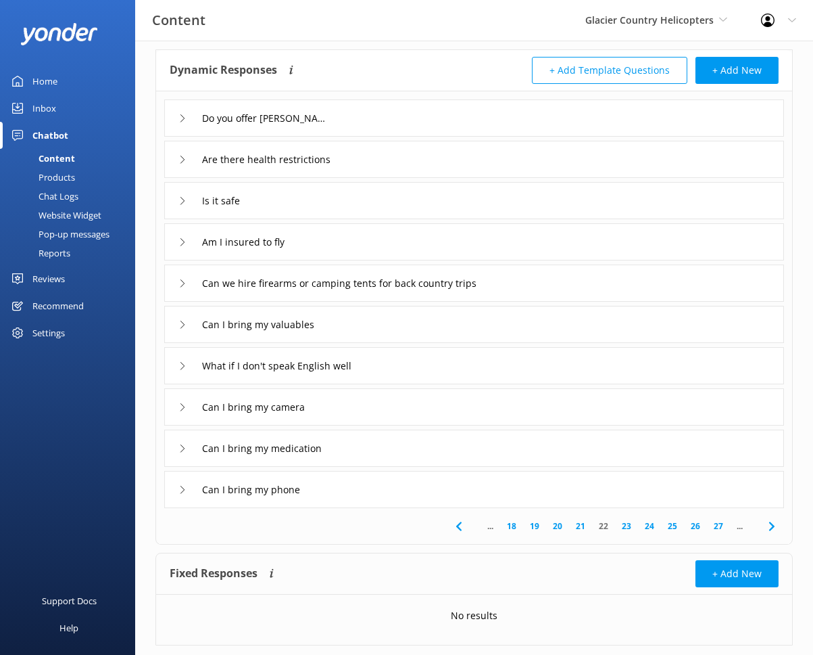
click at [630, 529] on link "23" at bounding box center [626, 525] width 23 height 13
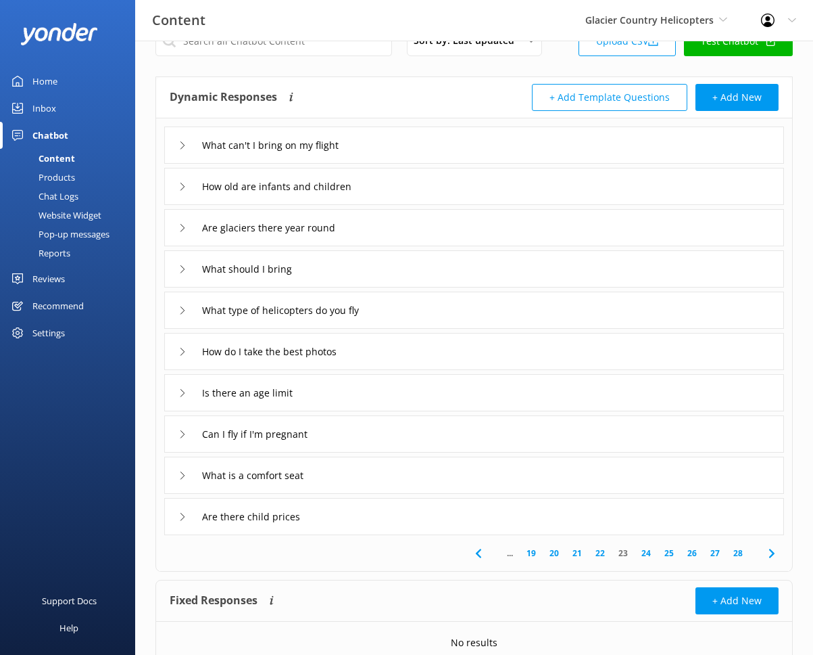
scroll to position [37, 0]
click at [399, 508] on div "Are there child prices" at bounding box center [474, 514] width 620 height 37
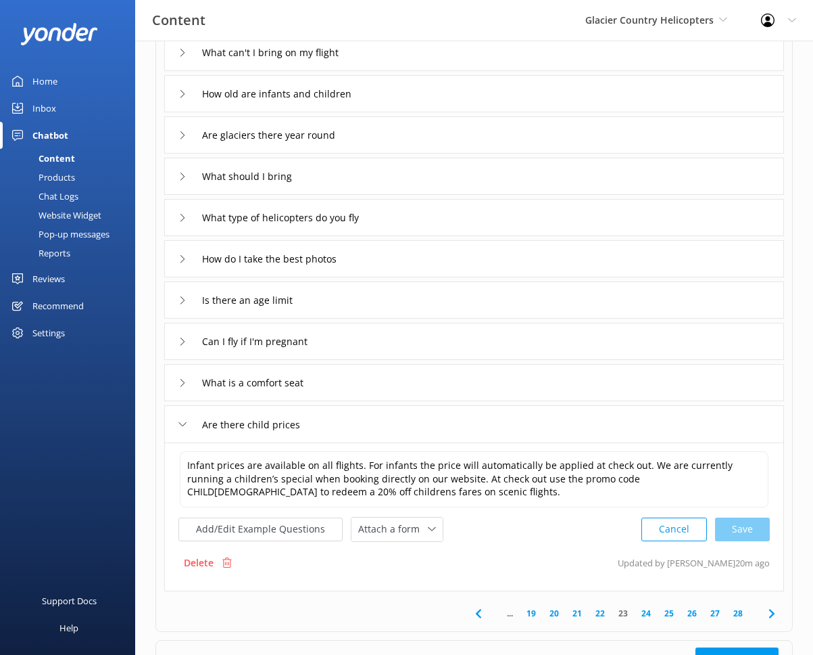
scroll to position [140, 0]
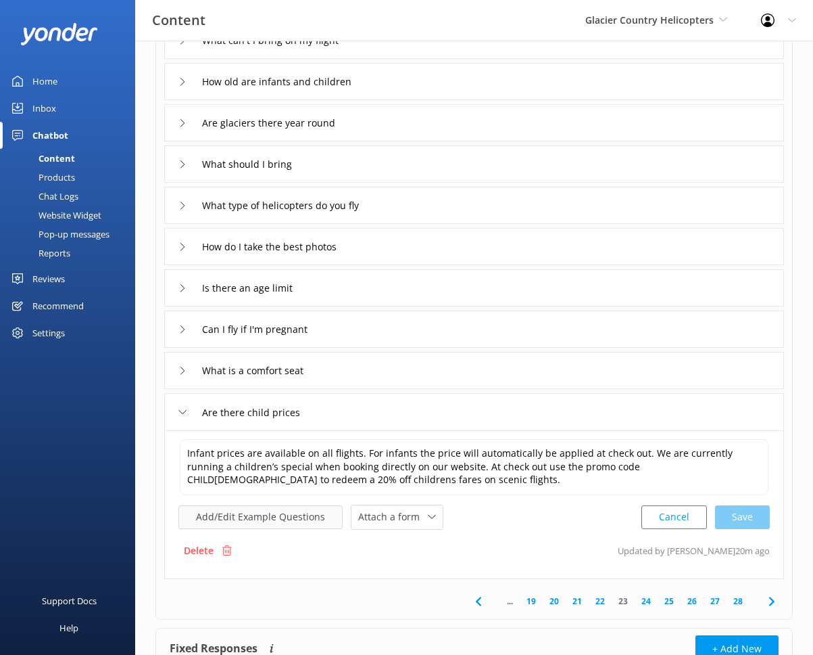
click at [292, 519] on button "Add/Edit Example Questions" at bounding box center [261, 517] width 164 height 24
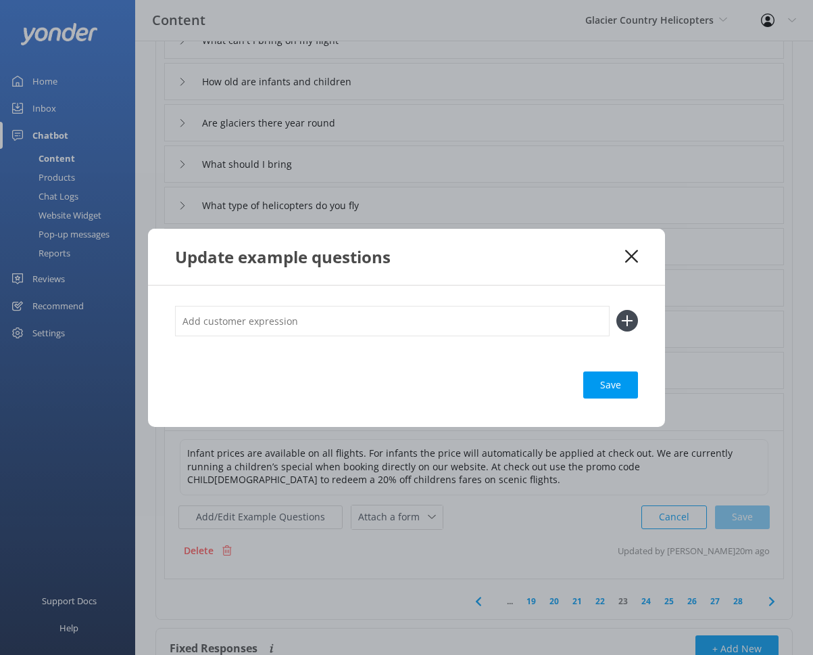
click at [306, 328] on input "text" at bounding box center [392, 321] width 435 height 30
type input "Family packages"
click at [617, 310] on button at bounding box center [628, 321] width 22 height 22
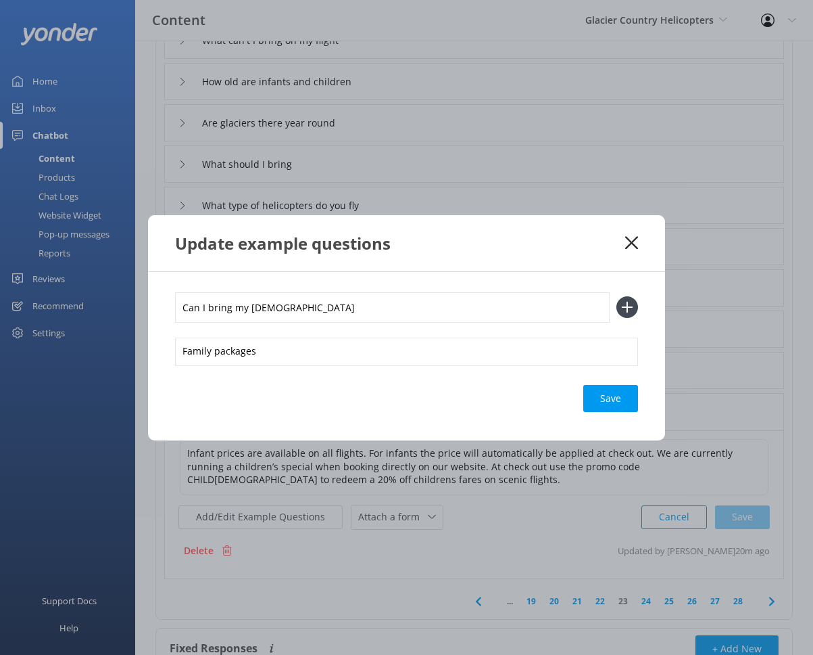
type input "Can I bring my 4 year old"
click at [617, 296] on button at bounding box center [628, 307] width 22 height 22
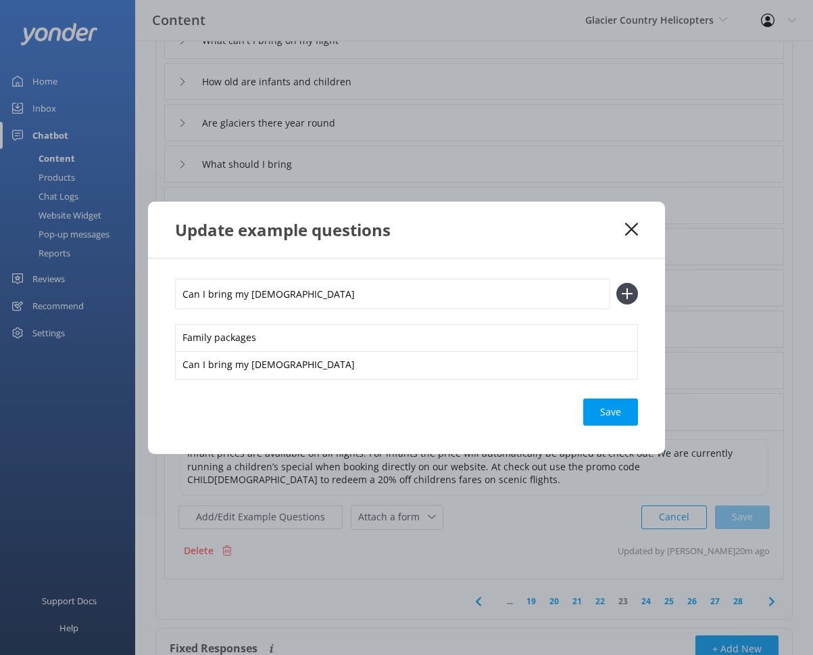
type input "Can I bring my 2 year old"
click at [617, 283] on button at bounding box center [628, 294] width 22 height 22
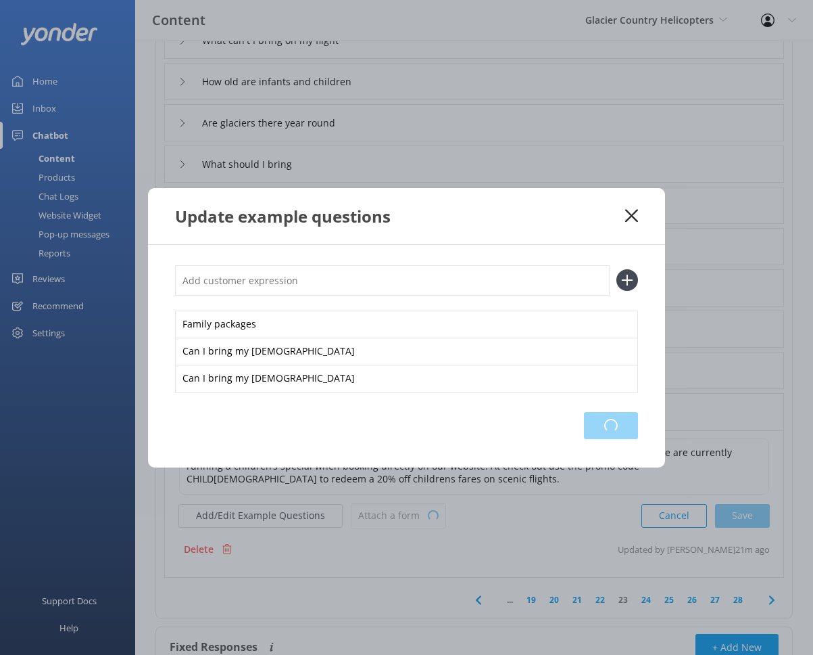
click at [617, 424] on div "Loading.." at bounding box center [611, 425] width 54 height 27
click at [630, 210] on icon at bounding box center [631, 216] width 13 height 14
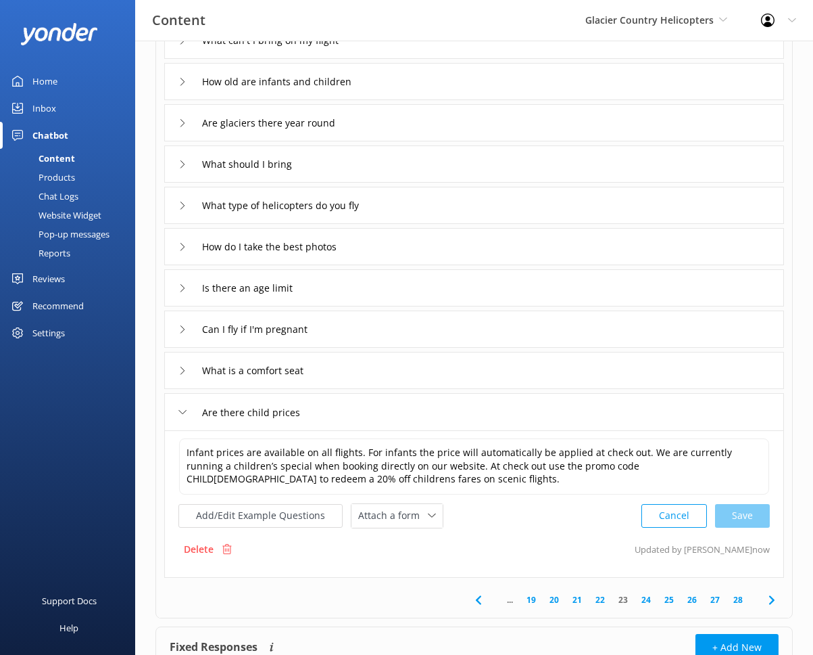
click at [642, 596] on link "24" at bounding box center [646, 599] width 23 height 13
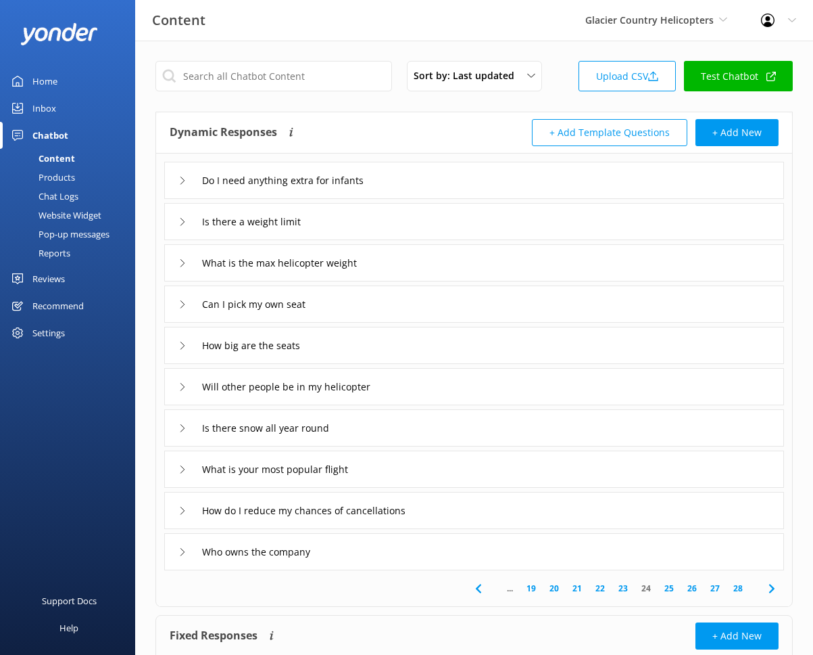
click at [400, 220] on div "Is there a weight limit" at bounding box center [474, 221] width 620 height 37
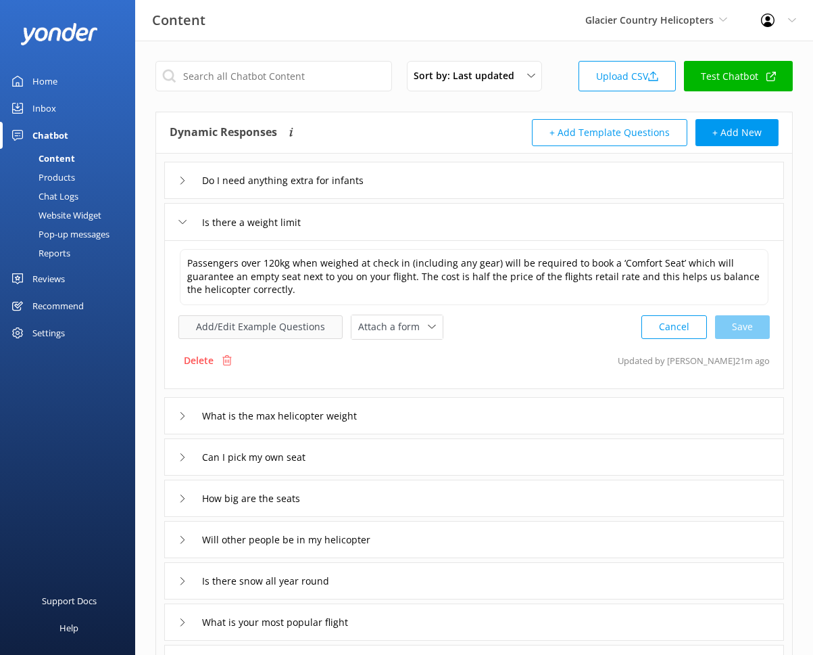
click at [225, 328] on button "Add/Edit Example Questions" at bounding box center [261, 327] width 164 height 24
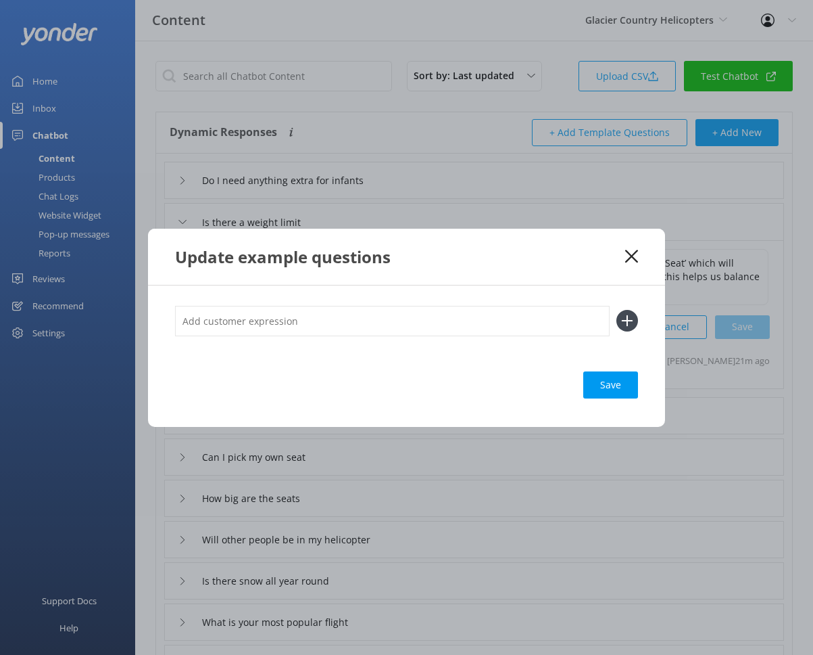
click at [250, 322] on input "text" at bounding box center [392, 321] width 435 height 30
type input "Can I fly if I'm 100kg"
click at [617, 310] on button at bounding box center [628, 321] width 22 height 22
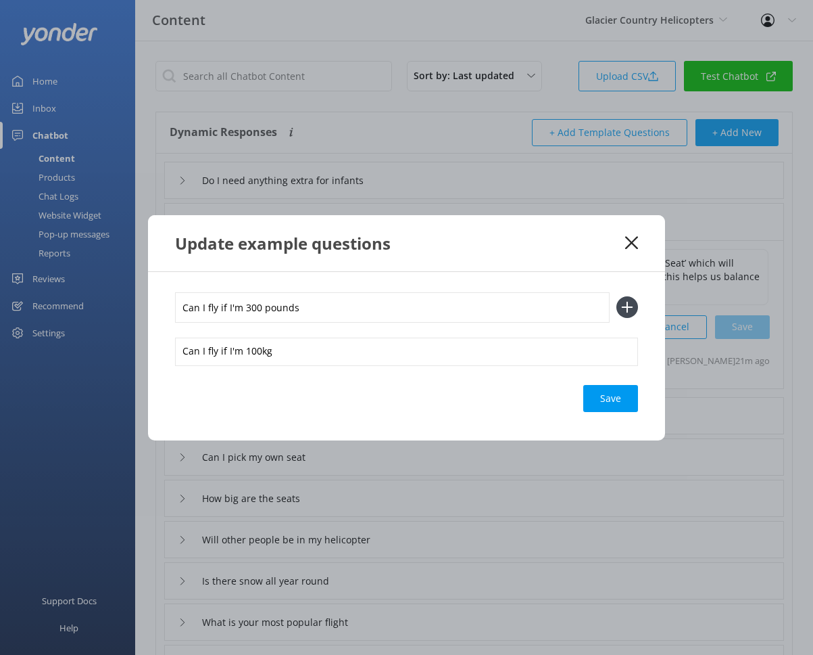
type input "Can I fly if I'm 300 pounds"
click at [617, 296] on button at bounding box center [628, 307] width 22 height 22
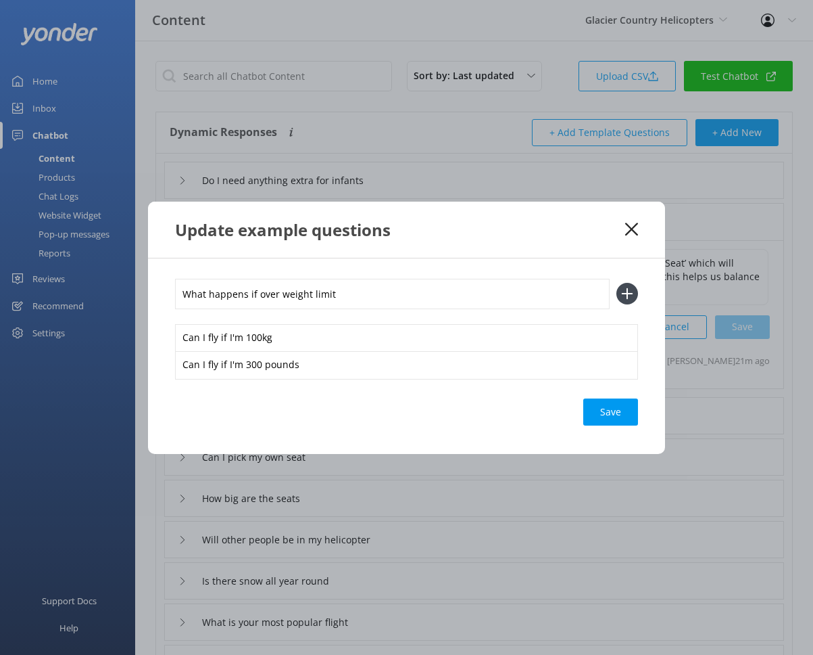
type input "What happens if over weight limit"
click at [617, 283] on button at bounding box center [628, 294] width 22 height 22
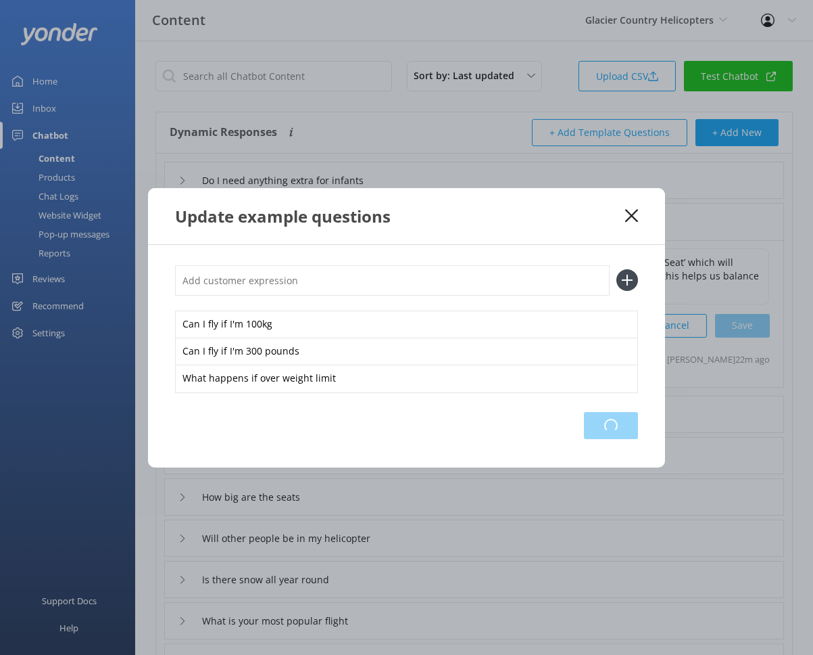
click at [611, 428] on div "Loading.." at bounding box center [611, 425] width 54 height 27
click at [627, 216] on icon at bounding box center [631, 216] width 13 height 14
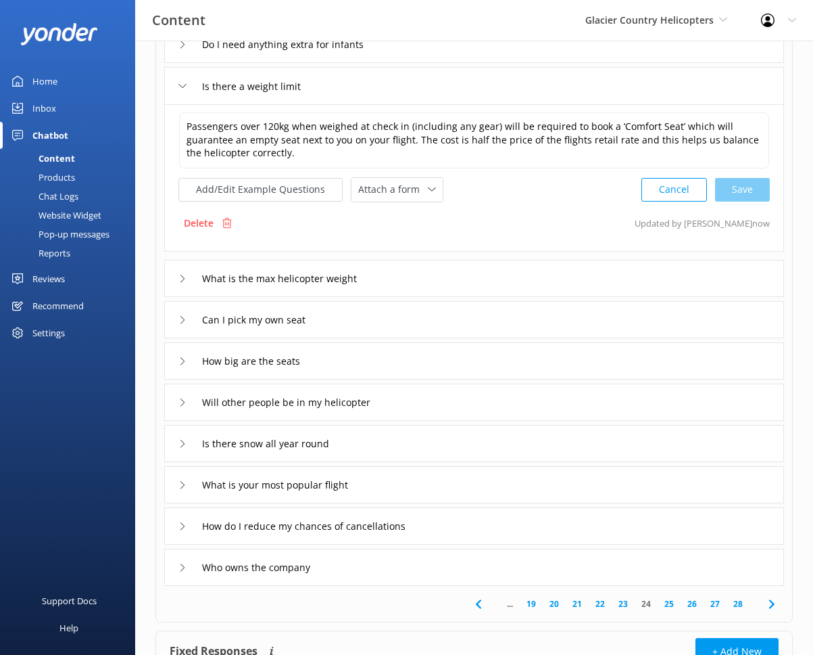
scroll to position [135, 0]
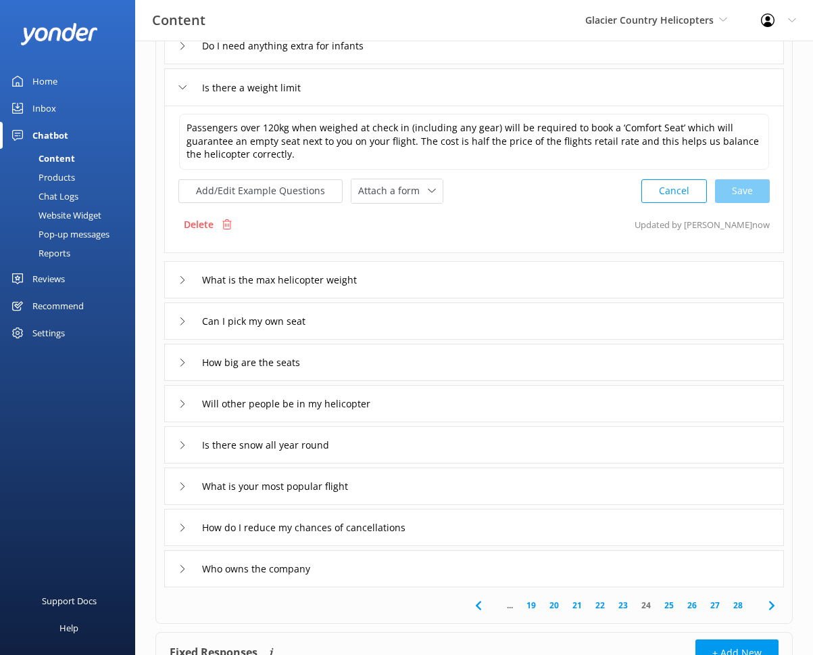
click at [427, 285] on div "What is the max helicopter weight" at bounding box center [474, 279] width 620 height 37
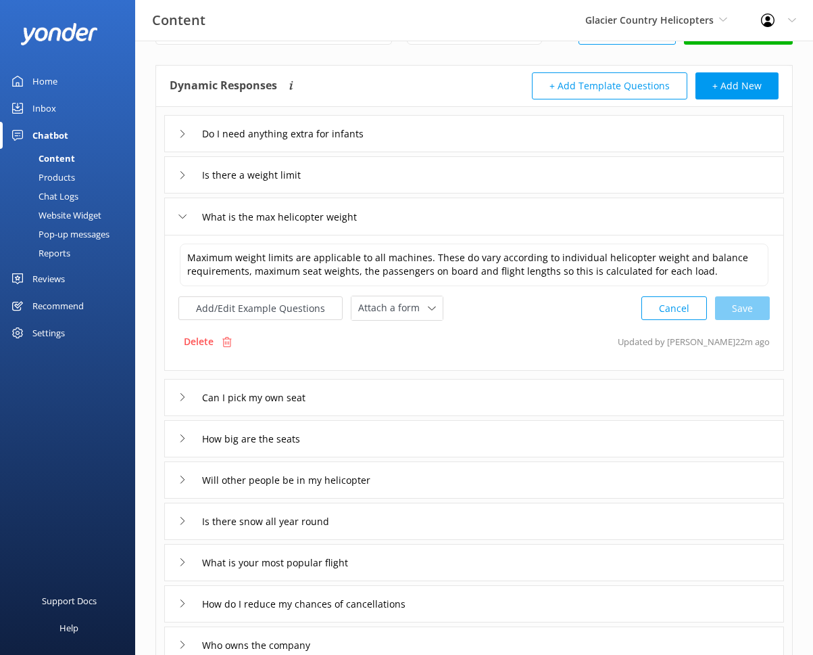
scroll to position [33, 0]
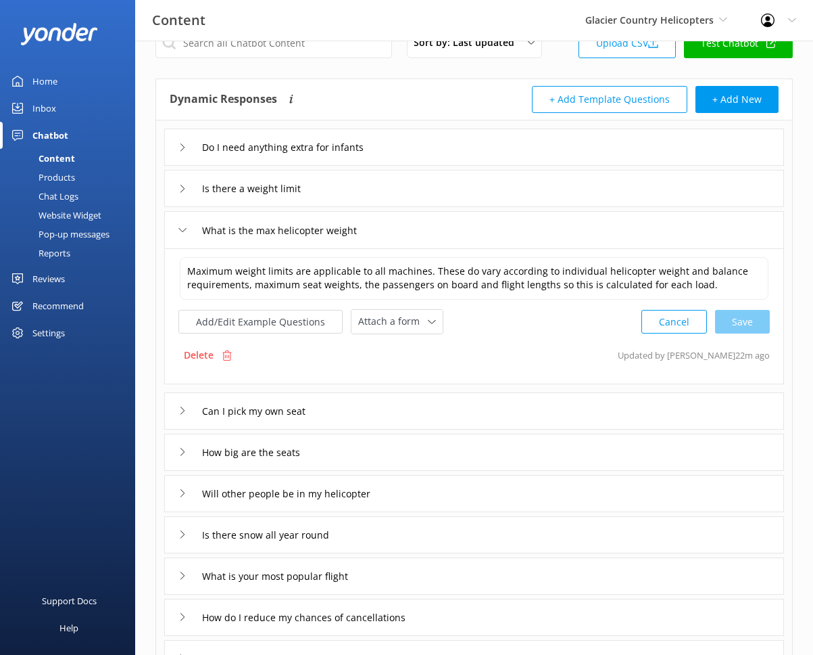
click at [343, 190] on div "Is there a weight limit" at bounding box center [474, 188] width 620 height 37
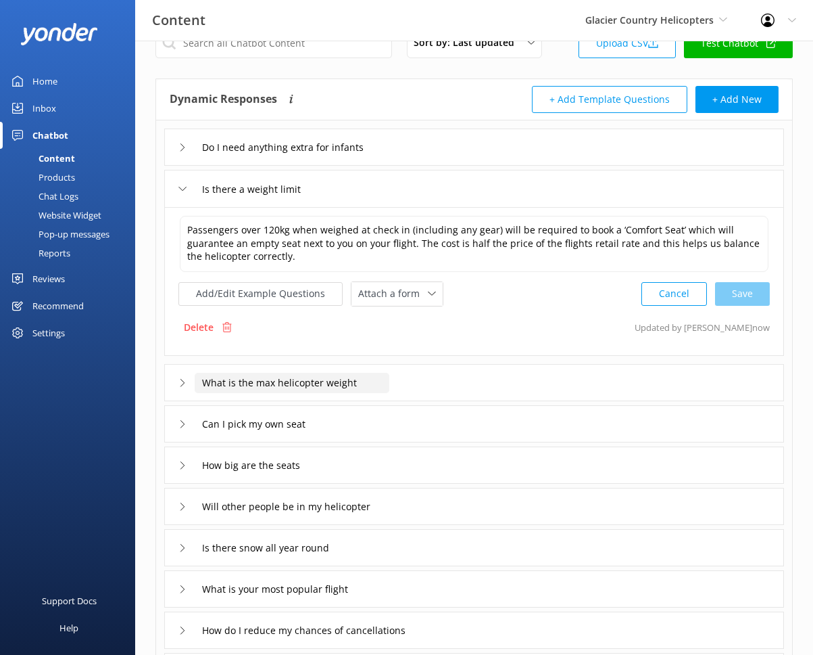
click at [383, 158] on input "What is the max helicopter weight" at bounding box center [300, 147] width 211 height 20
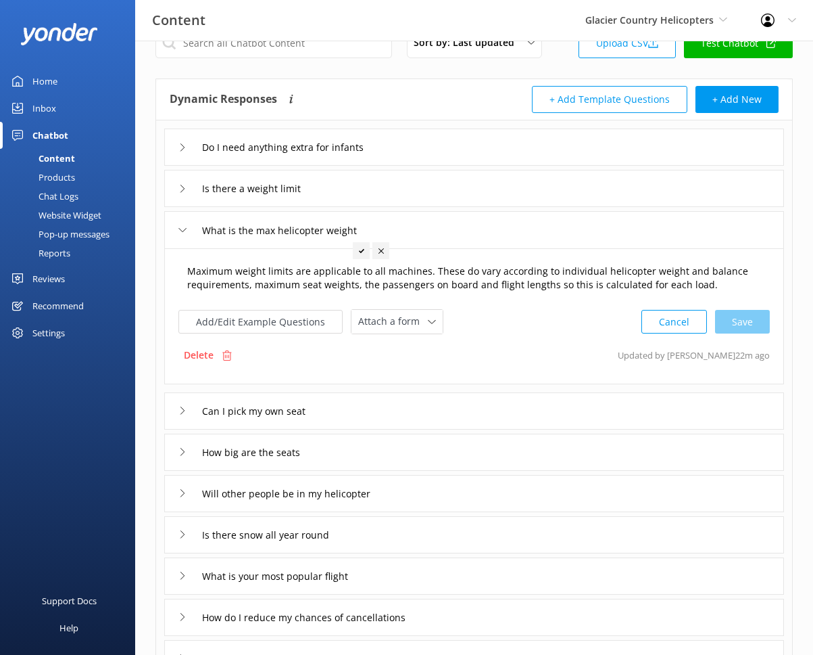
click at [205, 272] on textarea "Maximum weight limits are applicable to all machines. These do vary according t…" at bounding box center [474, 278] width 589 height 43
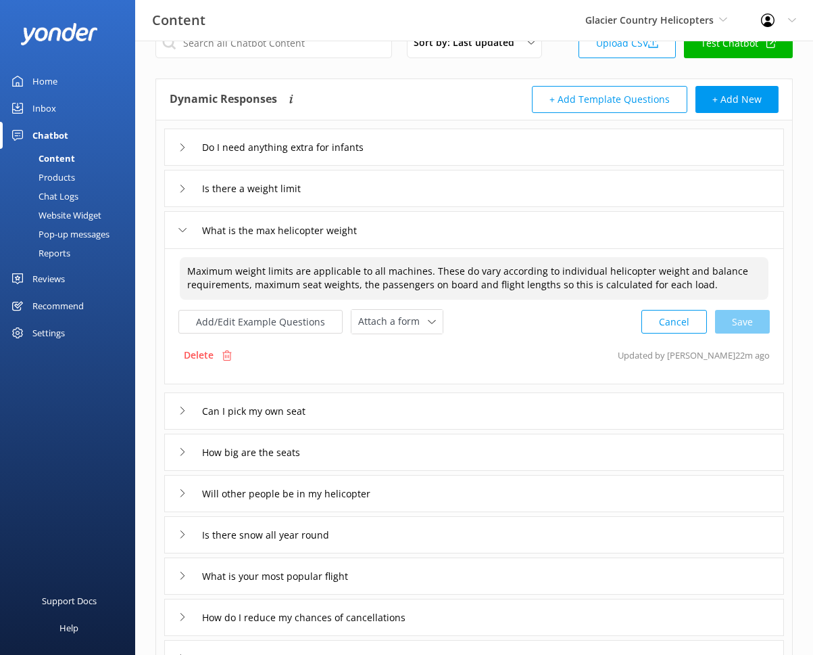
click at [205, 272] on textarea "Maximum weight limits are applicable to all machines. These do vary according t…" at bounding box center [474, 278] width 589 height 43
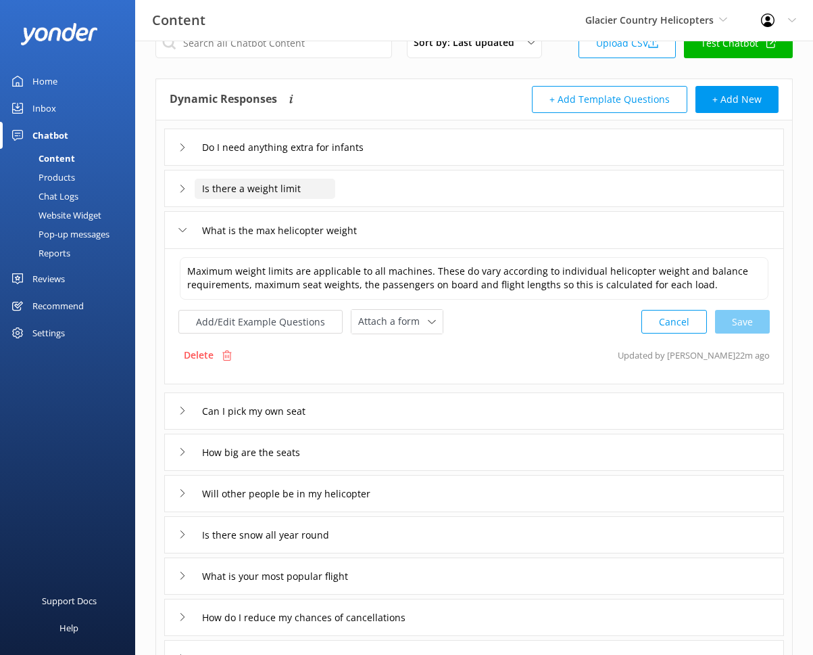
click at [323, 158] on input "Is there a weight limit" at bounding box center [300, 147] width 211 height 20
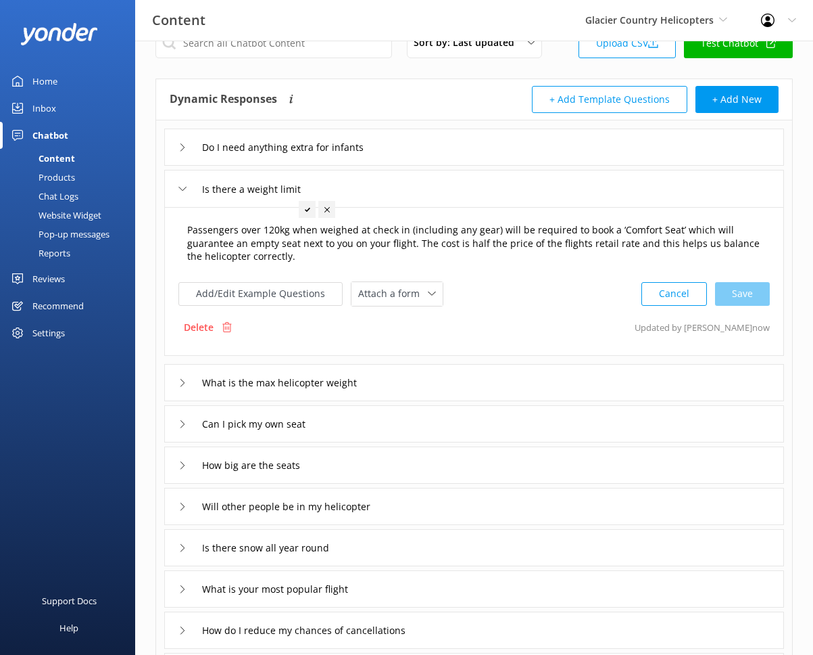
click at [310, 256] on textarea "Passengers over 120kg when weighed at check in (including any gear) will be req…" at bounding box center [474, 244] width 589 height 56
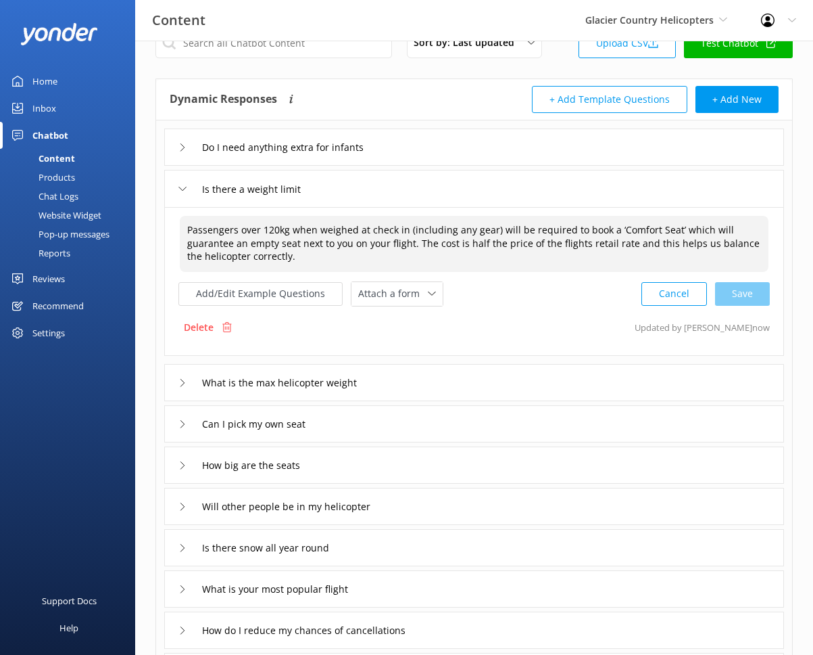
paste textarea "Maximum weight limits are applicable to all machines. These do vary according t…"
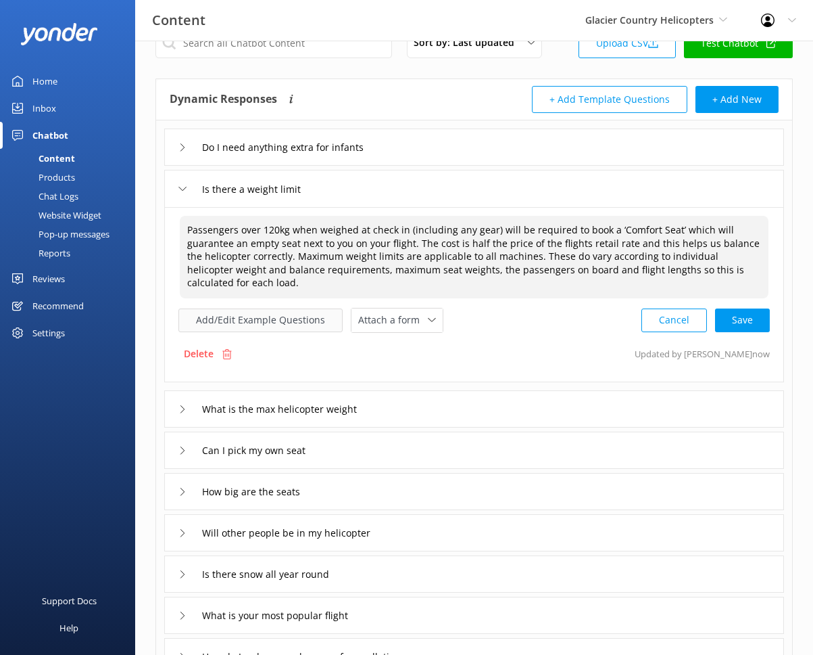
click at [296, 312] on button "Add/Edit Example Questions" at bounding box center [261, 320] width 164 height 24
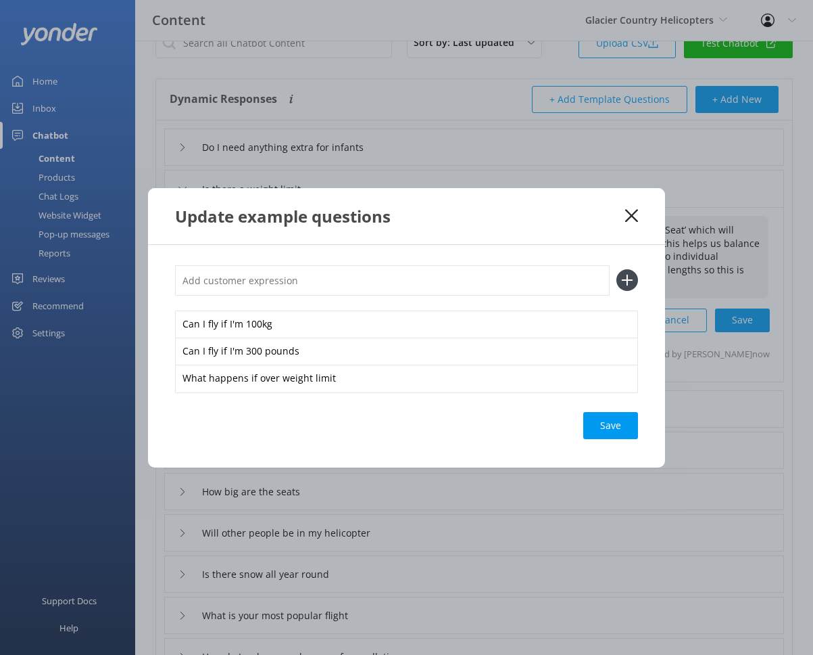
type textarea "Passengers over 120kg when weighed at check in (including any gear) will be req…"
click at [306, 277] on input "text" at bounding box center [392, 280] width 435 height 30
type input "What's the max weight limit"
click at [617, 423] on div "Save" at bounding box center [611, 425] width 55 height 27
click at [634, 218] on use at bounding box center [631, 215] width 13 height 13
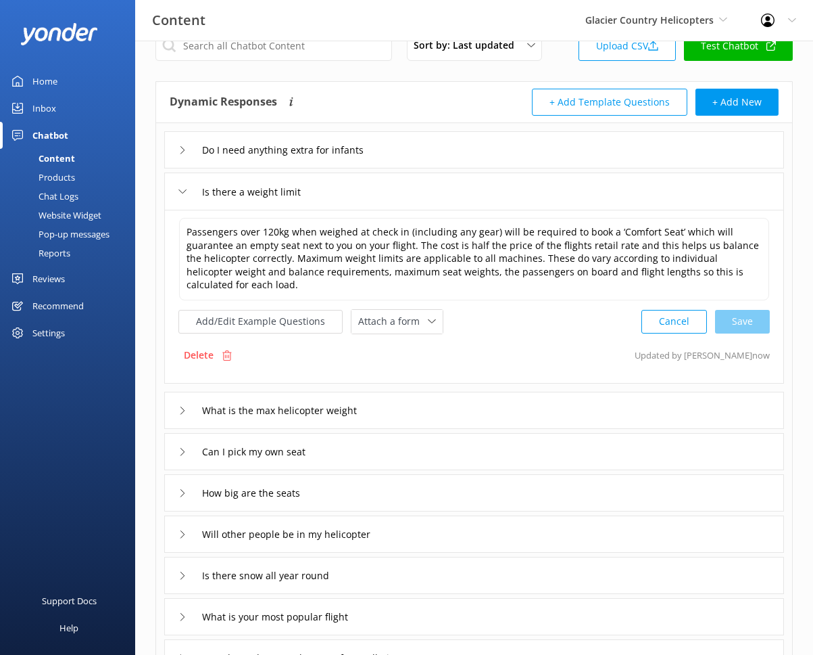
scroll to position [33, 0]
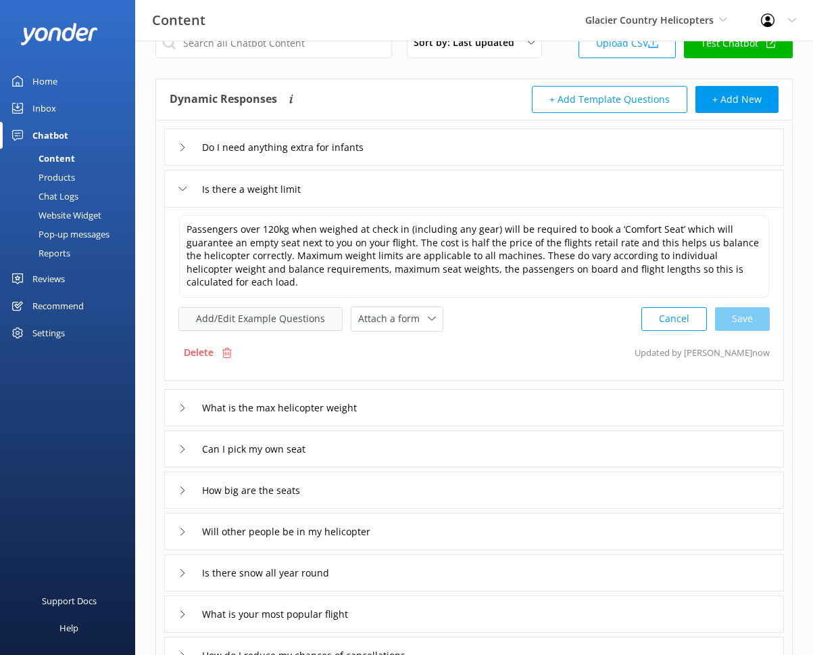
click at [279, 307] on button "Add/Edit Example Questions" at bounding box center [261, 319] width 164 height 24
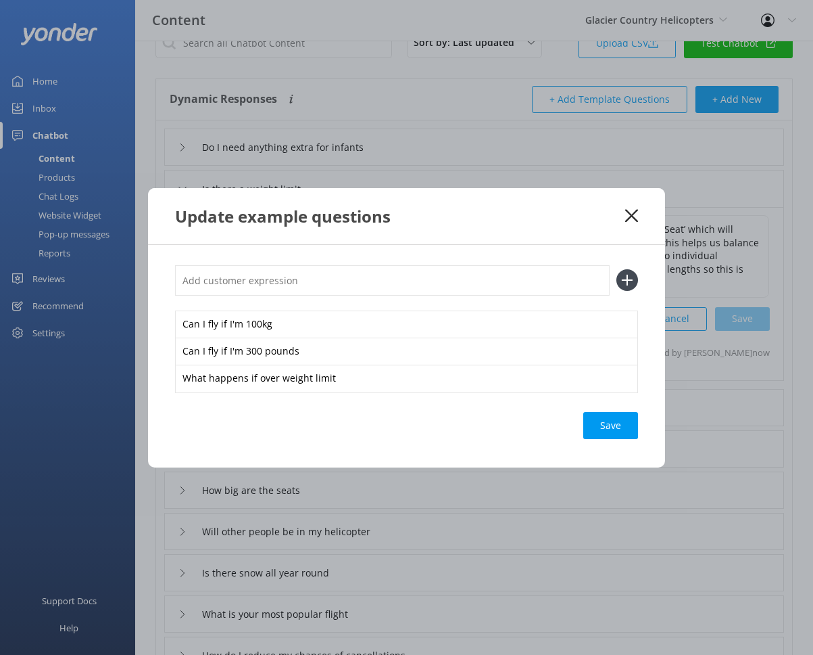
click at [340, 273] on input "text" at bounding box center [392, 280] width 435 height 30
type input "What is the max weight"
click at [617, 269] on button at bounding box center [628, 280] width 22 height 22
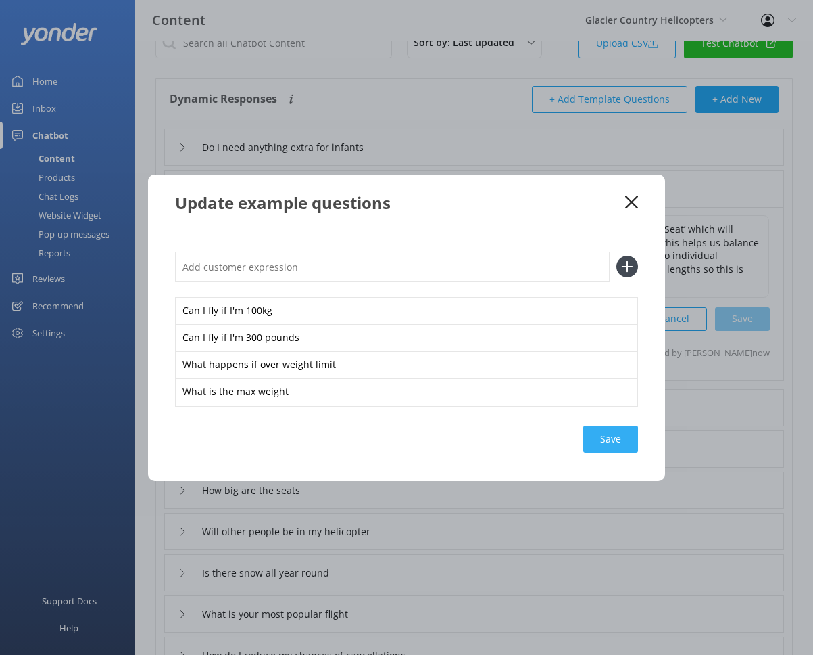
click at [623, 430] on div "Save" at bounding box center [611, 438] width 55 height 27
click at [629, 203] on icon at bounding box center [631, 202] width 13 height 14
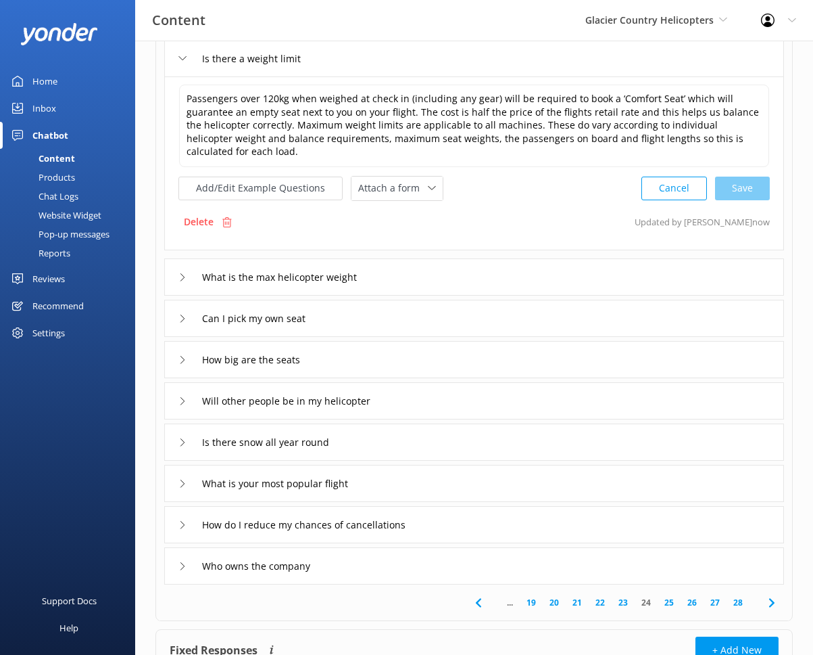
scroll to position [166, 0]
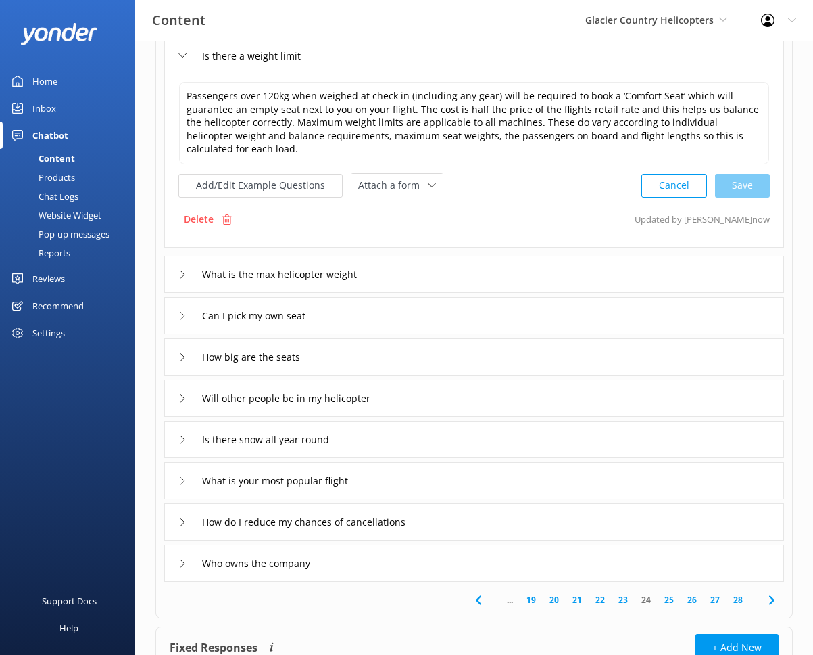
click at [179, 270] on icon at bounding box center [183, 274] width 8 height 8
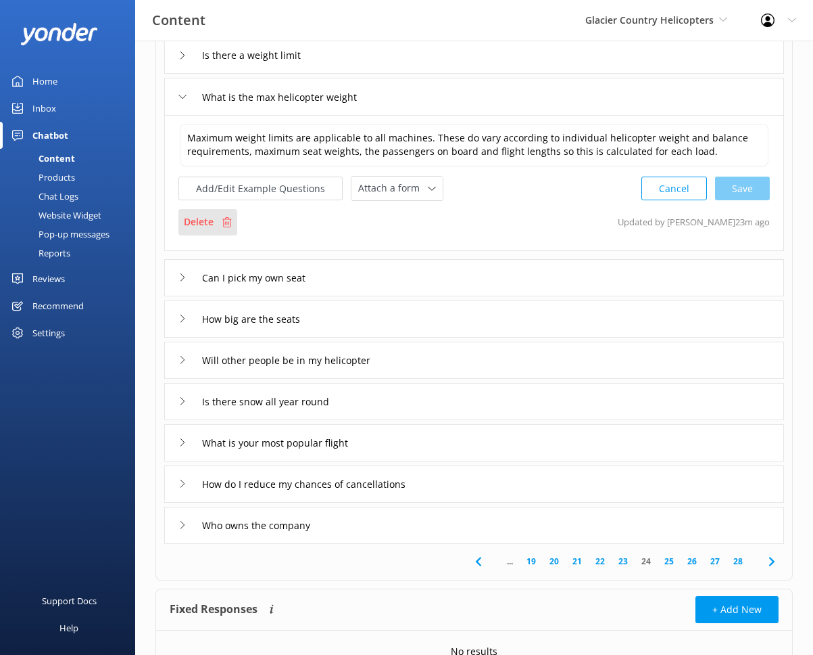
click at [211, 225] on p "Delete" at bounding box center [199, 221] width 30 height 15
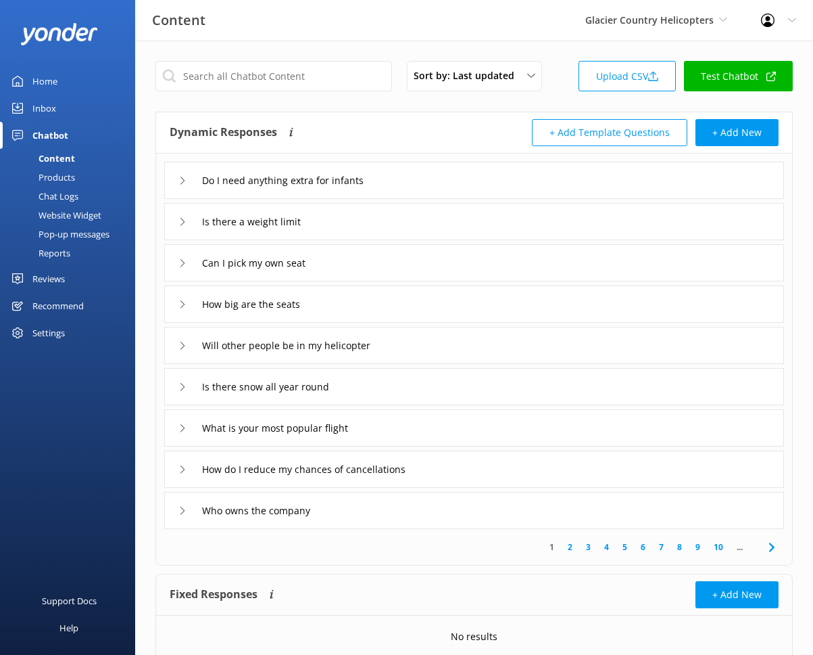
click at [717, 547] on link "10" at bounding box center [718, 546] width 23 height 13
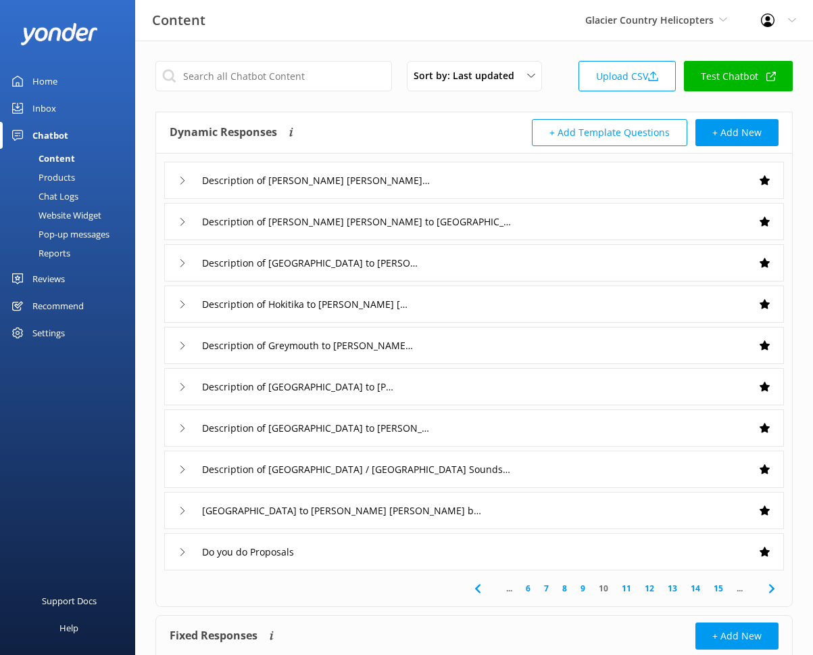
click at [719, 587] on link "15" at bounding box center [718, 588] width 23 height 13
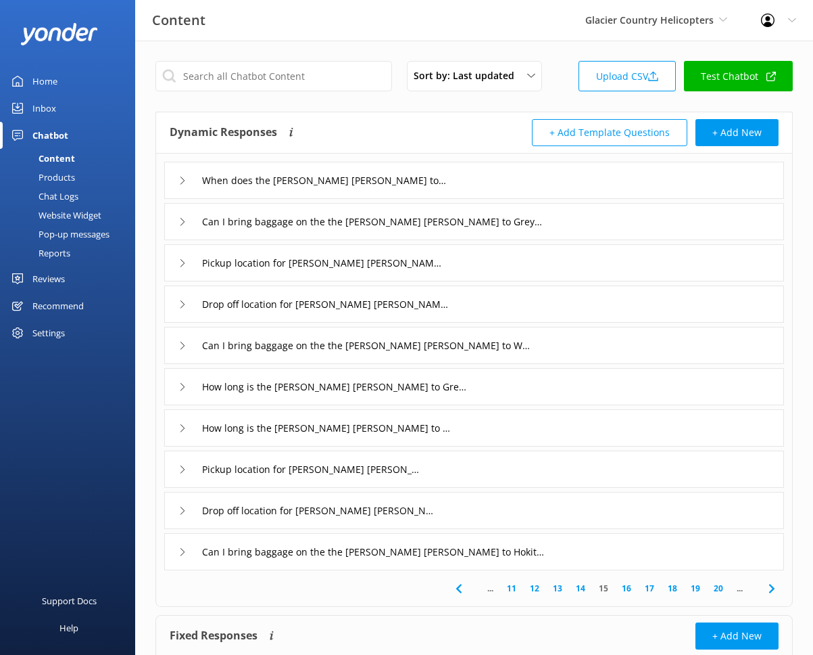
click at [720, 588] on link "20" at bounding box center [718, 588] width 23 height 13
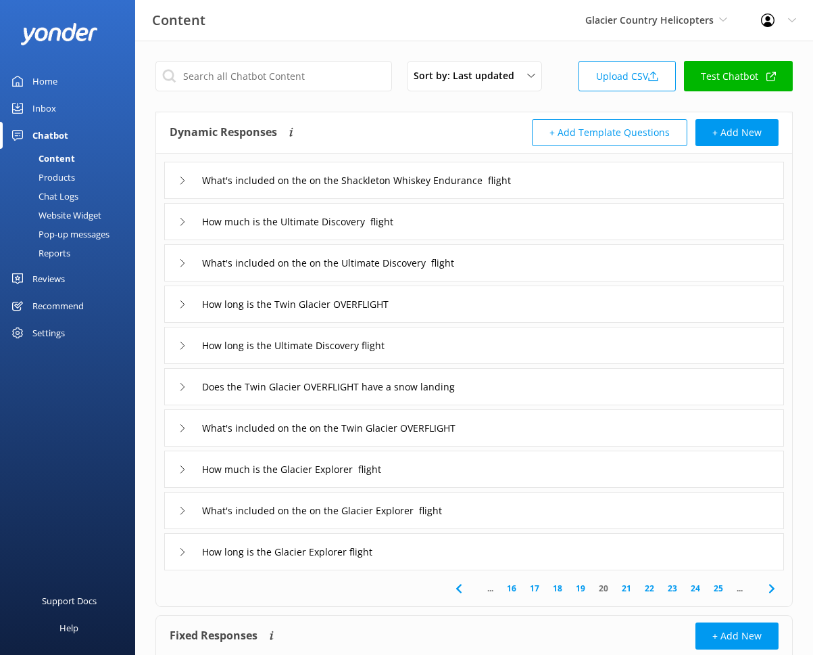
click at [692, 589] on link "24" at bounding box center [695, 588] width 23 height 13
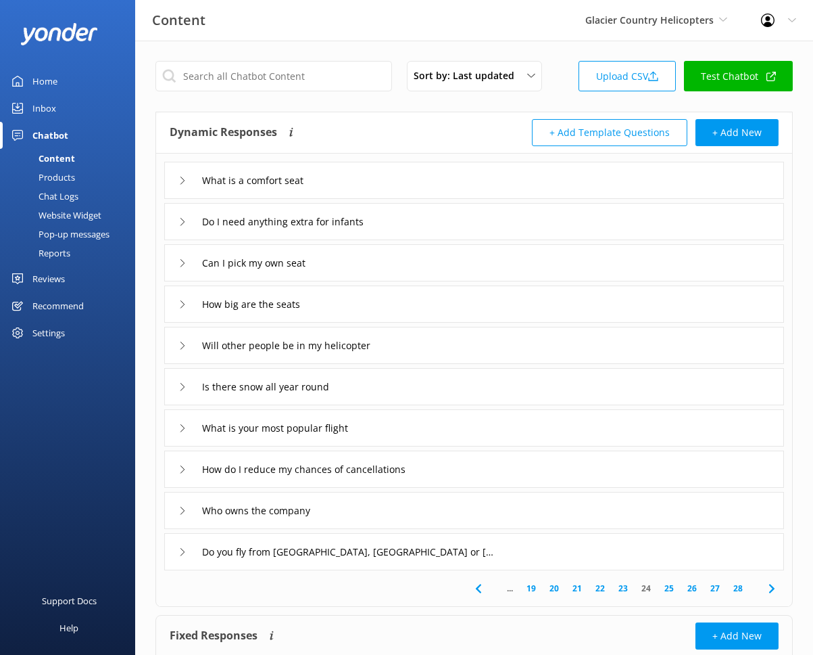
click at [439, 431] on div "What is your most popular flight" at bounding box center [474, 427] width 620 height 37
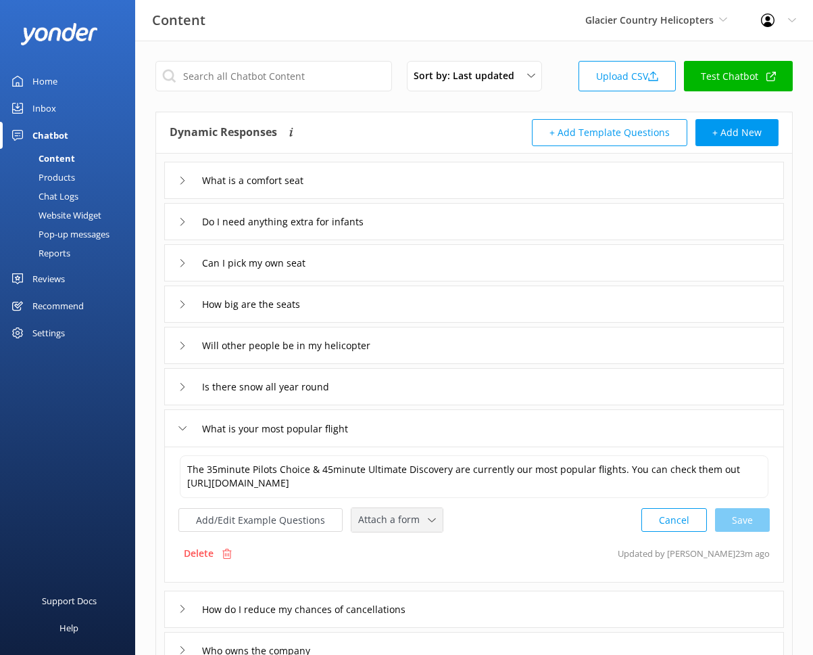
click at [404, 514] on span "Attach a form" at bounding box center [393, 519] width 70 height 15
click at [412, 577] on div "Check availability" at bounding box center [392, 576] width 67 height 14
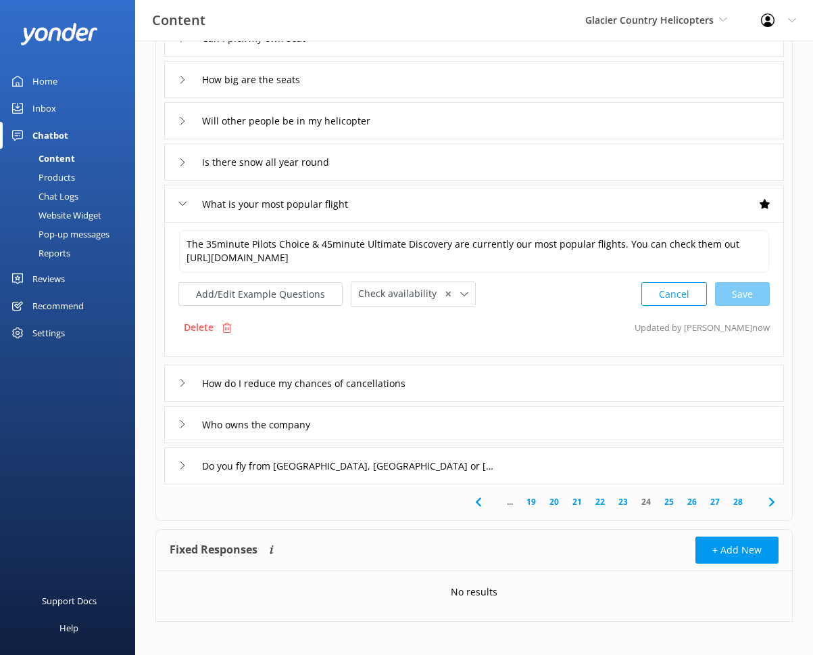
scroll to position [225, 0]
click at [671, 498] on link "25" at bounding box center [669, 500] width 23 height 13
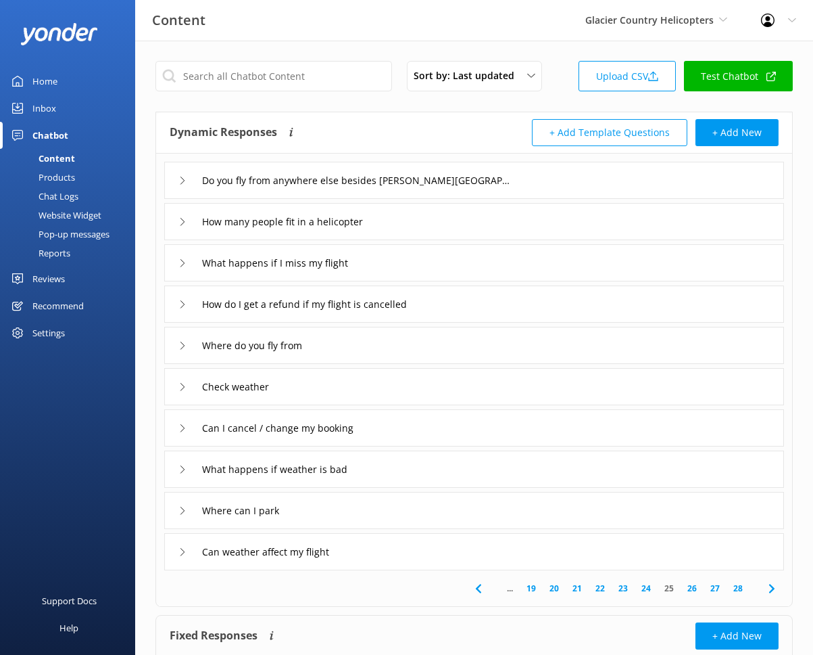
click at [344, 511] on div "Where can I park" at bounding box center [474, 510] width 620 height 37
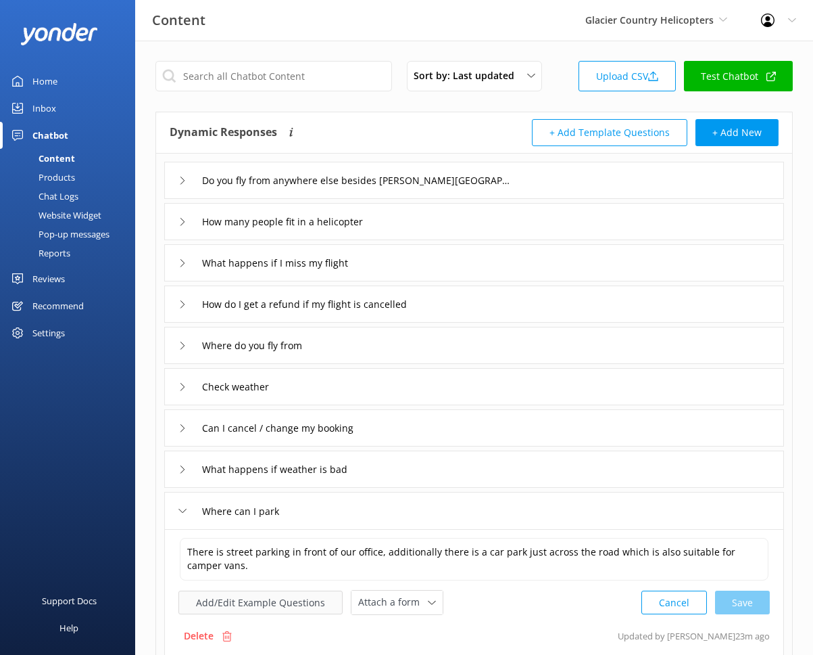
click at [268, 595] on button "Add/Edit Example Questions" at bounding box center [261, 602] width 164 height 24
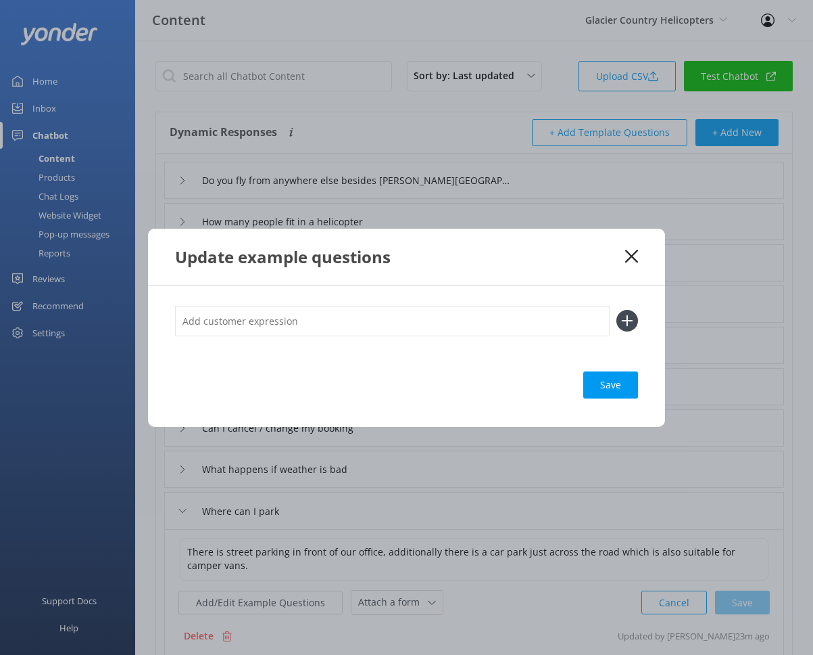
click at [279, 318] on input "text" at bounding box center [392, 321] width 435 height 30
type input "Free parking"
click at [617, 310] on button at bounding box center [628, 321] width 22 height 22
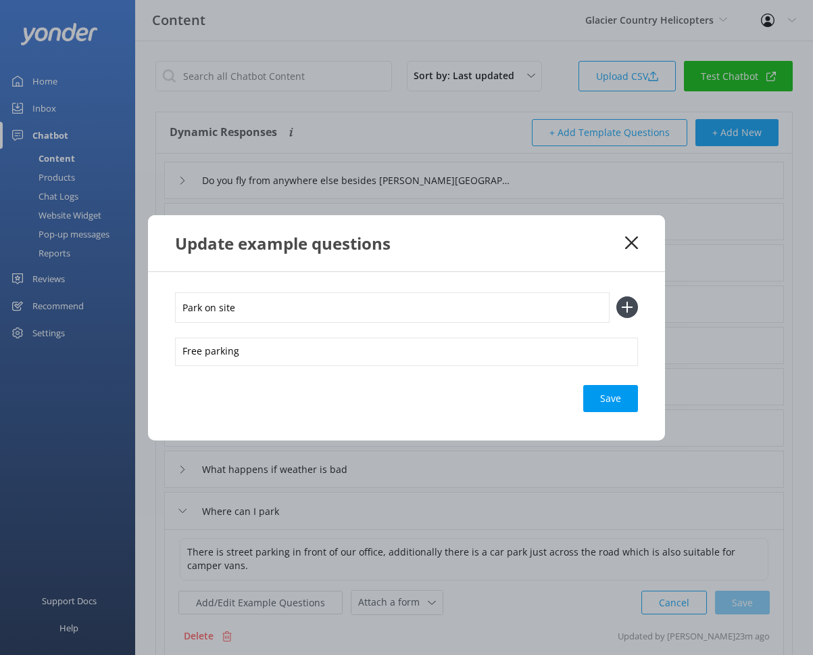
type input "Park on site"
click at [617, 296] on button at bounding box center [628, 307] width 22 height 22
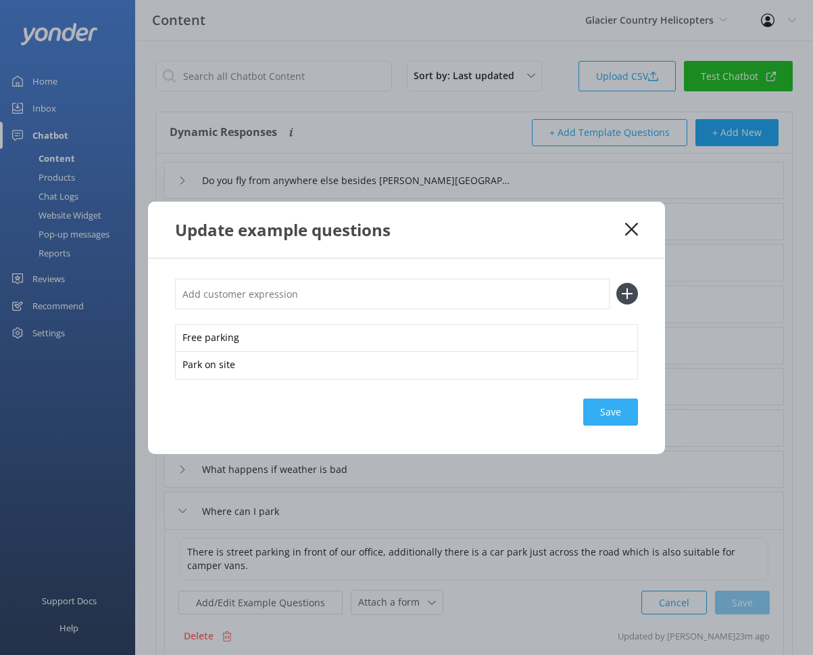
click at [617, 412] on div "Save" at bounding box center [611, 411] width 55 height 27
click at [630, 227] on use at bounding box center [631, 228] width 13 height 13
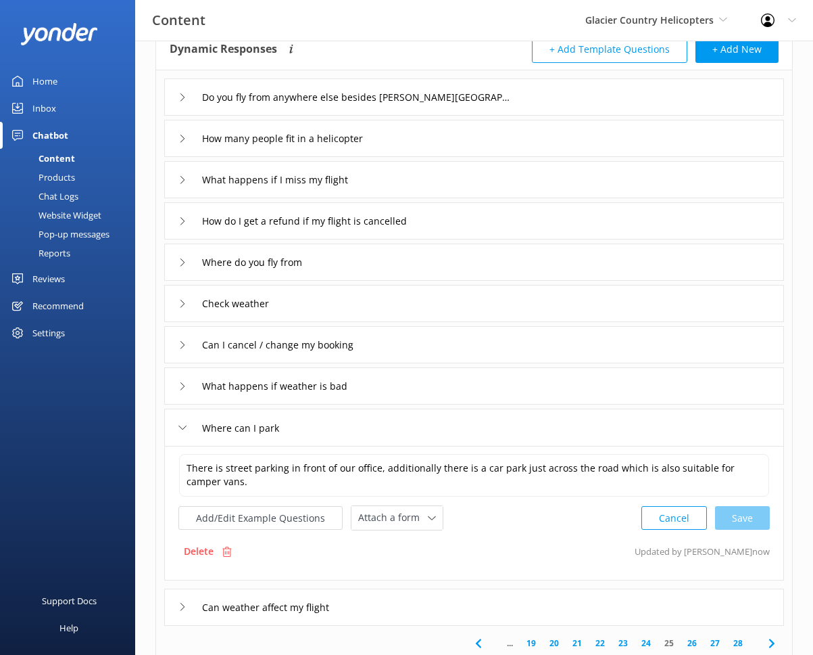
scroll to position [80, 0]
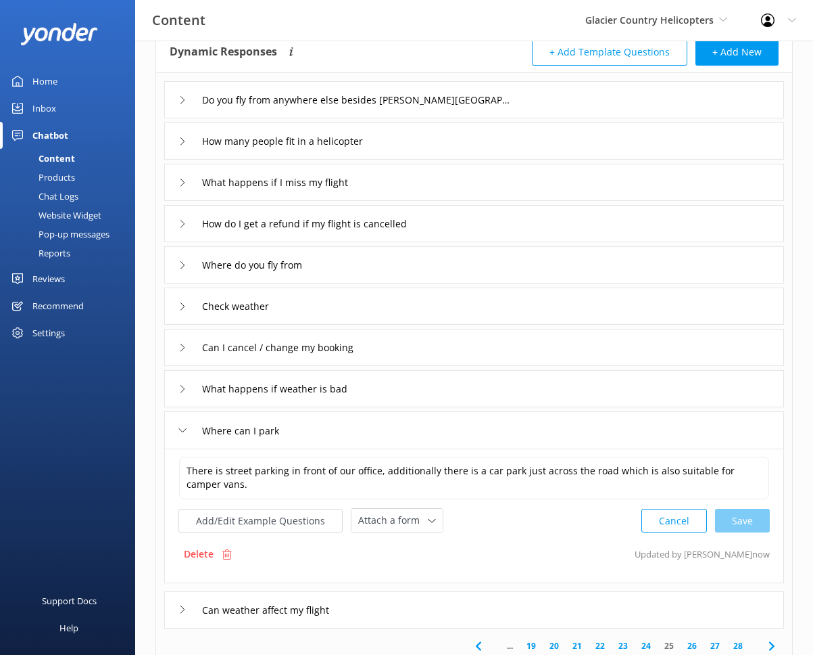
click at [370, 601] on div "Can weather affect my flight" at bounding box center [474, 609] width 620 height 37
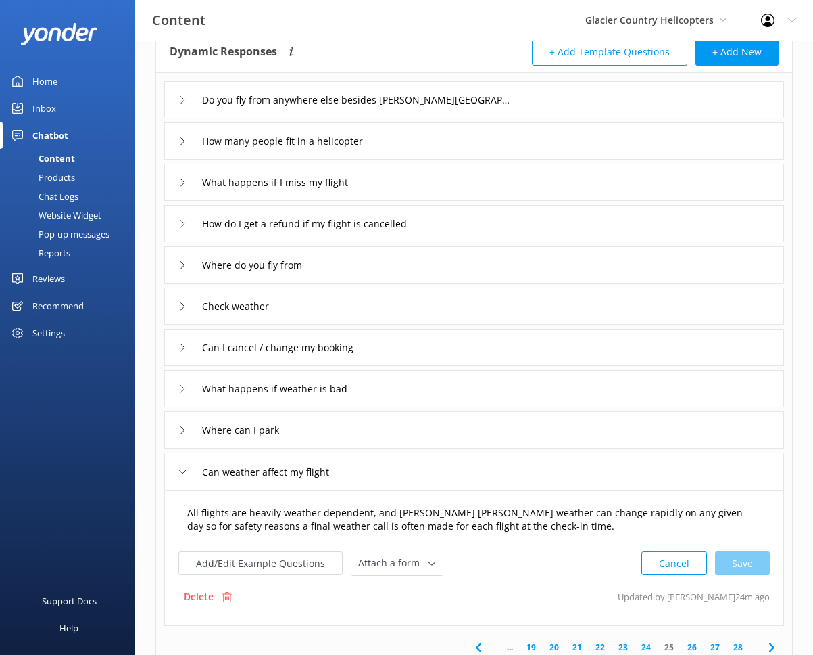
click at [193, 511] on textarea "All flights are heavily weather dependent, and Franz Josef weather can change r…" at bounding box center [474, 519] width 589 height 43
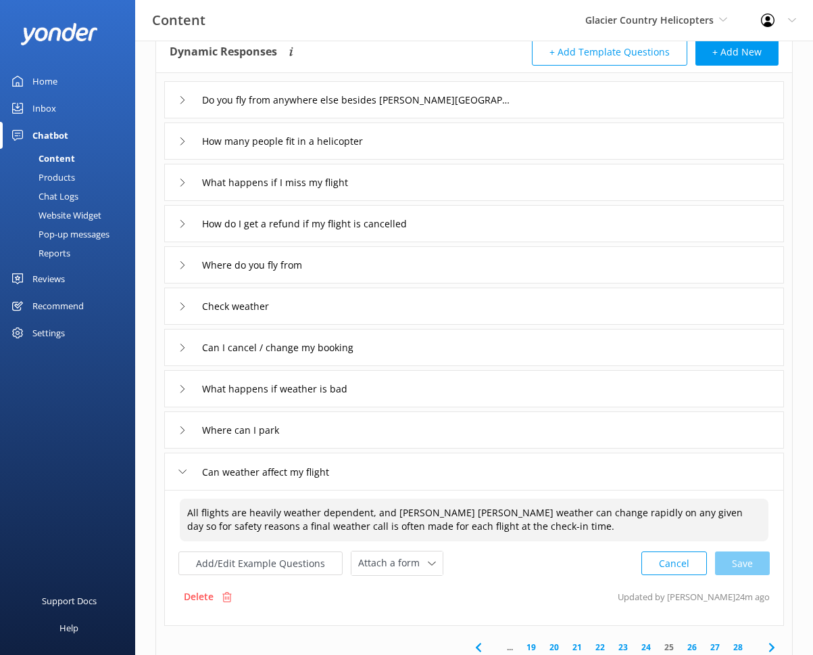
click at [193, 511] on textarea "All flights are heavily weather dependent, and Franz Josef weather can change r…" at bounding box center [474, 519] width 589 height 43
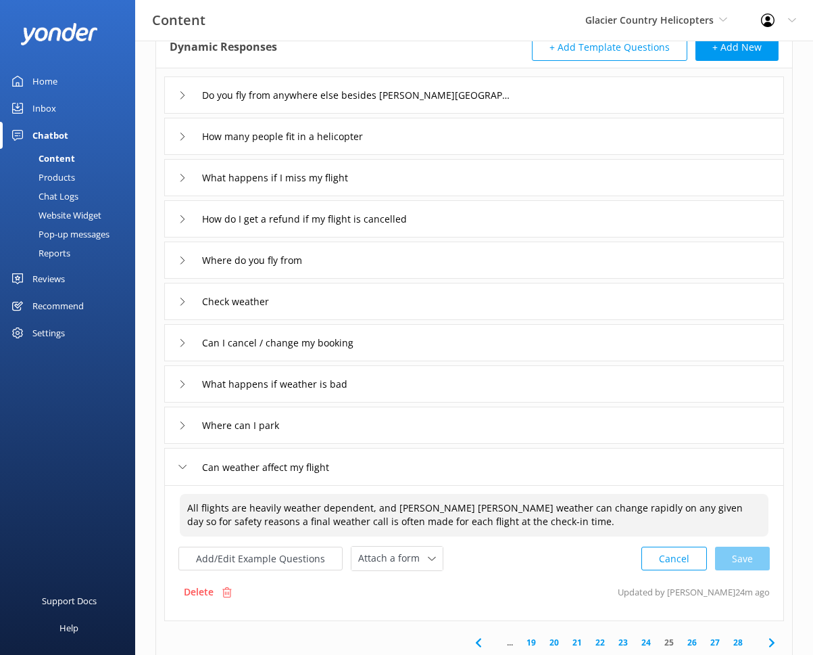
scroll to position [87, 0]
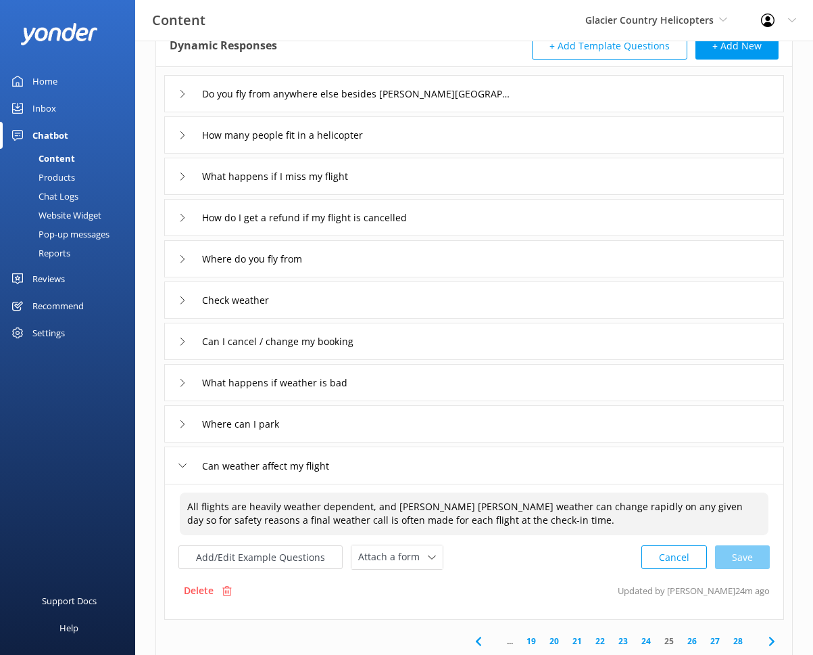
click at [692, 644] on link "26" at bounding box center [692, 640] width 23 height 13
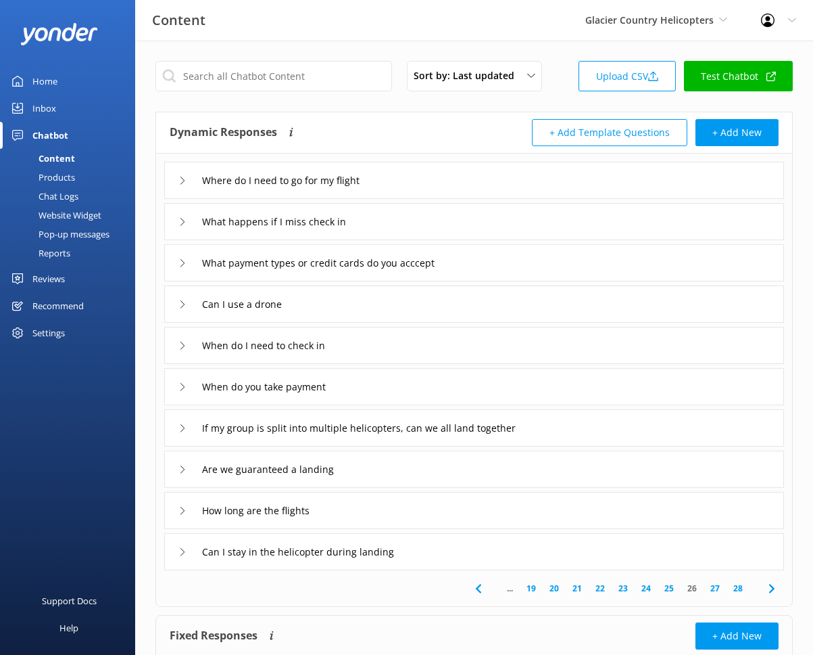
click at [669, 586] on link "25" at bounding box center [669, 588] width 23 height 13
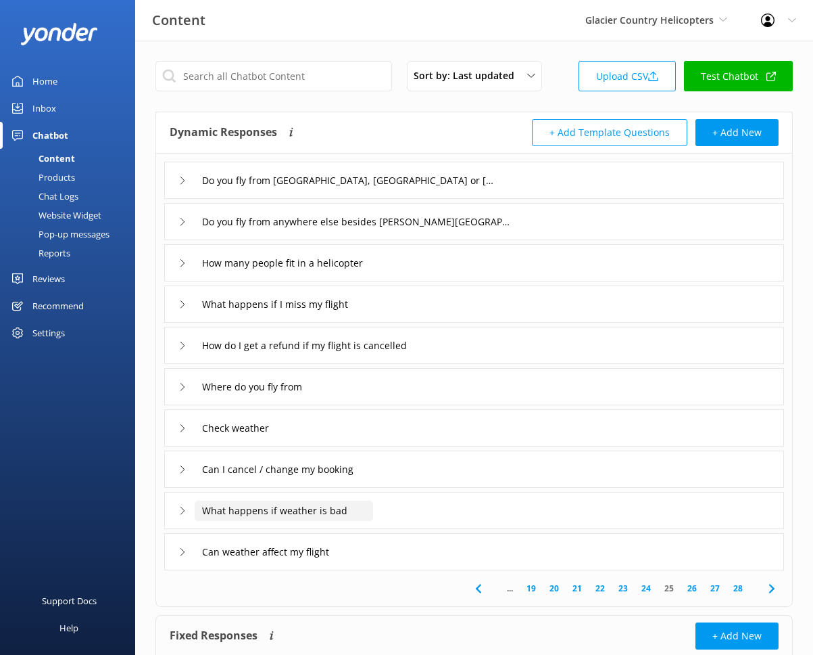
click at [370, 191] on input "What happens if weather is bad" at bounding box center [349, 180] width 308 height 20
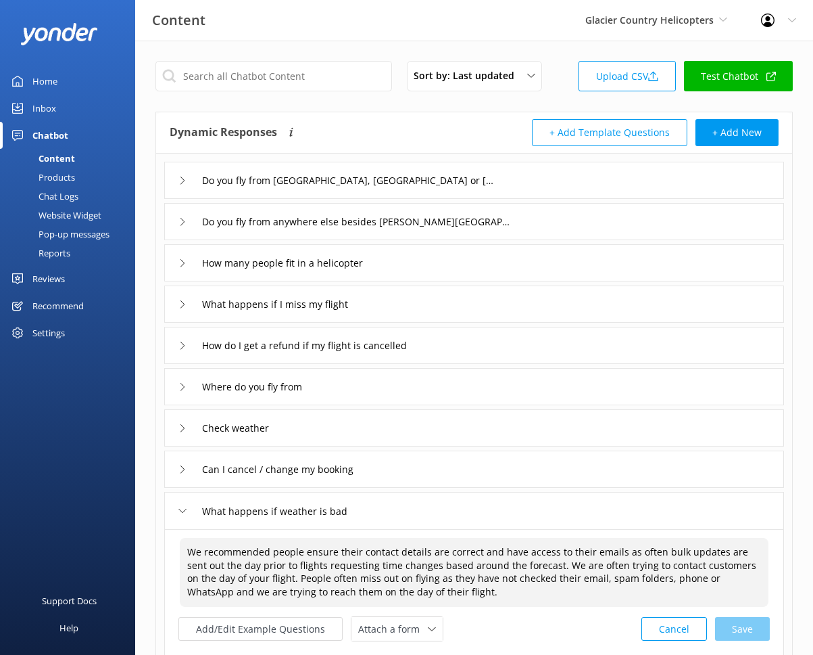
click at [444, 592] on textarea "We recommended people ensure their contact details are correct and have access …" at bounding box center [474, 572] width 589 height 69
paste textarea "All flights are heavily weather dependent, and Franz Josef weather can change r…"
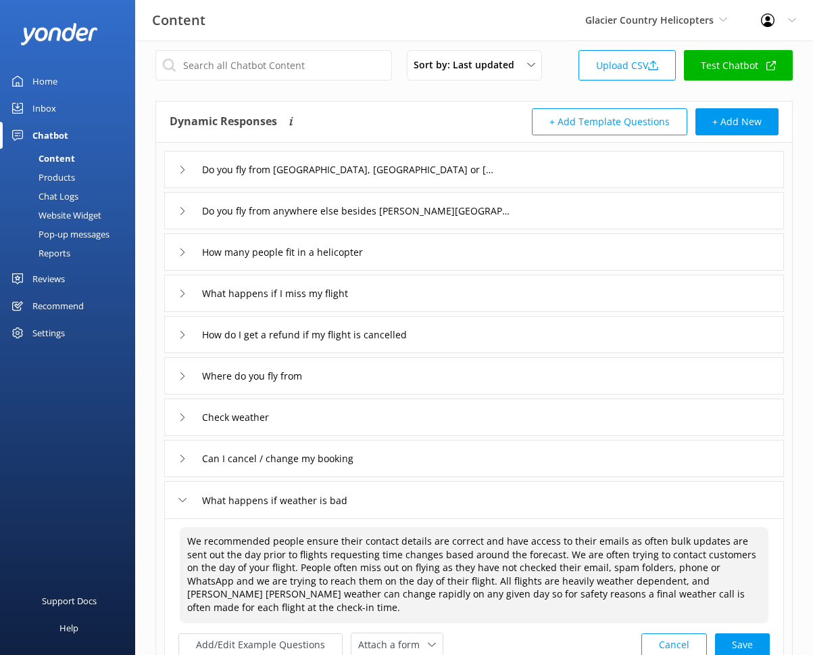
scroll to position [24, 0]
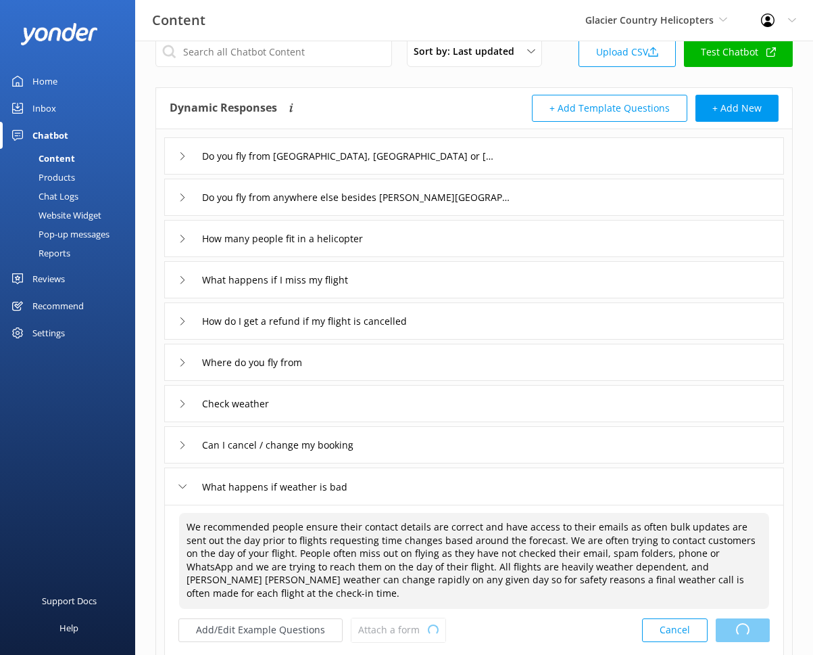
click at [727, 627] on div "Cancel Loading.." at bounding box center [706, 629] width 128 height 25
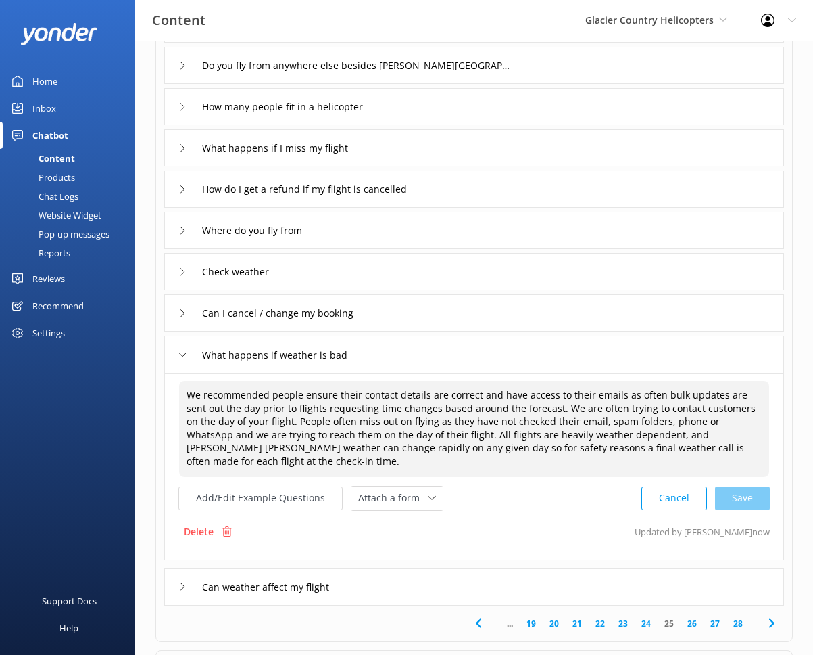
scroll to position [256, 0]
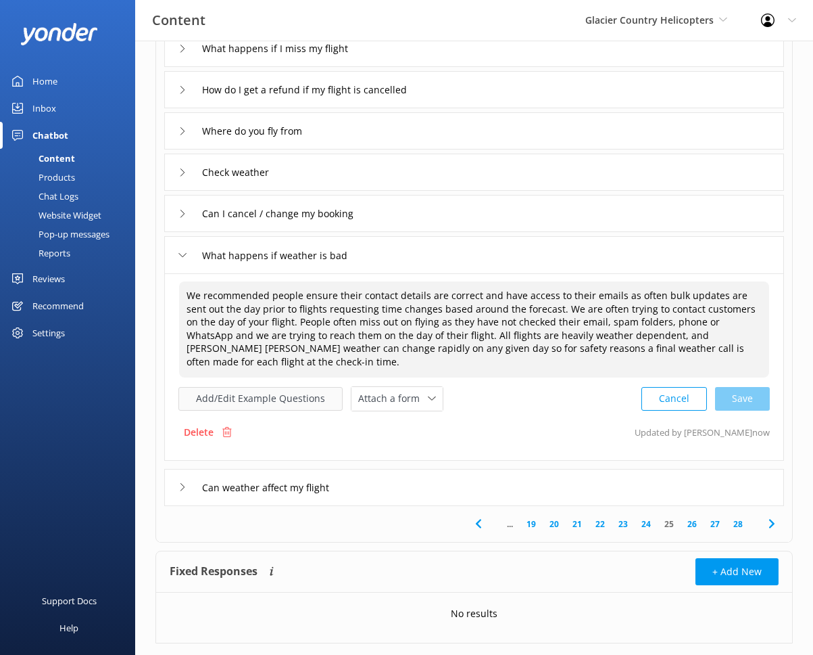
click at [285, 391] on button "Add/Edit Example Questions" at bounding box center [261, 399] width 164 height 24
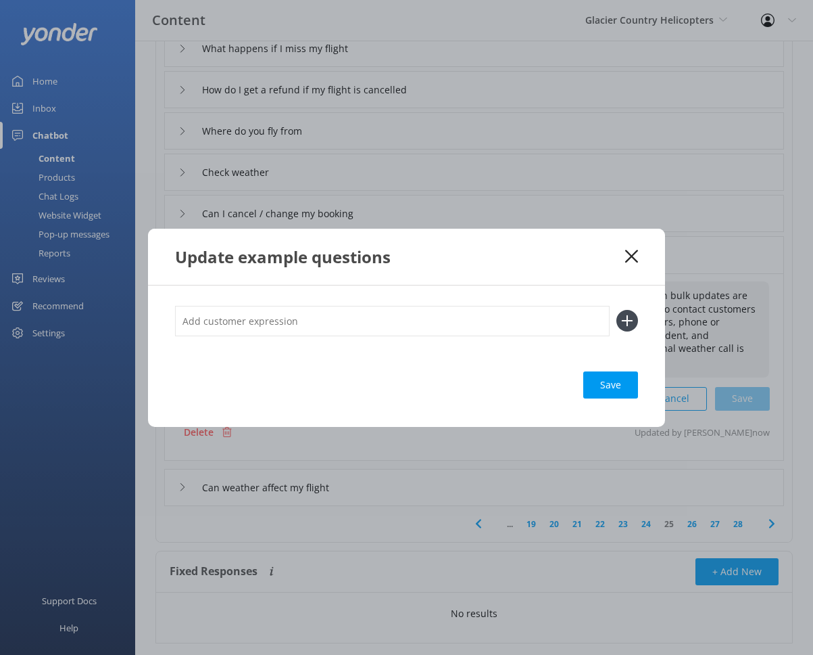
type textarea "We recommended people ensure their contact details are correct and have access …"
click at [282, 319] on input "text" at bounding box center [392, 321] width 435 height 30
type input "What happens if it rains"
click at [617, 310] on button at bounding box center [628, 321] width 22 height 22
type input "\"
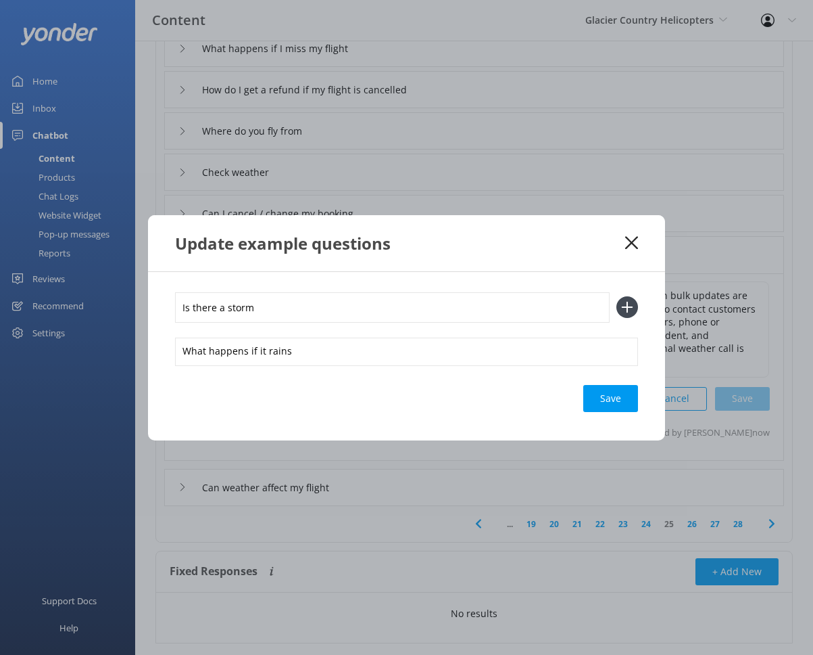
type input "Is there a storm"
click at [617, 296] on button at bounding box center [628, 307] width 22 height 22
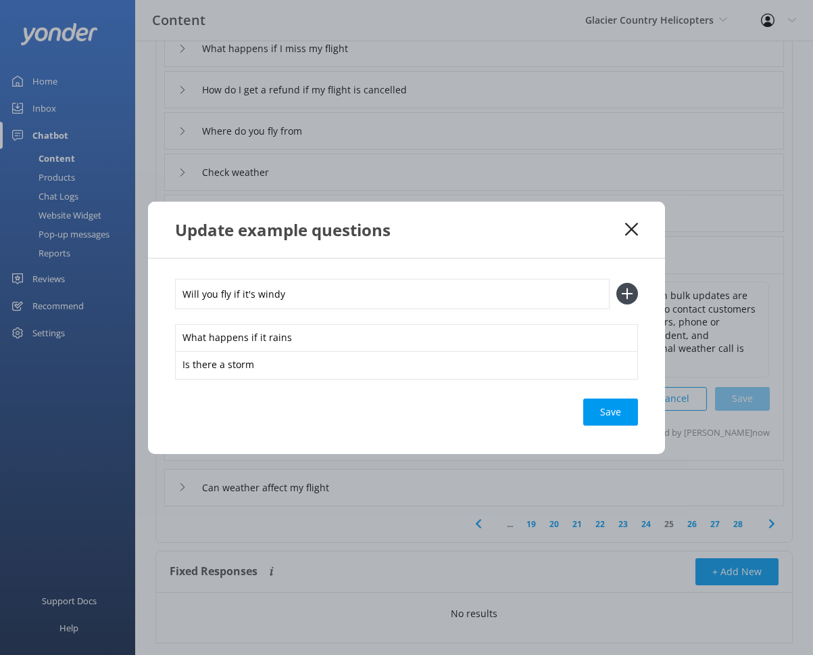
type input "Will you fly if it's windy"
click at [617, 283] on button at bounding box center [628, 294] width 22 height 22
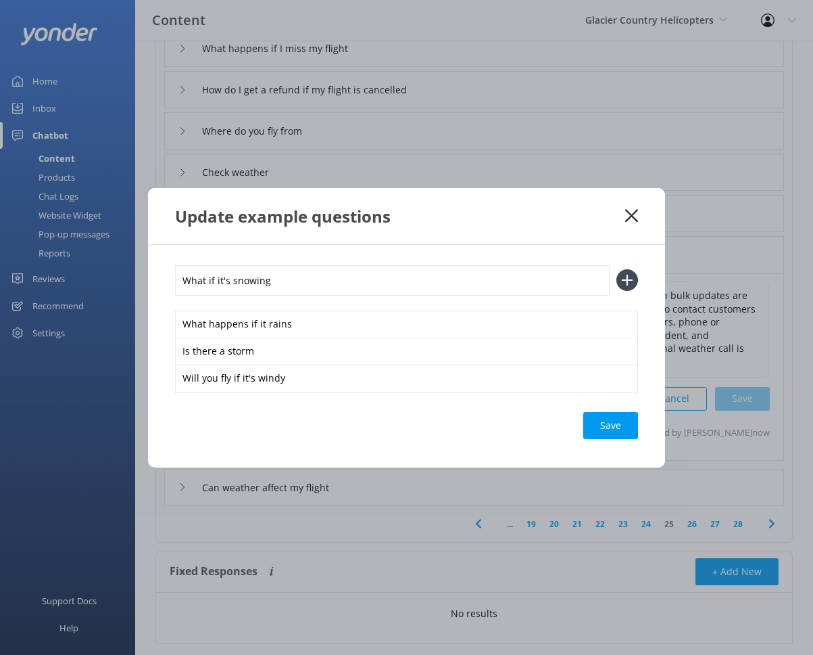
type input "What if it's snowing"
click at [617, 269] on button at bounding box center [628, 280] width 22 height 22
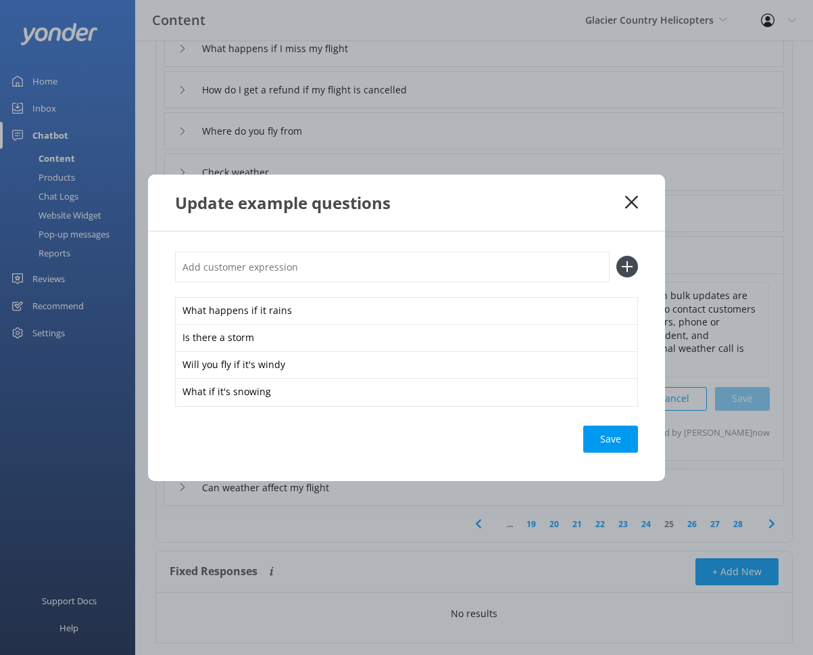
click at [612, 445] on div "Save" at bounding box center [611, 438] width 55 height 27
click at [630, 202] on use at bounding box center [631, 201] width 13 height 13
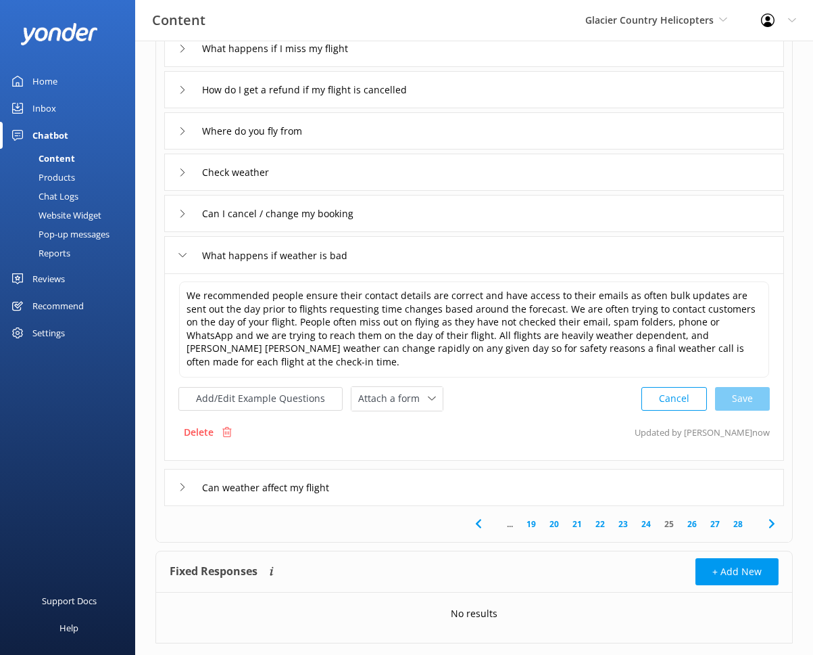
click at [304, 174] on div "Check weather" at bounding box center [474, 171] width 620 height 37
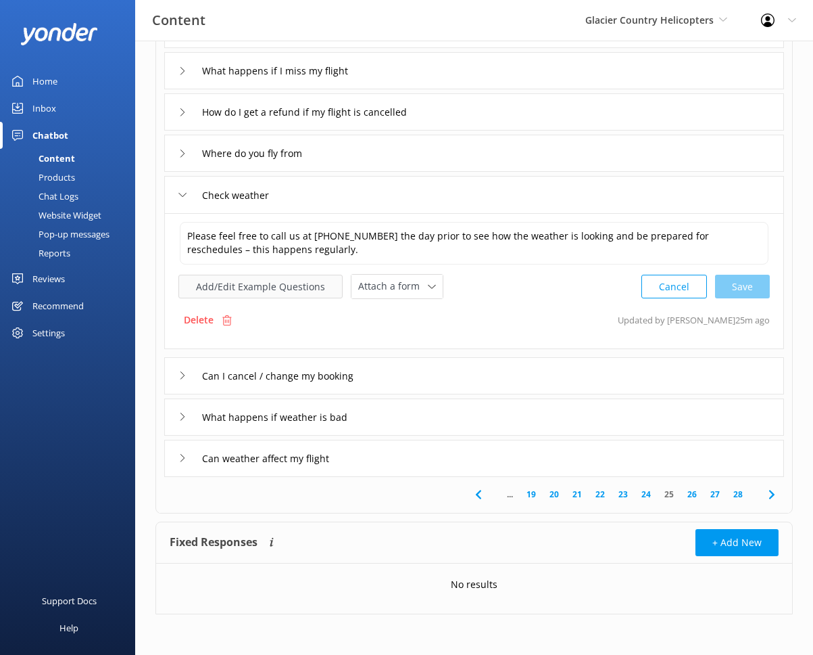
click at [245, 289] on button "Add/Edit Example Questions" at bounding box center [261, 287] width 164 height 24
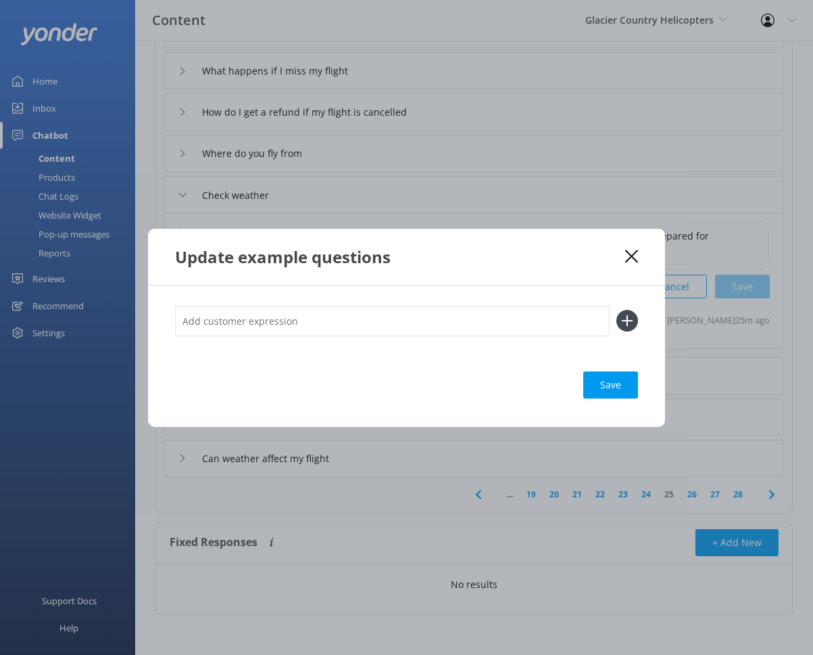
click at [235, 318] on input "text" at bounding box center [392, 321] width 435 height 30
type input "Are you flying this morning\"
click at [617, 310] on button at bounding box center [628, 321] width 22 height 22
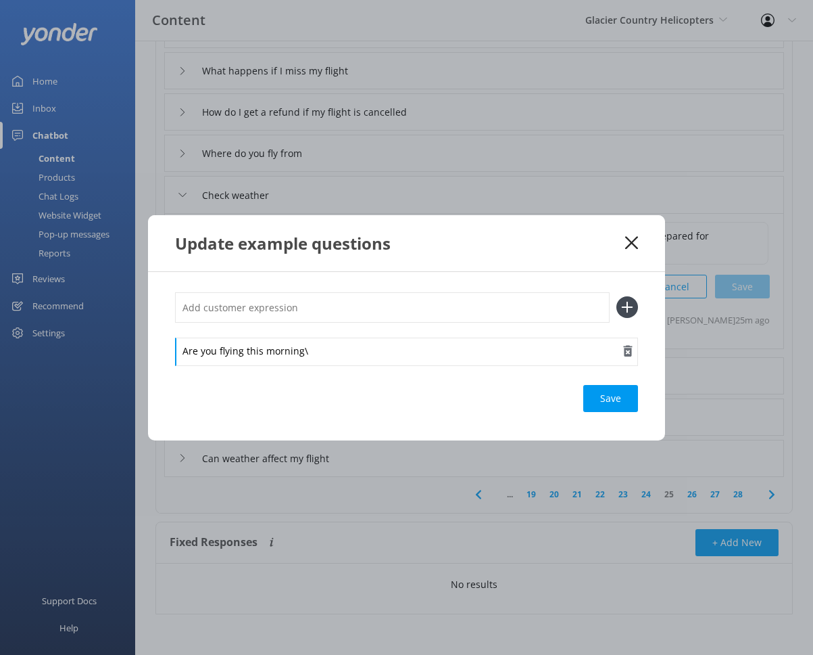
click at [375, 355] on div "Are you flying this morning\" at bounding box center [406, 351] width 463 height 28
click at [300, 310] on input "text" at bounding box center [392, 307] width 435 height 30
type input "What's the weather time tomorrow"
click at [617, 296] on button at bounding box center [628, 307] width 22 height 22
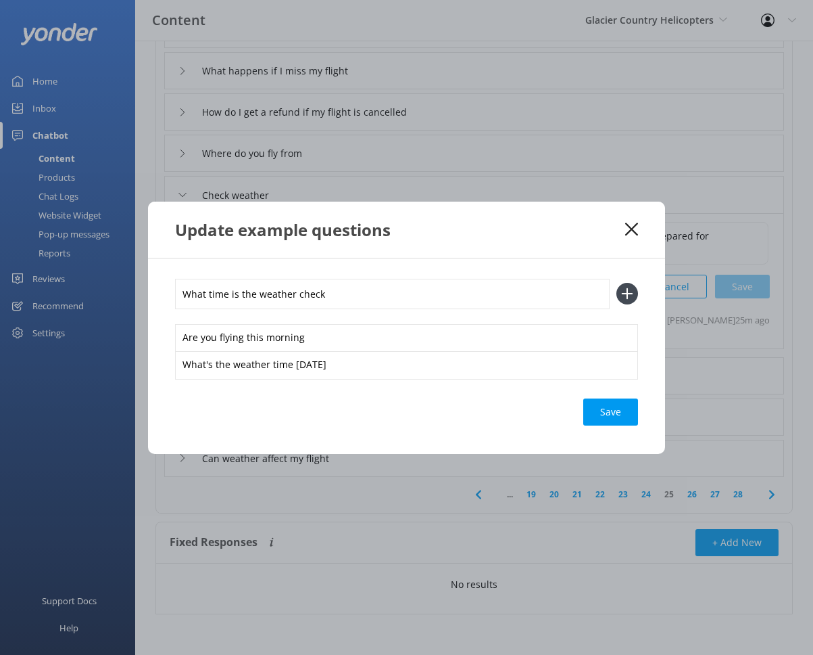
type input "What time is the weather check"
click at [617, 283] on button at bounding box center [628, 294] width 22 height 22
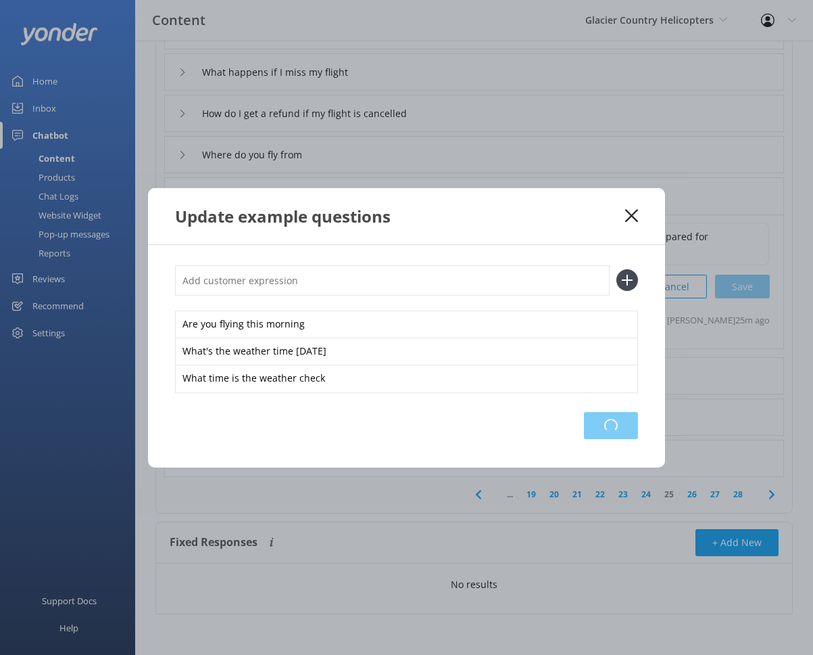
scroll to position [232, 0]
click at [624, 427] on div "Loading.." at bounding box center [611, 425] width 54 height 27
click at [632, 213] on icon at bounding box center [631, 216] width 13 height 14
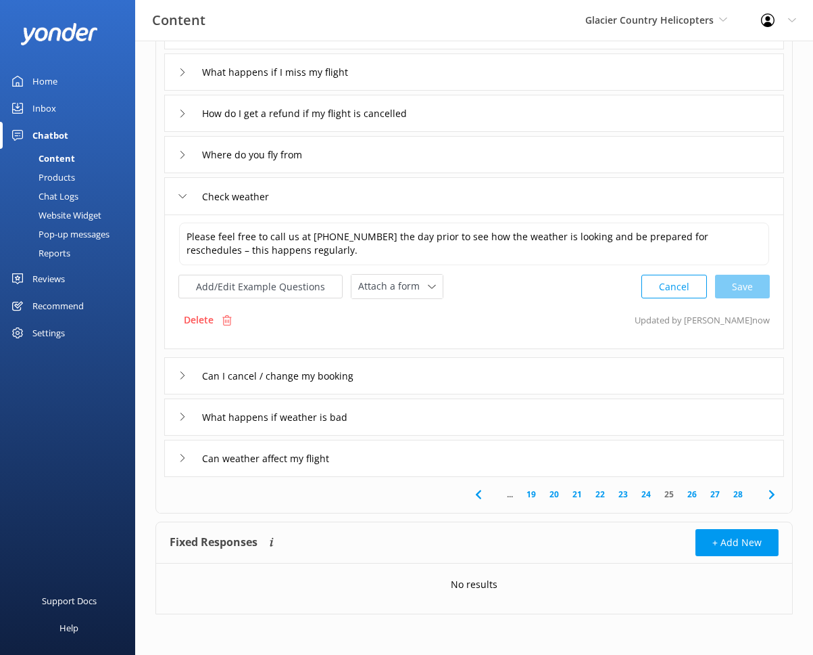
click at [188, 458] on div "Can weather affect my flight" at bounding box center [263, 458] width 168 height 22
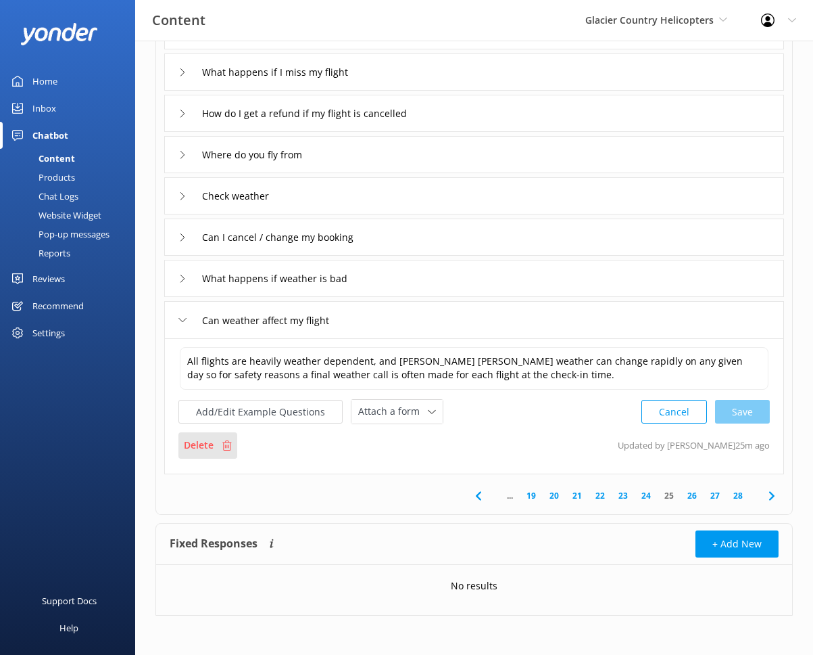
click at [204, 443] on p "Delete" at bounding box center [199, 444] width 30 height 15
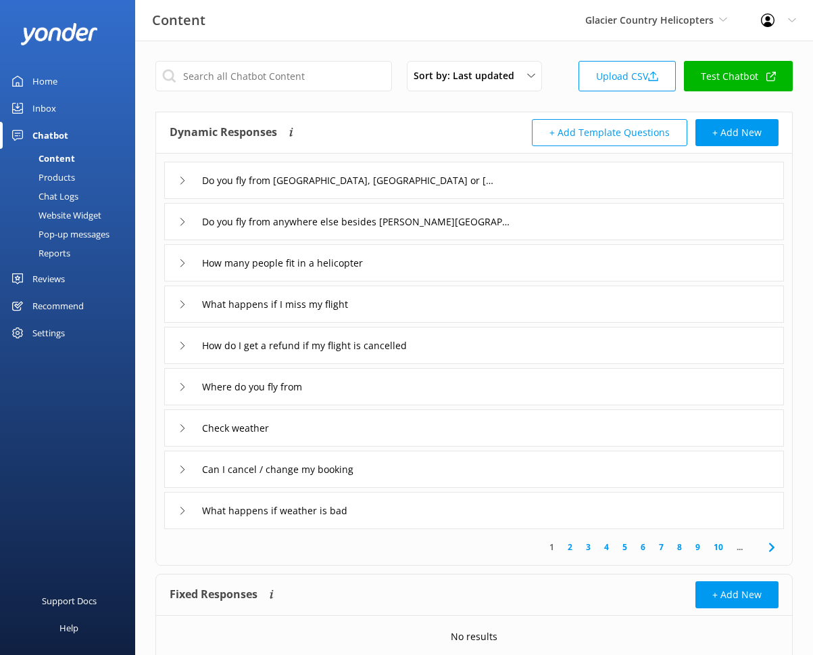
click at [727, 550] on icon at bounding box center [772, 547] width 16 height 16
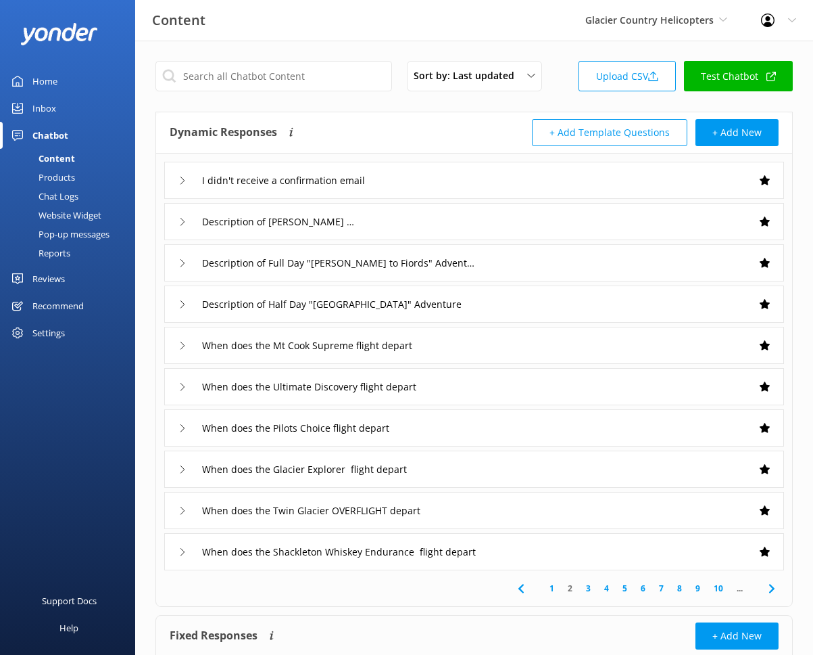
click at [717, 587] on link "10" at bounding box center [718, 588] width 23 height 13
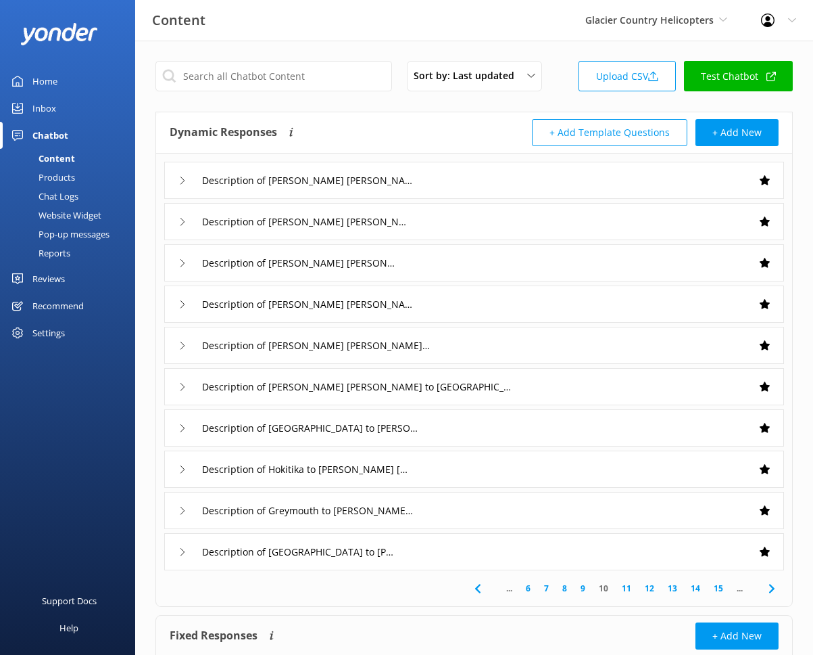
click at [719, 583] on link "15" at bounding box center [718, 588] width 23 height 13
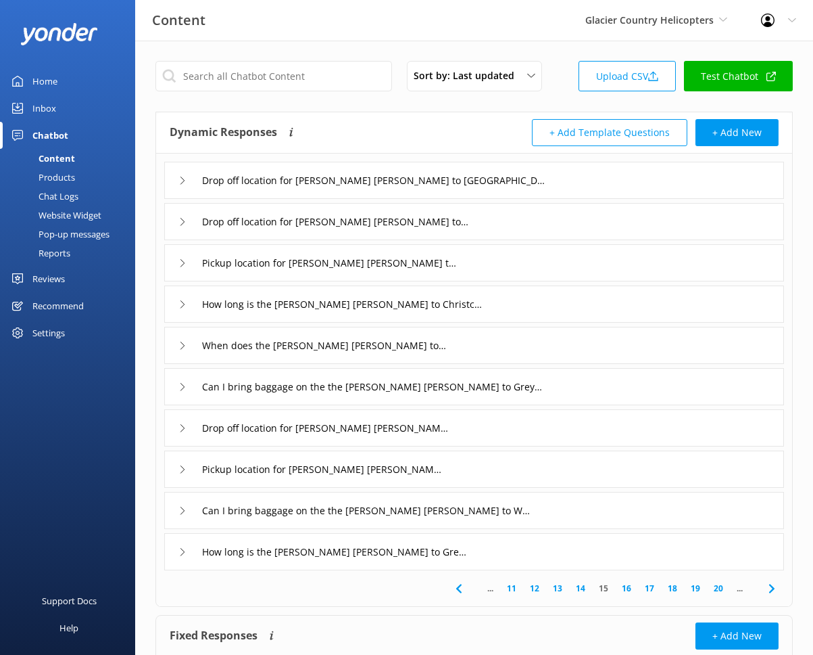
click at [717, 588] on link "20" at bounding box center [718, 588] width 23 height 13
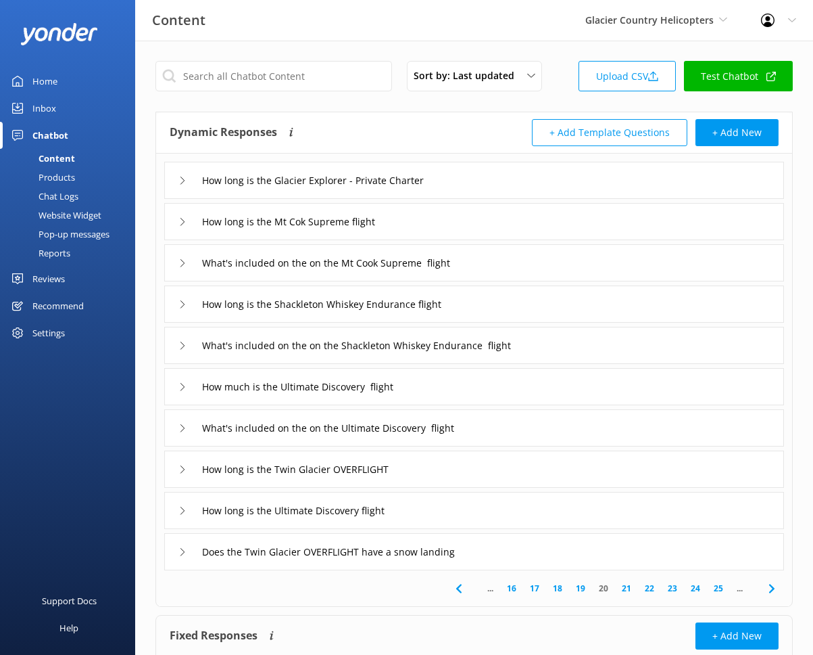
click at [717, 588] on link "25" at bounding box center [718, 588] width 23 height 13
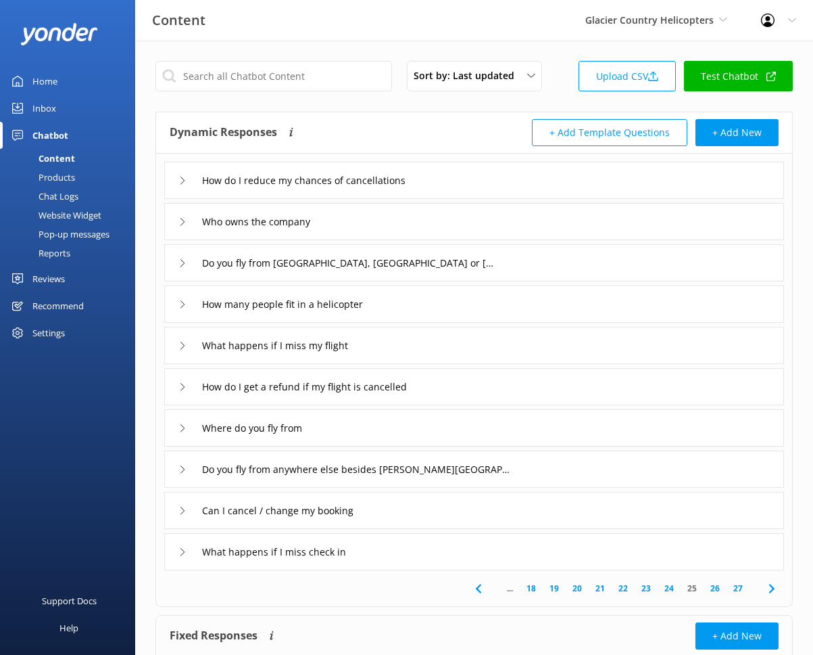
click at [385, 511] on div "Can I cancel / change my booking" at bounding box center [474, 510] width 620 height 37
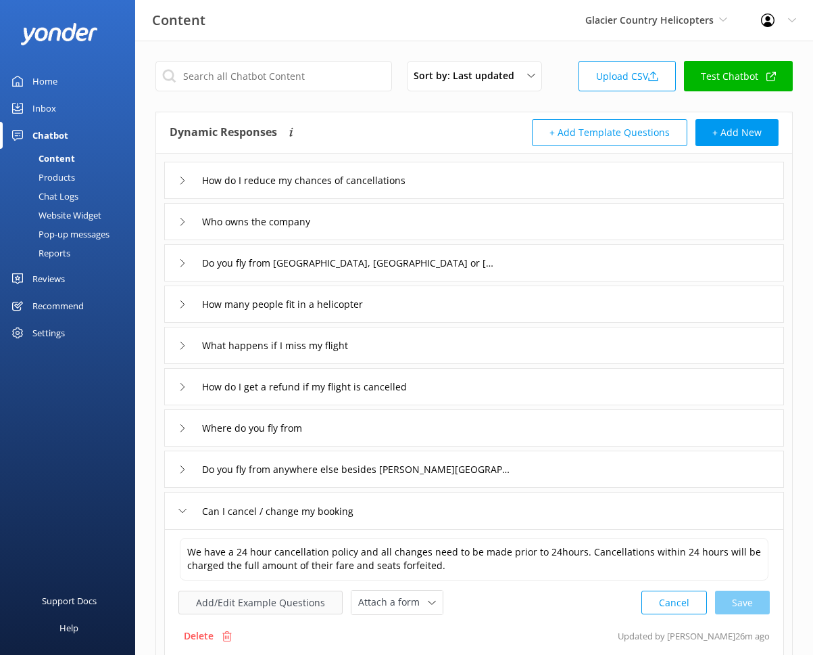
click at [273, 594] on button "Add/Edit Example Questions" at bounding box center [261, 602] width 164 height 24
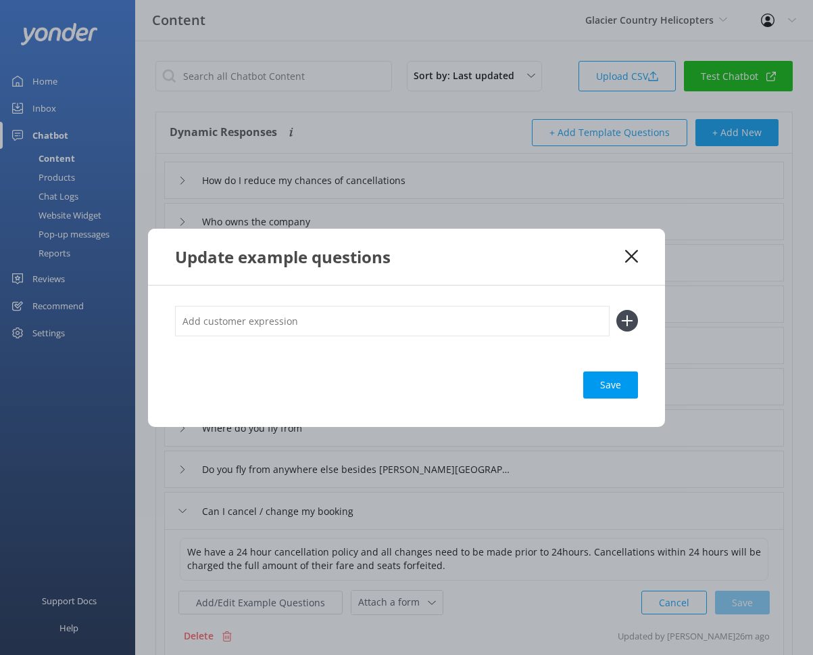
click at [337, 327] on input "text" at bounding box center [392, 321] width 435 height 30
type input "Reschedule"
click at [617, 310] on button at bounding box center [628, 321] width 22 height 22
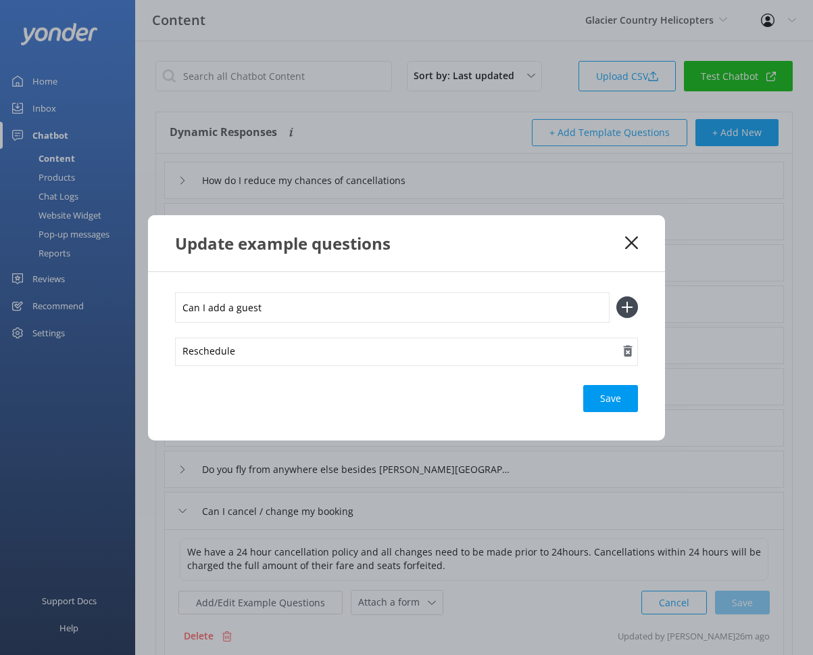
type input "Can I add a guest"
click at [617, 296] on button at bounding box center [628, 307] width 22 height 22
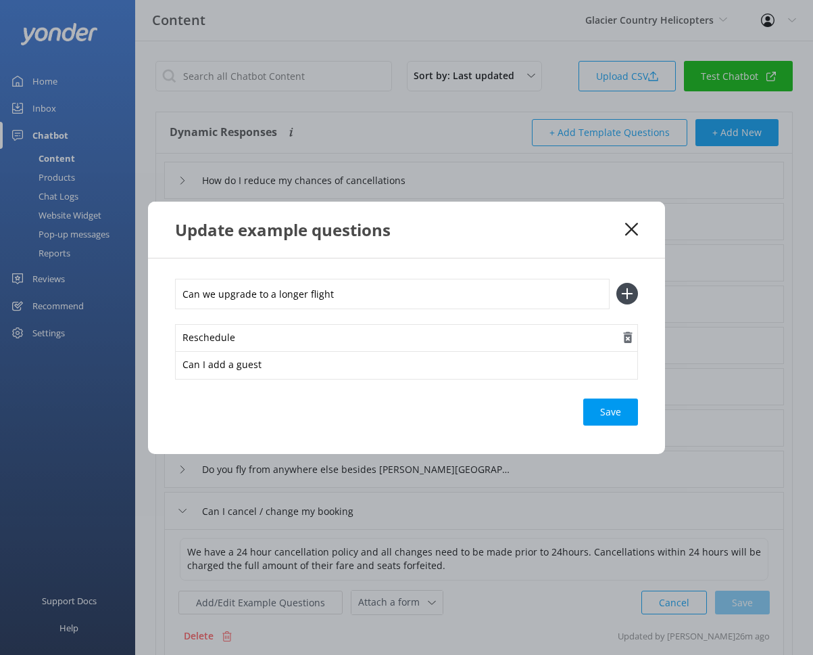
type input "Can we upgrade to a longer flight"
click at [617, 283] on button at bounding box center [628, 294] width 22 height 22
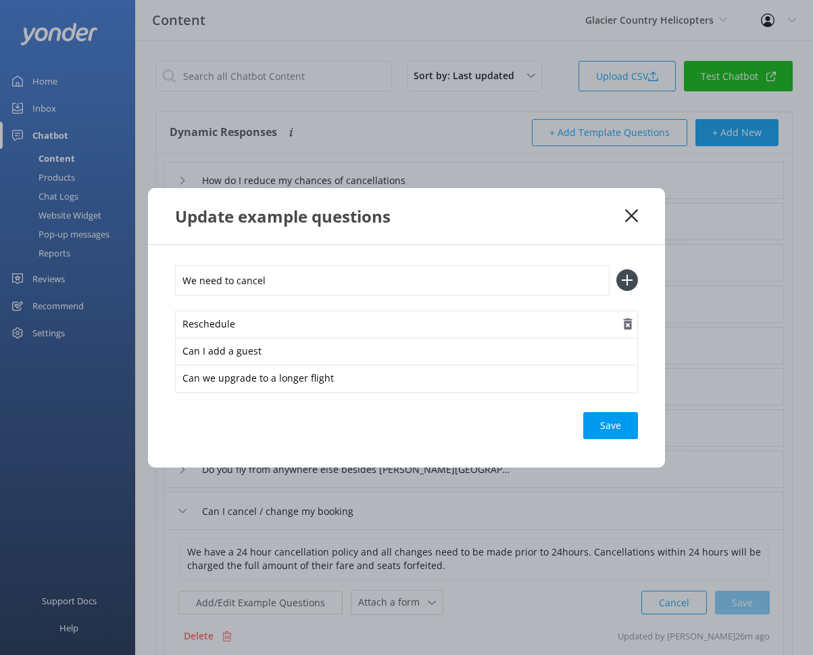
type input "We need to cancel"
click at [617, 269] on button at bounding box center [628, 280] width 22 height 22
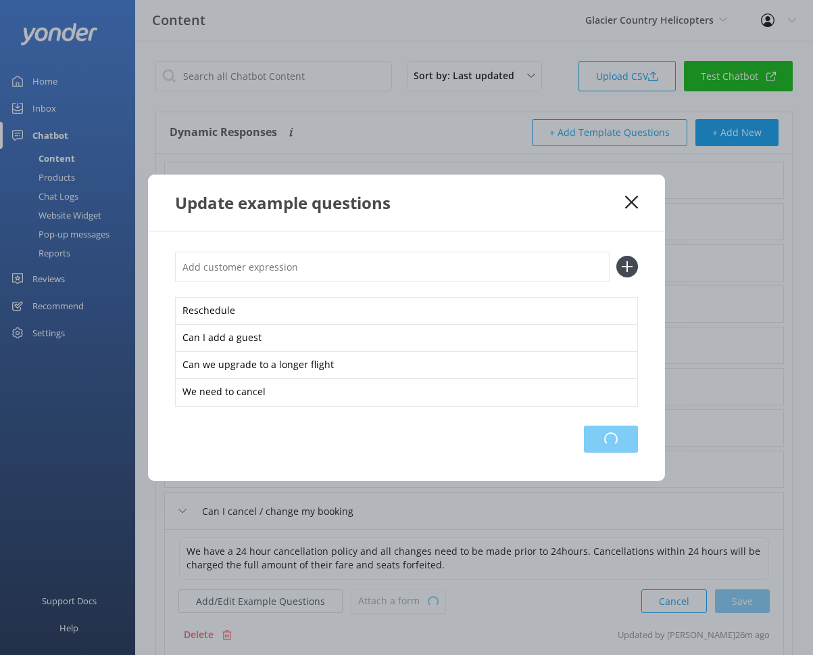
click at [630, 439] on div "Loading.." at bounding box center [611, 438] width 54 height 27
click at [627, 200] on icon at bounding box center [631, 202] width 13 height 14
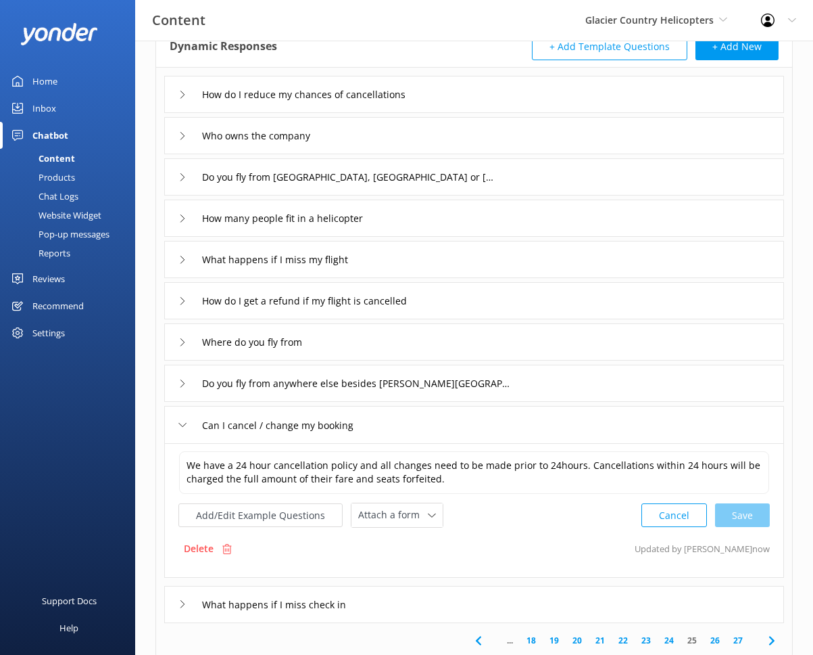
scroll to position [87, 0]
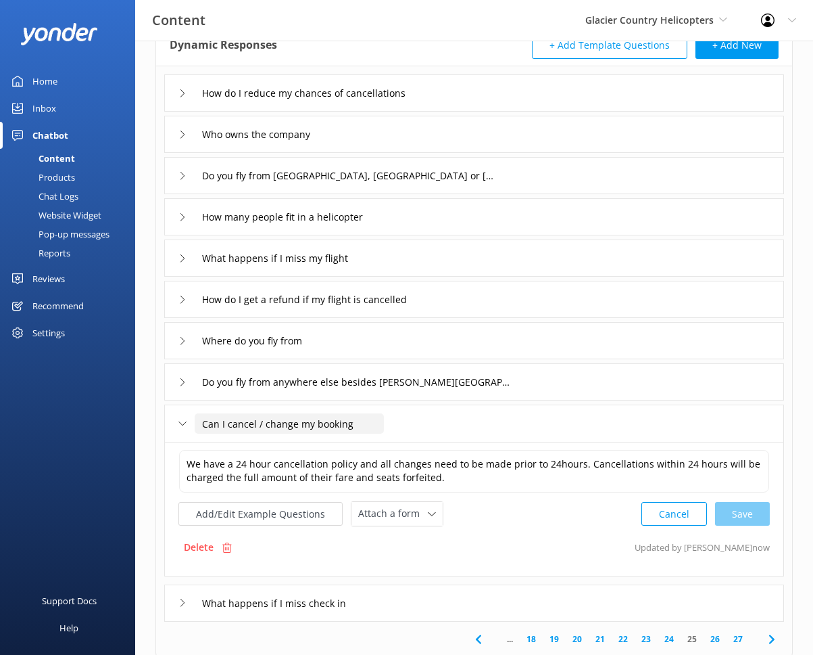
click at [262, 424] on input "Can I cancel / change my booking" at bounding box center [289, 423] width 189 height 20
click at [550, 572] on div "We have a 24 hour cancellation policy and all changes need to be made prior to …" at bounding box center [474, 509] width 620 height 135
click at [260, 423] on input "Can I cancel / change my booking" at bounding box center [289, 423] width 189 height 20
type input "Can I cancel or change my booking"
click at [363, 444] on icon at bounding box center [361, 444] width 5 height 5
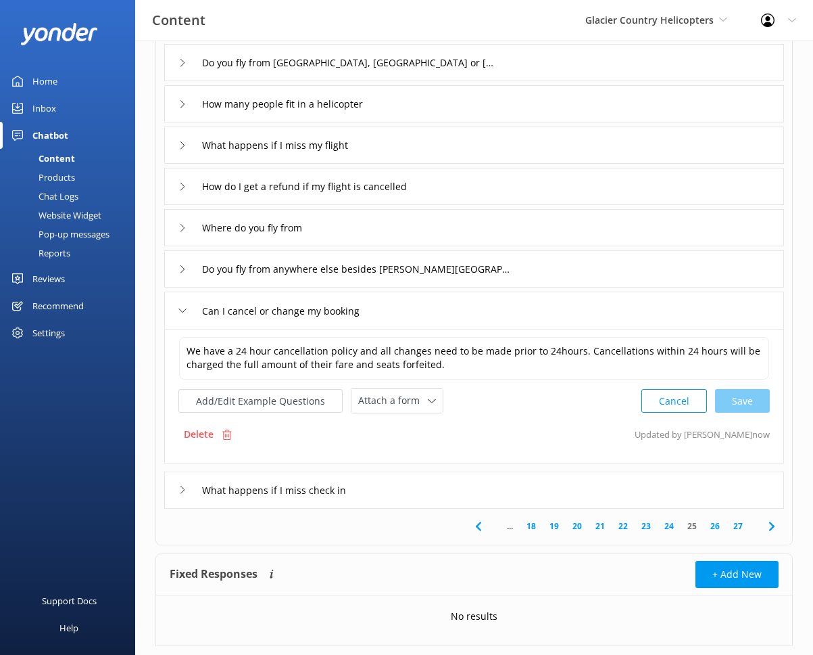
scroll to position [201, 0]
click at [713, 523] on link "26" at bounding box center [715, 525] width 23 height 13
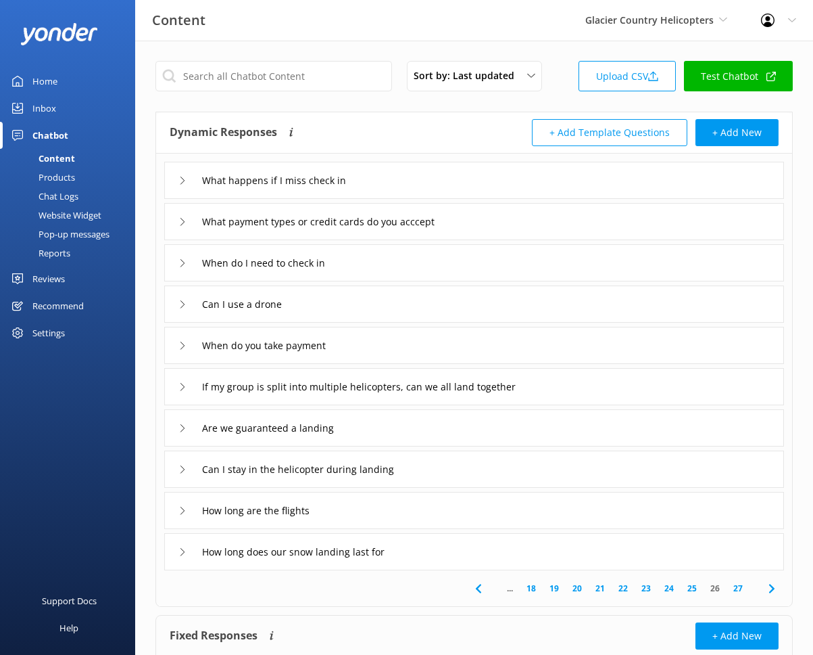
click at [727, 591] on div "... 18 19 20 21 22 23 24 25 26 27" at bounding box center [625, 588] width 263 height 13
click at [727, 588] on link "27" at bounding box center [738, 588] width 23 height 13
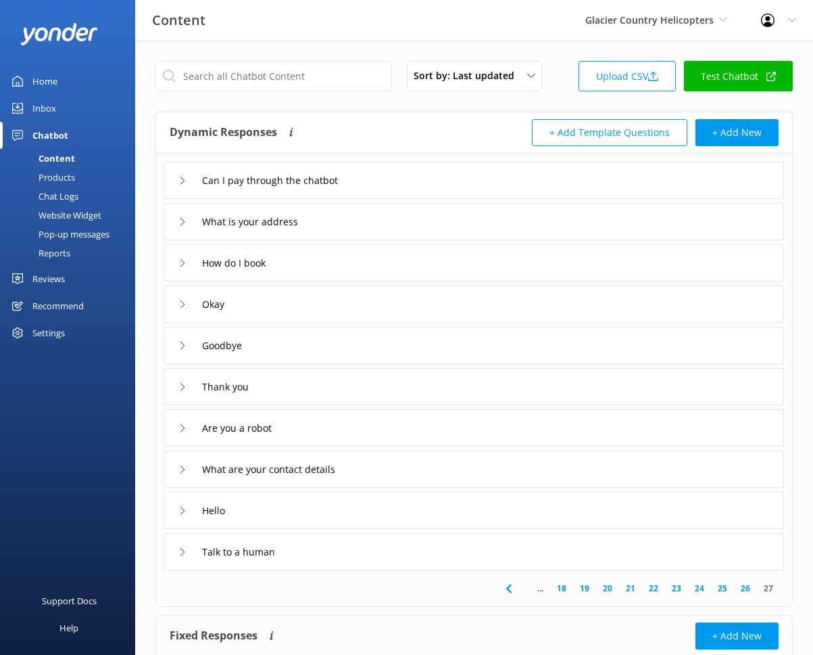
click at [727, 589] on link "26" at bounding box center [745, 588] width 23 height 13
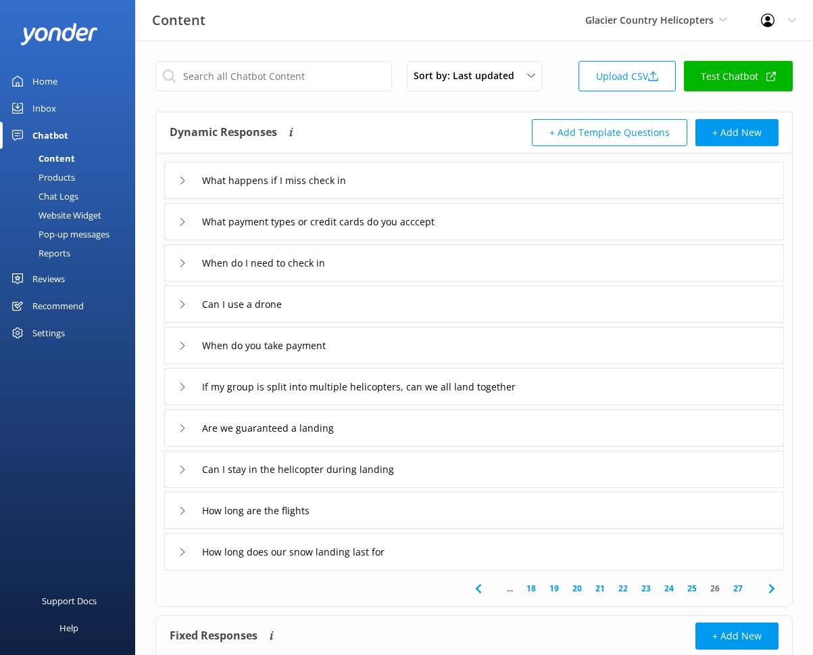
click at [727, 586] on link "27" at bounding box center [738, 588] width 23 height 13
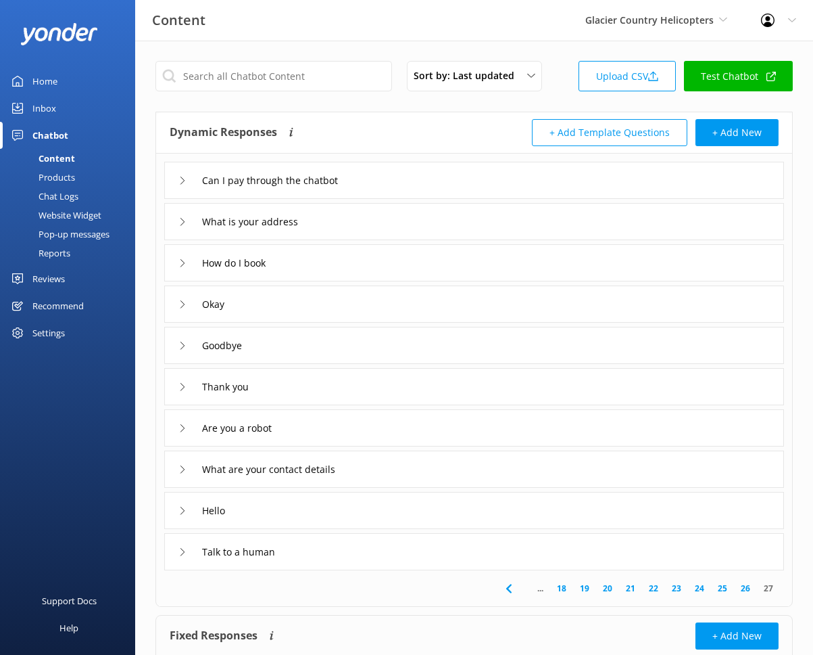
click at [396, 226] on div "What is your address" at bounding box center [474, 221] width 620 height 37
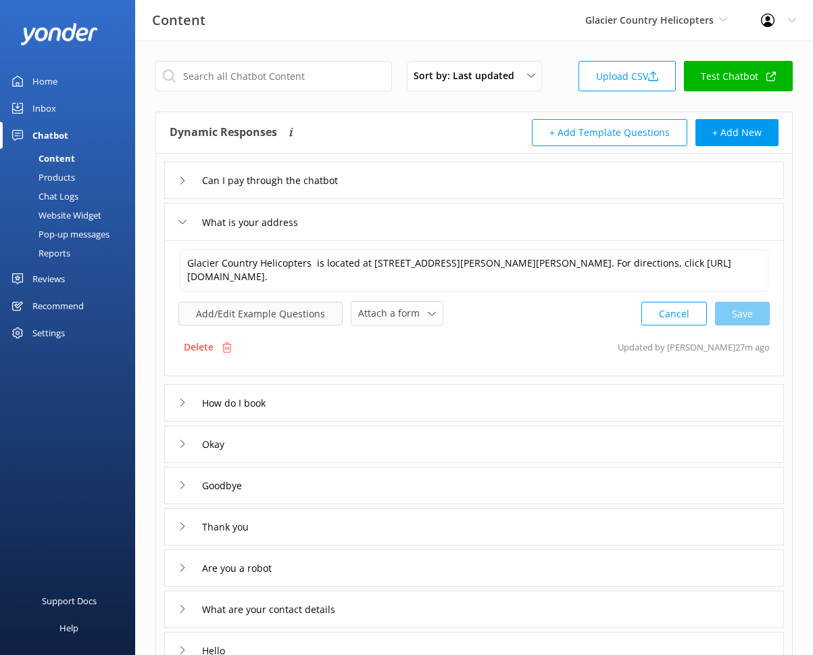
click at [233, 312] on button "Add/Edit Example Questions" at bounding box center [261, 314] width 164 height 24
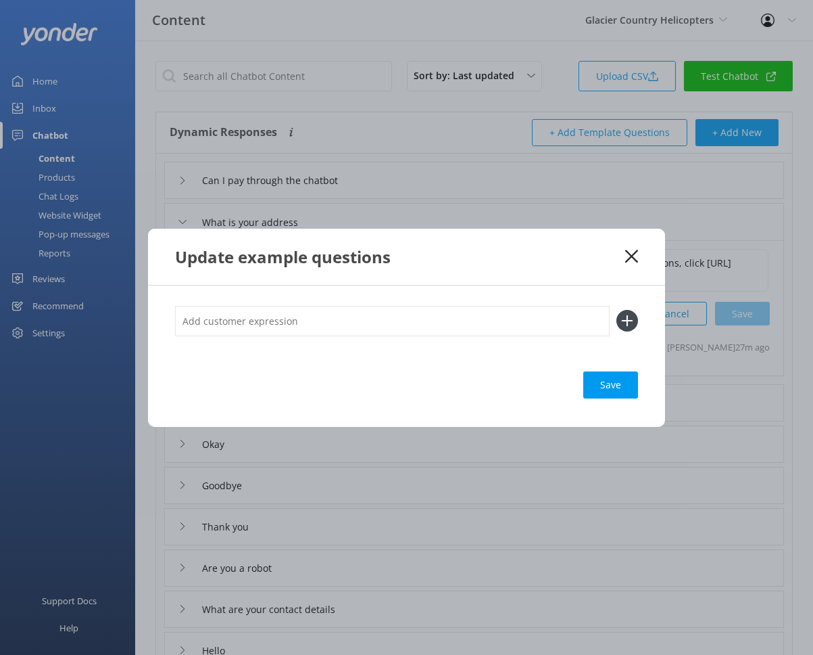
click at [284, 323] on input "text" at bounding box center [392, 321] width 435 height 30
type input "Where's check in"
click at [617, 310] on button at bounding box center [628, 321] width 22 height 22
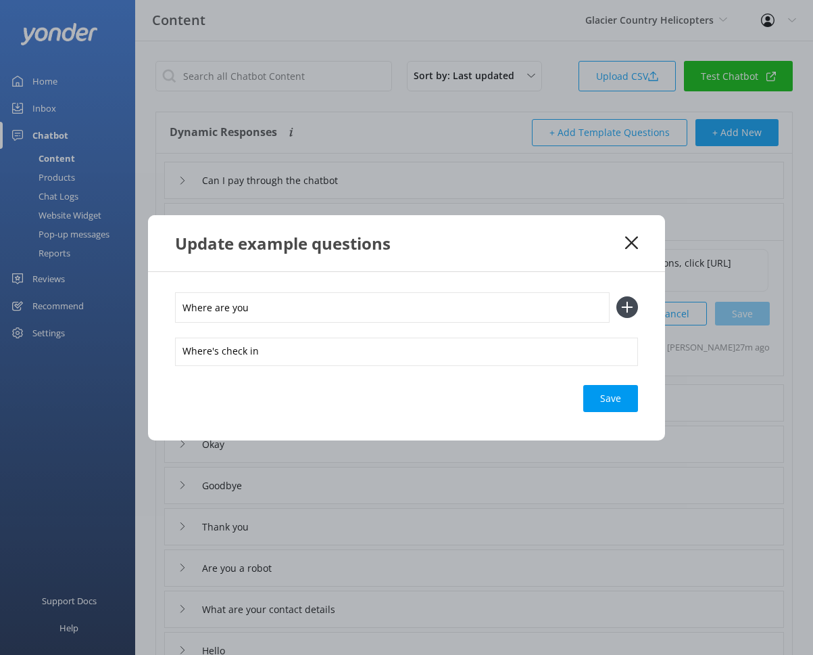
type input "Where are you"
click at [617, 296] on button at bounding box center [628, 307] width 22 height 22
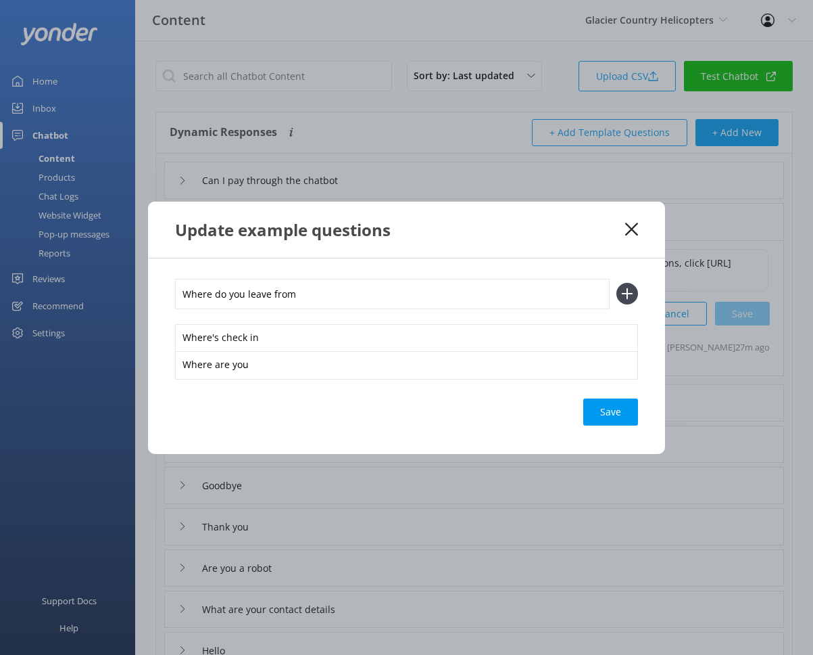
type input "Where do you leave from"
click at [617, 283] on button at bounding box center [628, 294] width 22 height 22
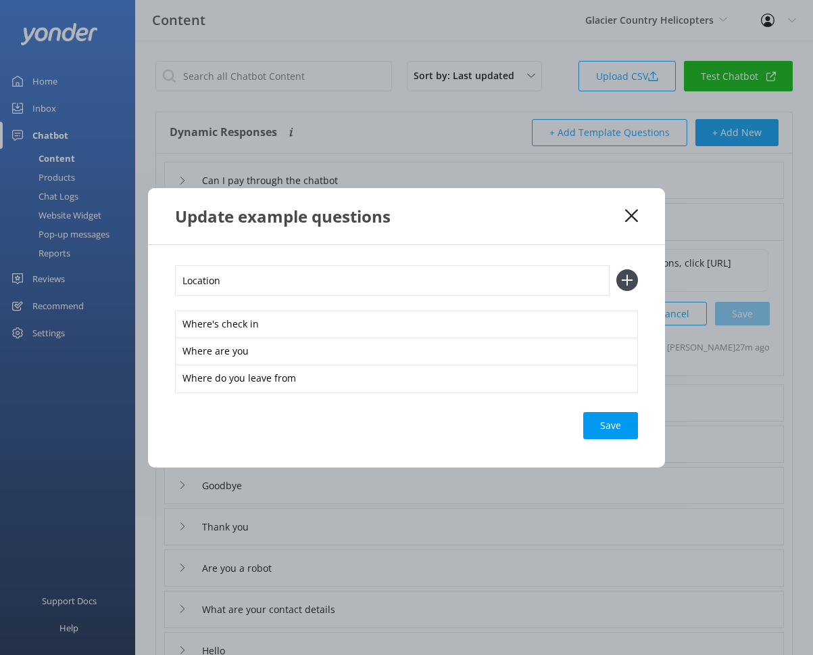
type input "Location"
click at [617, 269] on button at bounding box center [628, 280] width 22 height 22
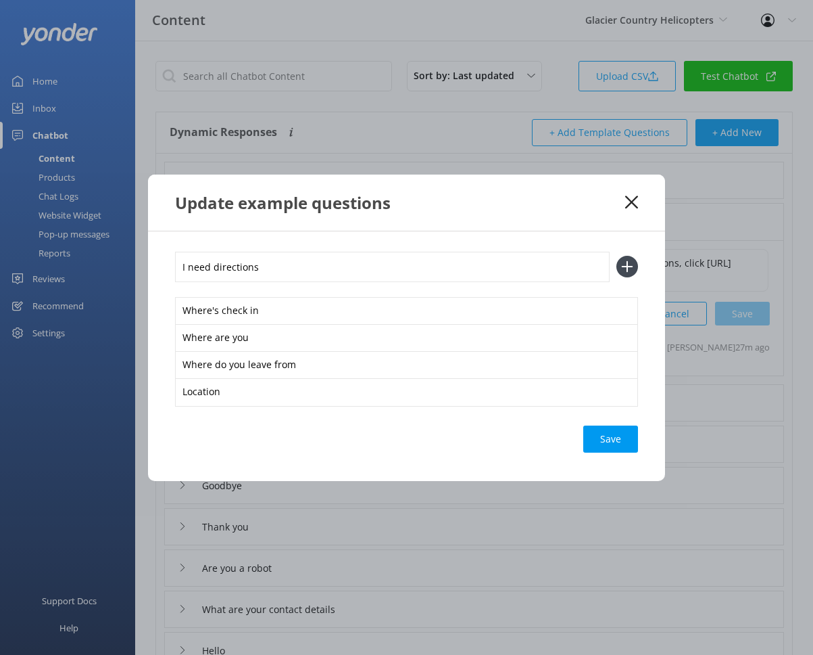
type input "I need directions"
click at [617, 256] on button at bounding box center [628, 267] width 22 height 22
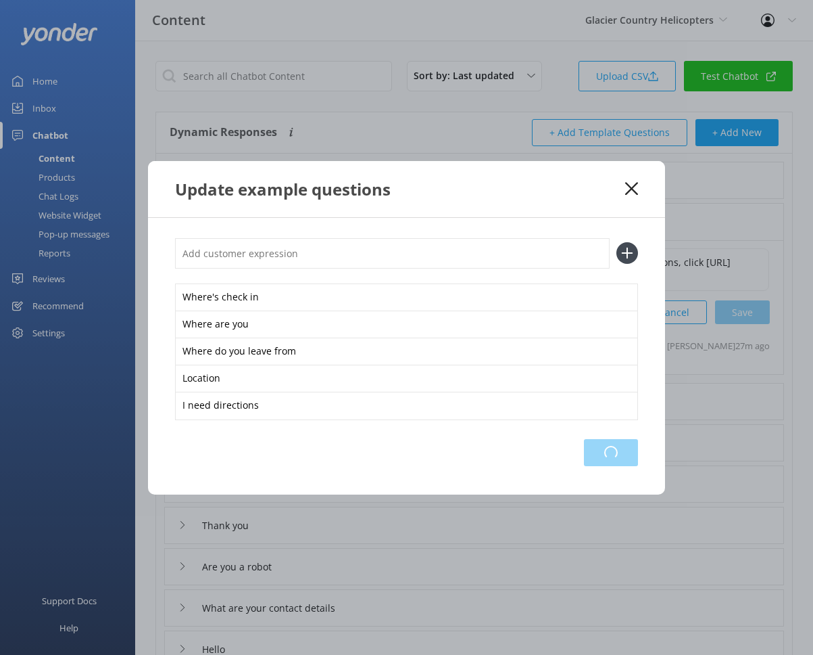
click at [628, 450] on div "Loading.." at bounding box center [611, 452] width 54 height 27
click at [632, 186] on icon at bounding box center [631, 189] width 13 height 14
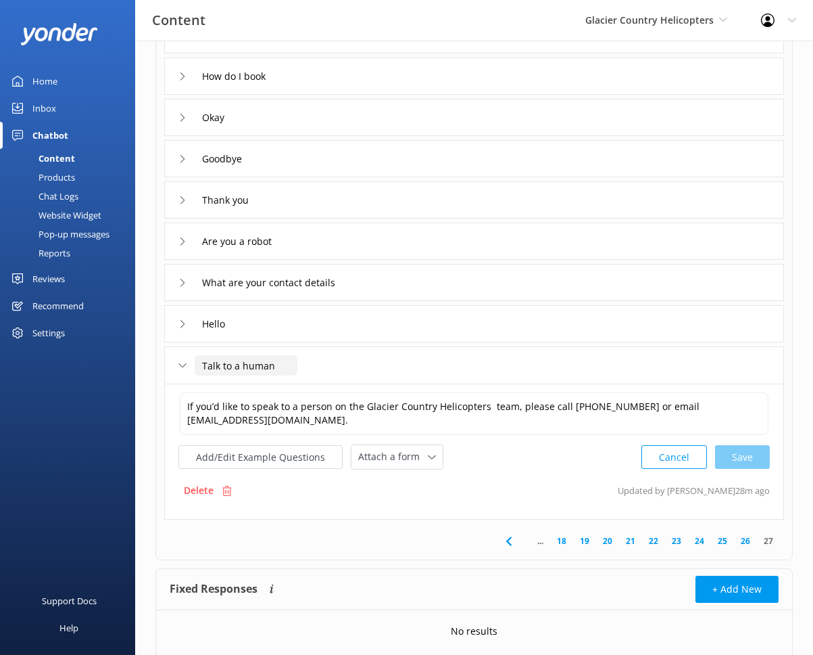
scroll to position [161, 0]
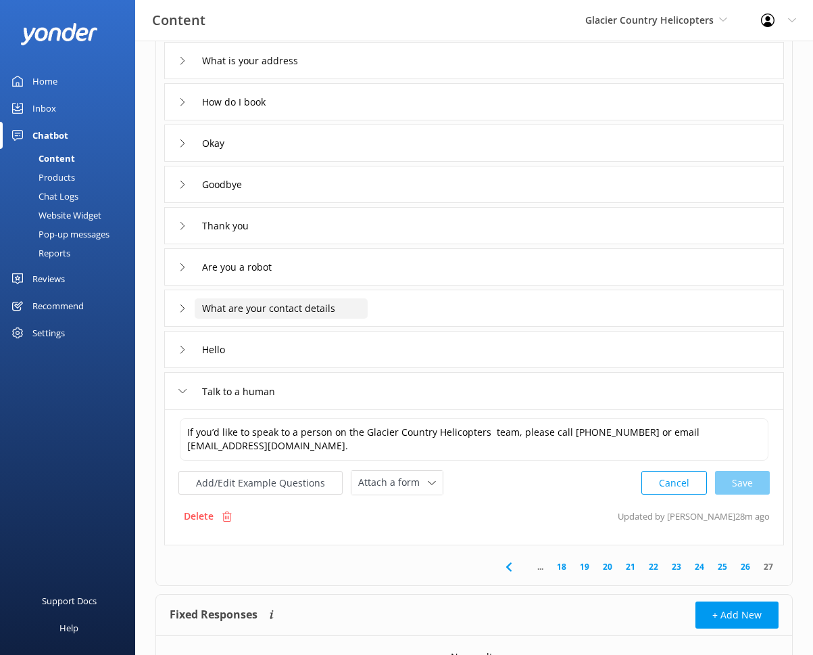
click at [361, 30] on input "What are your contact details" at bounding box center [281, 19] width 173 height 20
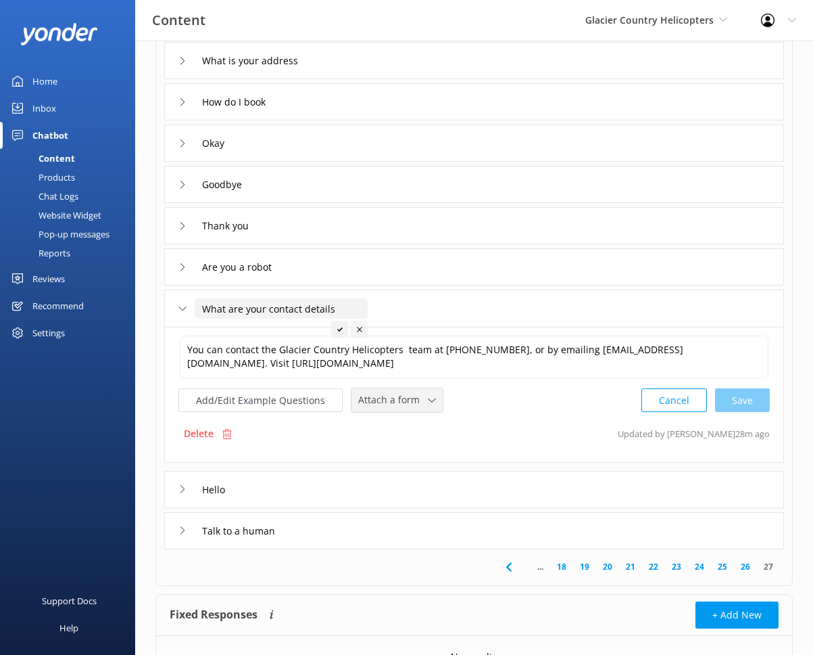
click at [389, 398] on span "Attach a form" at bounding box center [393, 399] width 70 height 15
click at [418, 429] on div "Leave contact details" at bounding box center [400, 429] width 82 height 14
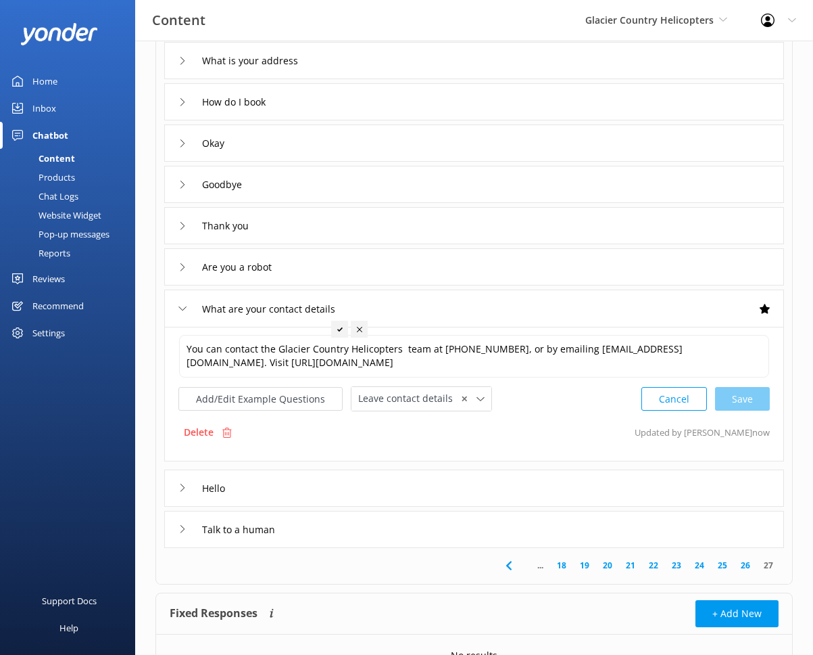
click at [310, 102] on div "How do I book" at bounding box center [474, 101] width 620 height 37
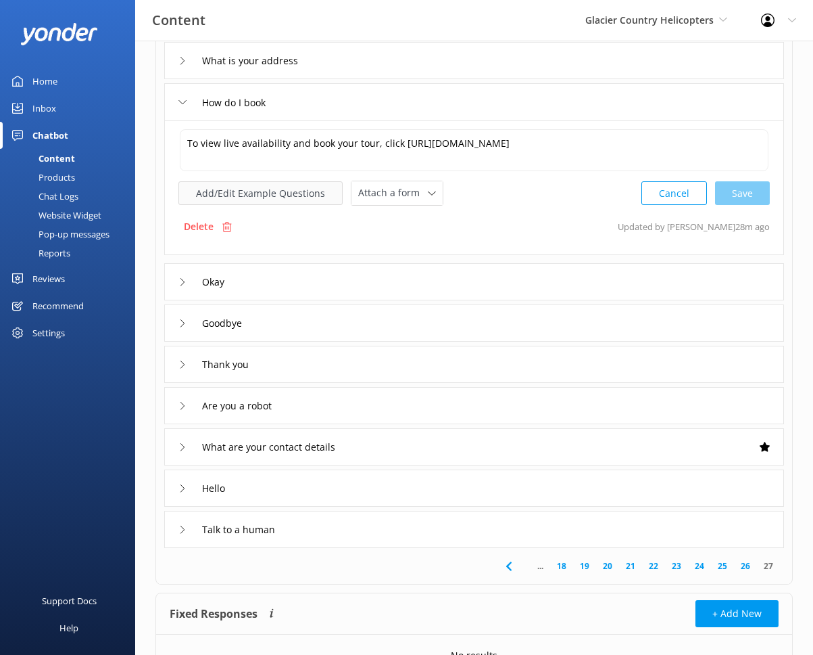
click at [262, 199] on button "Add/Edit Example Questions" at bounding box center [261, 193] width 164 height 24
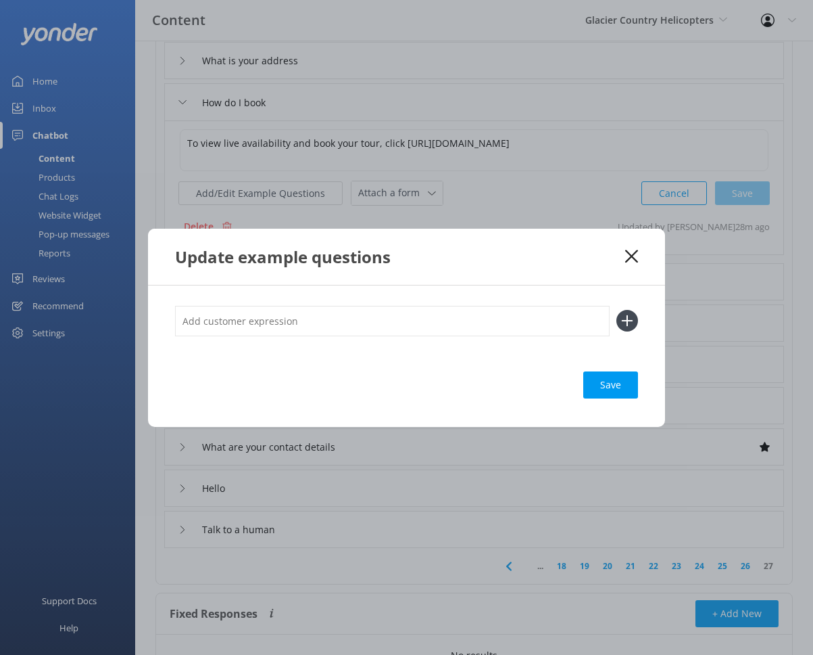
click at [250, 312] on input "text" at bounding box center [392, 321] width 435 height 30
type input "Book flight"
click at [617, 310] on button at bounding box center [628, 321] width 22 height 22
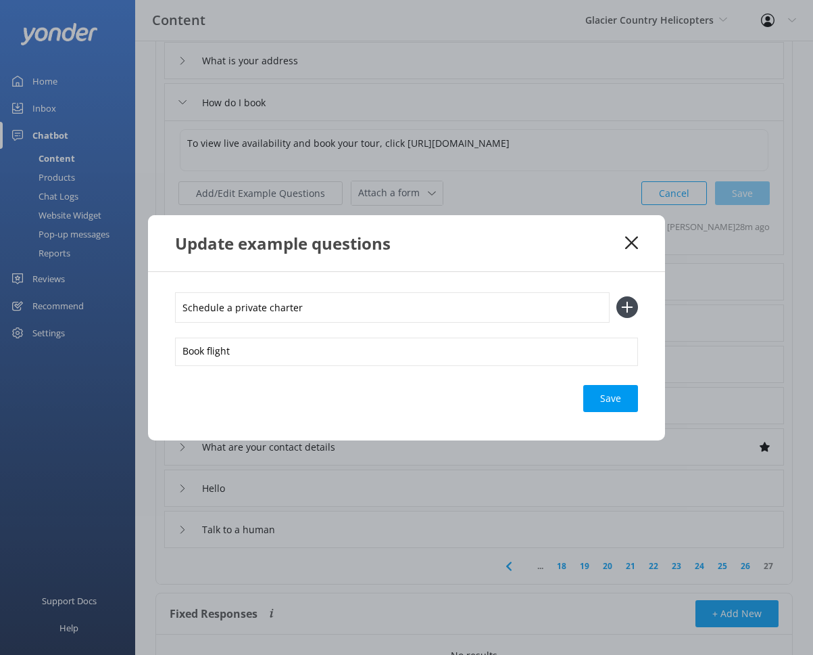
type input "Schedule a private charter"
click at [617, 296] on button at bounding box center [628, 307] width 22 height 22
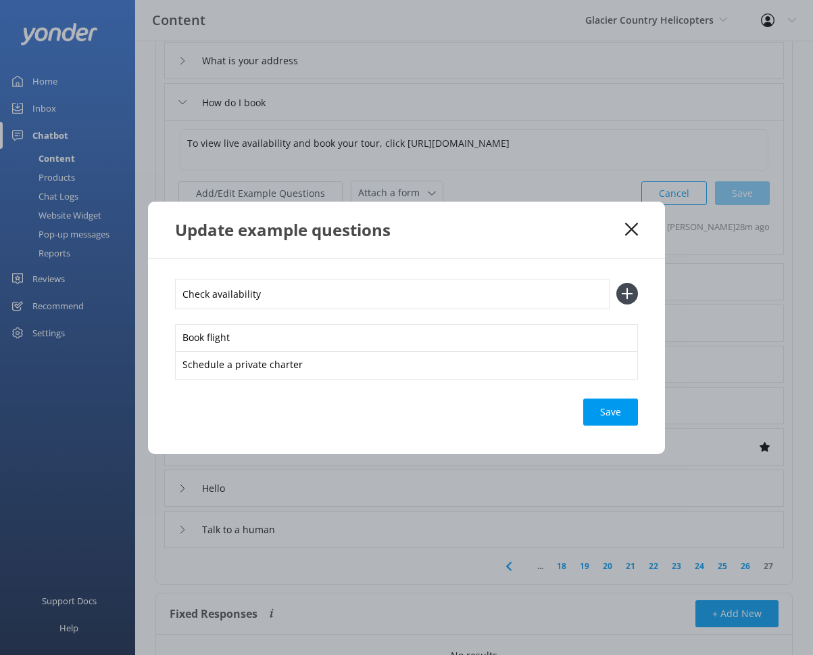
type input "Check availability"
click at [617, 283] on button at bounding box center [628, 294] width 22 height 22
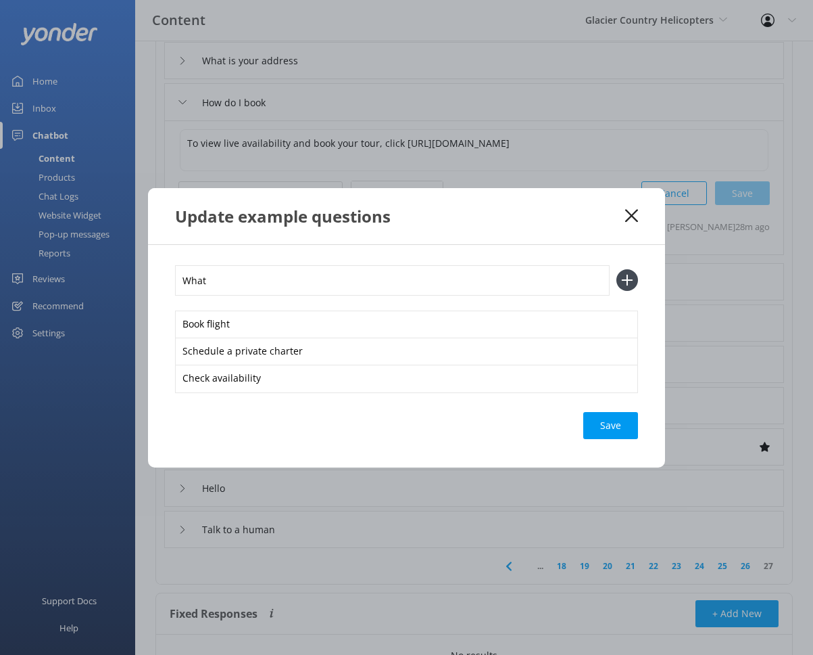
type input "What"
click at [617, 269] on button at bounding box center [628, 280] width 22 height 22
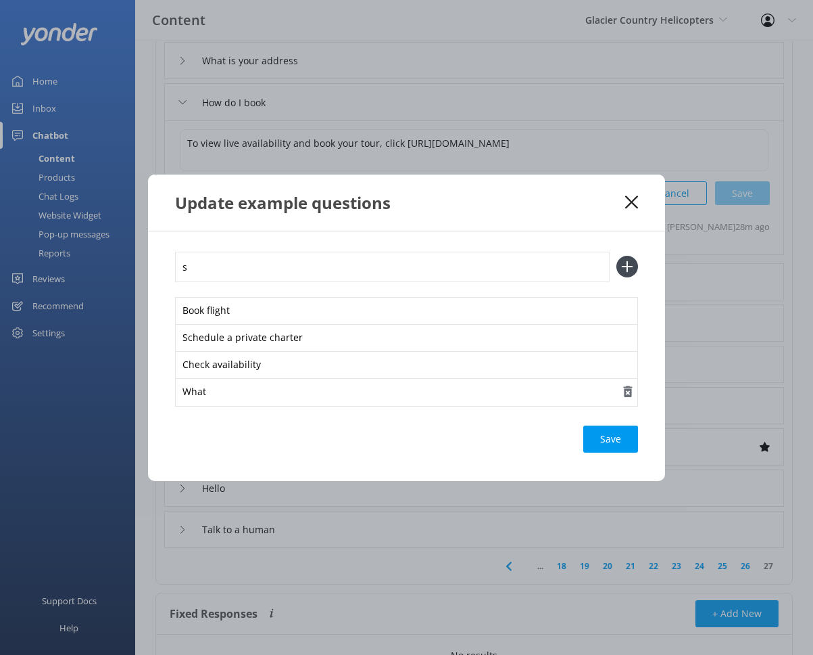
type input "s"
click at [241, 405] on div "What" at bounding box center [406, 392] width 463 height 28
click at [233, 272] on input "s" at bounding box center [392, 267] width 435 height 30
type input "Is there space on Saturday"
click
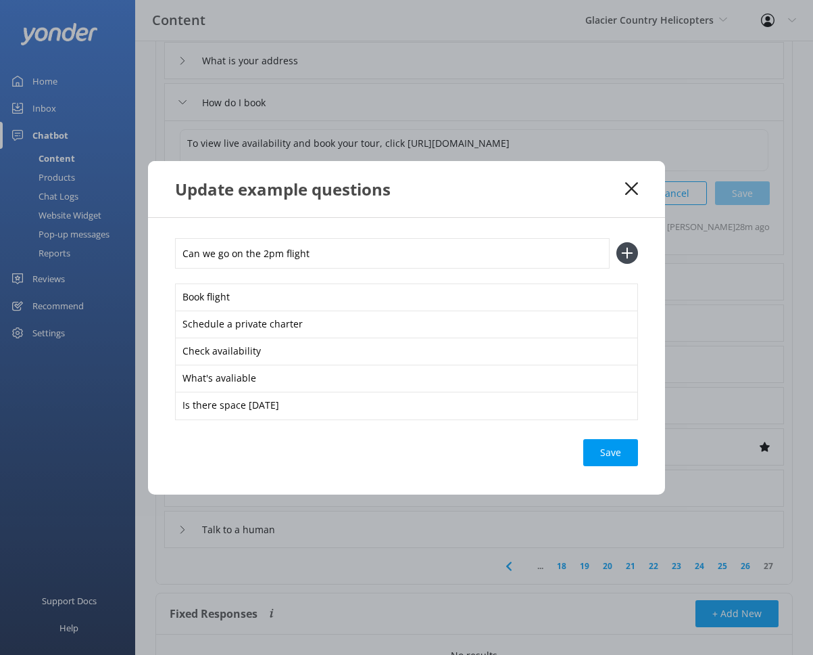
type input "Can we go on the 2pm flight"
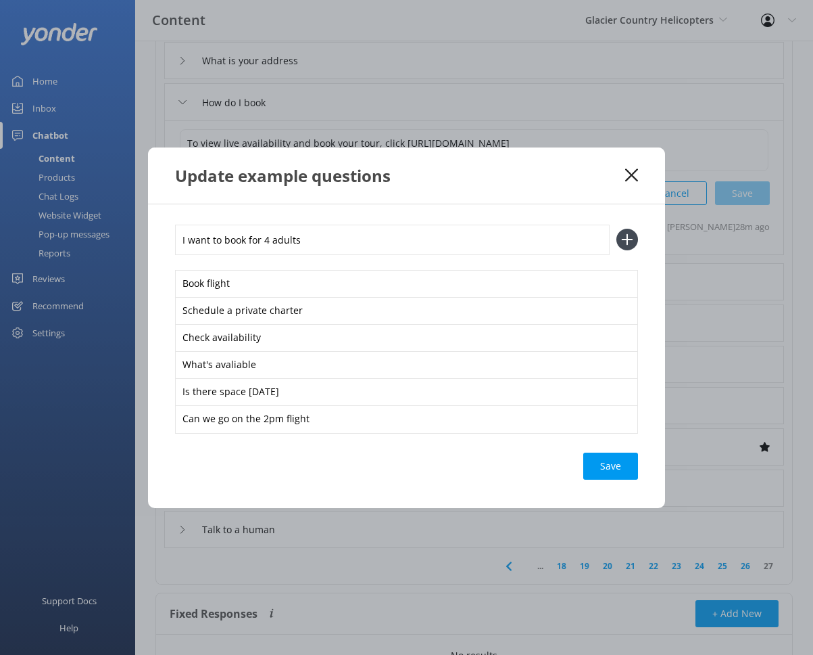
type input "I want to book for 4 adults"
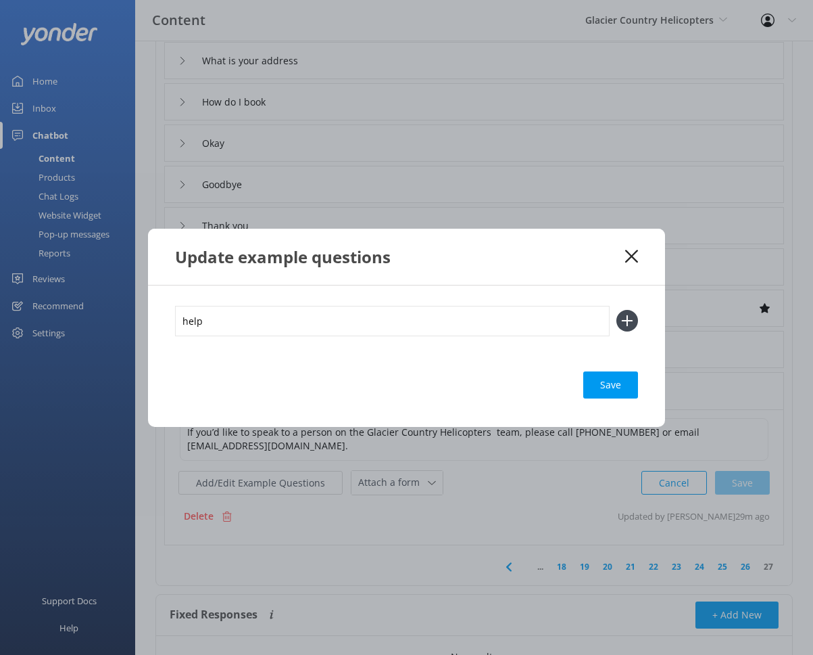
type input "help"
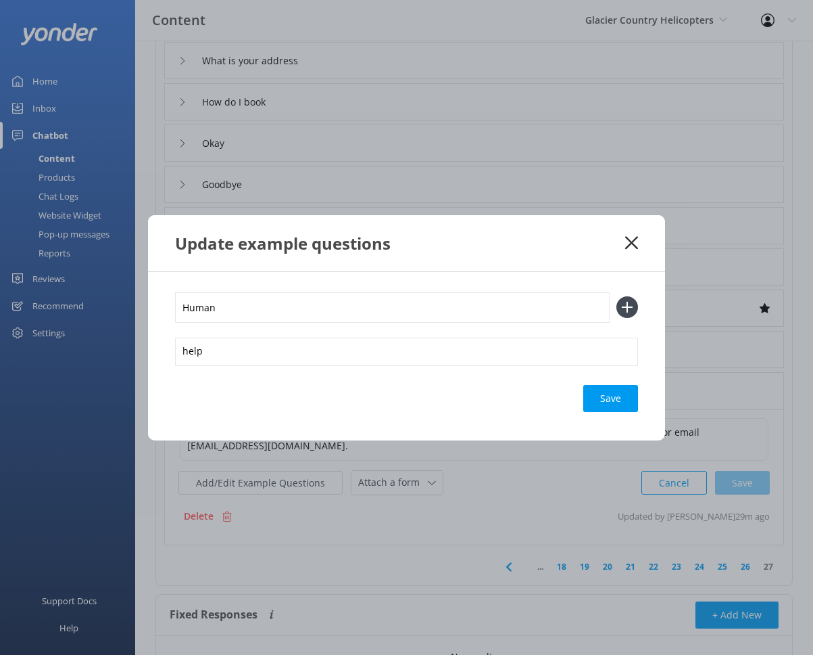
type input "Human"
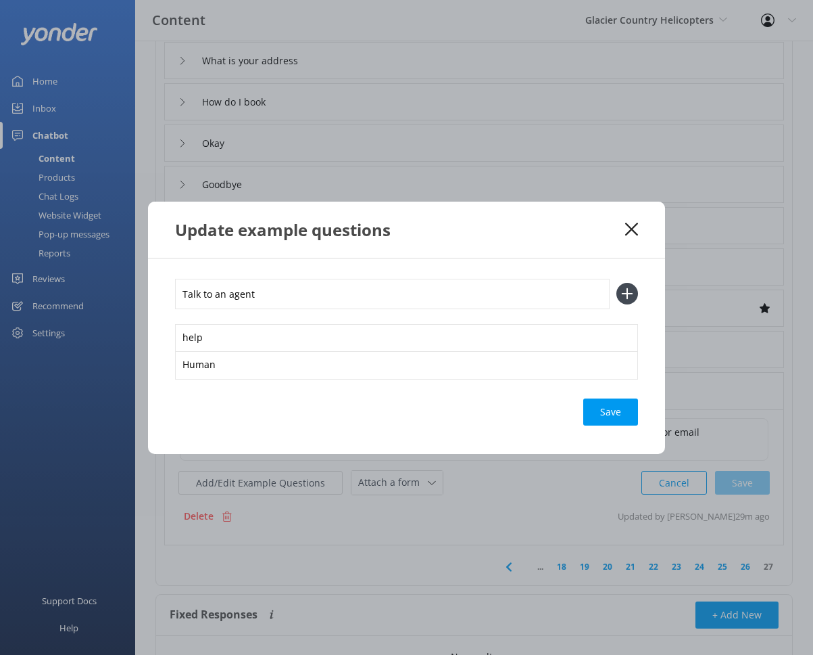
type input "Talk to an agent"
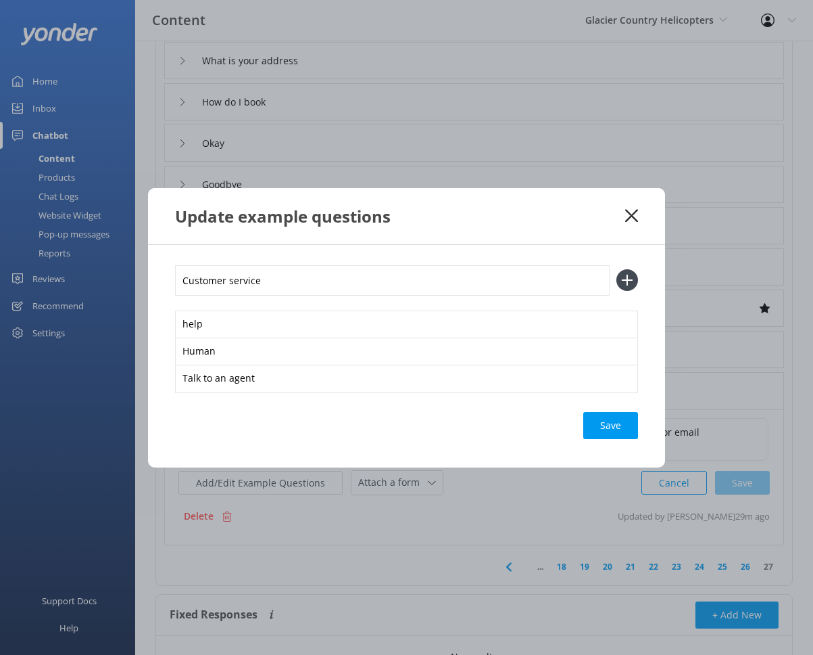
type input "Customer service"
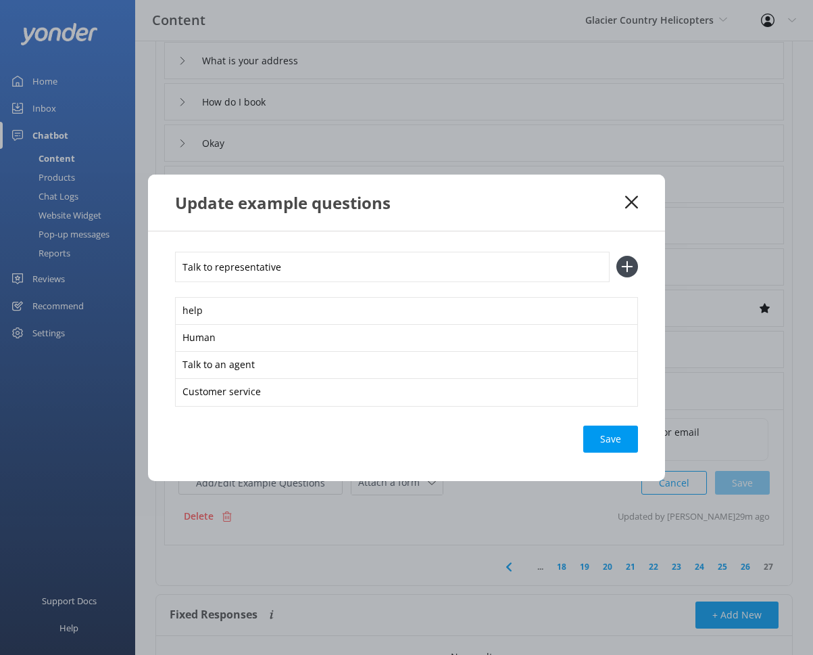
type input "Talk to representative"
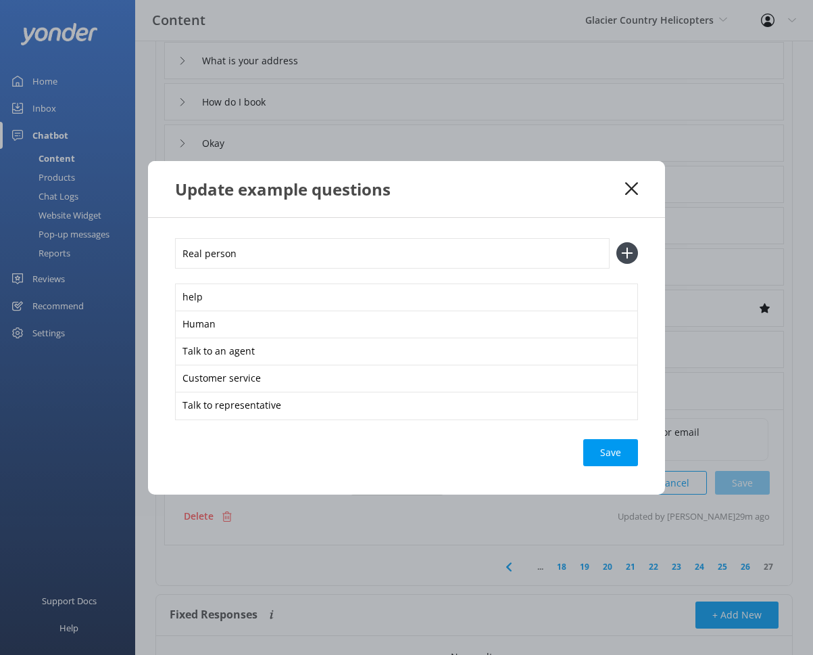
type input "Real person"
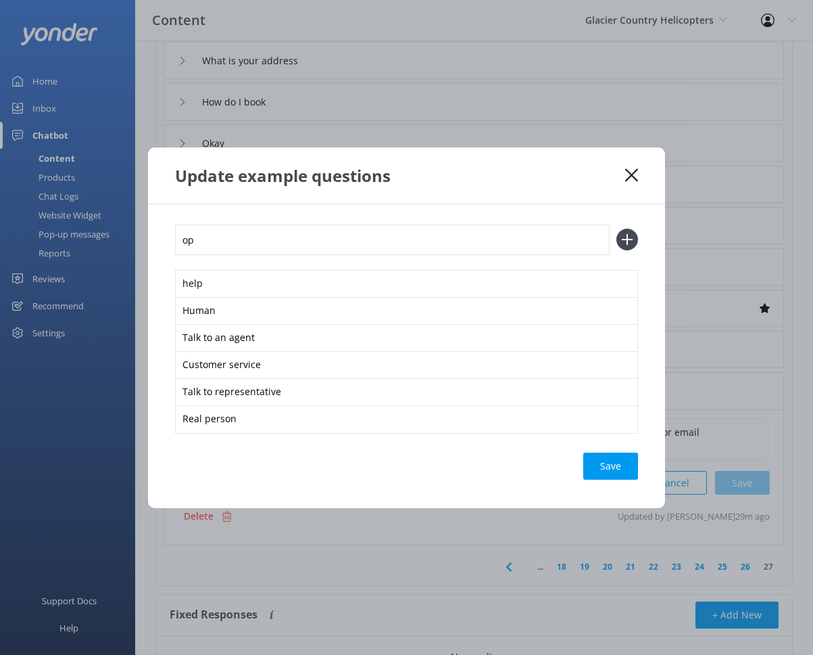
type input "o"
type input "operator"
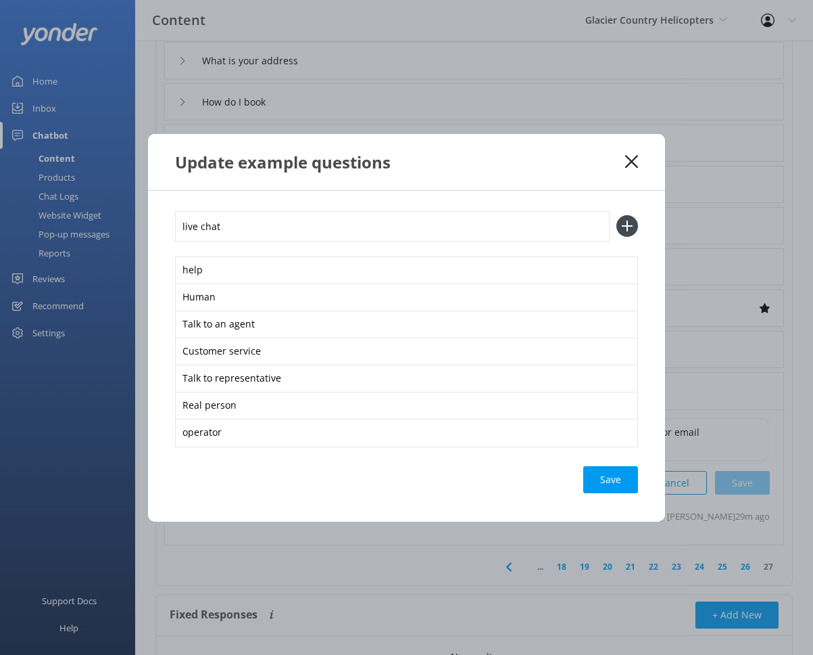
type input "live chat"
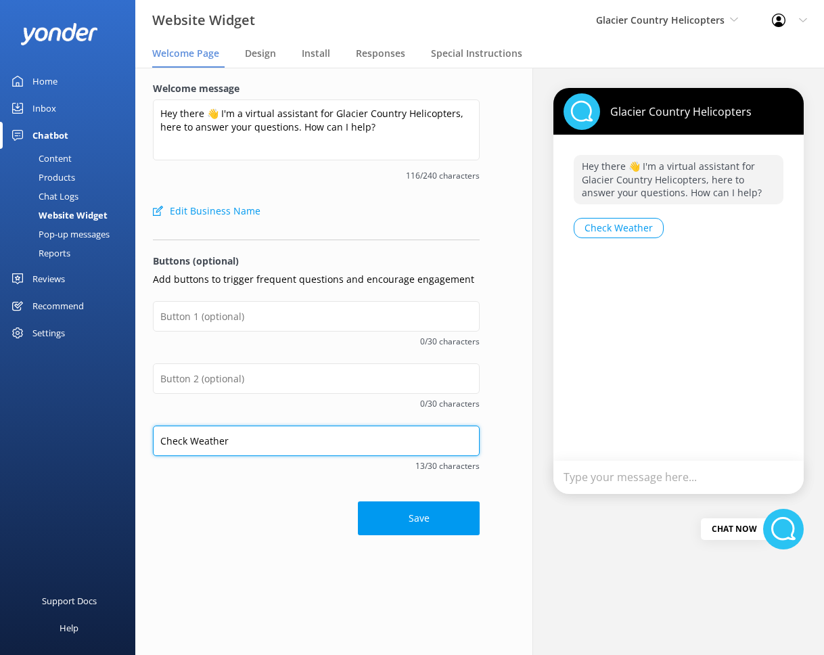
type input "Check Weather"
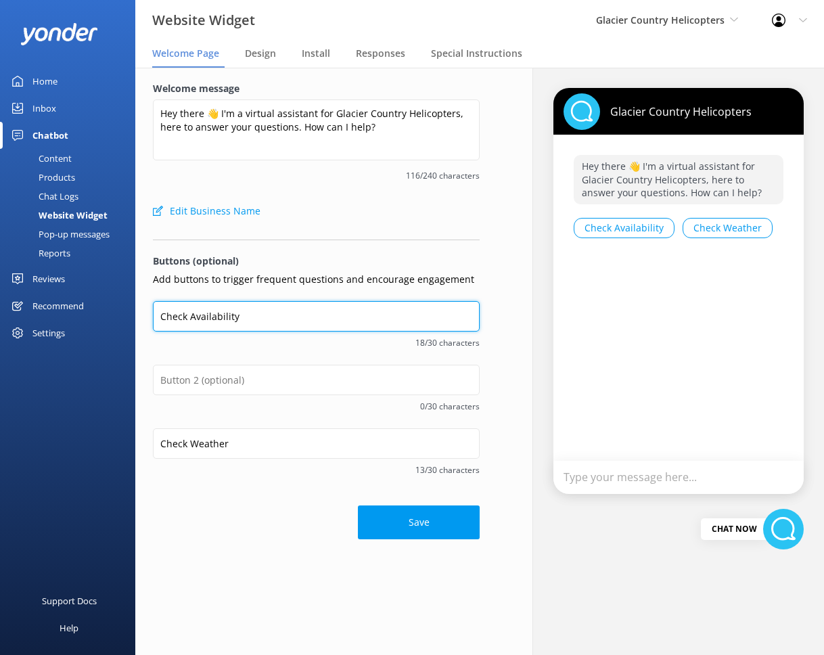
type input "Check Availability"
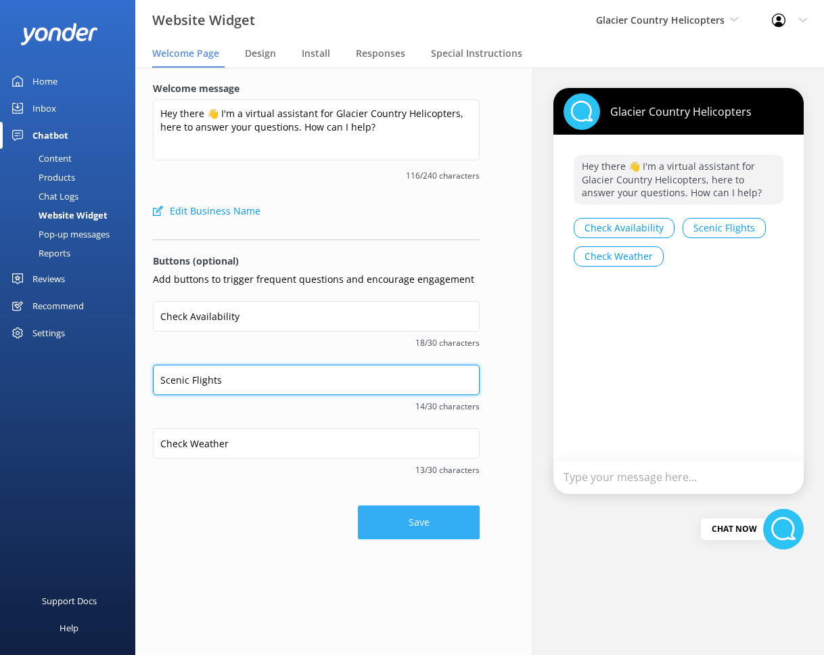
type input "Scenic Flights"
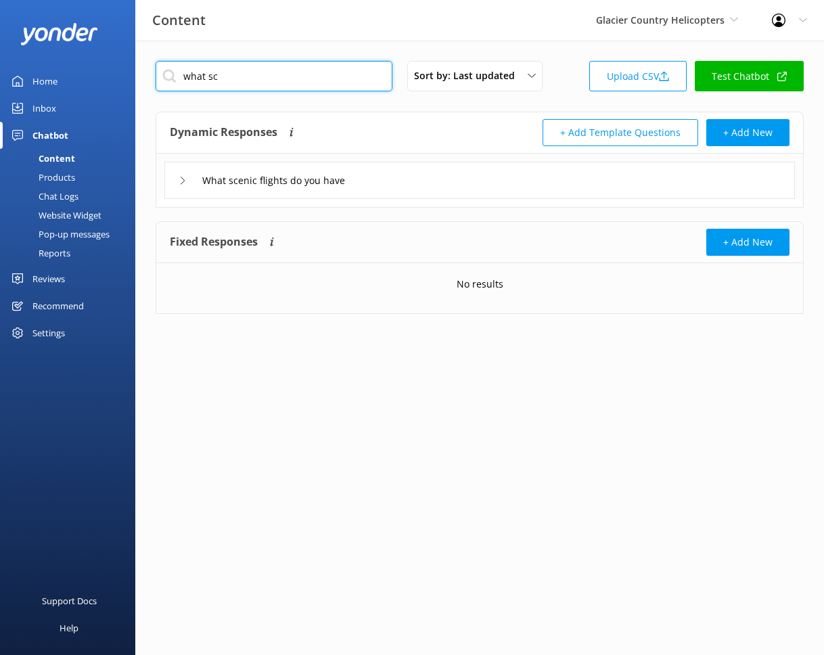
type input "what sc"
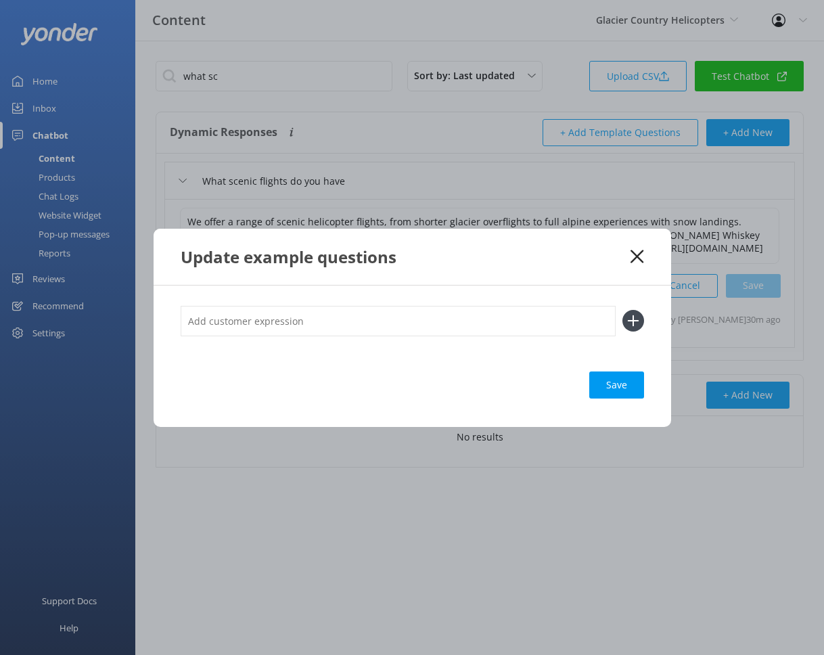
paste input "Scenic Flights"
type input "Scenic Flights"
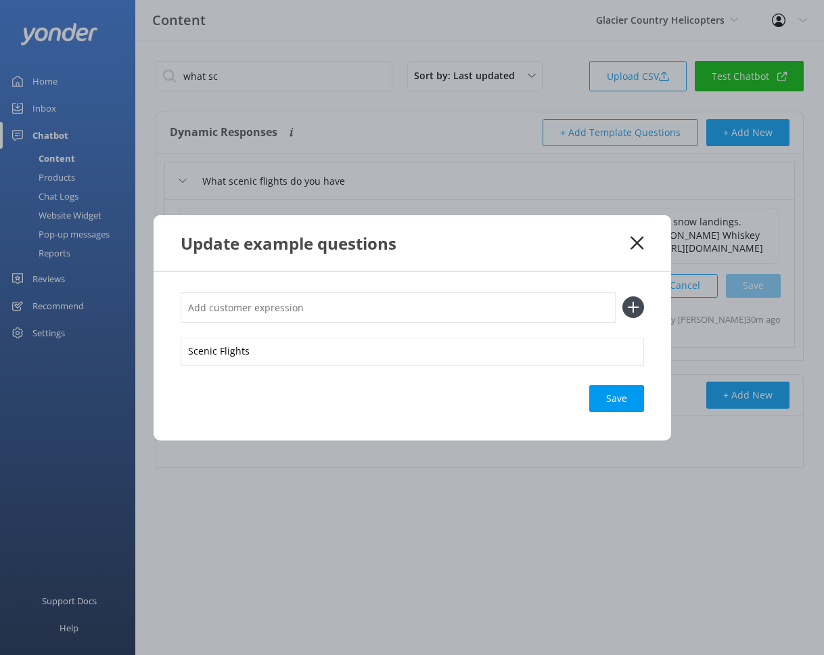
paste input "Scenic Flights"
type input "Scenic Flights"
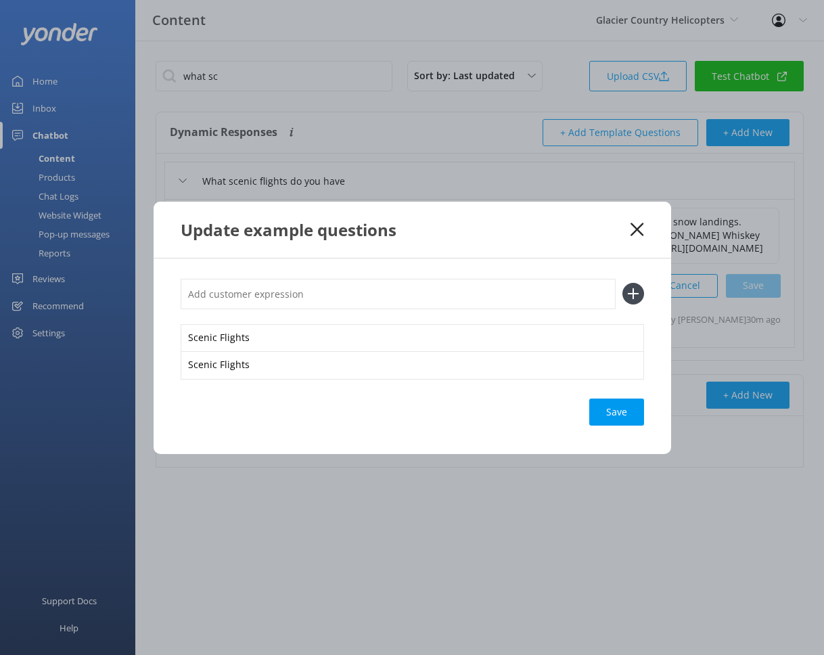
paste input "Scenic Flights"
type input "Scenic Flights"
paste input "Scenic Flights"
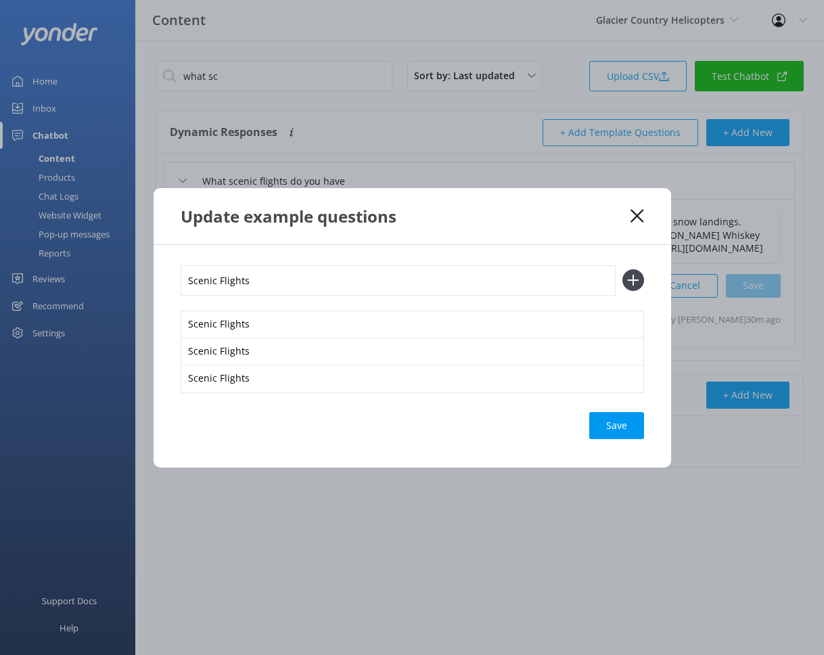
type input "Scenic Flights"
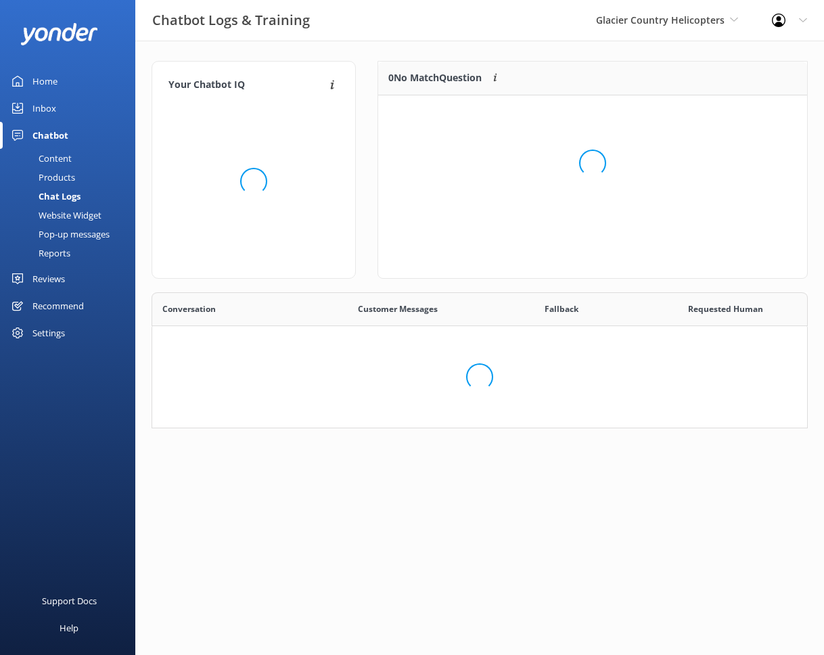
scroll to position [68, 646]
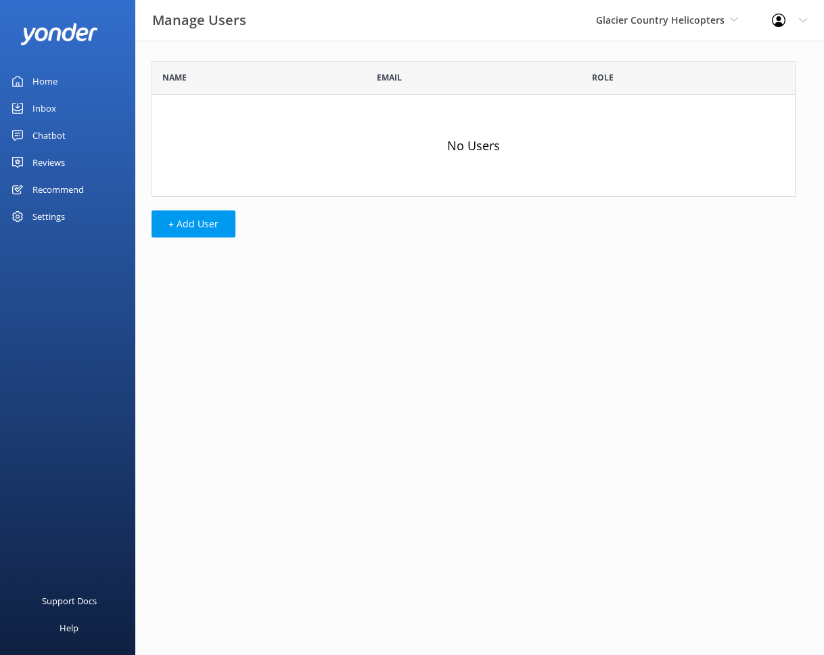
scroll to position [126, 634]
click at [55, 135] on div "Chatbot" at bounding box center [48, 135] width 33 height 27
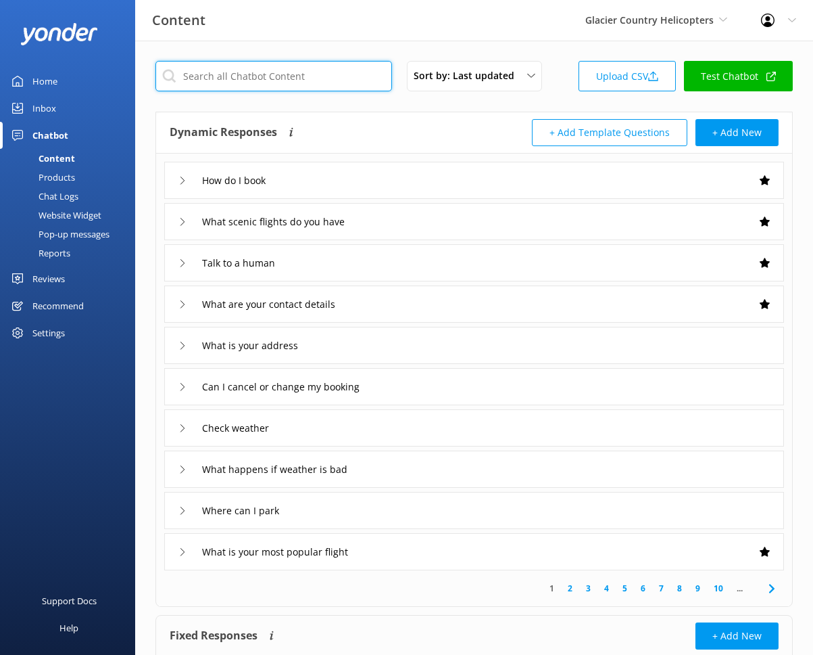
click at [239, 88] on input "text" at bounding box center [274, 76] width 237 height 30
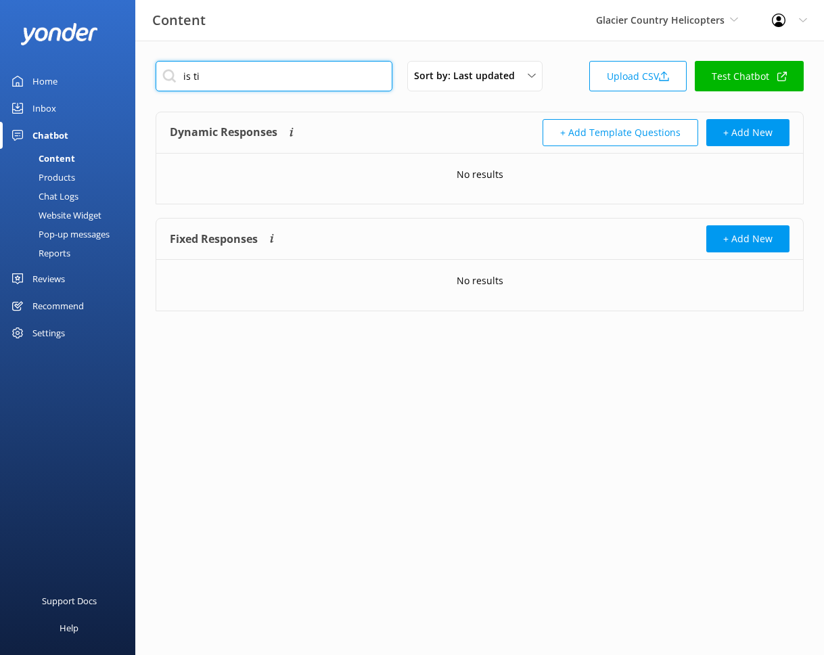
type input "is ti"
click at [76, 339] on div "Settings" at bounding box center [67, 332] width 135 height 27
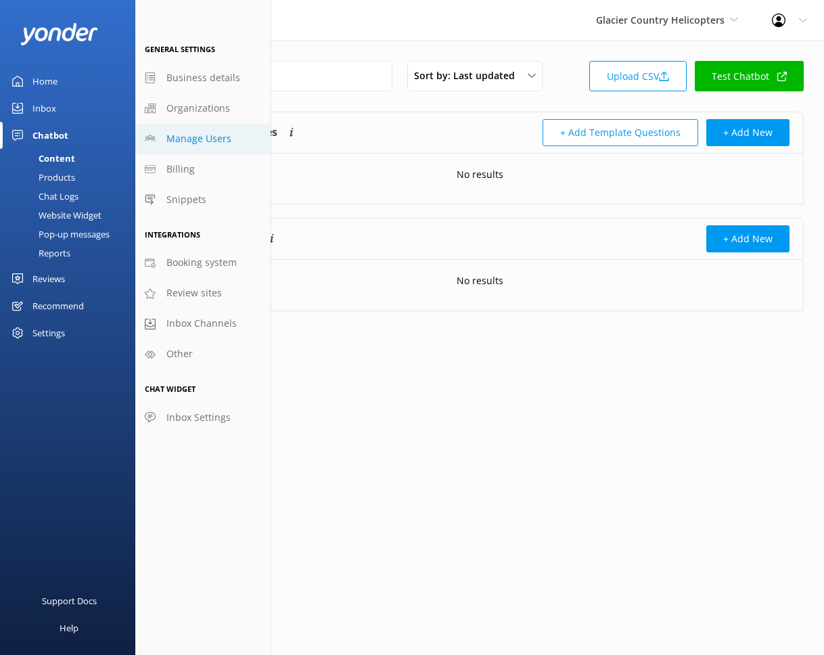
click at [205, 141] on span "Manage Users" at bounding box center [198, 138] width 65 height 15
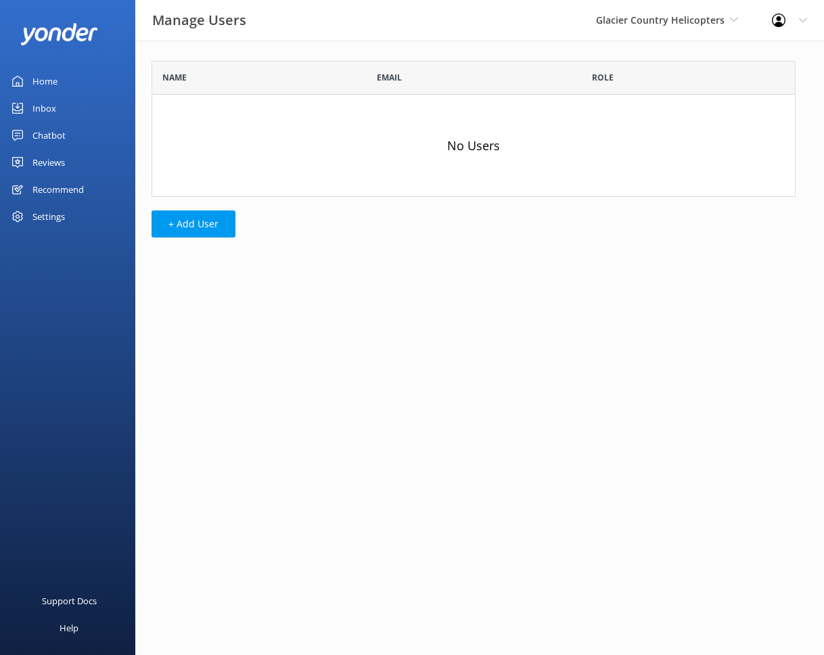
scroll to position [126, 634]
click at [195, 222] on button "+ Add User" at bounding box center [193, 223] width 84 height 27
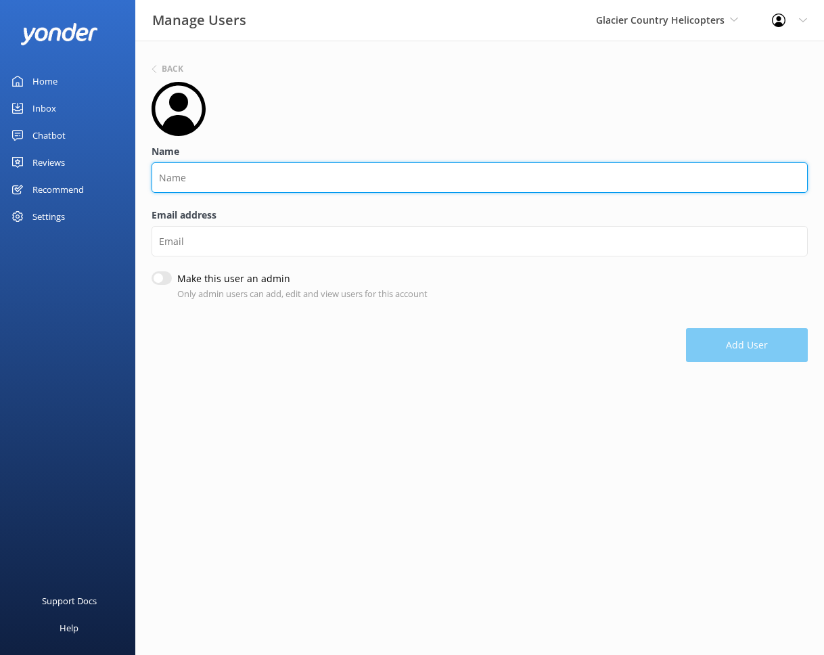
click at [236, 176] on input "Name" at bounding box center [479, 177] width 656 height 30
type input "Megan"
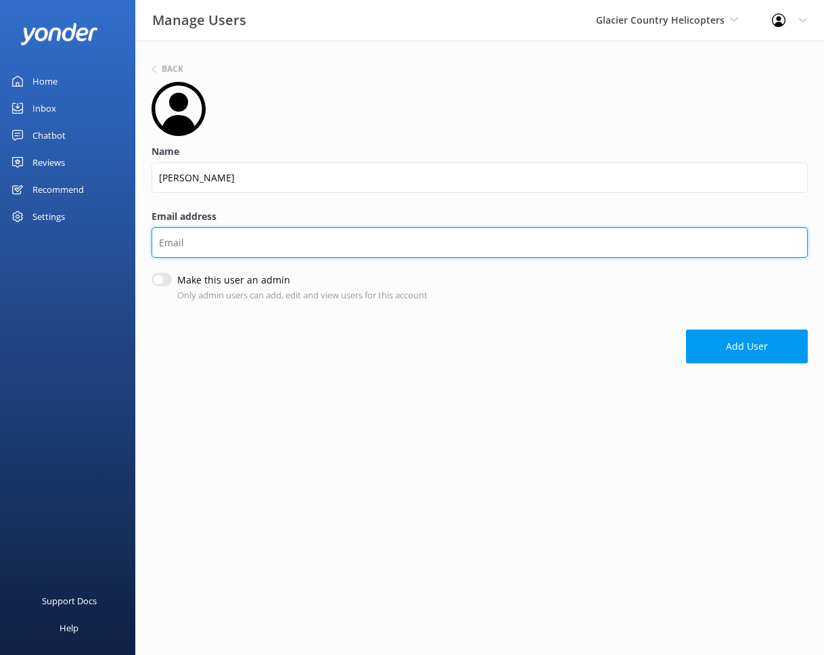
drag, startPoint x: 204, startPoint y: 256, endPoint x: 205, endPoint y: 249, distance: 7.5
click at [204, 256] on div "Email address" at bounding box center [479, 241] width 656 height 64
paste input "office@gch.nz"
type input "office@gch.nz"
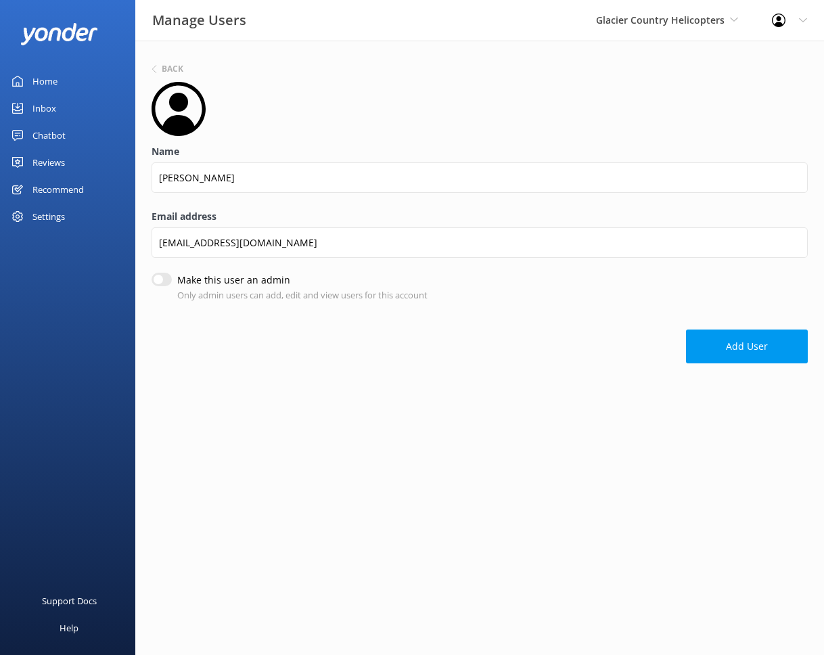
click at [158, 278] on input "Make this user an admin" at bounding box center [161, 280] width 20 height 14
checkbox input "true"
click at [727, 347] on button "Add User" at bounding box center [747, 348] width 122 height 34
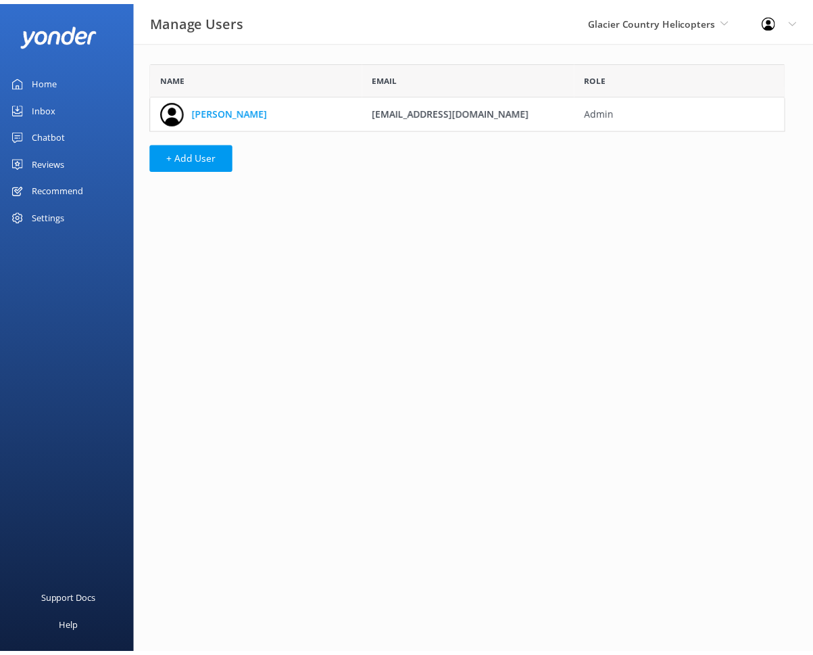
scroll to position [58, 634]
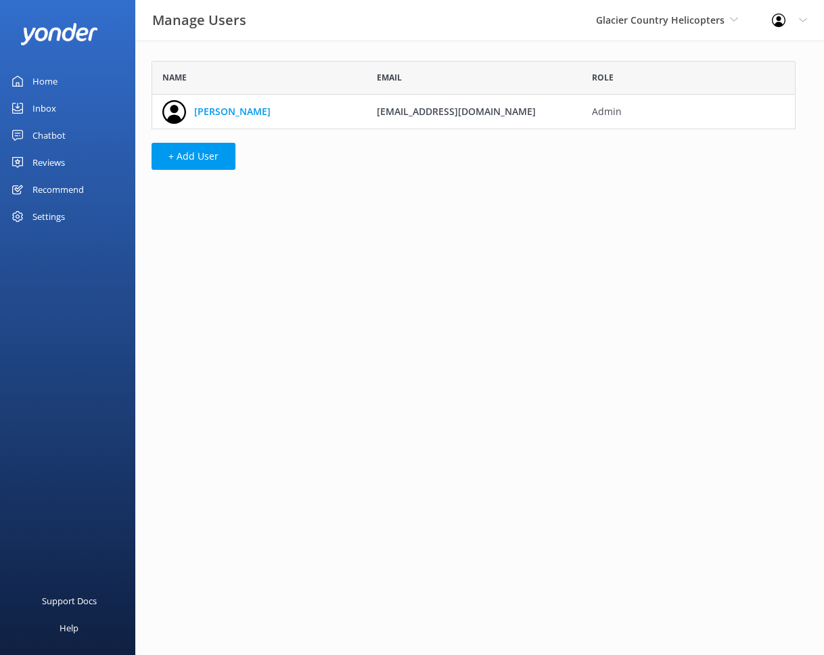
click at [80, 80] on link "Home" at bounding box center [67, 81] width 135 height 27
